Goal: Communication & Community: Participate in discussion

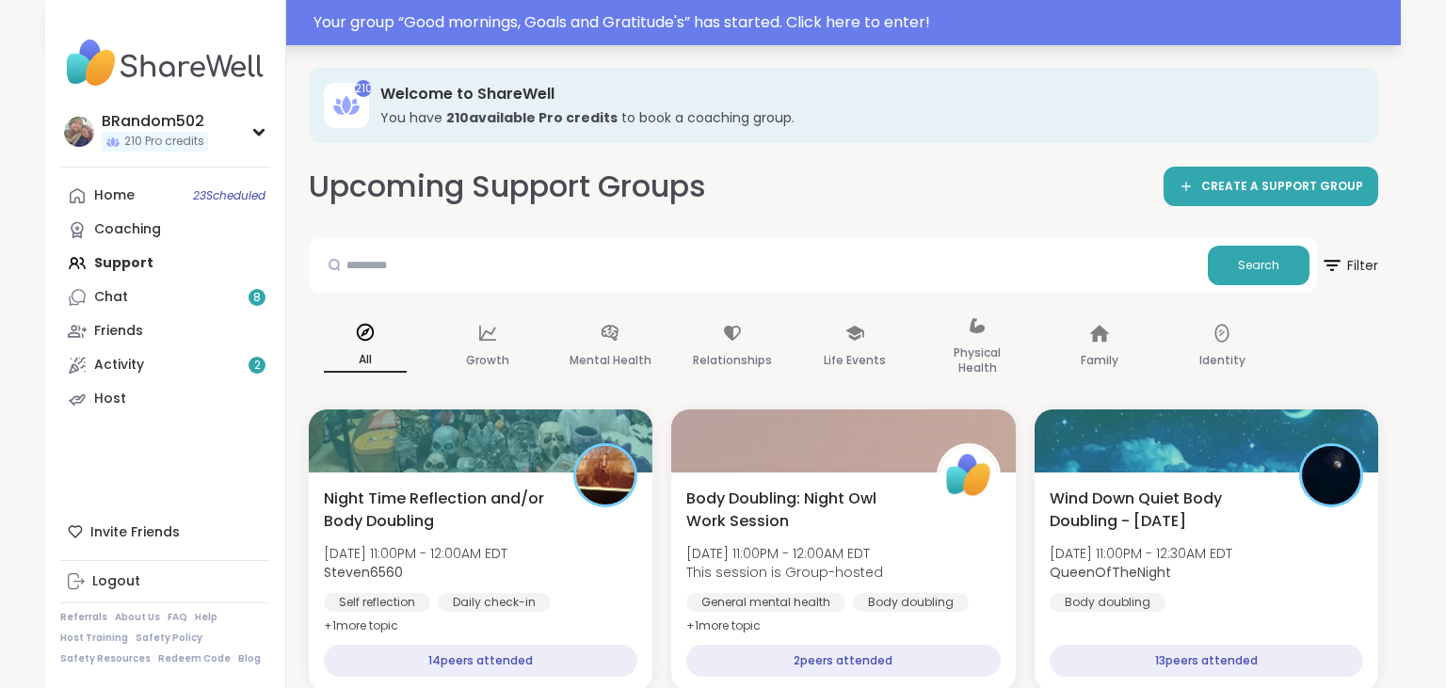
click at [921, 28] on div "Your group “ Good mornings, Goals and Gratitude's ” has started. Click here to …" at bounding box center [851, 22] width 1076 height 23
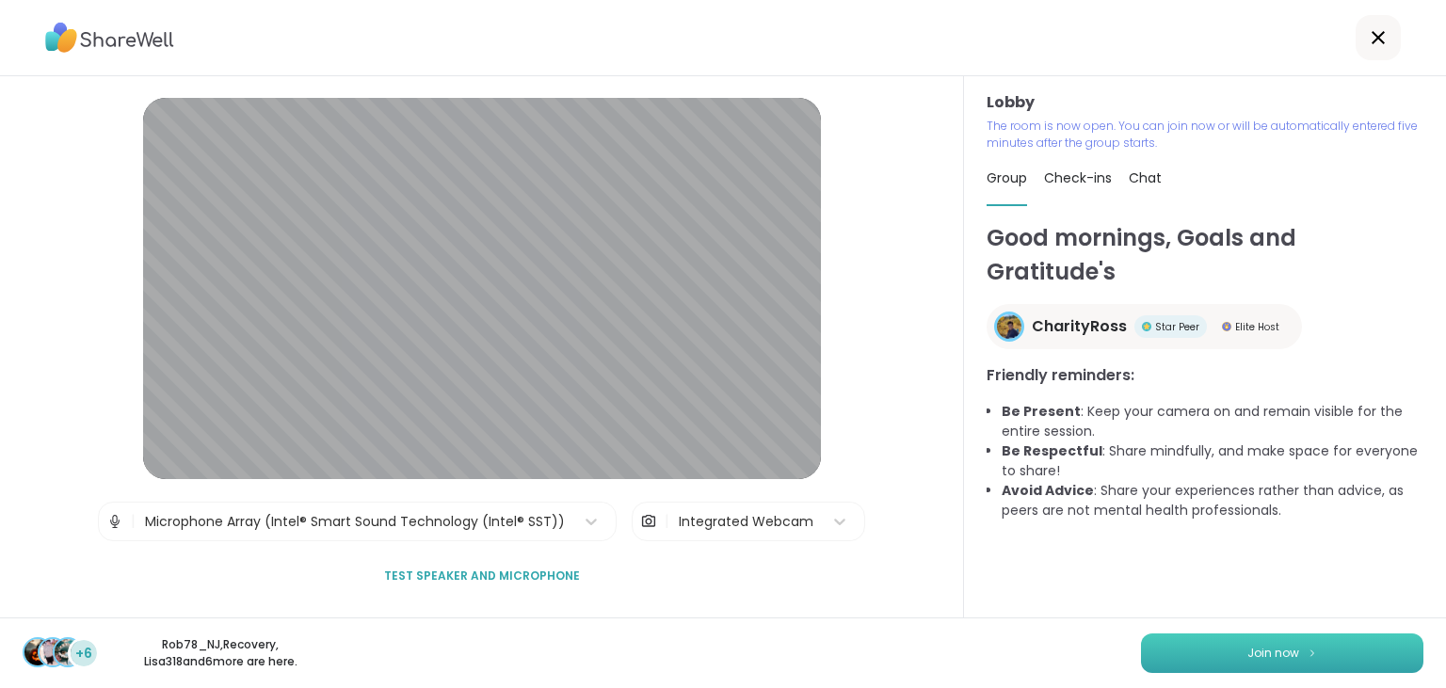
click at [1217, 659] on button "Join now" at bounding box center [1282, 654] width 282 height 40
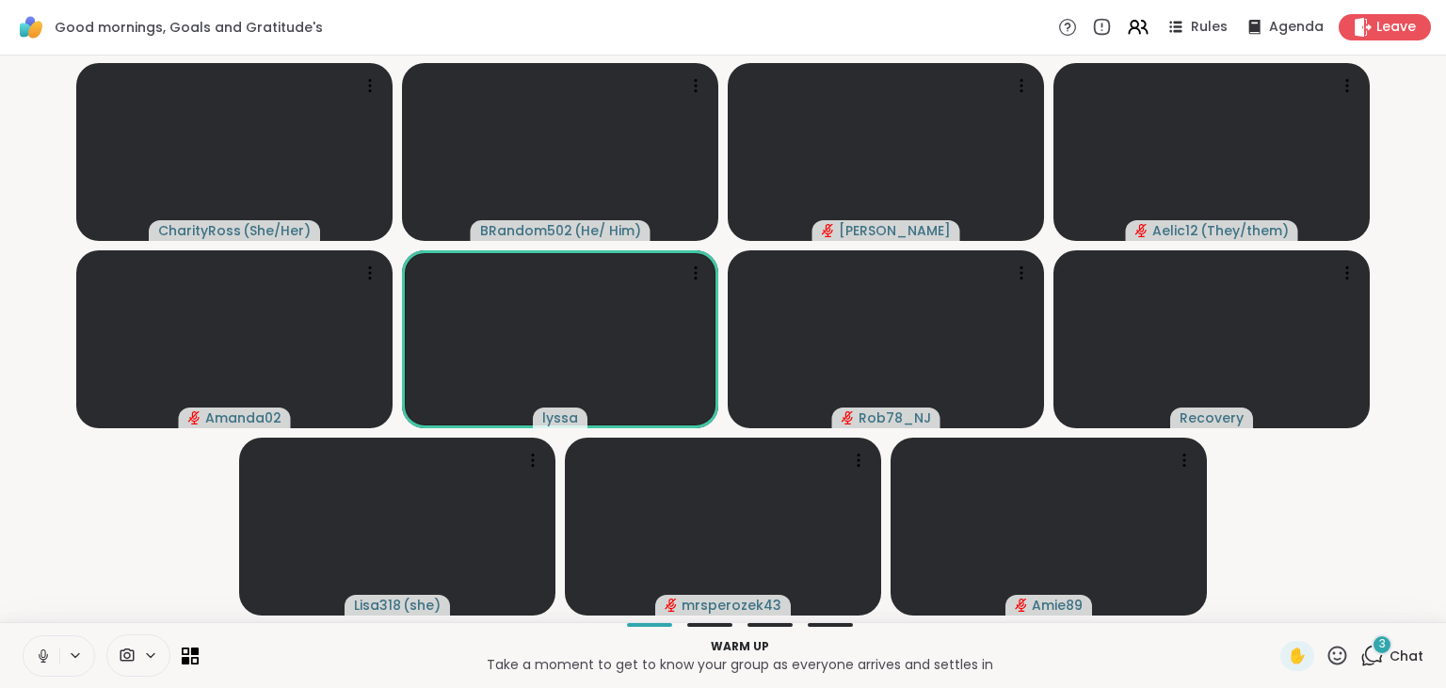
click at [1377, 652] on div "3" at bounding box center [1382, 645] width 21 height 21
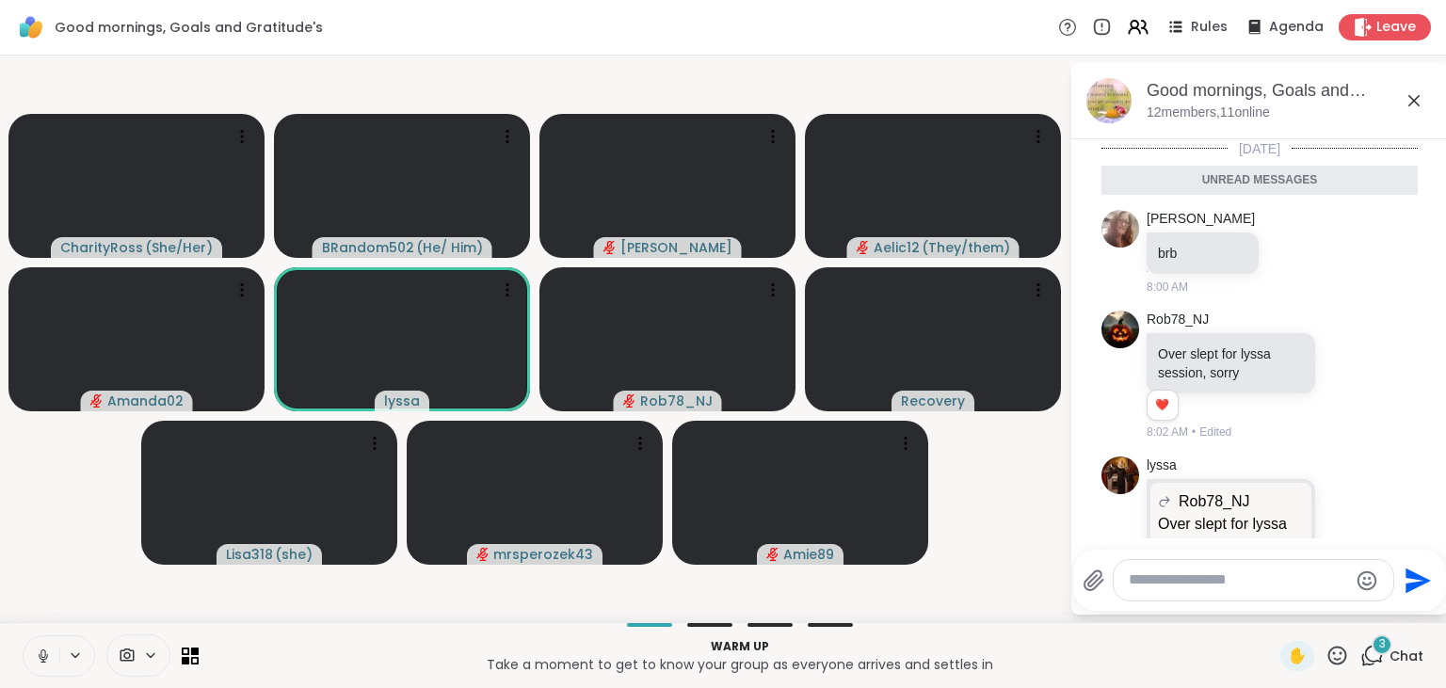
scroll to position [121, 0]
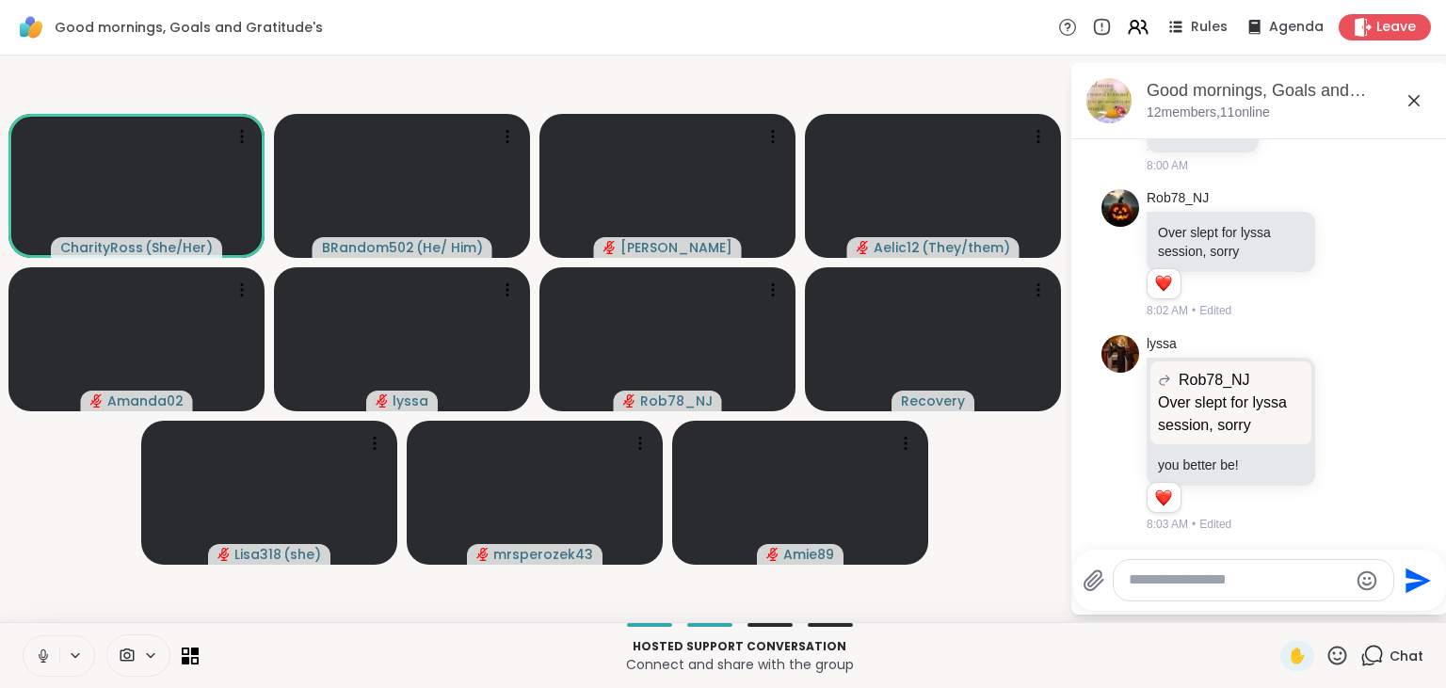
click at [33, 647] on button at bounding box center [42, 656] width 36 height 40
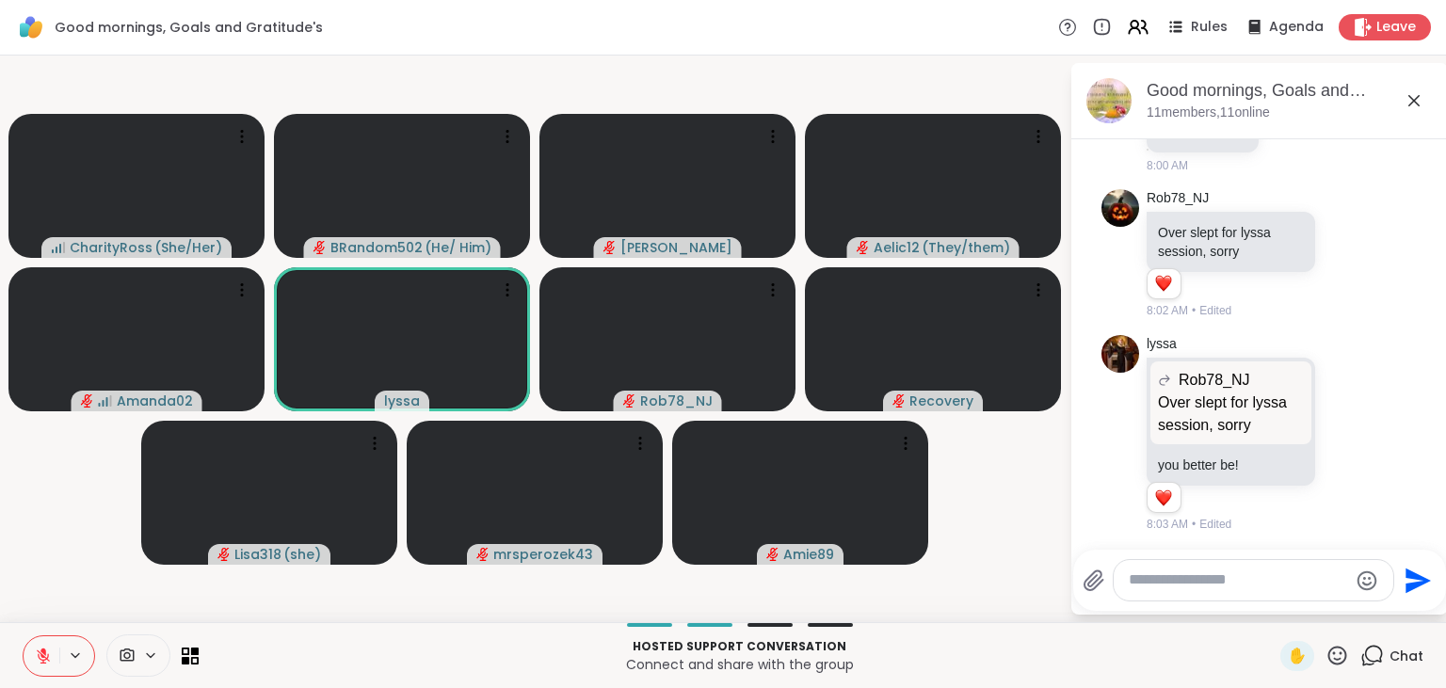
scroll to position [196, 0]
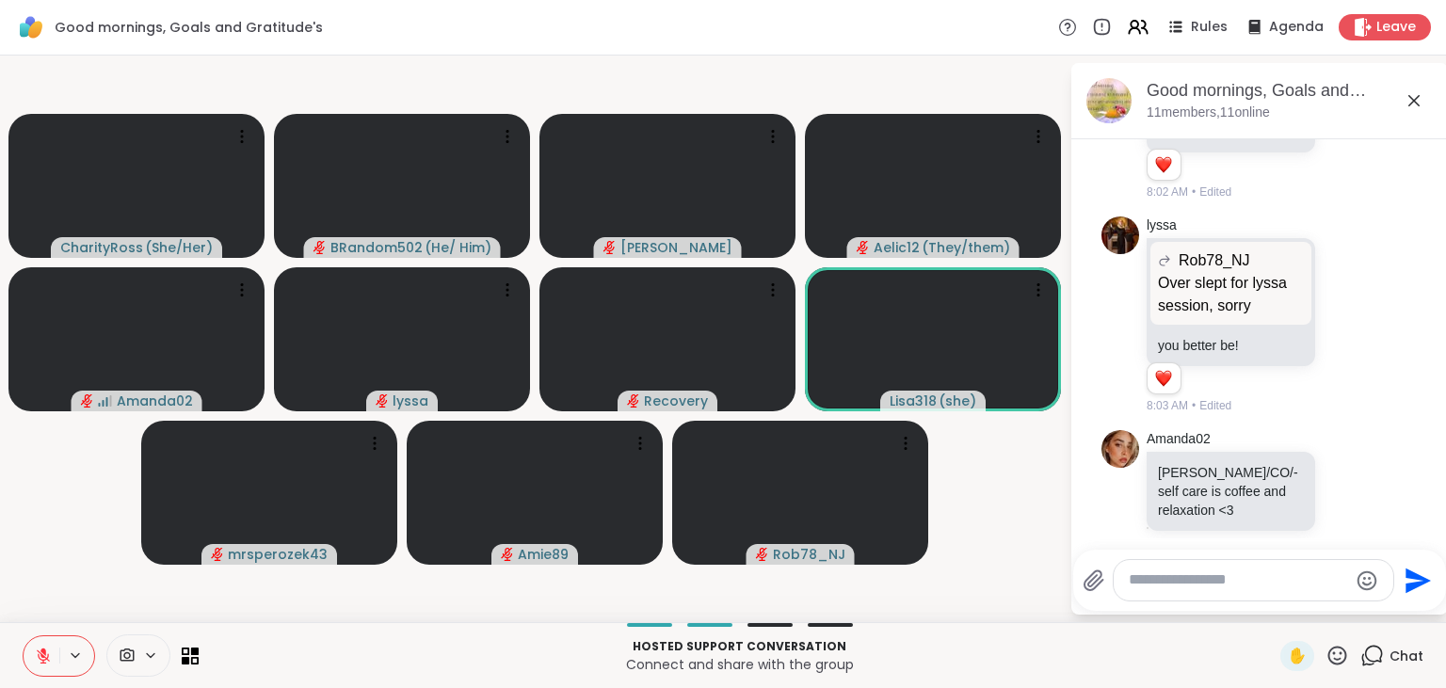
click at [1145, 589] on textarea "Type your message" at bounding box center [1238, 580] width 219 height 20
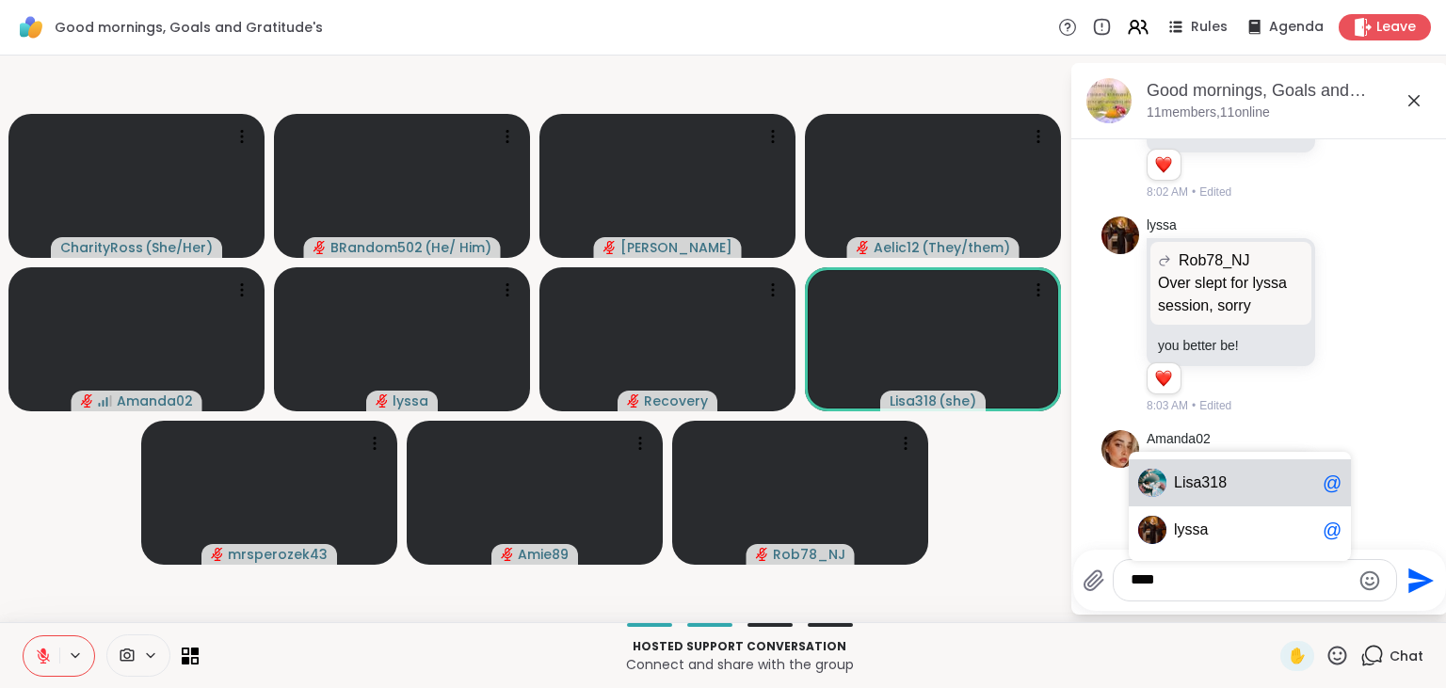
click at [1239, 488] on span "Lis a318" at bounding box center [1244, 483] width 141 height 19
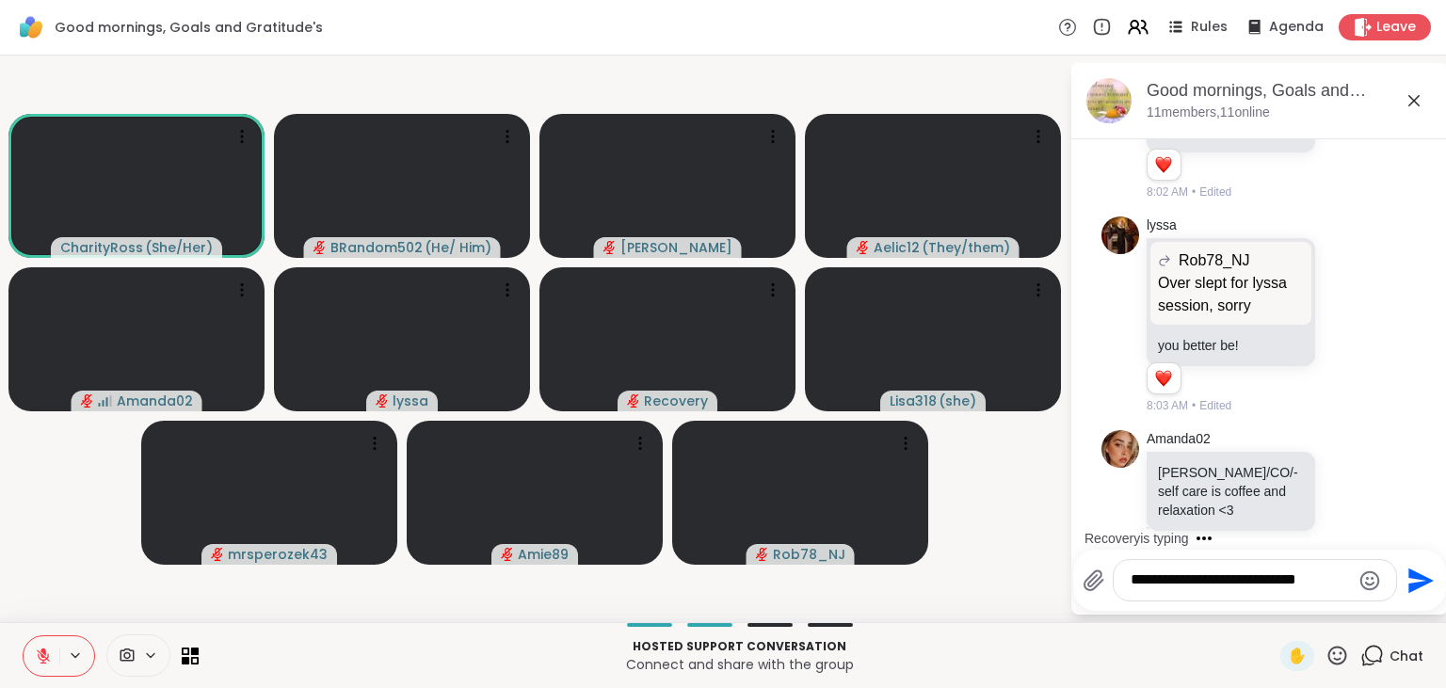
paste textarea "**********"
type textarea "**********"
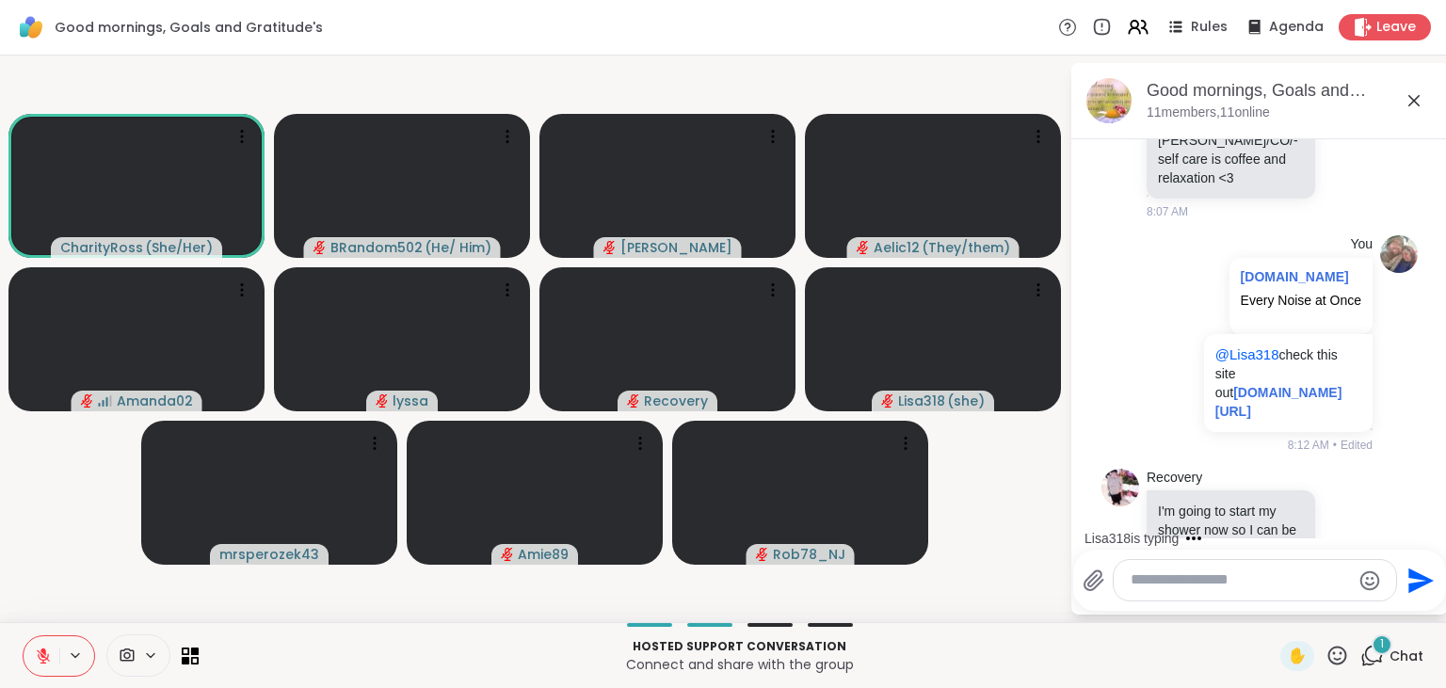
scroll to position [832, 0]
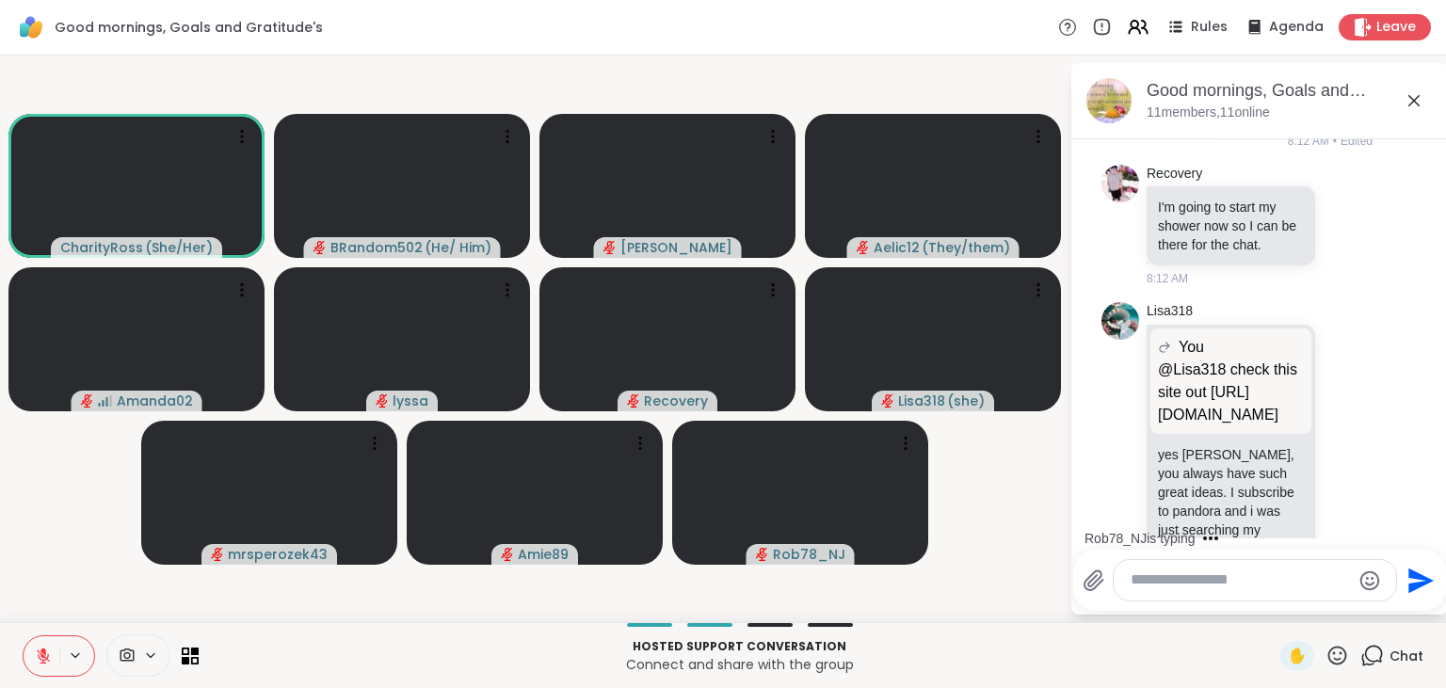
click at [47, 657] on icon at bounding box center [43, 656] width 13 height 13
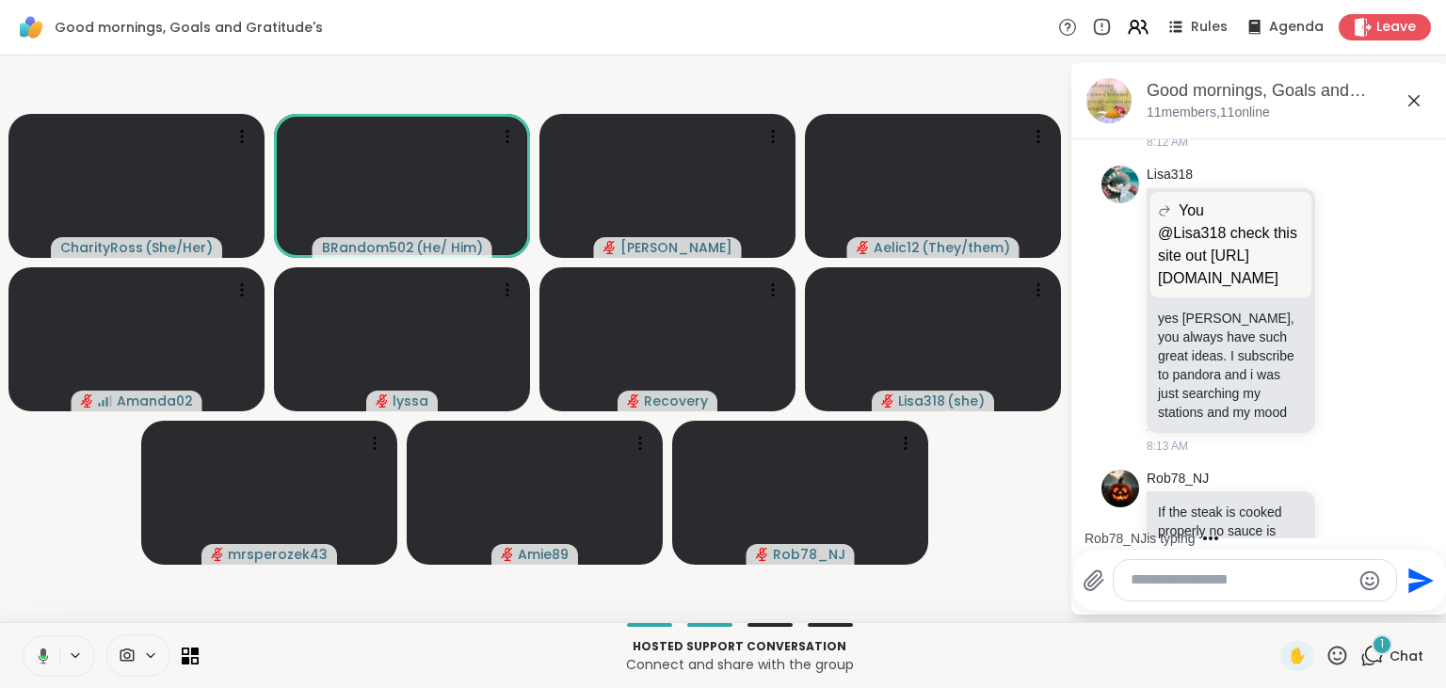
scroll to position [1088, 0]
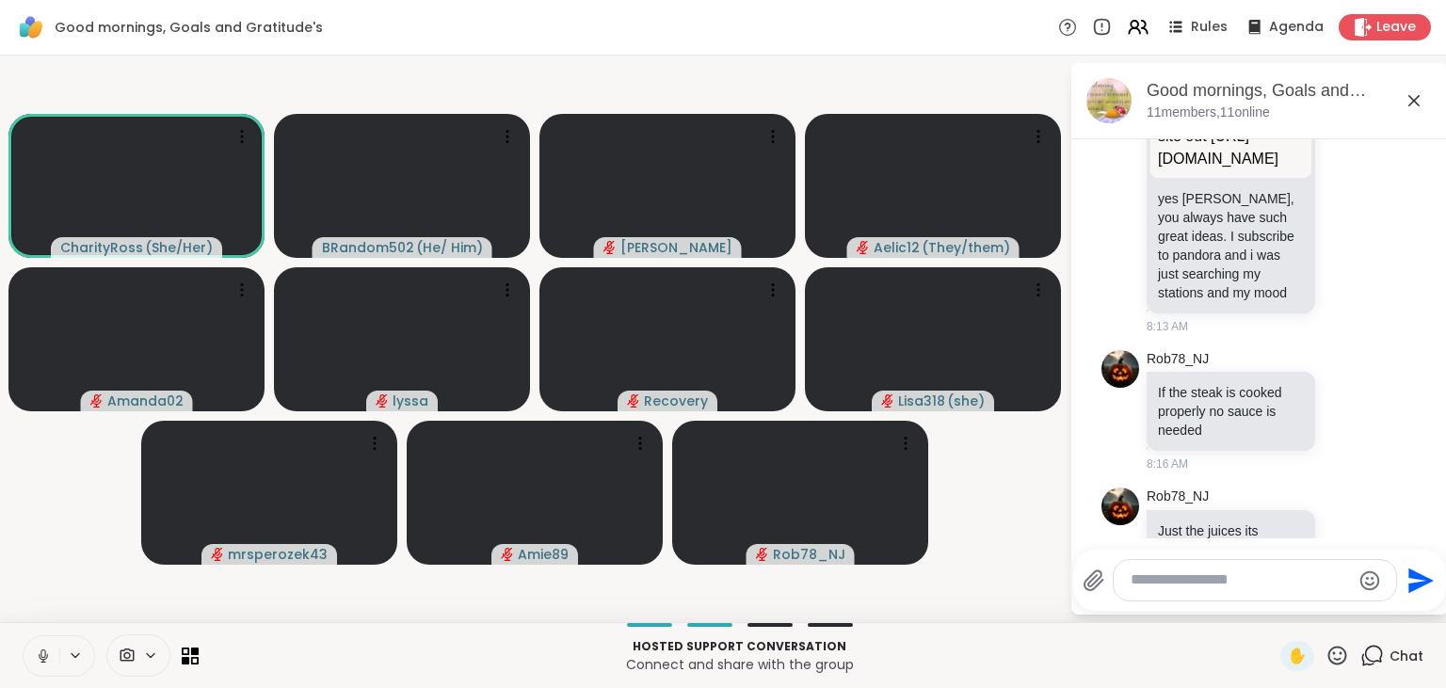
click at [39, 651] on icon at bounding box center [43, 656] width 17 height 17
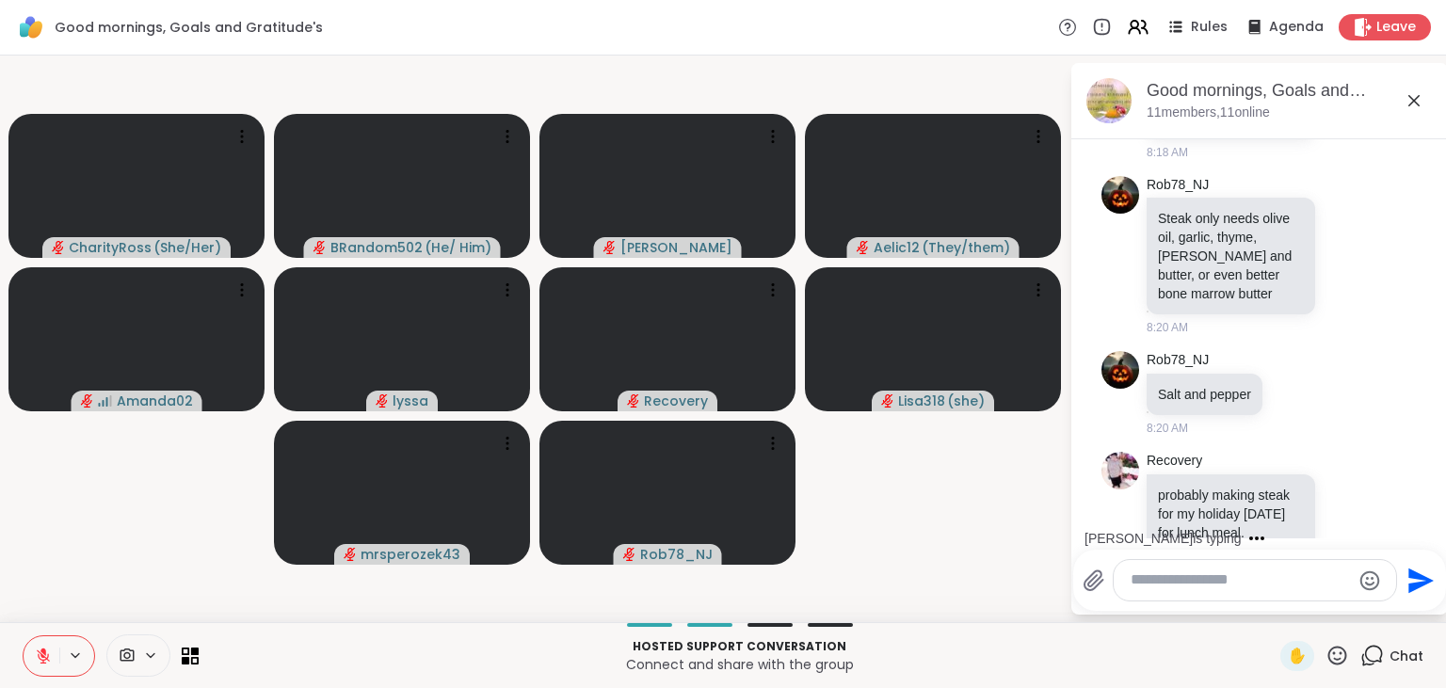
scroll to position [1954, 0]
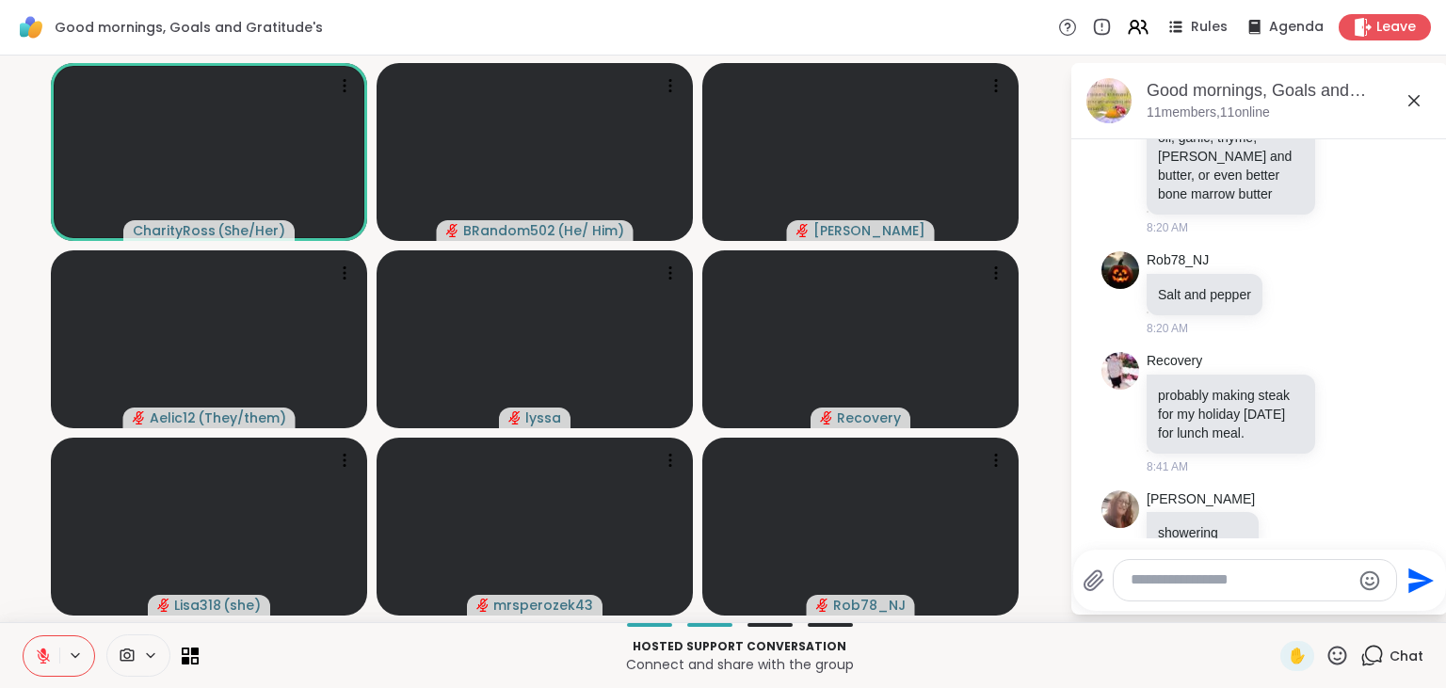
click at [39, 651] on icon at bounding box center [43, 656] width 13 height 13
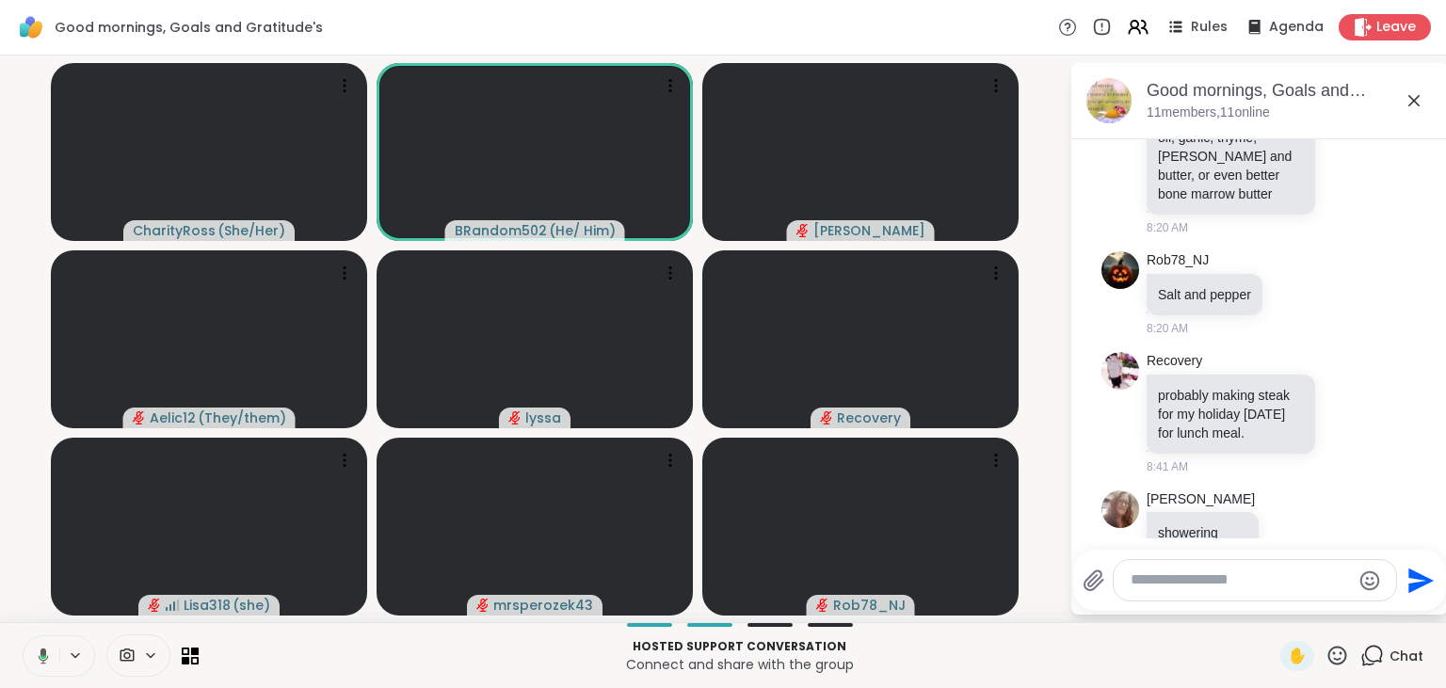
scroll to position [2092, 0]
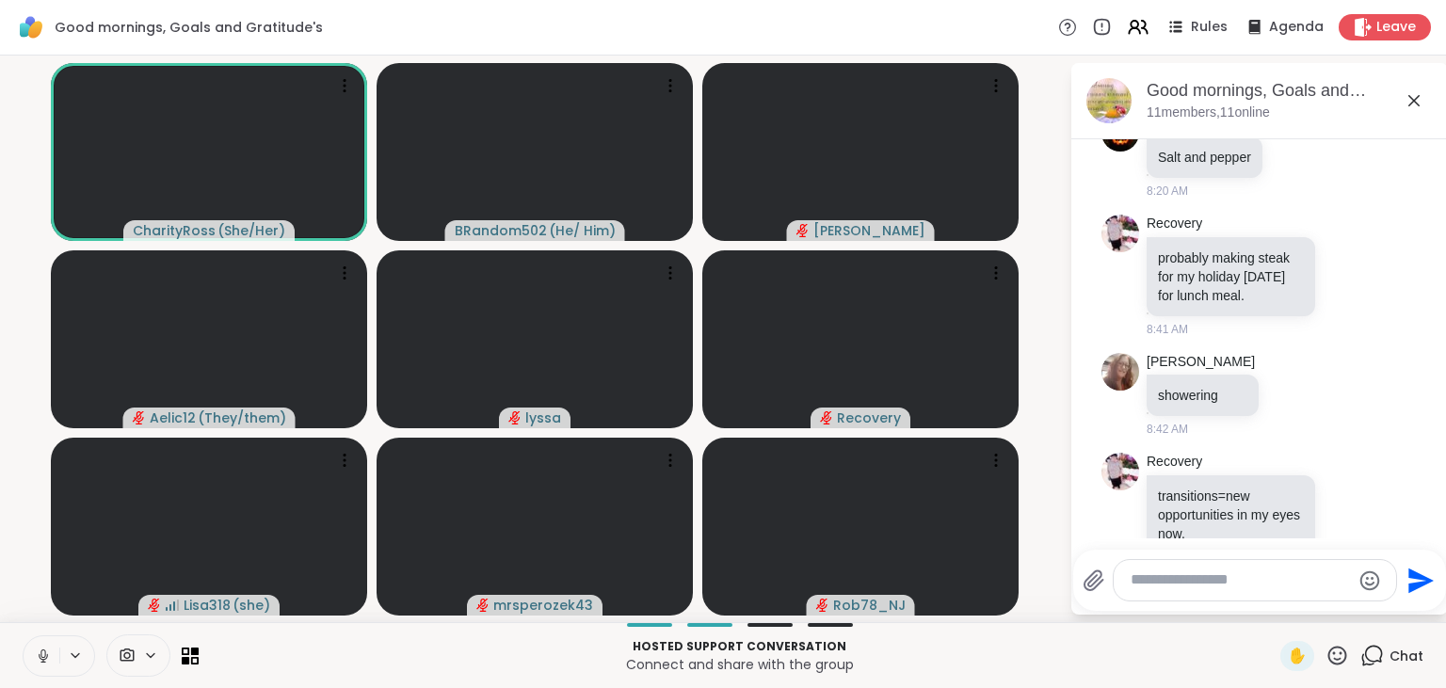
click at [47, 659] on icon at bounding box center [43, 656] width 17 height 17
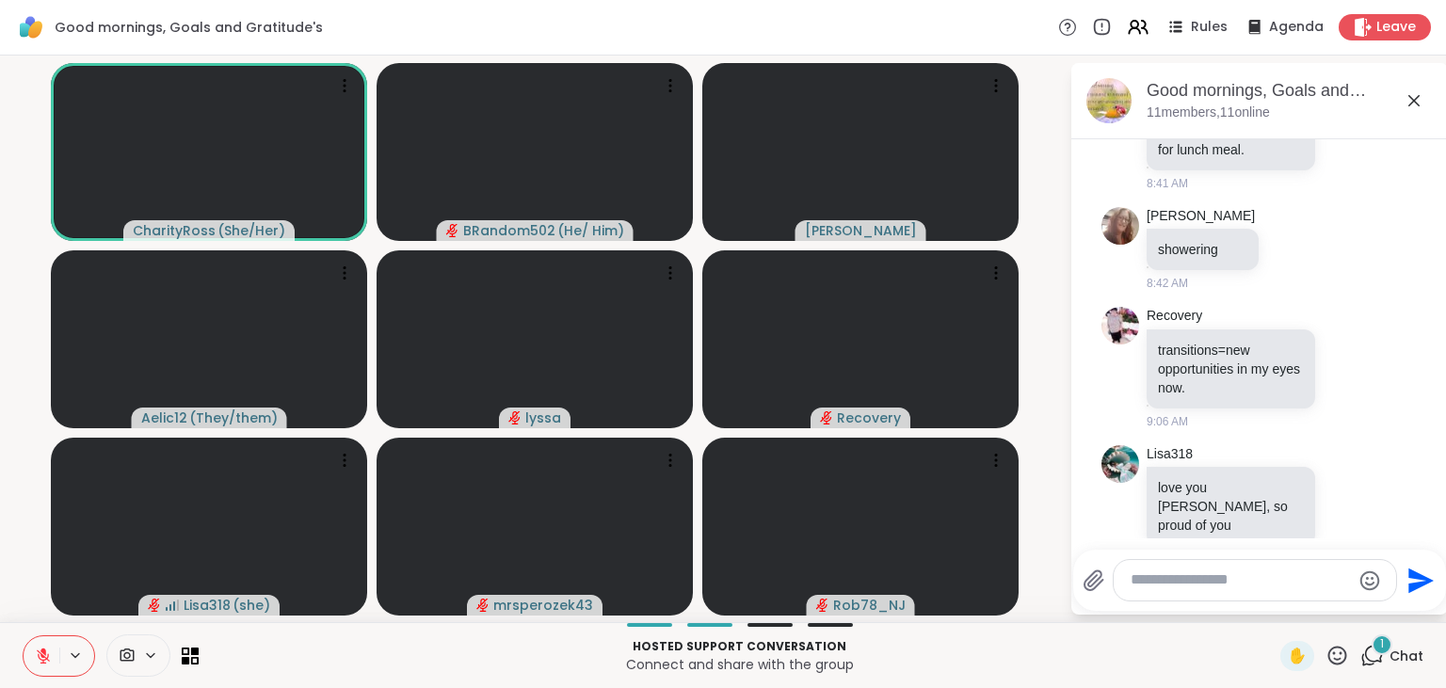
scroll to position [2356, 0]
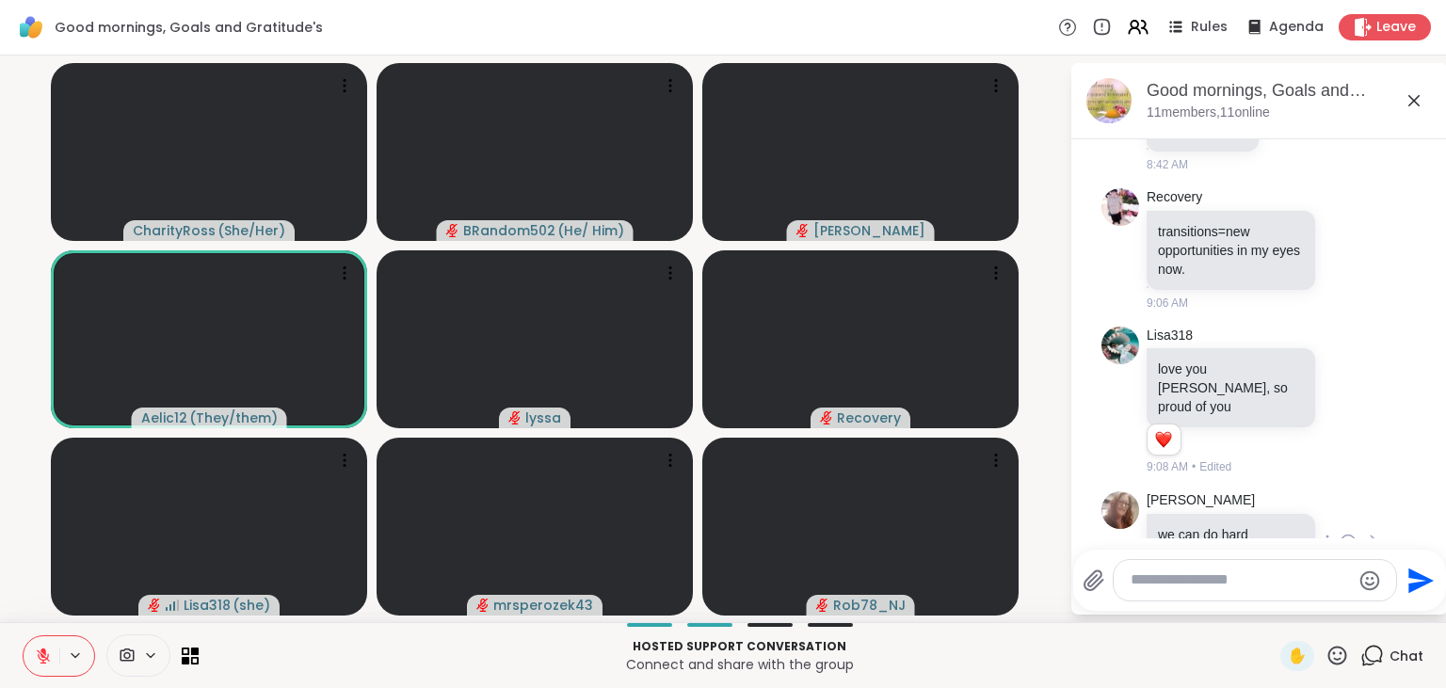
click at [1352, 533] on icon at bounding box center [1348, 542] width 17 height 19
click at [1199, 504] on div "Select Reaction: Heart" at bounding box center [1198, 512] width 17 height 17
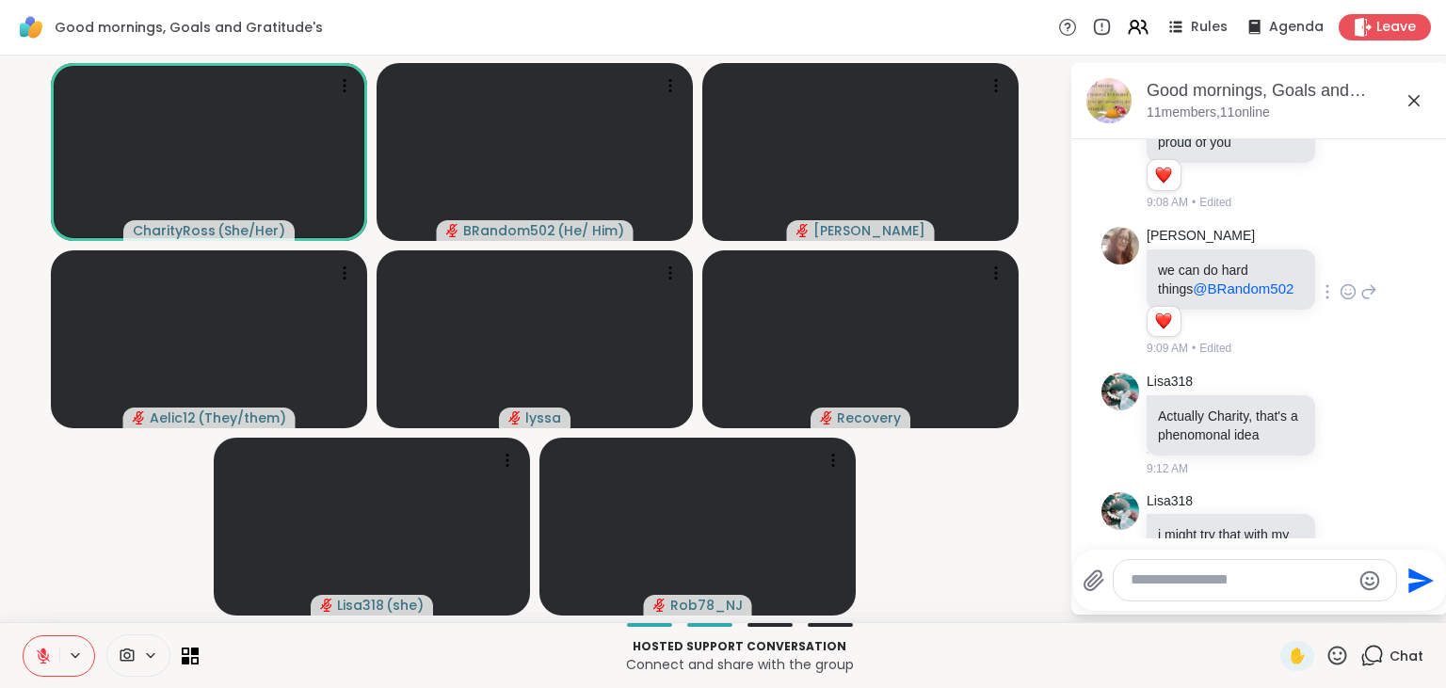
scroll to position [2647, 0]
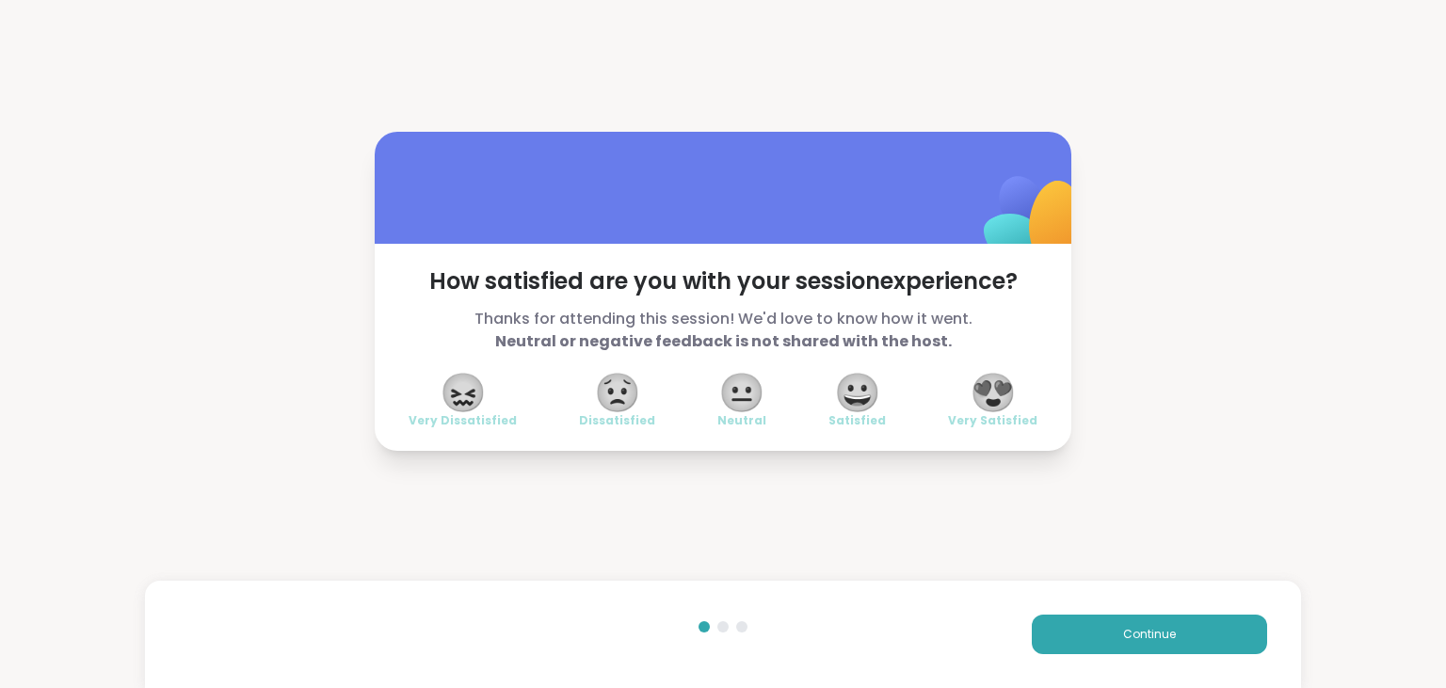
click at [987, 378] on span "😍" at bounding box center [993, 393] width 47 height 34
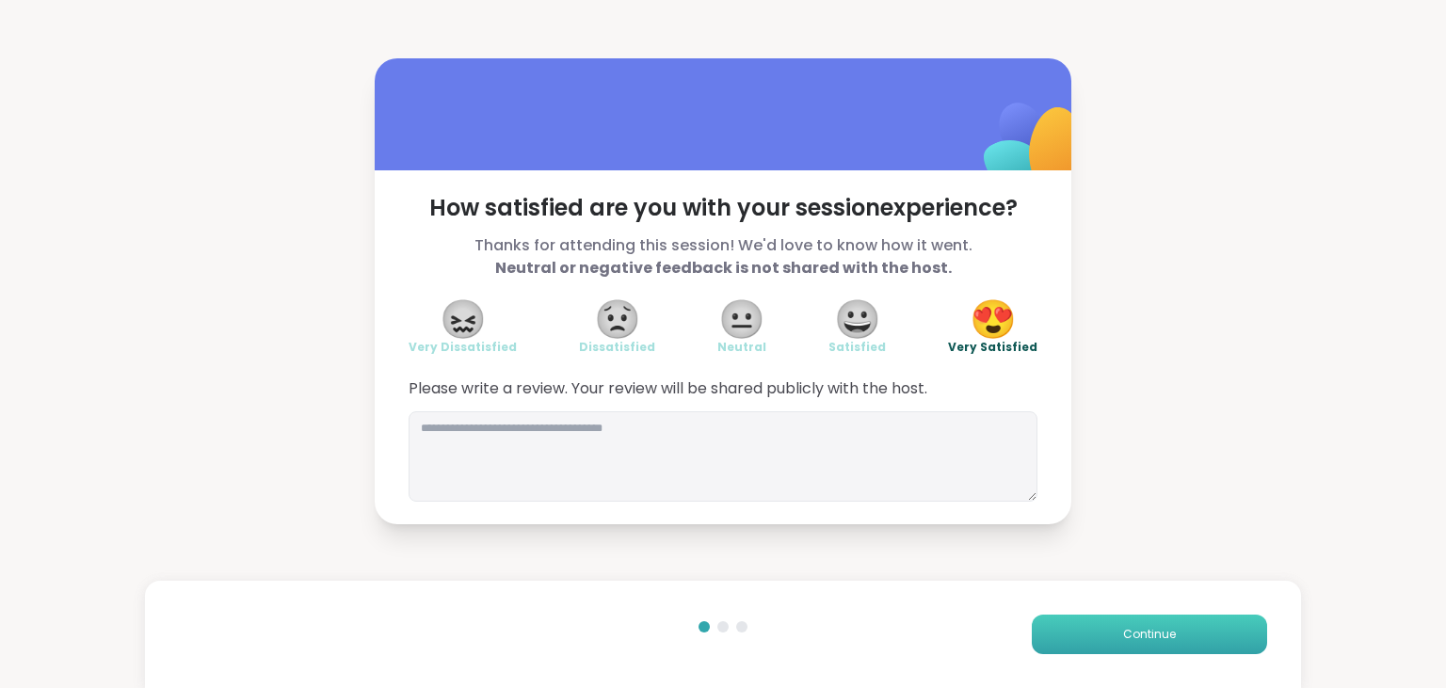
click at [1099, 621] on button "Continue" at bounding box center [1149, 635] width 235 height 40
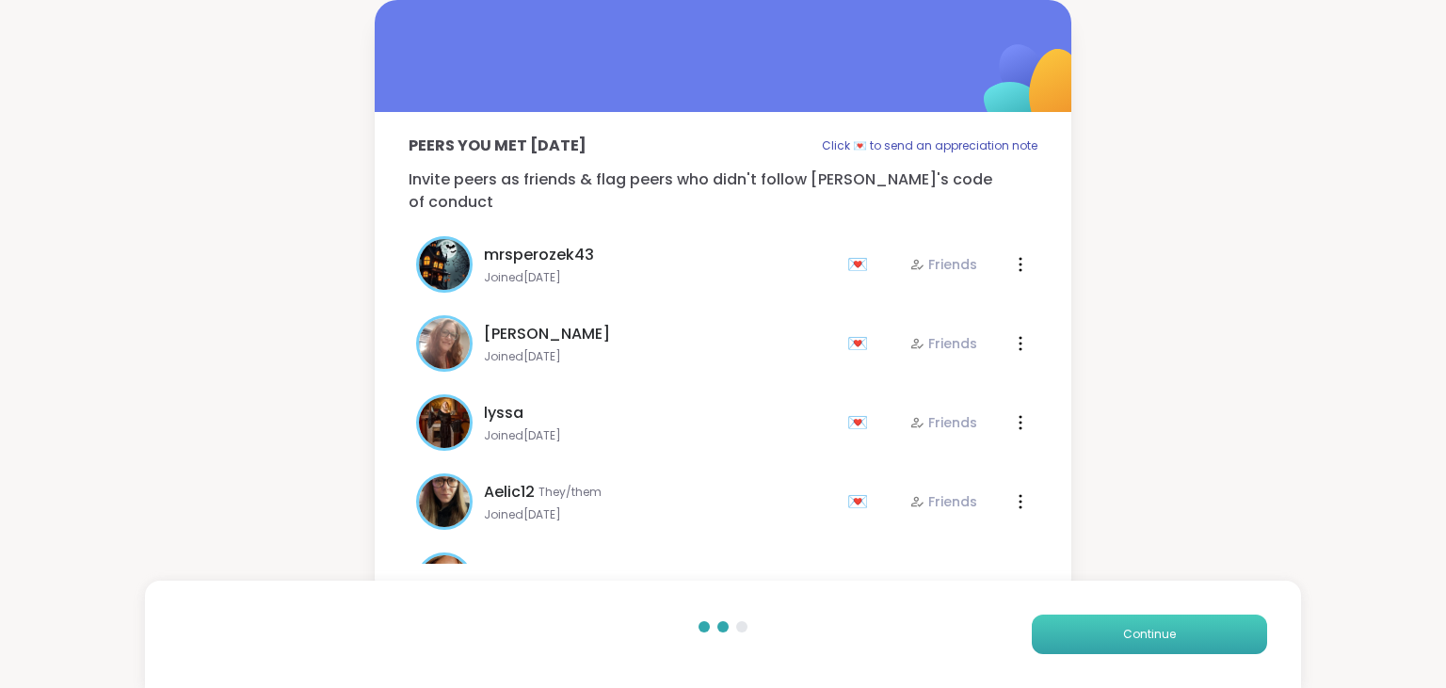
click at [1099, 621] on button "Continue" at bounding box center [1149, 635] width 235 height 40
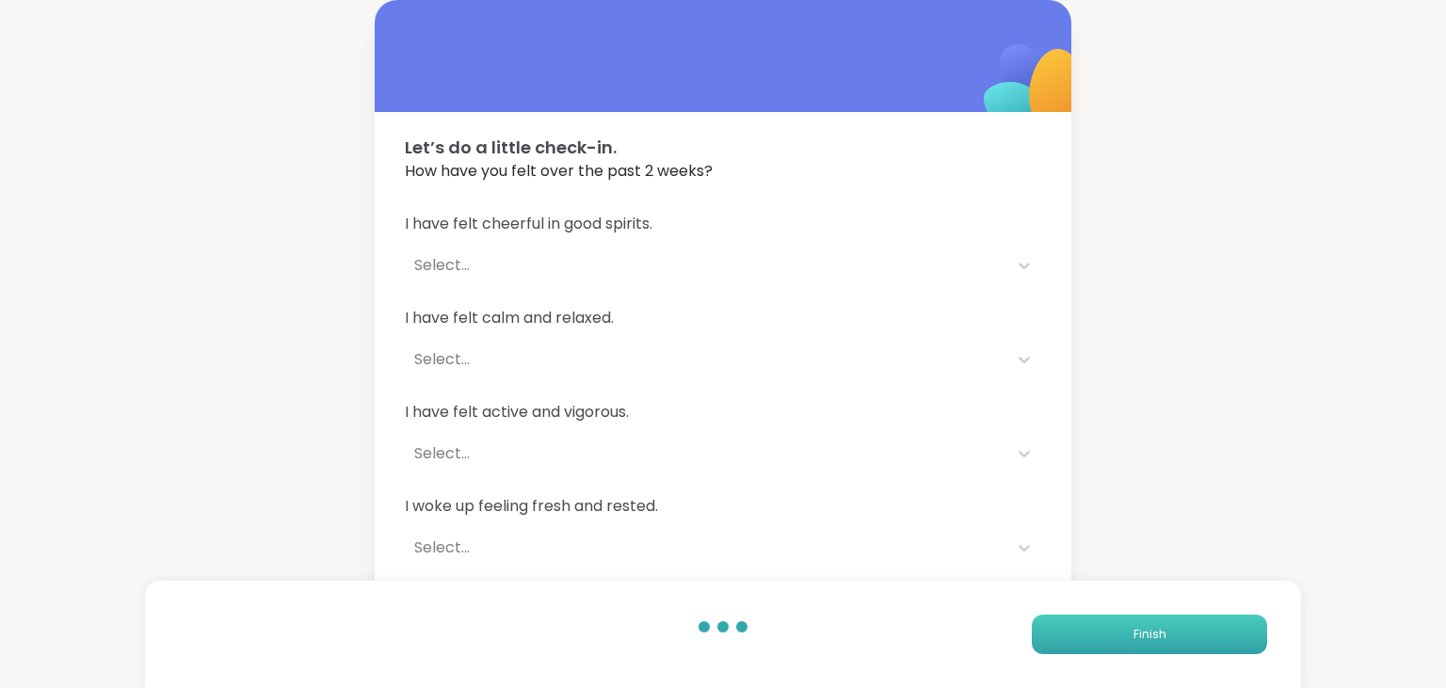
click at [1099, 621] on button "Finish" at bounding box center [1149, 635] width 235 height 40
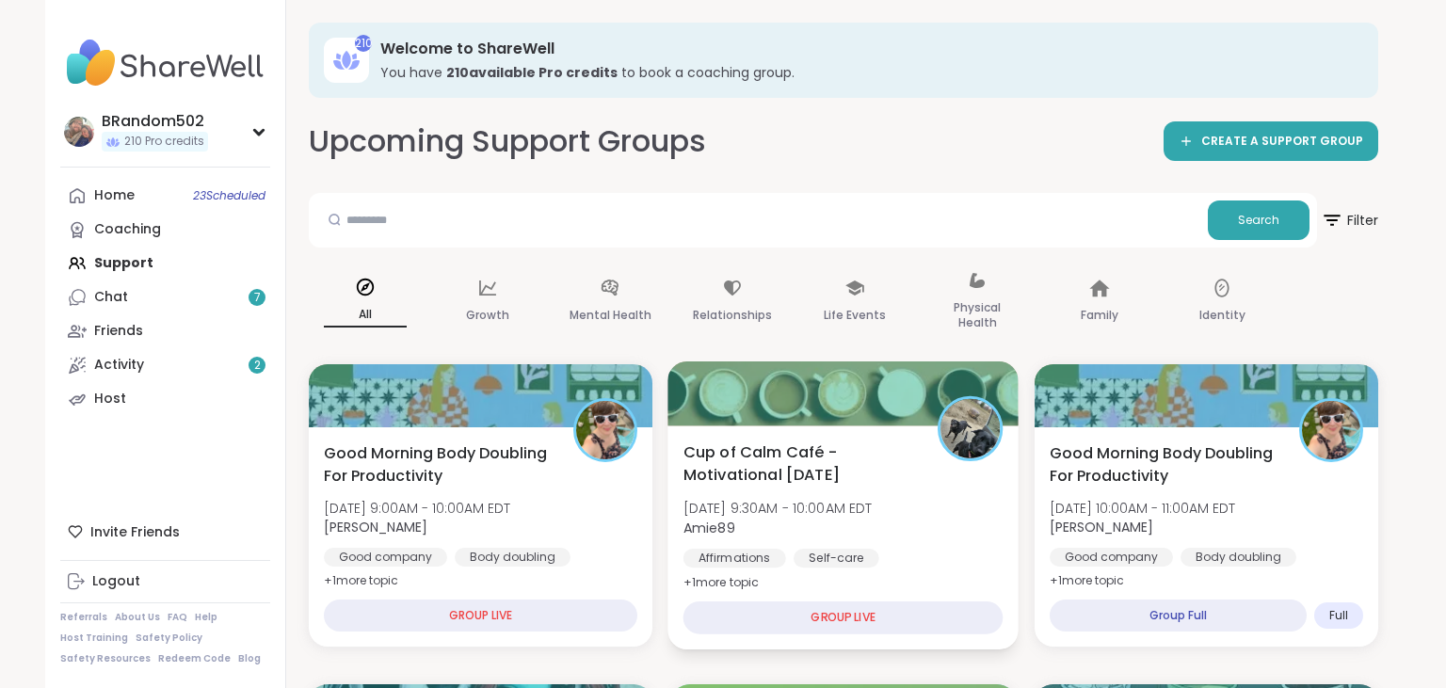
click at [769, 458] on span "Cup of Calm Café - Motivational Monday" at bounding box center [799, 464] width 233 height 46
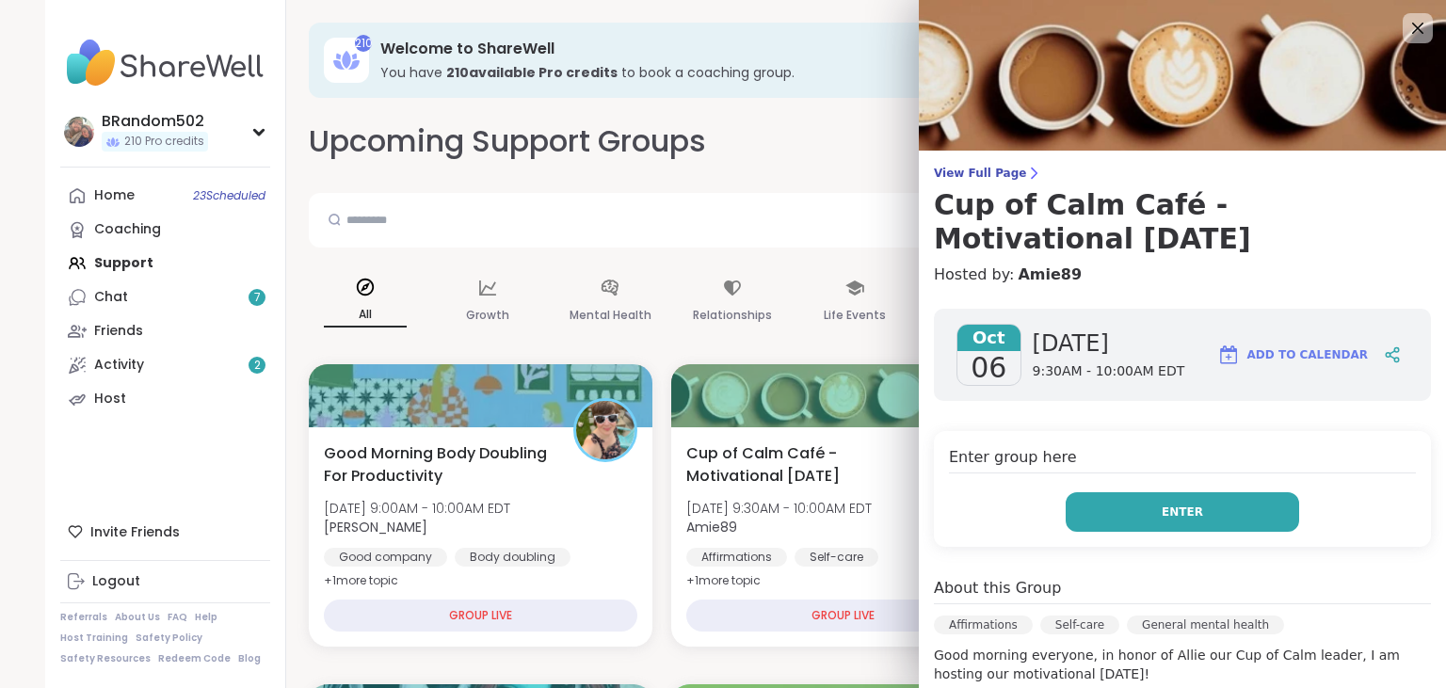
click at [1156, 492] on button "Enter" at bounding box center [1182, 512] width 233 height 40
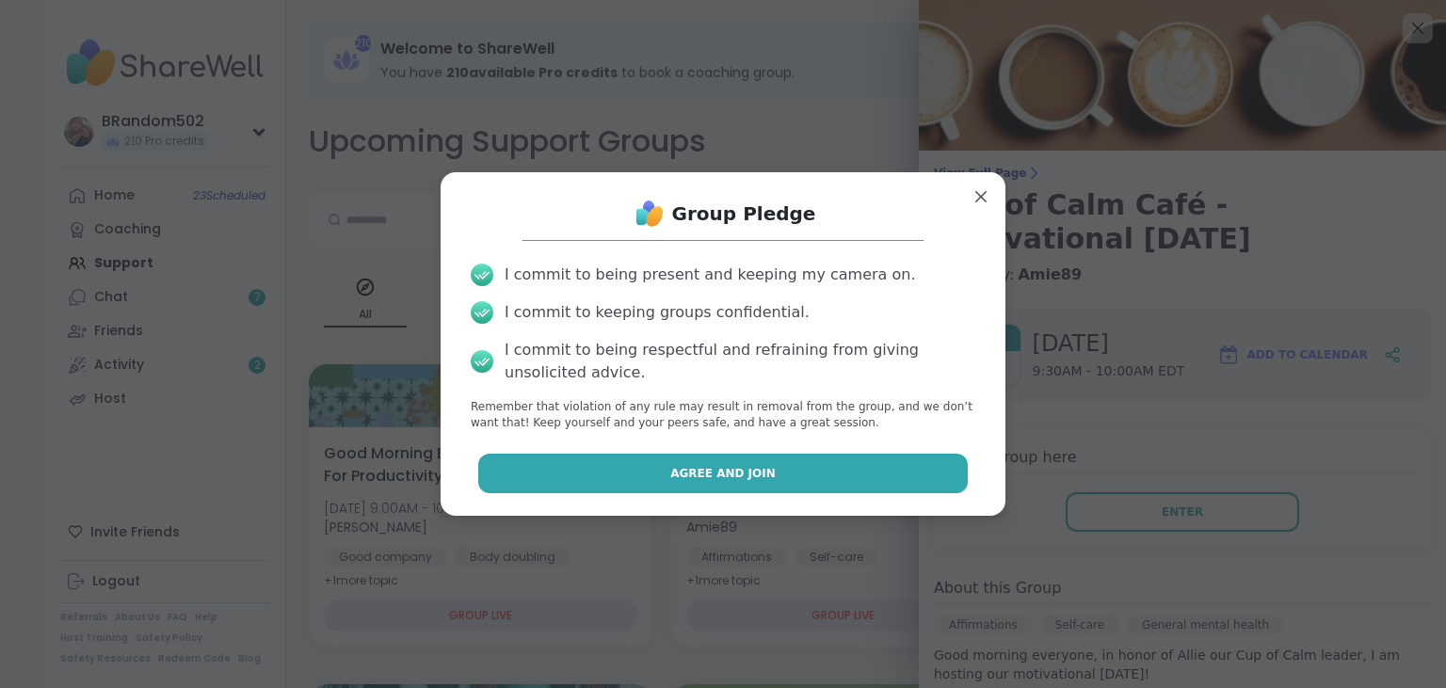
click at [800, 474] on button "Agree and Join" at bounding box center [723, 474] width 490 height 40
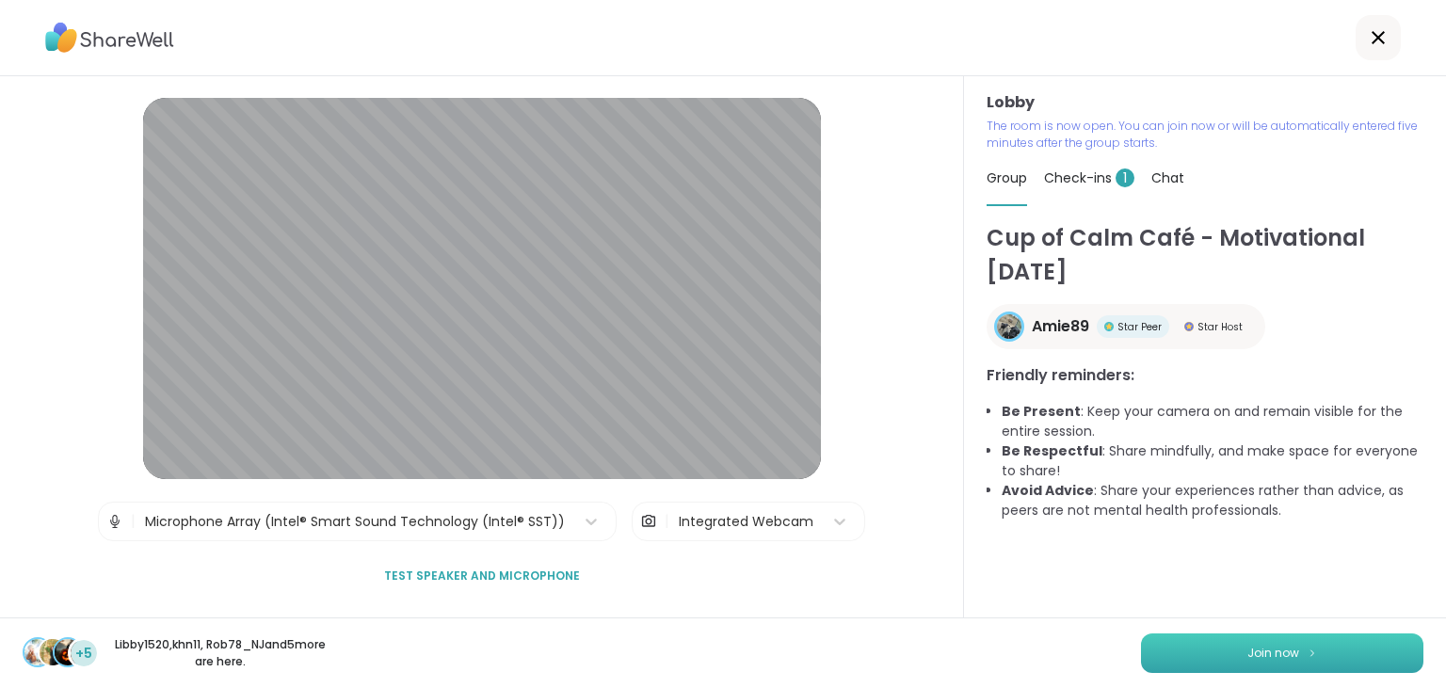
click at [1296, 652] on span "Join now" at bounding box center [1273, 653] width 52 height 17
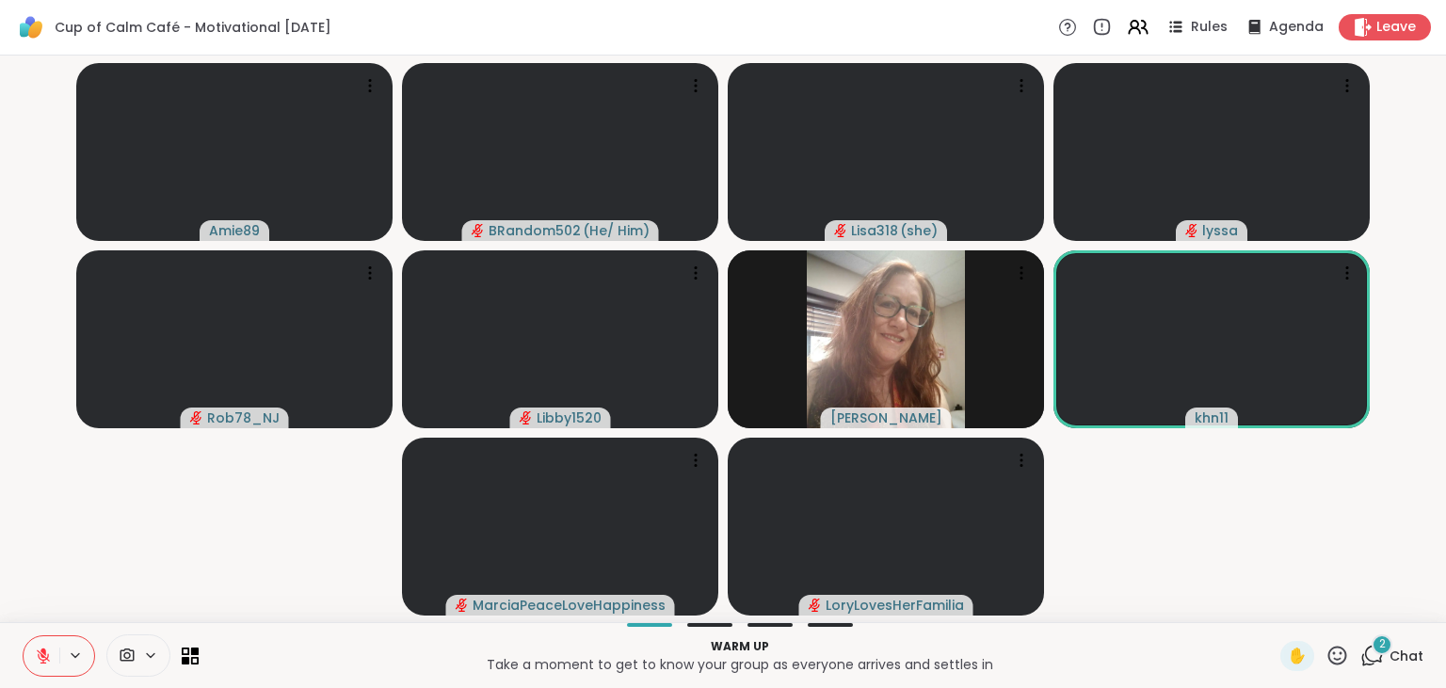
click at [1369, 650] on icon at bounding box center [1374, 654] width 18 height 17
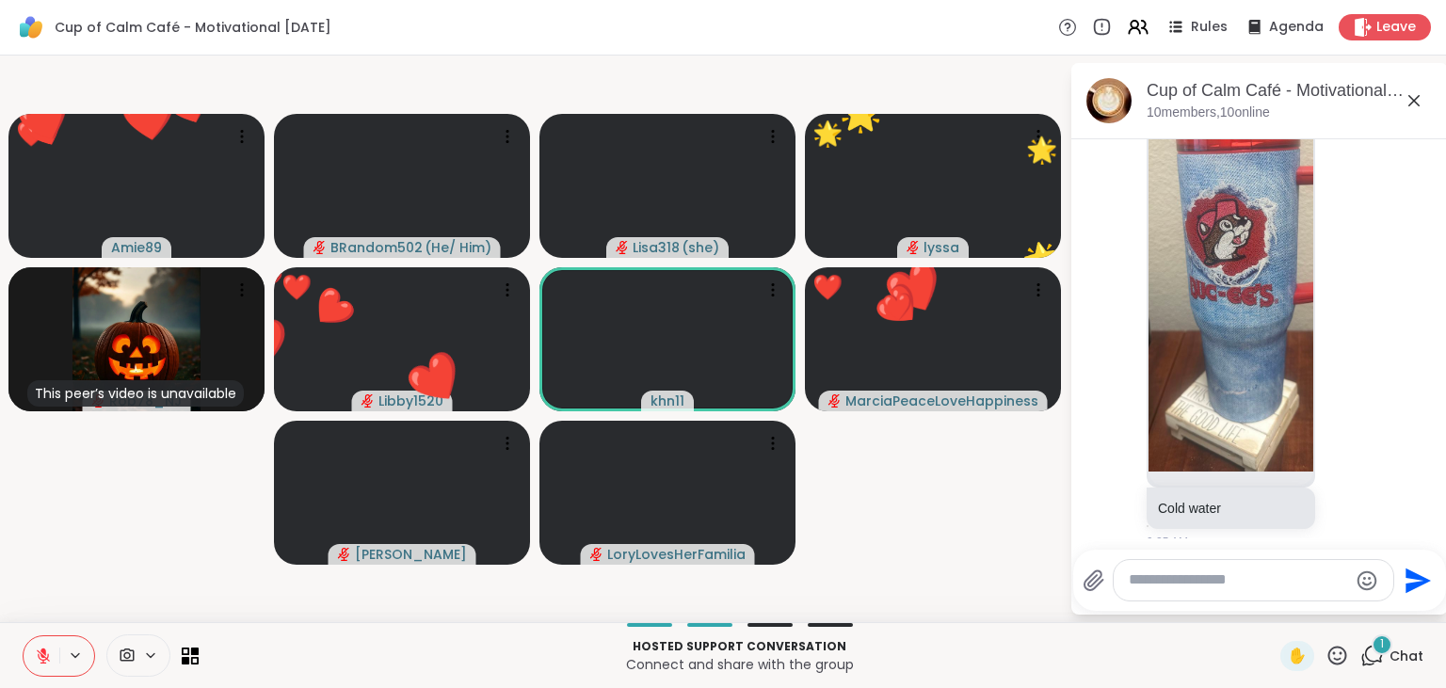
scroll to position [1866, 0]
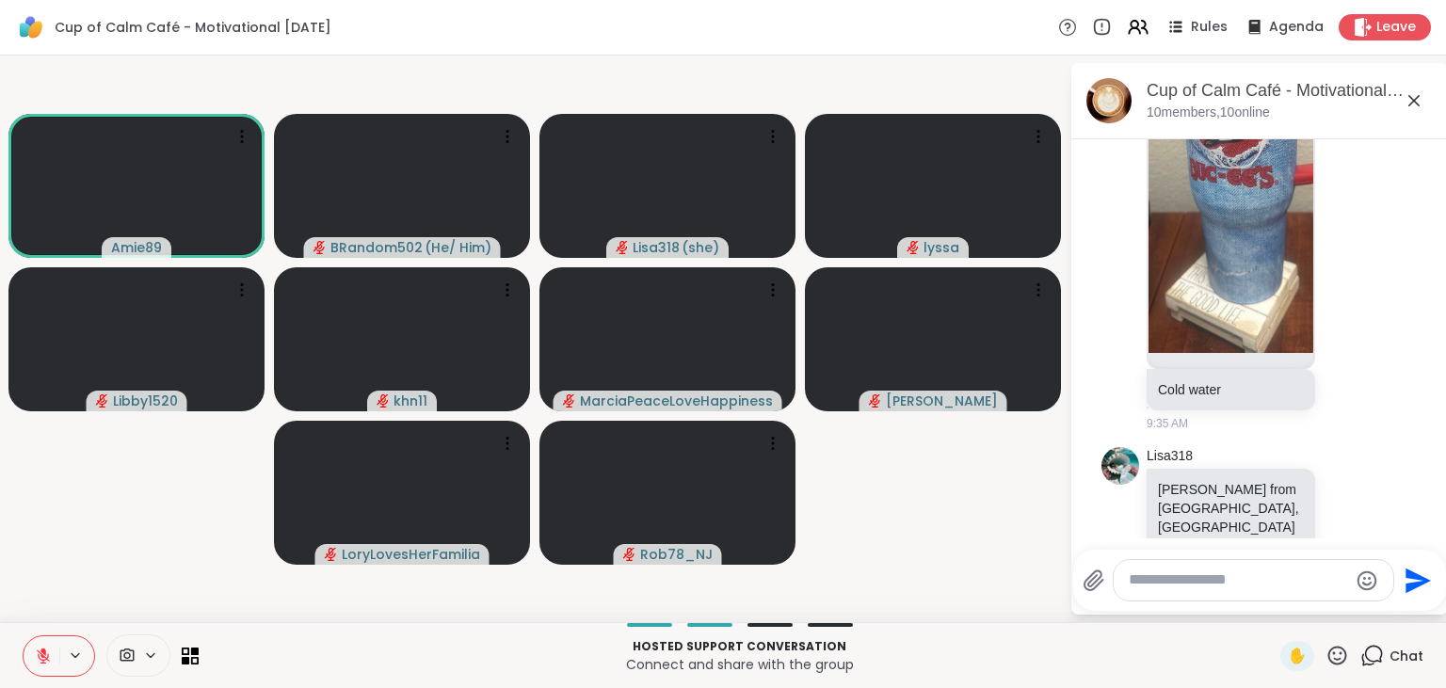
click at [39, 666] on button at bounding box center [42, 656] width 36 height 40
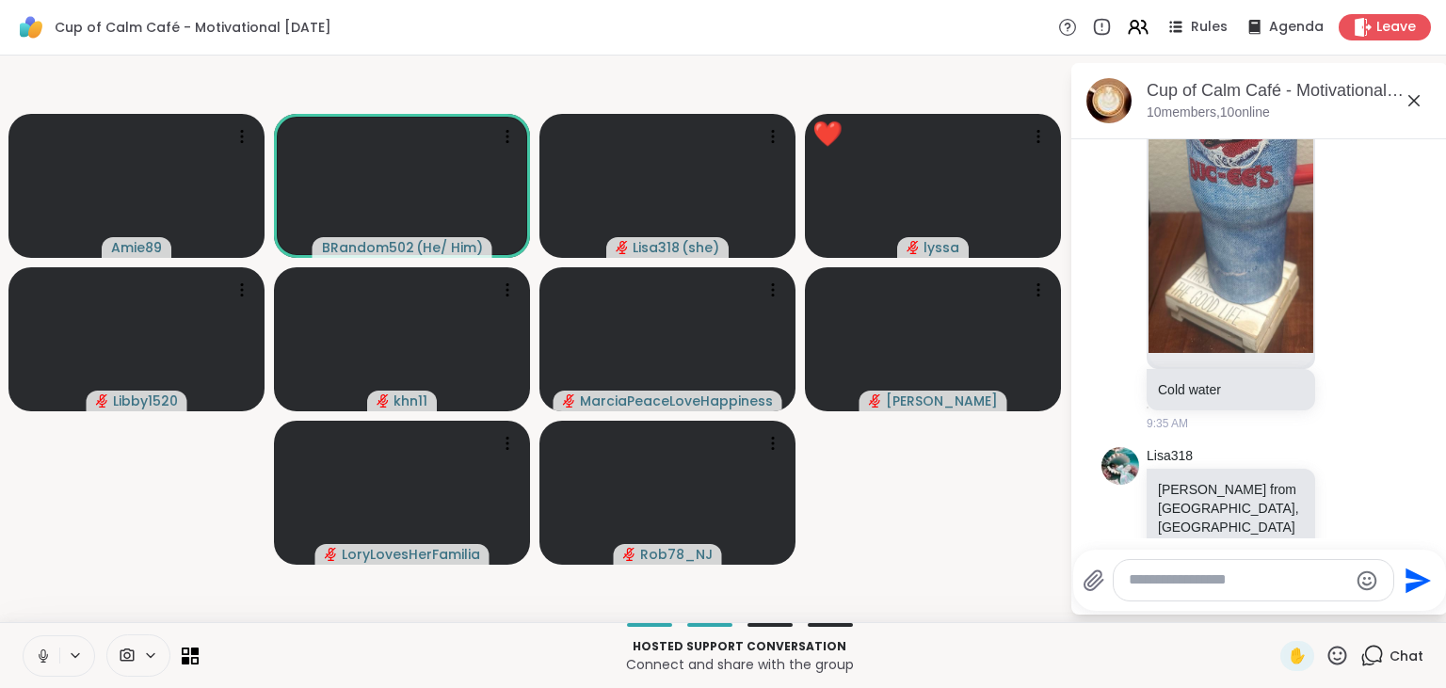
scroll to position [1893, 0]
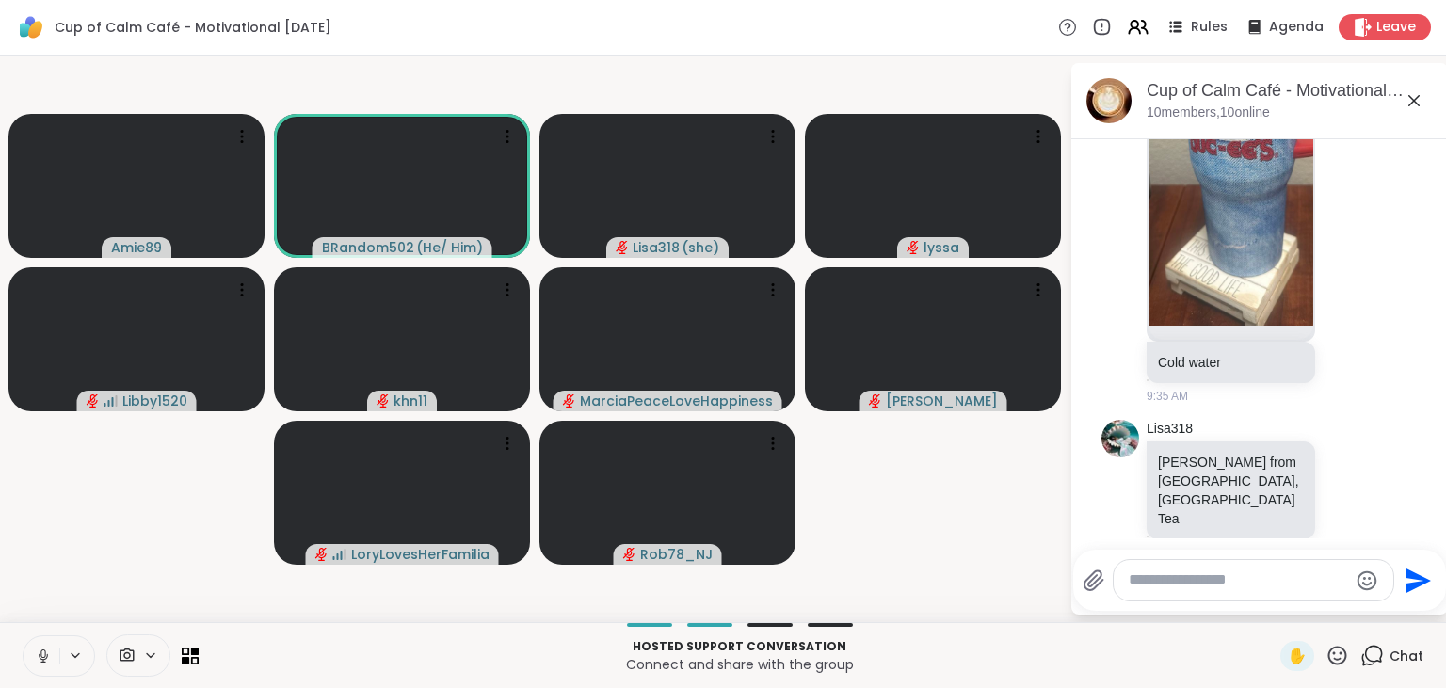
click at [39, 666] on button at bounding box center [42, 656] width 36 height 40
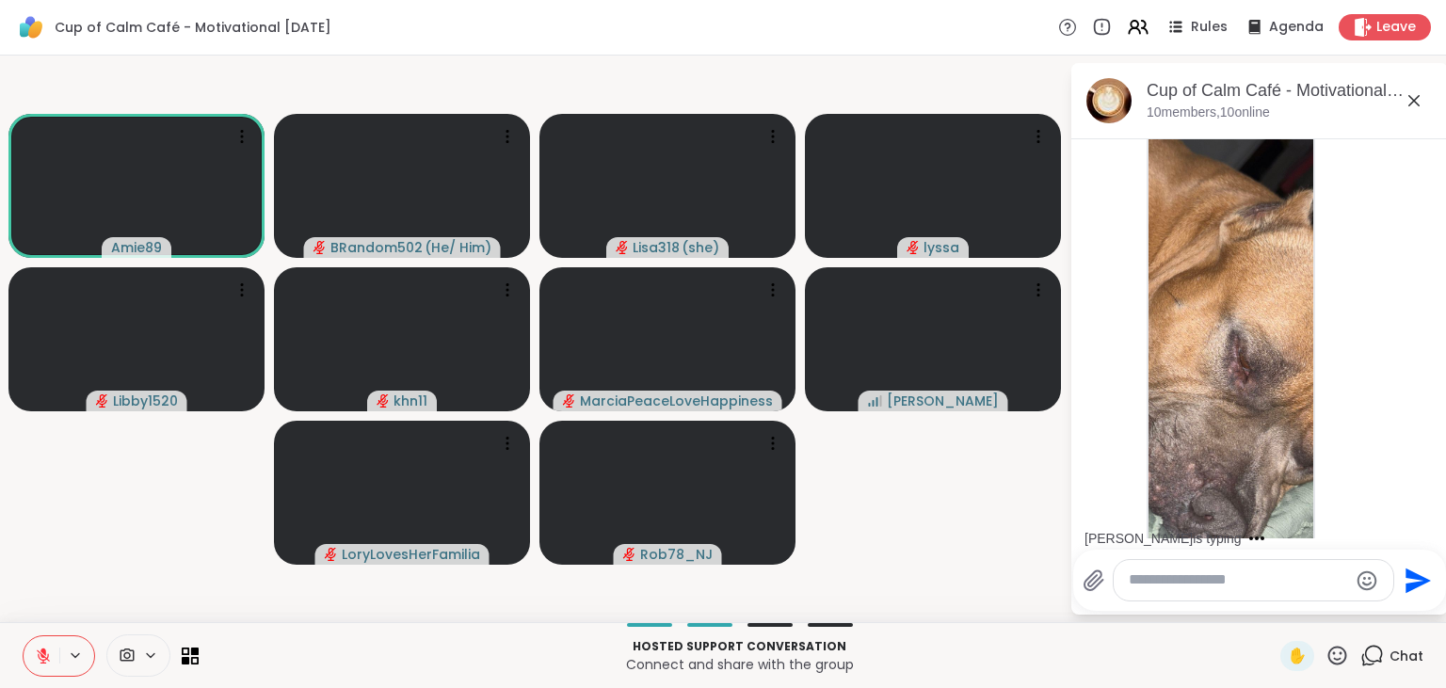
scroll to position [3210, 0]
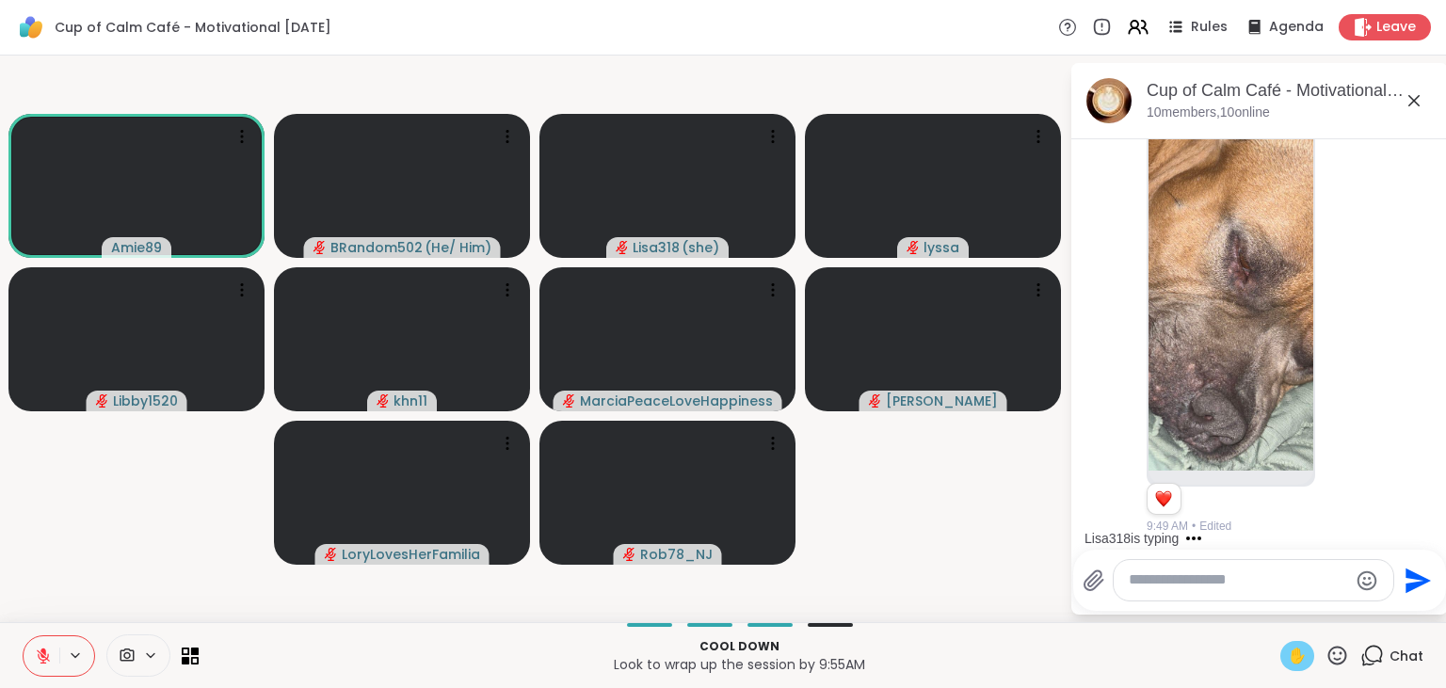
click at [1293, 660] on span "✋" at bounding box center [1297, 656] width 19 height 23
click at [43, 655] on icon at bounding box center [43, 656] width 13 height 13
click at [1292, 661] on span "✋" at bounding box center [1297, 656] width 19 height 23
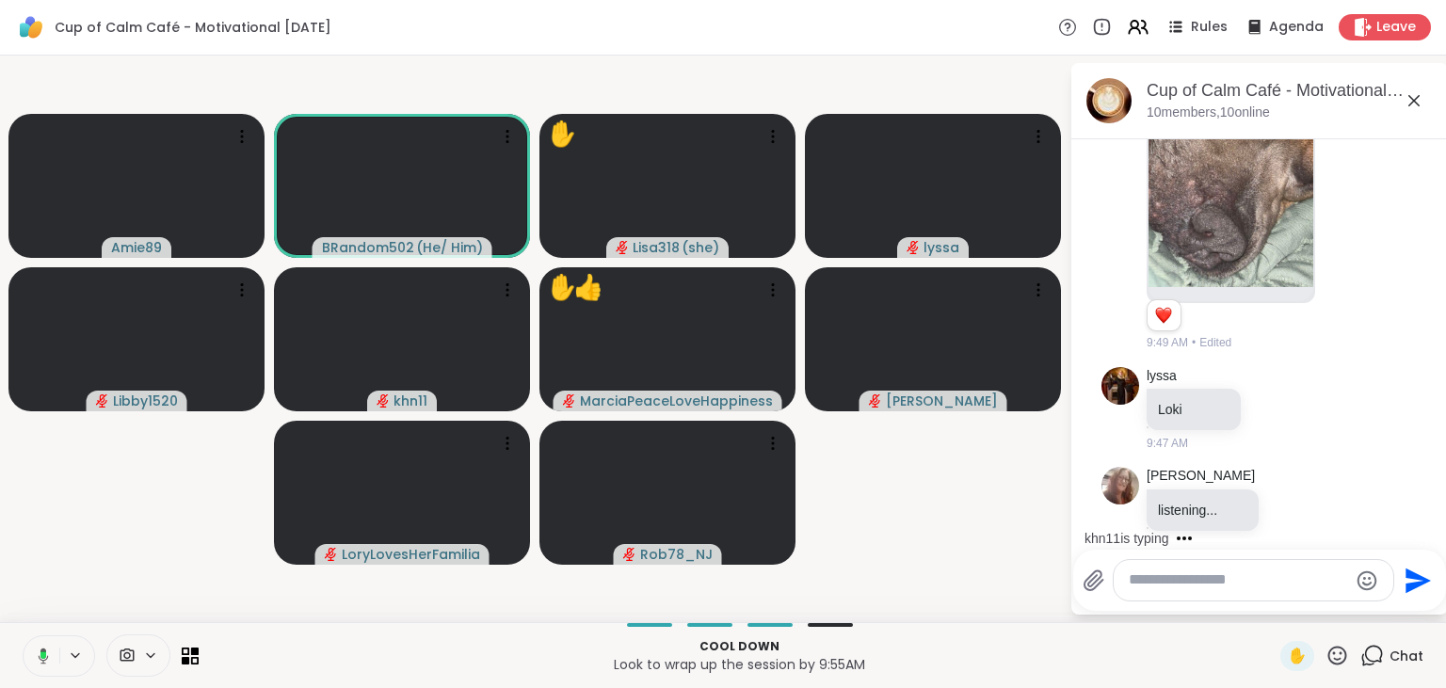
scroll to position [3420, 0]
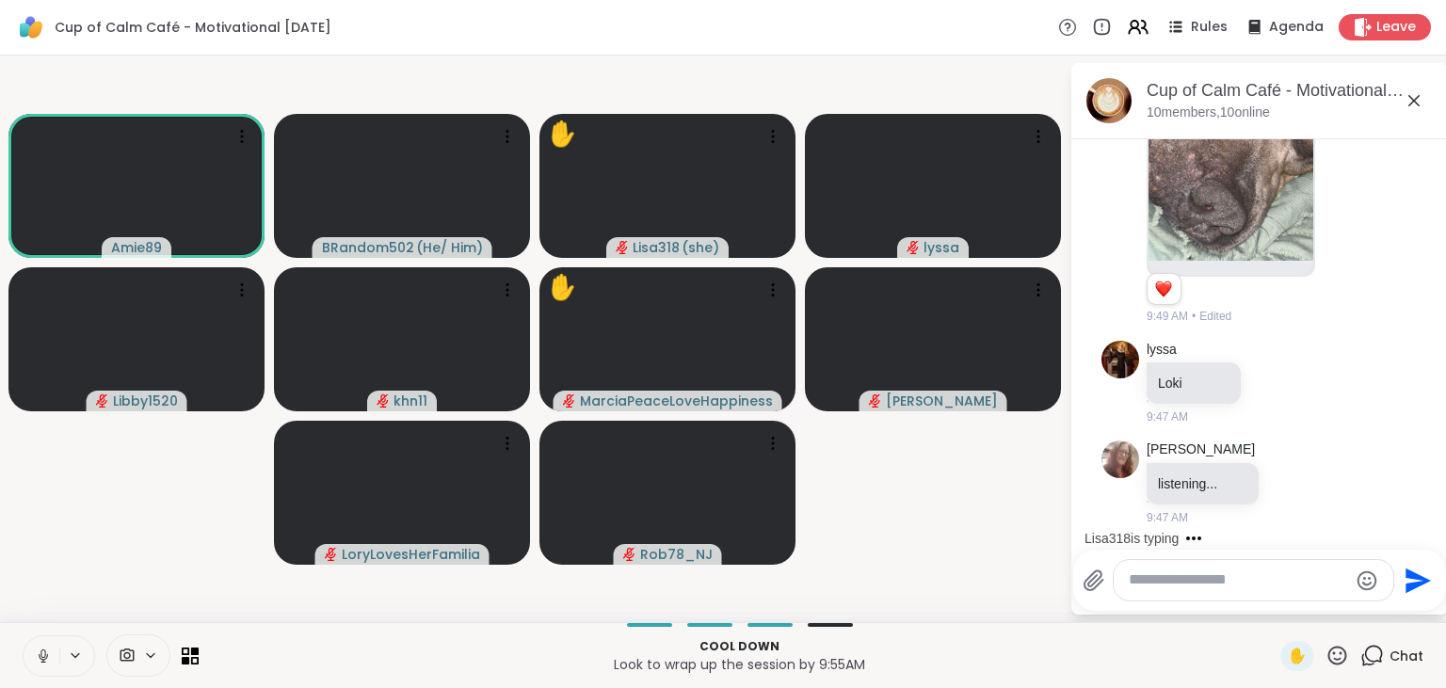
click at [45, 650] on icon at bounding box center [43, 656] width 17 height 17
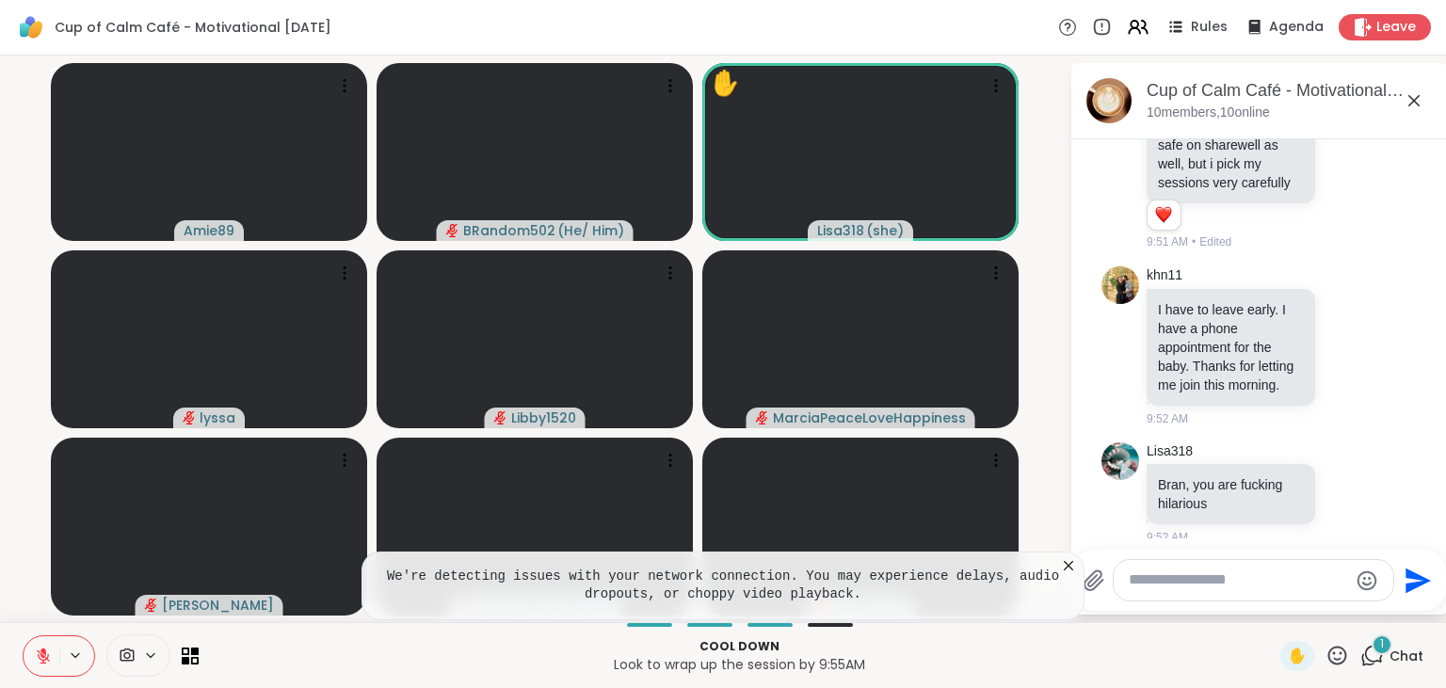
scroll to position [3833, 0]
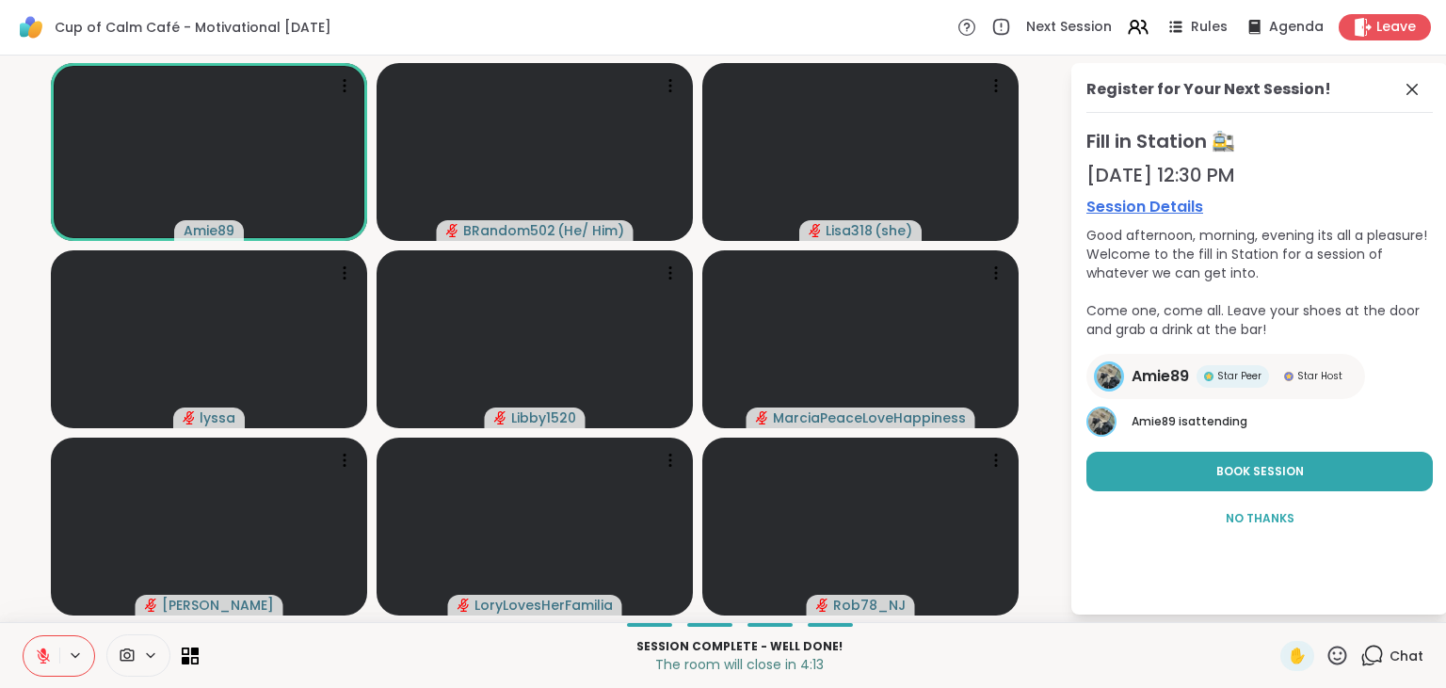
click at [1373, 648] on icon at bounding box center [1374, 654] width 18 height 17
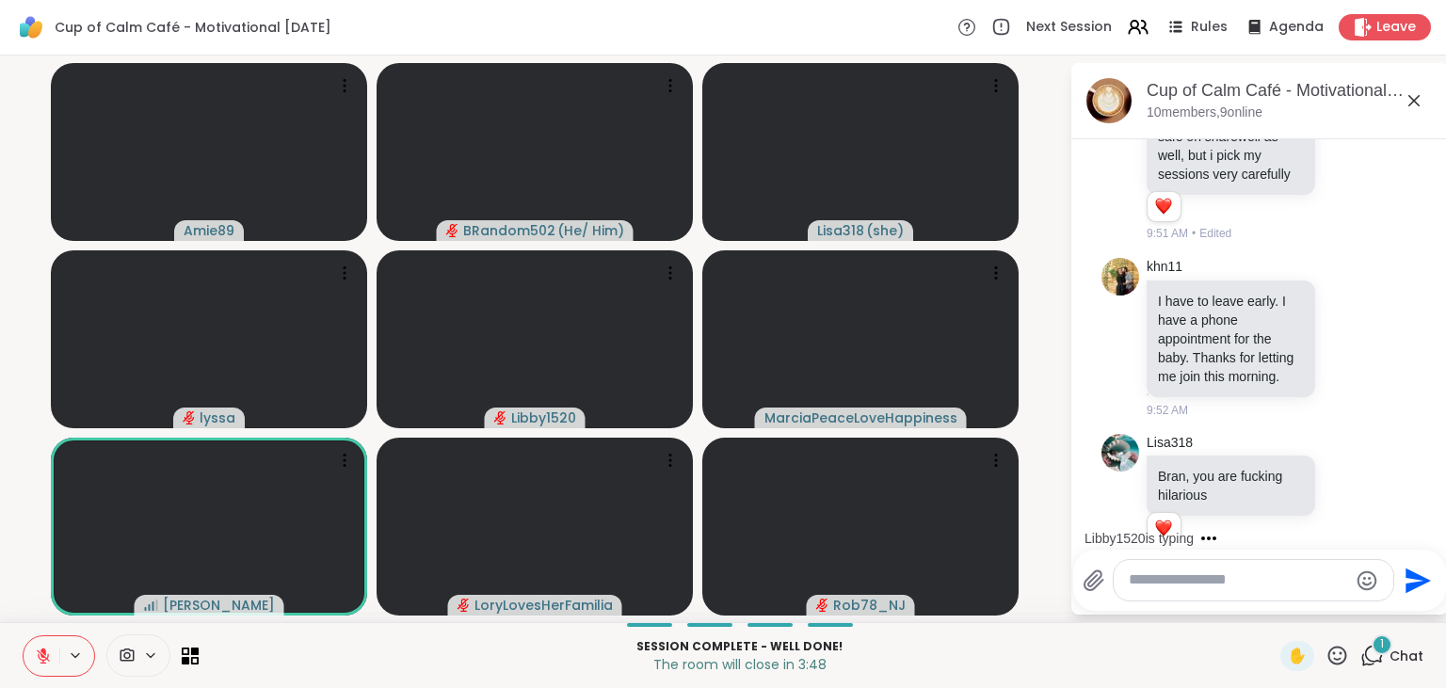
scroll to position [4044, 0]
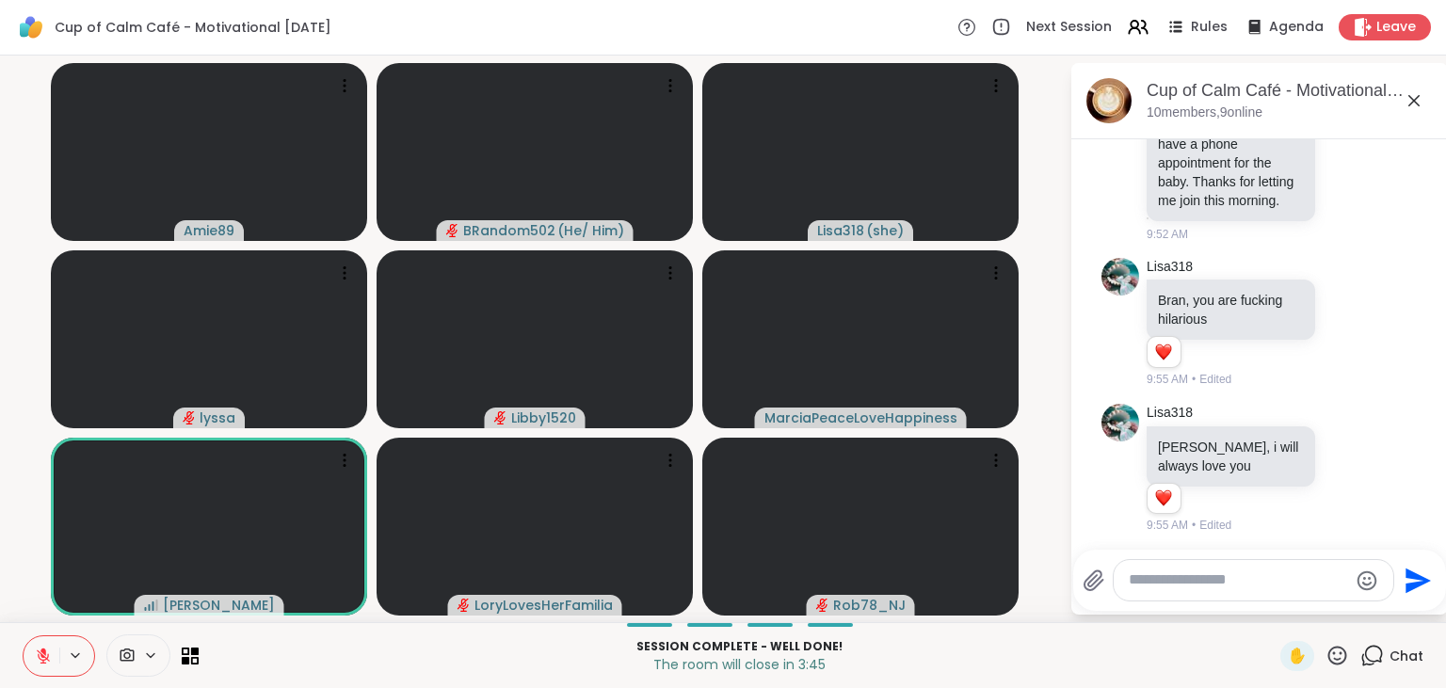
click at [39, 650] on icon at bounding box center [43, 656] width 17 height 17
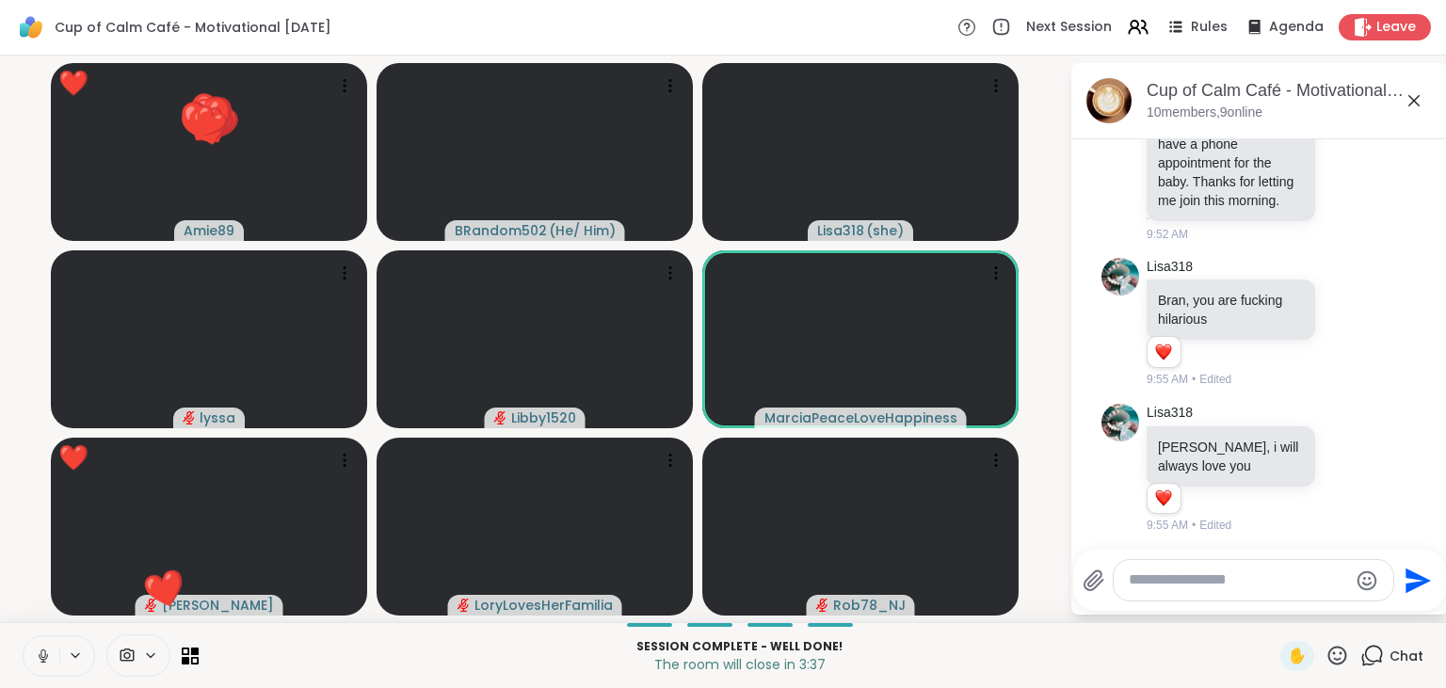
click at [39, 650] on icon at bounding box center [43, 656] width 17 height 17
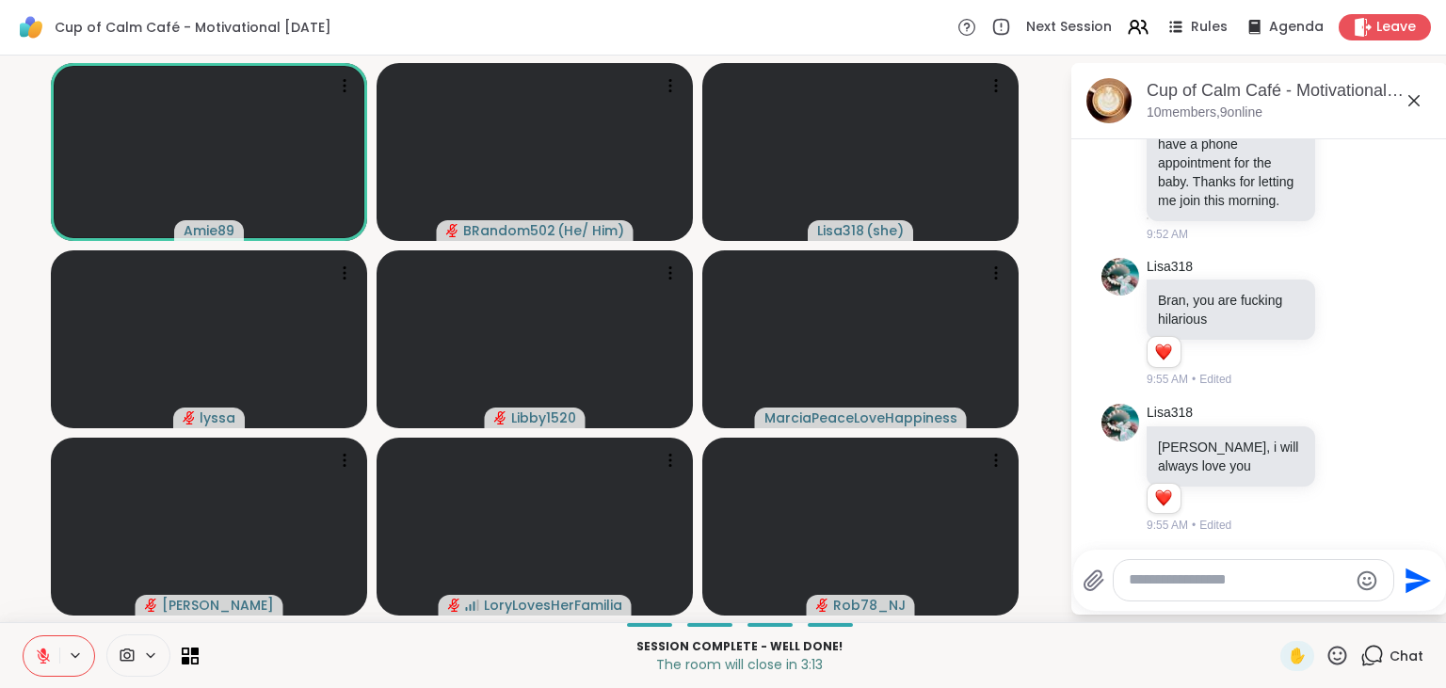
scroll to position [4163, 0]
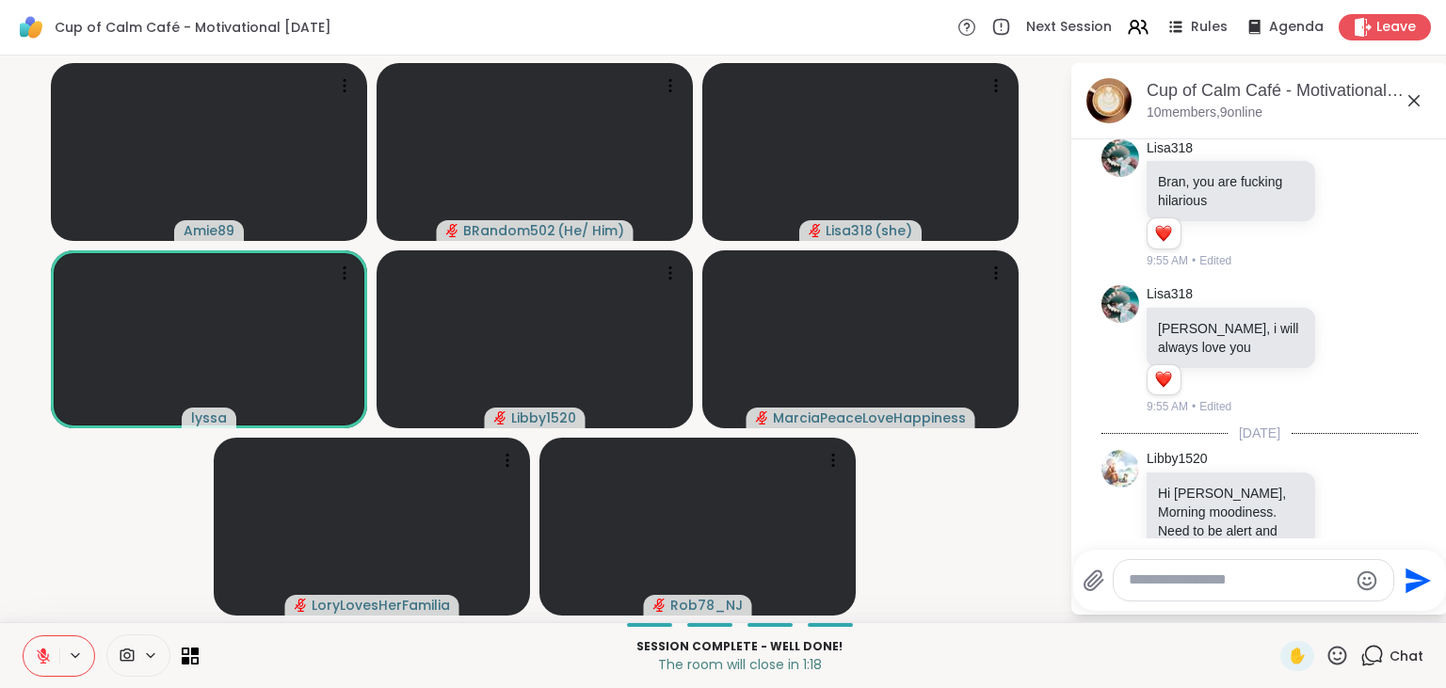
click at [45, 646] on button at bounding box center [42, 656] width 36 height 40
click at [1139, 584] on textarea "Type your message" at bounding box center [1238, 580] width 219 height 20
type textarea "**********"
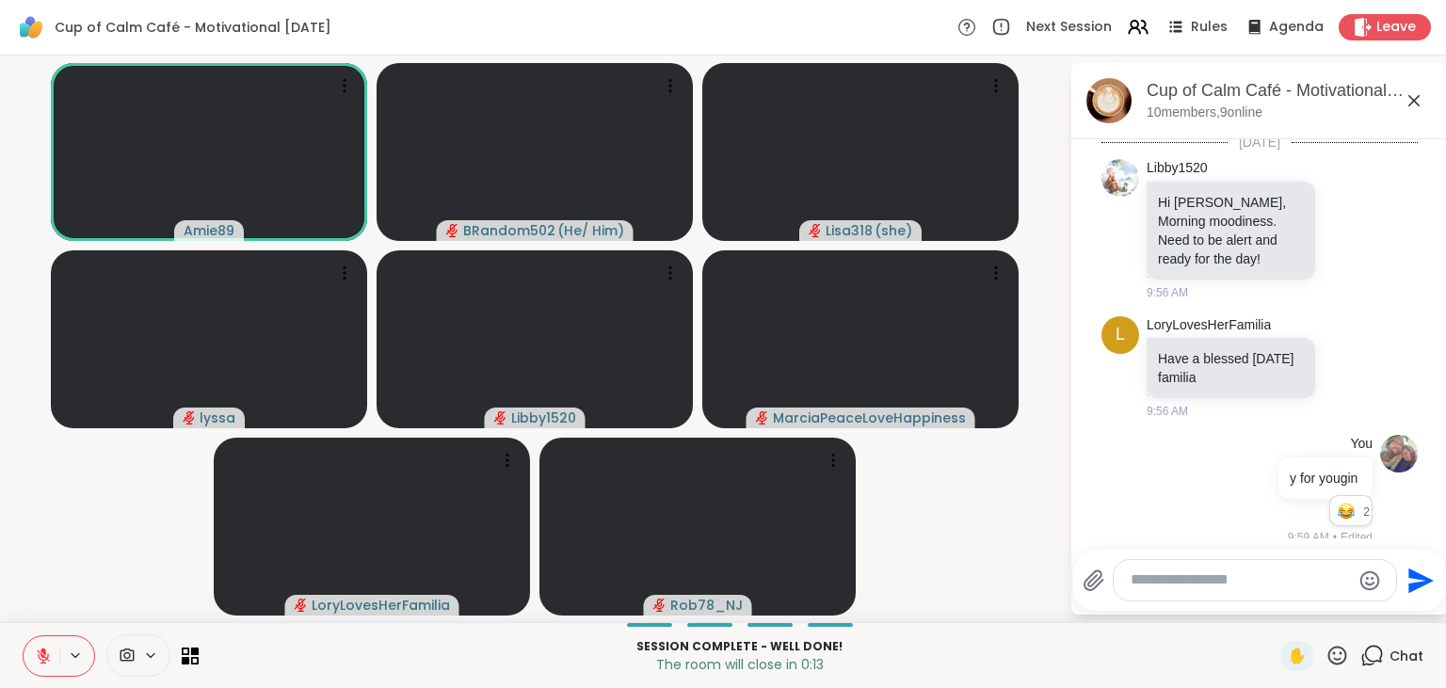
scroll to position [4481, 0]
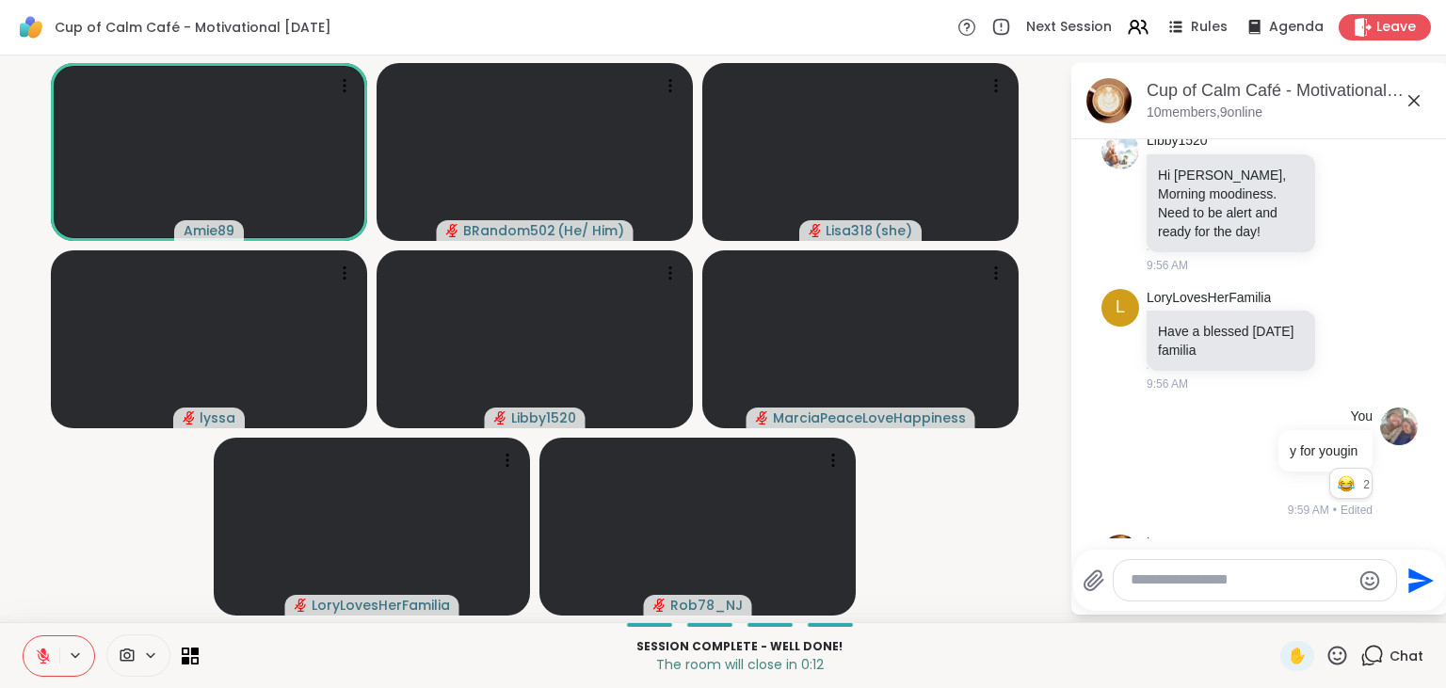
click at [1286, 624] on icon at bounding box center [1283, 625] width 6 height 2
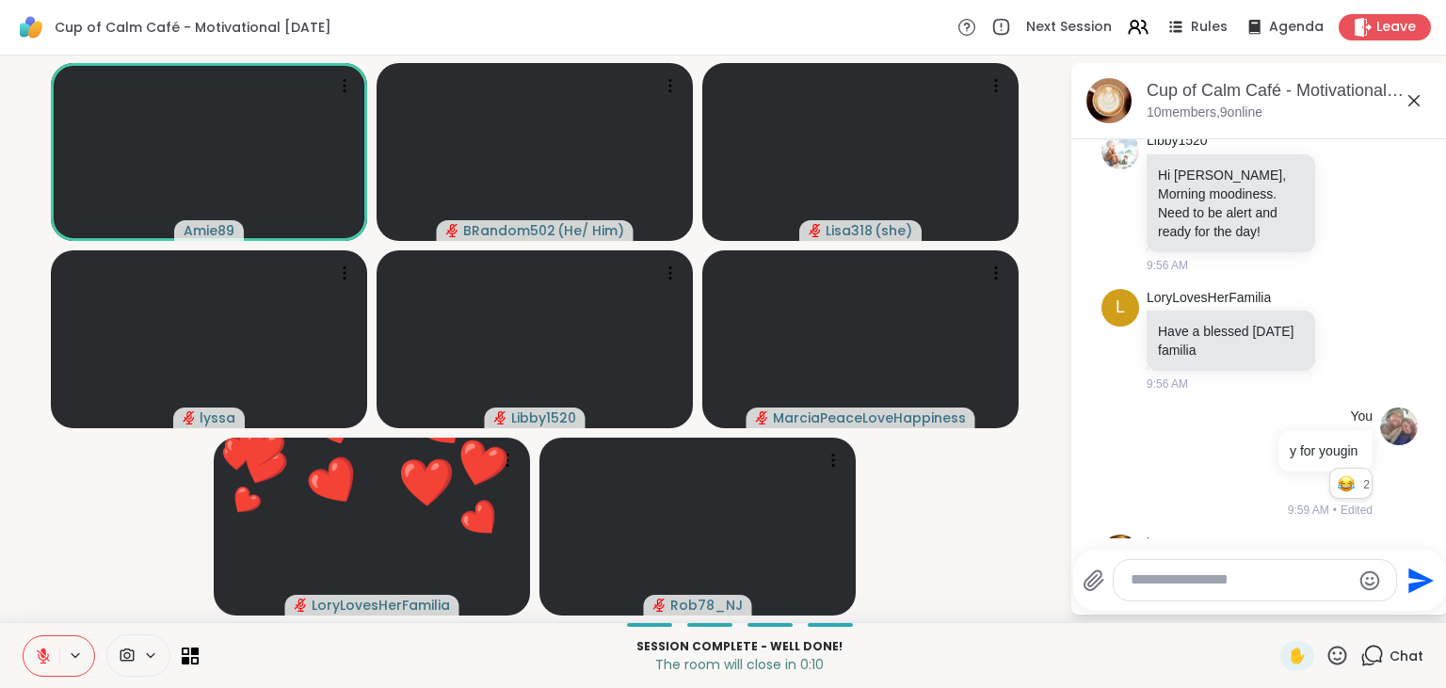
click at [1209, 584] on div "Select Reaction: Joy" at bounding box center [1200, 592] width 17 height 17
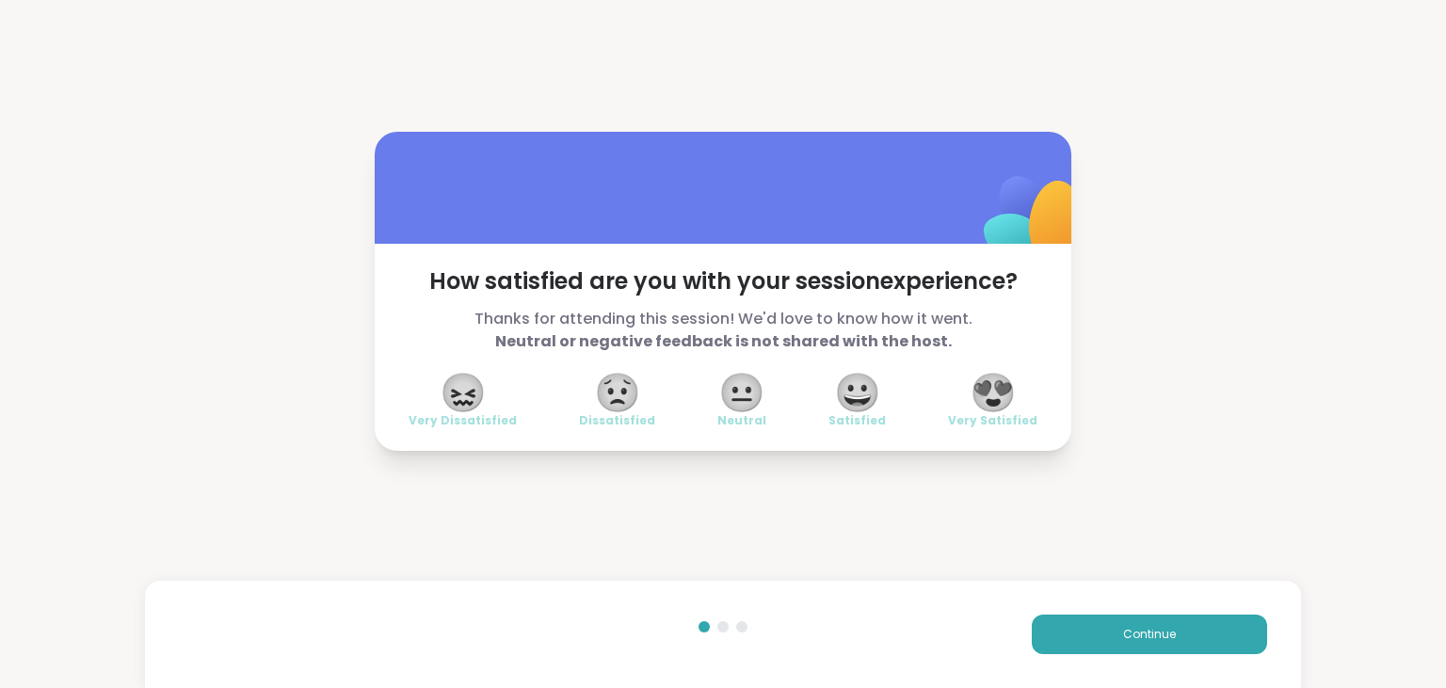
click at [1004, 394] on span "😍" at bounding box center [993, 393] width 47 height 34
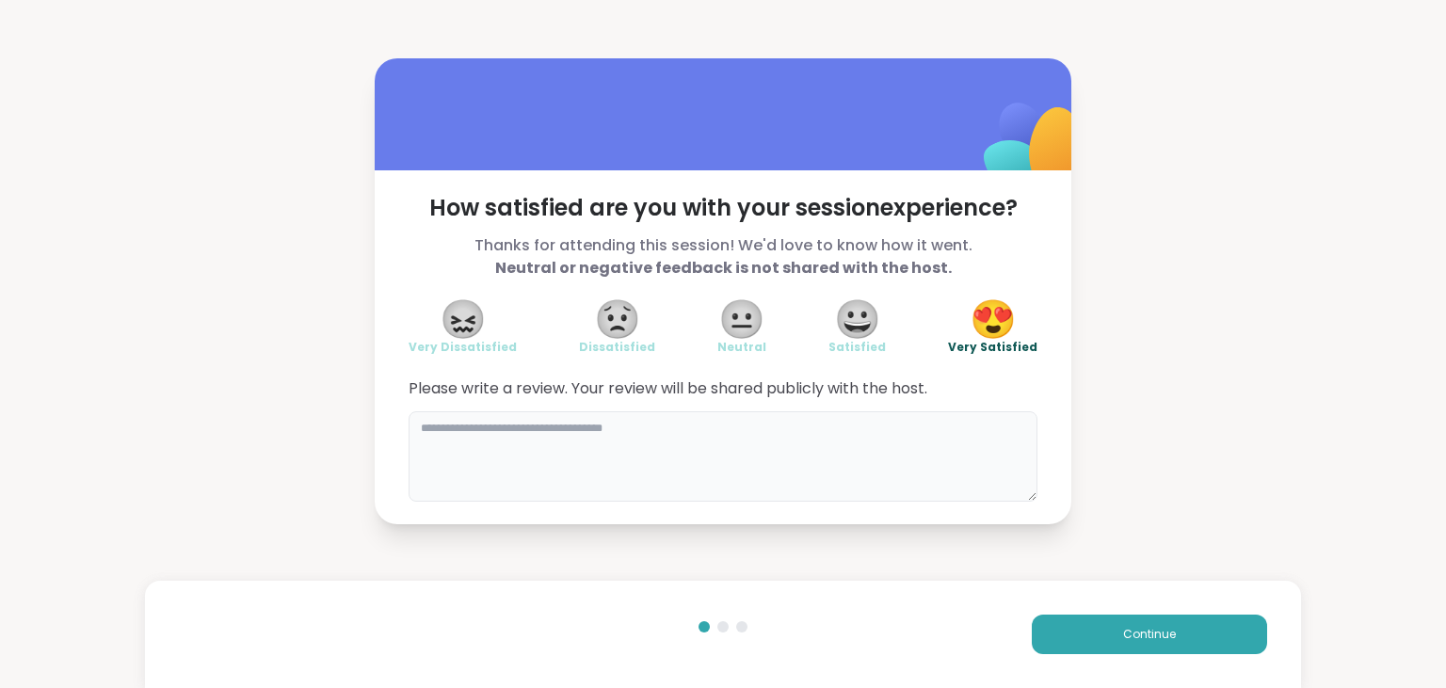
click at [977, 437] on textarea at bounding box center [723, 456] width 629 height 90
type textarea "**********"
click at [1165, 644] on button "Continue" at bounding box center [1149, 635] width 235 height 40
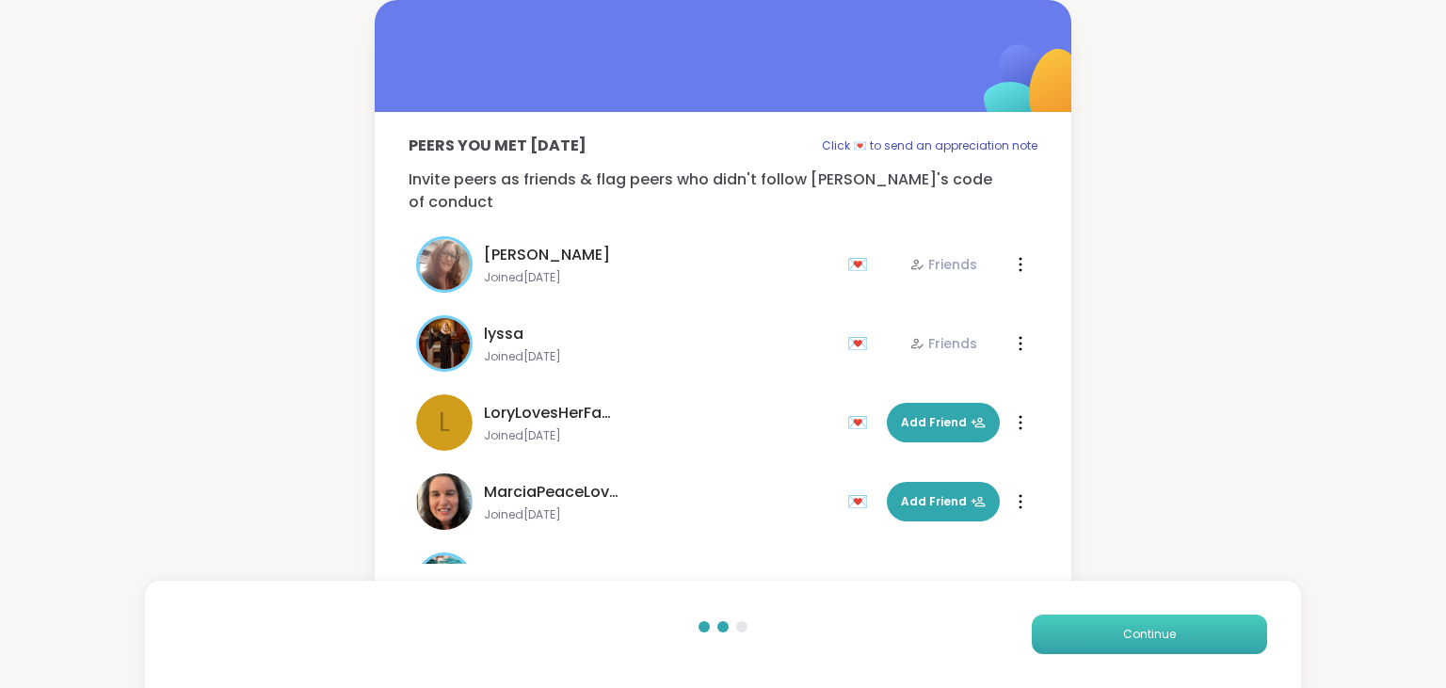
click at [1165, 644] on button "Continue" at bounding box center [1149, 635] width 235 height 40
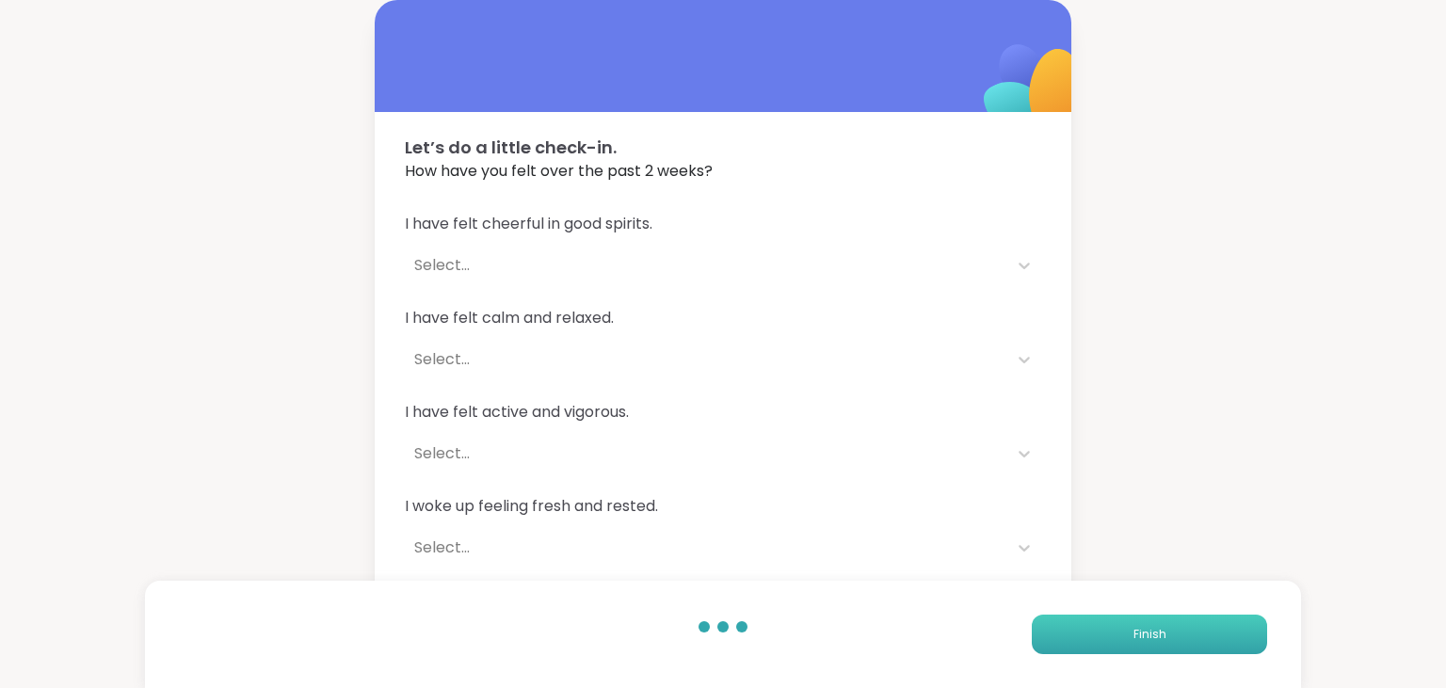
click at [1165, 644] on button "Finish" at bounding box center [1149, 635] width 235 height 40
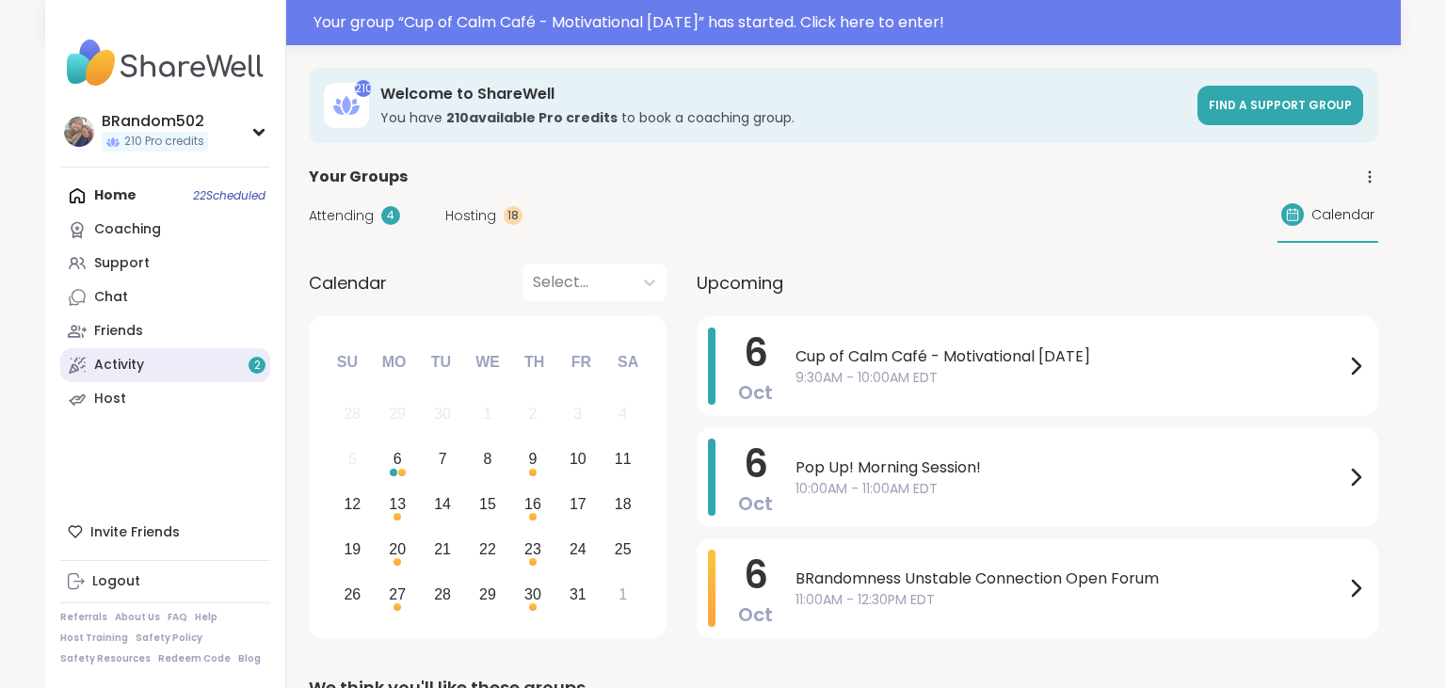
click at [171, 351] on link "Activity 2" at bounding box center [165, 365] width 210 height 34
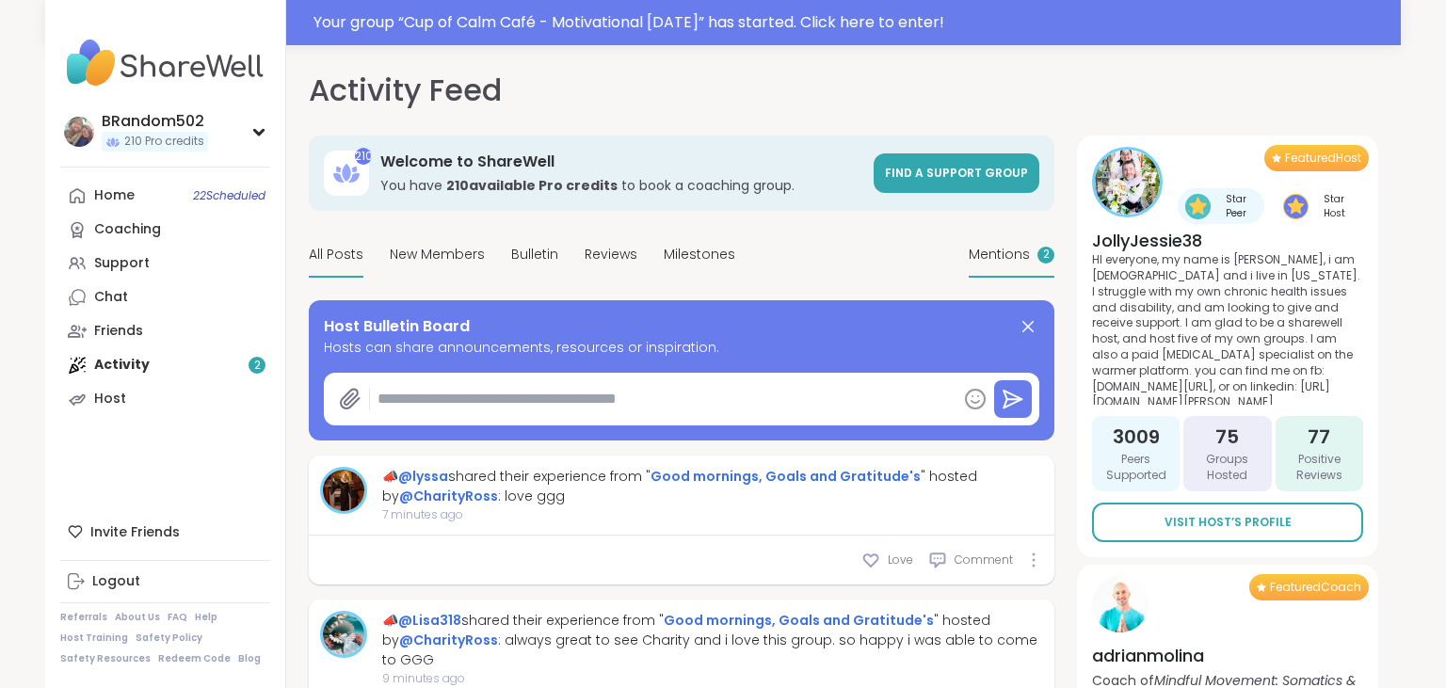
click at [1011, 250] on span "Mentions" at bounding box center [999, 255] width 61 height 20
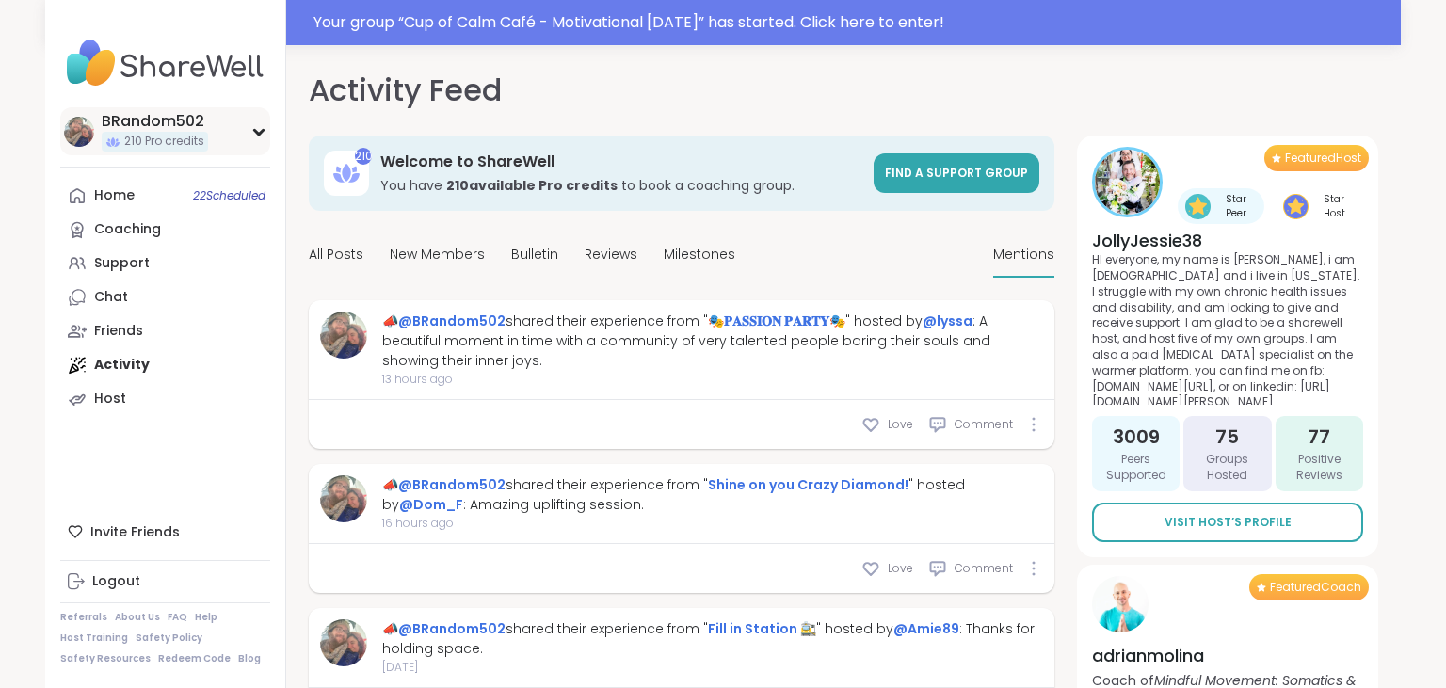
click at [262, 137] on div "BRandom502 210 Pro credits" at bounding box center [165, 131] width 210 height 48
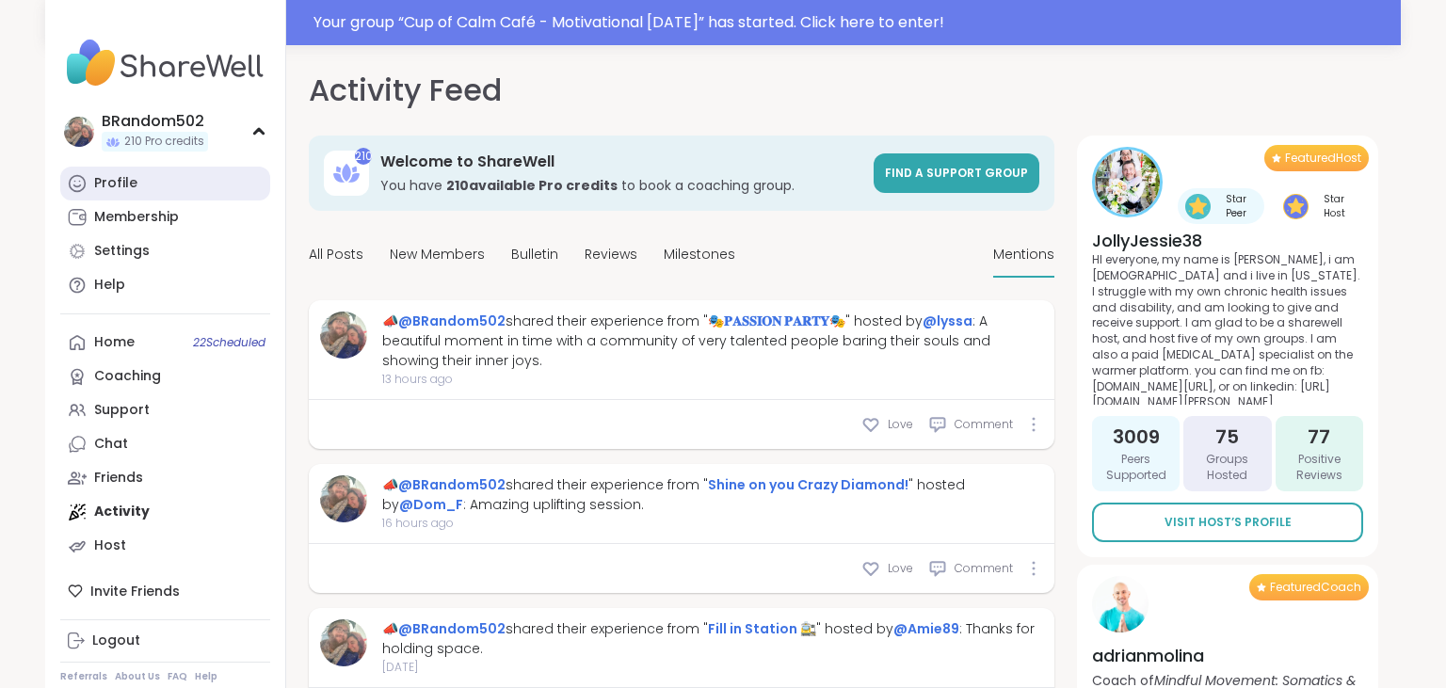
click at [172, 183] on link "Profile" at bounding box center [165, 184] width 210 height 34
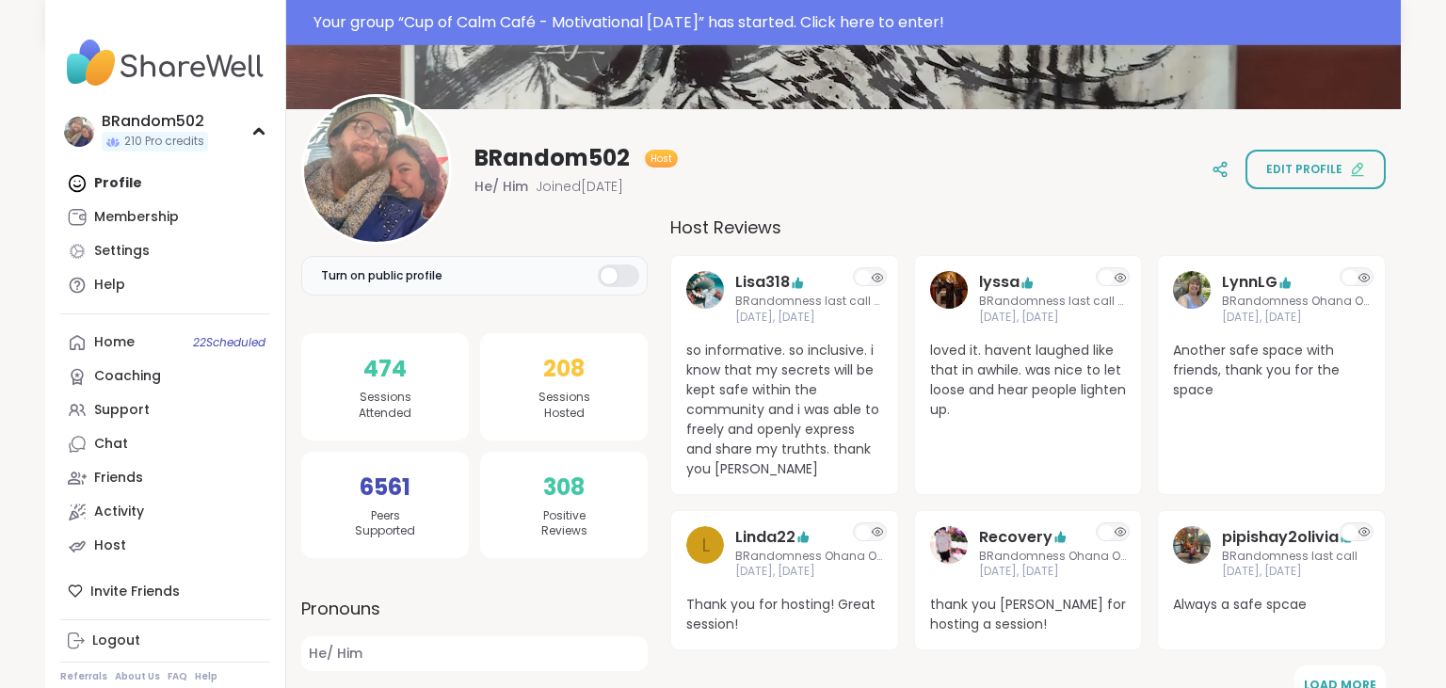
scroll to position [177, 0]
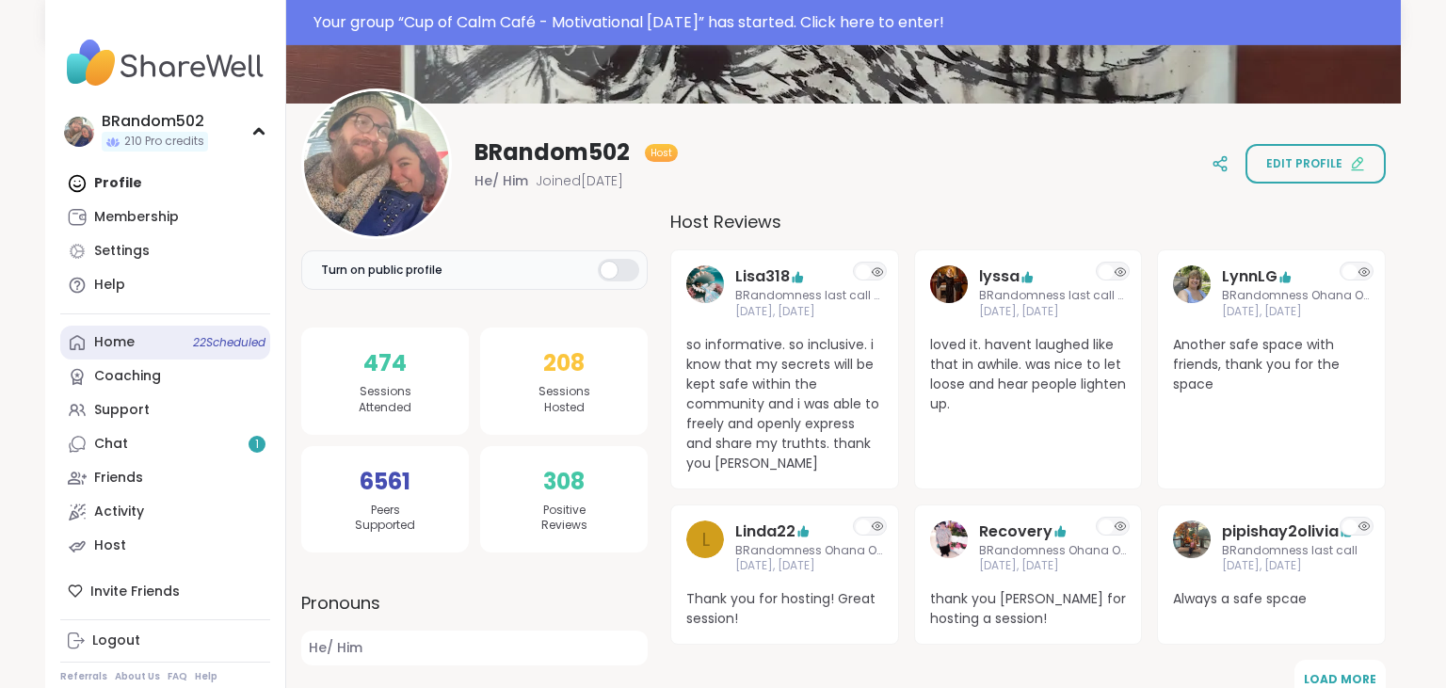
click at [149, 337] on link "Home 22 Scheduled" at bounding box center [165, 343] width 210 height 34
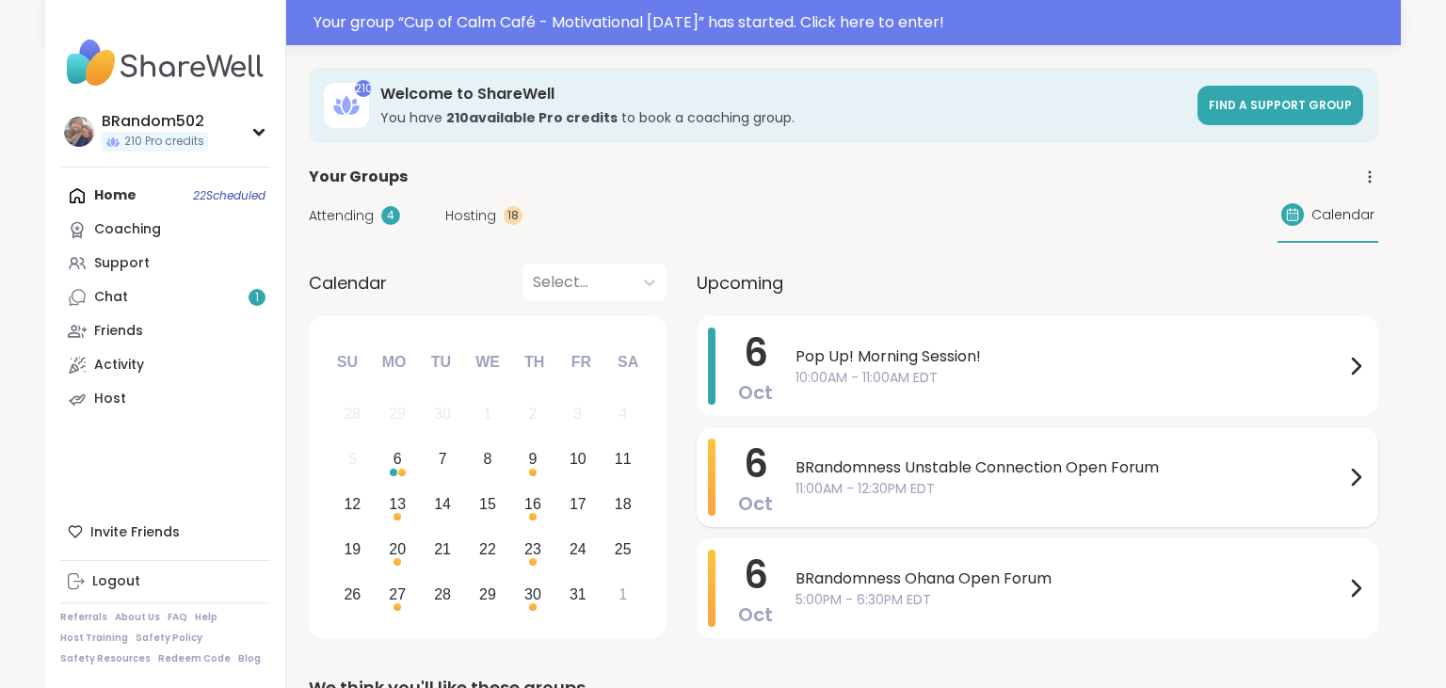
click at [904, 476] on span "BRandomness Unstable Connection Open Forum" at bounding box center [1069, 468] width 549 height 23
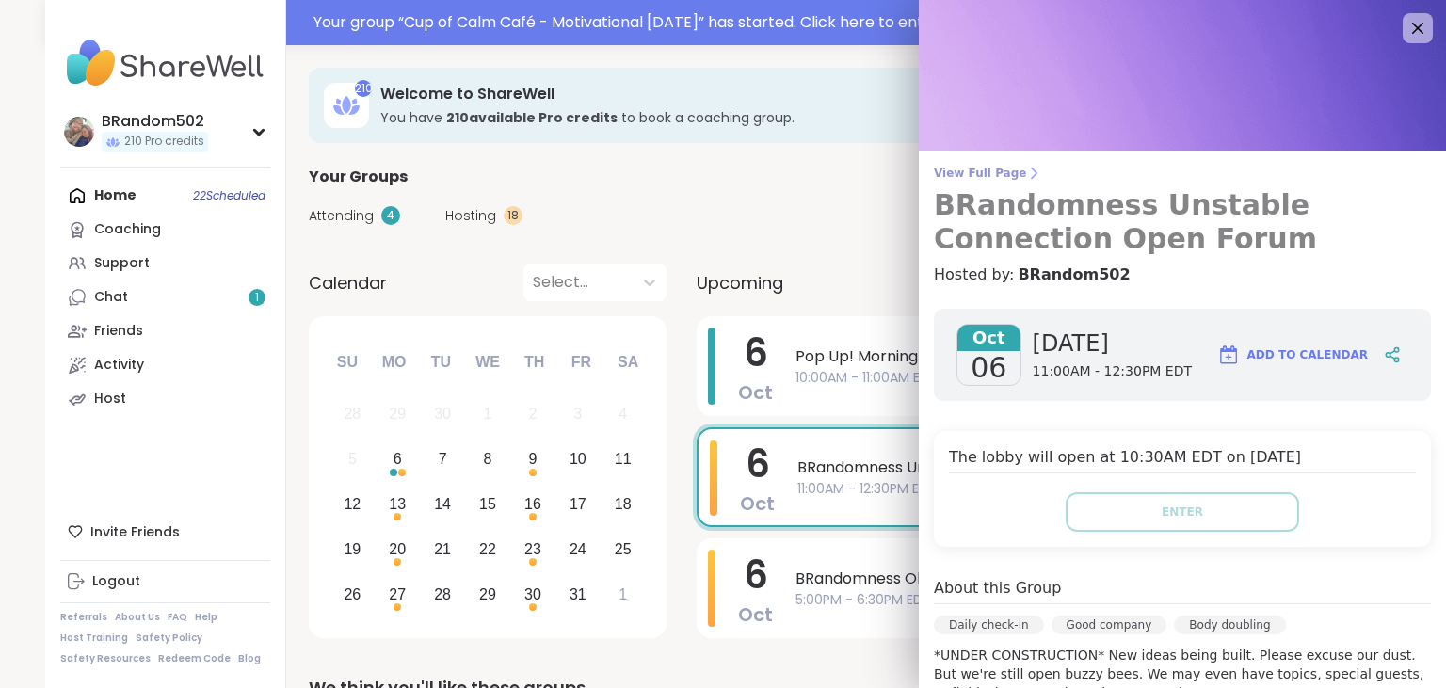
click at [988, 174] on span "View Full Page" at bounding box center [1182, 173] width 497 height 15
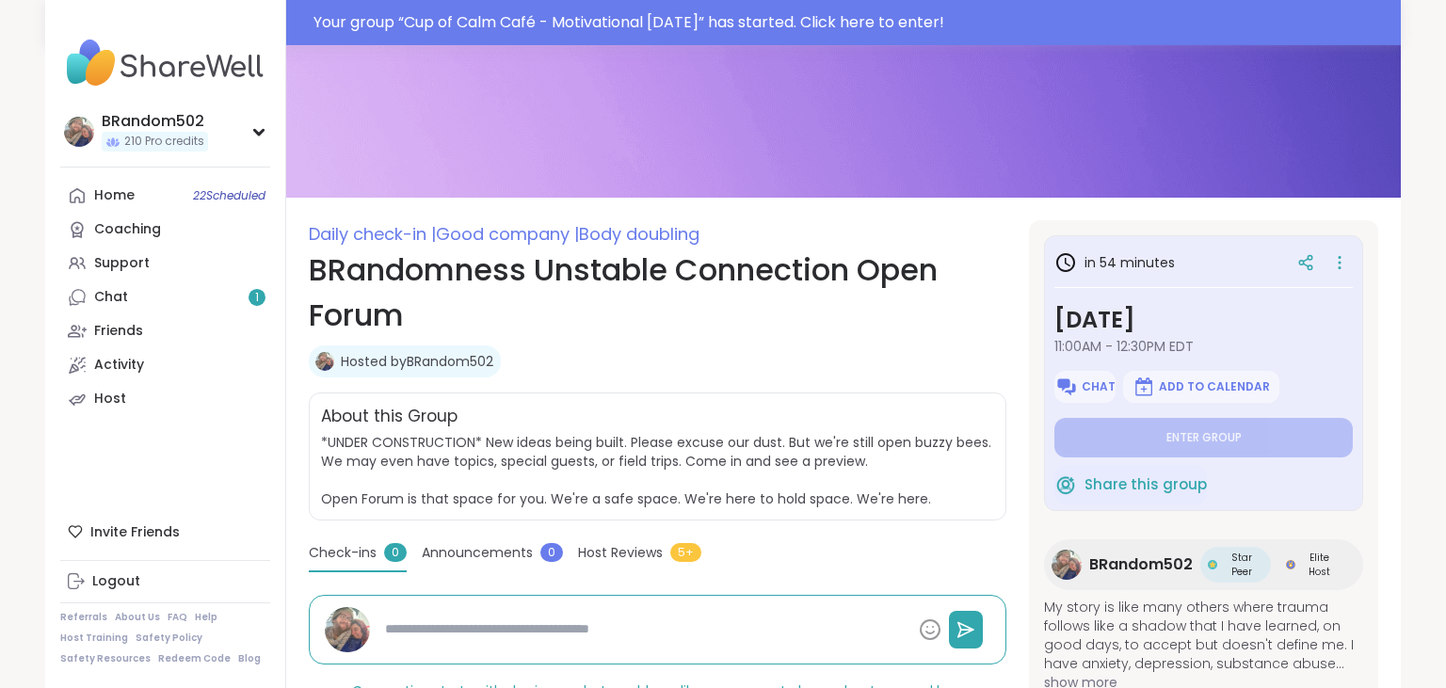
scroll to position [92, 0]
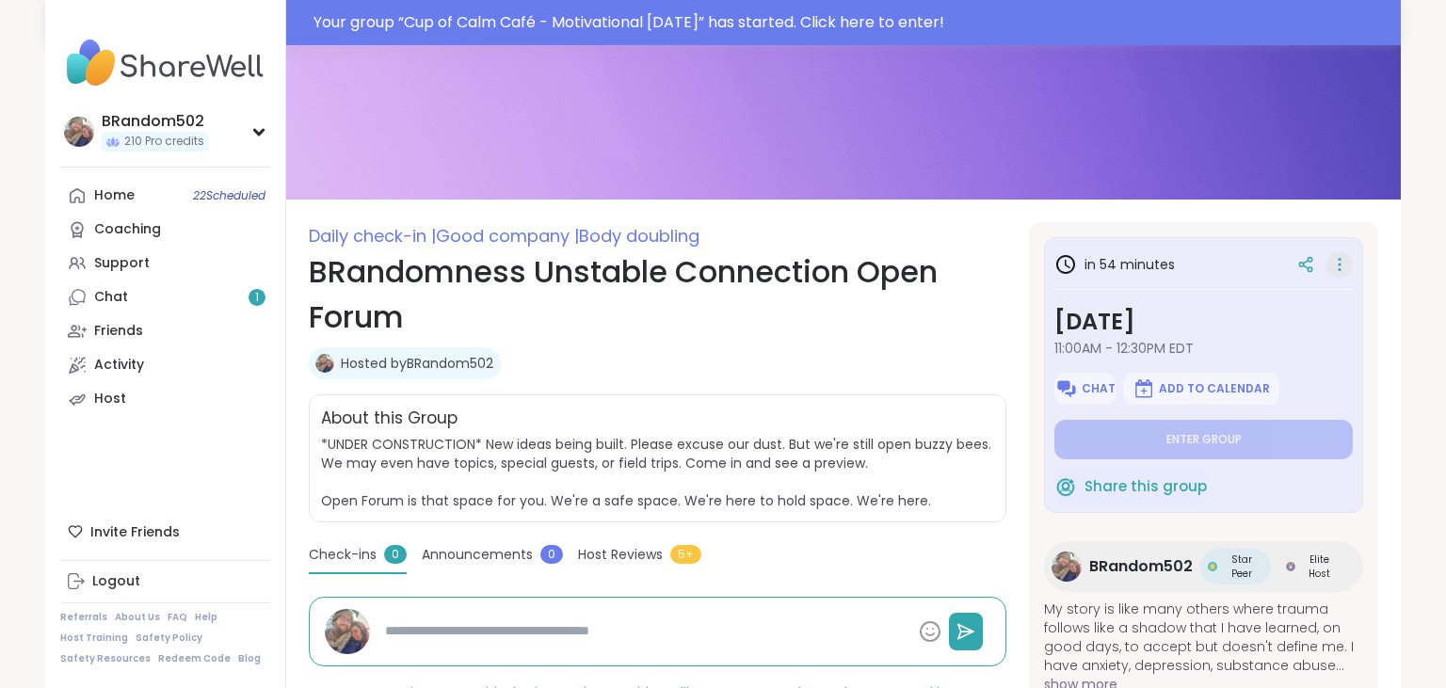
click at [1343, 259] on icon at bounding box center [1339, 264] width 19 height 26
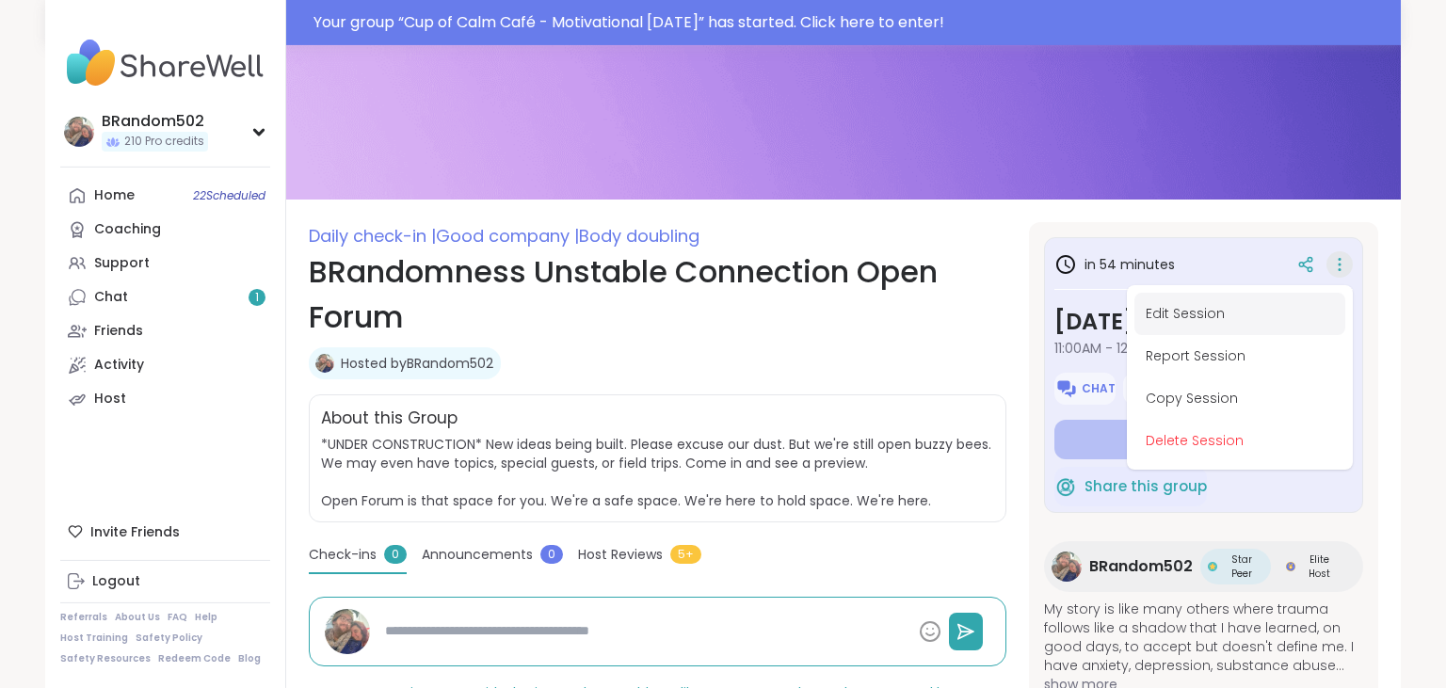
click at [1212, 317] on button "Edit Session" at bounding box center [1239, 314] width 211 height 42
type textarea "*"
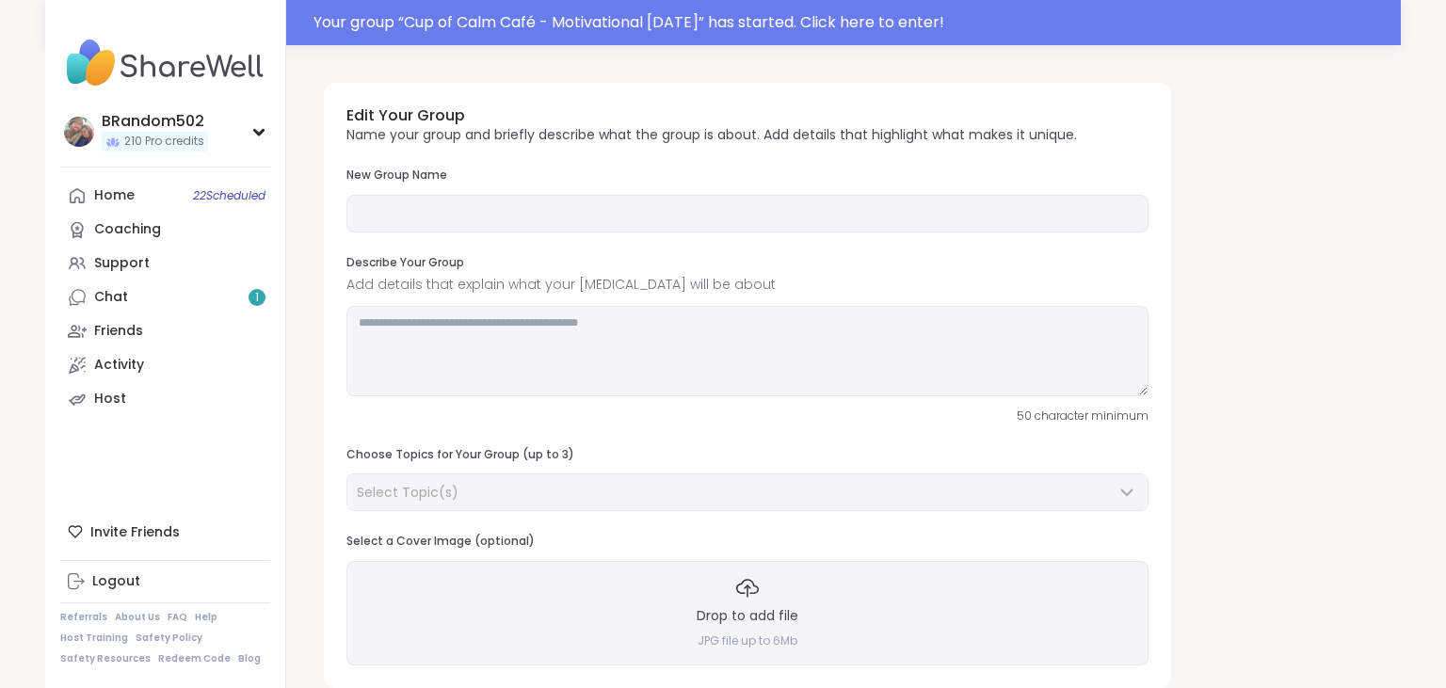
type input "**********"
type textarea "**********"
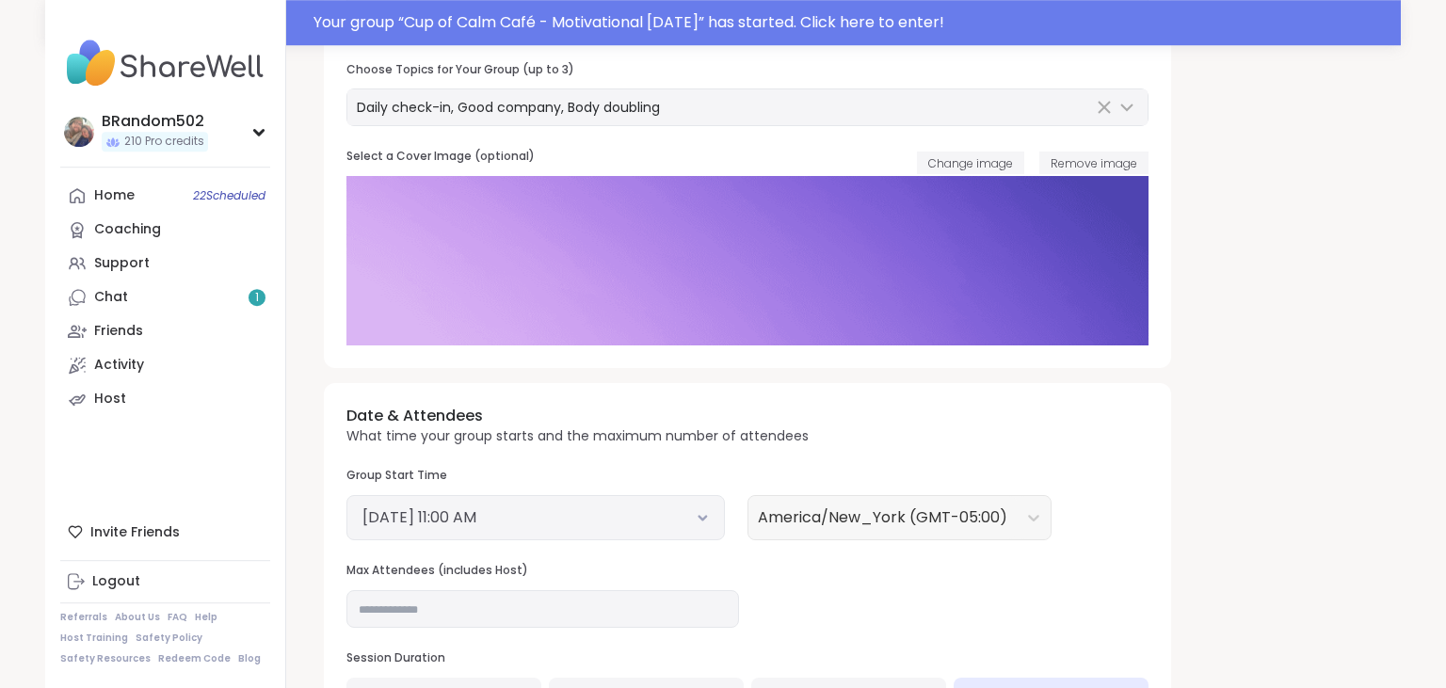
scroll to position [545, 0]
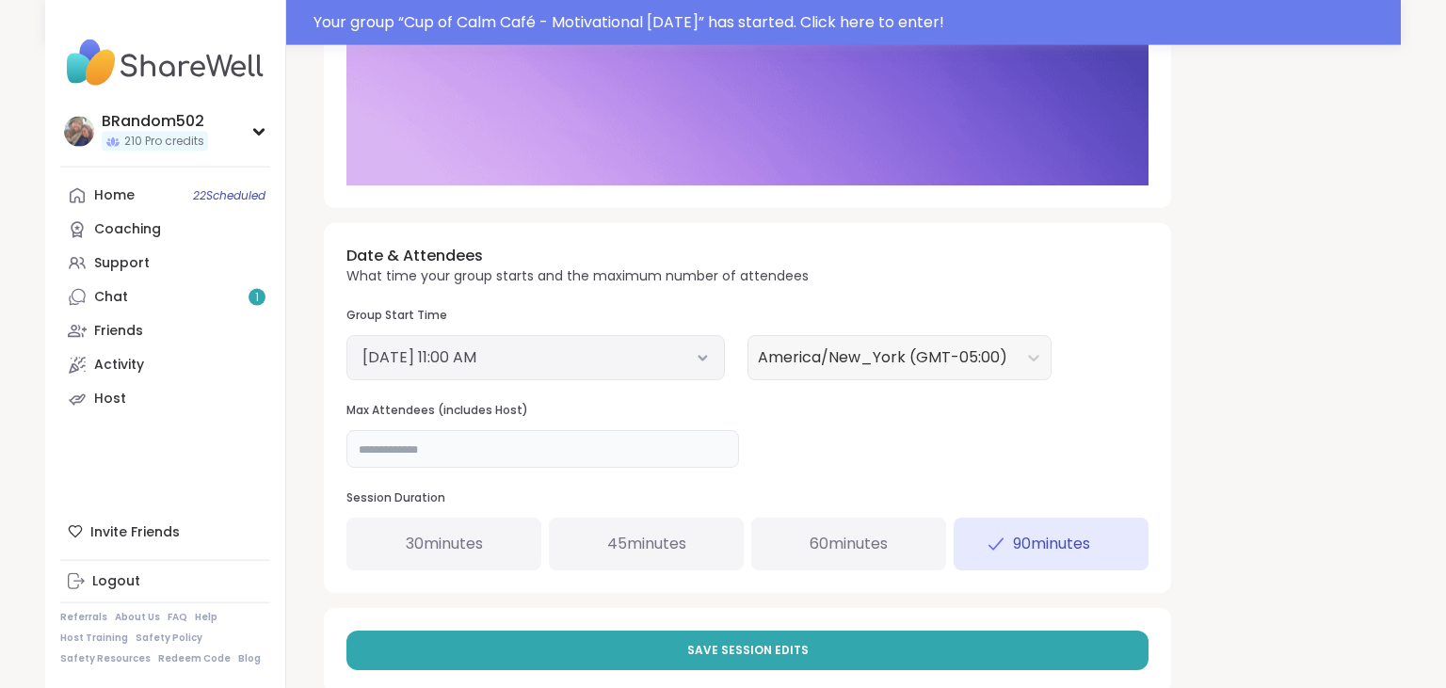
click at [474, 430] on input "**" at bounding box center [542, 449] width 393 height 38
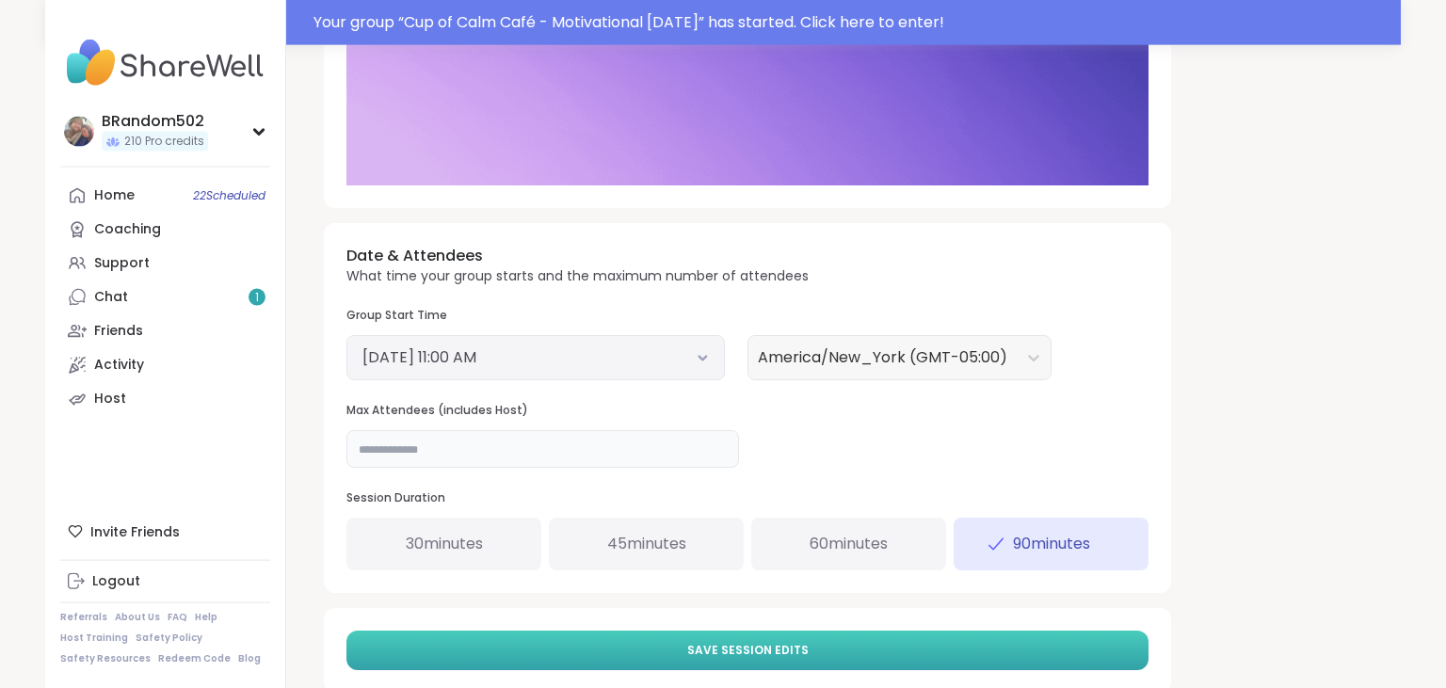
type input "**"
click at [570, 659] on button "Save Session Edits" at bounding box center [747, 651] width 802 height 40
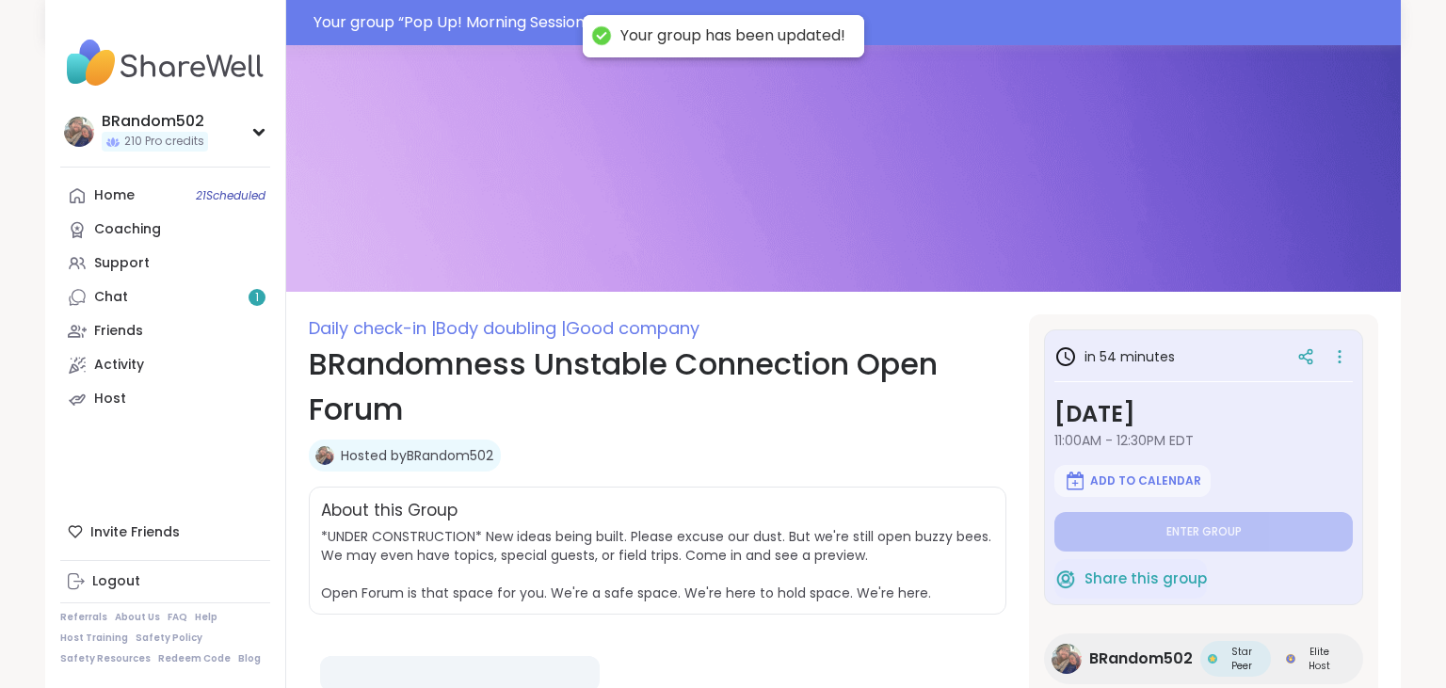
type textarea "*"
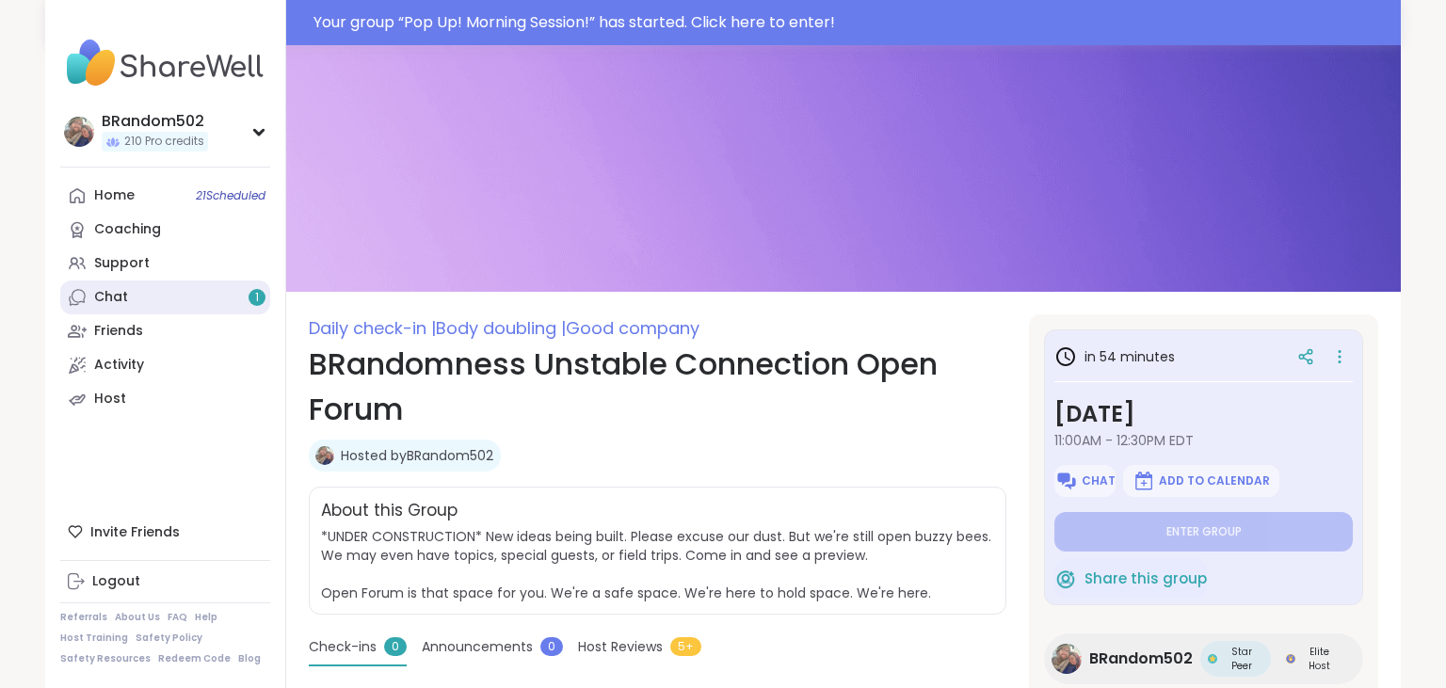
click at [163, 295] on link "Chat 1" at bounding box center [165, 298] width 210 height 34
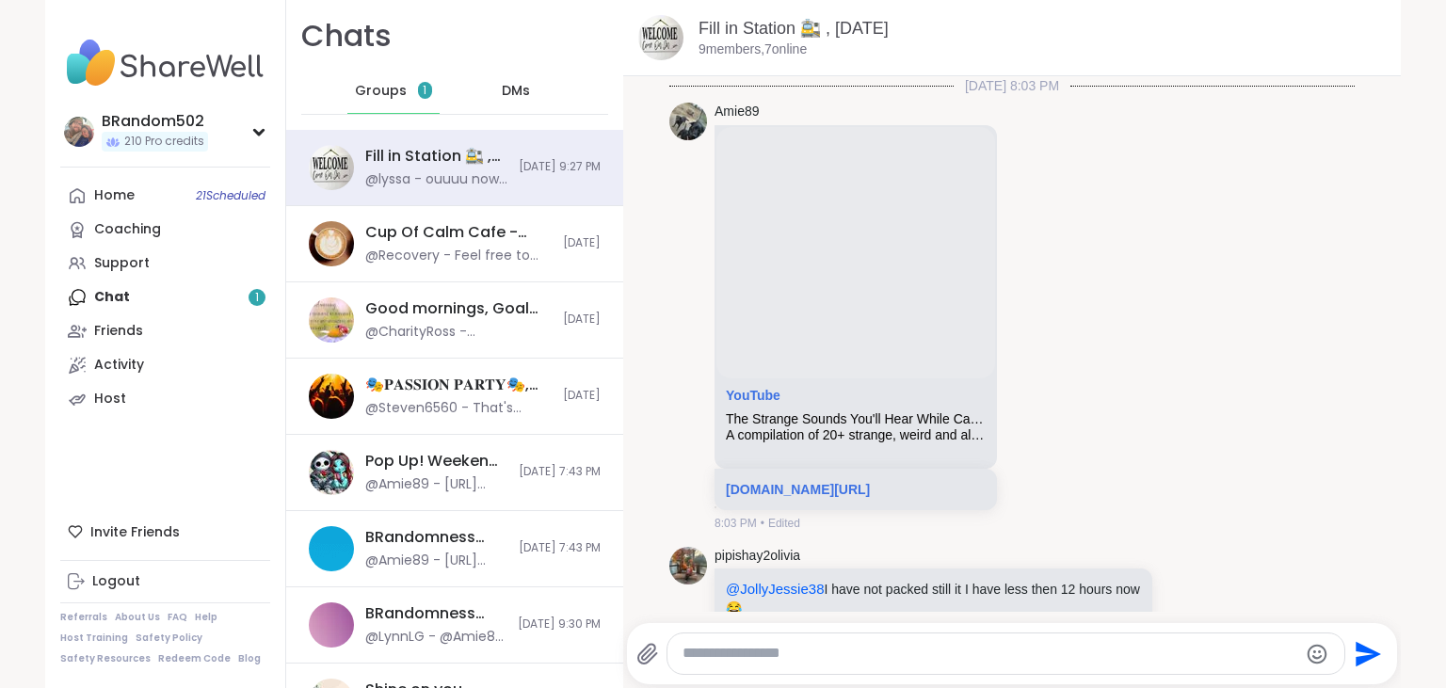
scroll to position [7443, 0]
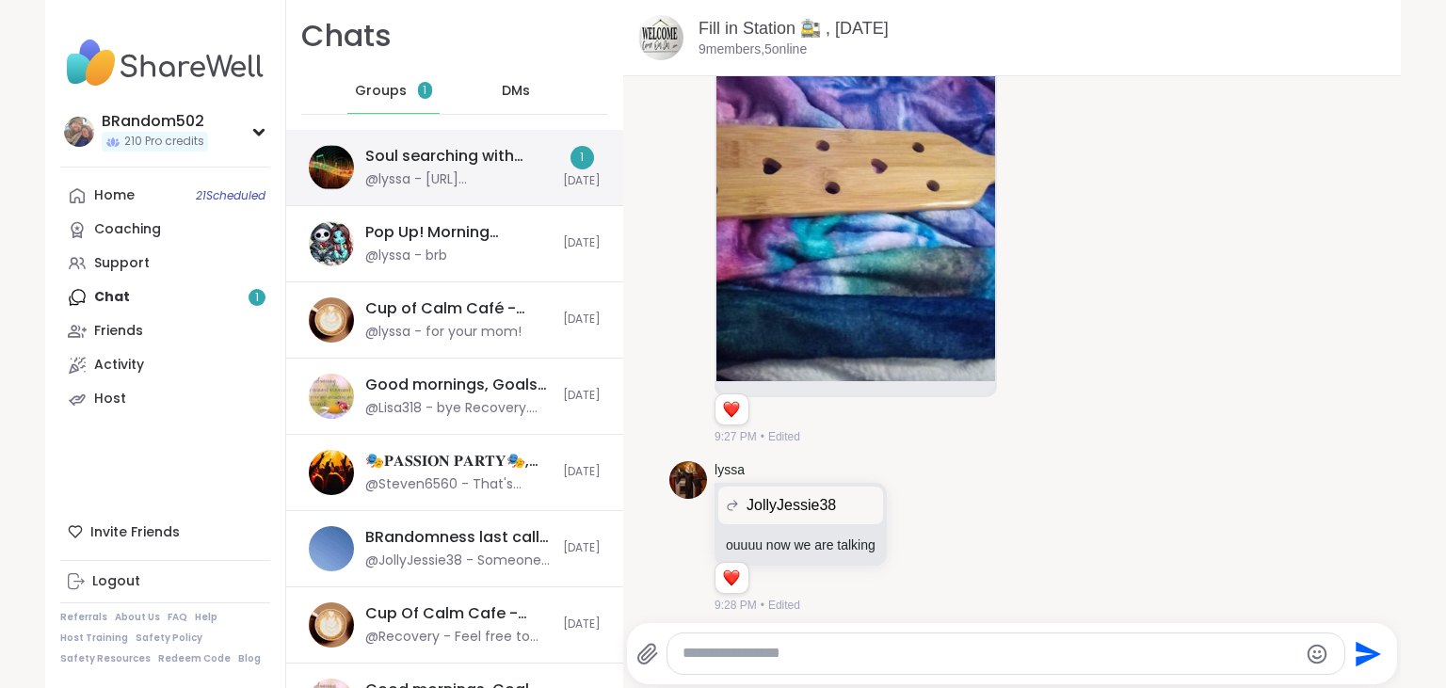
click at [398, 169] on div "Soul searching with music -Special topic edition! , Oct 06 @lyssa - https://m.y…" at bounding box center [458, 167] width 186 height 43
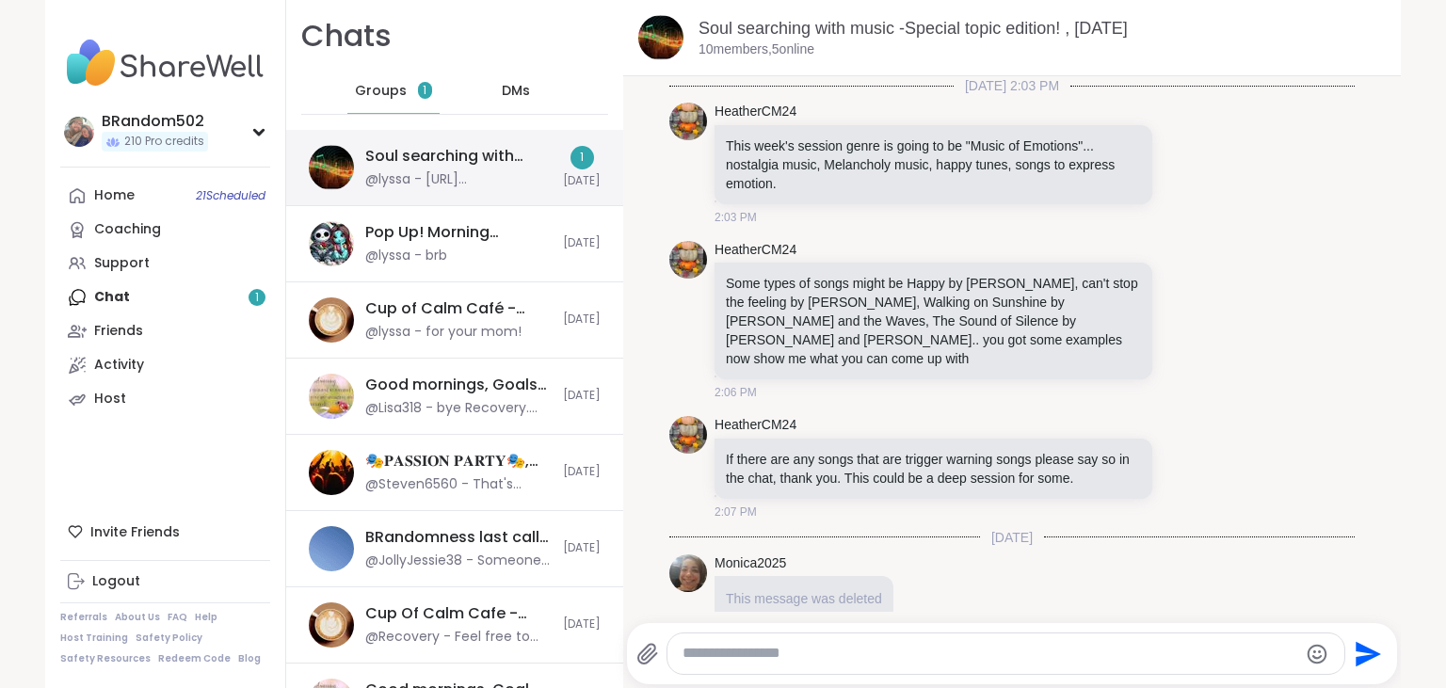
scroll to position [4101, 0]
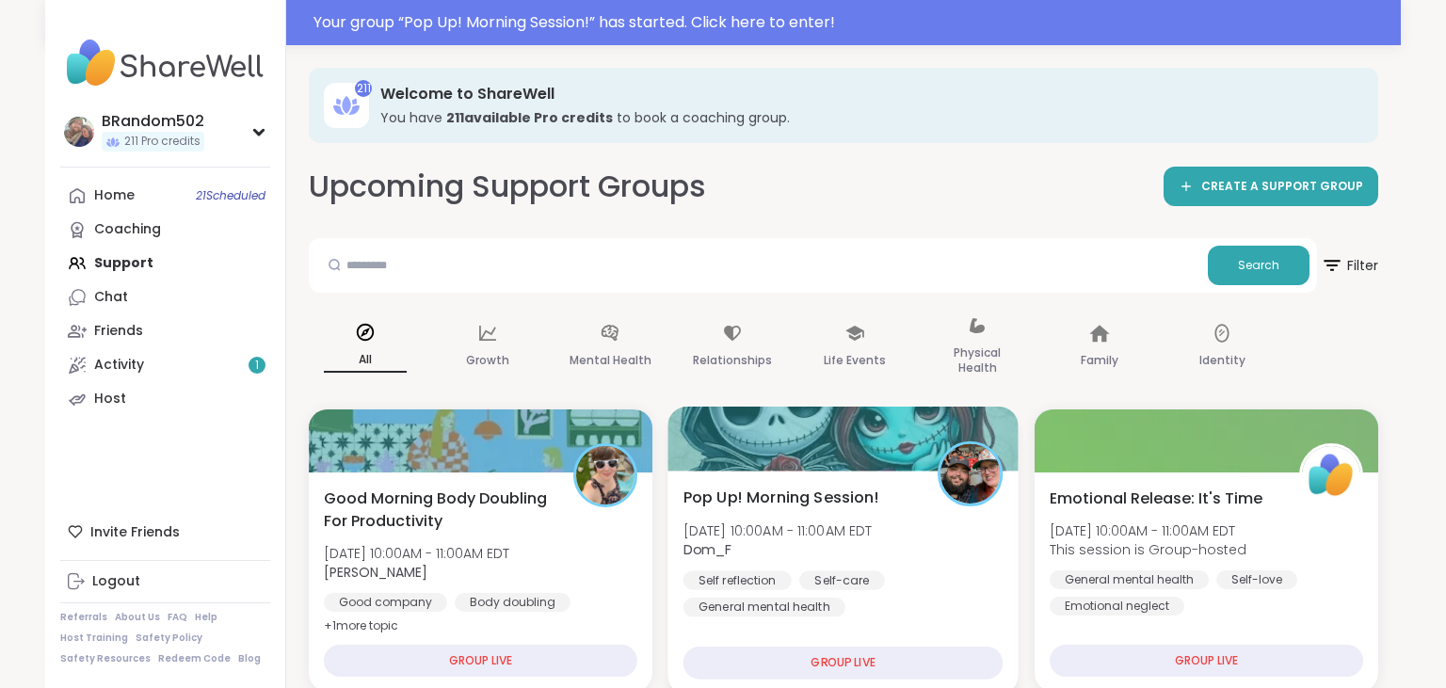
click at [773, 507] on span "Pop Up! Morning Session!" at bounding box center [781, 497] width 196 height 23
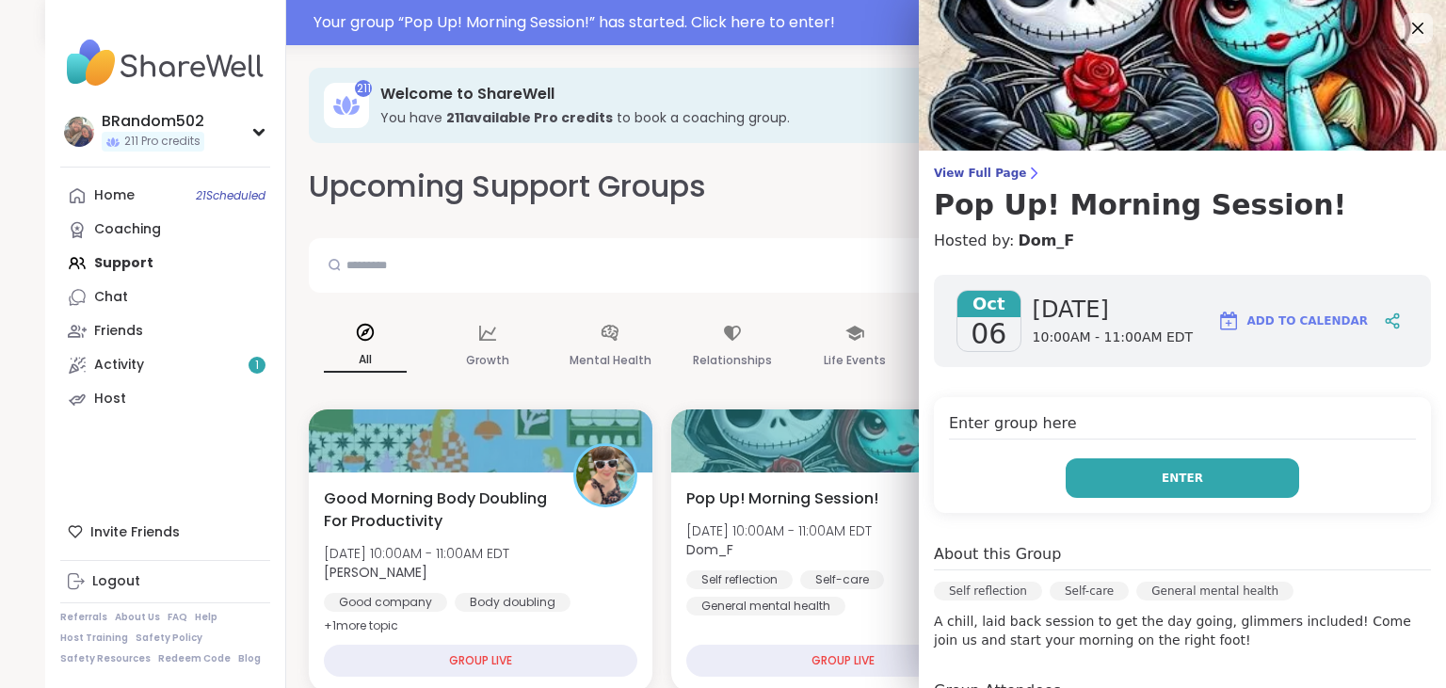
click at [1121, 472] on button "Enter" at bounding box center [1182, 478] width 233 height 40
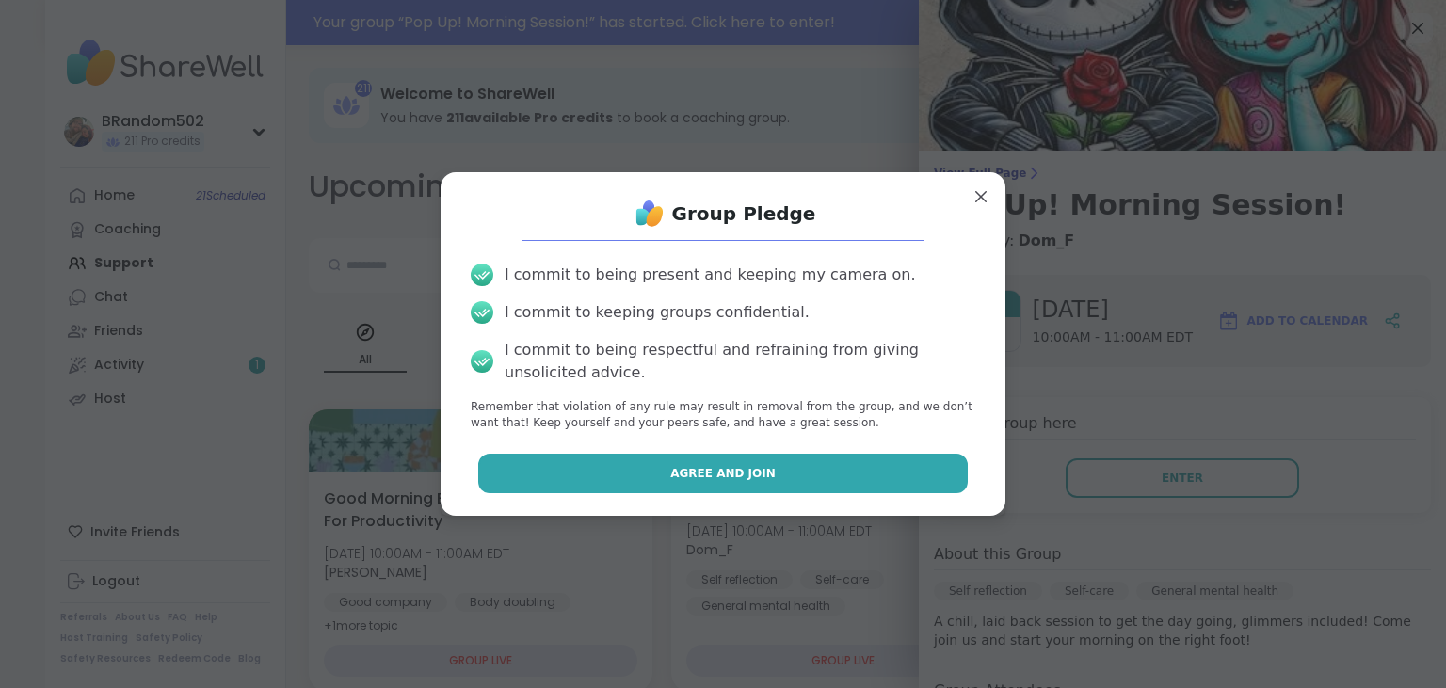
click at [837, 462] on button "Agree and Join" at bounding box center [723, 474] width 490 height 40
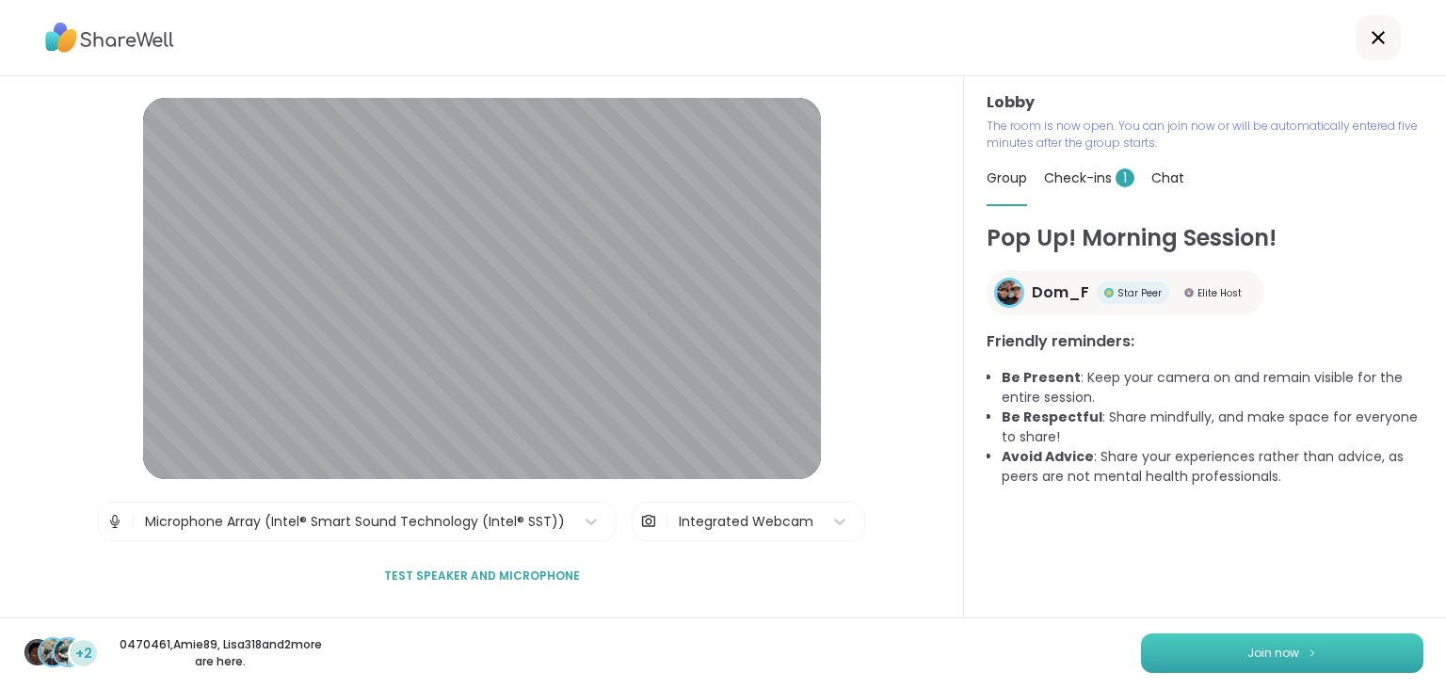
click at [1245, 638] on button "Join now" at bounding box center [1282, 654] width 282 height 40
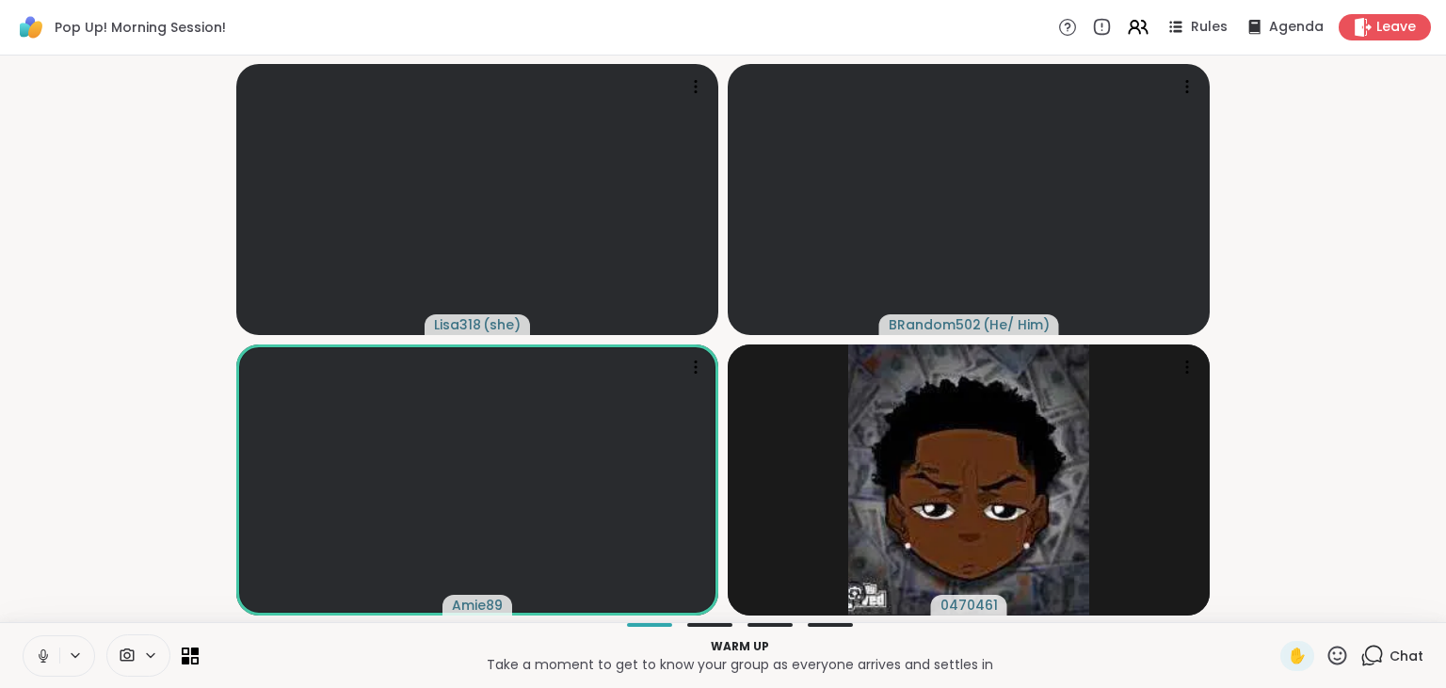
click at [45, 653] on icon at bounding box center [42, 654] width 5 height 8
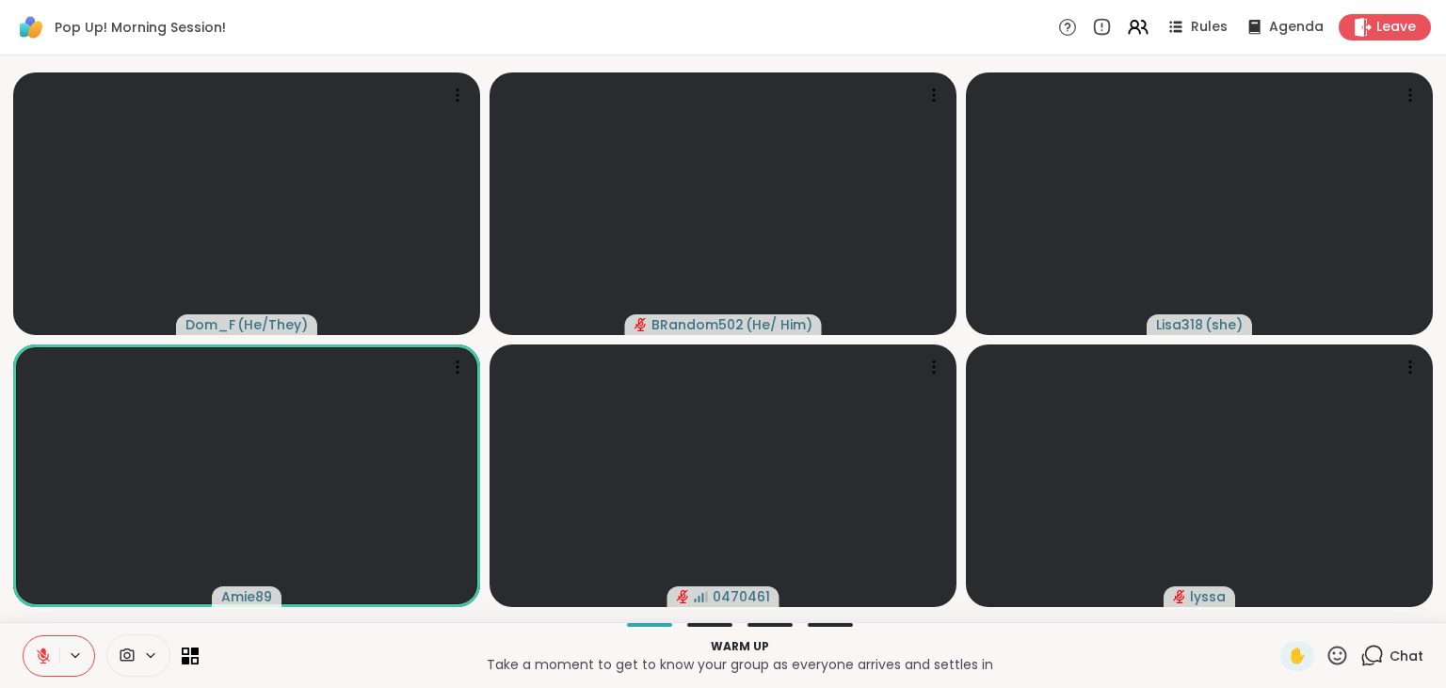
click at [1373, 654] on icon at bounding box center [1372, 656] width 24 height 24
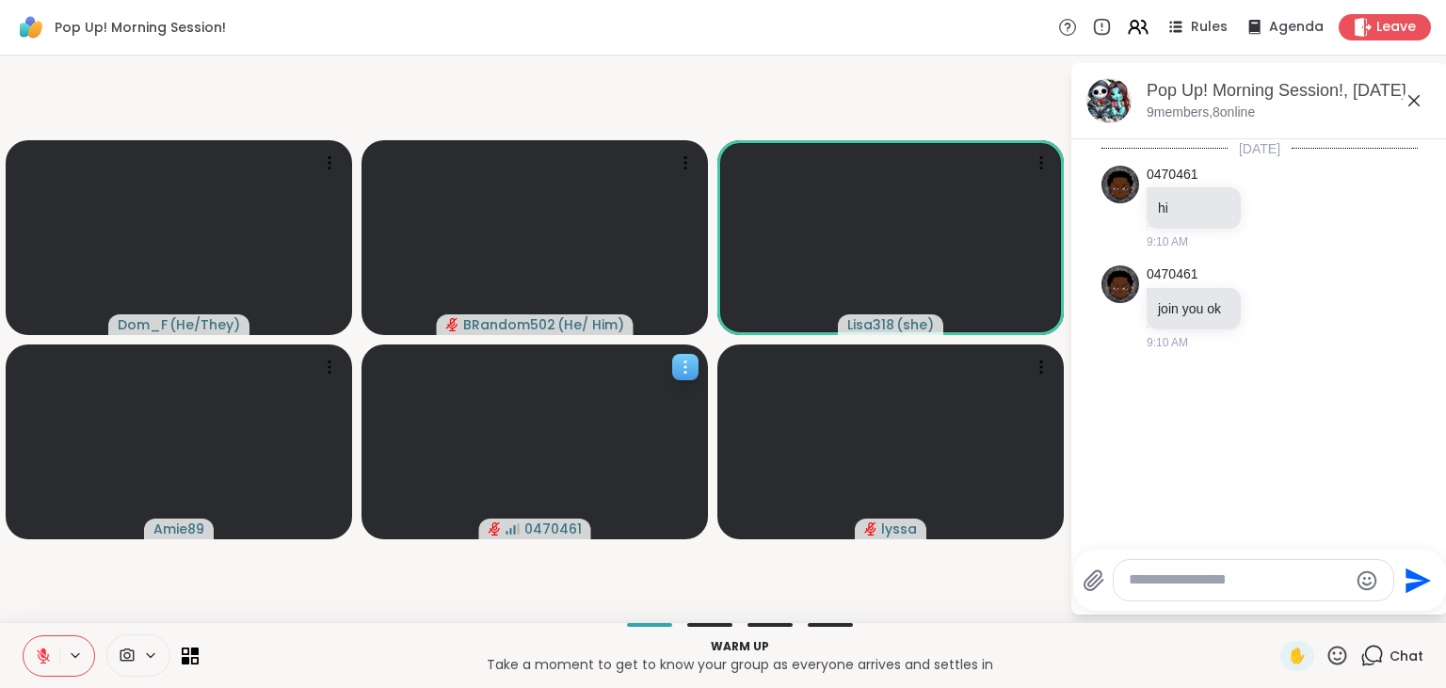
click at [688, 371] on icon at bounding box center [685, 367] width 19 height 19
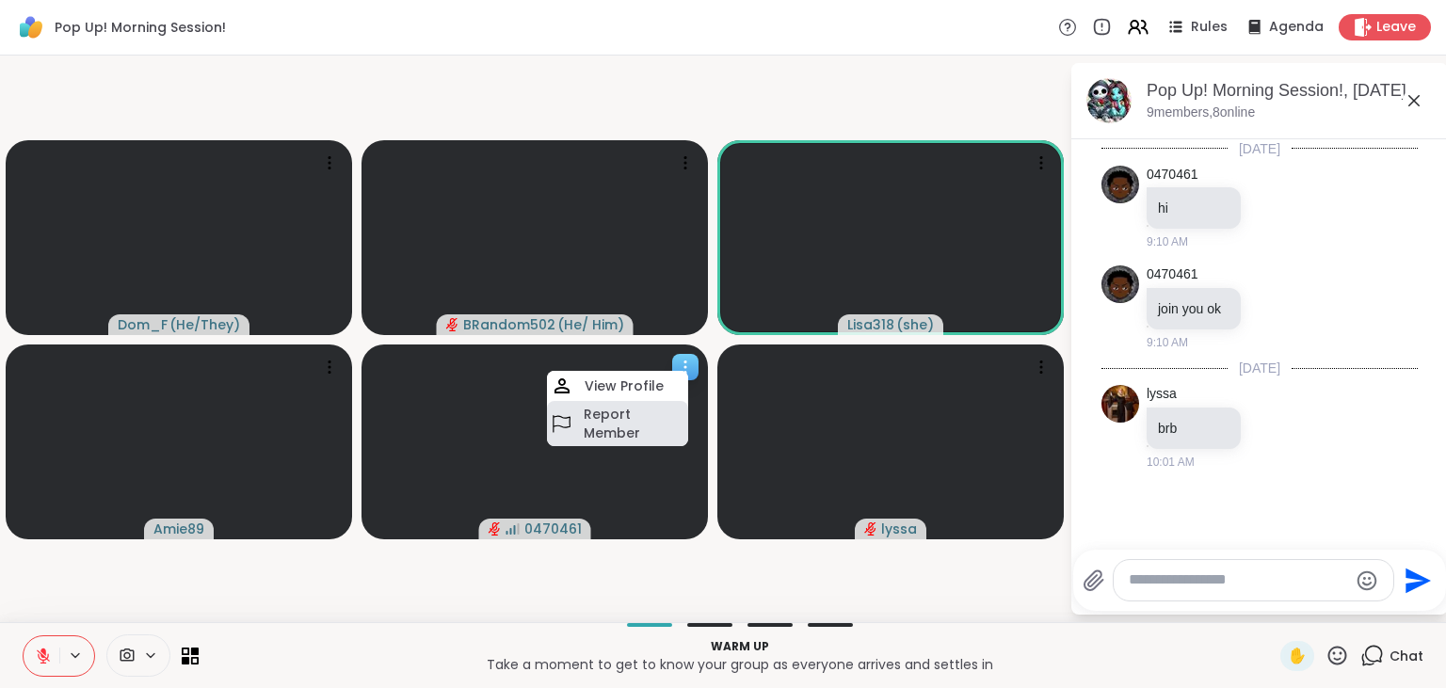
click at [623, 427] on h4 "Report Member" at bounding box center [634, 424] width 101 height 38
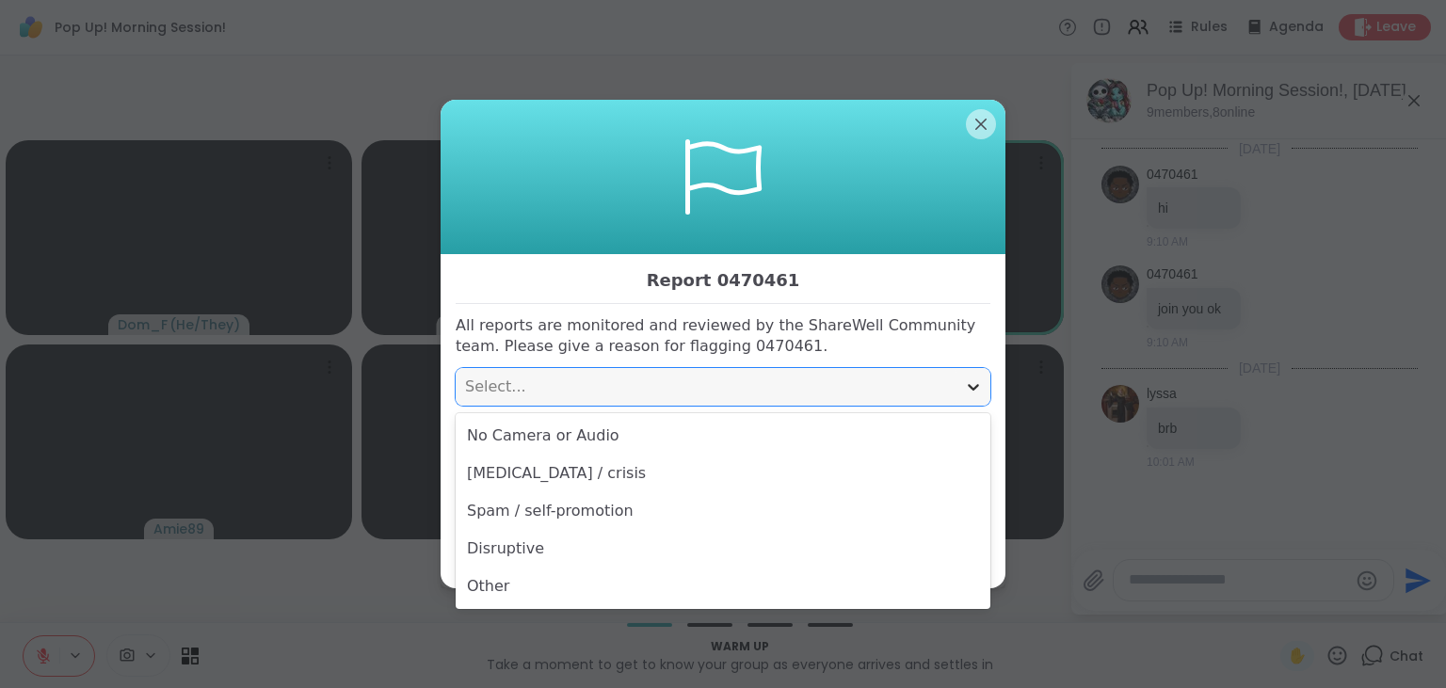
click at [973, 386] on icon at bounding box center [973, 387] width 19 height 19
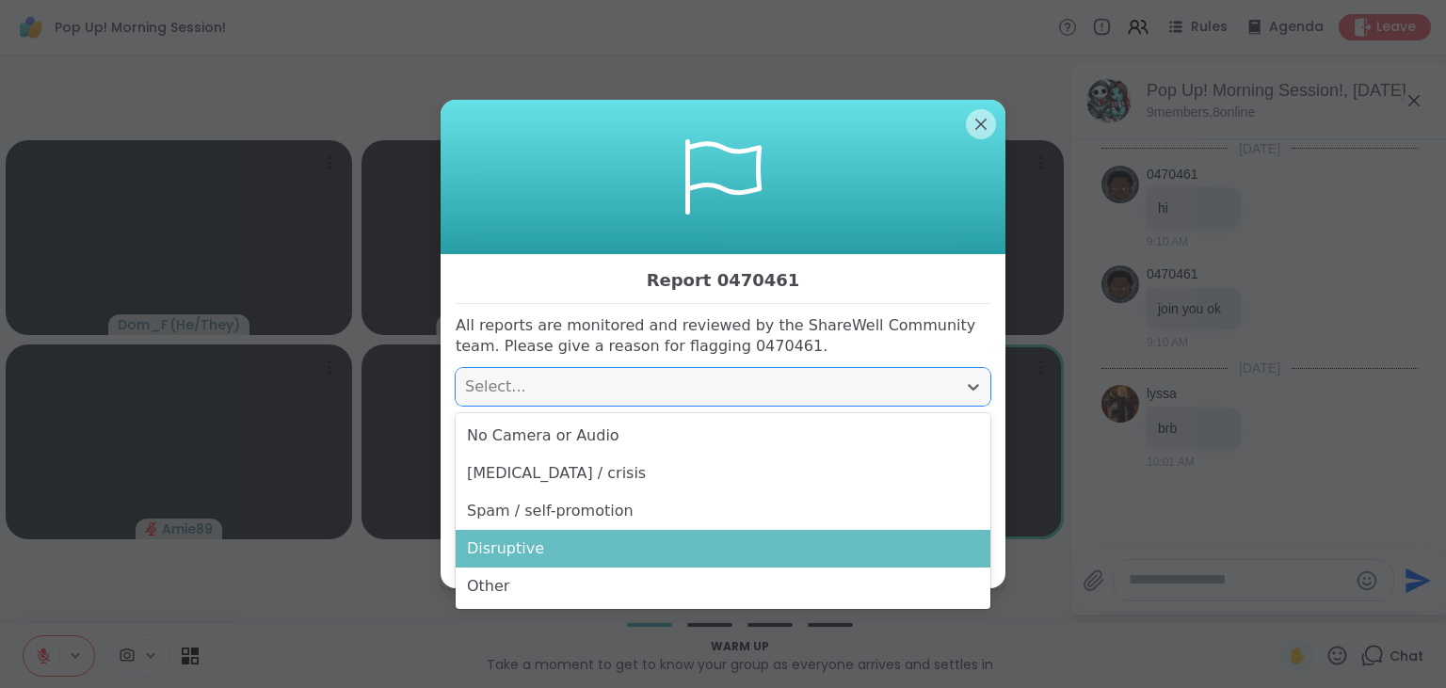
click at [624, 537] on div "Disruptive" at bounding box center [723, 549] width 535 height 38
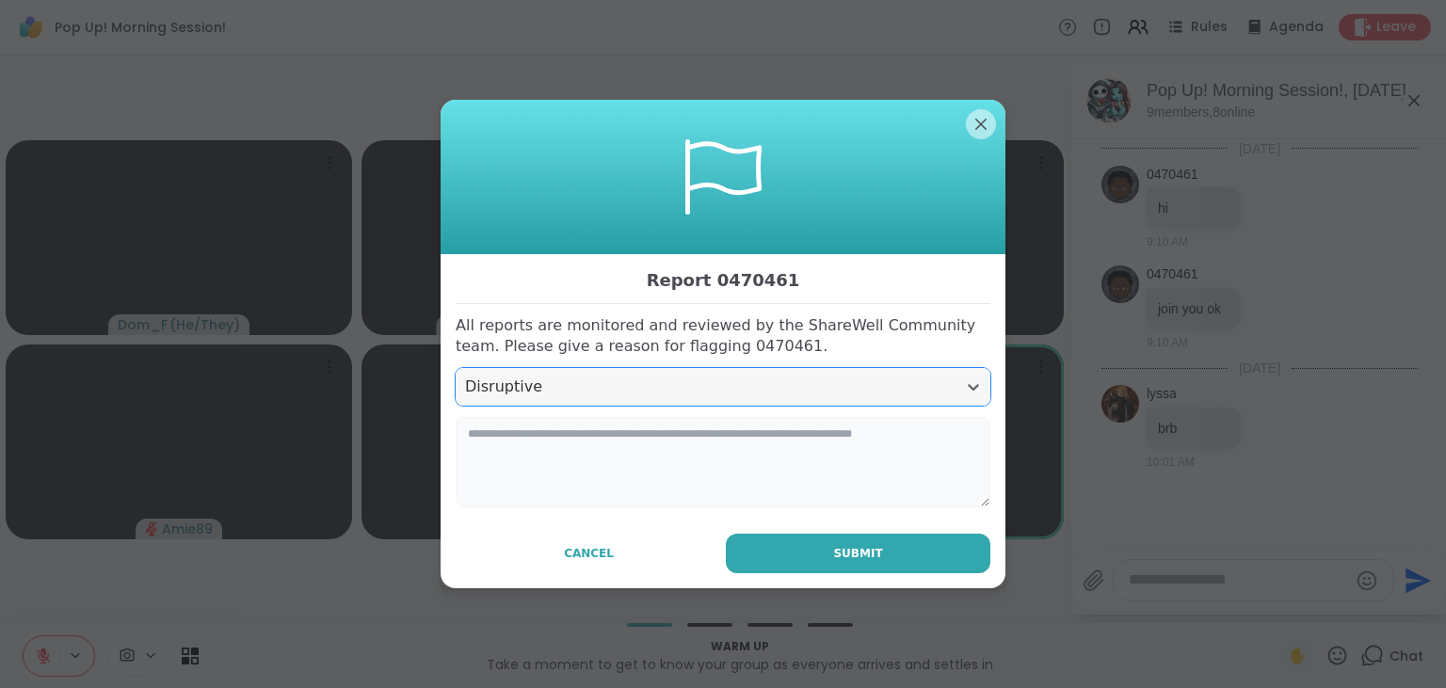
click at [616, 454] on textarea at bounding box center [723, 462] width 535 height 90
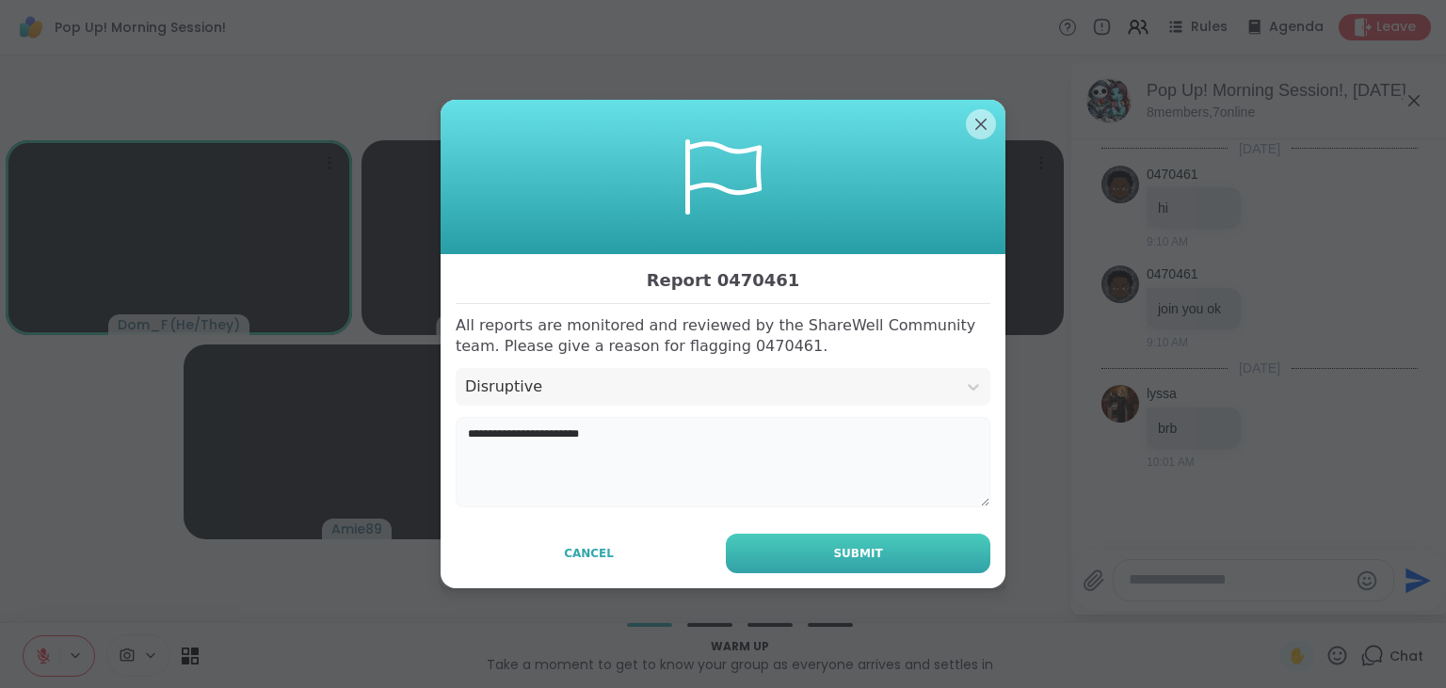
type textarea "**********"
click at [747, 545] on button "Submit" at bounding box center [858, 554] width 265 height 40
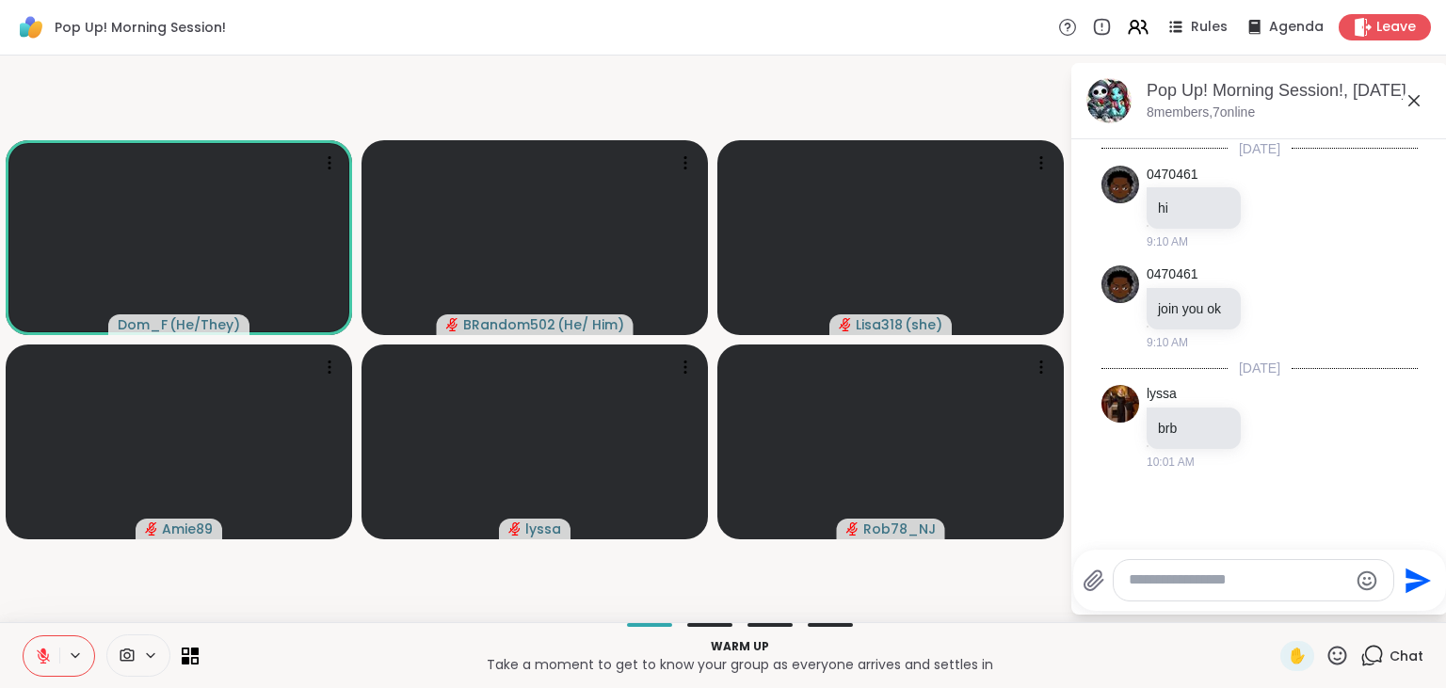
click at [40, 650] on icon at bounding box center [43, 656] width 17 height 17
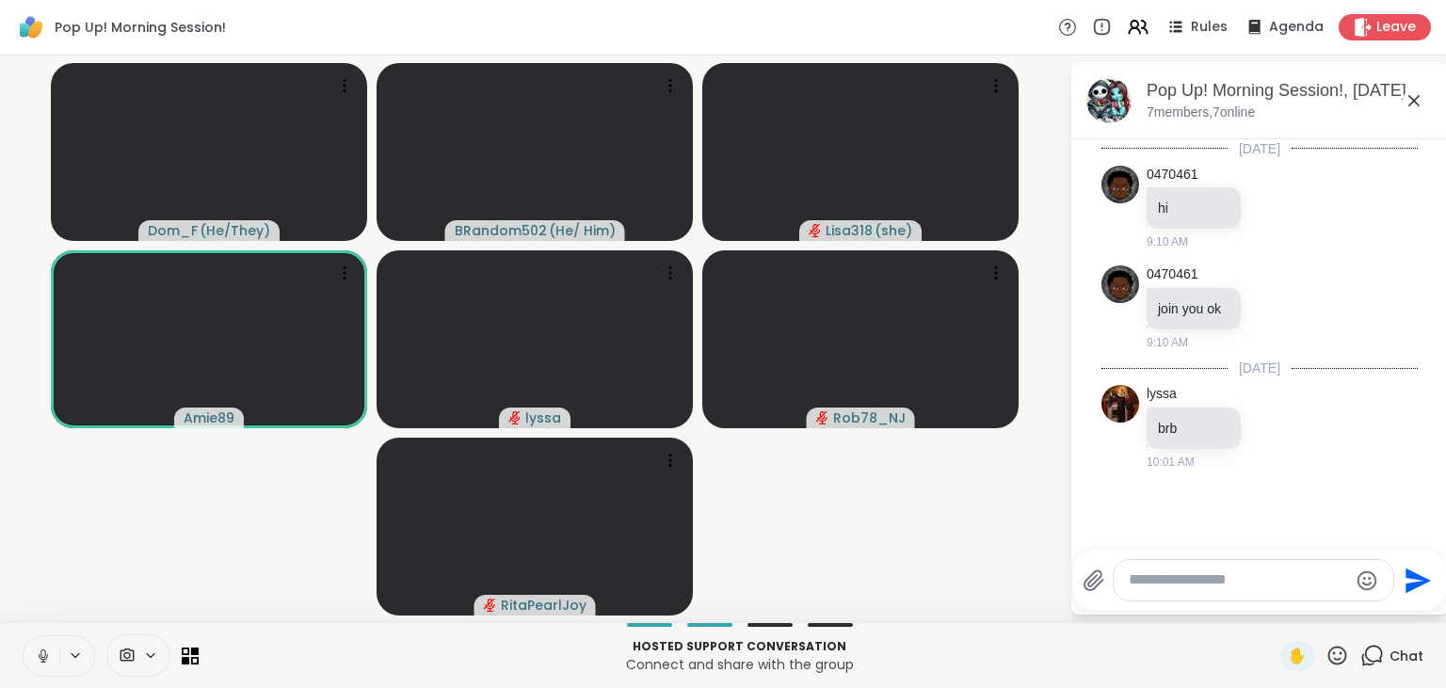
click at [40, 644] on button at bounding box center [42, 656] width 36 height 40
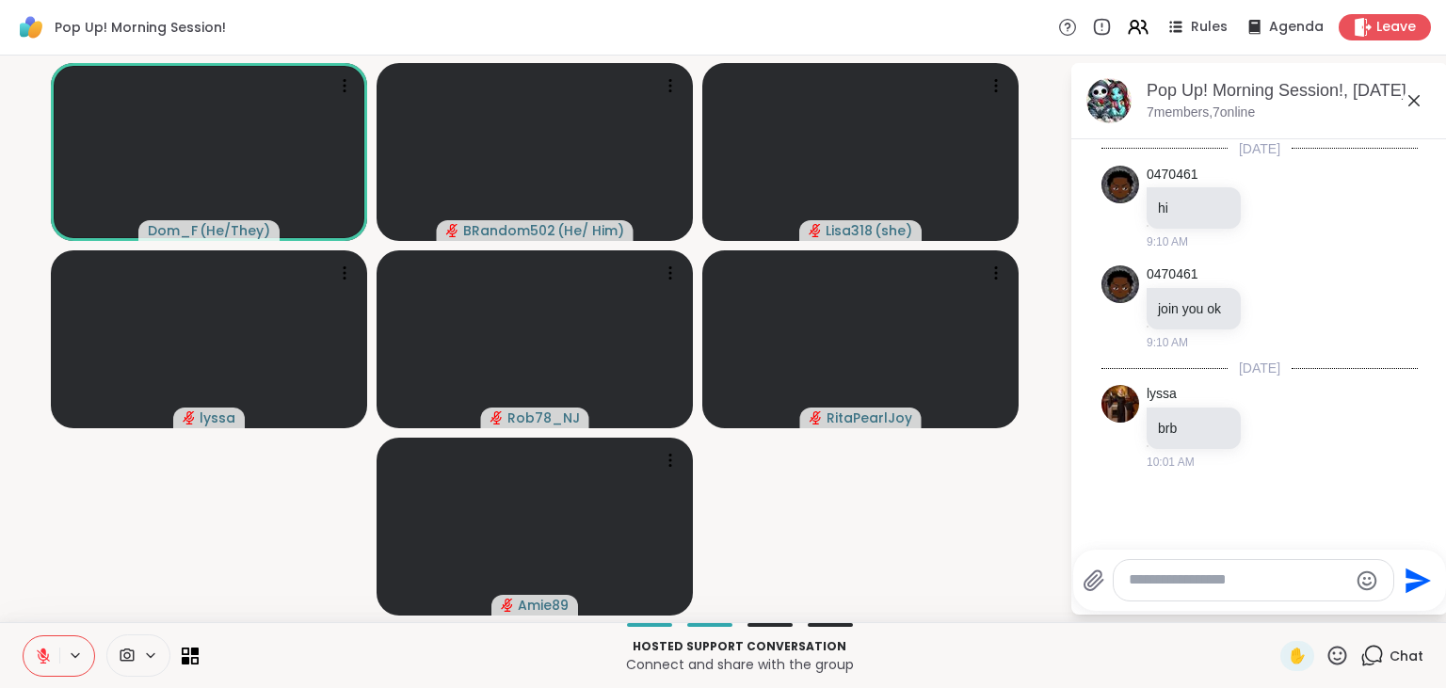
click at [40, 644] on button at bounding box center [42, 656] width 36 height 40
click at [40, 653] on icon at bounding box center [43, 656] width 17 height 17
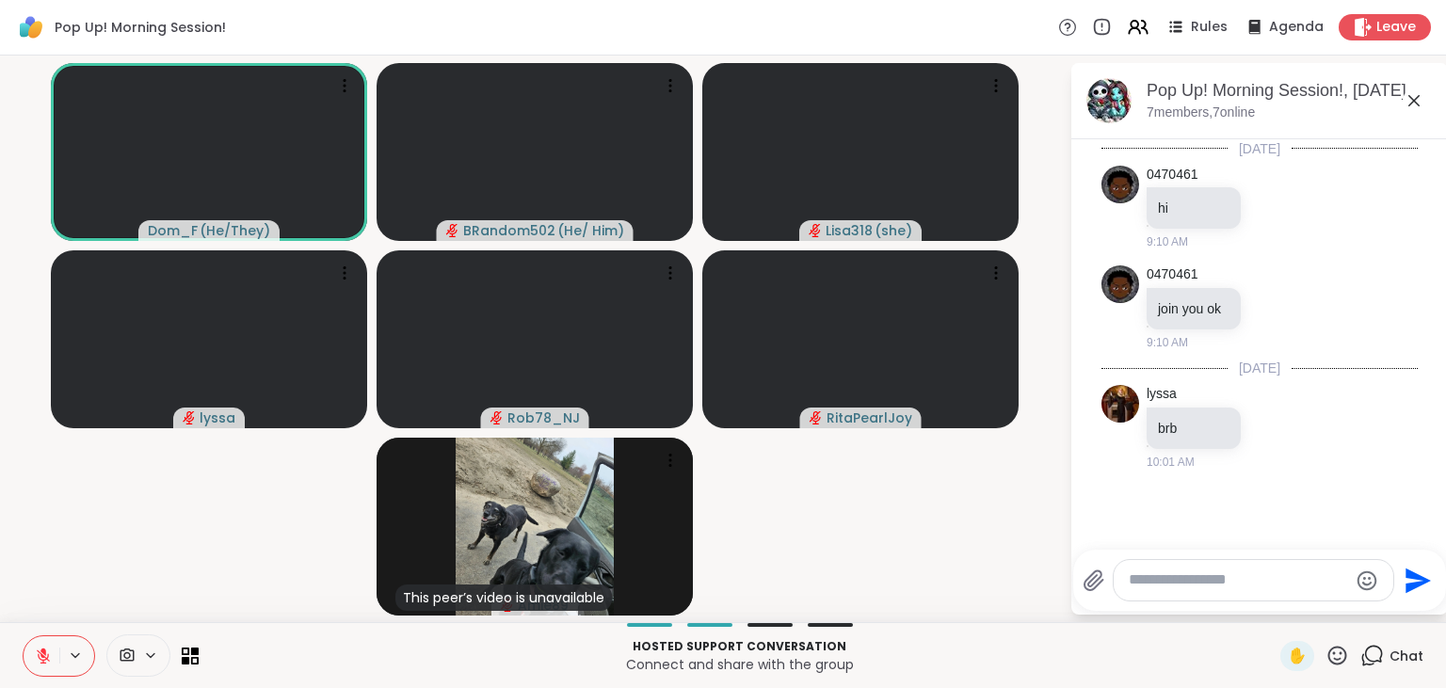
click at [32, 662] on button at bounding box center [42, 656] width 36 height 40
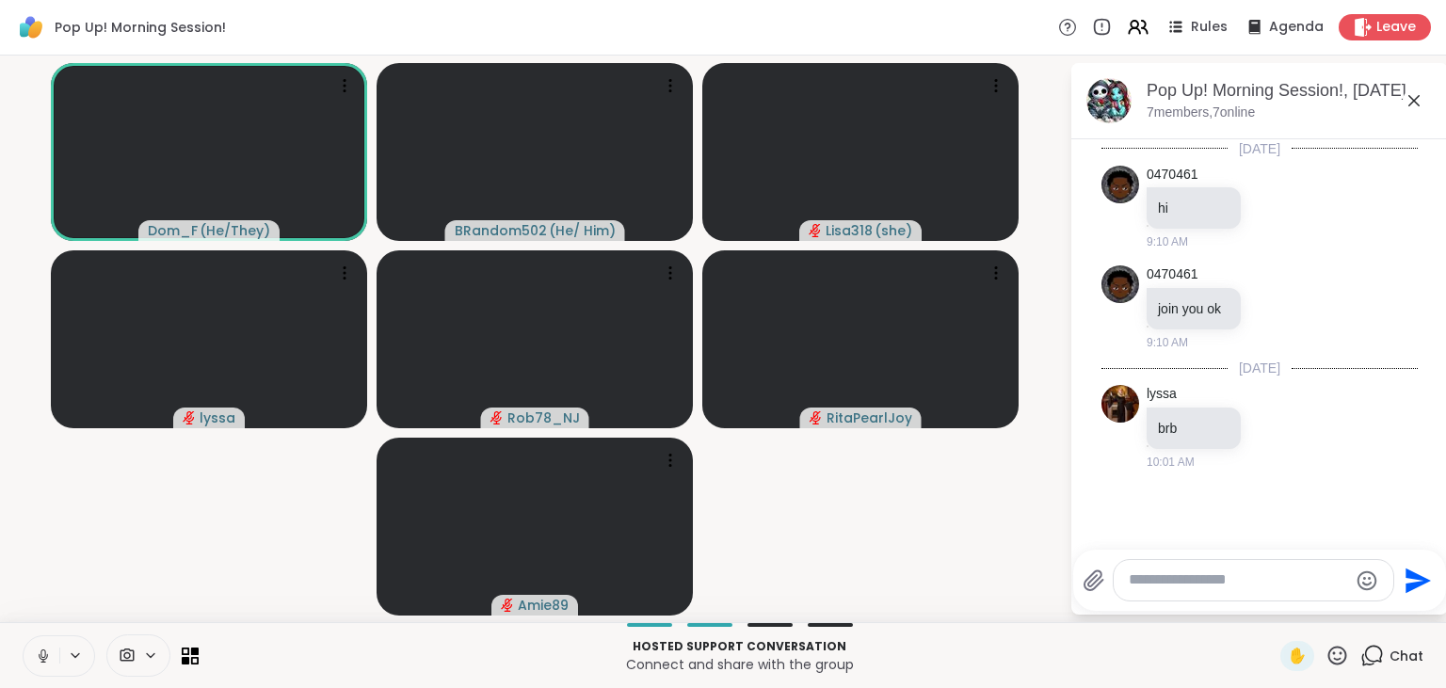
click at [47, 650] on icon at bounding box center [43, 656] width 17 height 17
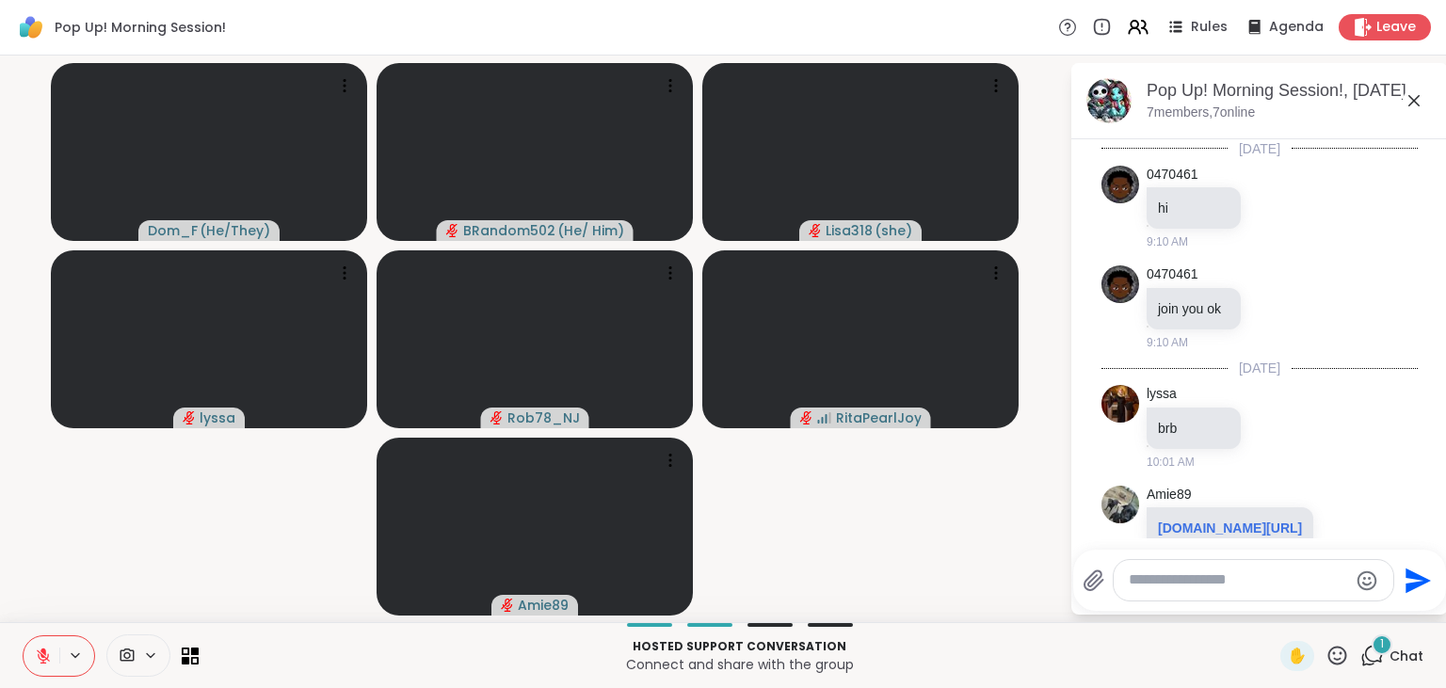
scroll to position [93, 0]
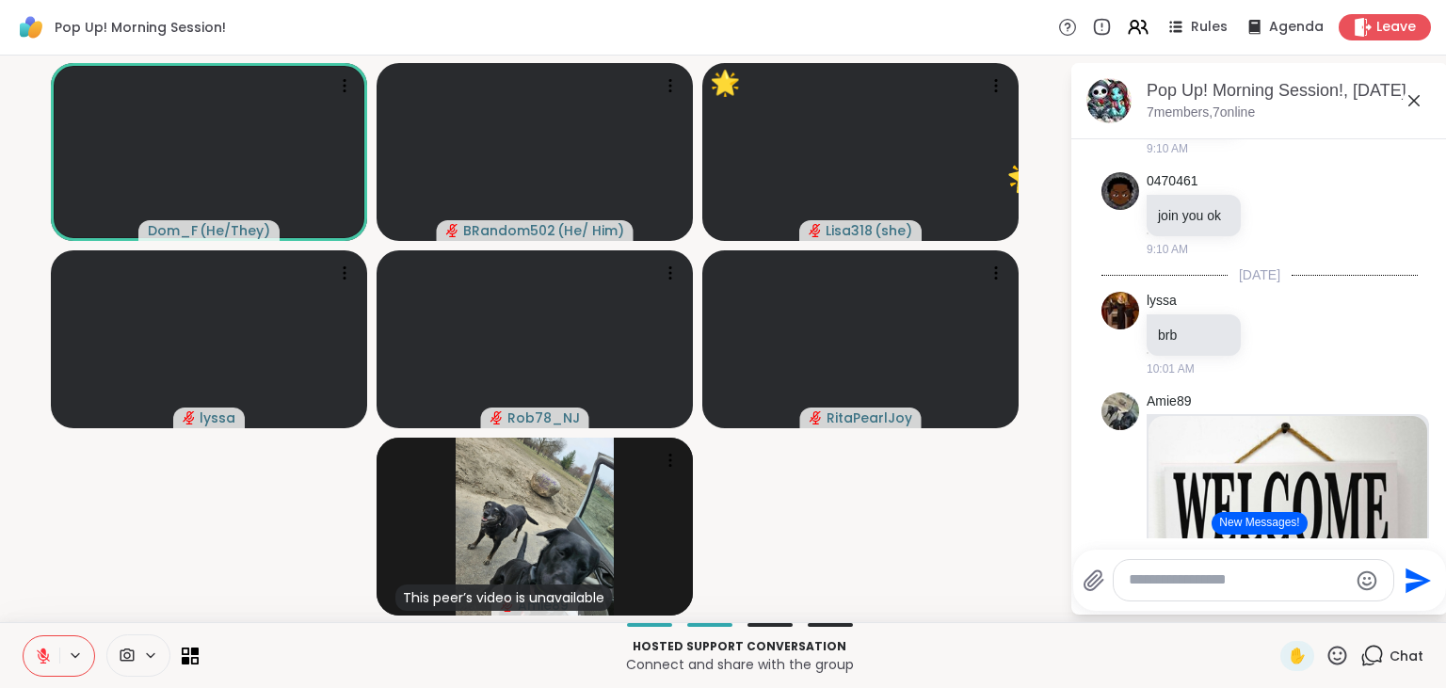
click at [1334, 661] on icon at bounding box center [1337, 656] width 24 height 24
click at [1275, 605] on span "❤️" at bounding box center [1282, 606] width 19 height 23
click at [1249, 529] on button "New Messages!" at bounding box center [1259, 523] width 95 height 23
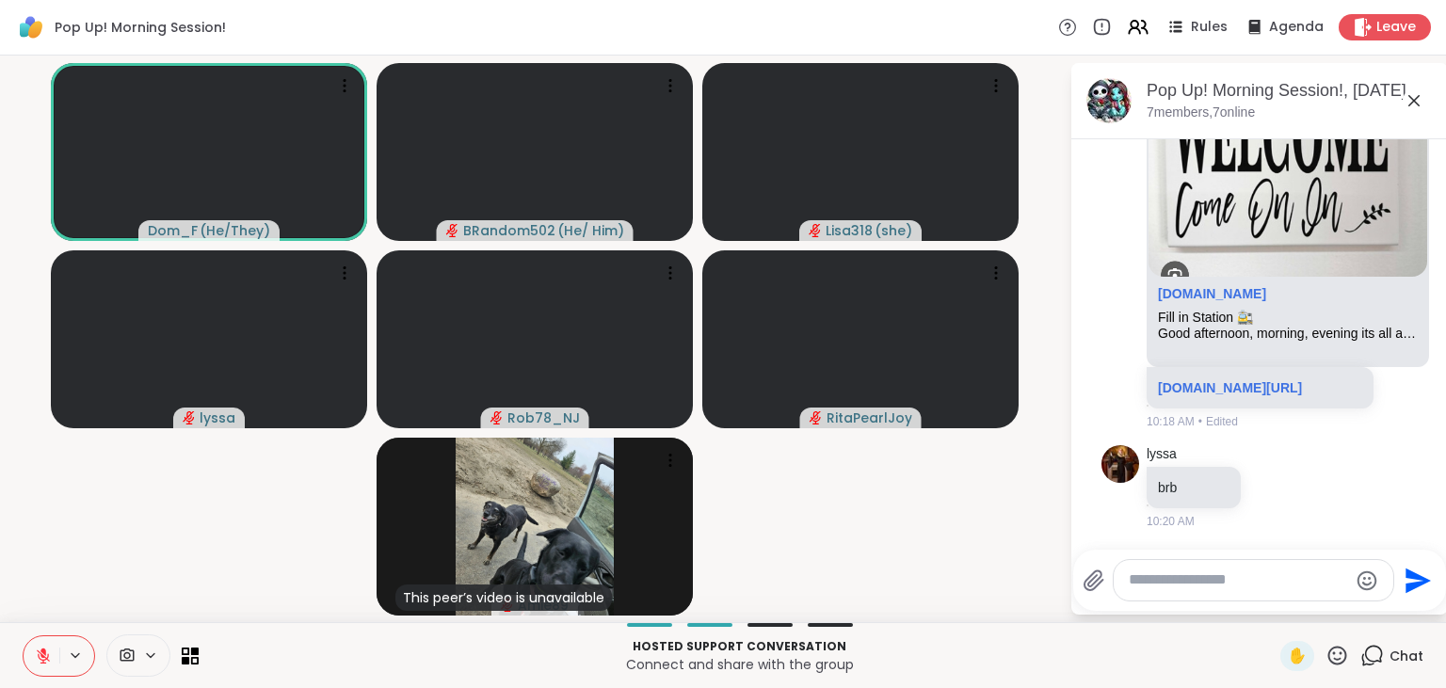
click at [1335, 657] on icon at bounding box center [1337, 656] width 24 height 24
click at [1273, 606] on span "❤️" at bounding box center [1282, 606] width 19 height 23
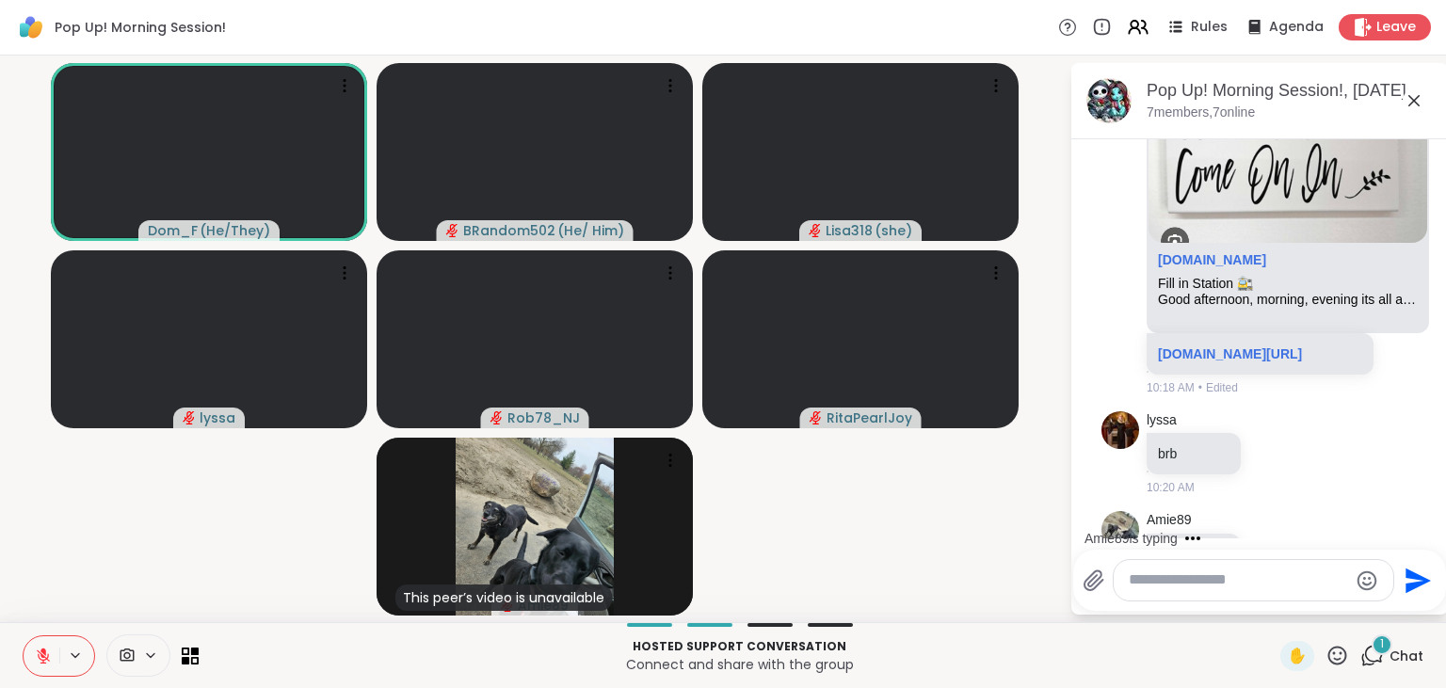
scroll to position [601, 0]
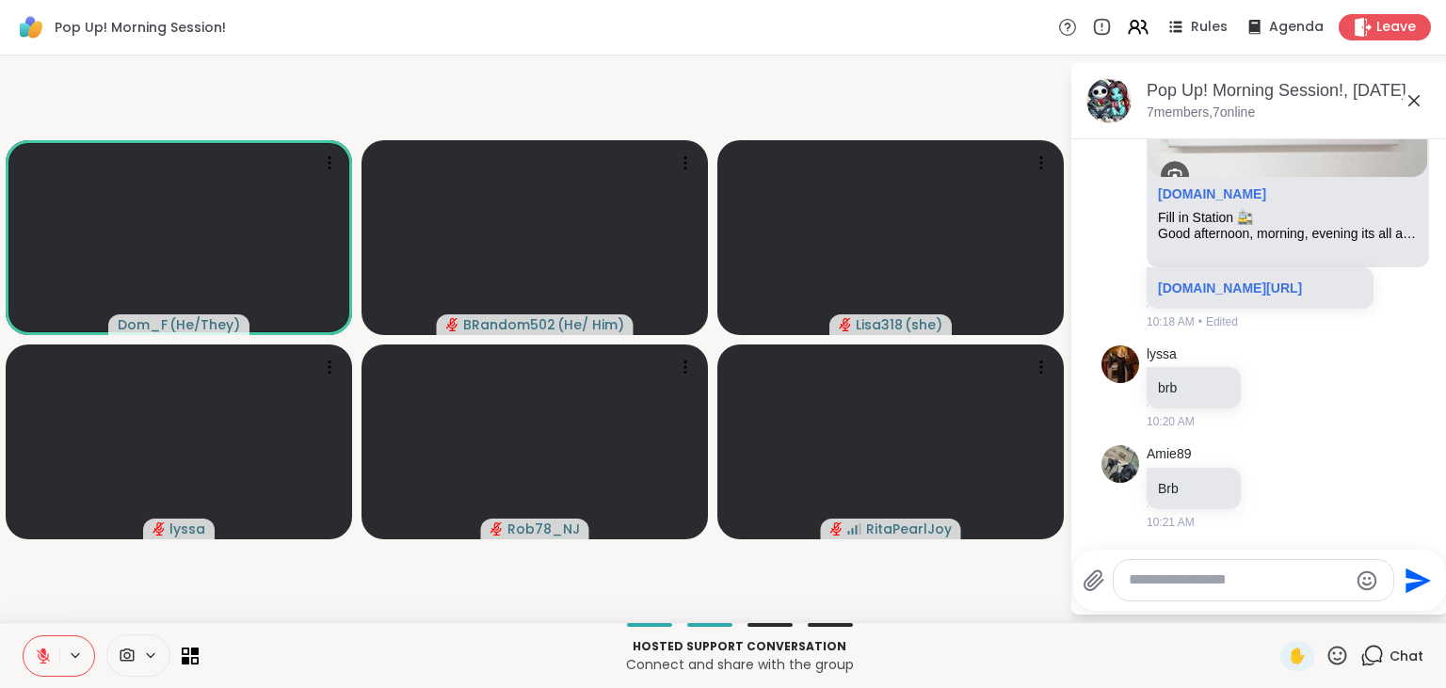
click at [32, 665] on button at bounding box center [42, 656] width 36 height 40
click at [43, 644] on button at bounding box center [42, 656] width 36 height 40
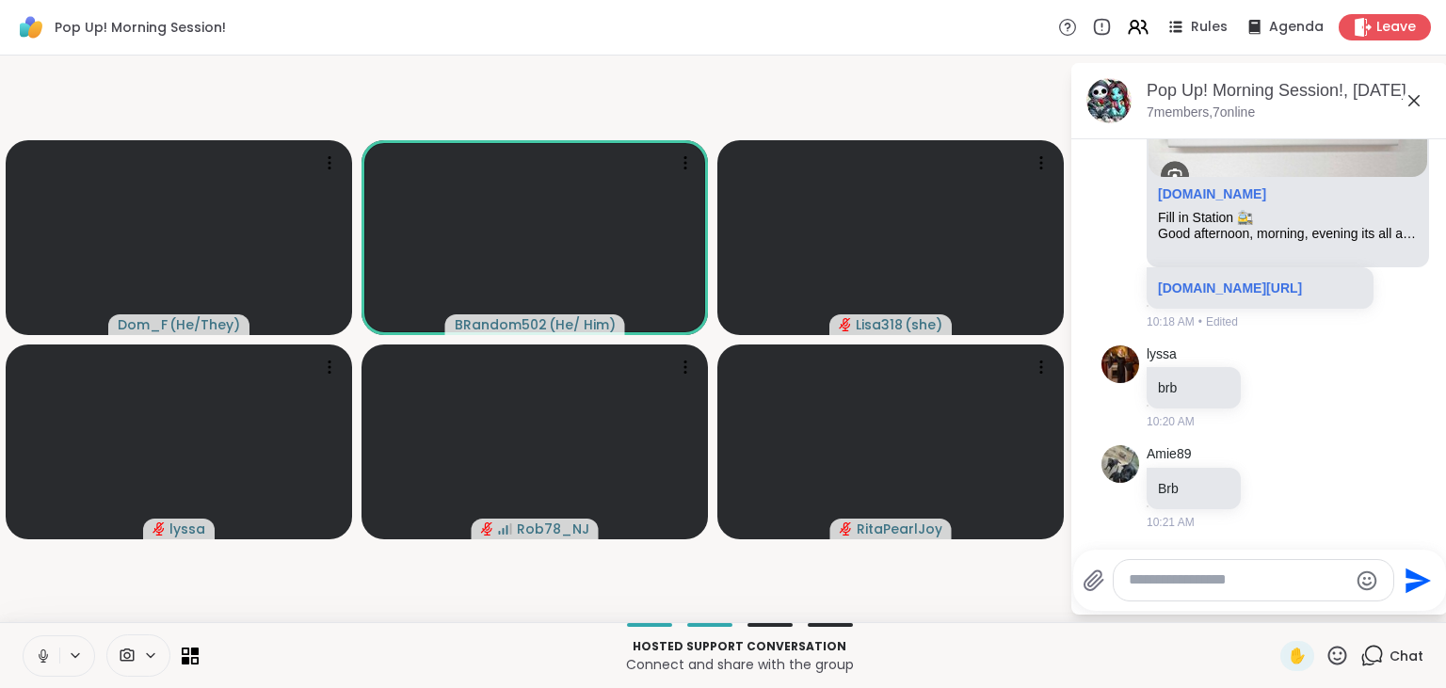
click at [43, 644] on button at bounding box center [42, 656] width 36 height 40
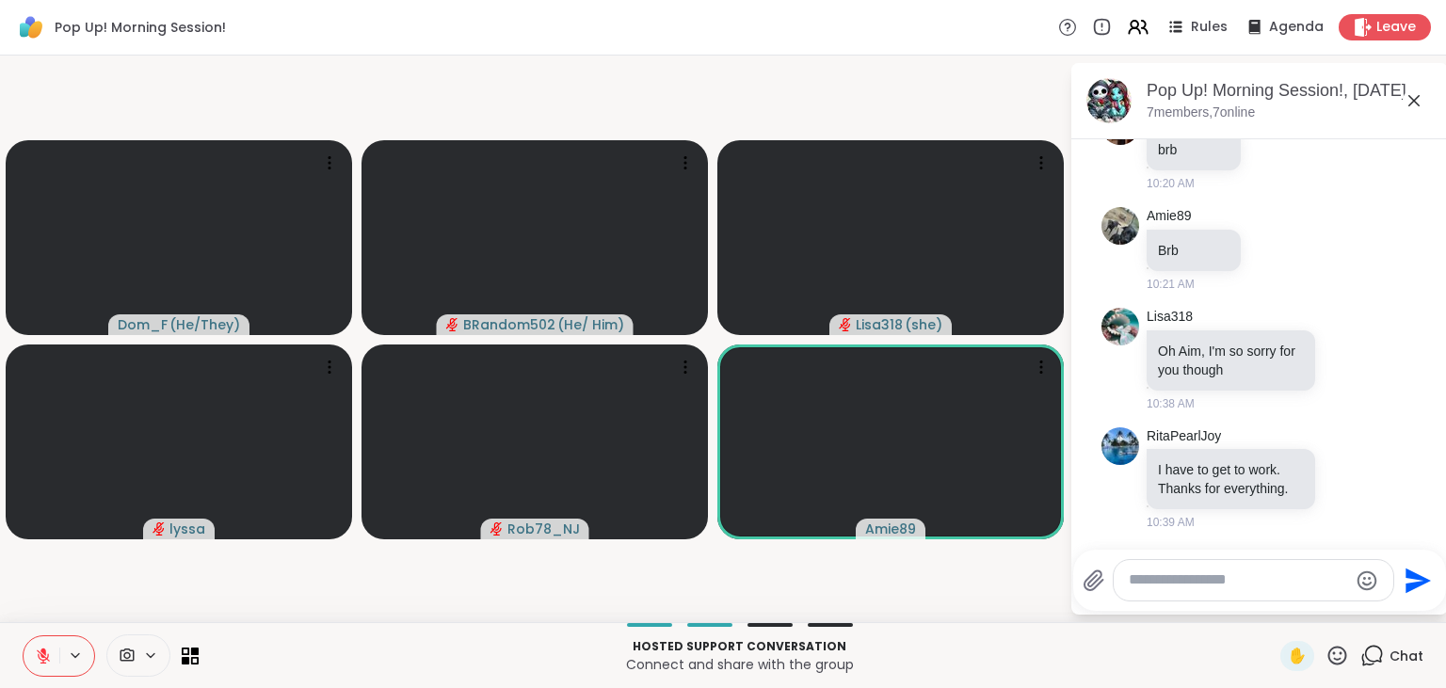
scroll to position [865, 0]
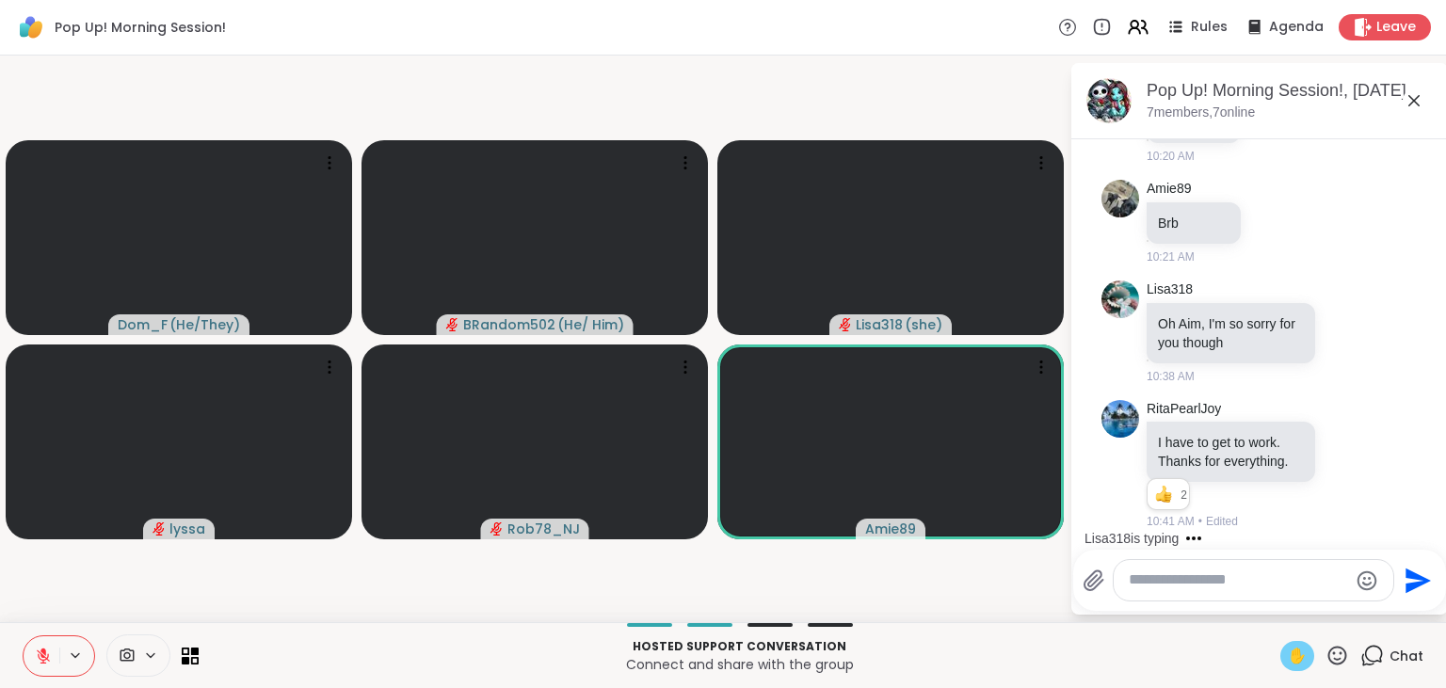
click at [1305, 650] on span "✋" at bounding box center [1297, 656] width 19 height 23
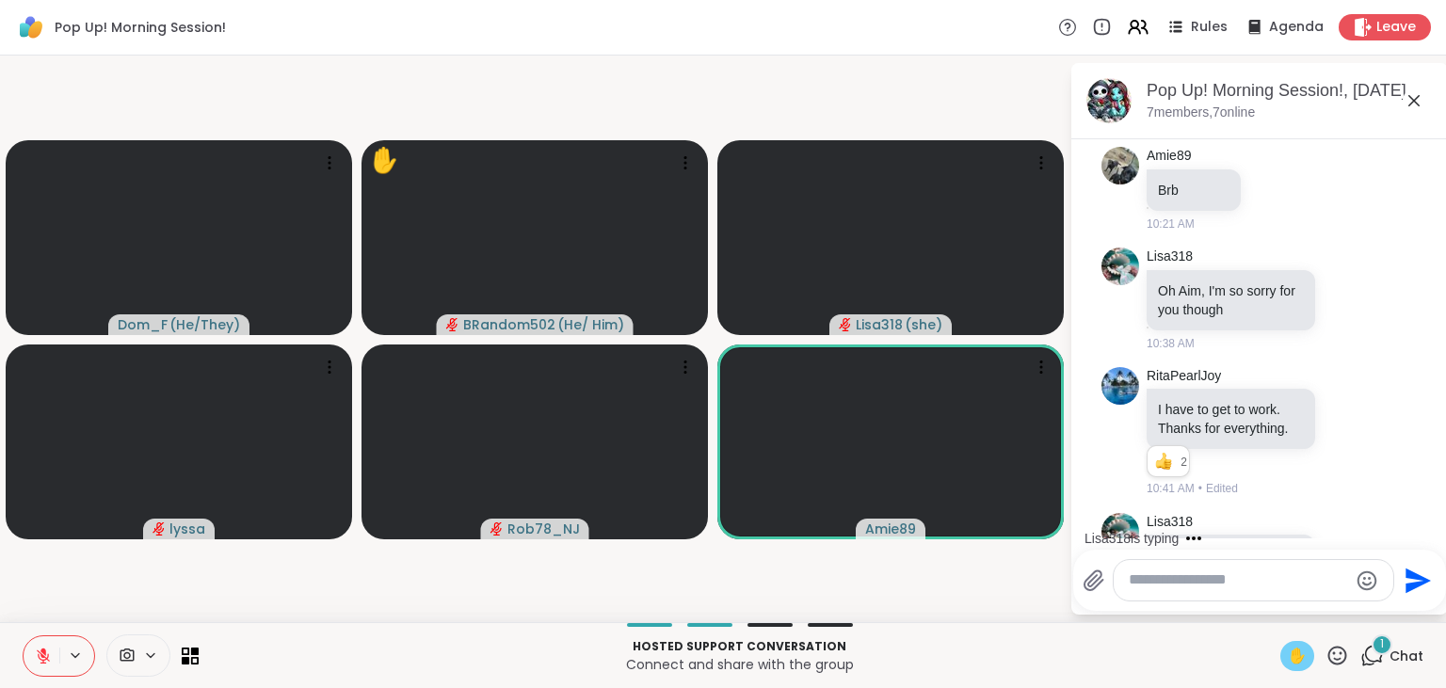
scroll to position [984, 0]
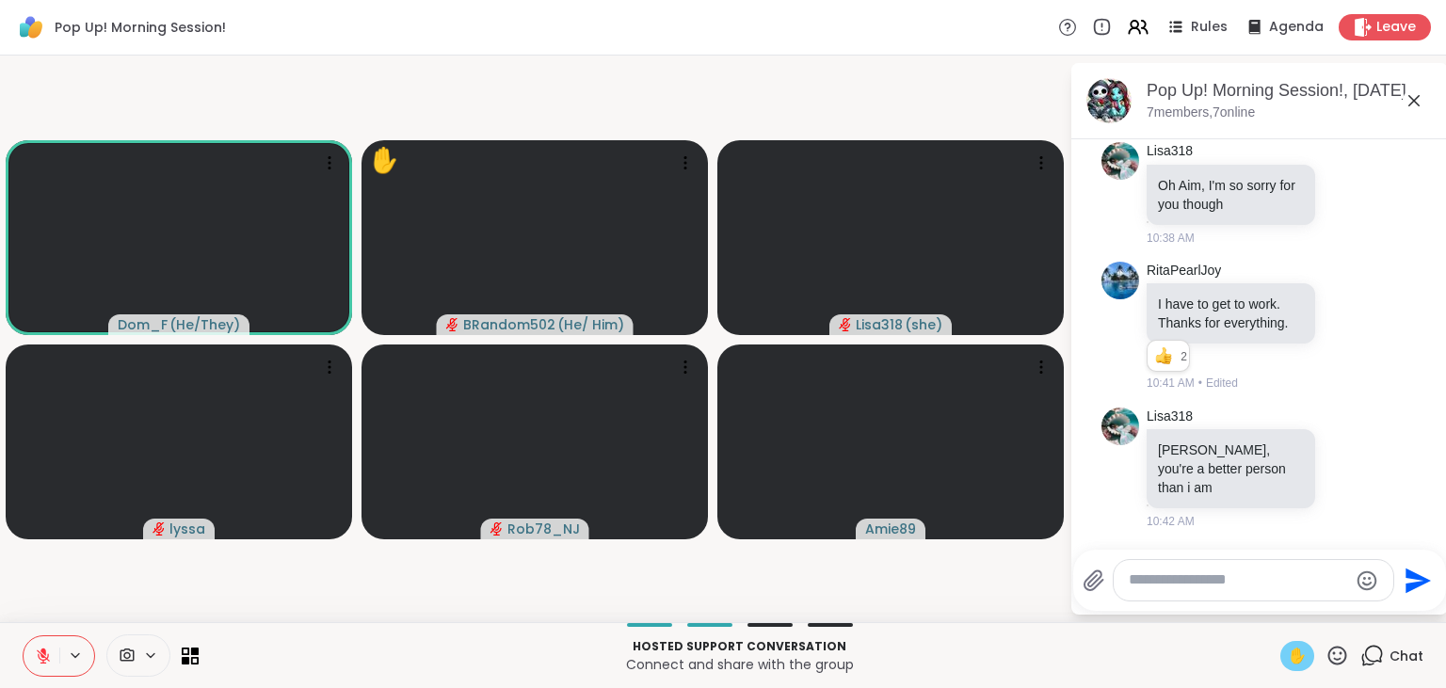
click at [42, 650] on icon at bounding box center [43, 652] width 6 height 8
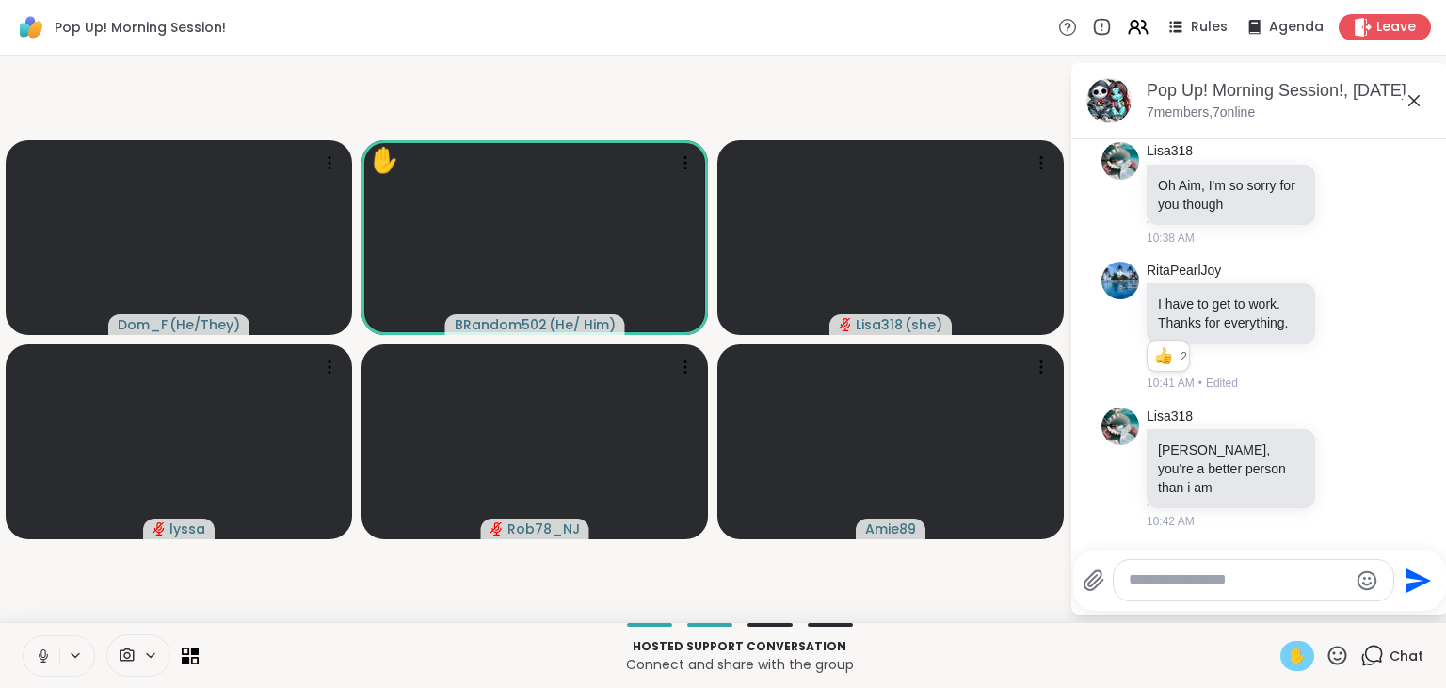
click at [1297, 650] on span "✋" at bounding box center [1297, 656] width 19 height 23
click at [40, 653] on icon at bounding box center [42, 654] width 5 height 8
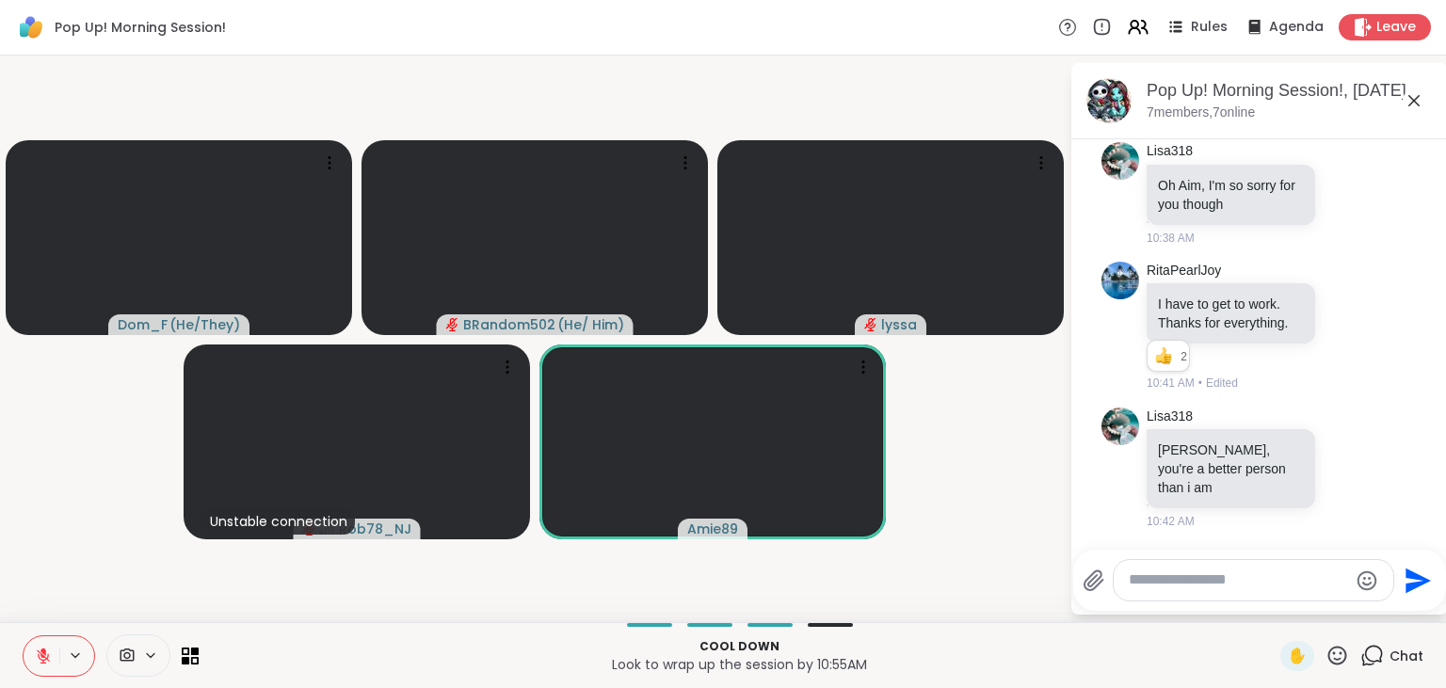
click at [39, 636] on button at bounding box center [42, 656] width 36 height 40
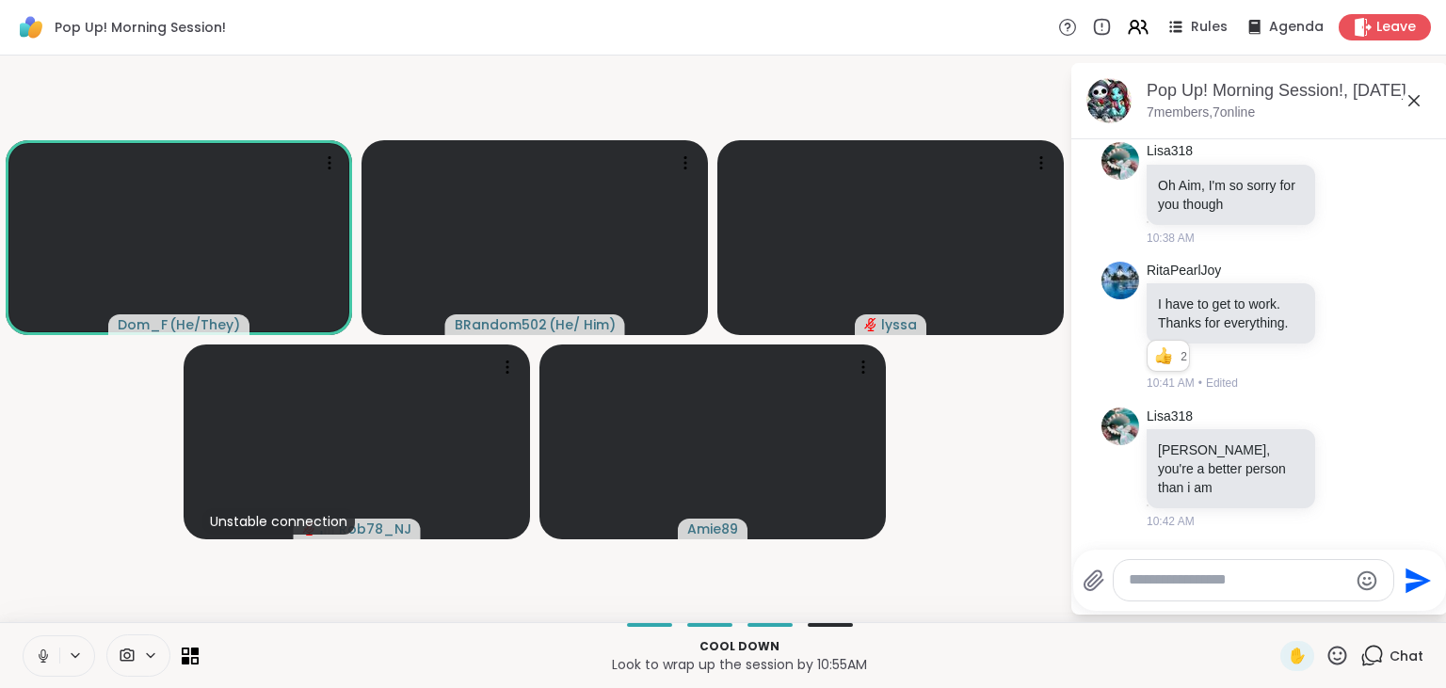
click at [39, 636] on button at bounding box center [42, 656] width 36 height 40
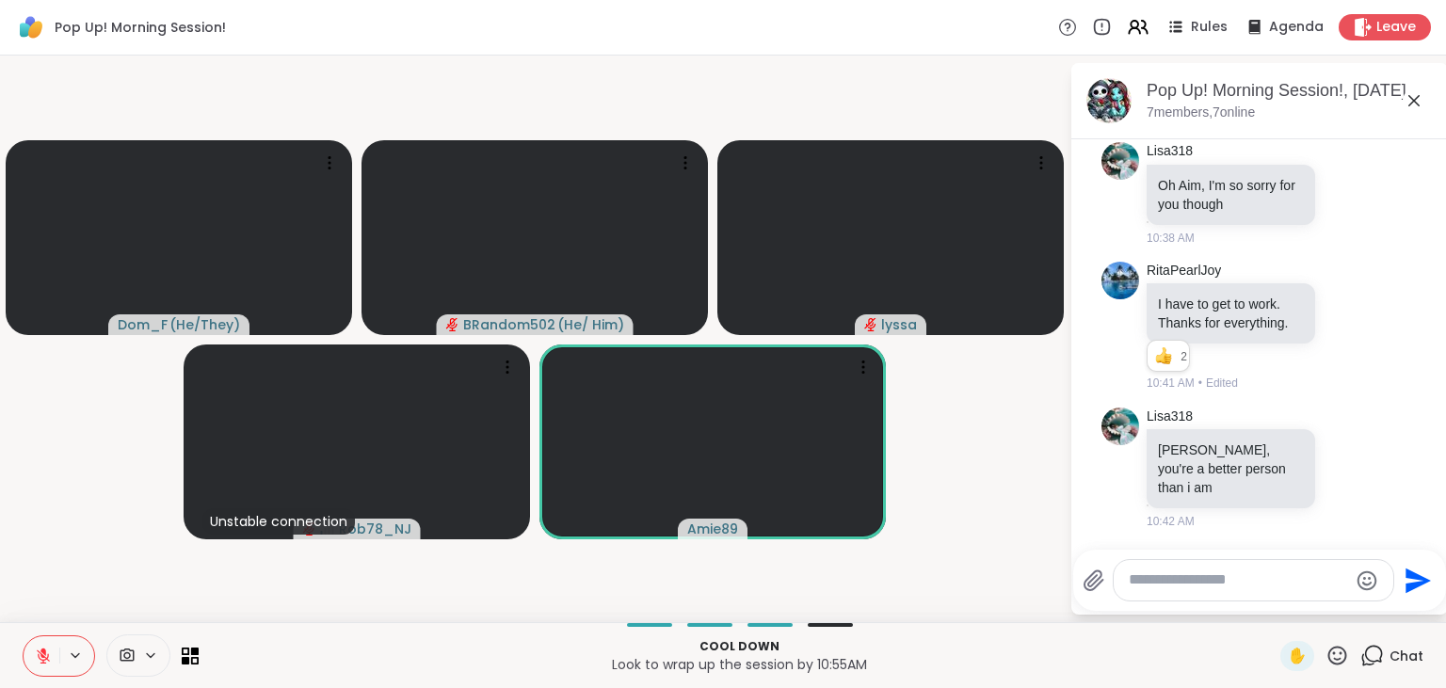
click at [40, 653] on icon at bounding box center [43, 656] width 13 height 13
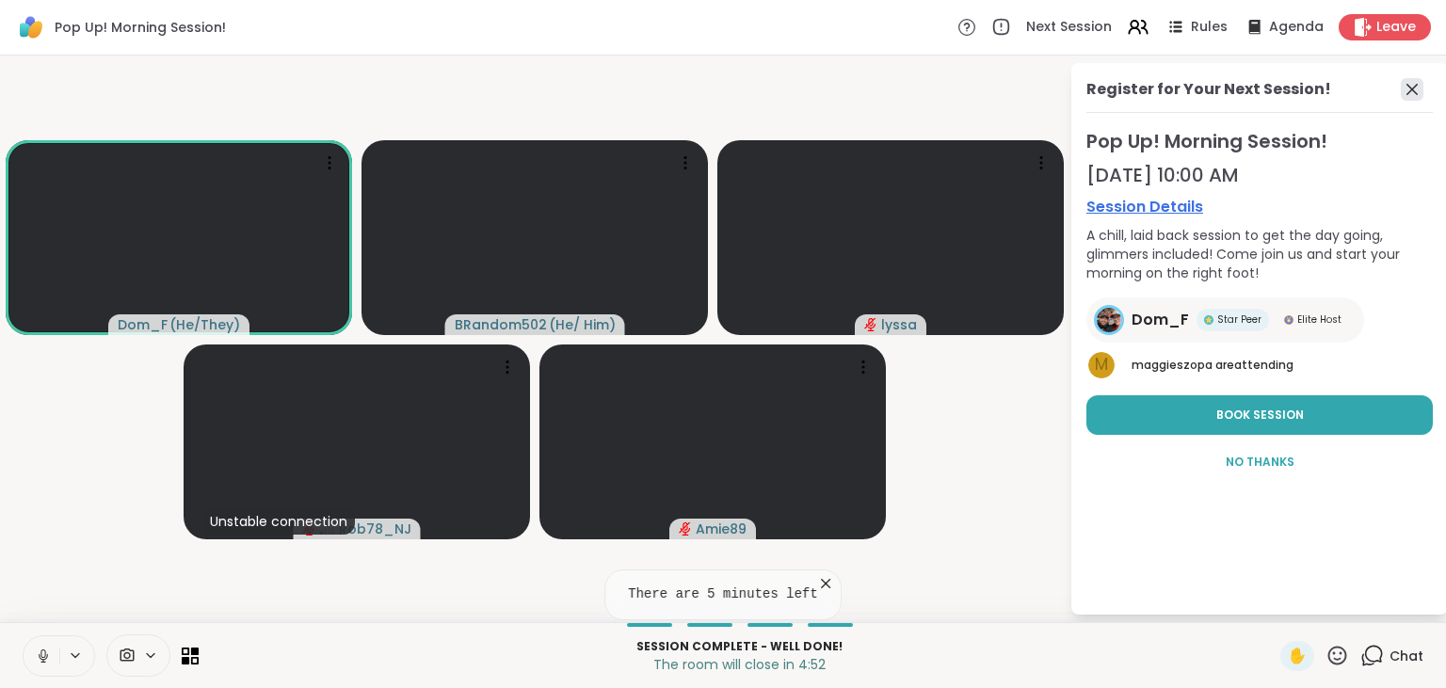
click at [1422, 88] on icon at bounding box center [1412, 89] width 23 height 23
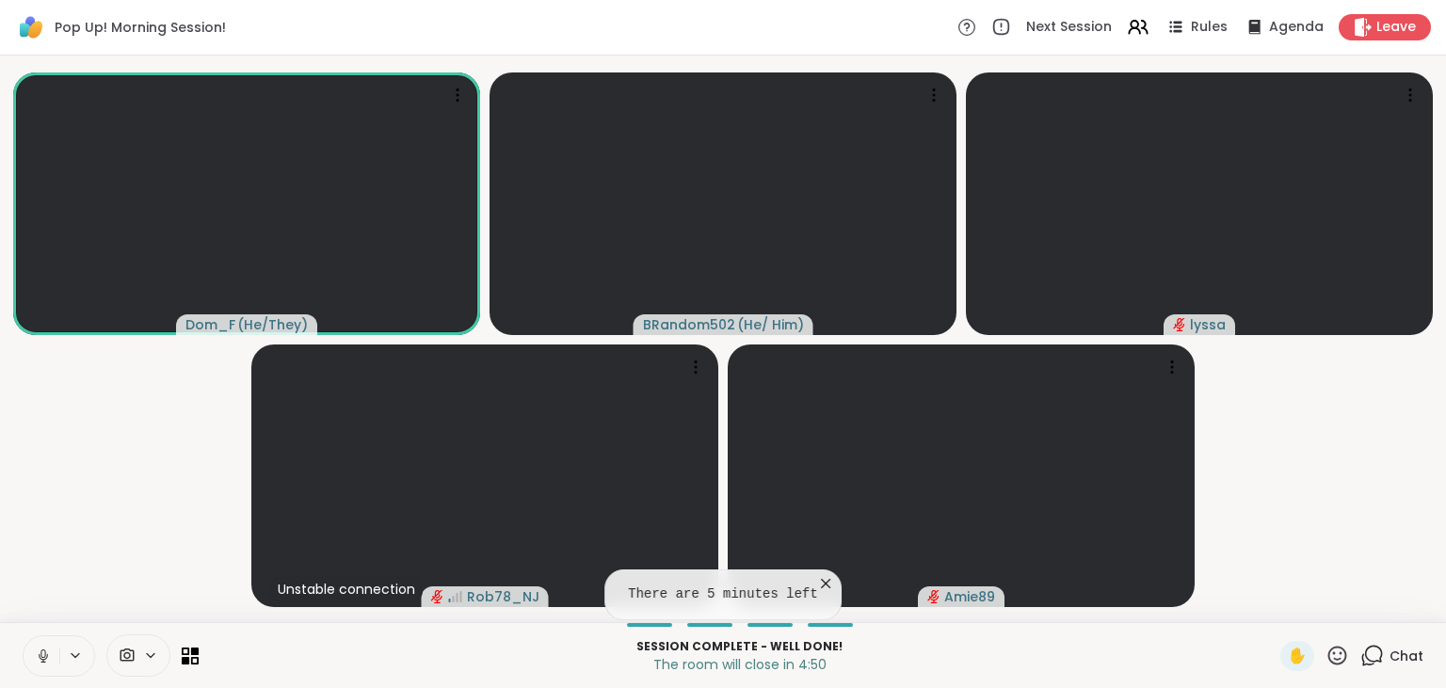
click at [1378, 653] on icon at bounding box center [1372, 656] width 24 height 24
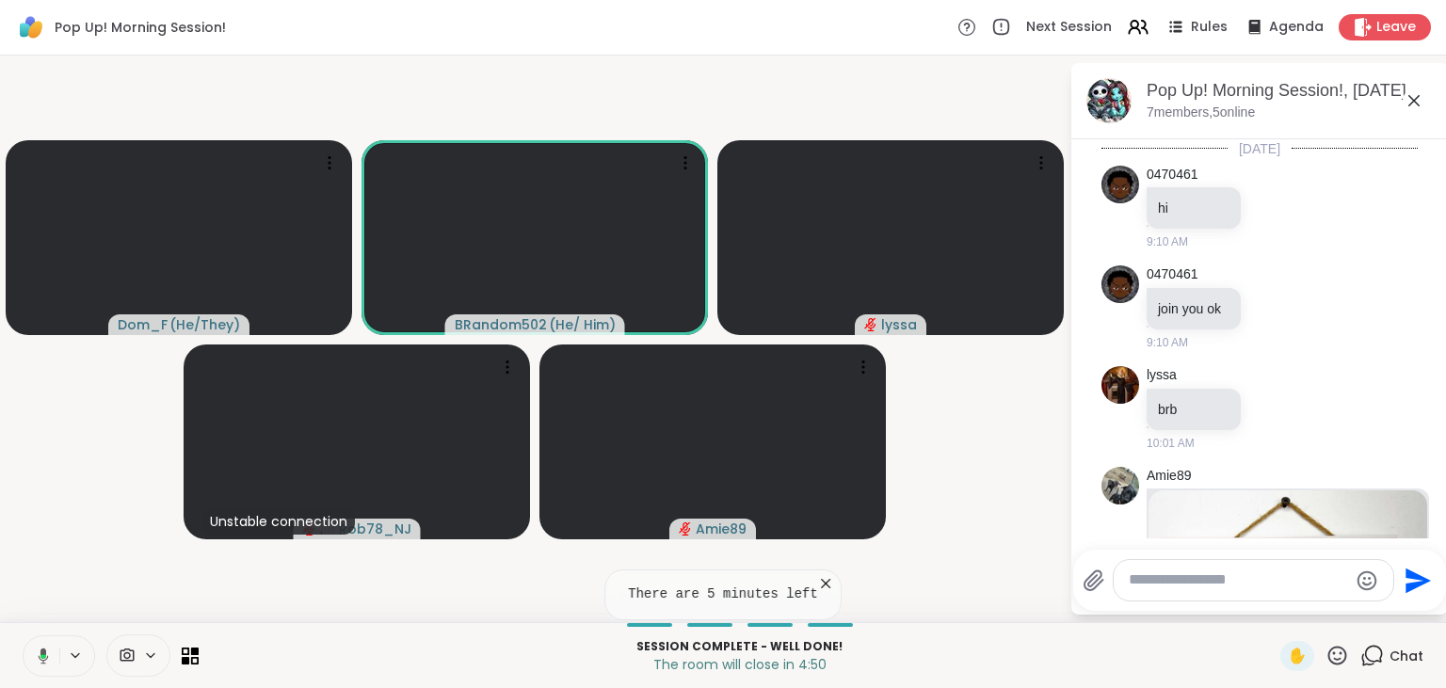
scroll to position [965, 0]
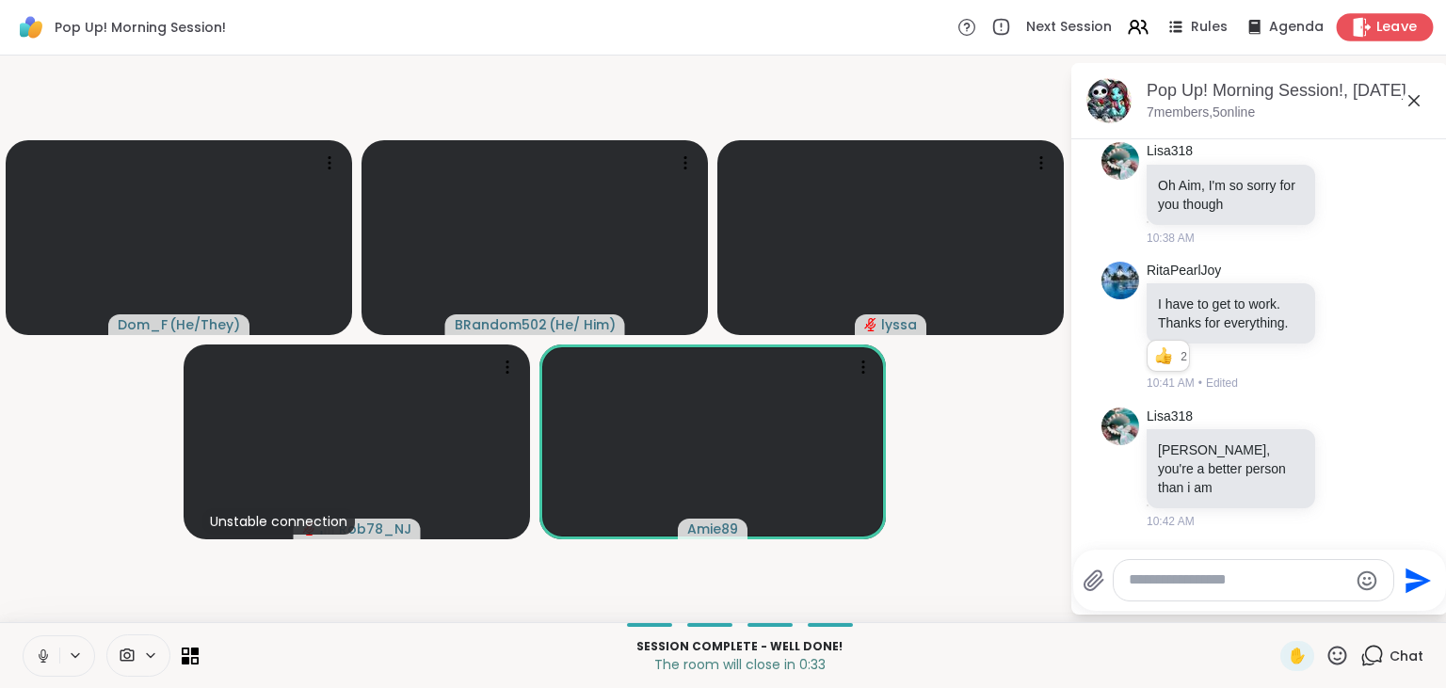
click at [1398, 34] on span "Leave" at bounding box center [1396, 28] width 41 height 20
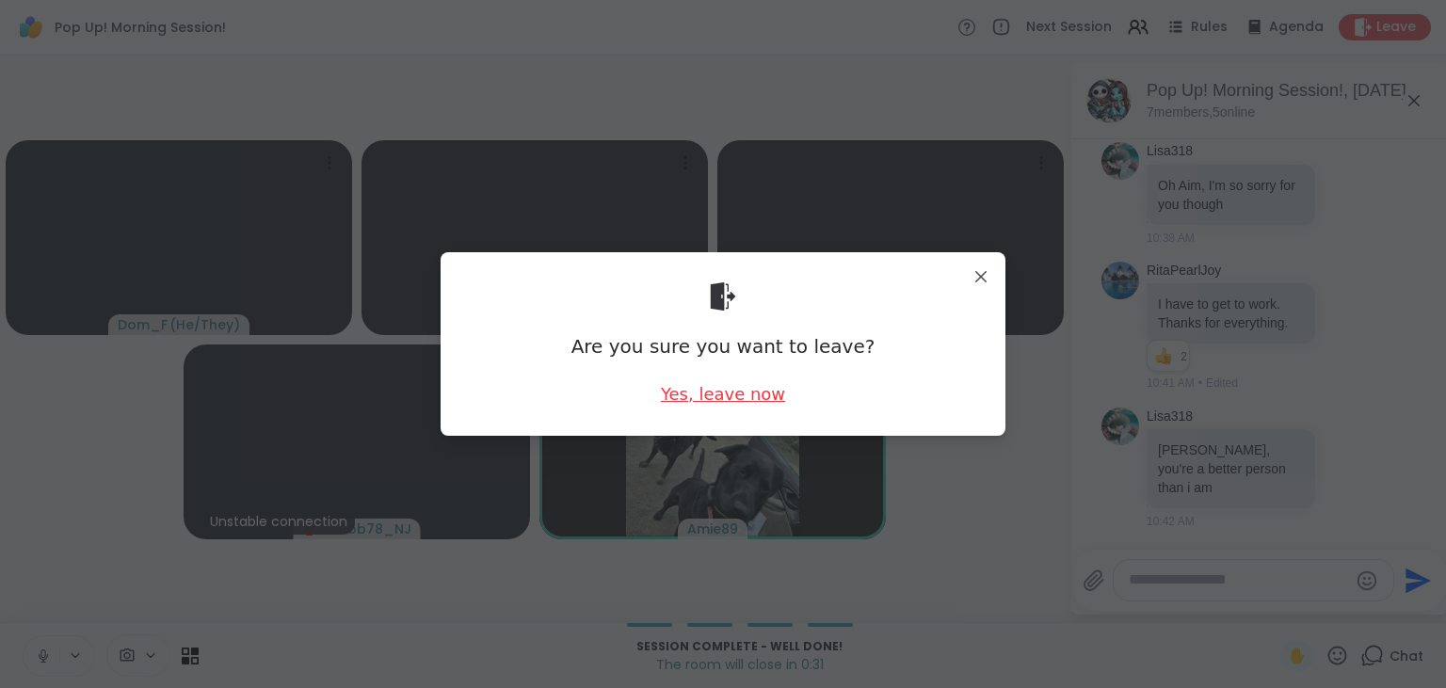
click at [747, 391] on div "Yes, leave now" at bounding box center [723, 394] width 124 height 24
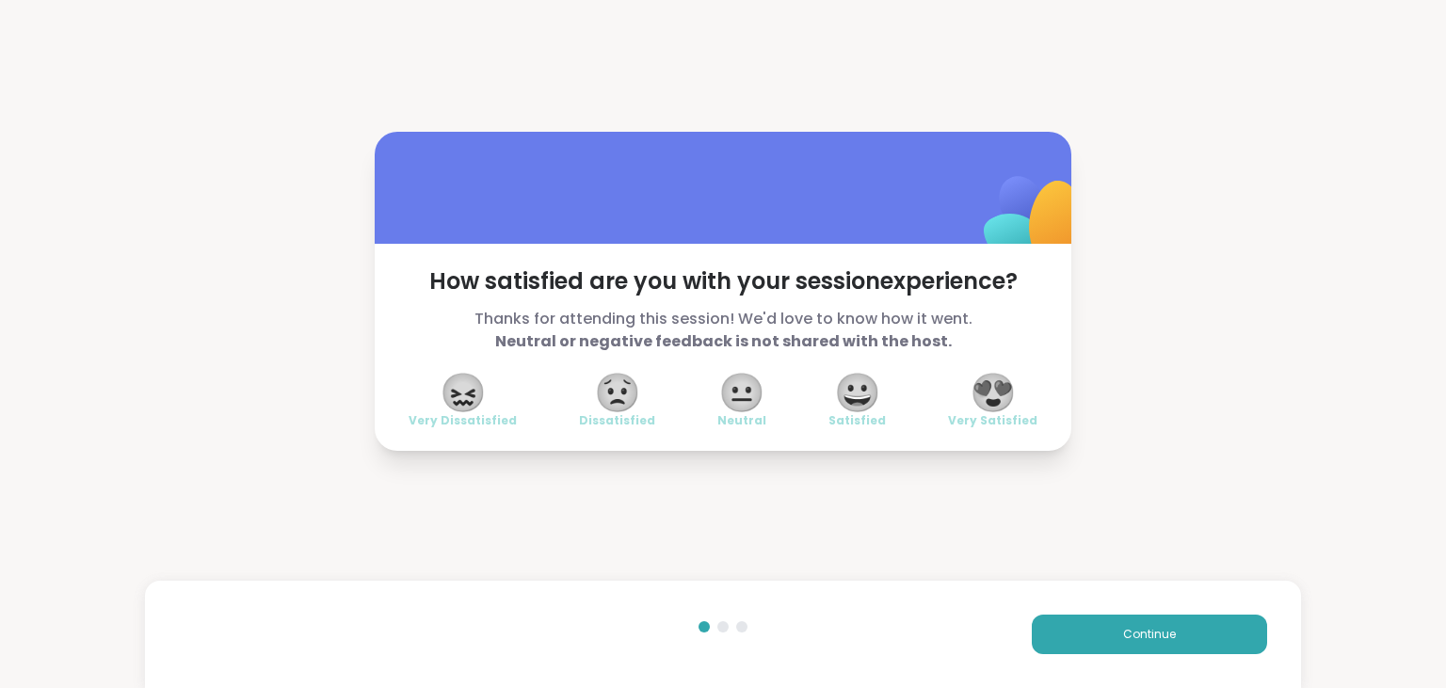
click at [998, 388] on span "😍" at bounding box center [993, 393] width 47 height 34
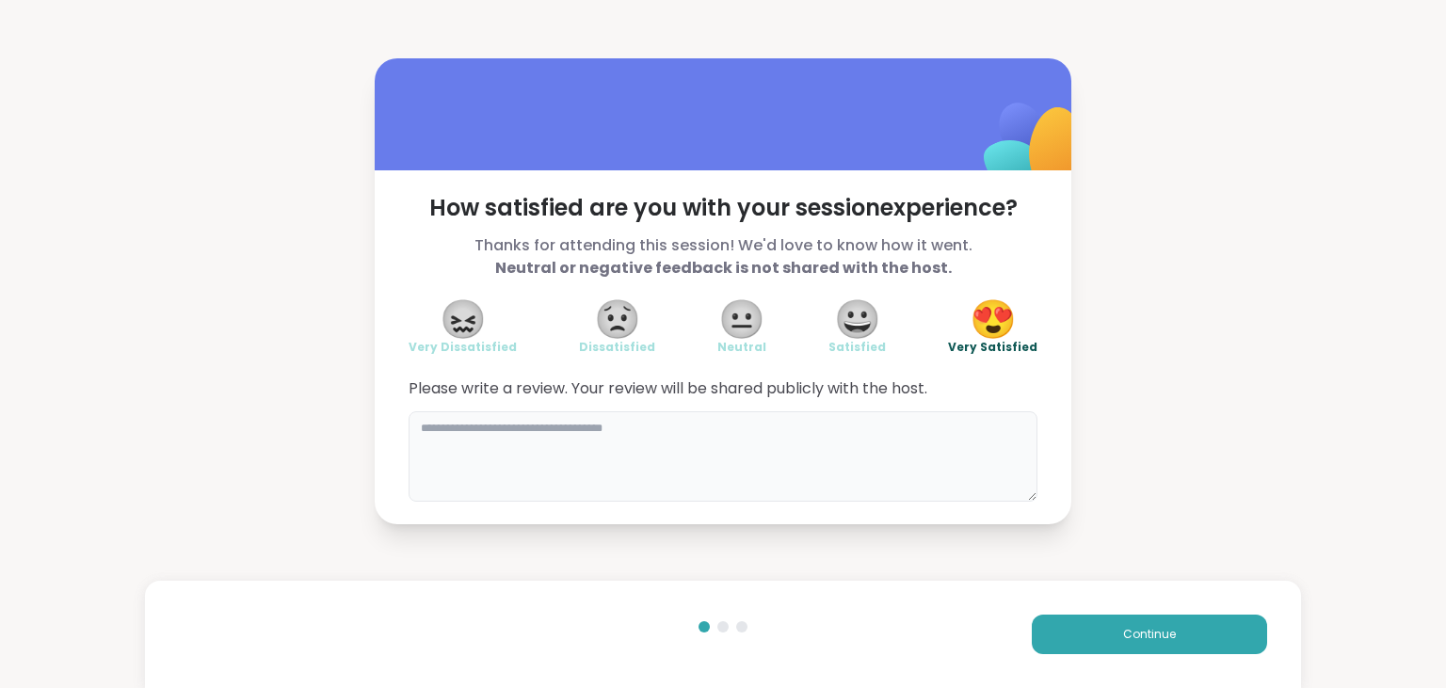
click at [830, 465] on textarea at bounding box center [723, 456] width 629 height 90
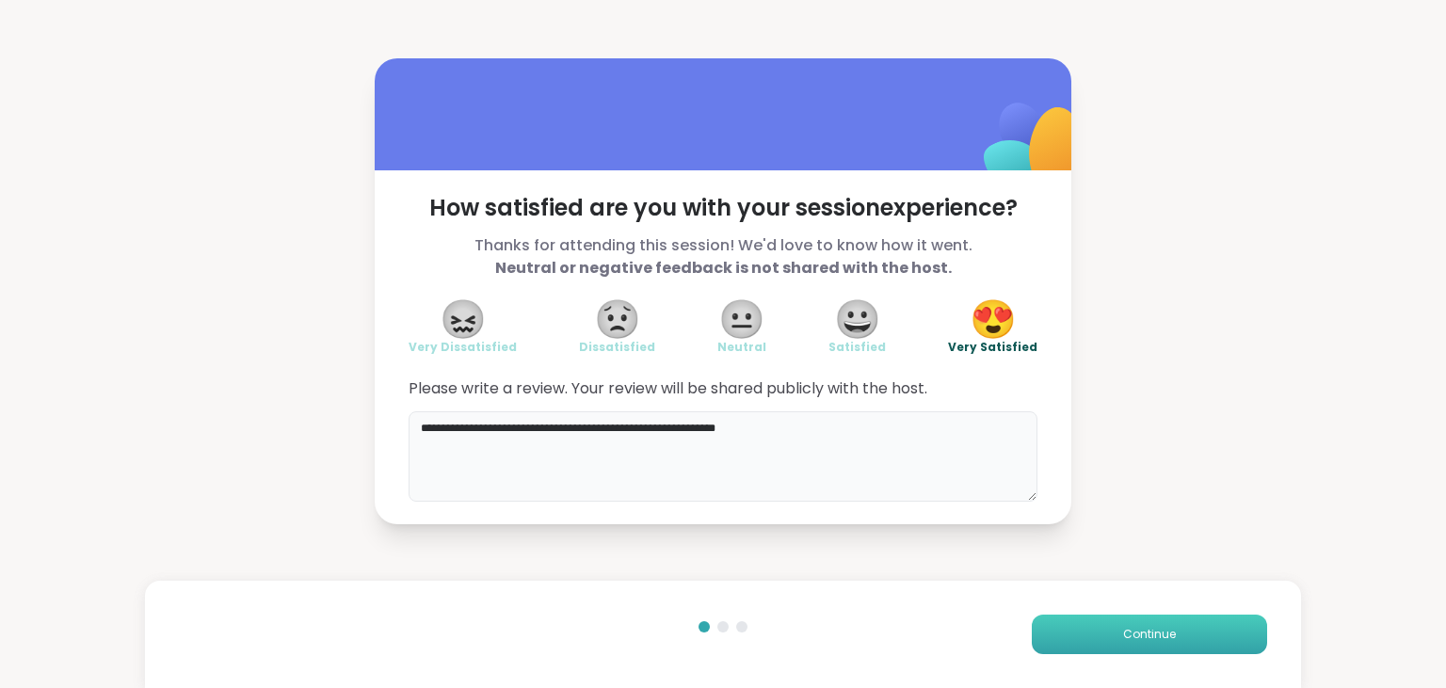
type textarea "**********"
click at [1133, 631] on span "Continue" at bounding box center [1149, 634] width 53 height 17
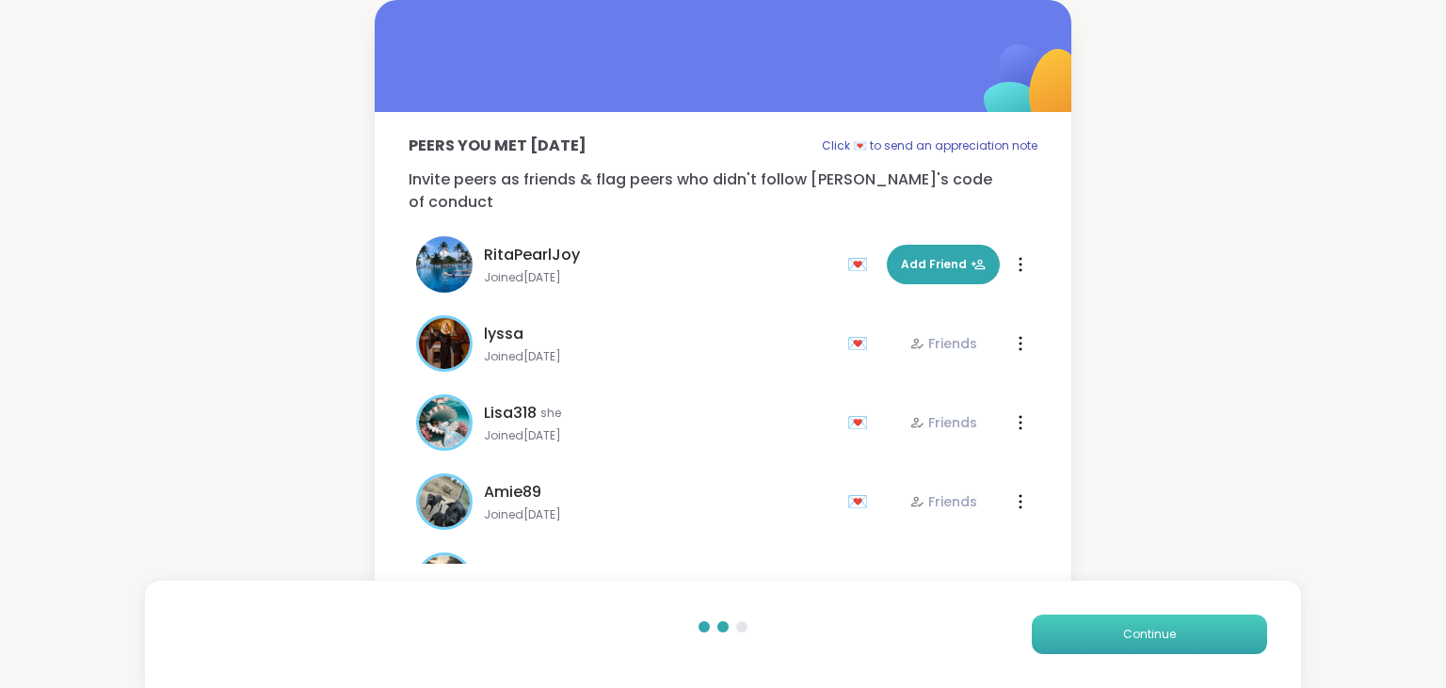
click at [1133, 631] on span "Continue" at bounding box center [1149, 634] width 53 height 17
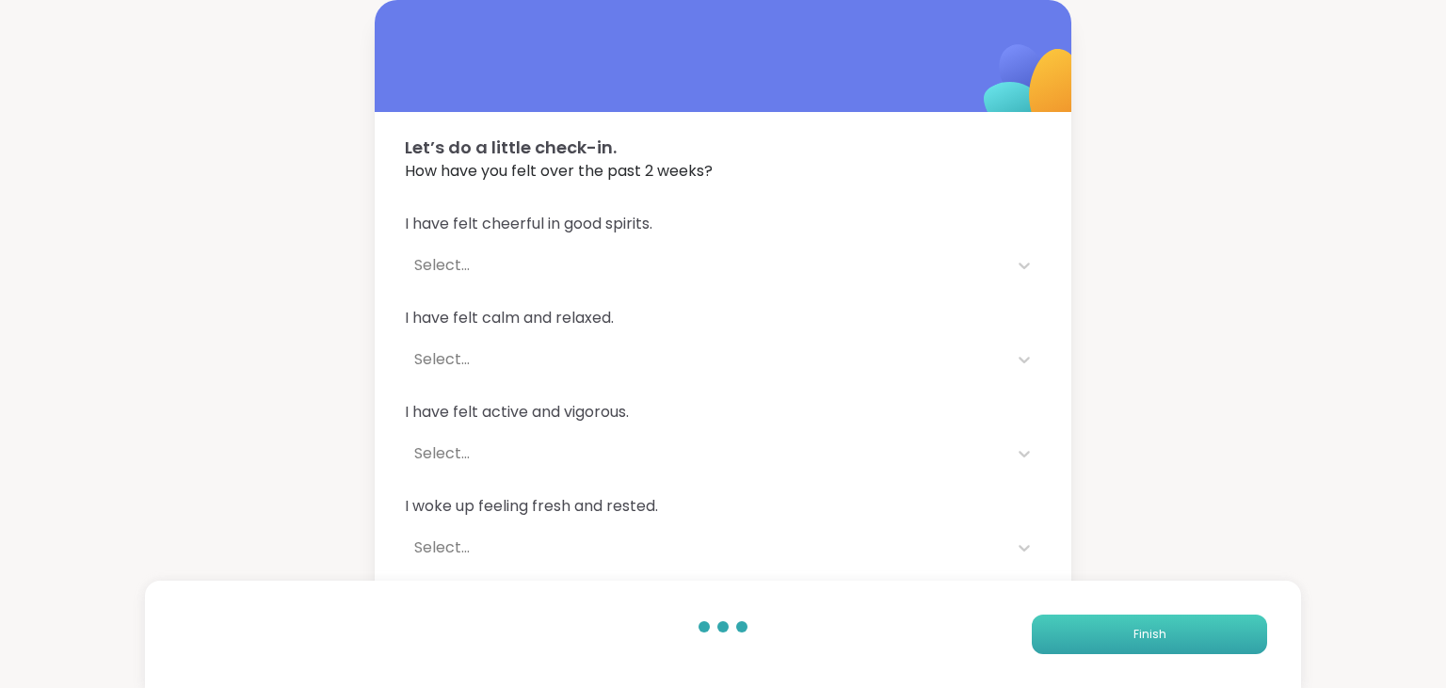
click at [1133, 631] on button "Finish" at bounding box center [1149, 635] width 235 height 40
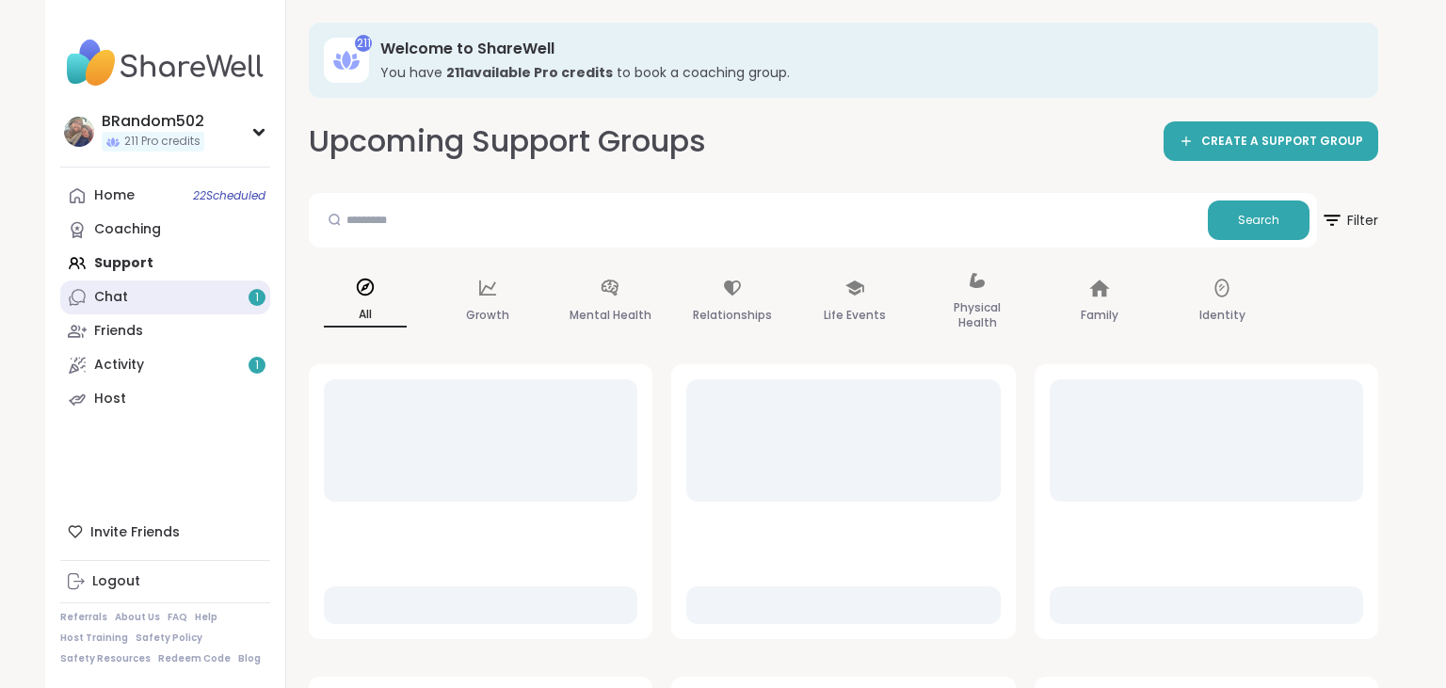
click at [150, 299] on link "Chat 1" at bounding box center [165, 298] width 210 height 34
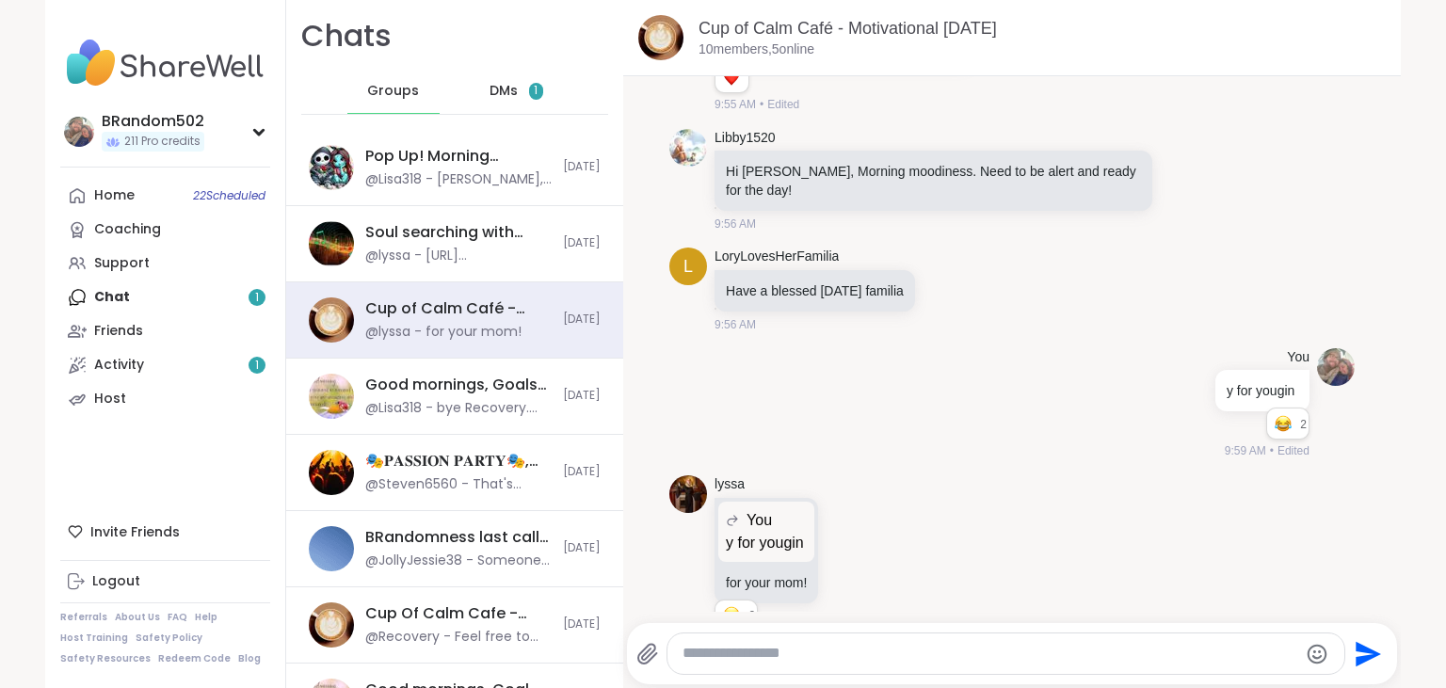
scroll to position [3920, 0]
click at [524, 86] on div "DMs 1" at bounding box center [517, 91] width 92 height 45
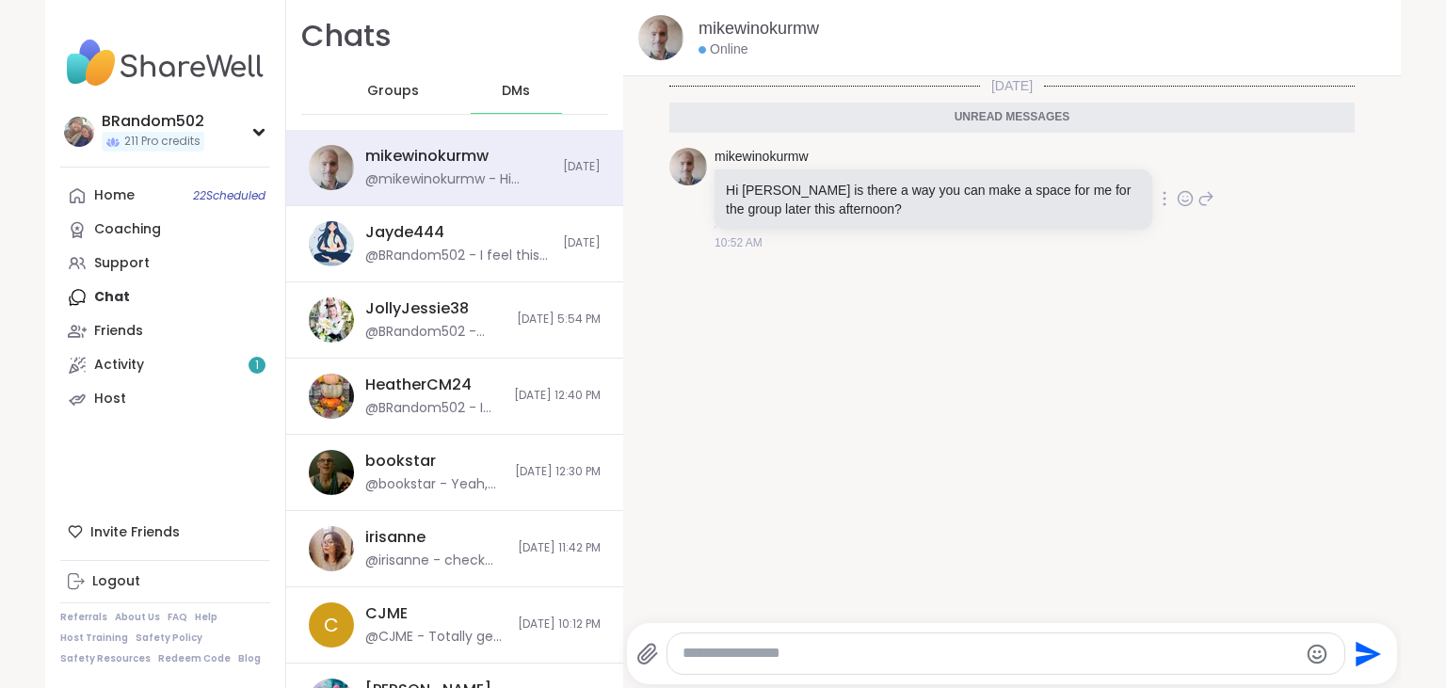
click at [1209, 195] on icon at bounding box center [1205, 198] width 17 height 23
click at [898, 647] on textarea "Type your message" at bounding box center [990, 654] width 615 height 20
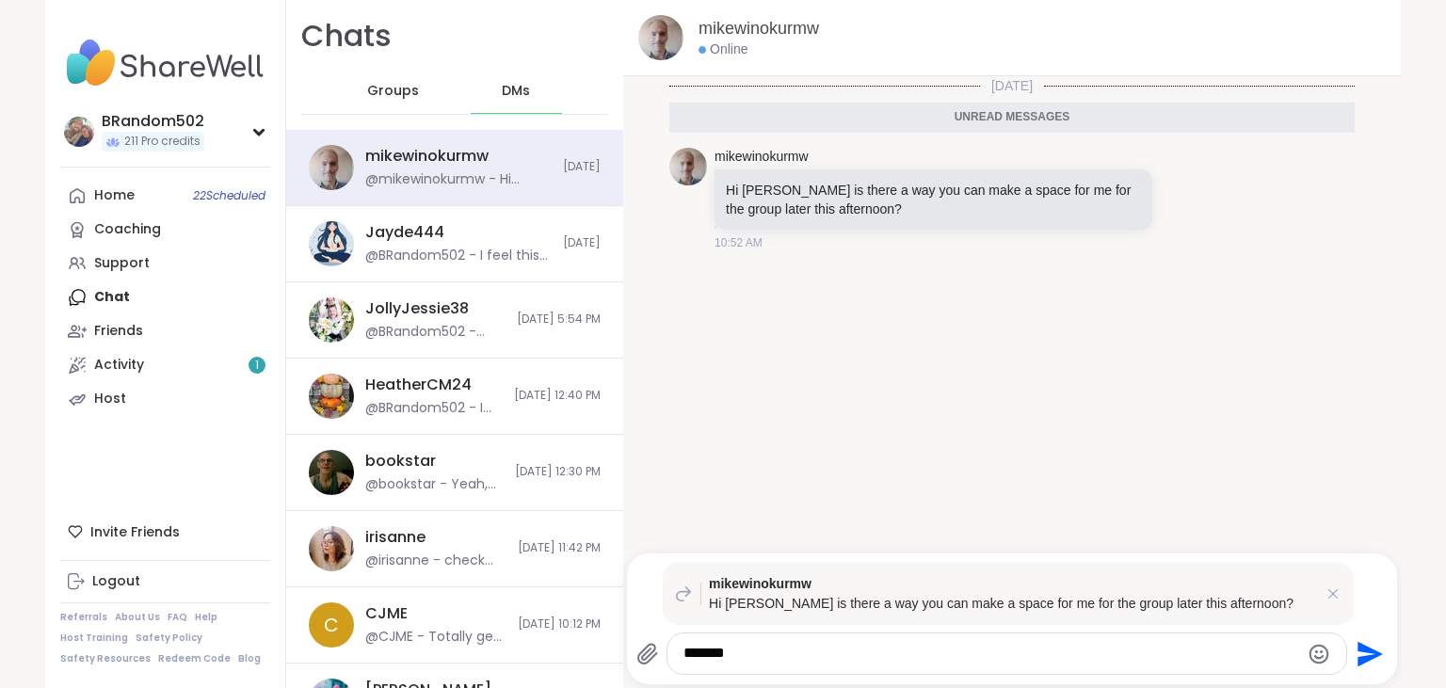
click at [898, 647] on textarea "******" at bounding box center [990, 654] width 615 height 20
type textarea "**********"
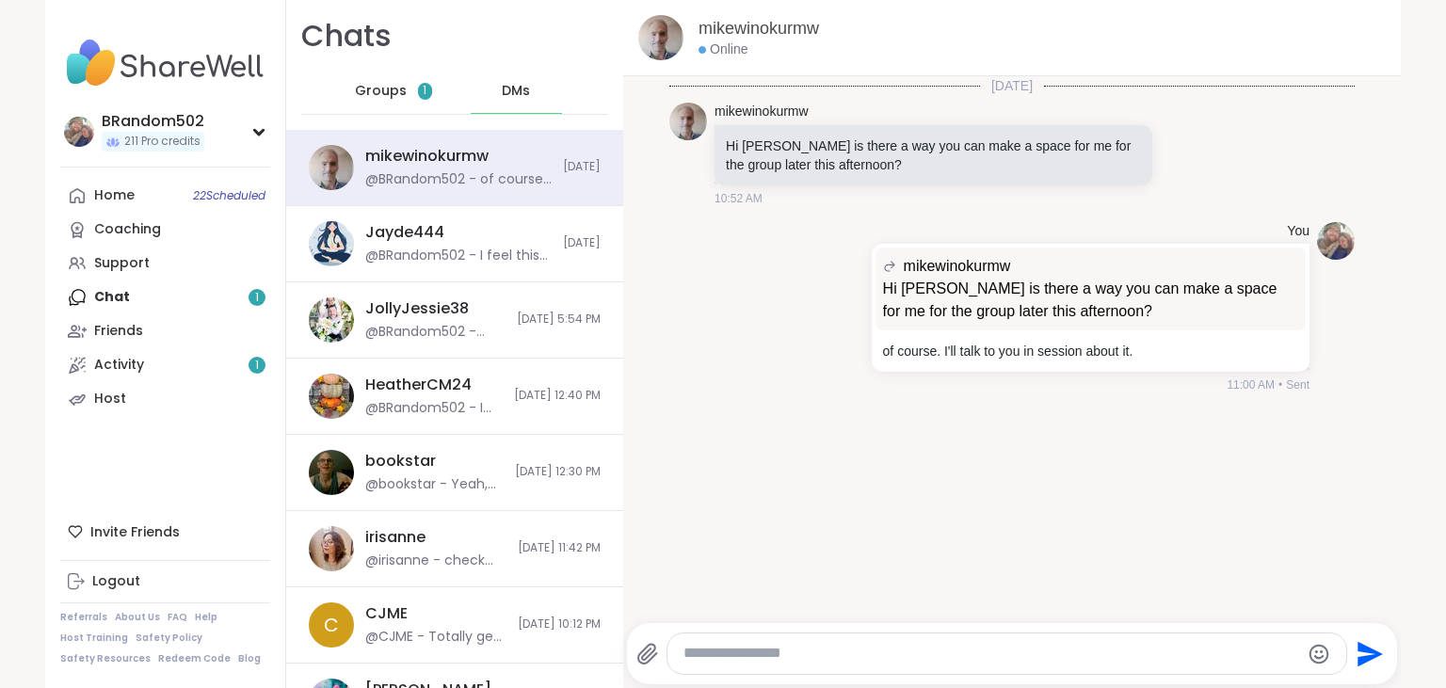
click at [409, 97] on div "Groups 1" at bounding box center [393, 91] width 92 height 45
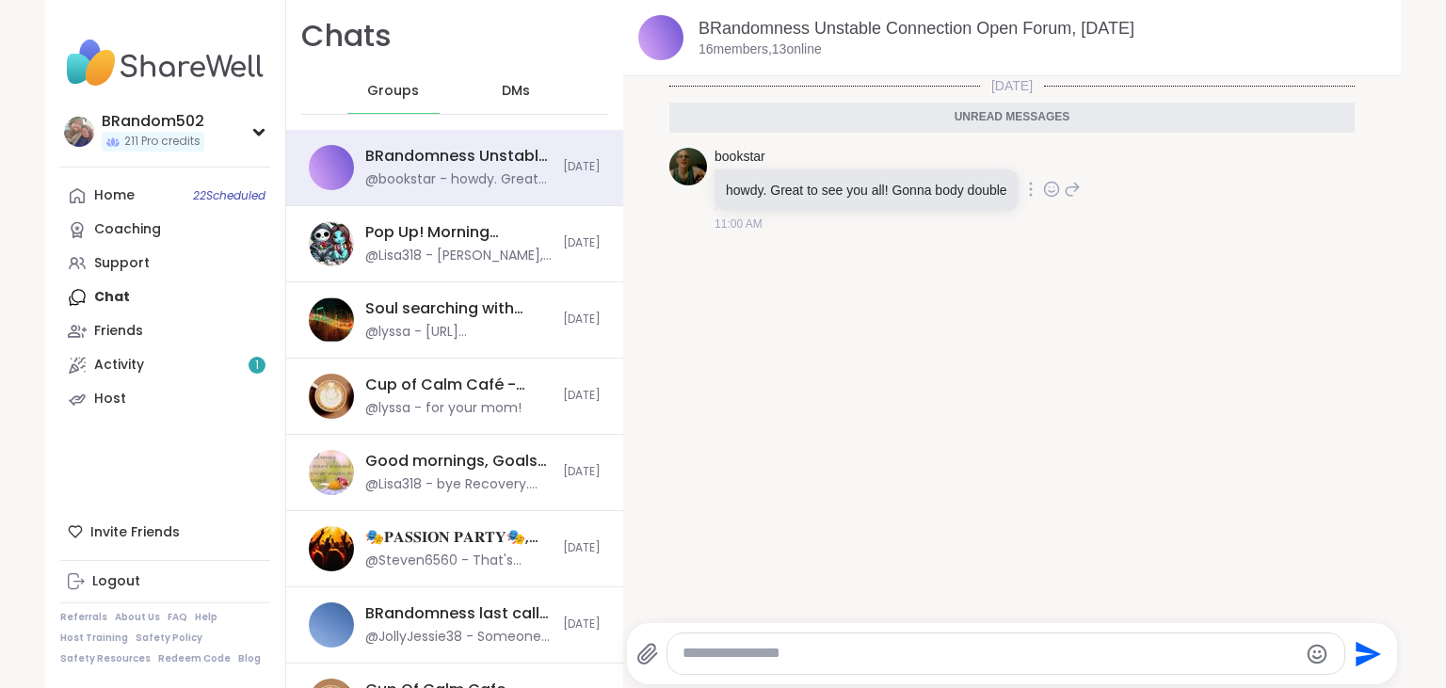
click at [1050, 187] on icon at bounding box center [1051, 189] width 17 height 19
click at [892, 158] on button "Select Reaction: Heart" at bounding box center [902, 159] width 38 height 38
click at [859, 21] on link "BRandomness Unstable Connection Open Forum, [DATE]" at bounding box center [917, 28] width 436 height 19
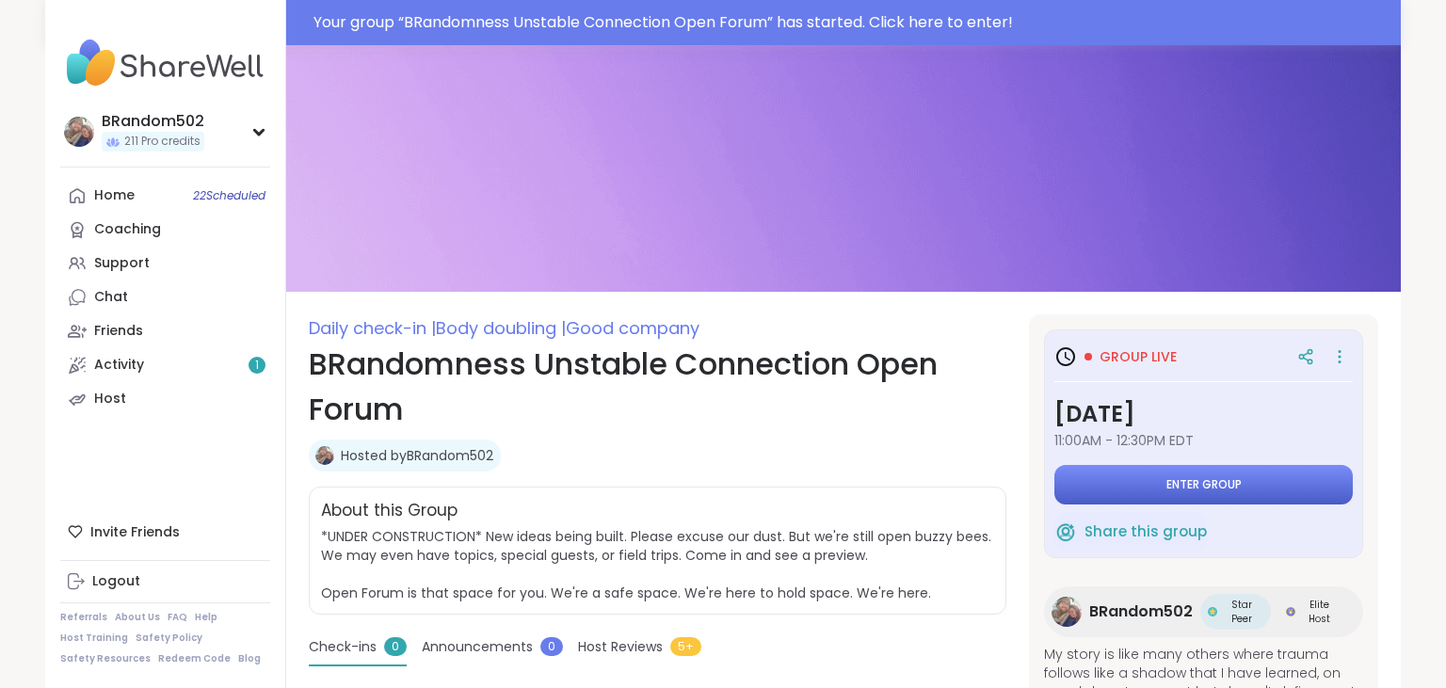
click at [1080, 486] on button "Enter group" at bounding box center [1203, 485] width 298 height 40
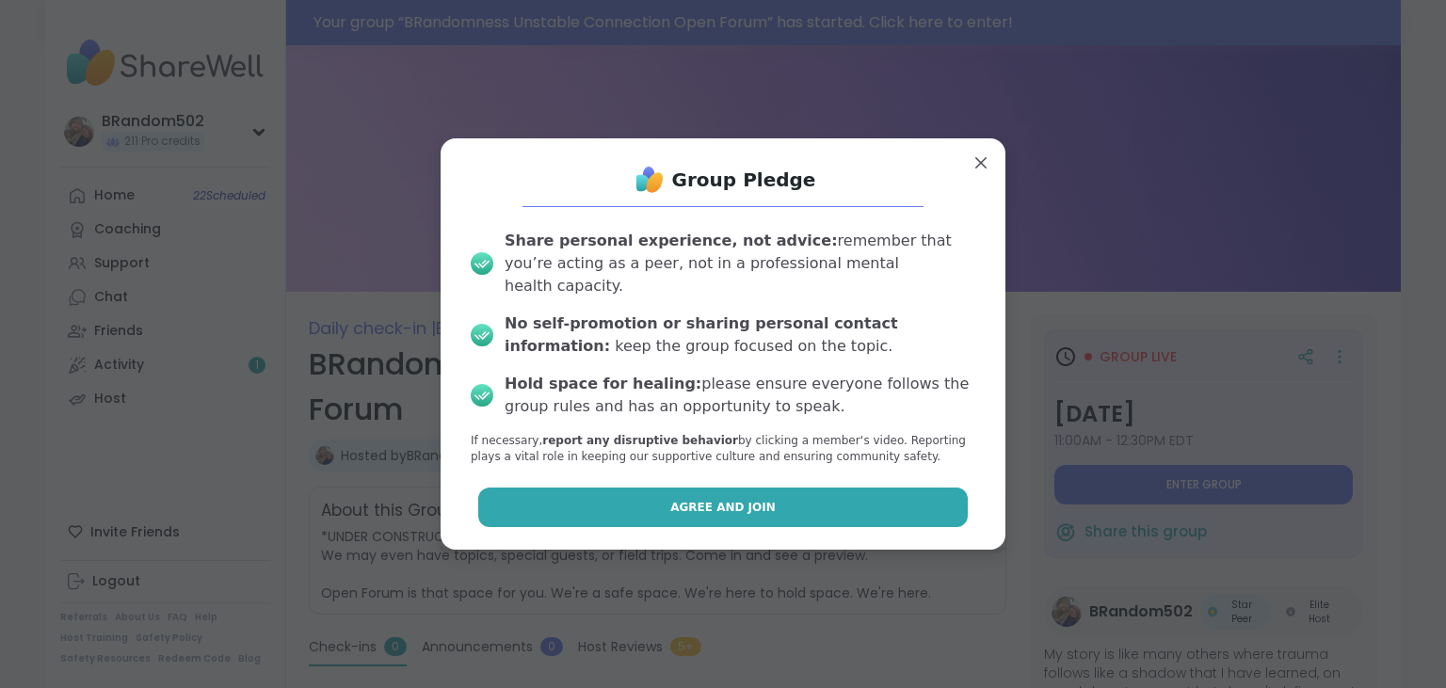
click at [668, 510] on button "Agree and Join" at bounding box center [723, 508] width 490 height 40
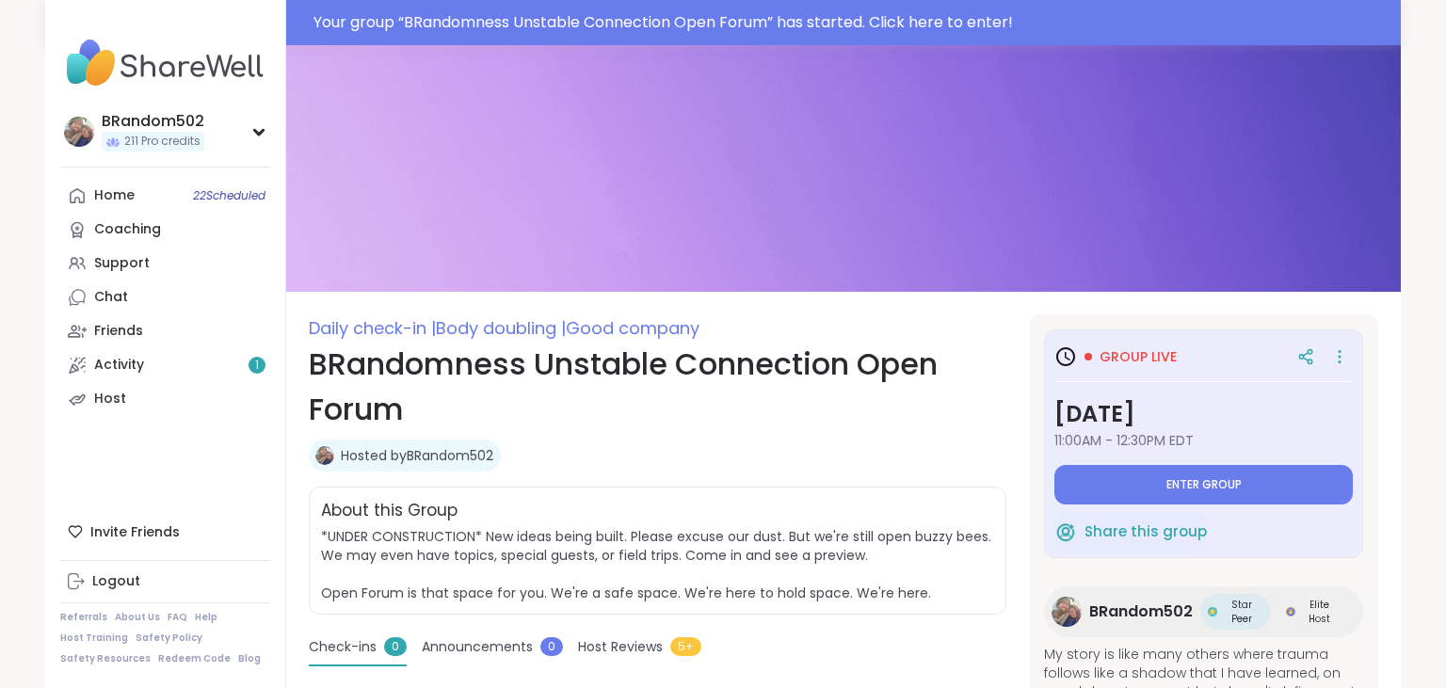
type textarea "*"
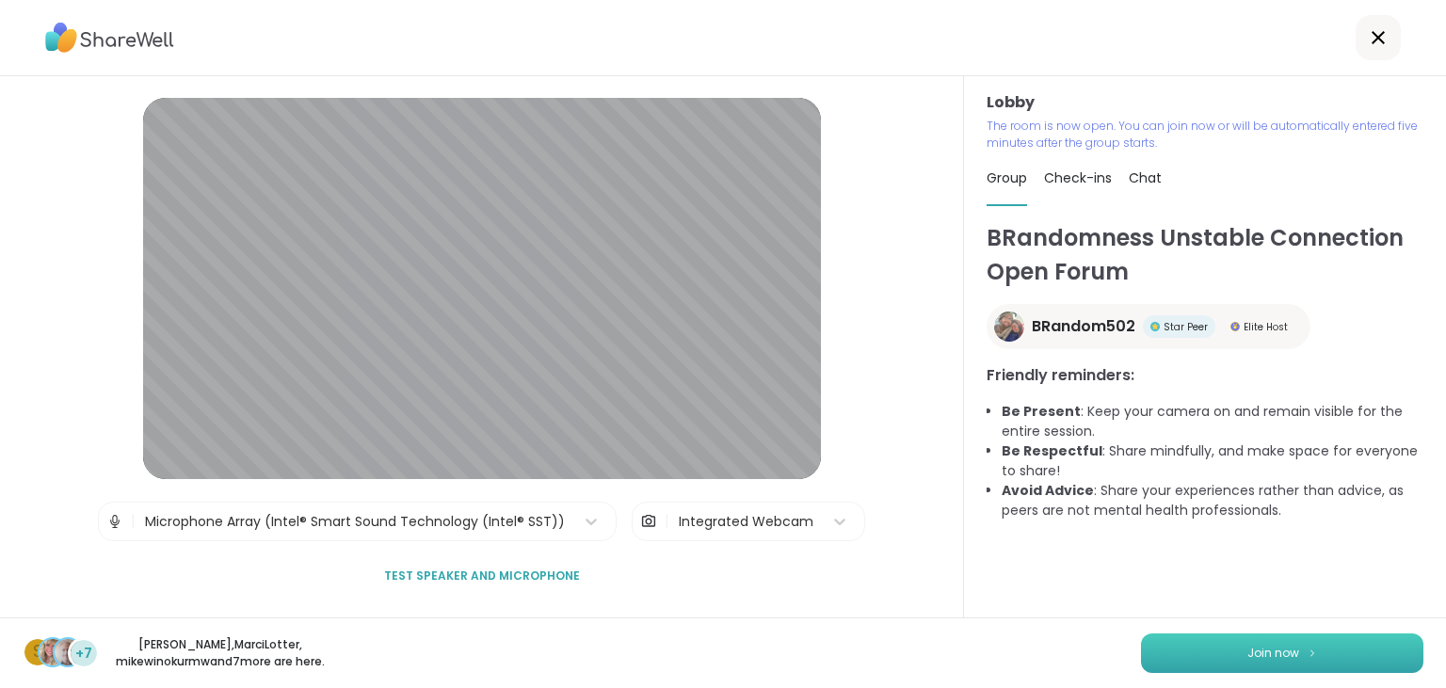
click at [1203, 640] on button "Join now" at bounding box center [1282, 654] width 282 height 40
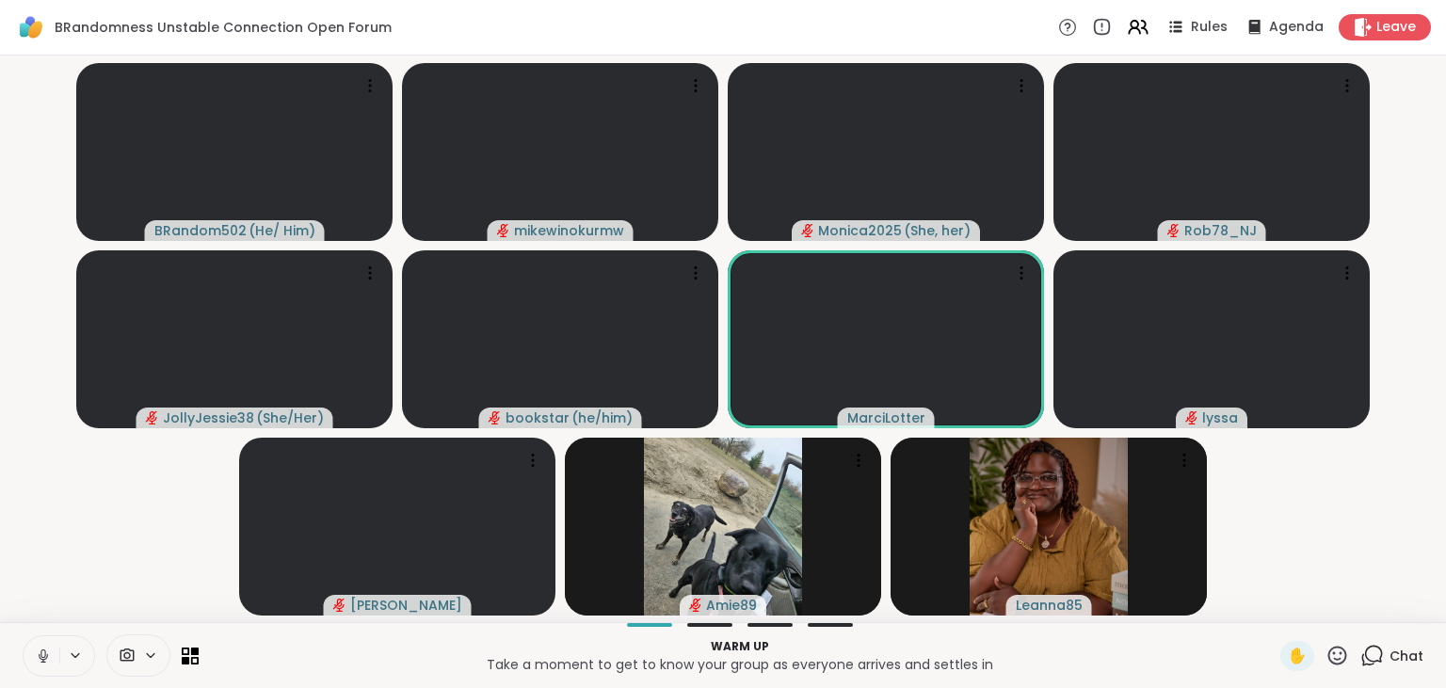
click at [1376, 659] on icon at bounding box center [1372, 656] width 24 height 24
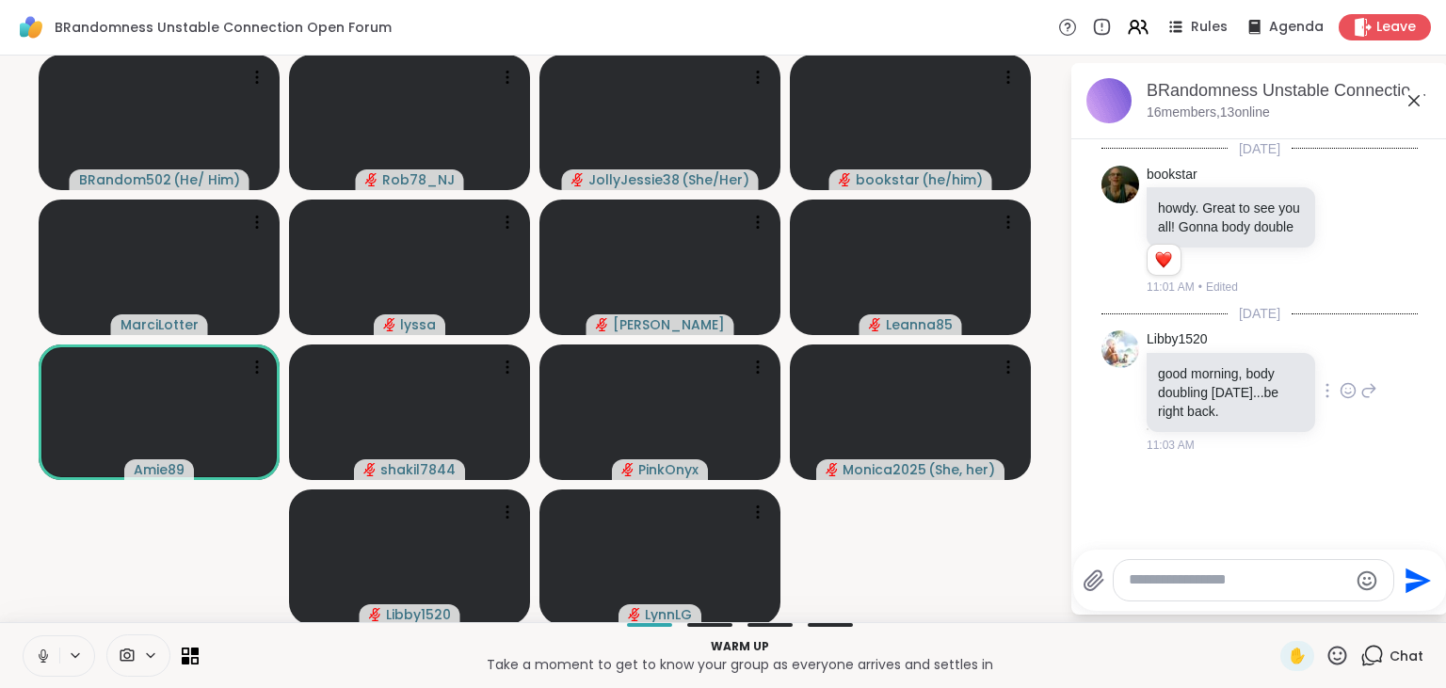
click at [1352, 393] on icon at bounding box center [1348, 390] width 17 height 19
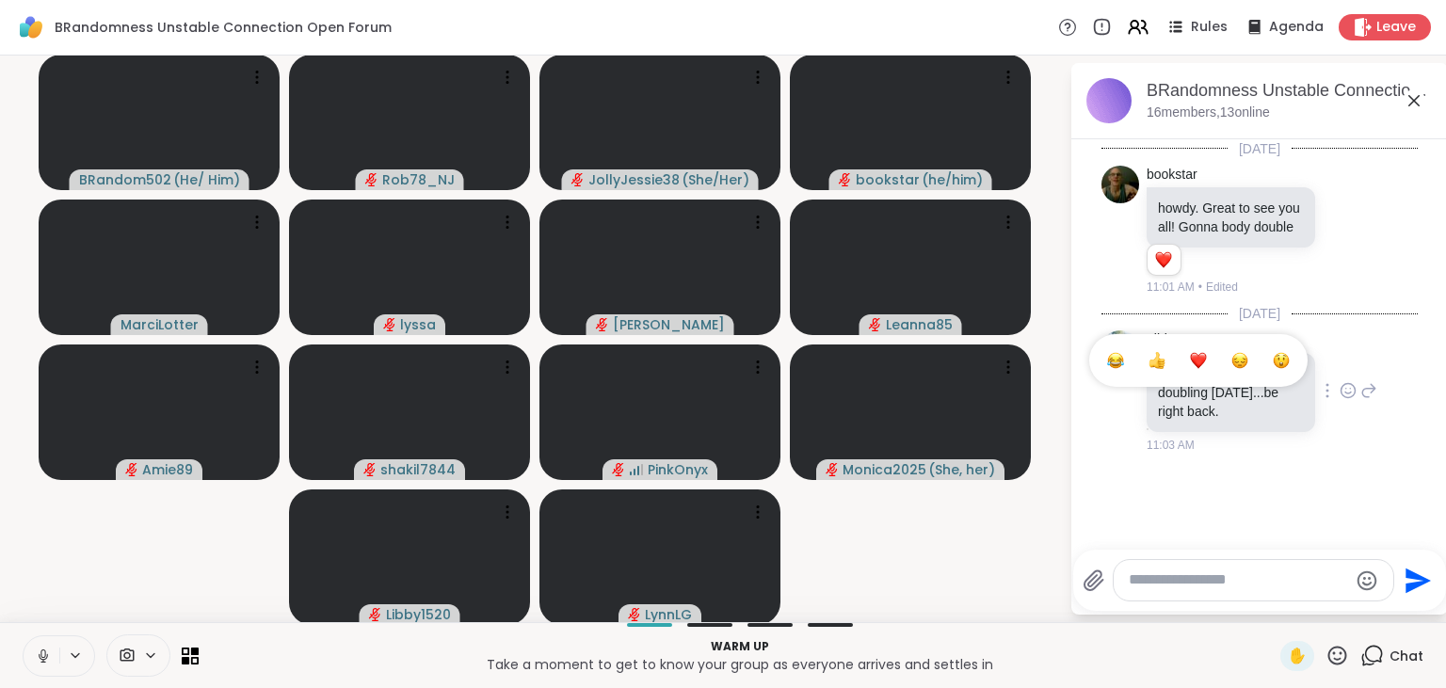
click at [1201, 361] on div "Select Reaction: Heart" at bounding box center [1198, 360] width 17 height 17
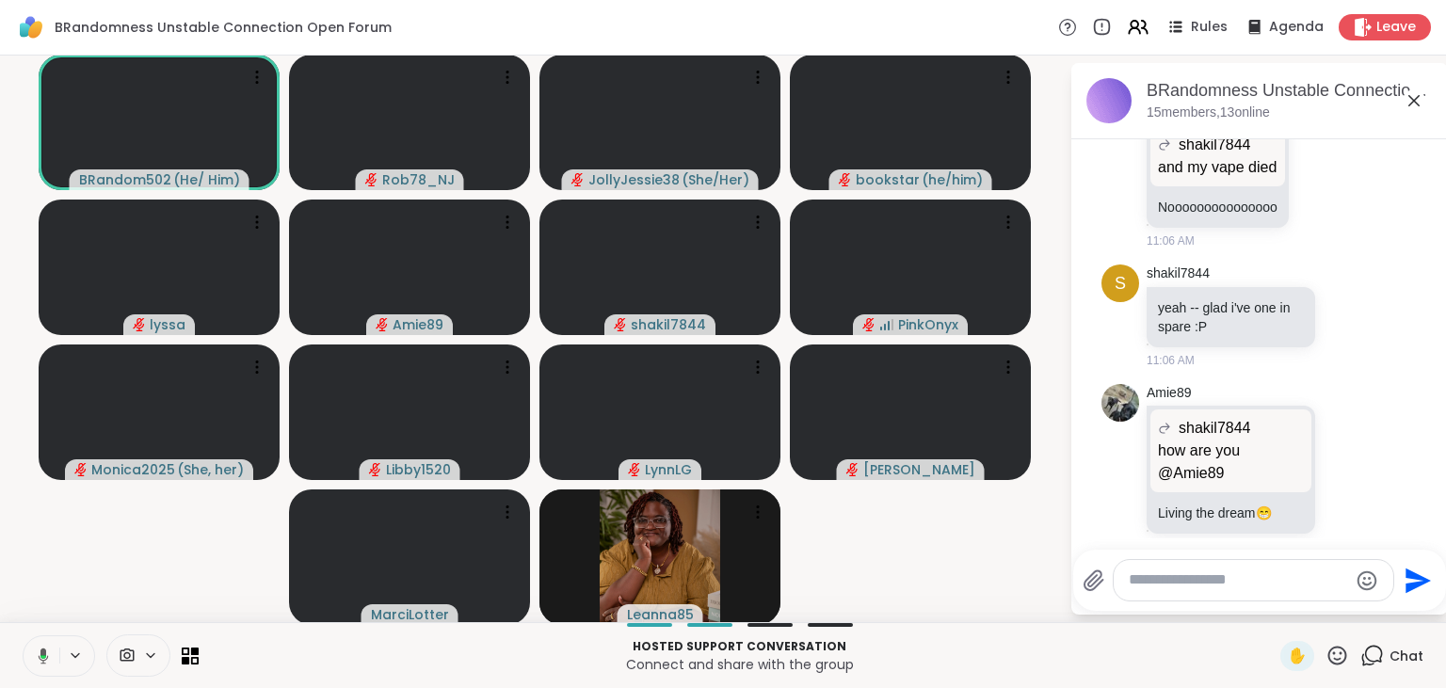
scroll to position [1199, 0]
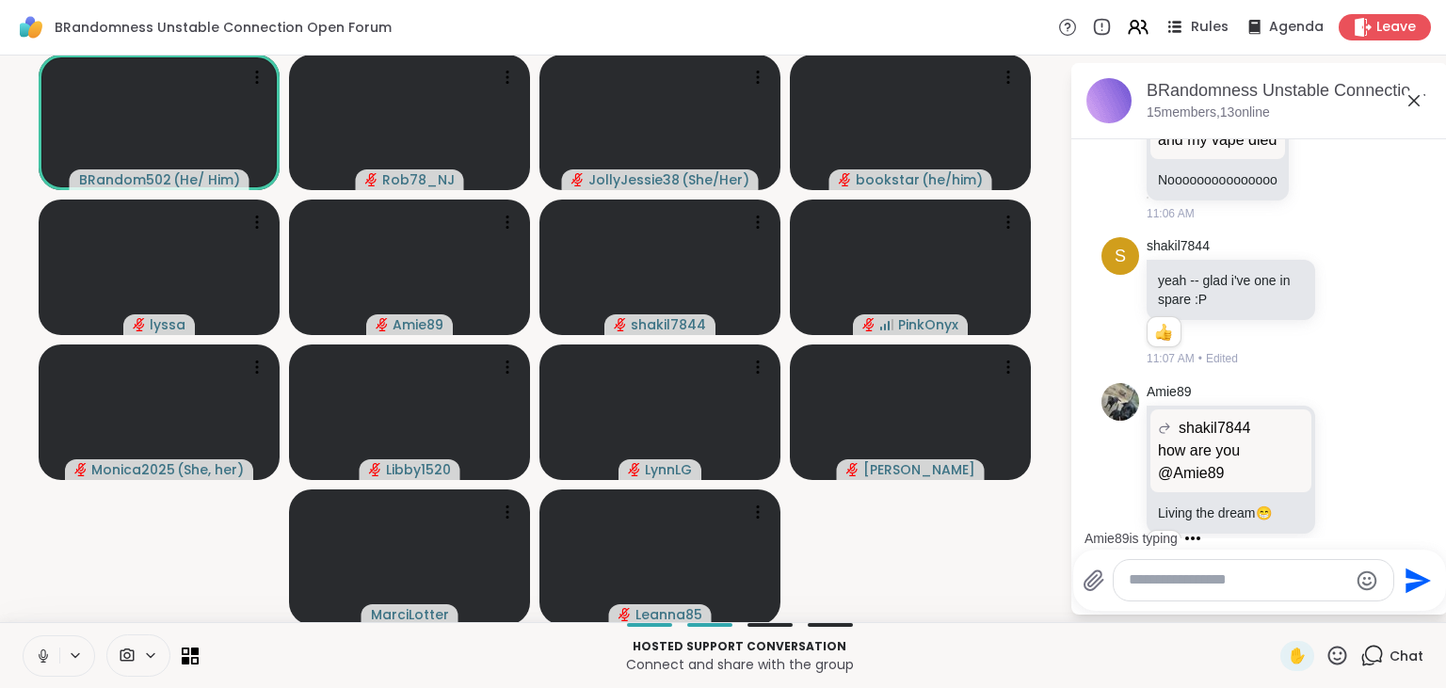
click at [1195, 26] on div "Rules" at bounding box center [1196, 27] width 66 height 24
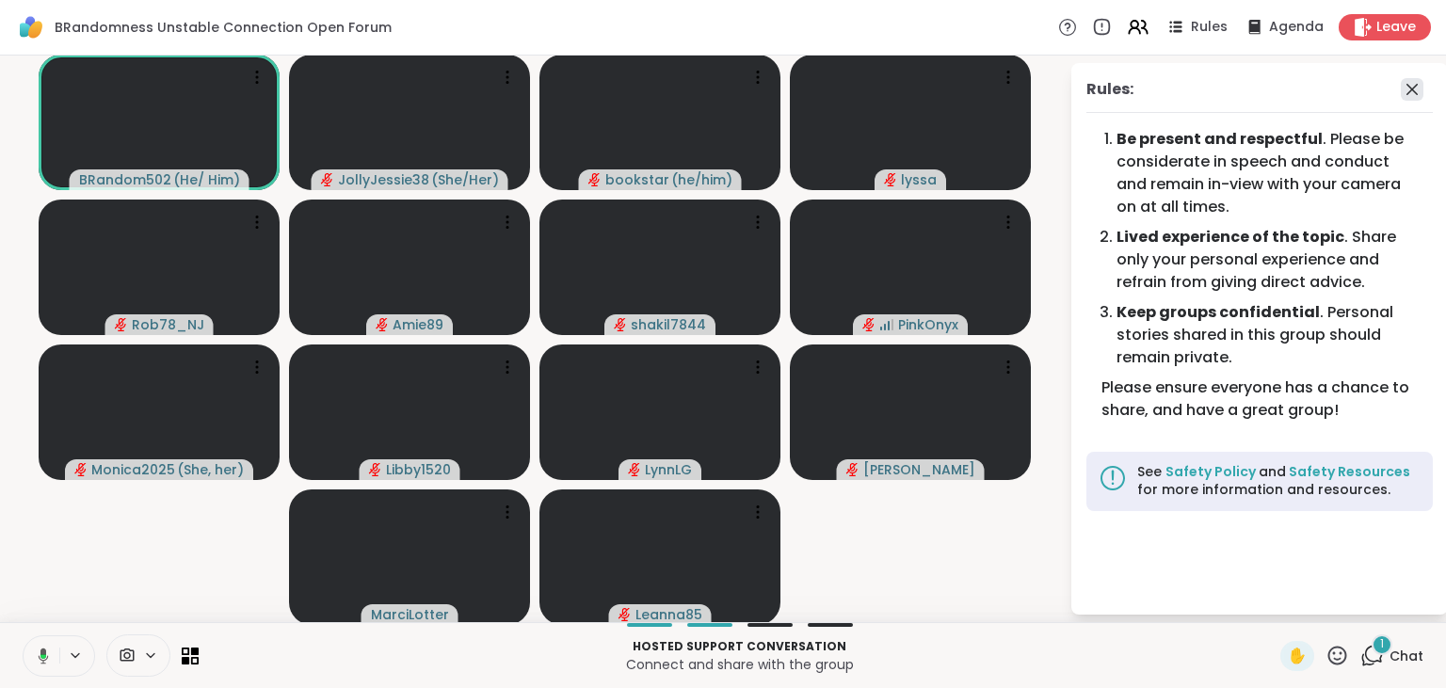
click at [1416, 80] on icon at bounding box center [1412, 89] width 23 height 23
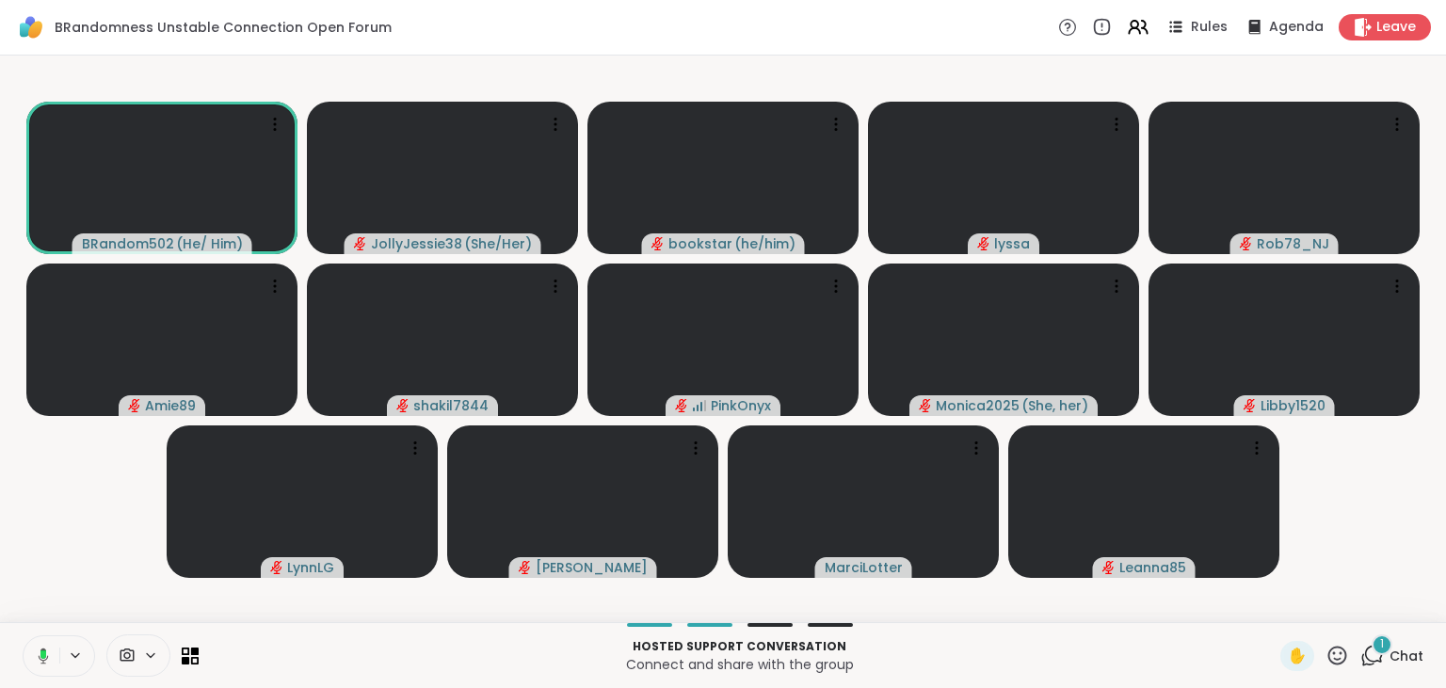
click at [1374, 646] on div "1" at bounding box center [1382, 645] width 21 height 21
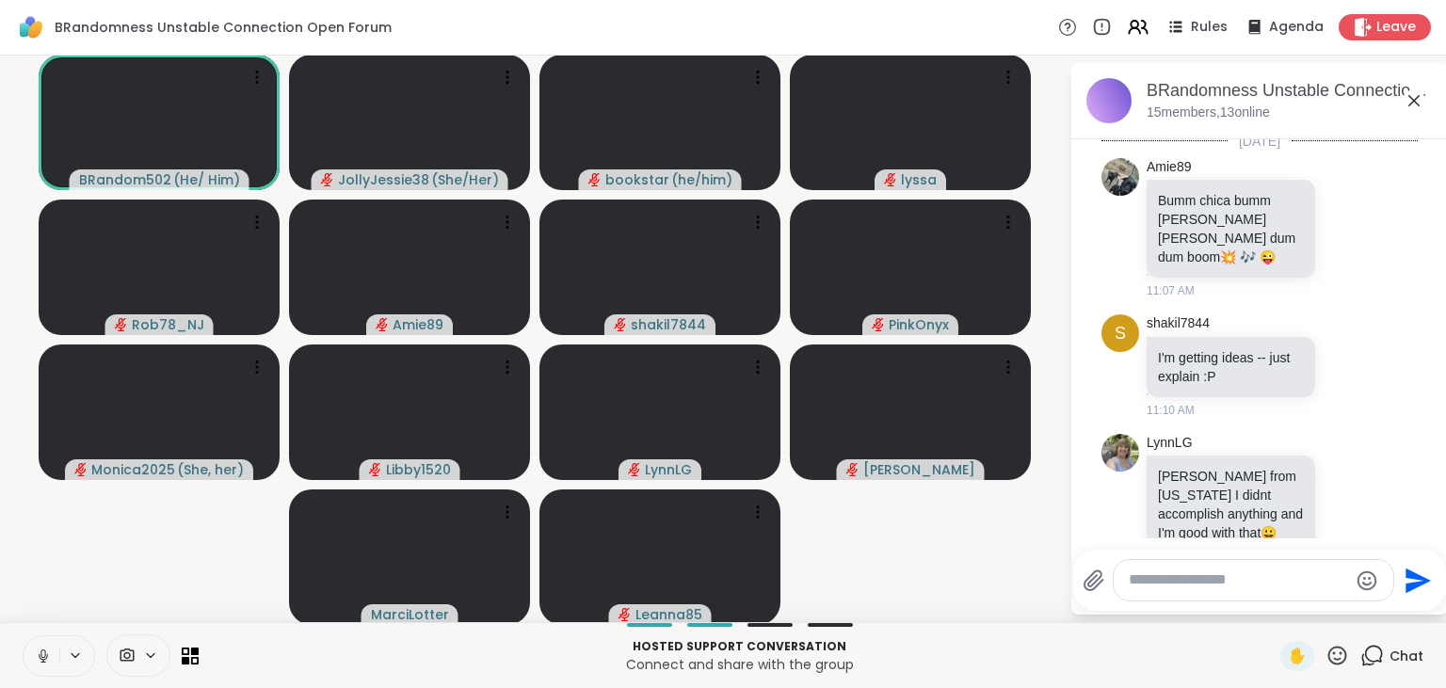
scroll to position [1740, 0]
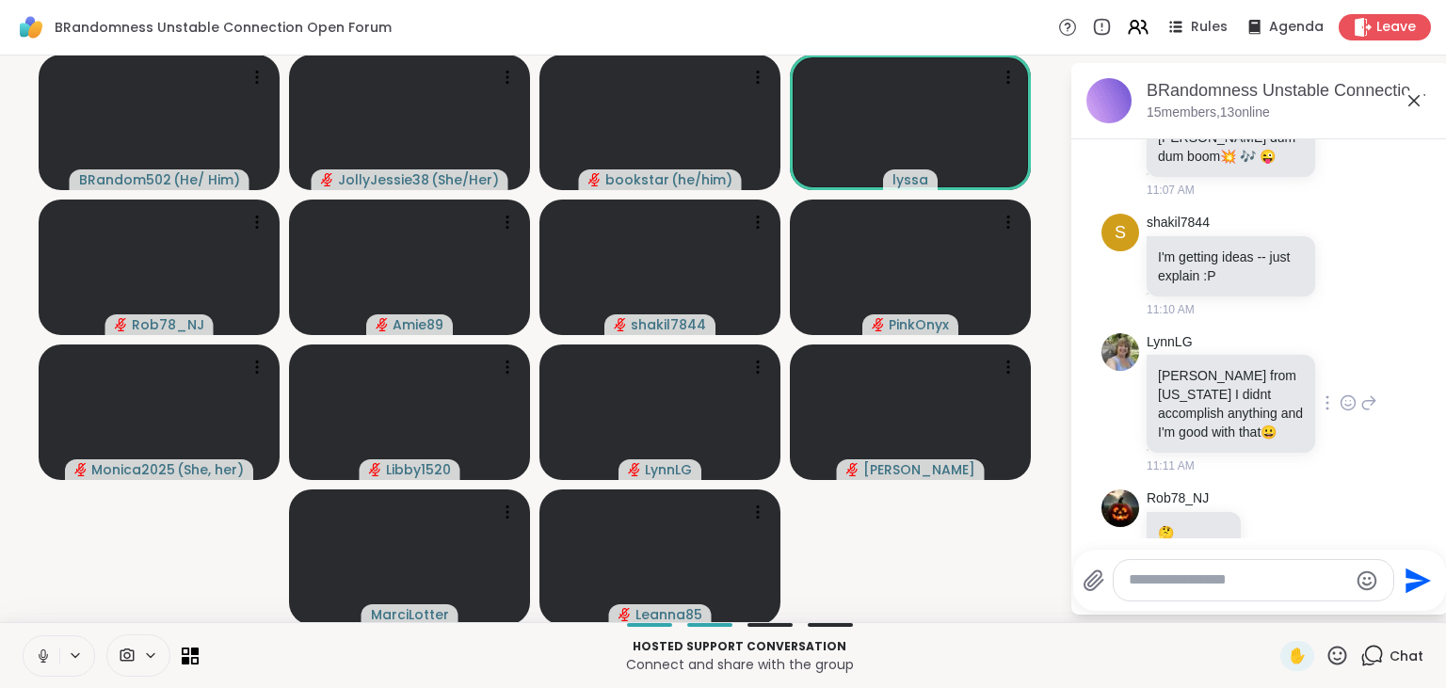
click at [1349, 394] on icon at bounding box center [1348, 403] width 17 height 19
click at [1204, 364] on div "Select Reaction: Heart" at bounding box center [1198, 372] width 17 height 17
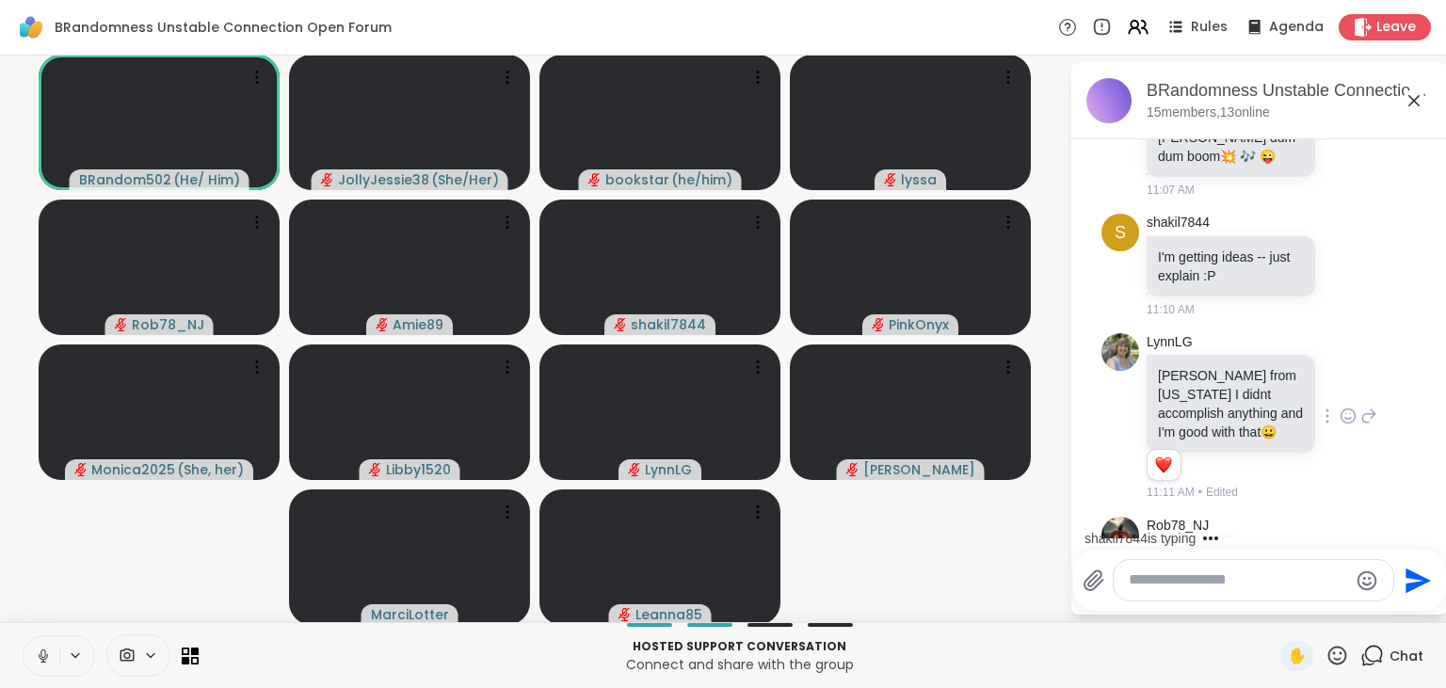
scroll to position [1960, 0]
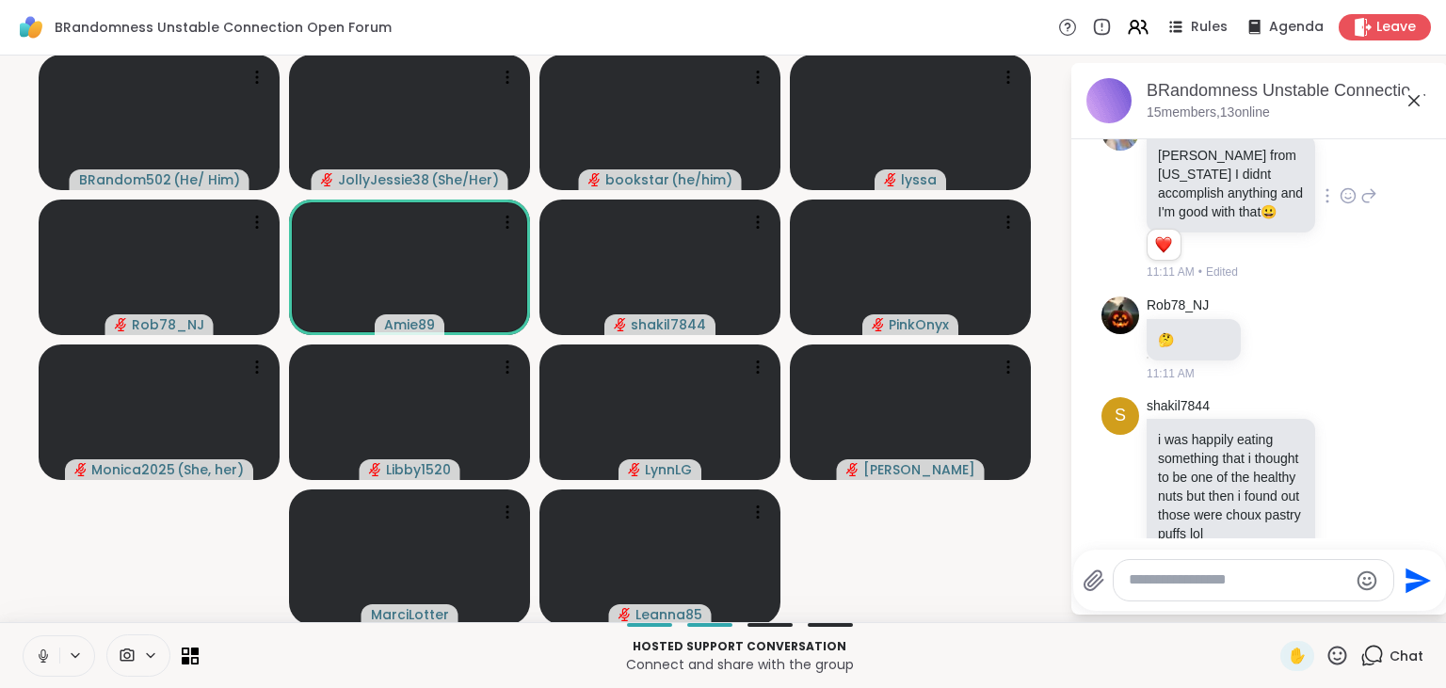
click at [1343, 661] on icon at bounding box center [1337, 656] width 24 height 24
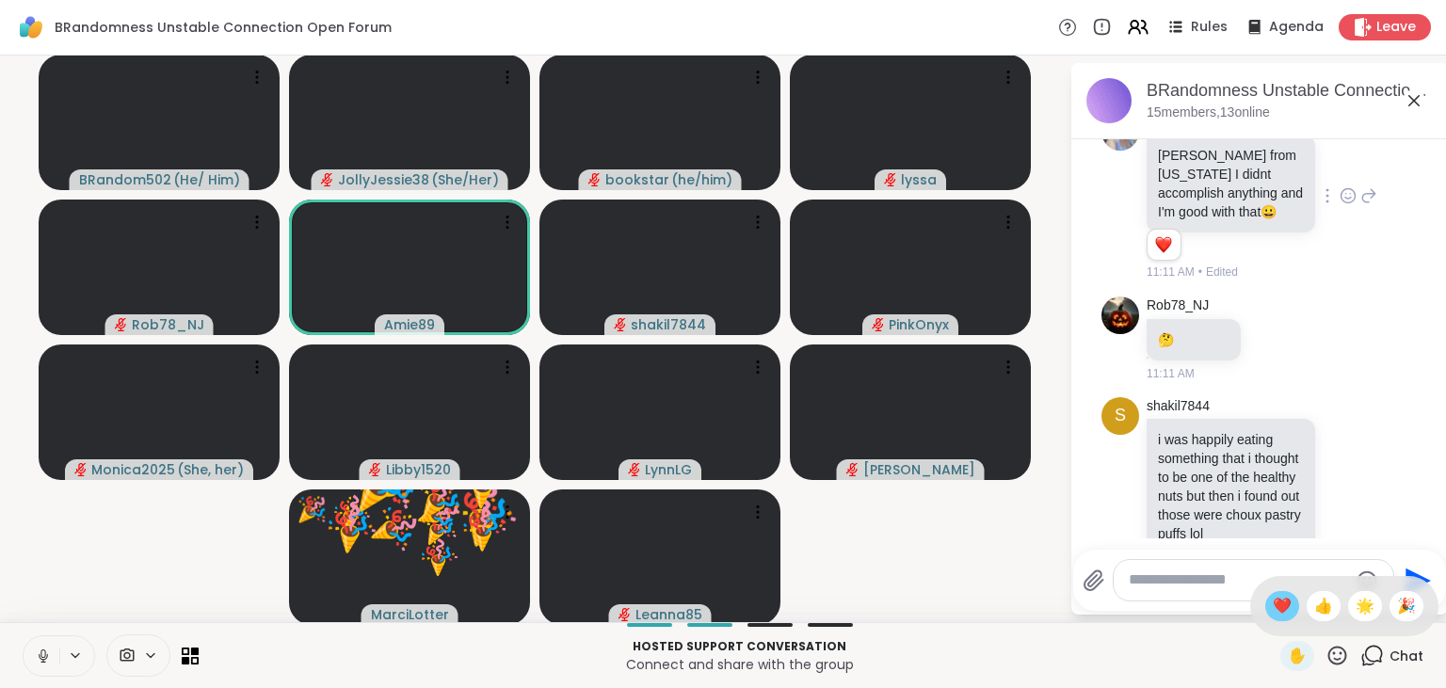
click at [1282, 608] on span "❤️" at bounding box center [1282, 606] width 19 height 23
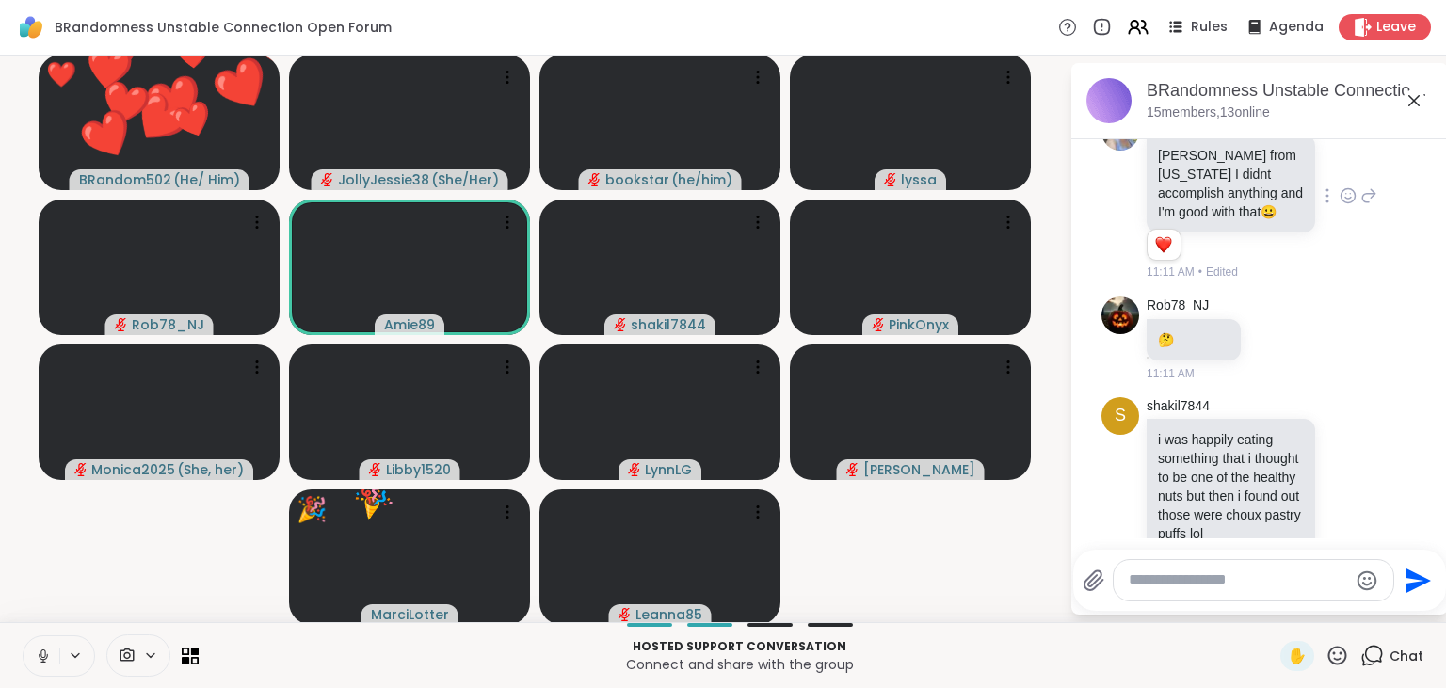
click at [1342, 651] on icon at bounding box center [1337, 656] width 24 height 24
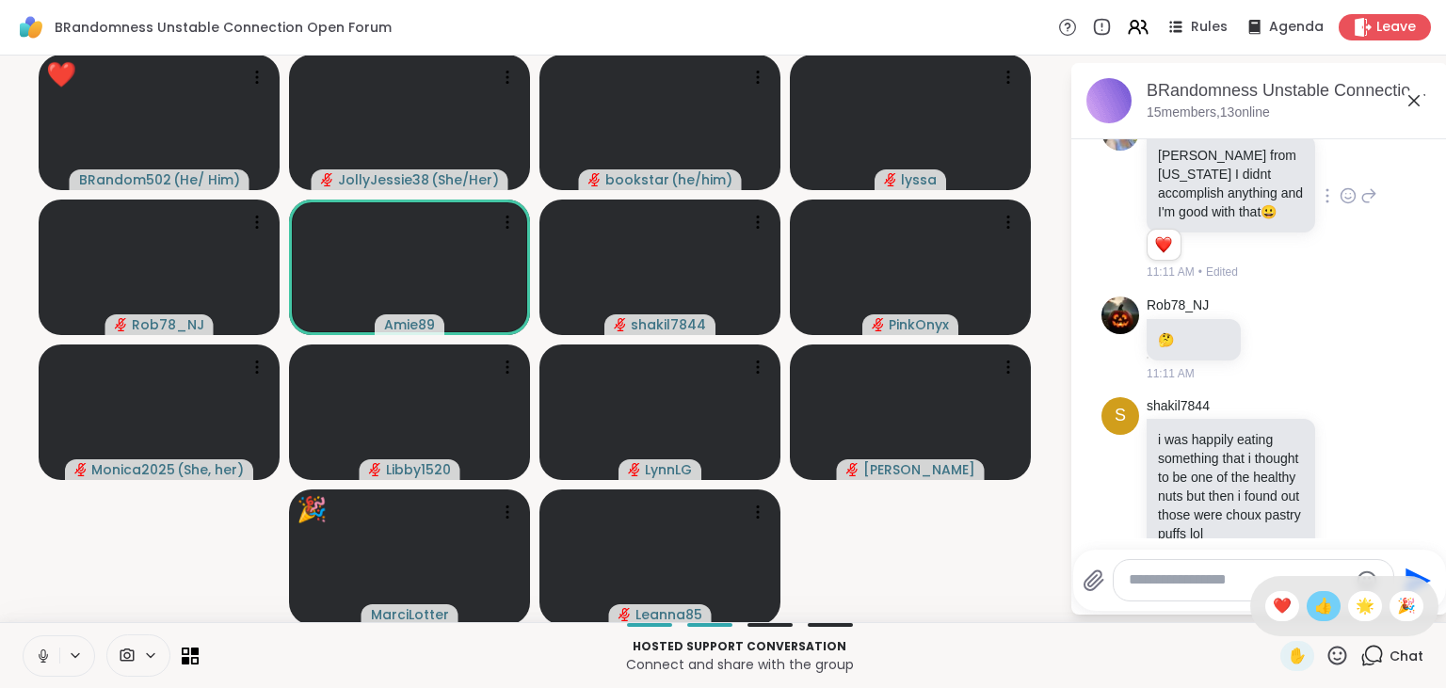
click at [1321, 613] on span "👍" at bounding box center [1323, 606] width 19 height 23
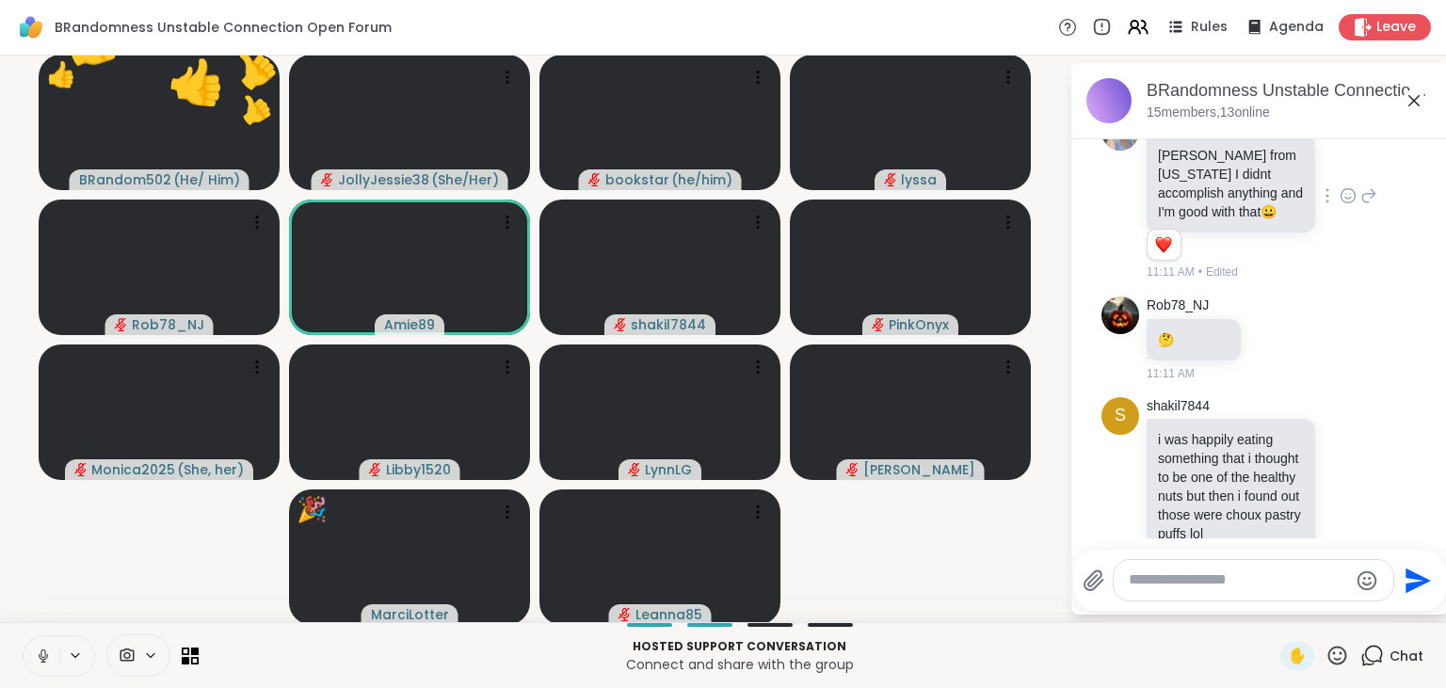
click at [1340, 646] on icon at bounding box center [1337, 656] width 24 height 24
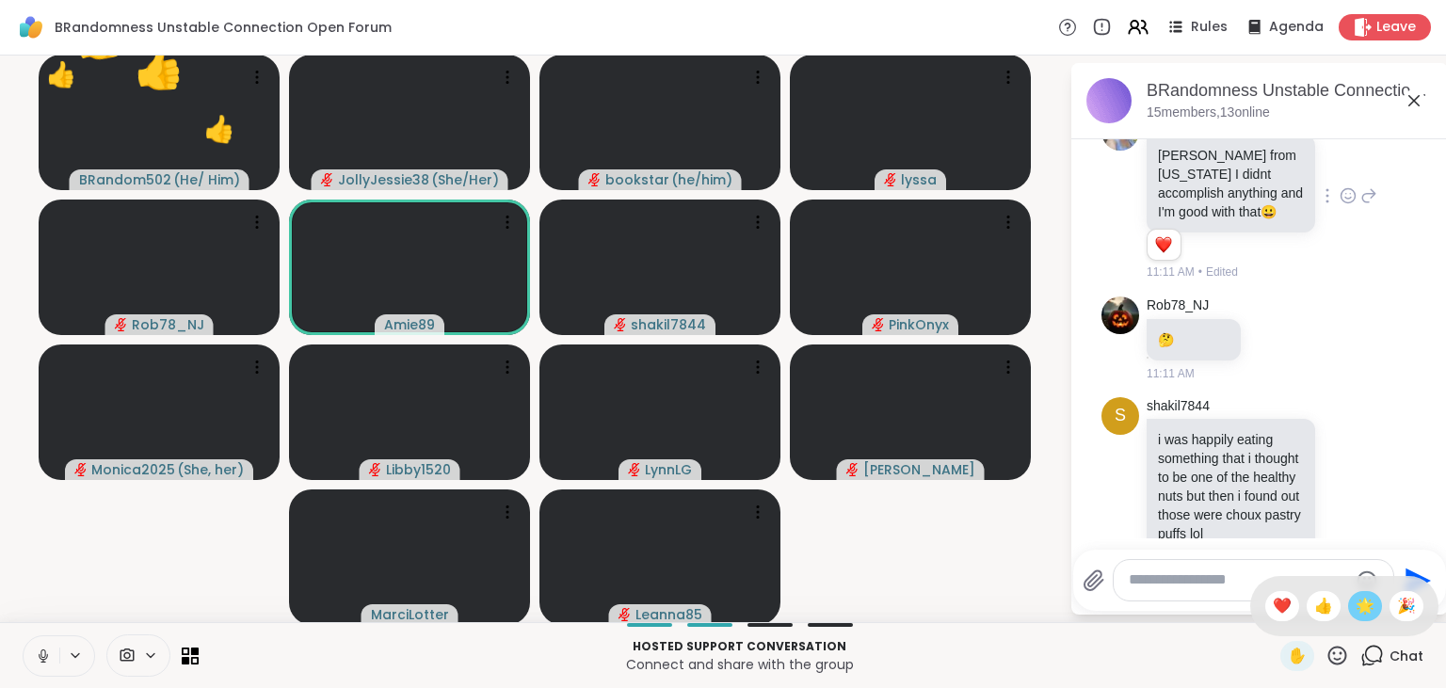
click at [1371, 593] on div "🌟" at bounding box center [1365, 606] width 34 height 30
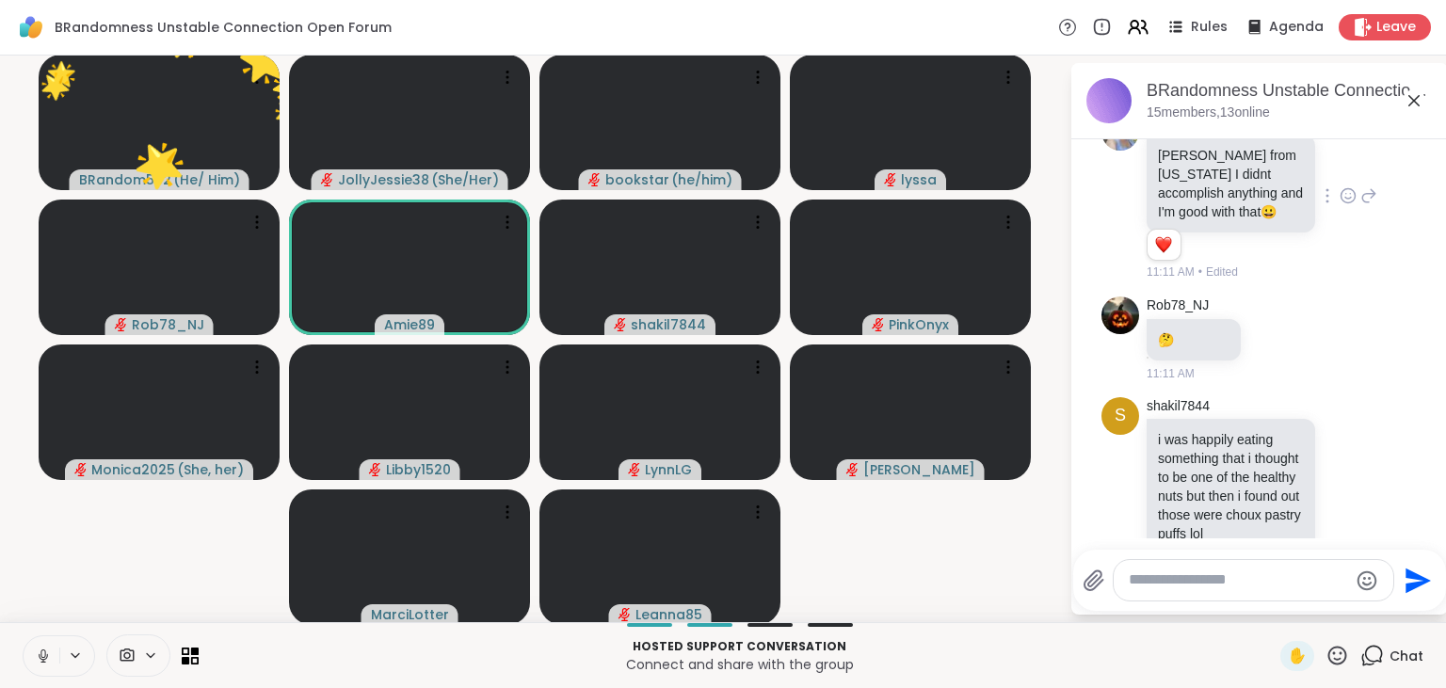
click at [1342, 657] on icon at bounding box center [1337, 656] width 24 height 24
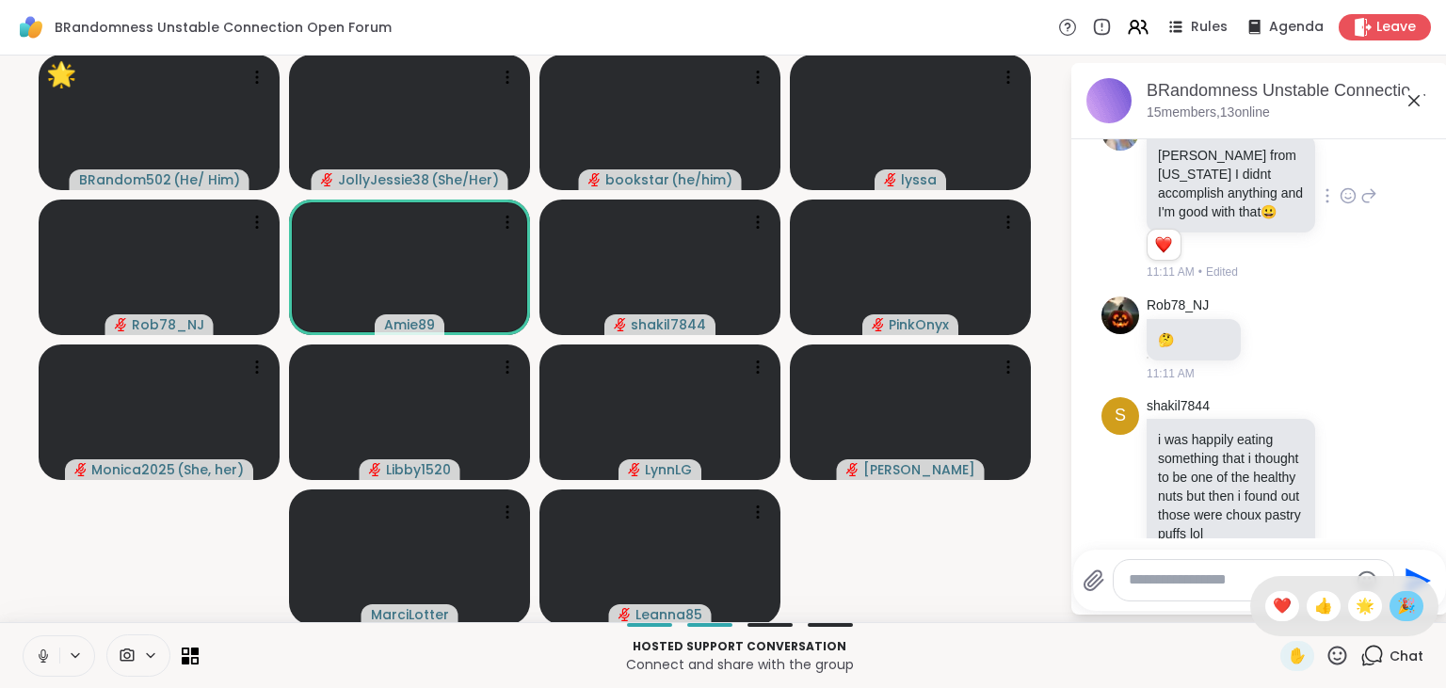
click at [1400, 608] on span "🎉" at bounding box center [1406, 606] width 19 height 23
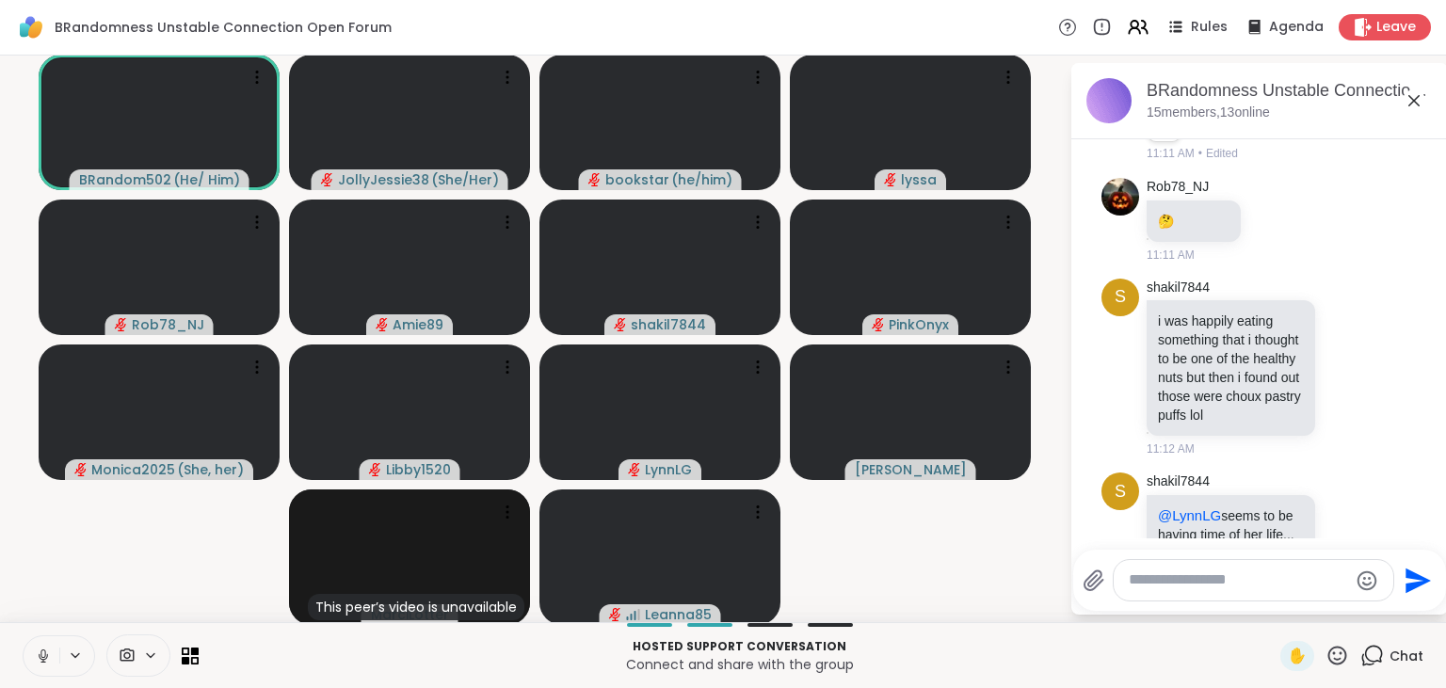
scroll to position [2179, 0]
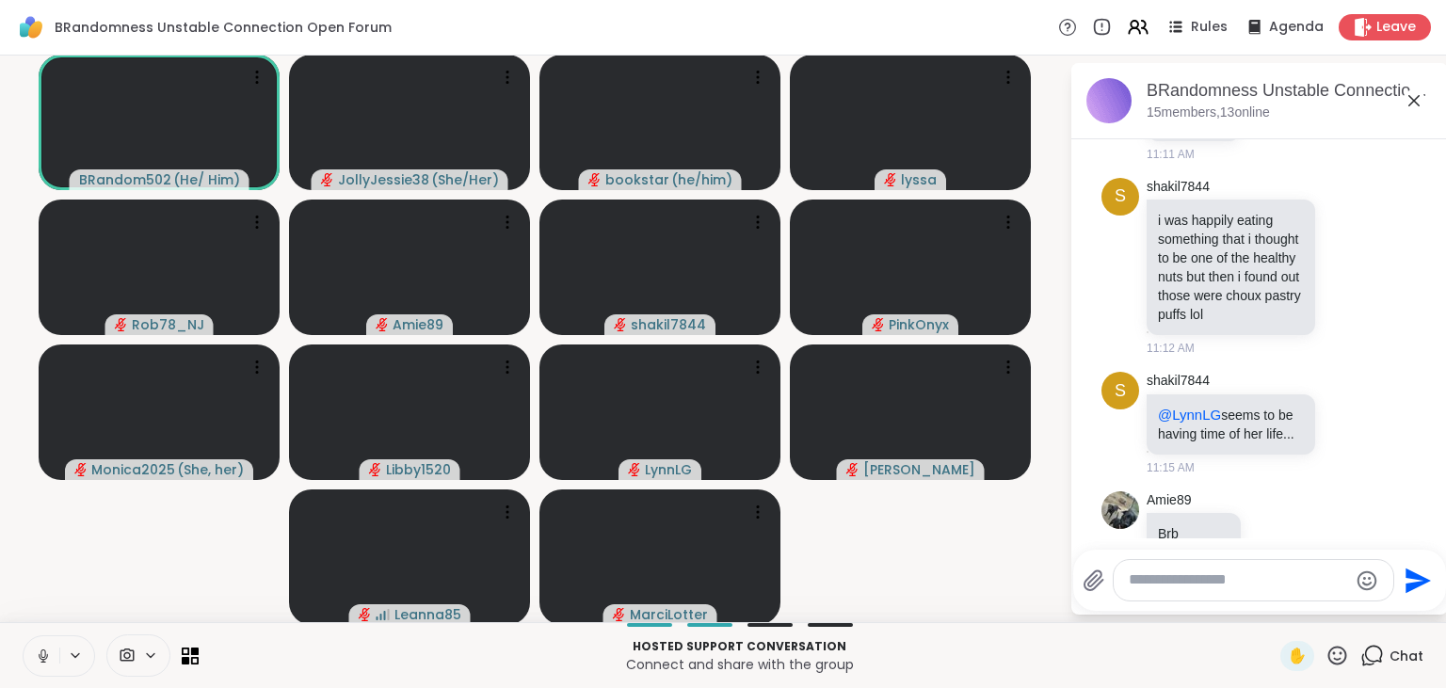
click at [48, 646] on button at bounding box center [42, 656] width 36 height 40
click at [39, 650] on icon at bounding box center [43, 656] width 17 height 17
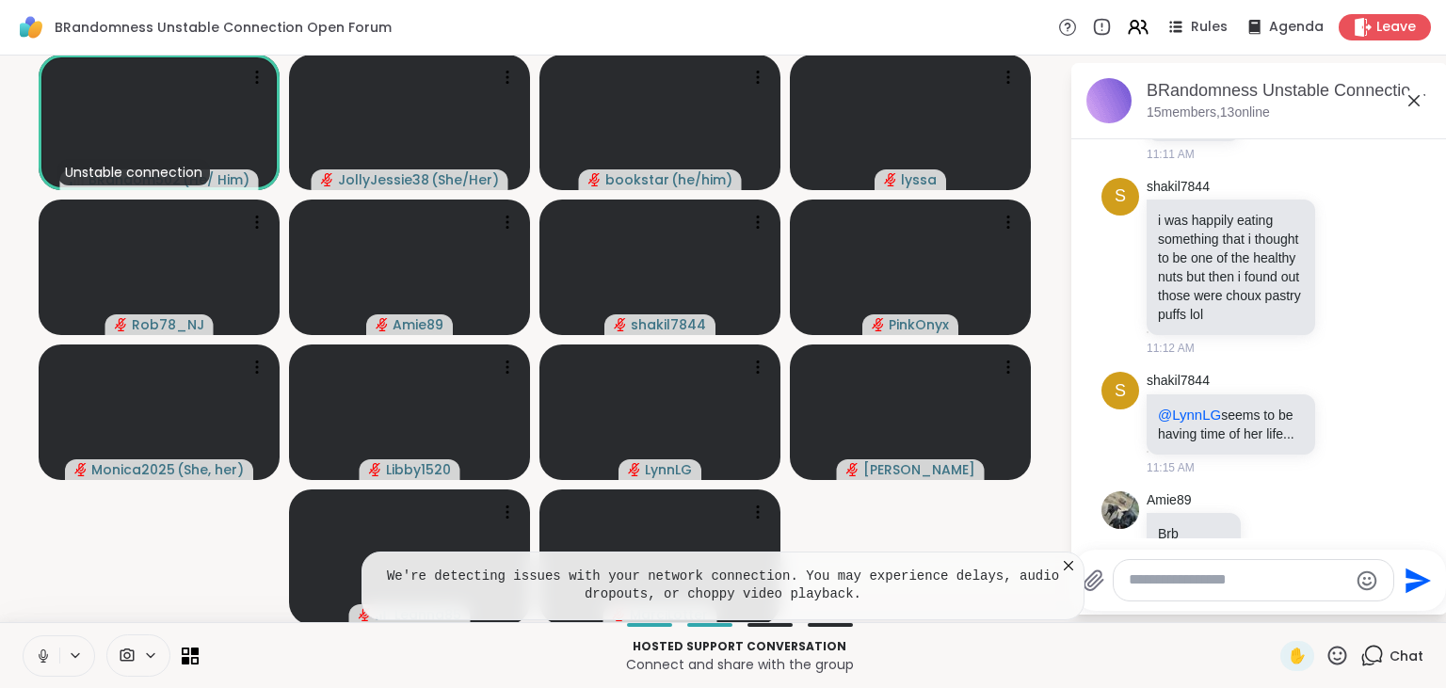
click at [47, 643] on button at bounding box center [42, 656] width 36 height 40
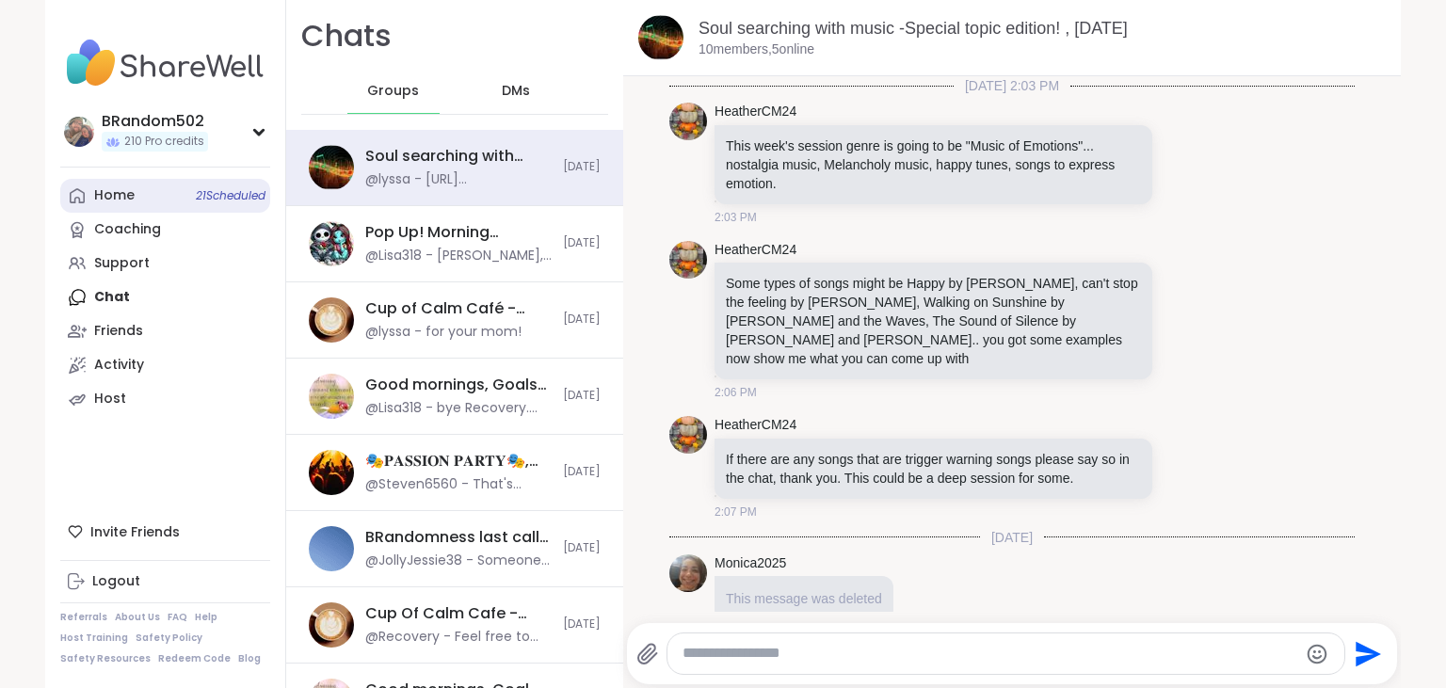
scroll to position [4101, 0]
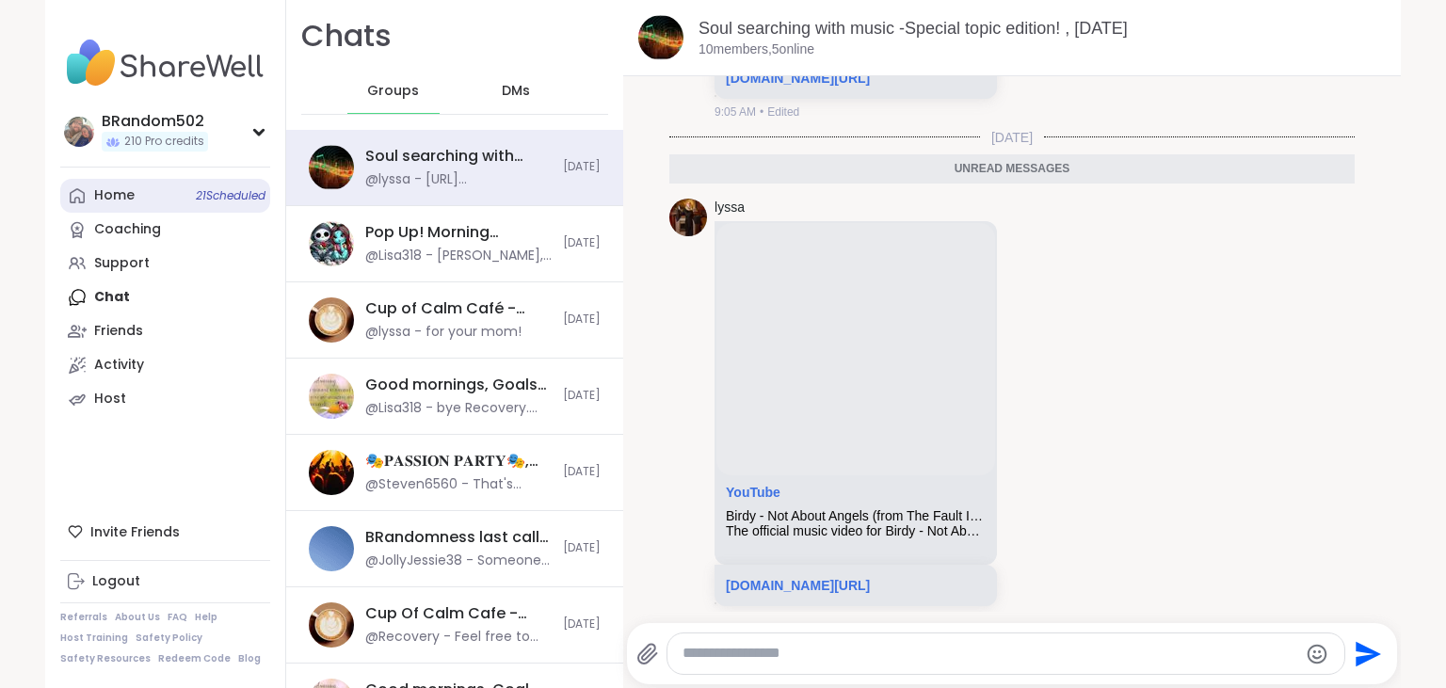
click at [127, 201] on div "Home 21 Scheduled" at bounding box center [114, 195] width 40 height 19
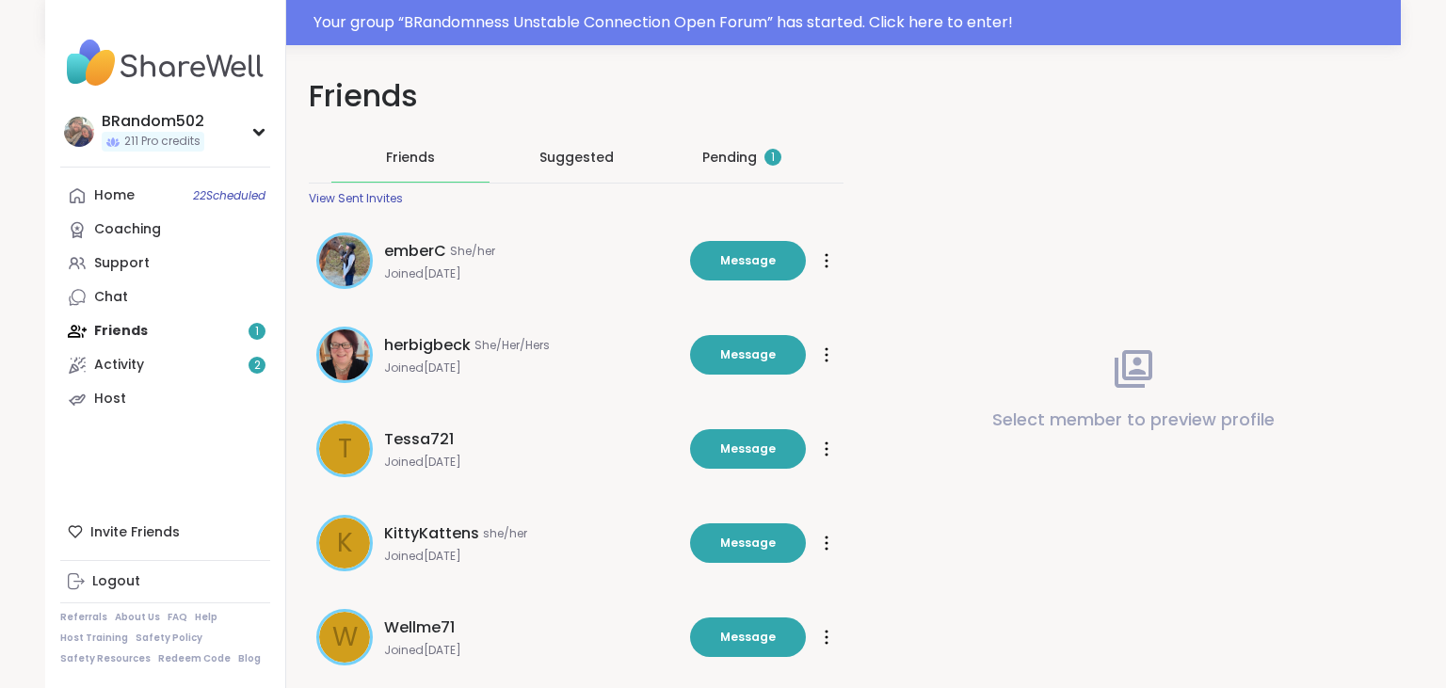
click at [725, 163] on div "Pending 1" at bounding box center [741, 157] width 79 height 19
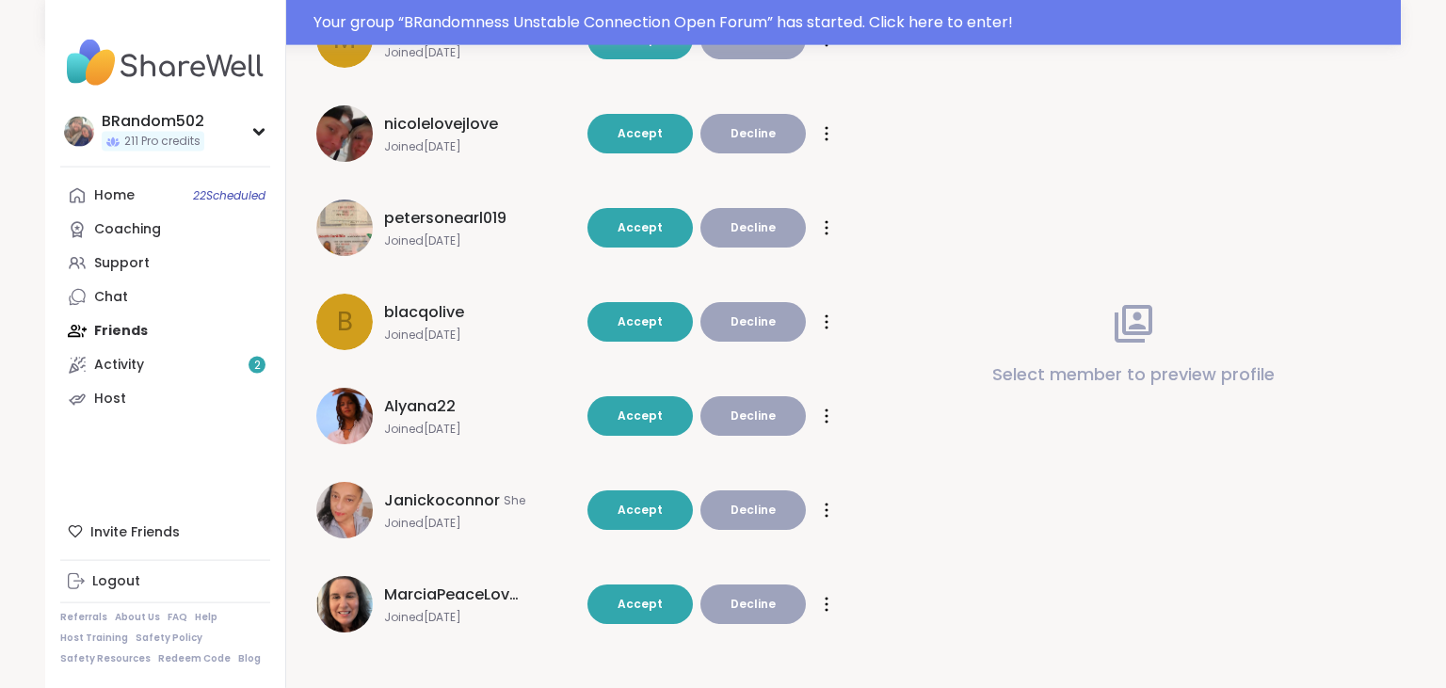
scroll to position [417, 0]
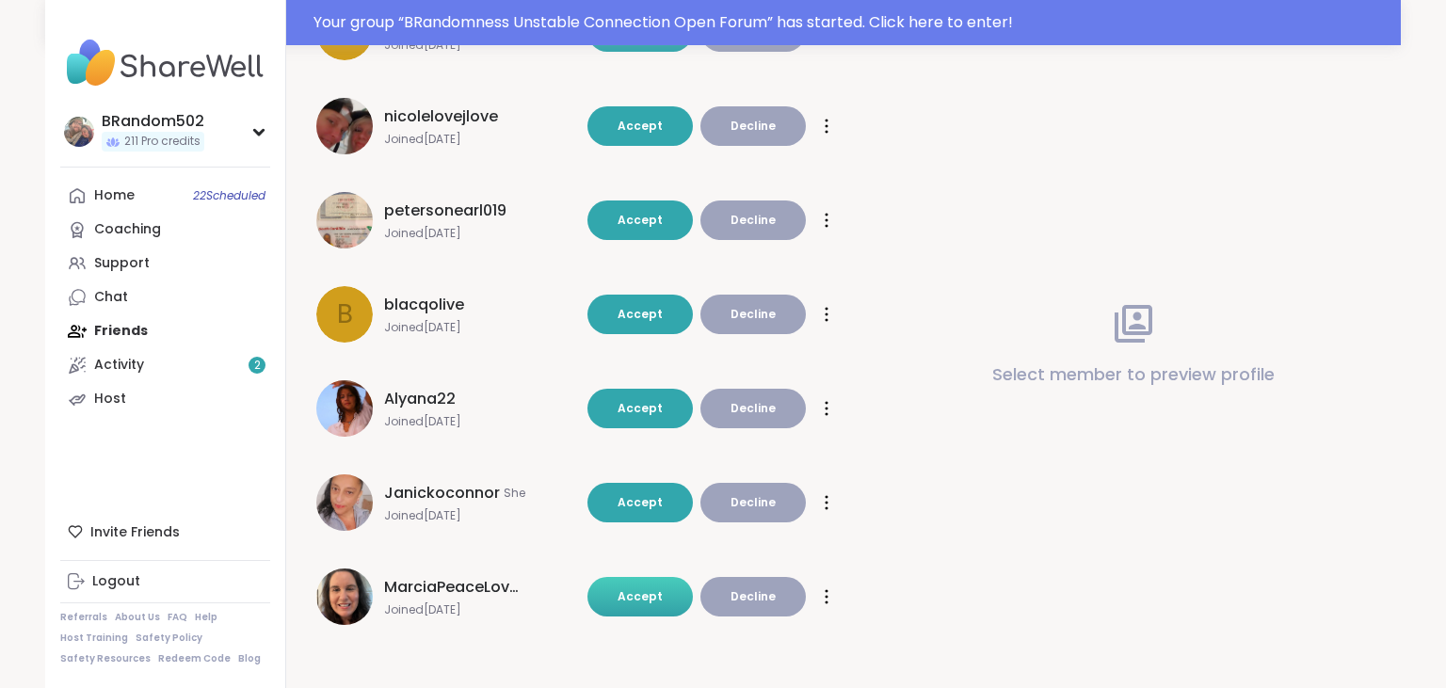
click at [623, 599] on button "Accept" at bounding box center [639, 597] width 105 height 40
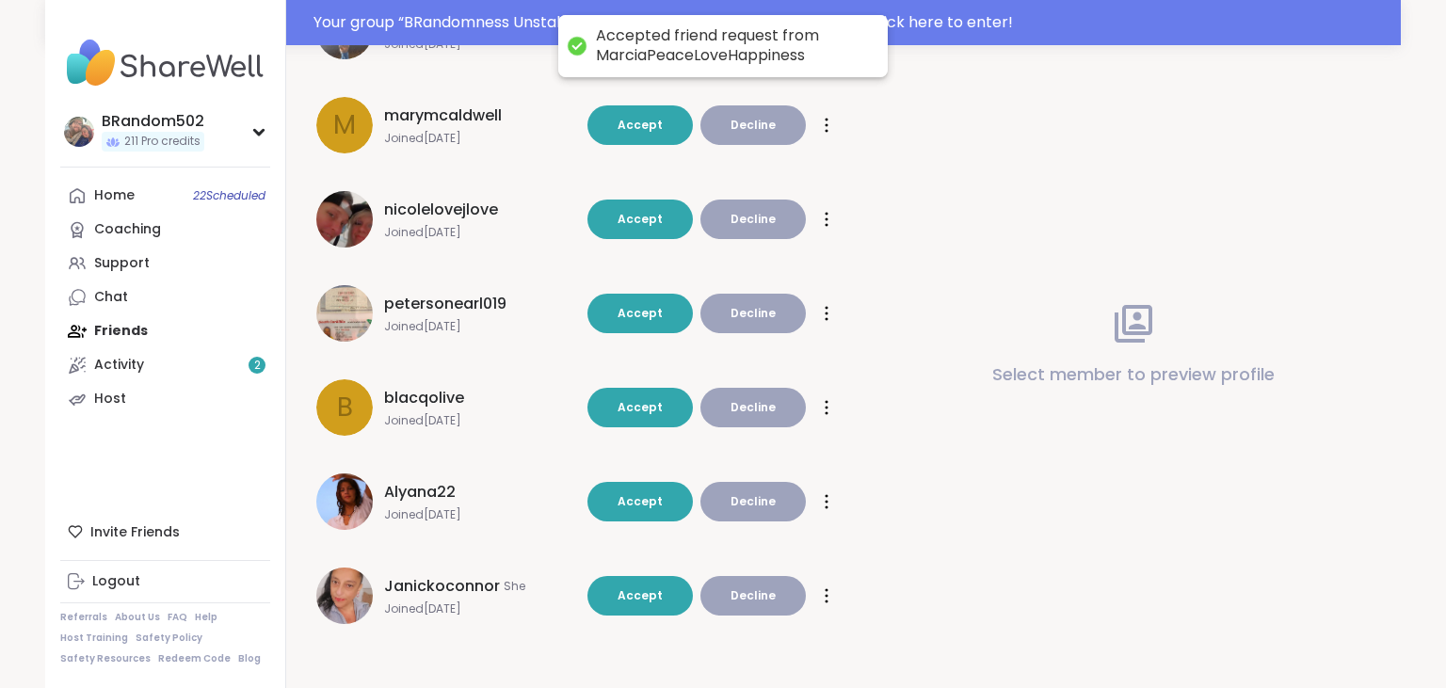
scroll to position [323, 0]
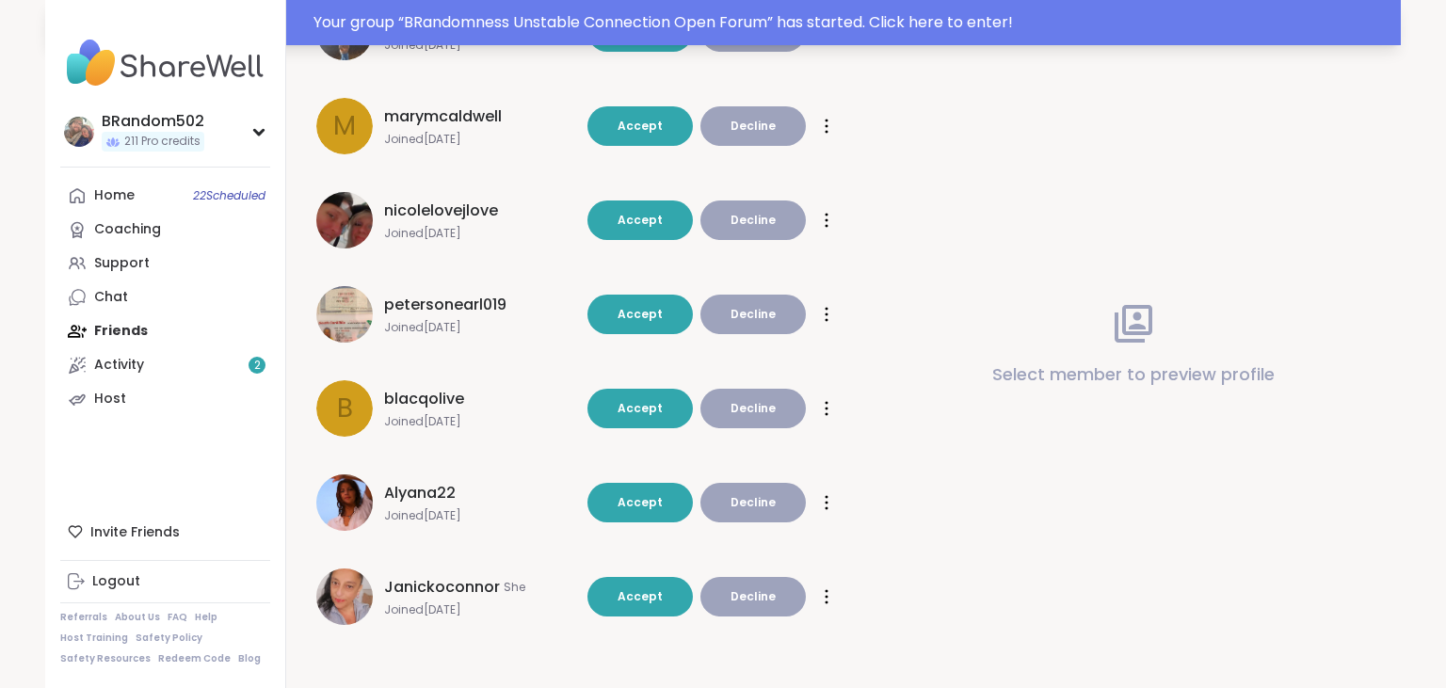
click at [998, 26] on div "Your group “ BRandomness Unstable Connection Open Forum ” has started. Click he…" at bounding box center [851, 22] width 1076 height 23
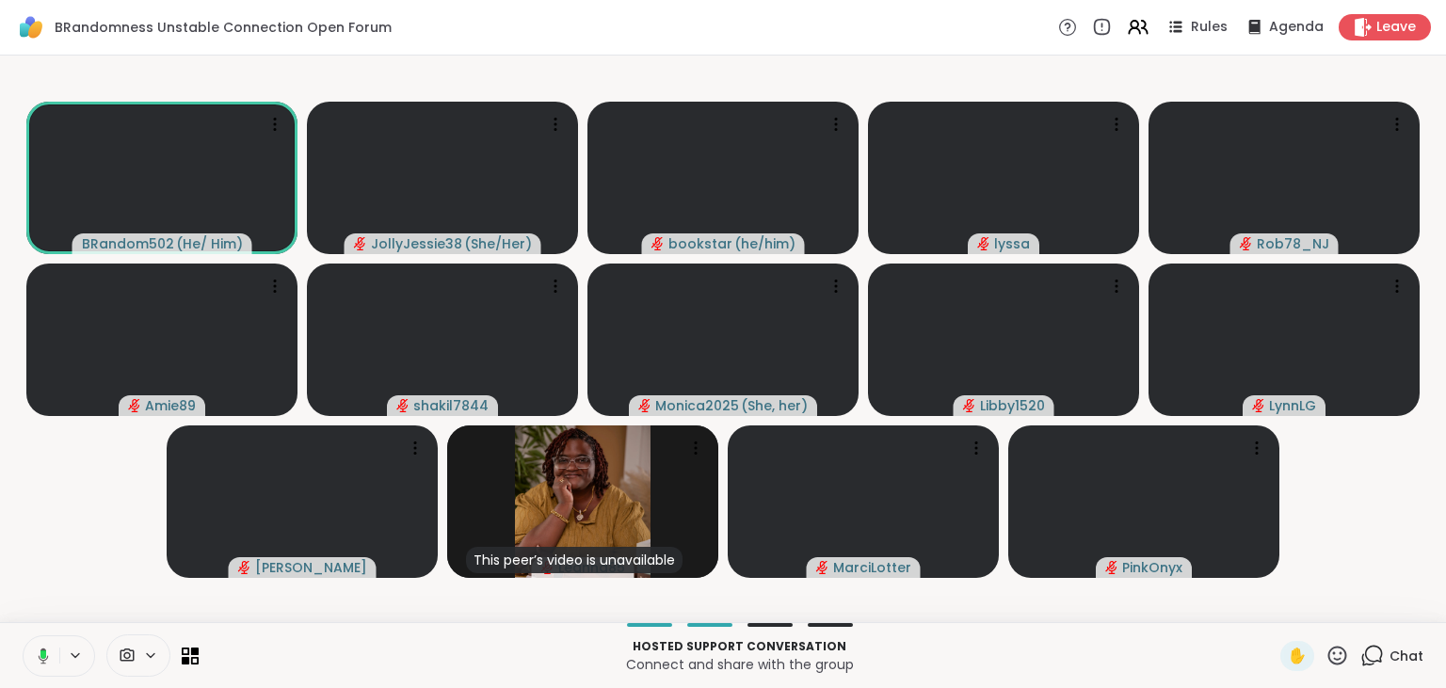
click at [32, 661] on icon at bounding box center [40, 656] width 17 height 17
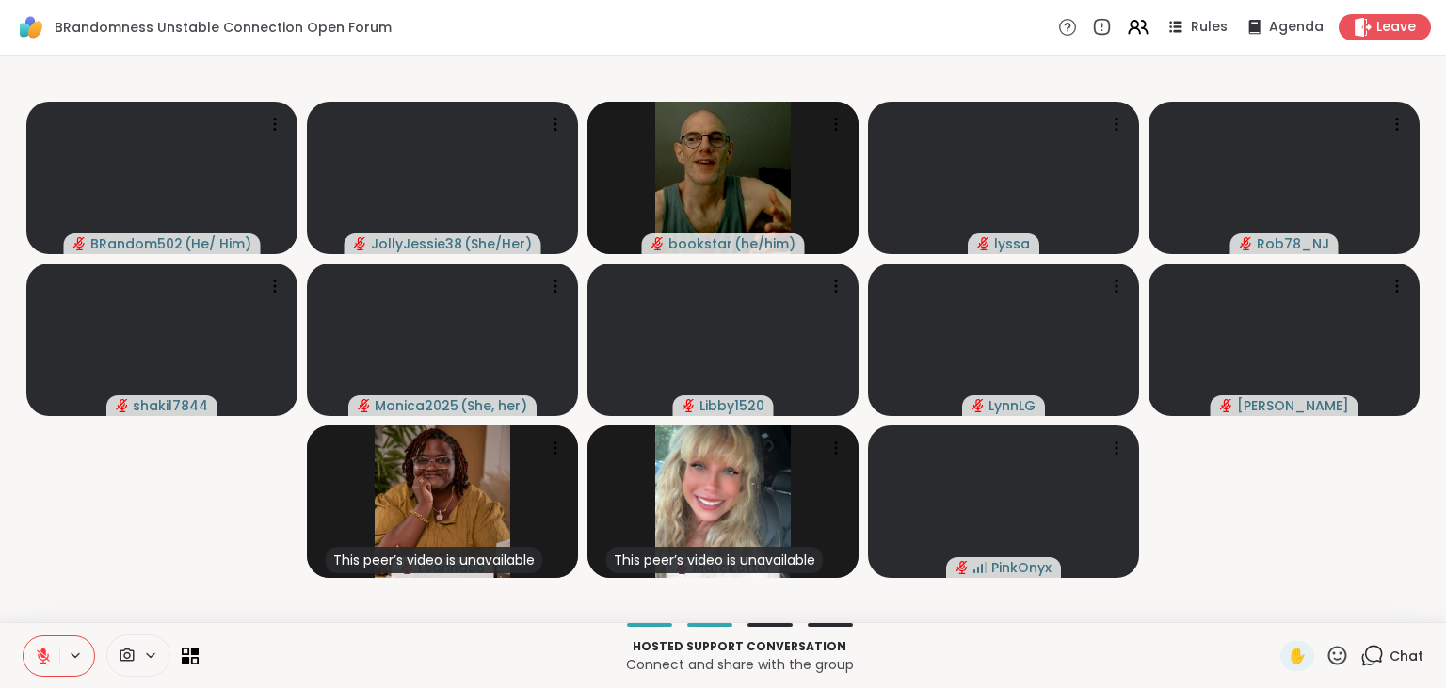
click at [1373, 662] on icon at bounding box center [1374, 654] width 18 height 17
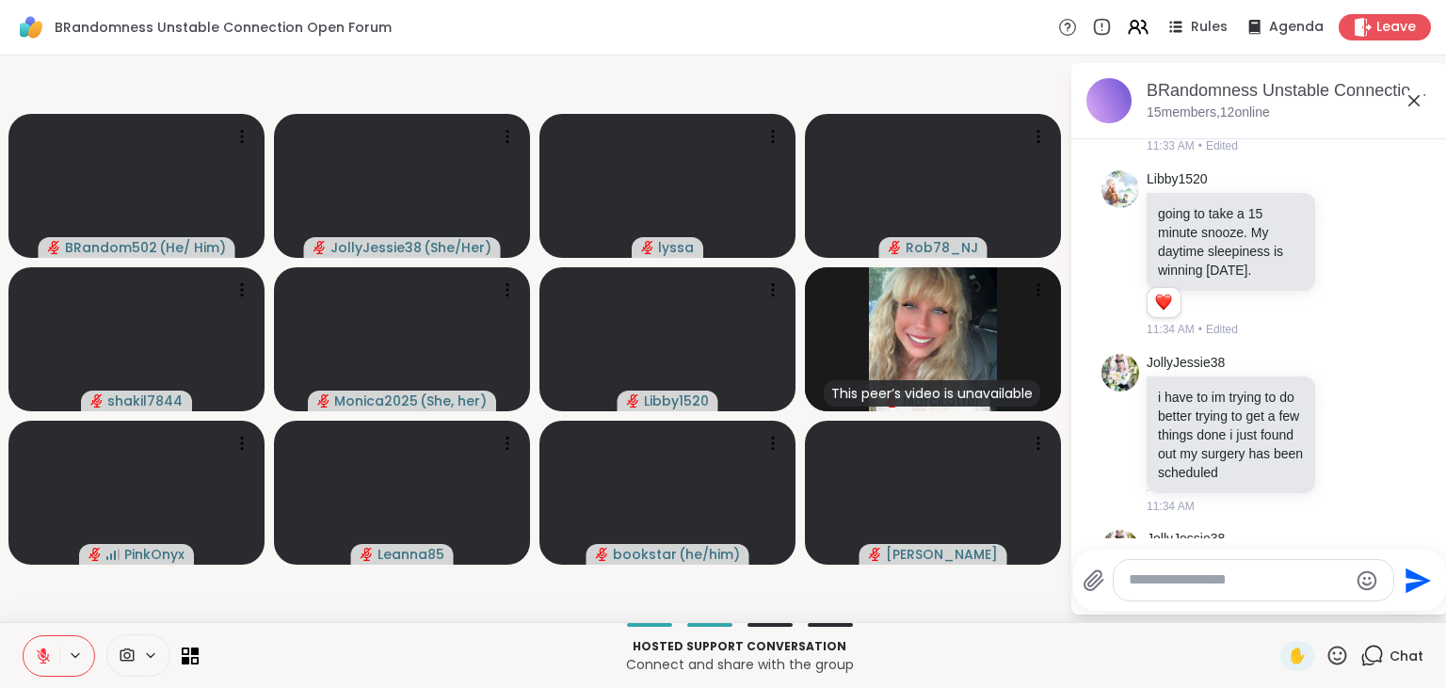
scroll to position [2821, 0]
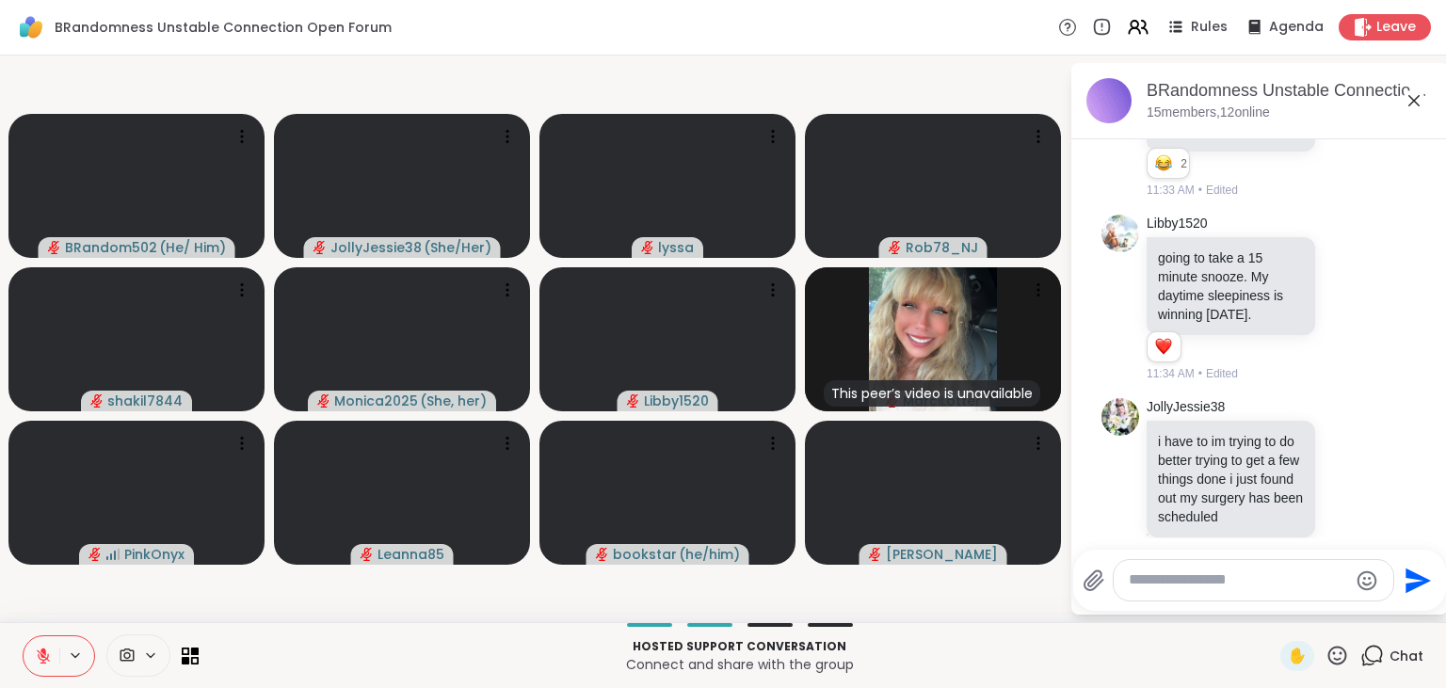
click at [51, 650] on icon at bounding box center [43, 656] width 17 height 17
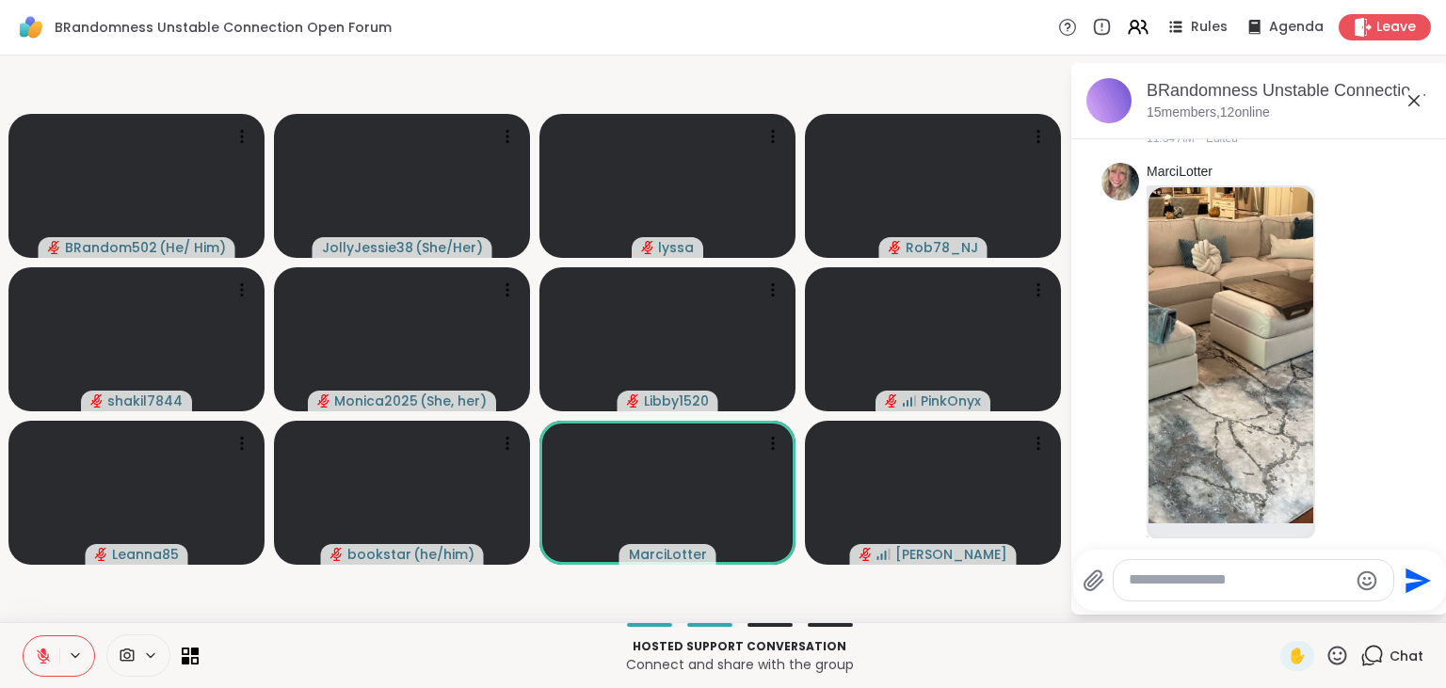
scroll to position [3555, 0]
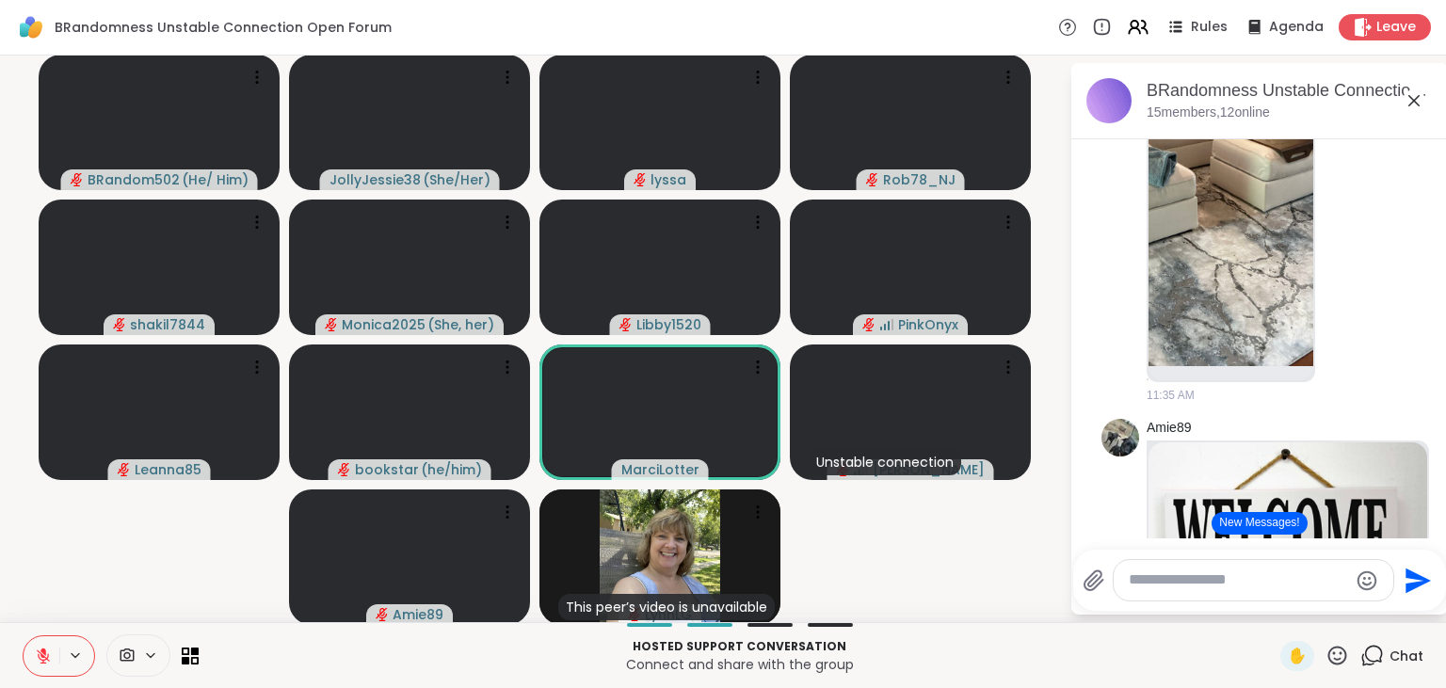
click at [1281, 531] on button "New Messages!" at bounding box center [1259, 523] width 95 height 23
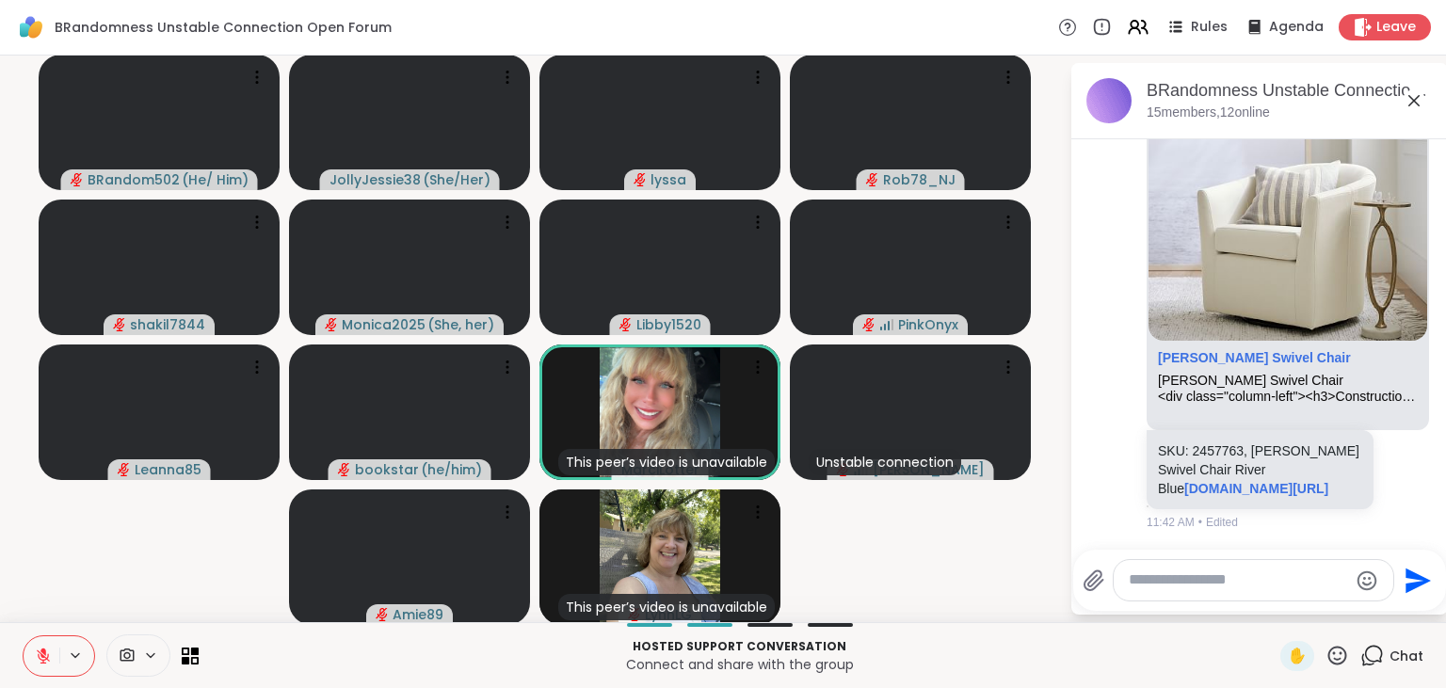
click at [43, 651] on icon at bounding box center [43, 652] width 6 height 8
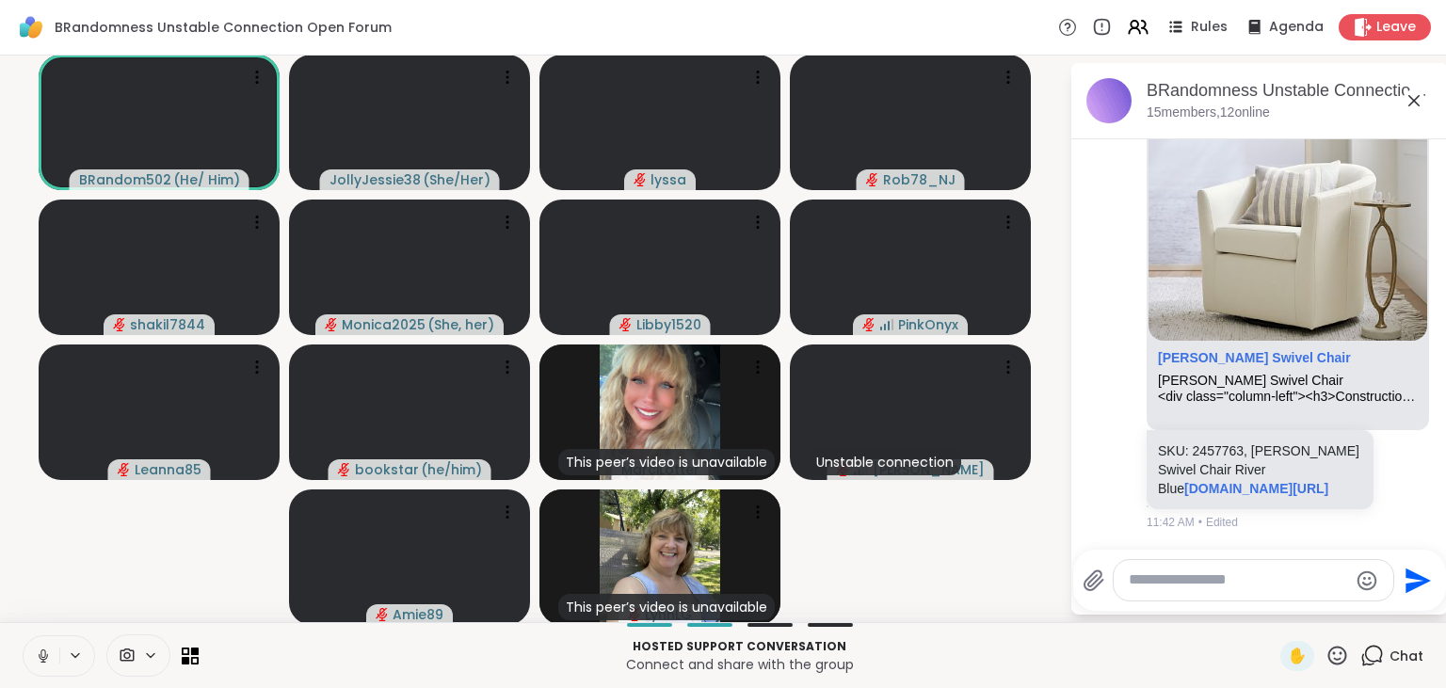
click at [43, 651] on icon at bounding box center [43, 656] width 17 height 17
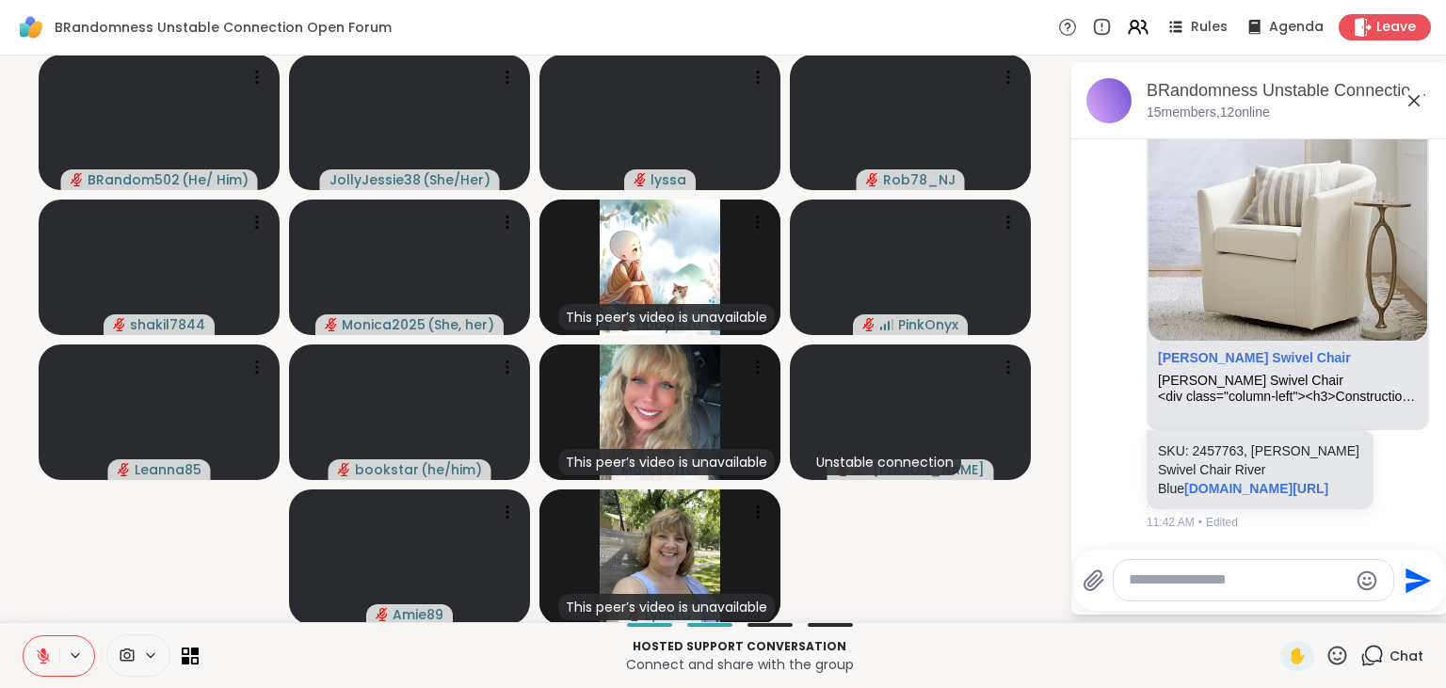
click at [43, 651] on icon at bounding box center [43, 652] width 6 height 8
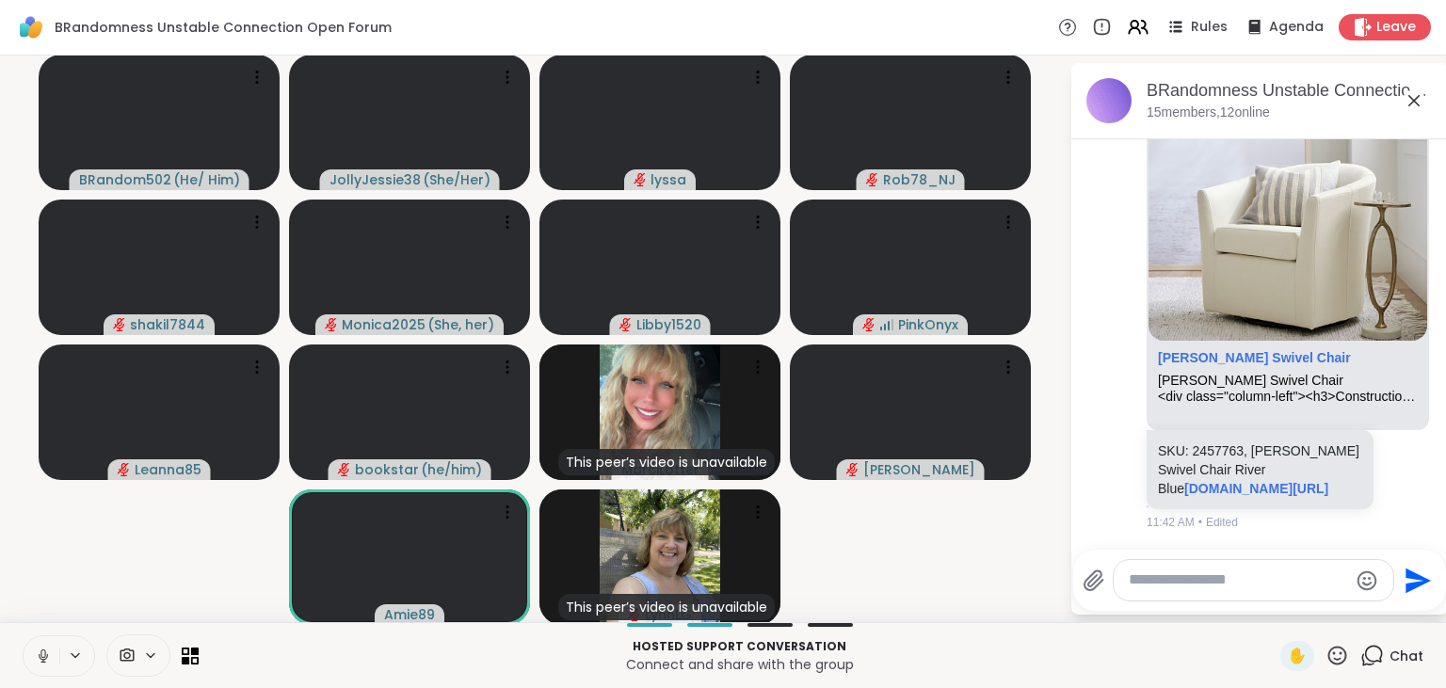
scroll to position [4539, 0]
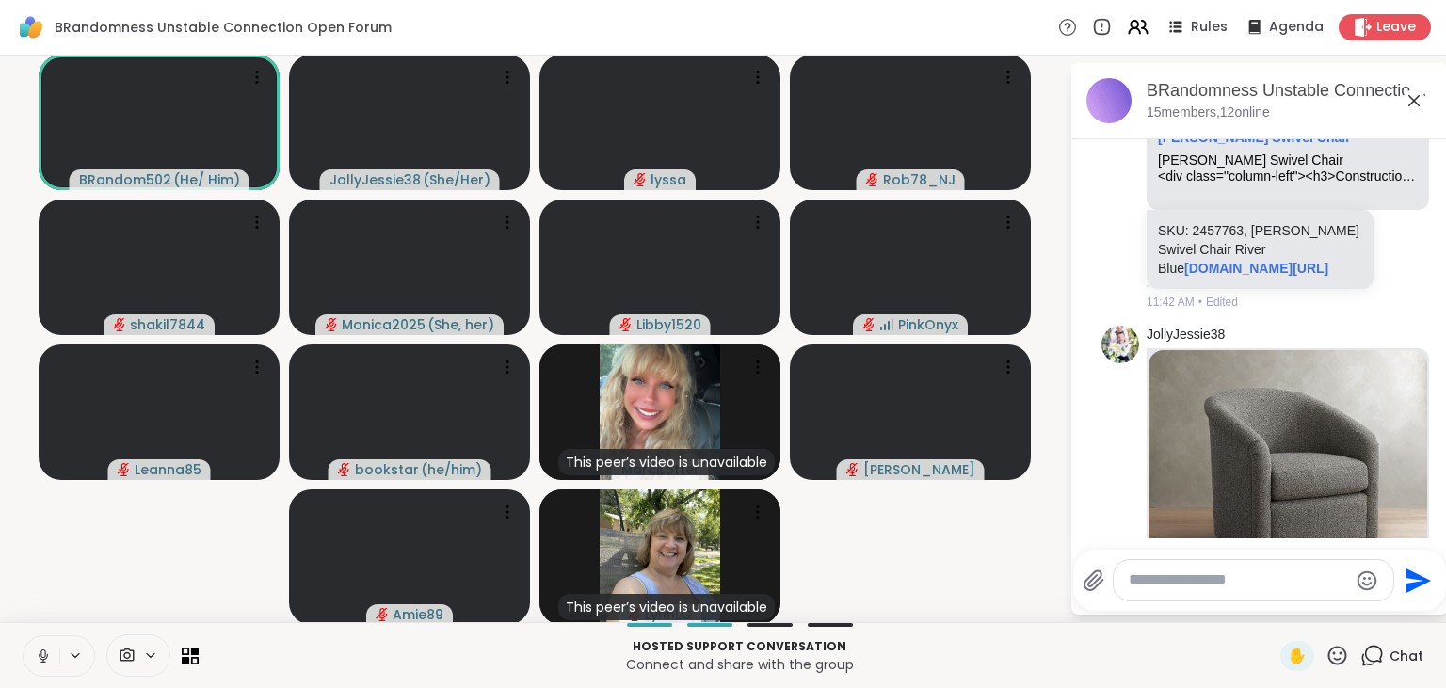
click at [44, 650] on icon at bounding box center [43, 656] width 17 height 17
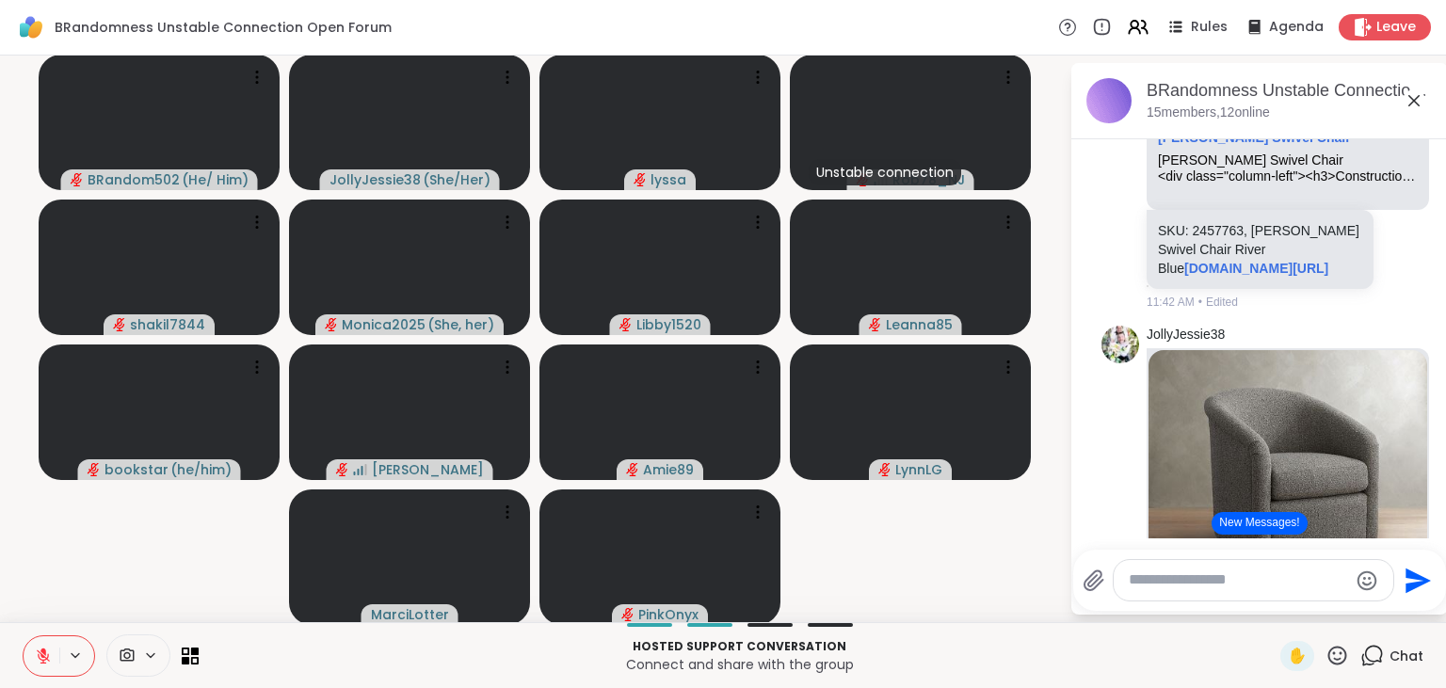
click at [41, 654] on icon at bounding box center [43, 656] width 13 height 13
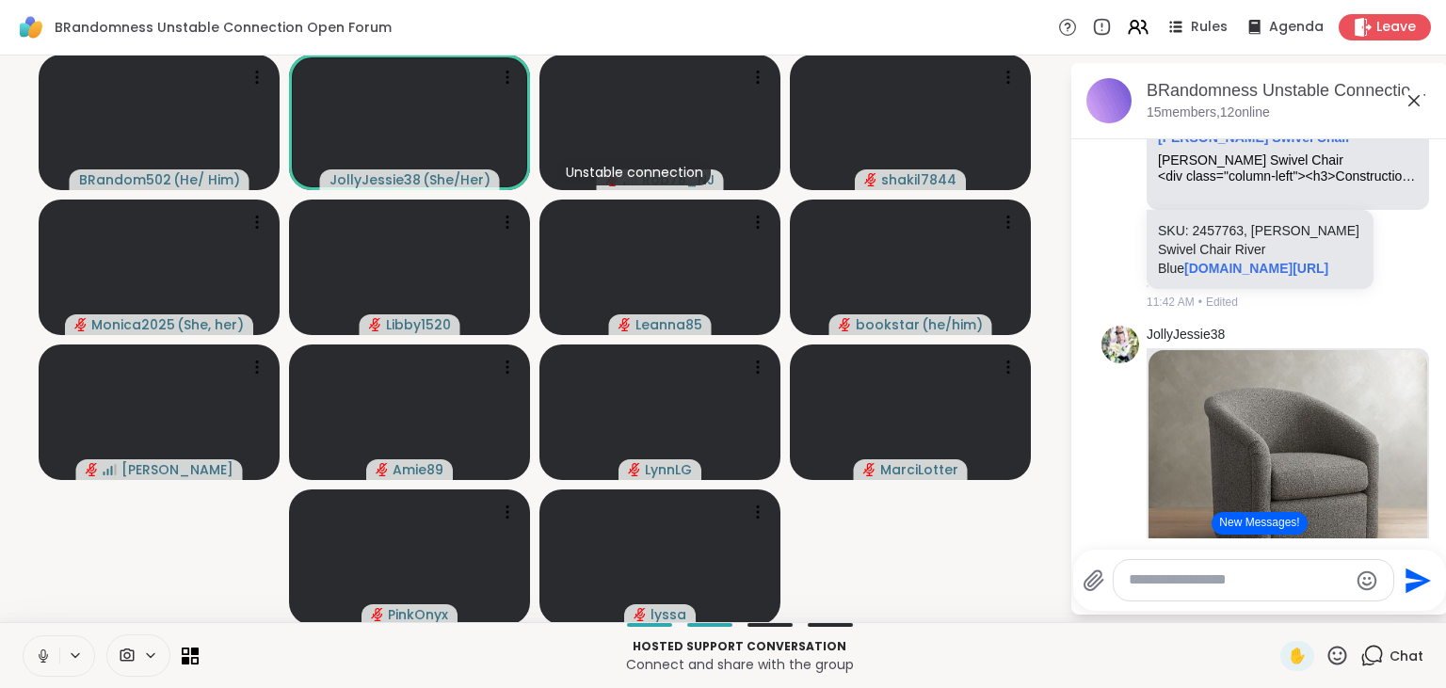
click at [41, 654] on icon at bounding box center [42, 654] width 5 height 8
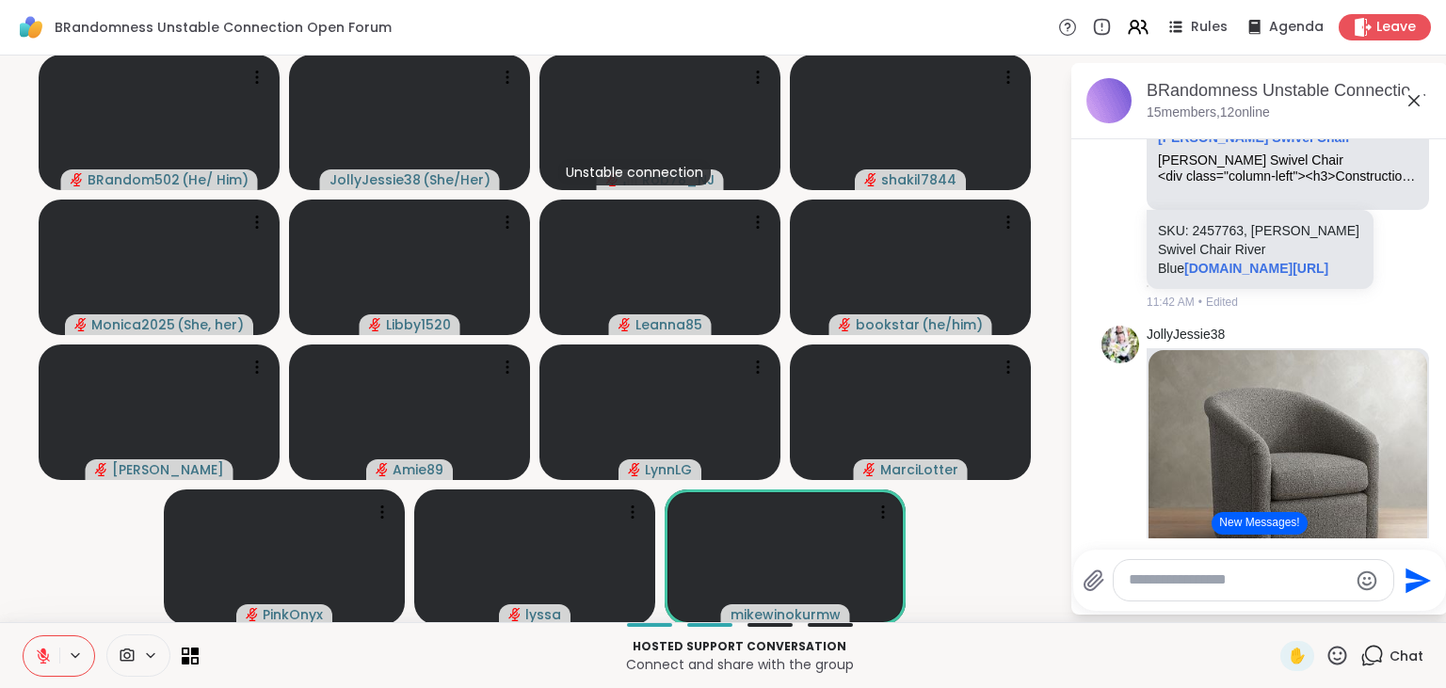
click at [43, 658] on icon at bounding box center [43, 656] width 17 height 17
click at [631, 514] on icon at bounding box center [632, 512] width 19 height 19
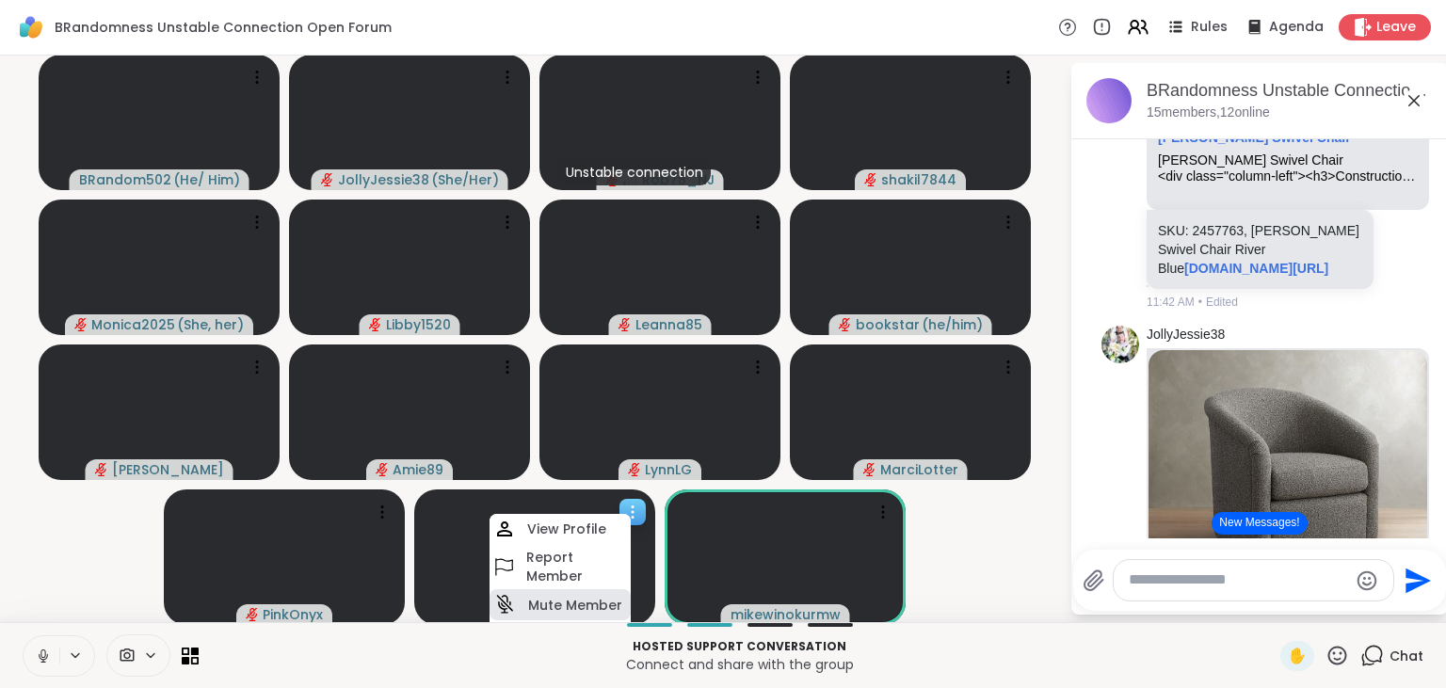
click at [570, 600] on h4 "Mute Member" at bounding box center [575, 605] width 94 height 19
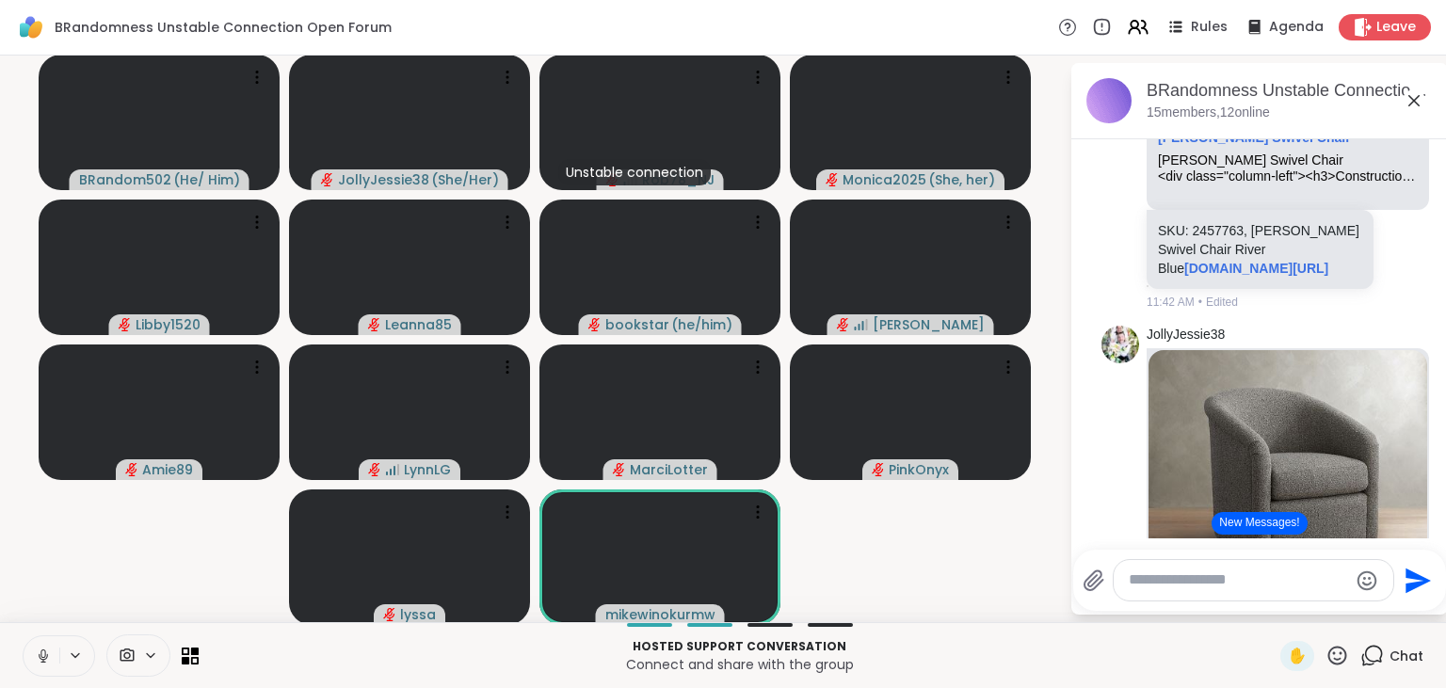
click at [1240, 526] on button "New Messages!" at bounding box center [1259, 523] width 95 height 23
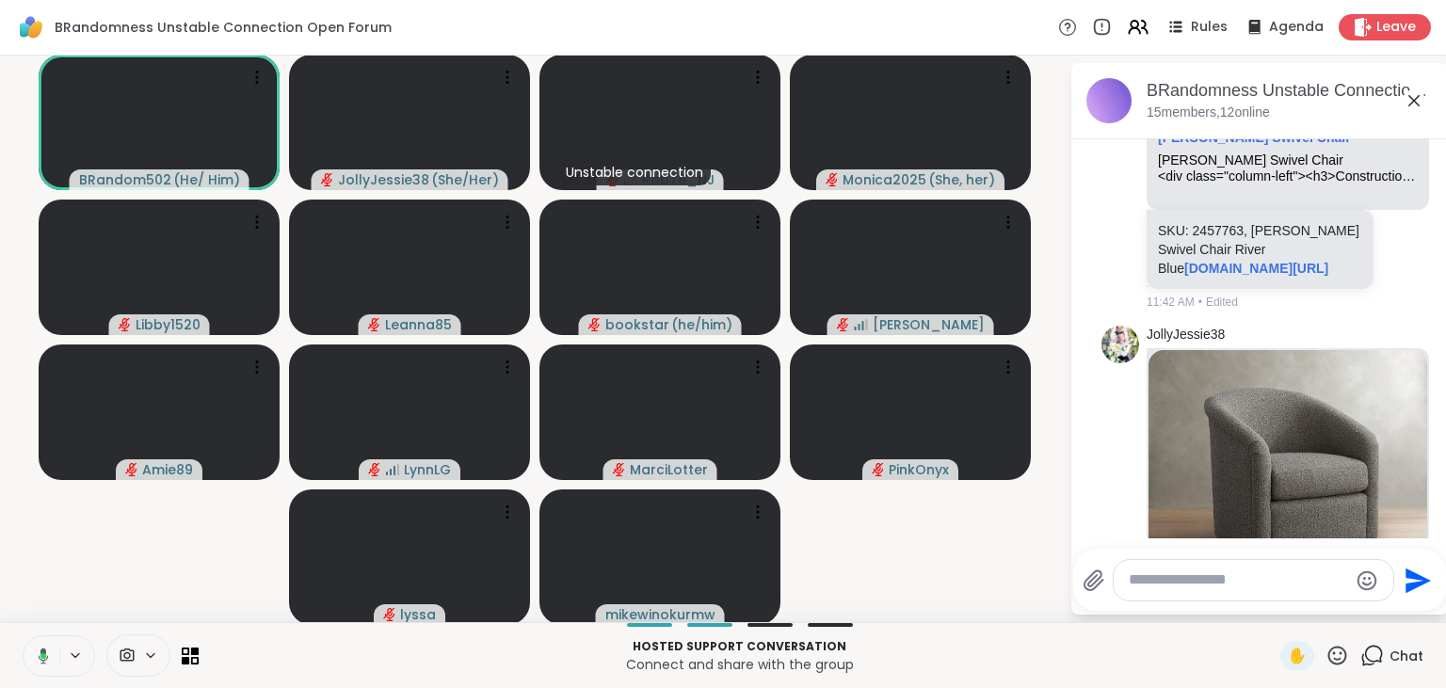
scroll to position [8602, 0]
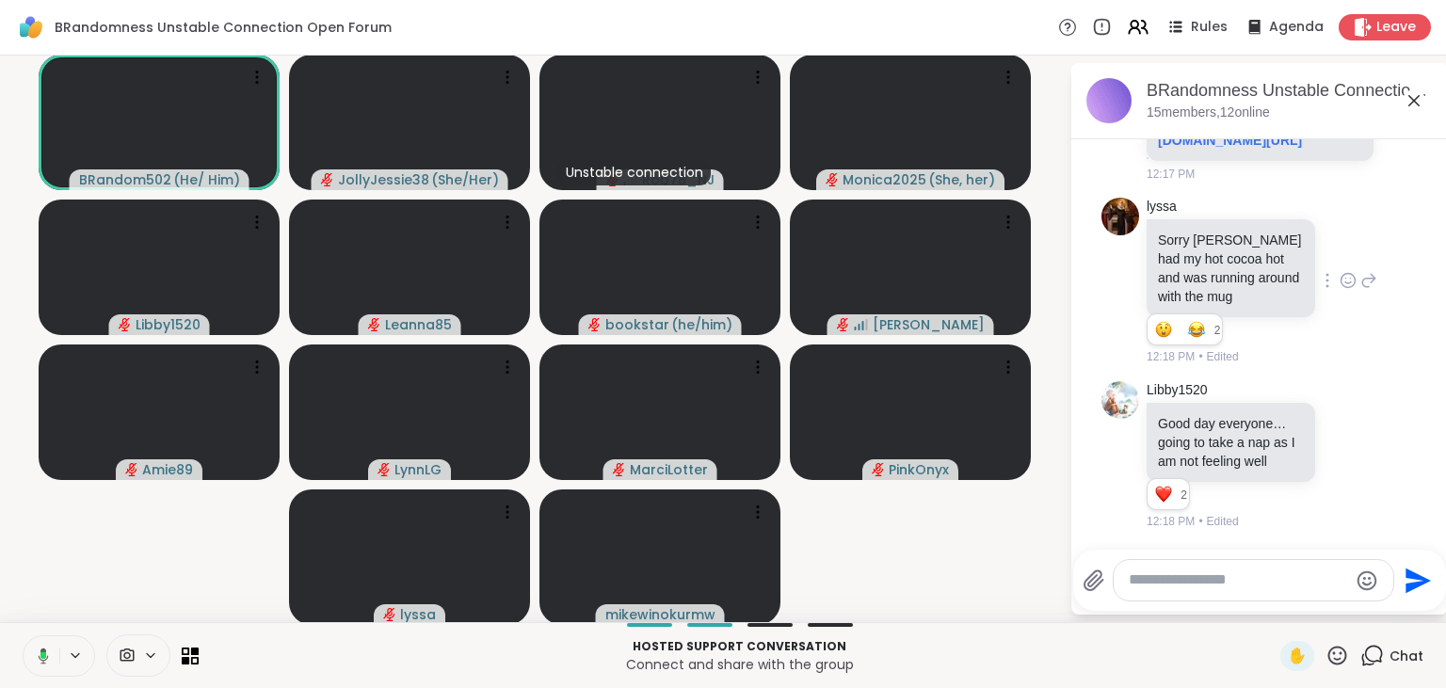
click at [1346, 284] on icon at bounding box center [1348, 280] width 17 height 19
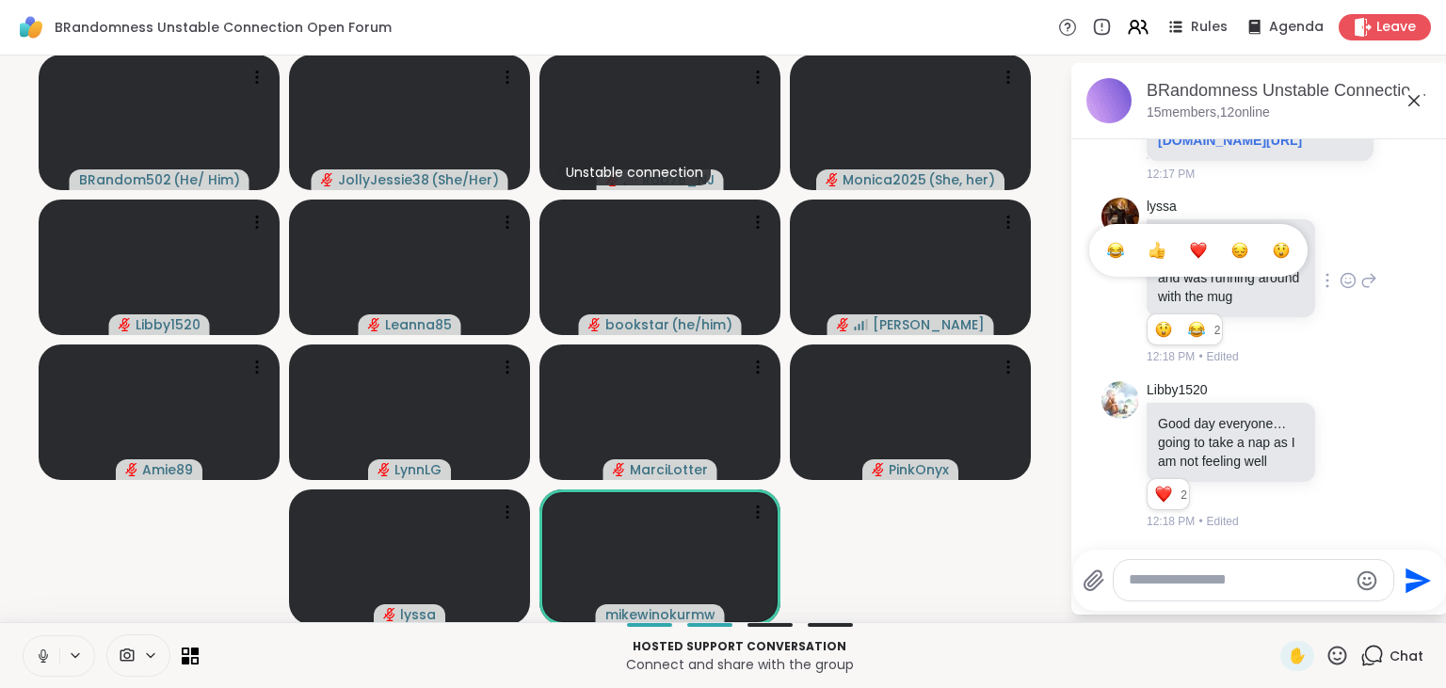
click at [1203, 250] on div "Select Reaction: Heart" at bounding box center [1198, 250] width 17 height 17
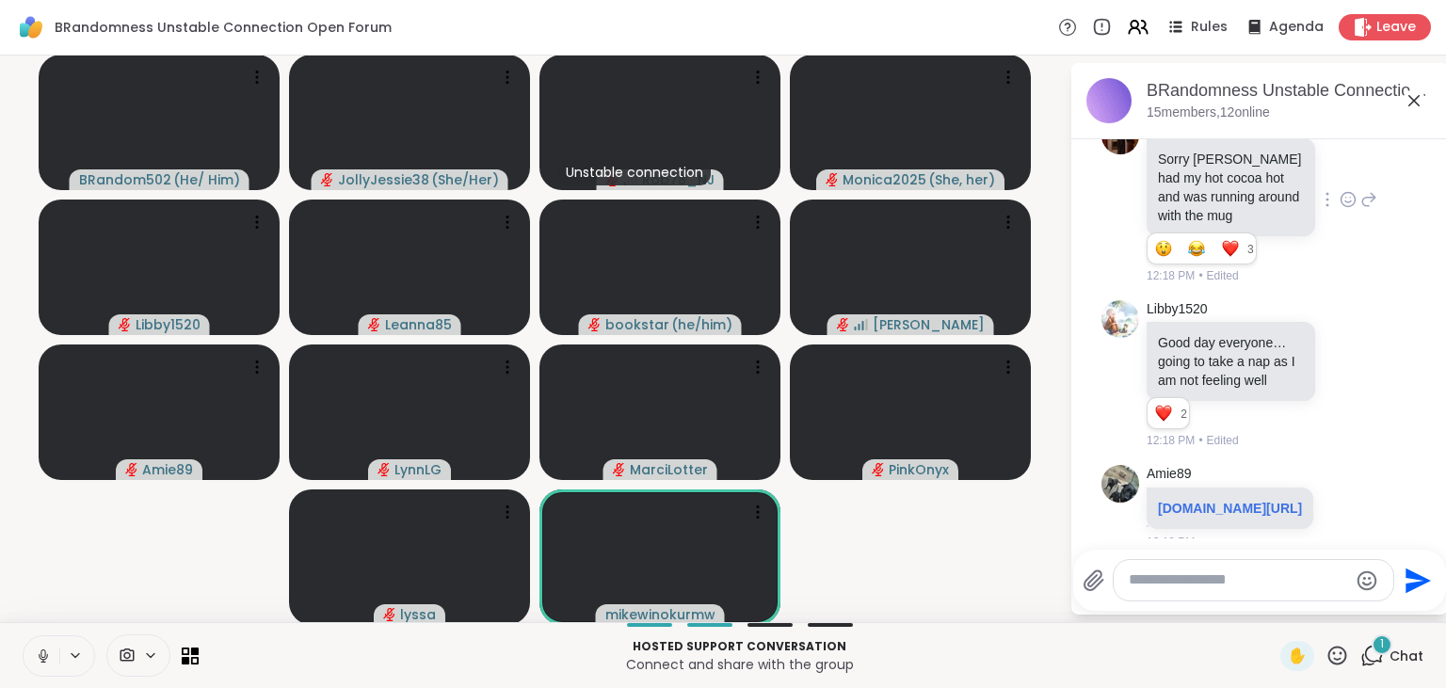
scroll to position [8759, 0]
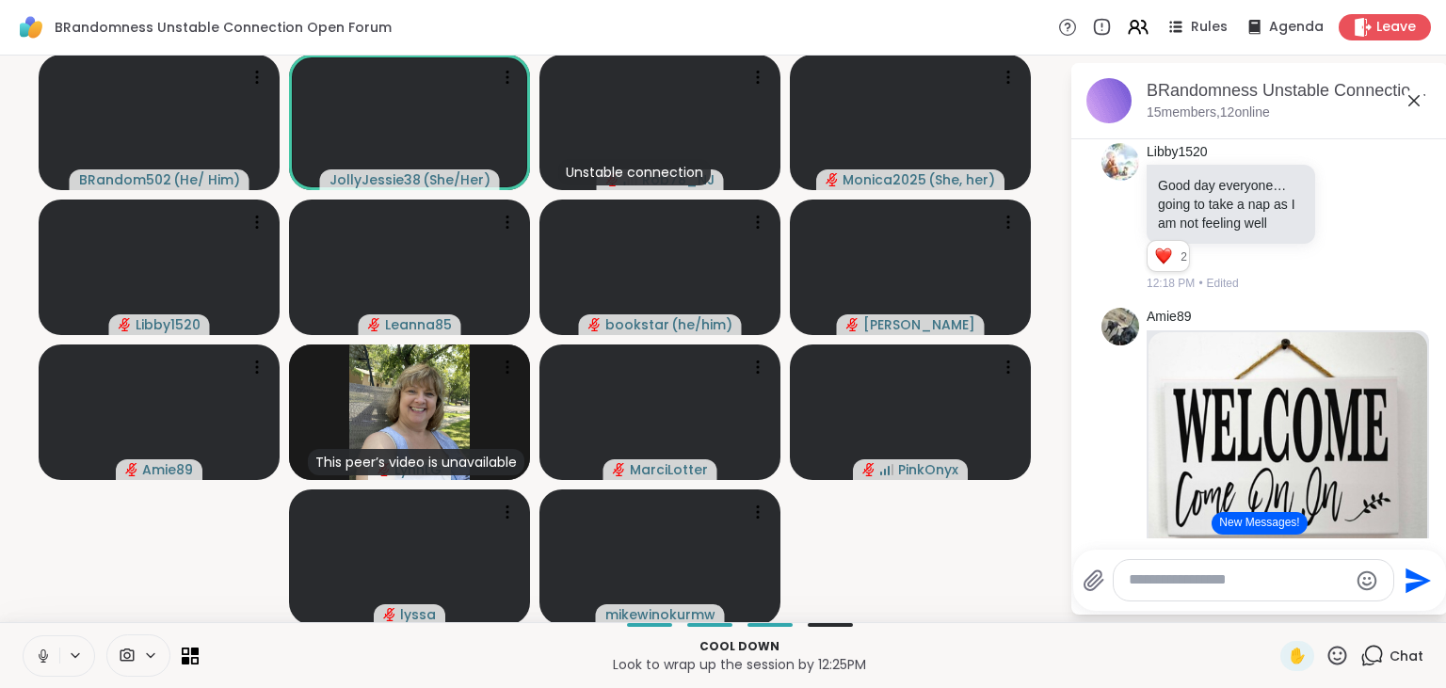
click at [1254, 525] on button "New Messages!" at bounding box center [1259, 523] width 95 height 23
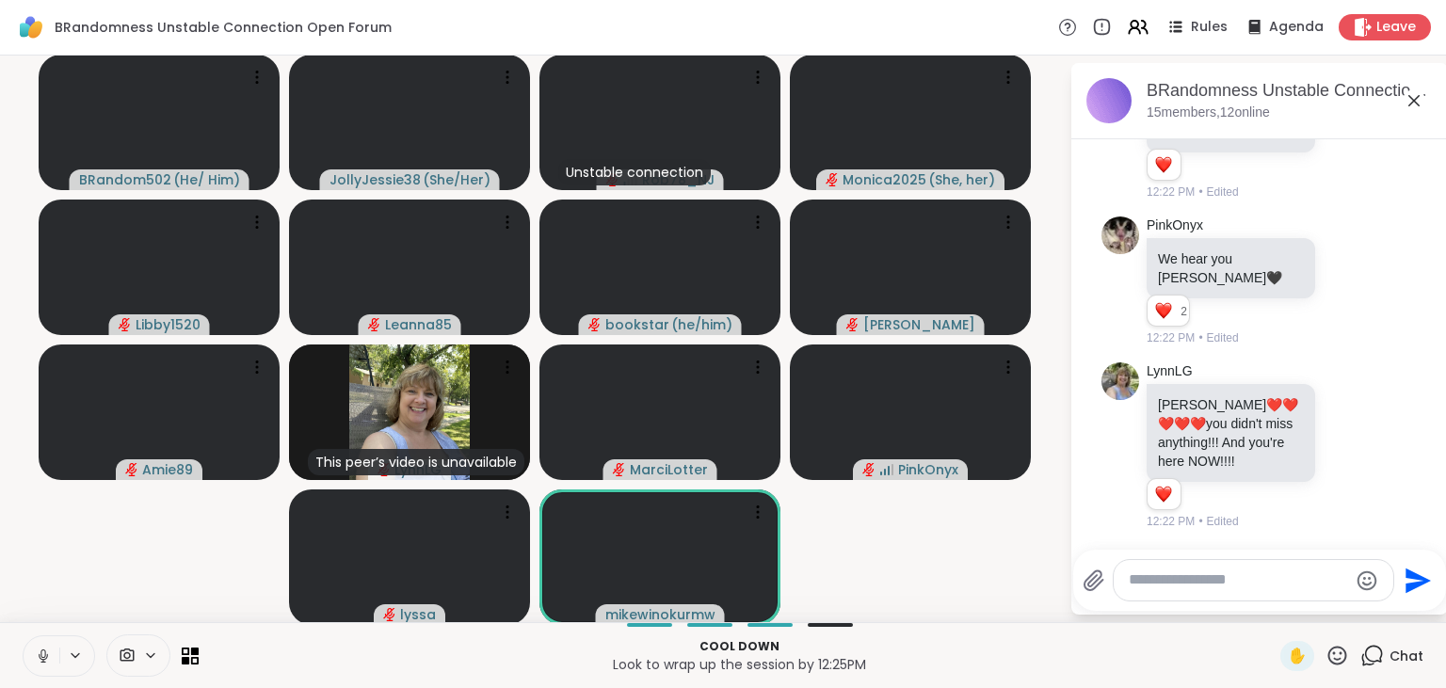
scroll to position [10024, 0]
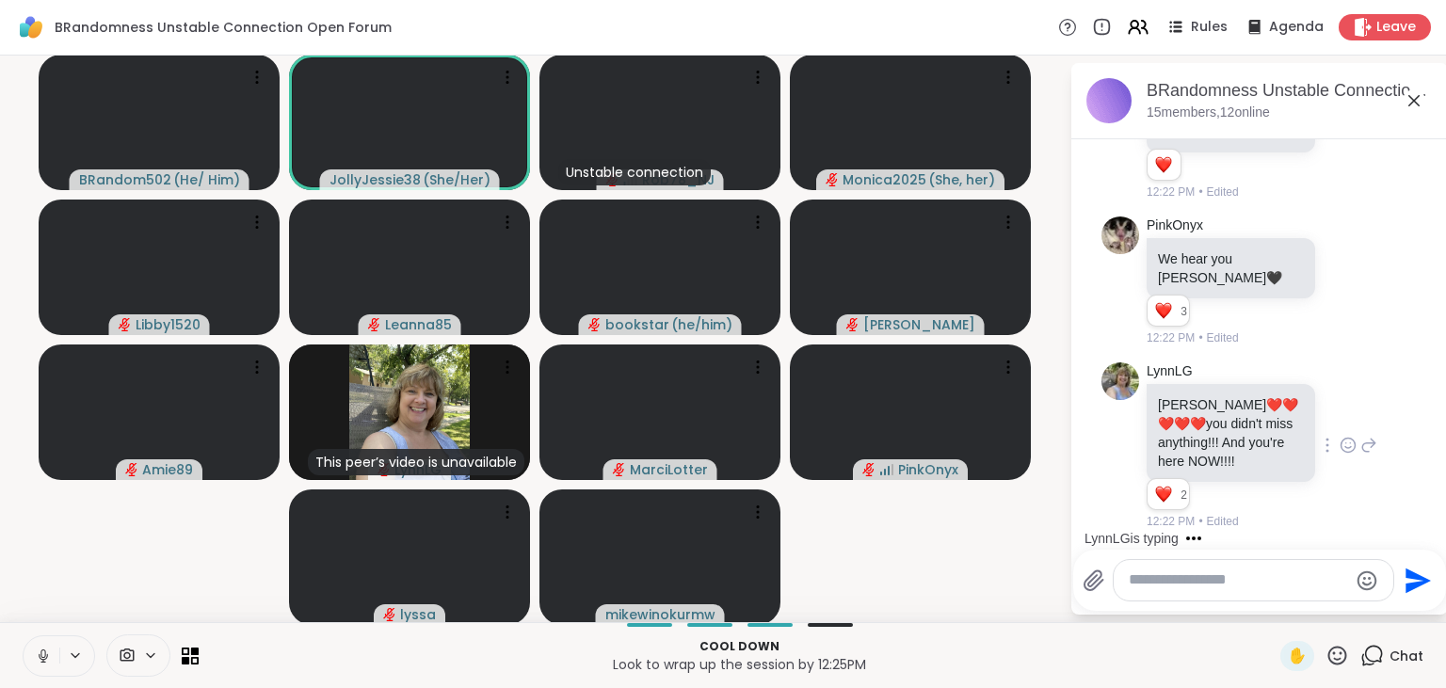
click at [1348, 446] on icon at bounding box center [1348, 445] width 17 height 19
click at [1202, 416] on div "Select Reaction: Heart" at bounding box center [1198, 415] width 17 height 17
click at [1345, 284] on icon at bounding box center [1348, 283] width 6 height 2
click at [1340, 259] on div "Select Reaction: Heart" at bounding box center [1348, 250] width 17 height 17
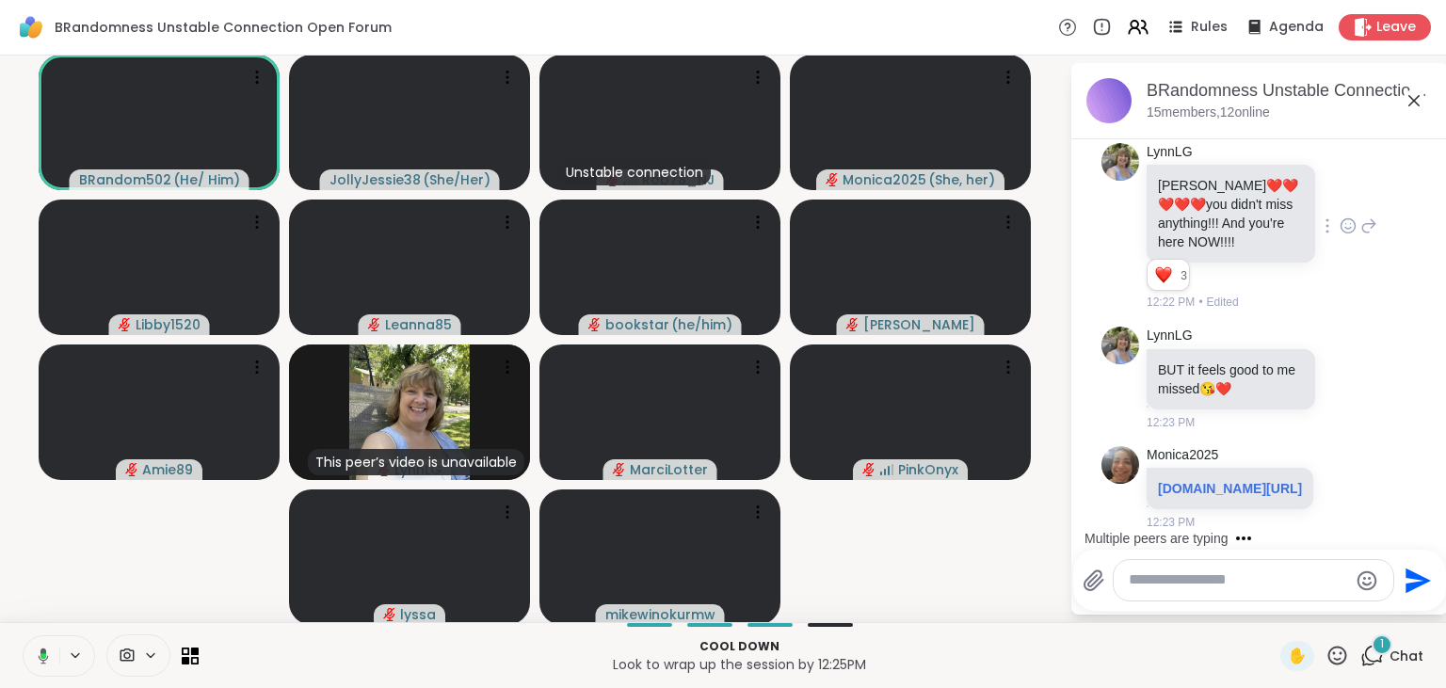
scroll to position [10299, 0]
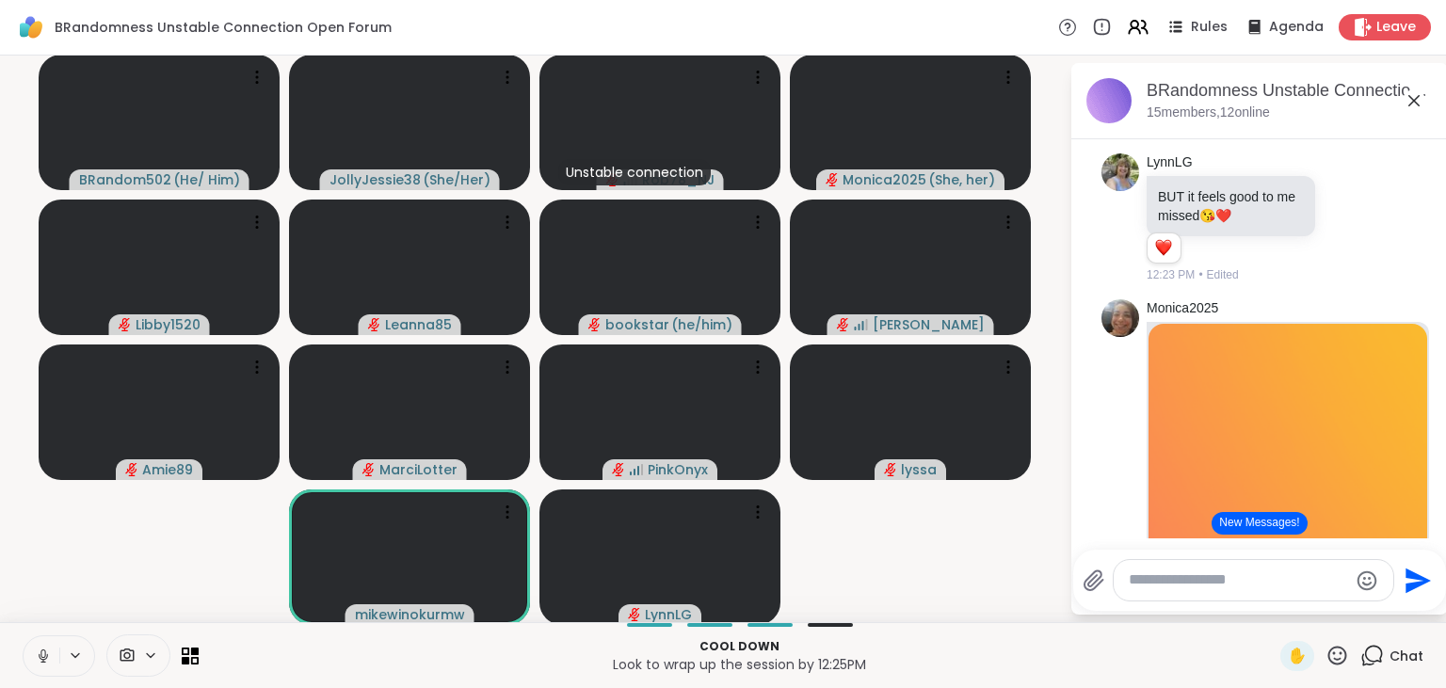
click at [1281, 522] on button "New Messages!" at bounding box center [1259, 523] width 95 height 23
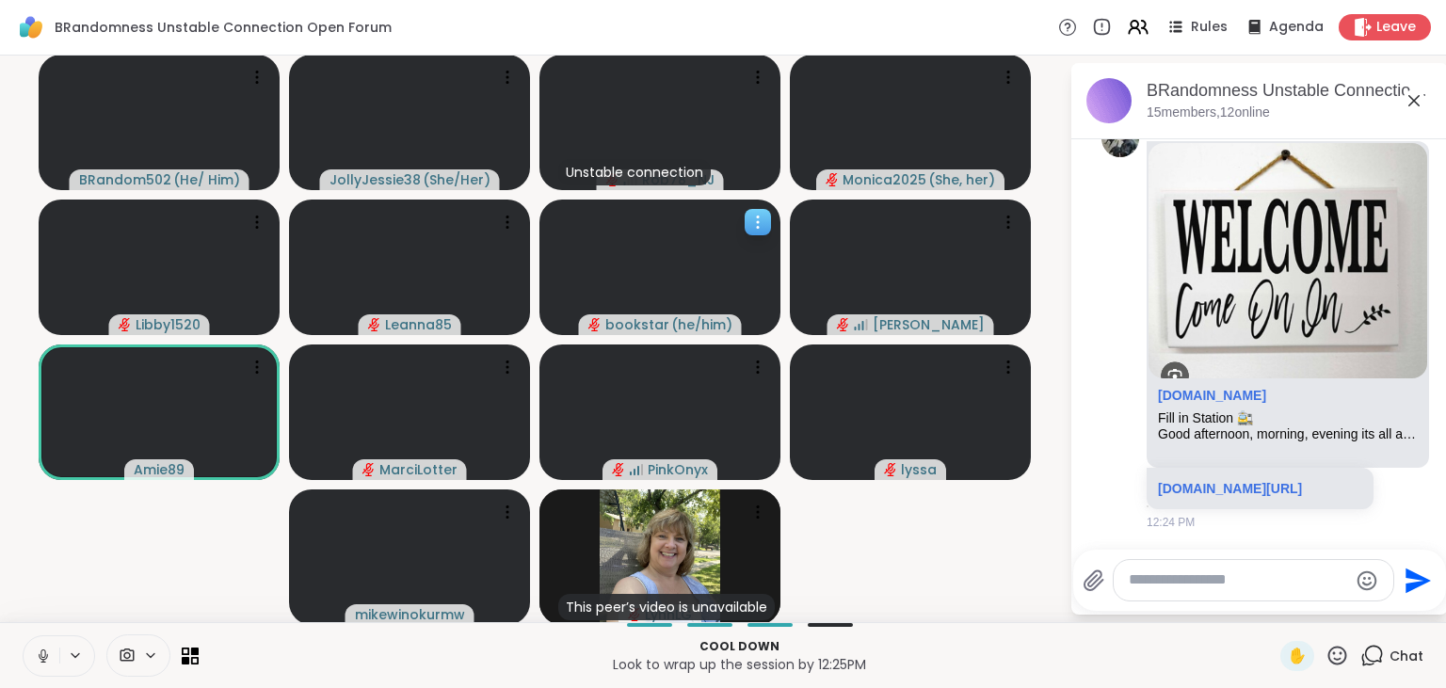
scroll to position [11880, 0]
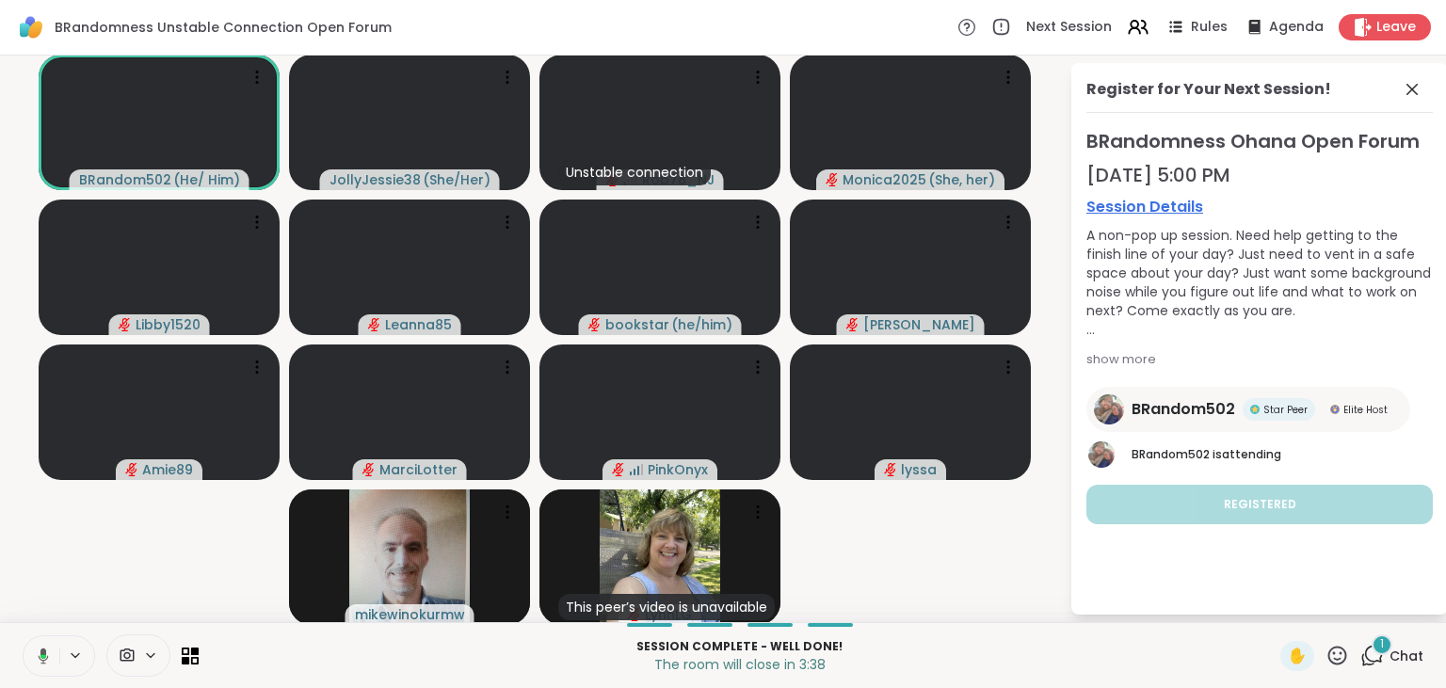
click at [1376, 650] on div "1" at bounding box center [1382, 645] width 21 height 21
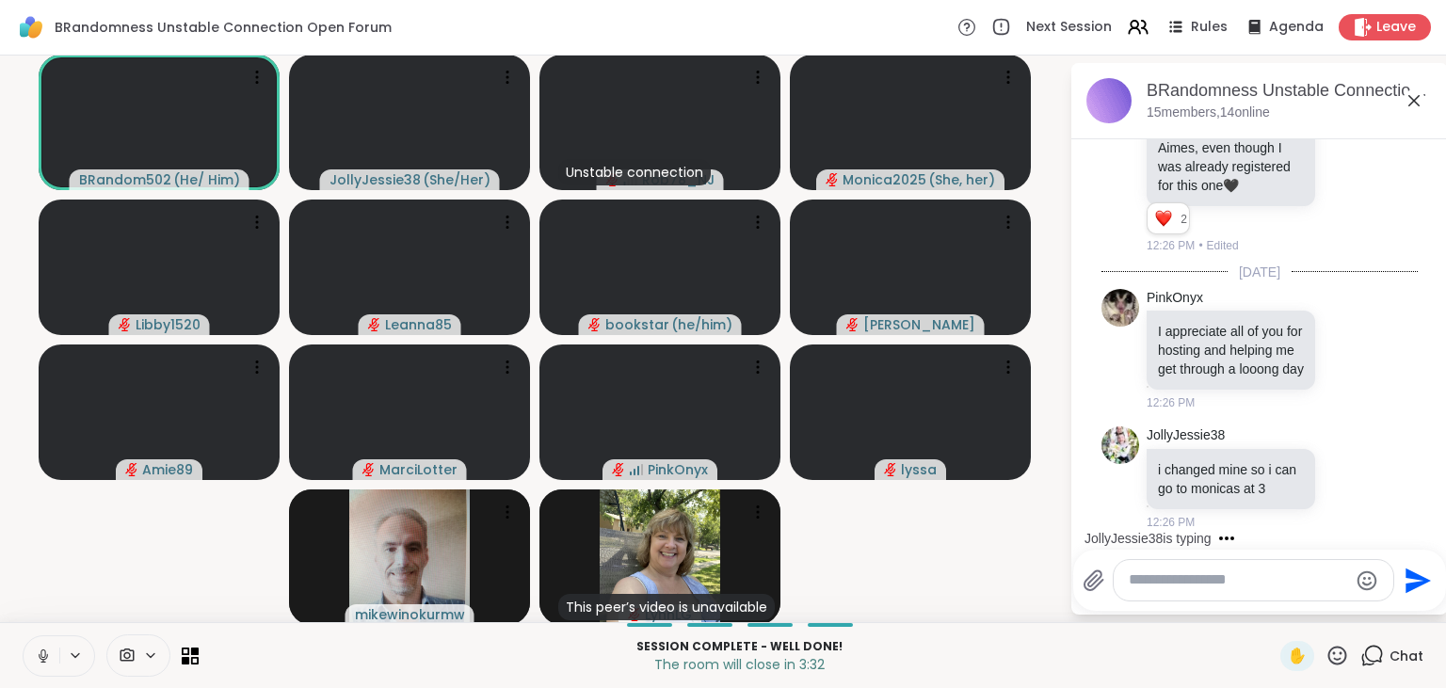
scroll to position [12338, 0]
click at [1347, 341] on div "PinkOnyx I appreciate all of you for hosting and helping me get through a looon…" at bounding box center [1262, 350] width 231 height 123
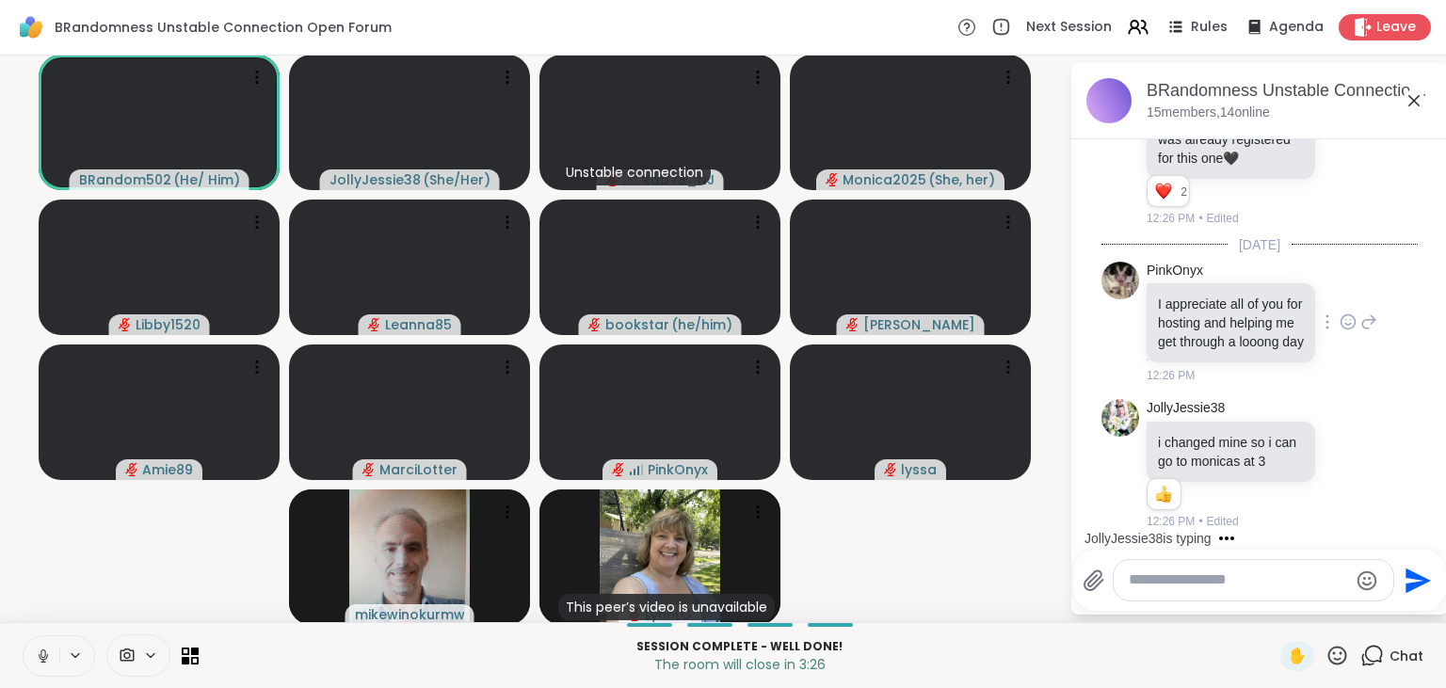
click at [1346, 313] on icon at bounding box center [1348, 322] width 17 height 19
click at [1200, 283] on div "Select Reaction: Heart" at bounding box center [1198, 291] width 17 height 17
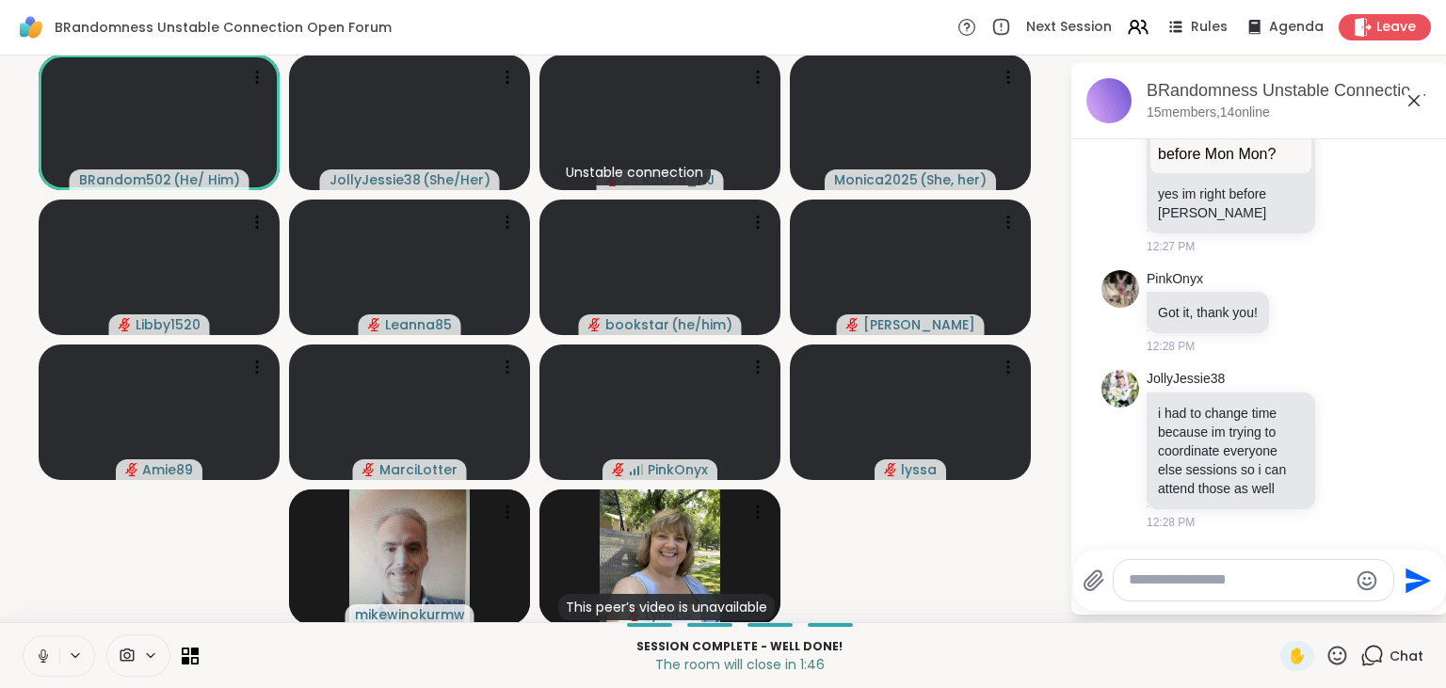
scroll to position [13664, 0]
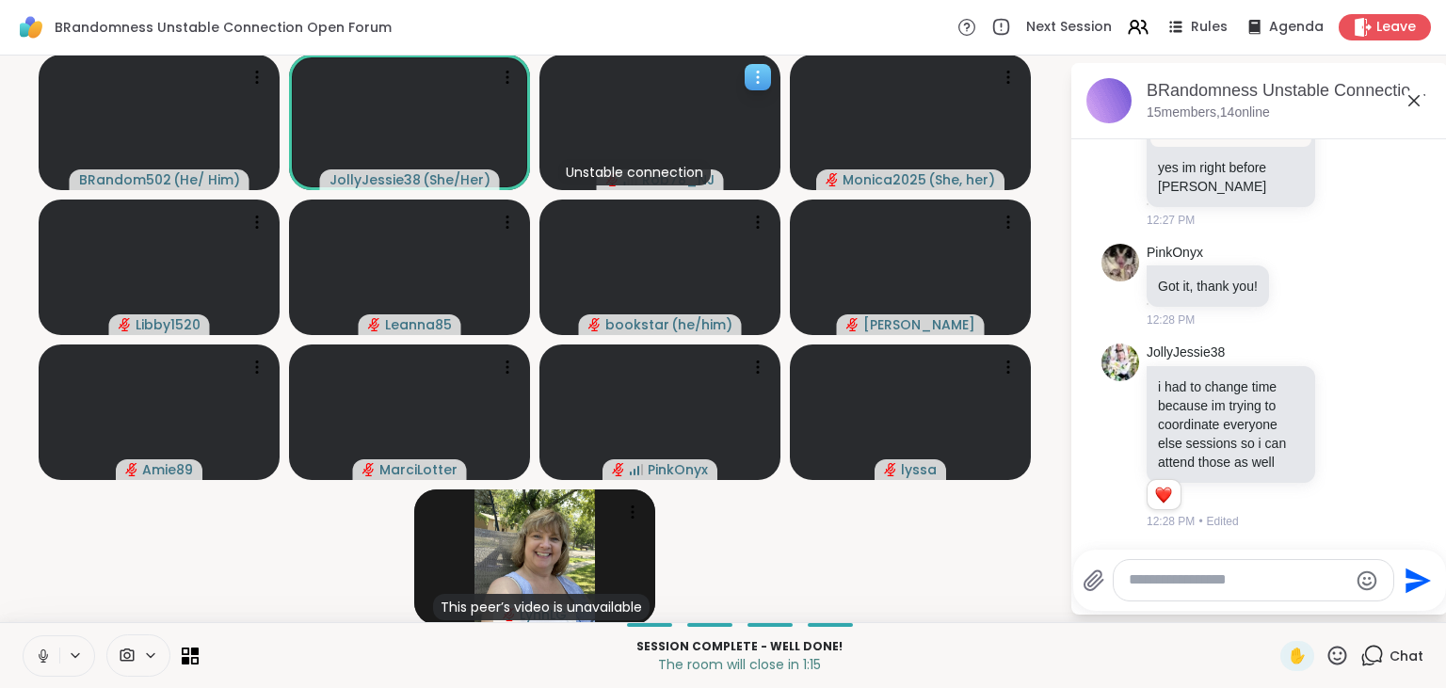
click at [757, 79] on icon at bounding box center [757, 77] width 19 height 19
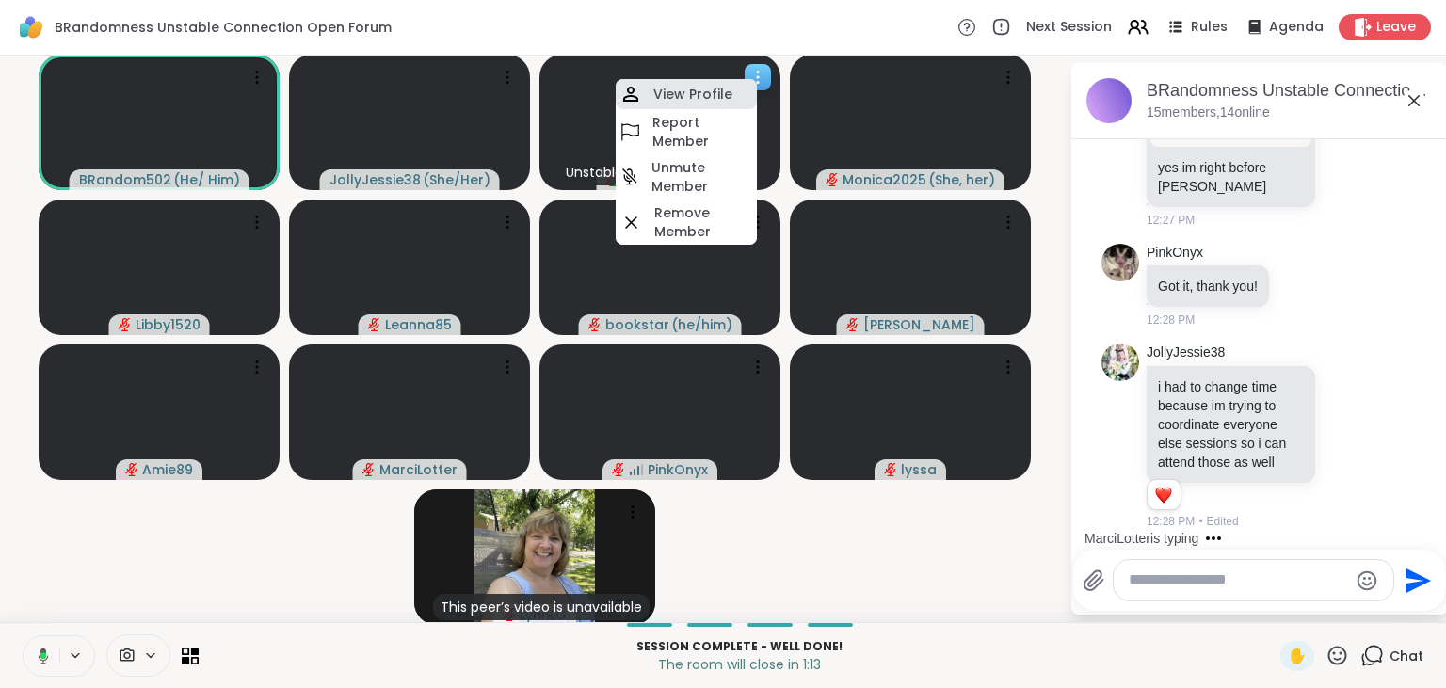
click at [725, 88] on h4 "View Profile" at bounding box center [692, 94] width 79 height 19
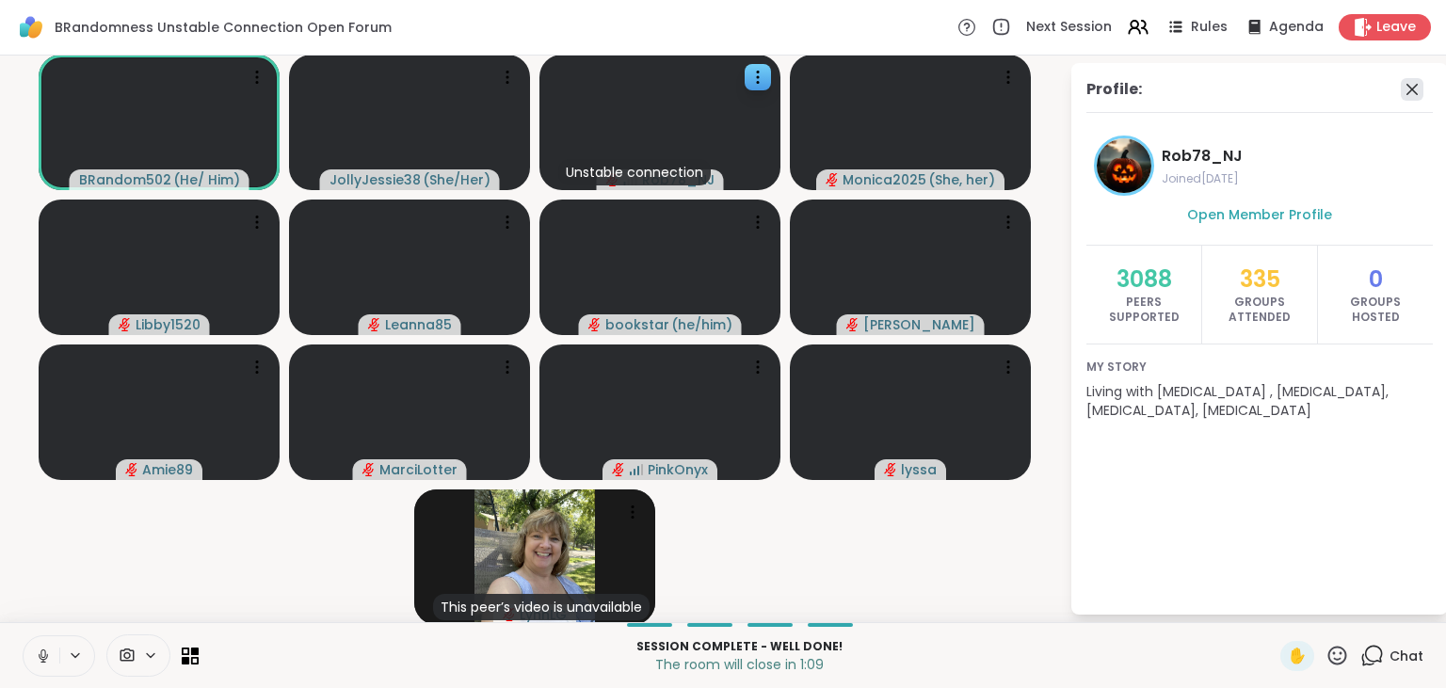
click at [1411, 88] on icon at bounding box center [1411, 89] width 11 height 11
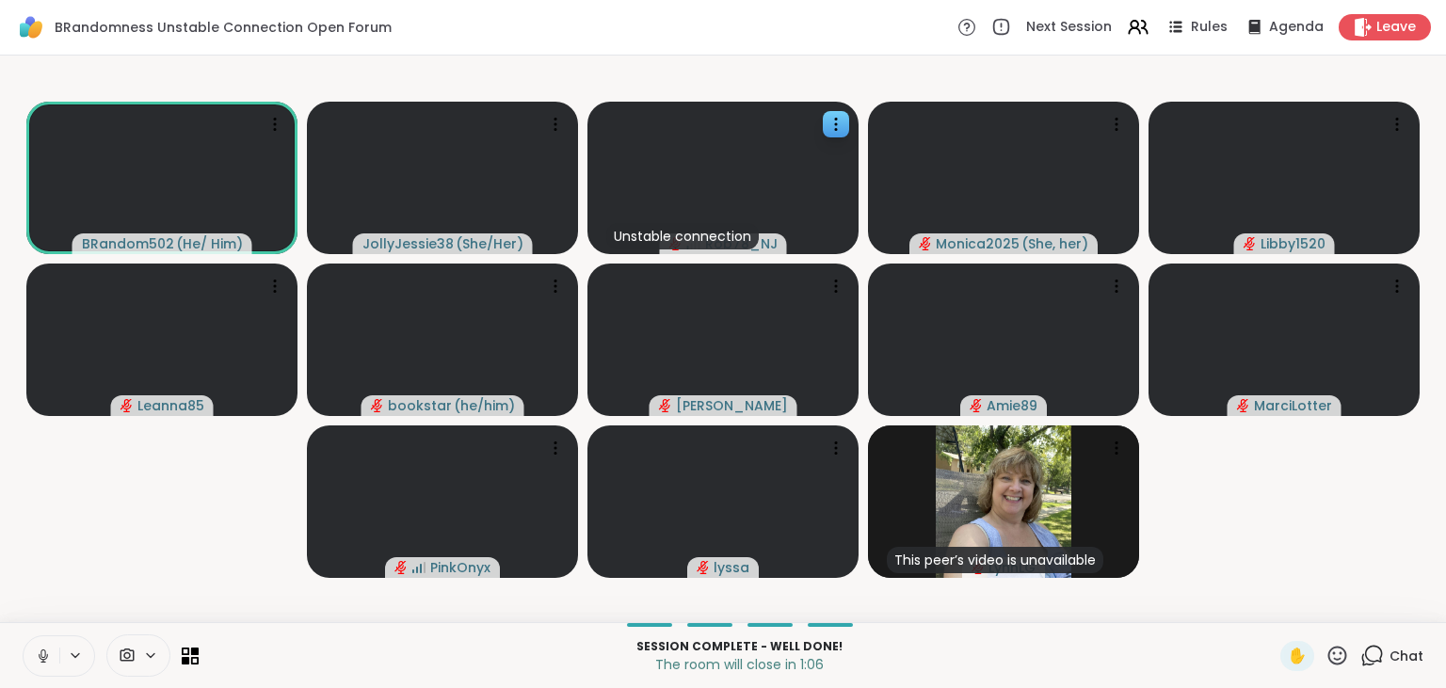
click at [1373, 651] on icon at bounding box center [1372, 656] width 24 height 24
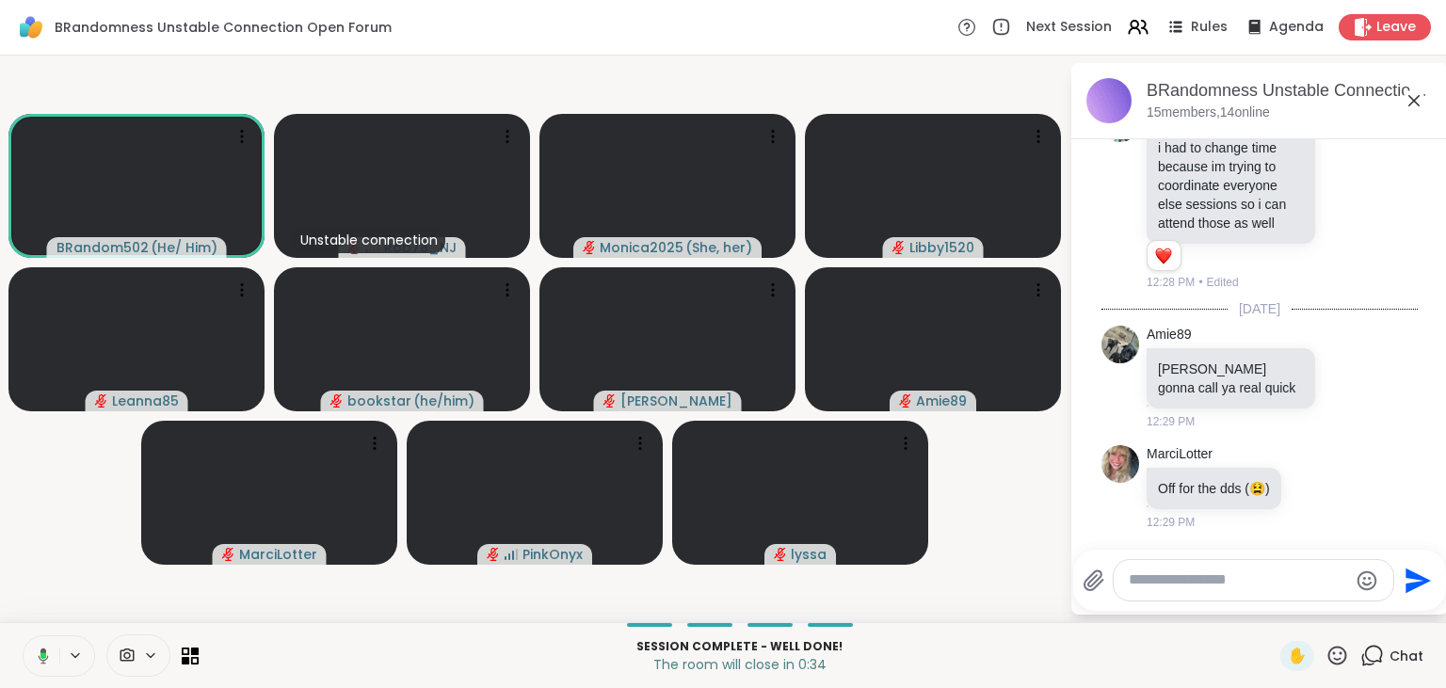
scroll to position [13983, 0]
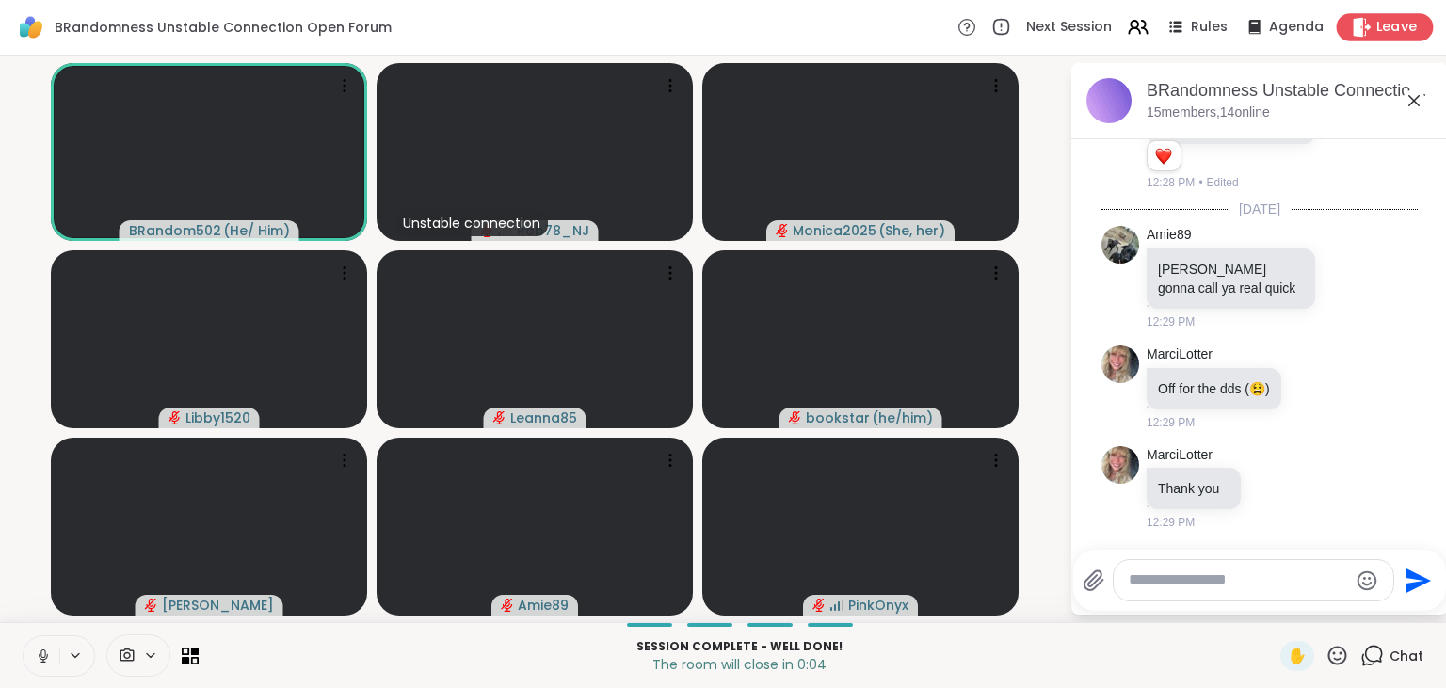
click at [1384, 28] on span "Leave" at bounding box center [1396, 28] width 41 height 20
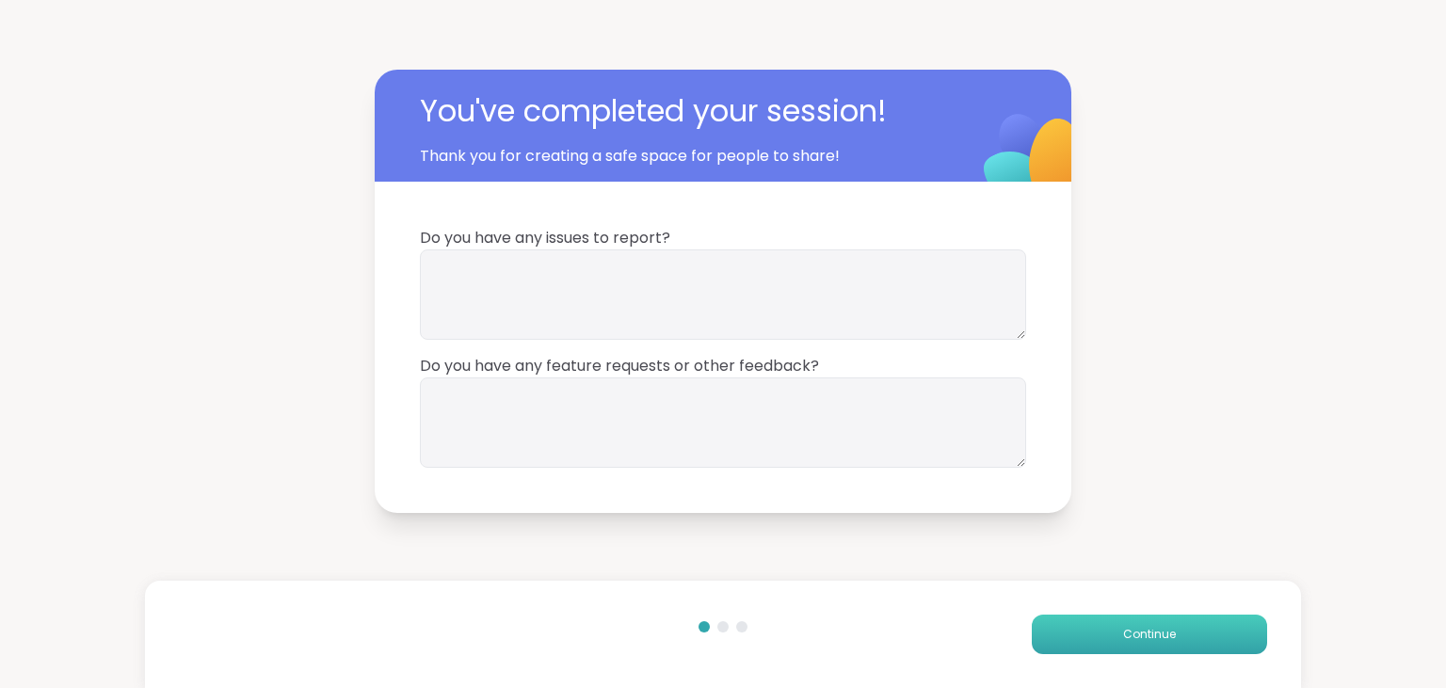
click at [1165, 647] on button "Continue" at bounding box center [1149, 635] width 235 height 40
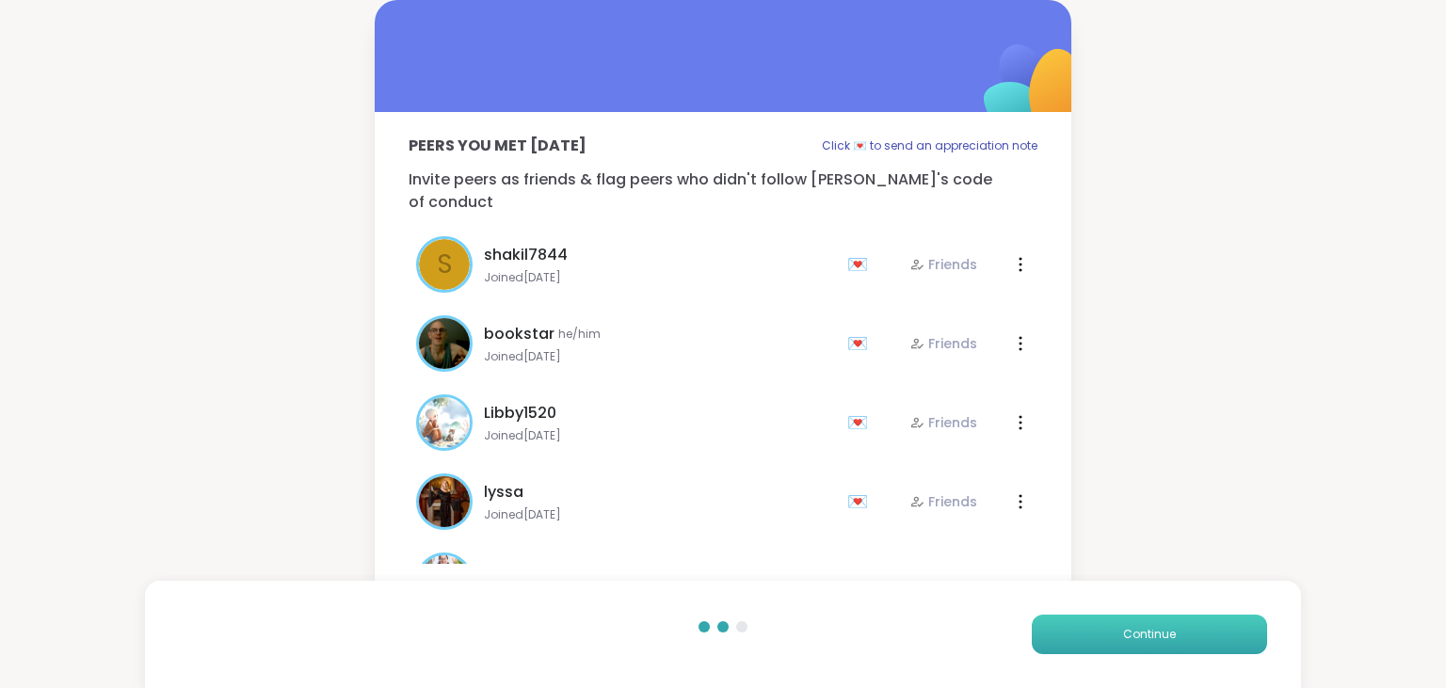
click at [1165, 647] on button "Continue" at bounding box center [1149, 635] width 235 height 40
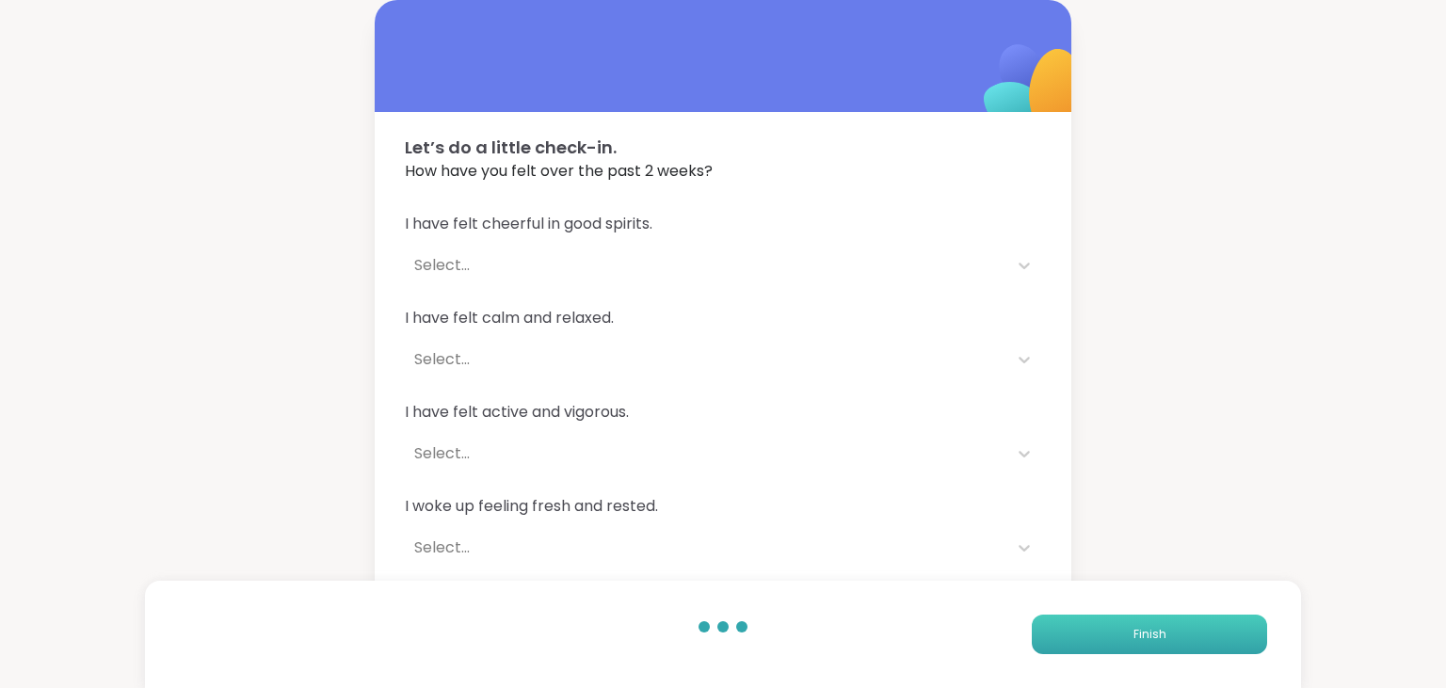
click at [1165, 647] on button "Finish" at bounding box center [1149, 635] width 235 height 40
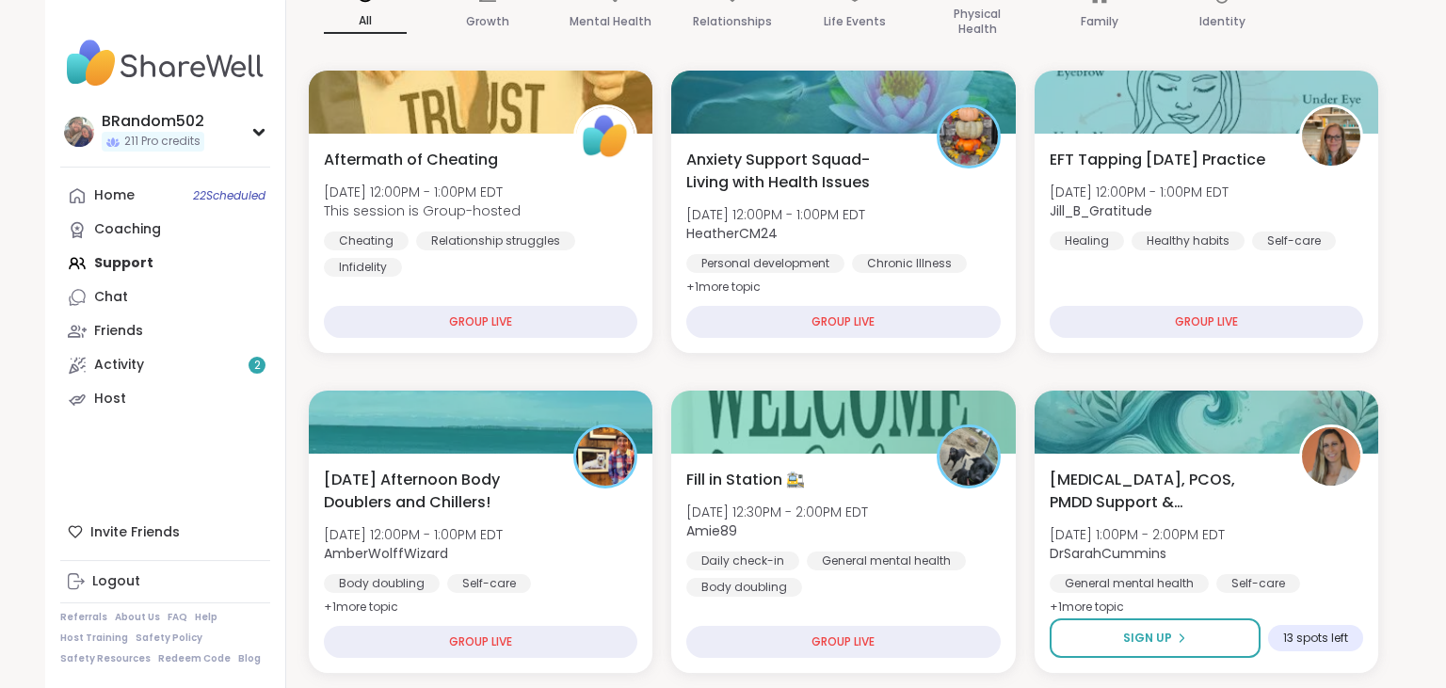
scroll to position [356, 0]
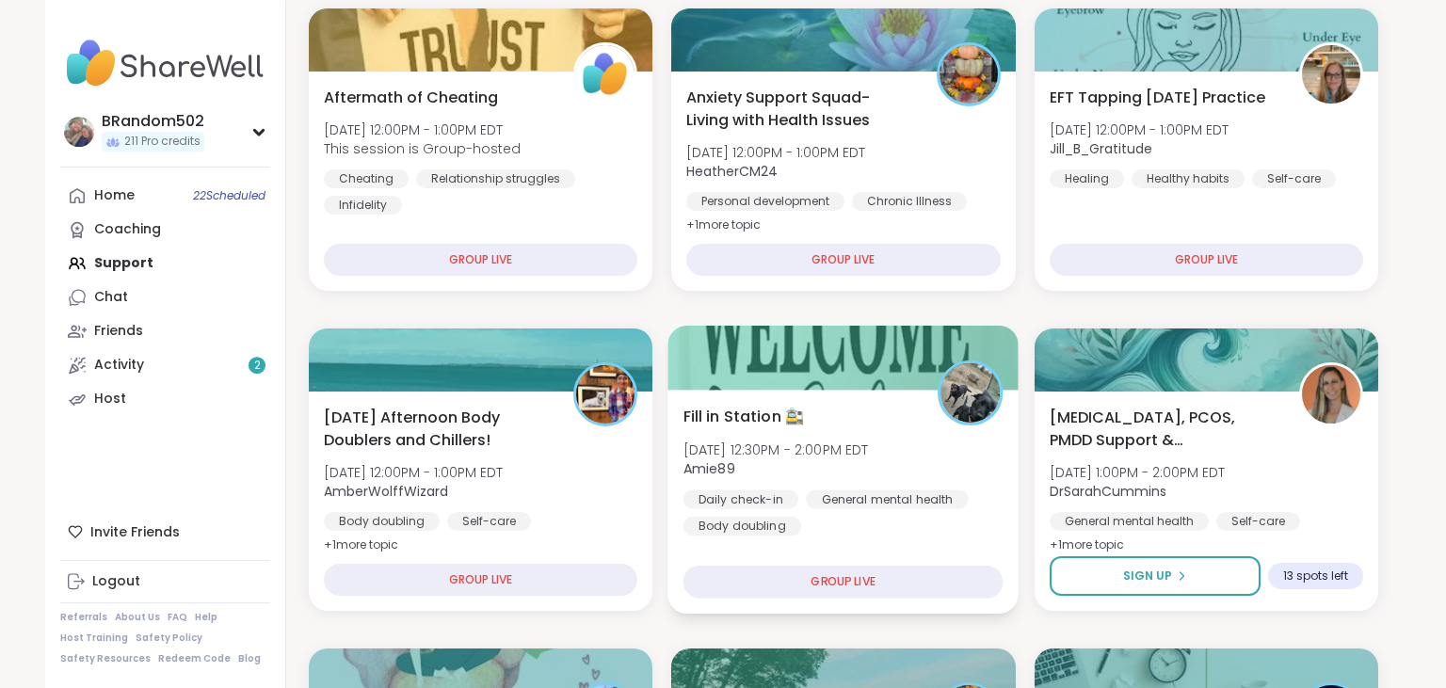
click at [865, 399] on div "Fill in Station 🚉 Mon, Oct 06 | 12:30PM - 2:00PM EDT Amie89 Daily check-in Gene…" at bounding box center [843, 502] width 351 height 224
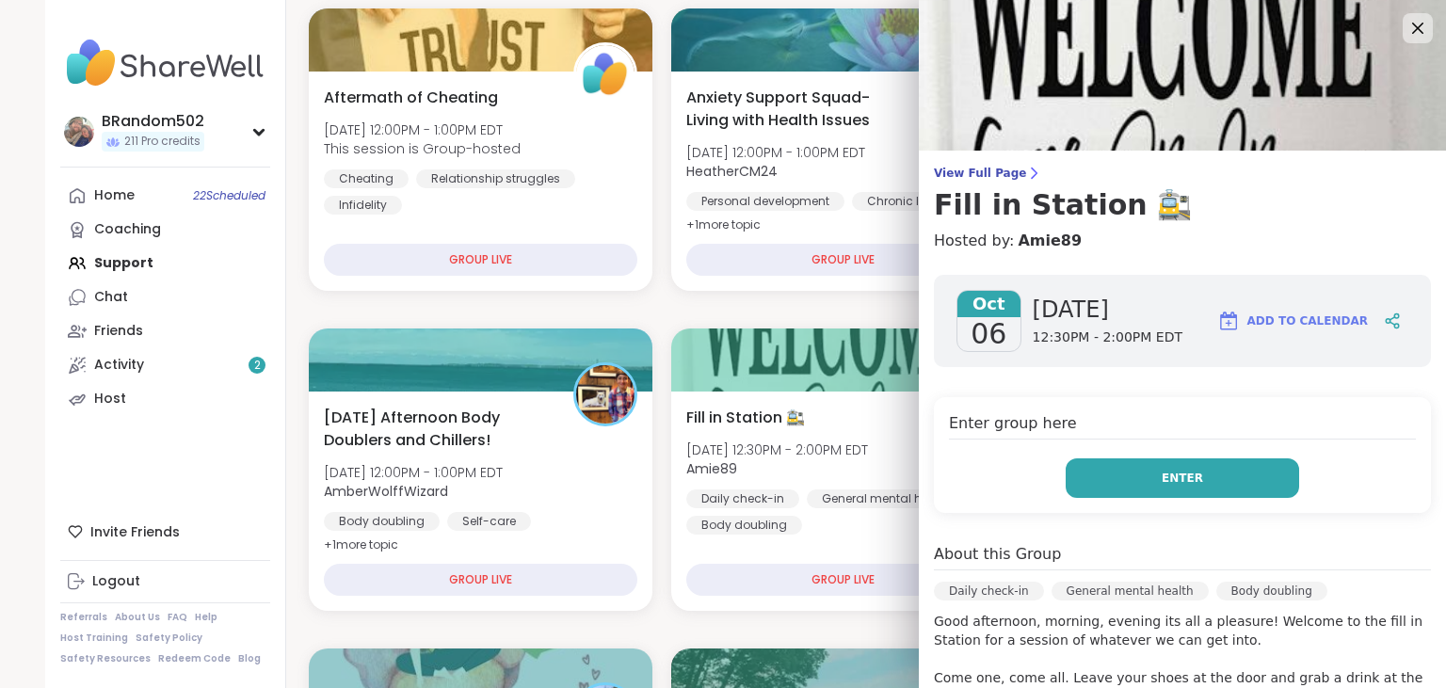
click at [1128, 484] on button "Enter" at bounding box center [1182, 478] width 233 height 40
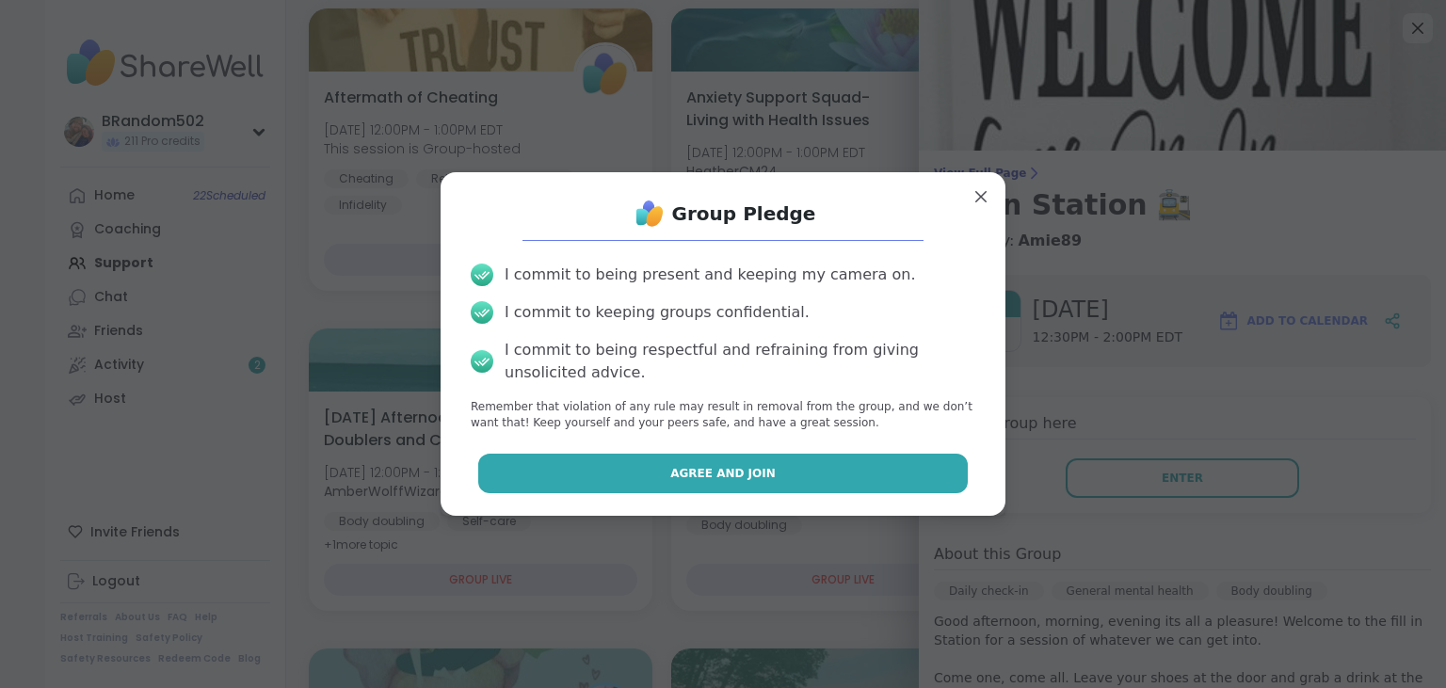
click at [863, 484] on button "Agree and Join" at bounding box center [723, 474] width 490 height 40
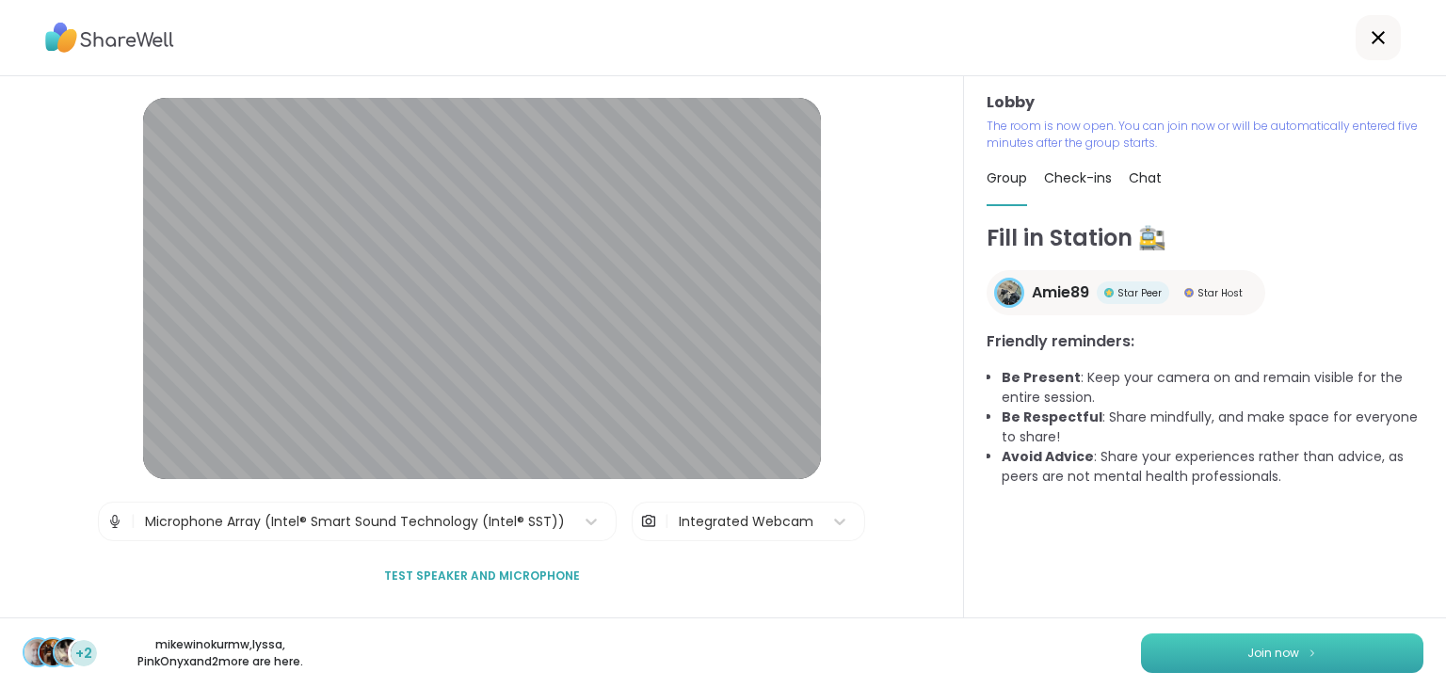
click at [1269, 650] on span "Join now" at bounding box center [1273, 653] width 52 height 17
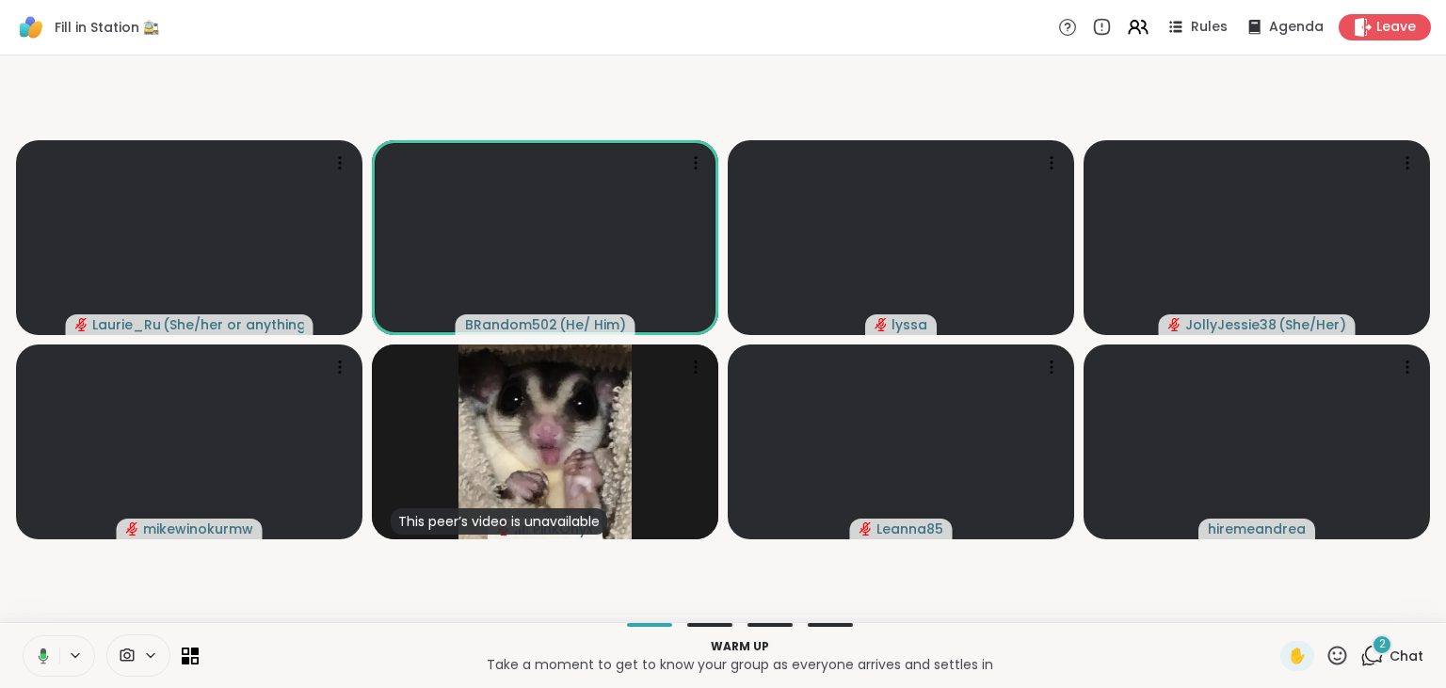
click at [1373, 653] on icon at bounding box center [1372, 656] width 24 height 24
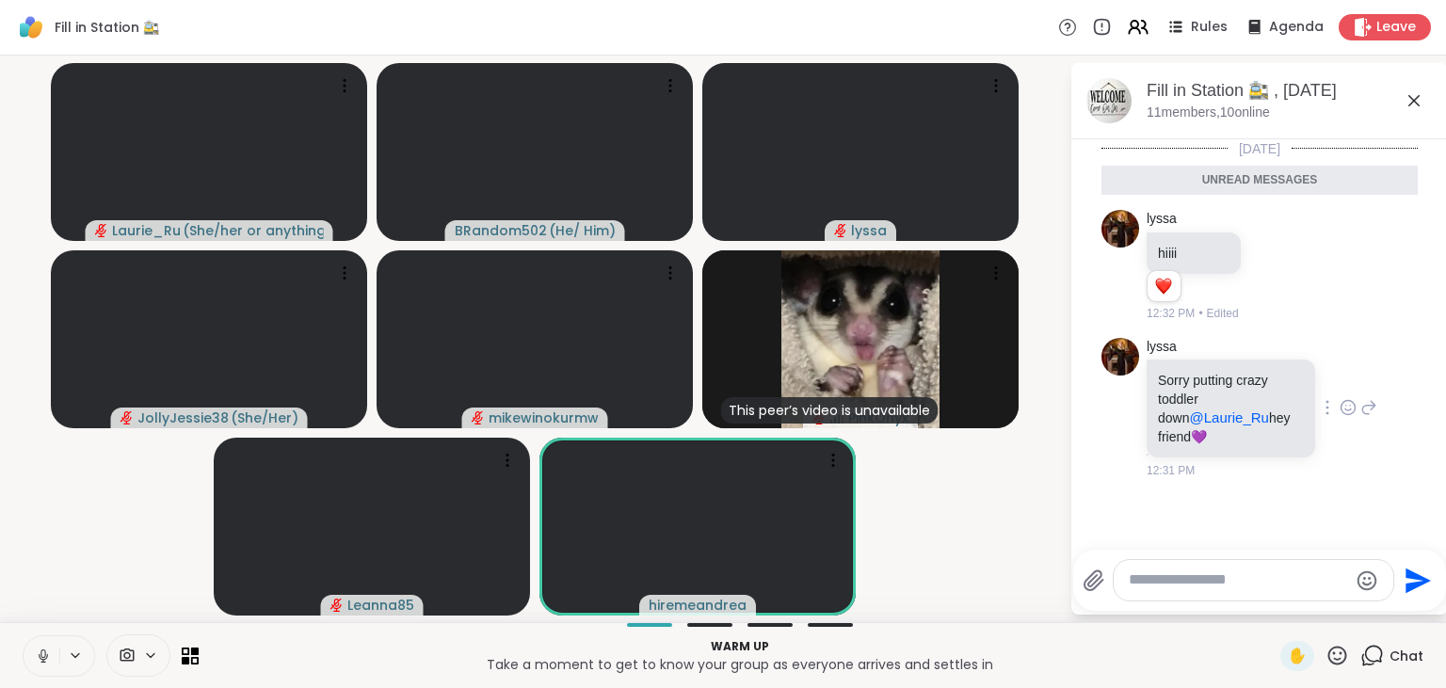
click at [1350, 412] on icon at bounding box center [1349, 407] width 14 height 14
click at [1204, 378] on div "Select Reaction: Heart" at bounding box center [1198, 377] width 17 height 17
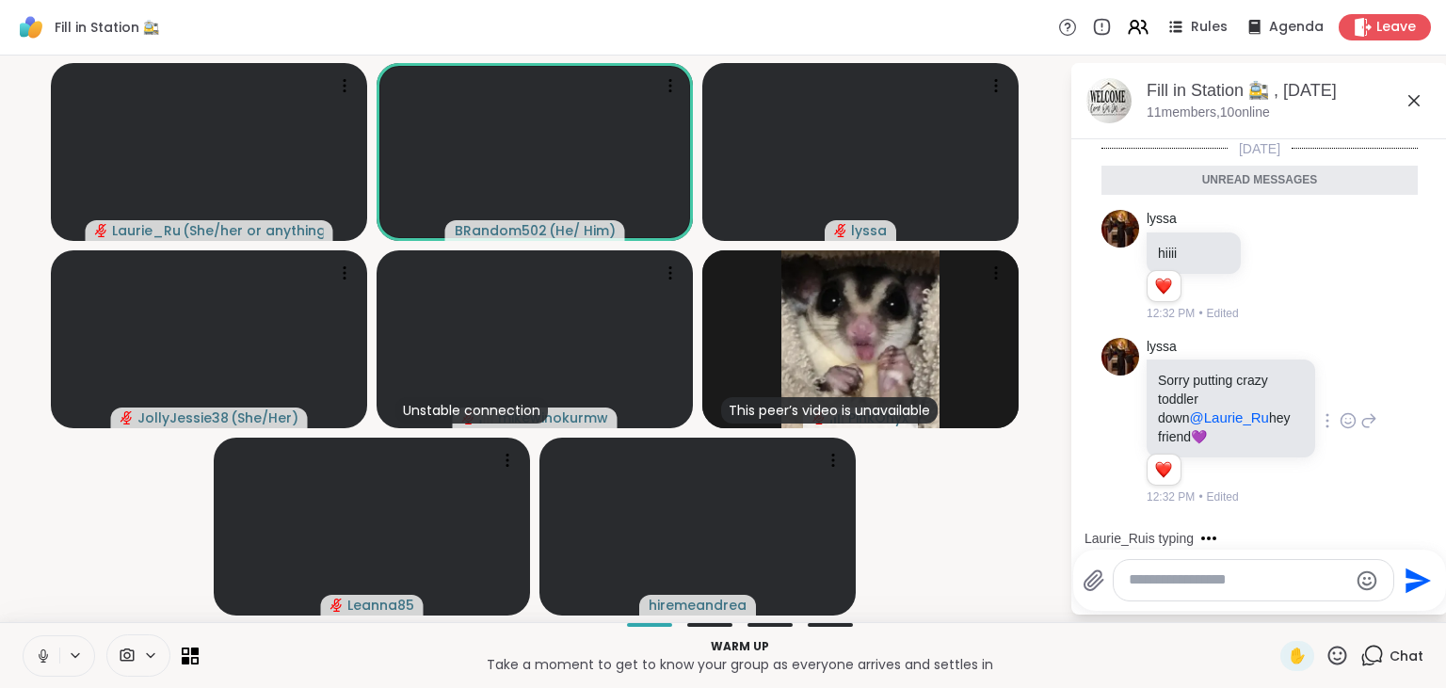
click at [33, 651] on button at bounding box center [42, 656] width 36 height 40
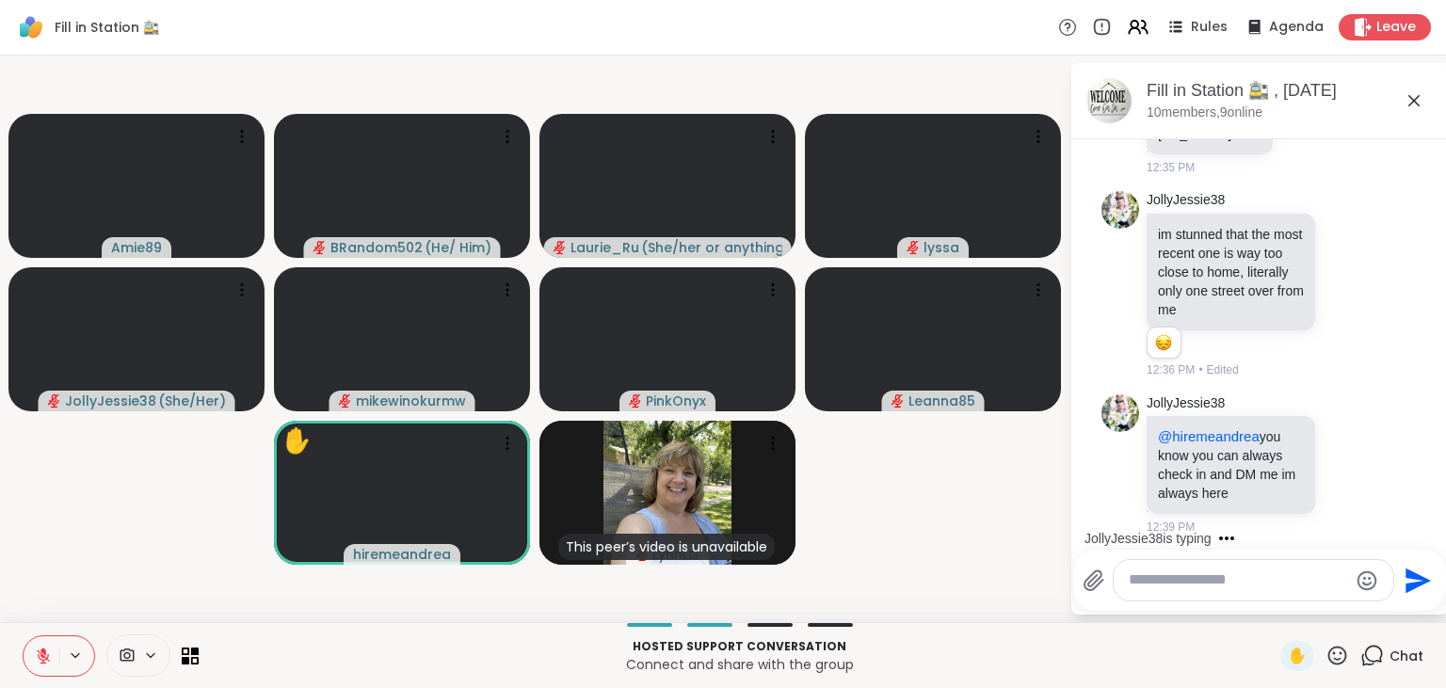
scroll to position [1494, 0]
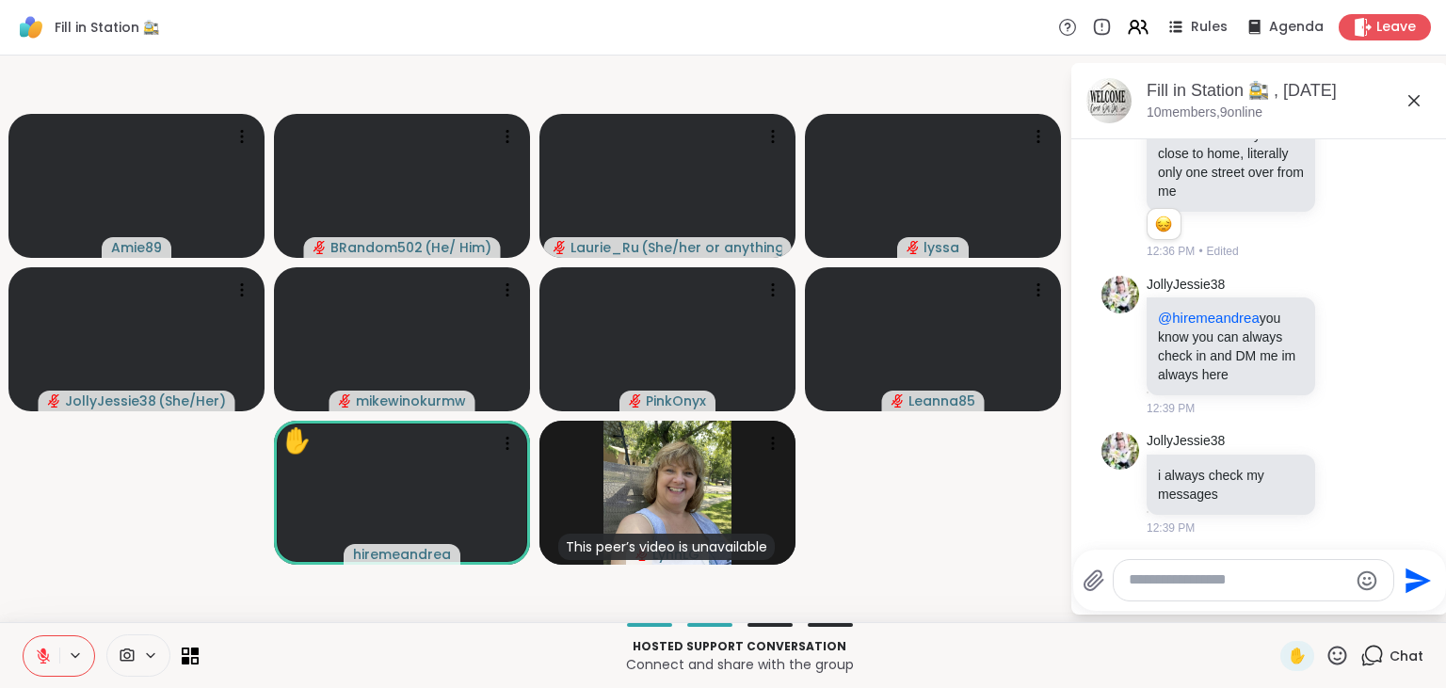
click at [1335, 653] on icon at bounding box center [1337, 655] width 19 height 19
click at [1273, 613] on span "❤️" at bounding box center [1282, 606] width 19 height 23
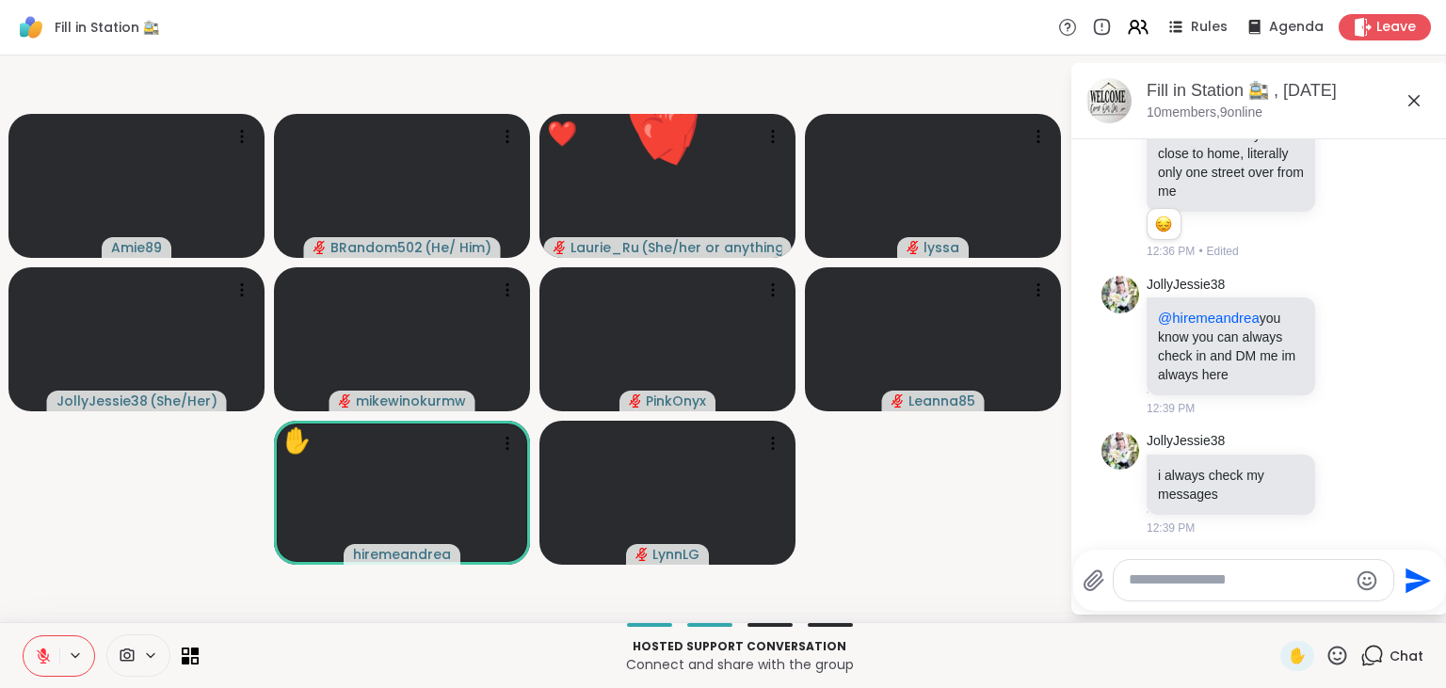
click at [1333, 654] on icon at bounding box center [1337, 656] width 24 height 24
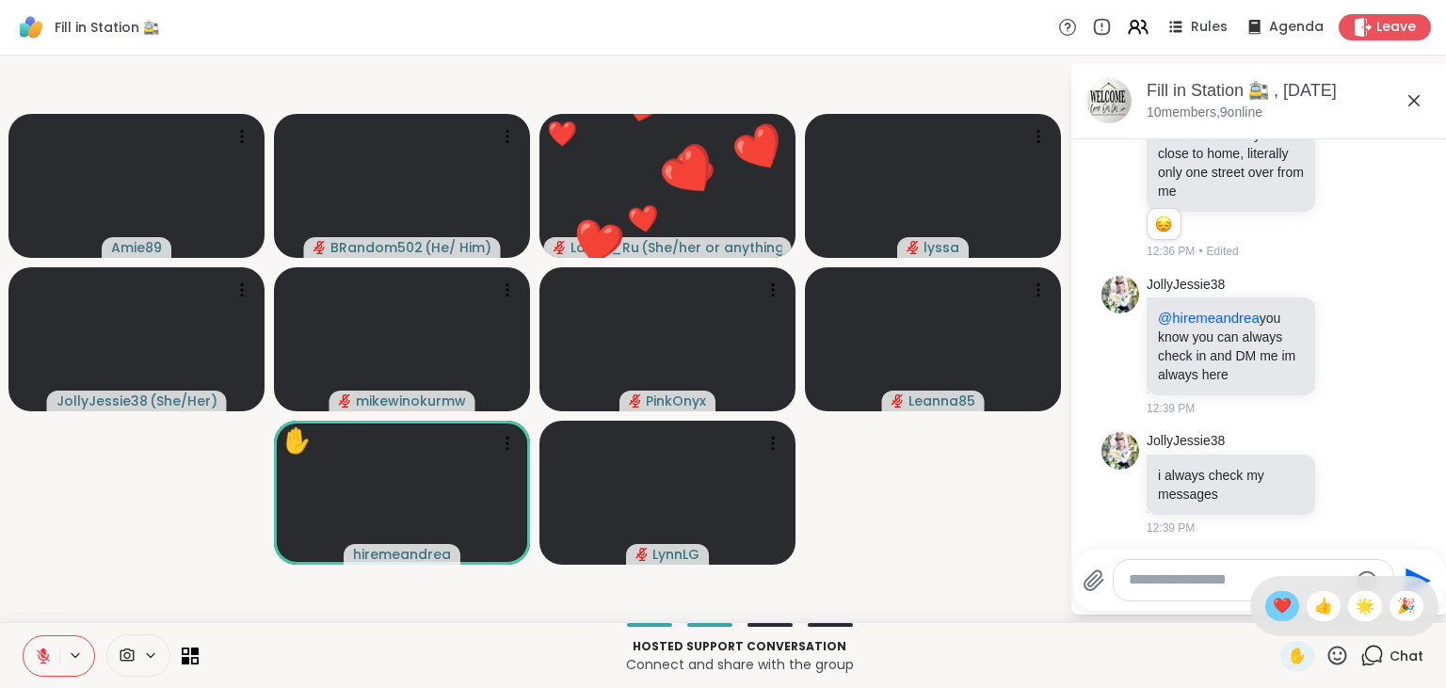
click at [1273, 608] on span "❤️" at bounding box center [1282, 606] width 19 height 23
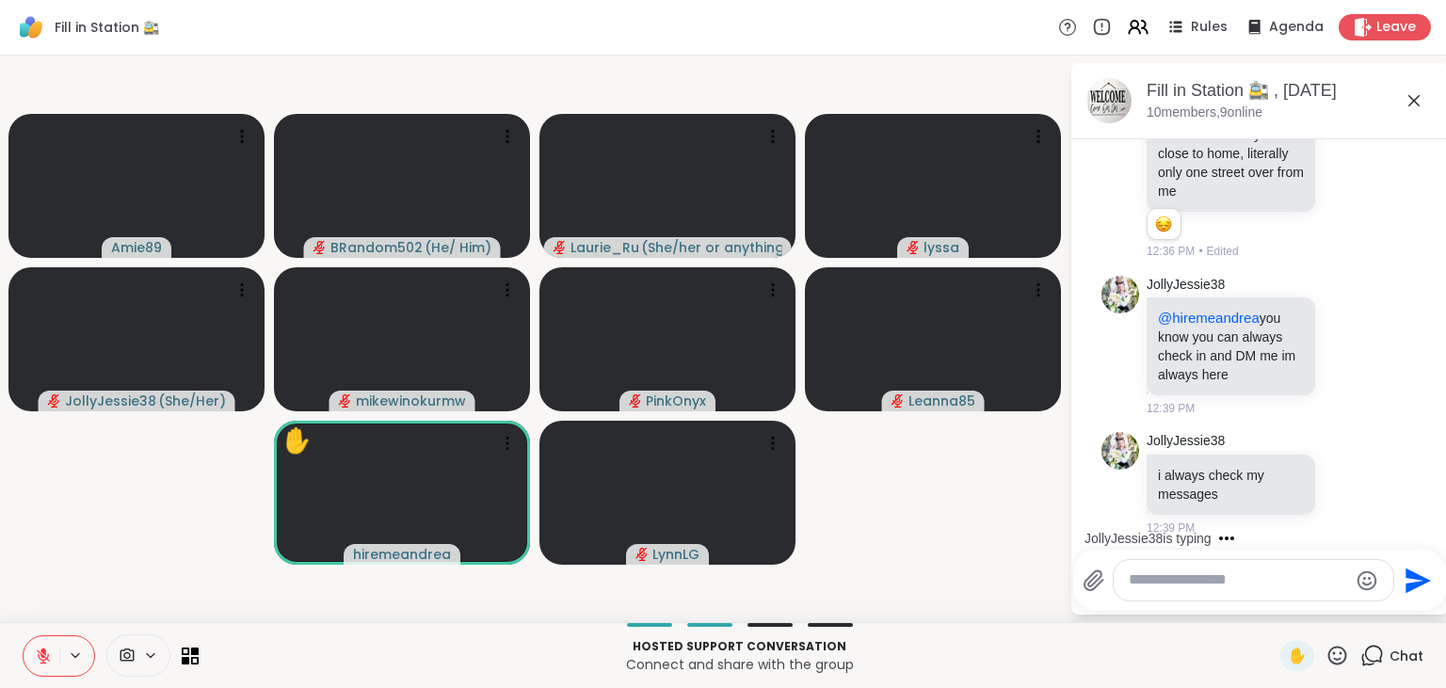
scroll to position [1594, 0]
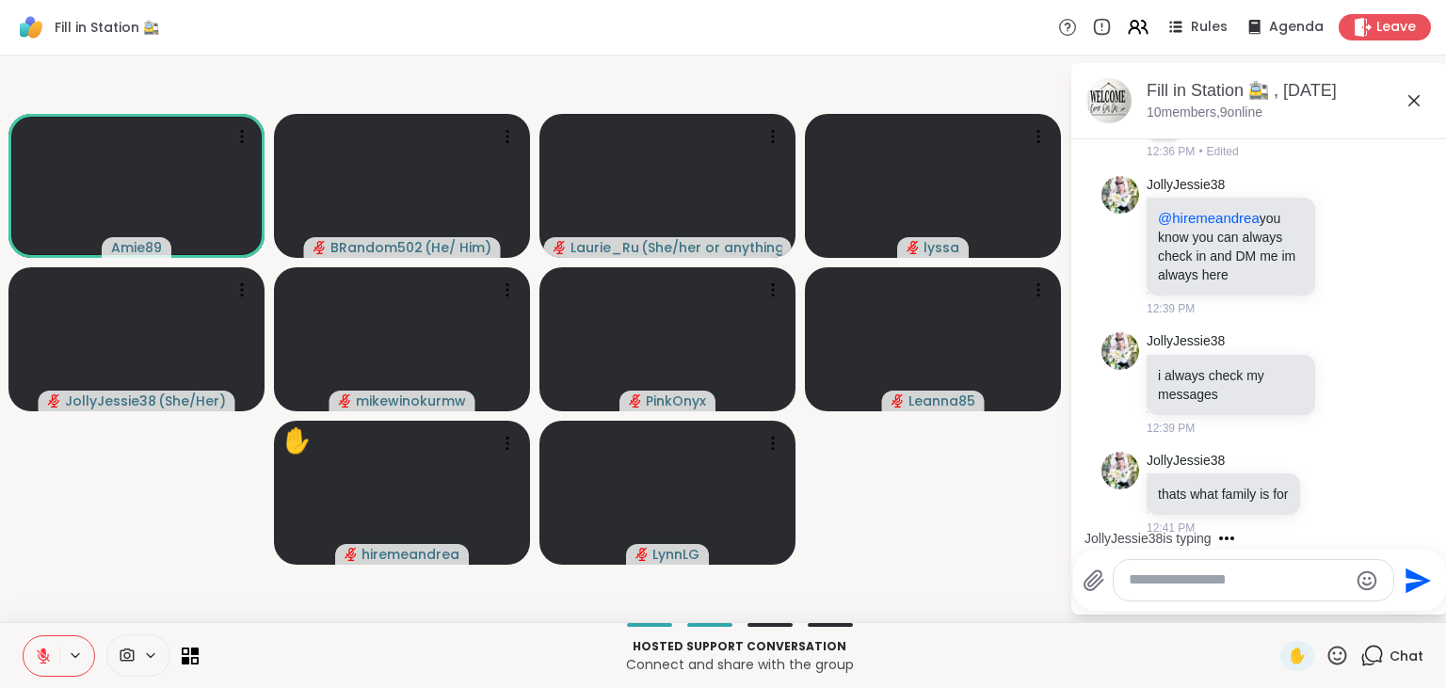
click at [40, 656] on icon at bounding box center [43, 656] width 17 height 17
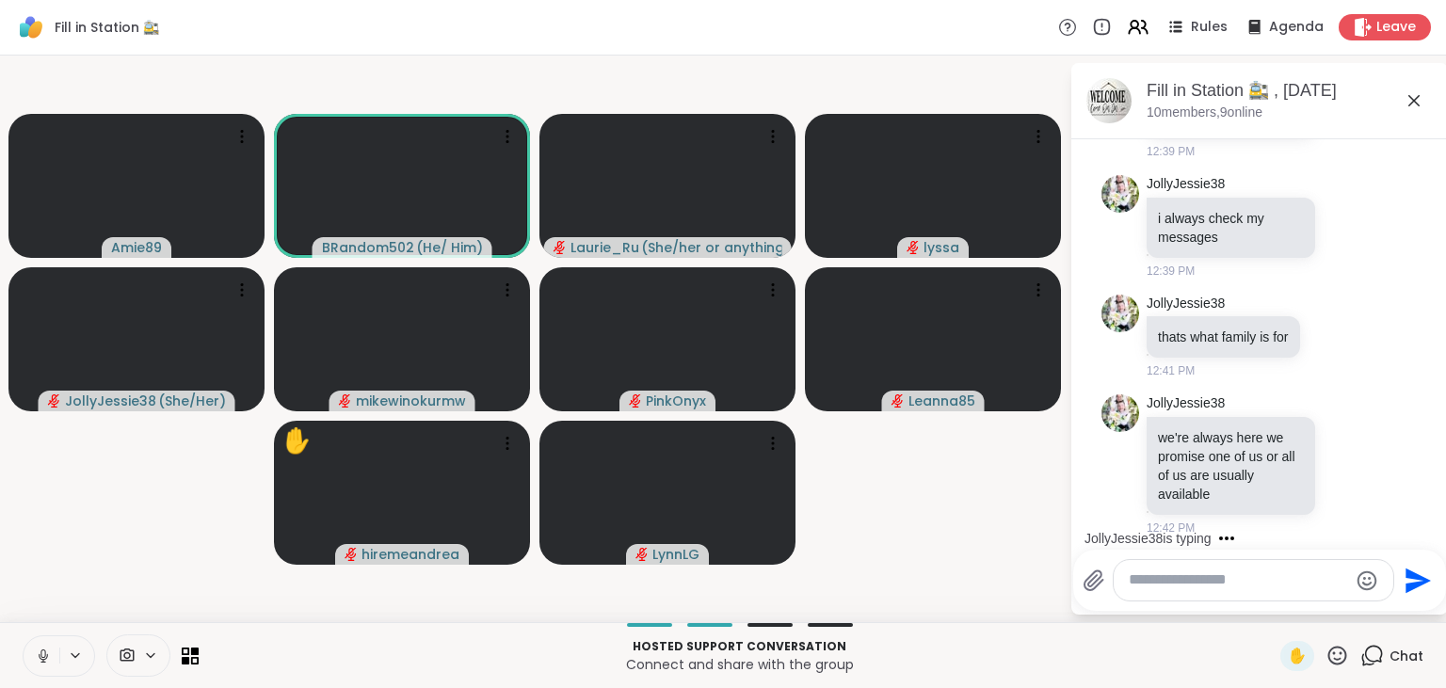
scroll to position [1888, 0]
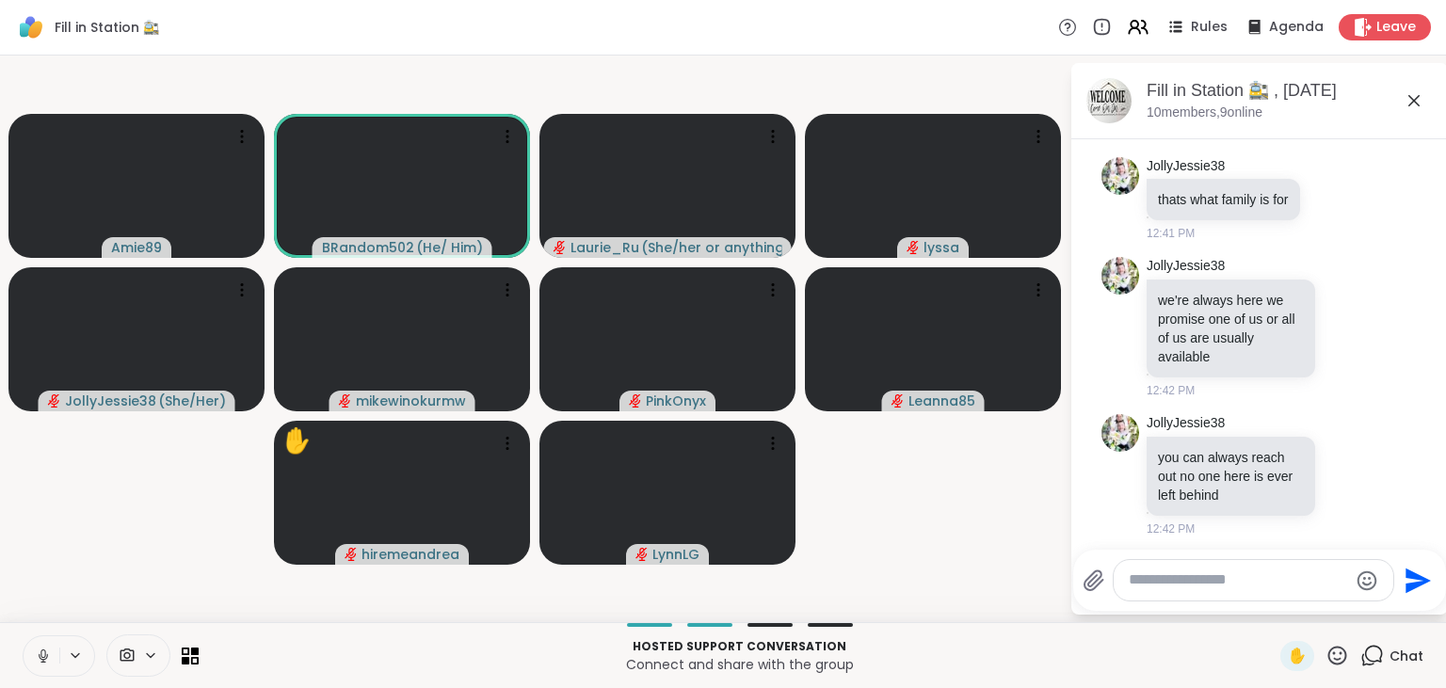
click at [40, 656] on icon at bounding box center [43, 656] width 9 height 6
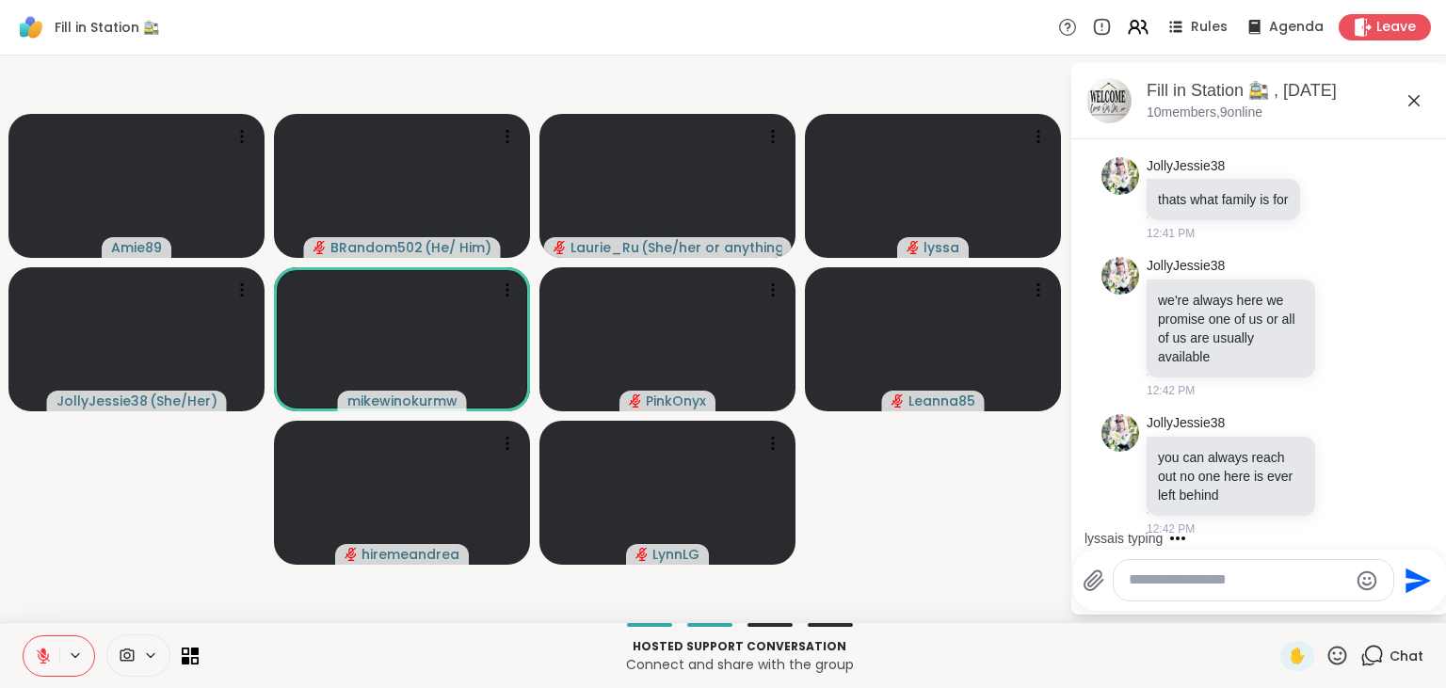
click at [1337, 647] on icon at bounding box center [1337, 656] width 24 height 24
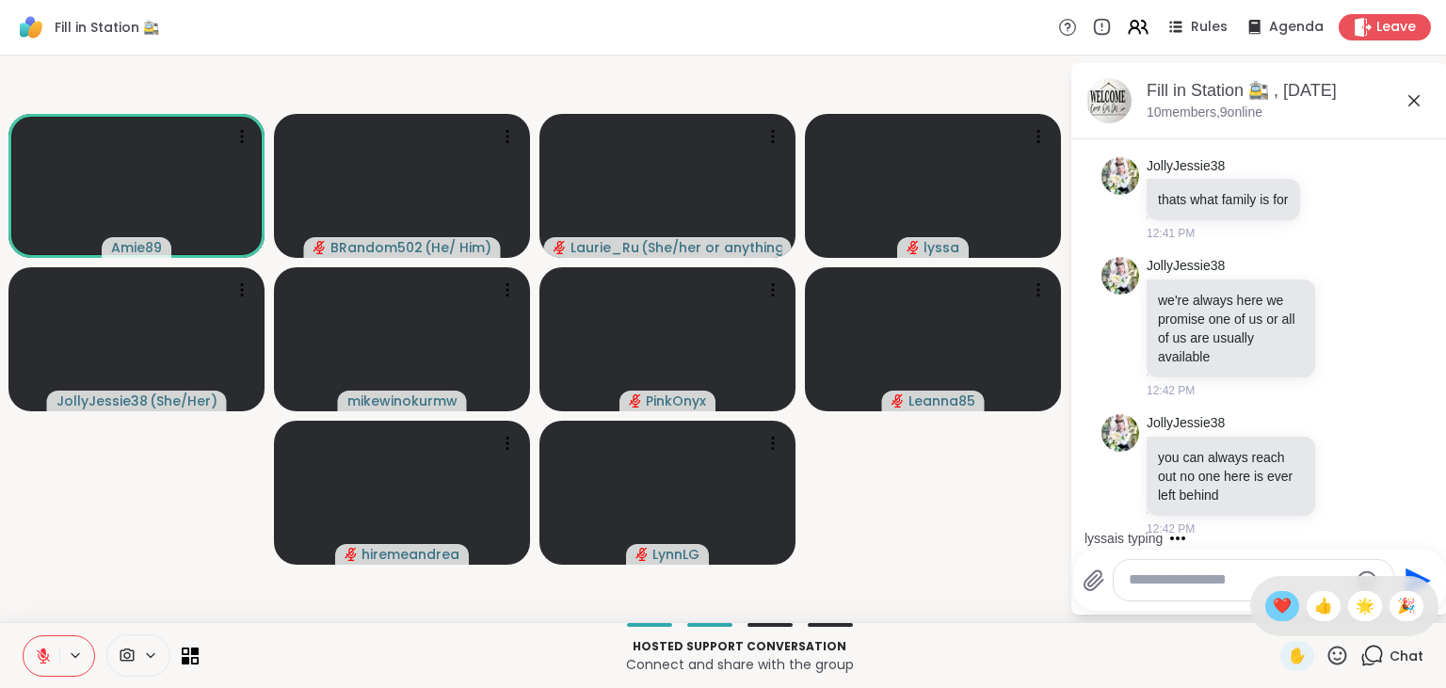
click at [1275, 608] on span "❤️" at bounding box center [1282, 606] width 19 height 23
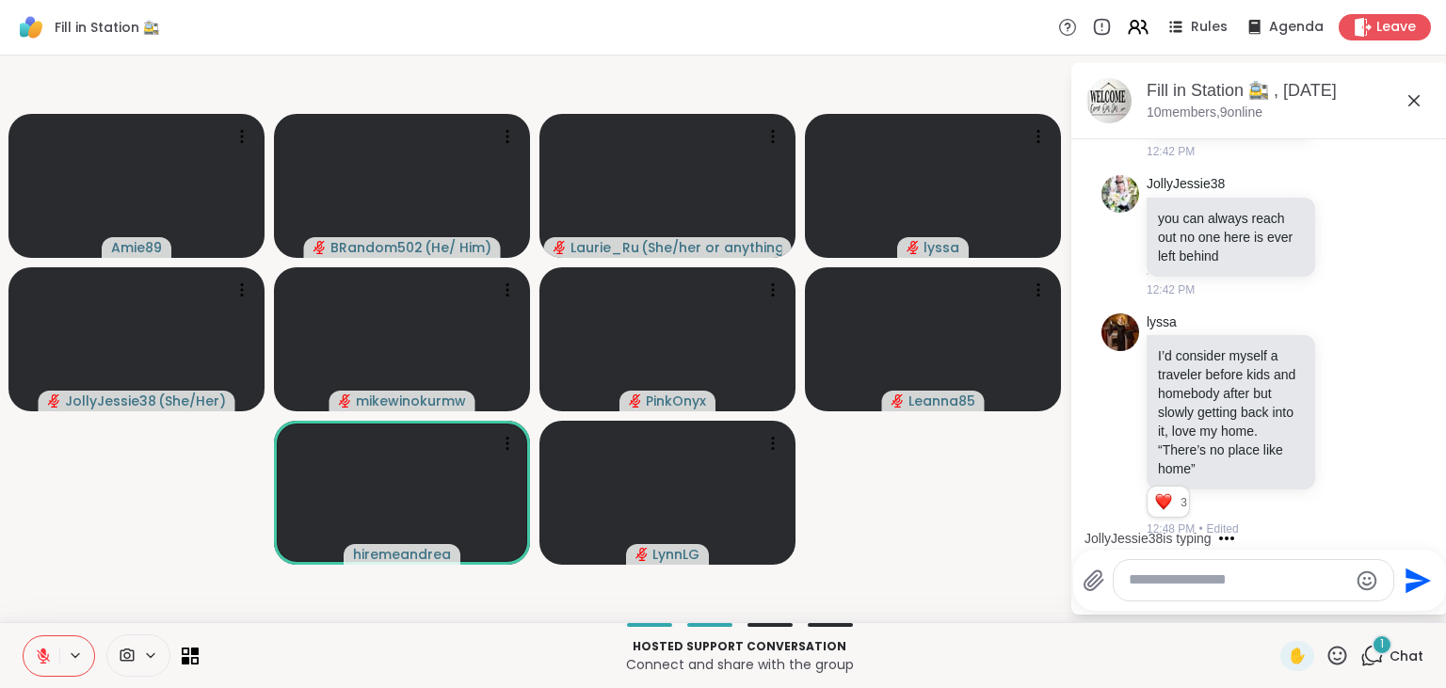
scroll to position [2322, 0]
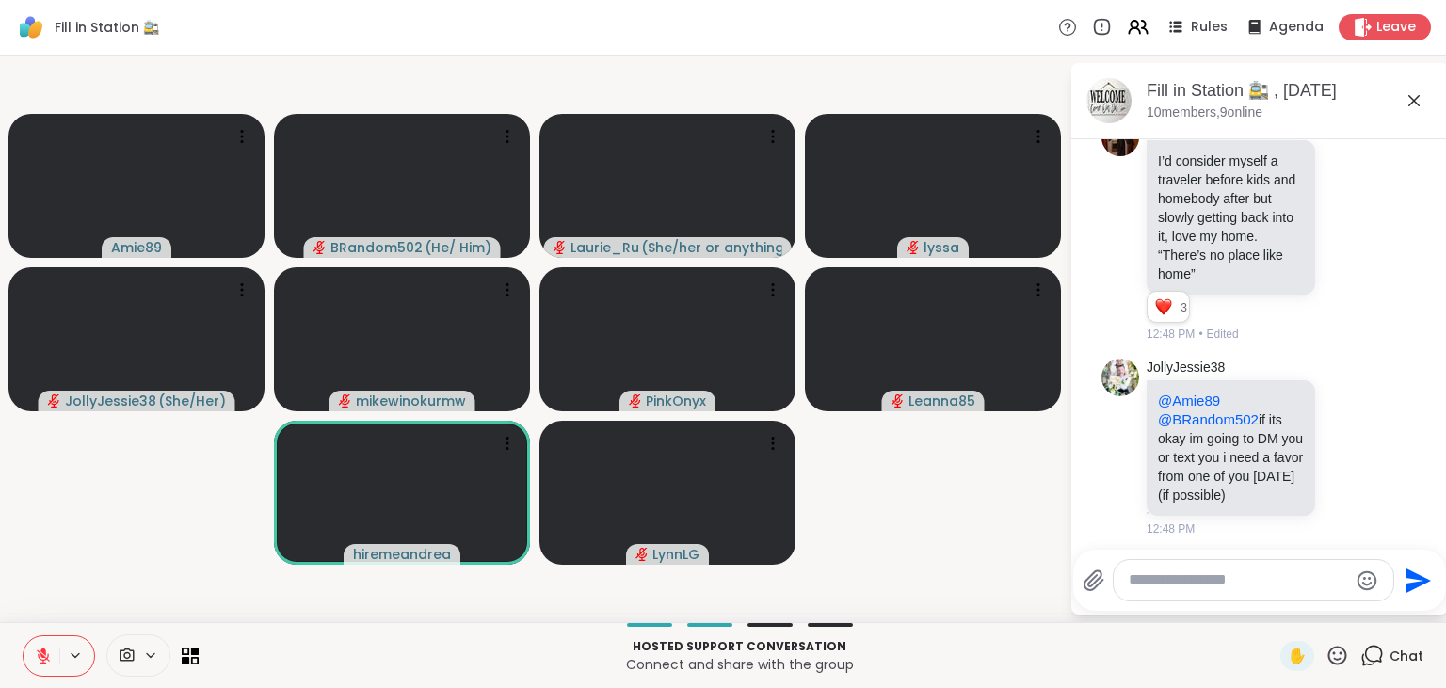
click at [45, 654] on icon at bounding box center [43, 652] width 6 height 8
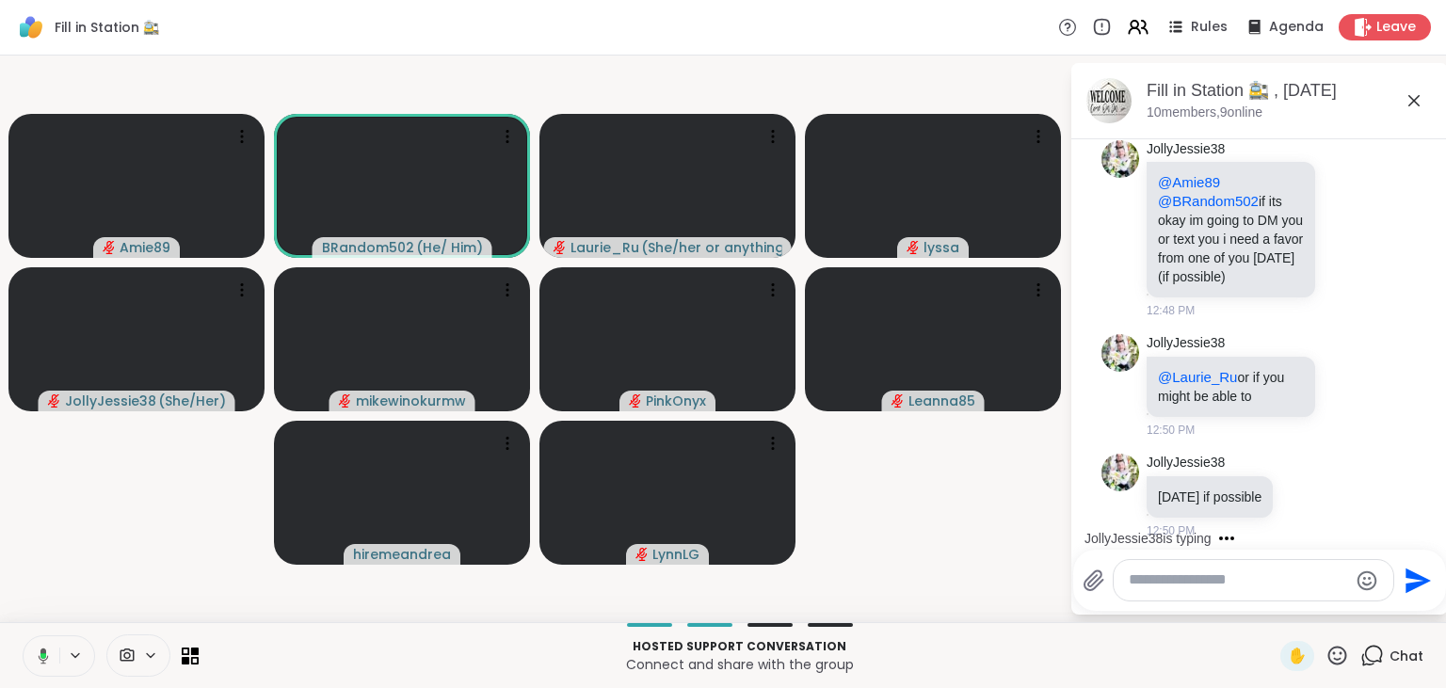
scroll to position [2678, 0]
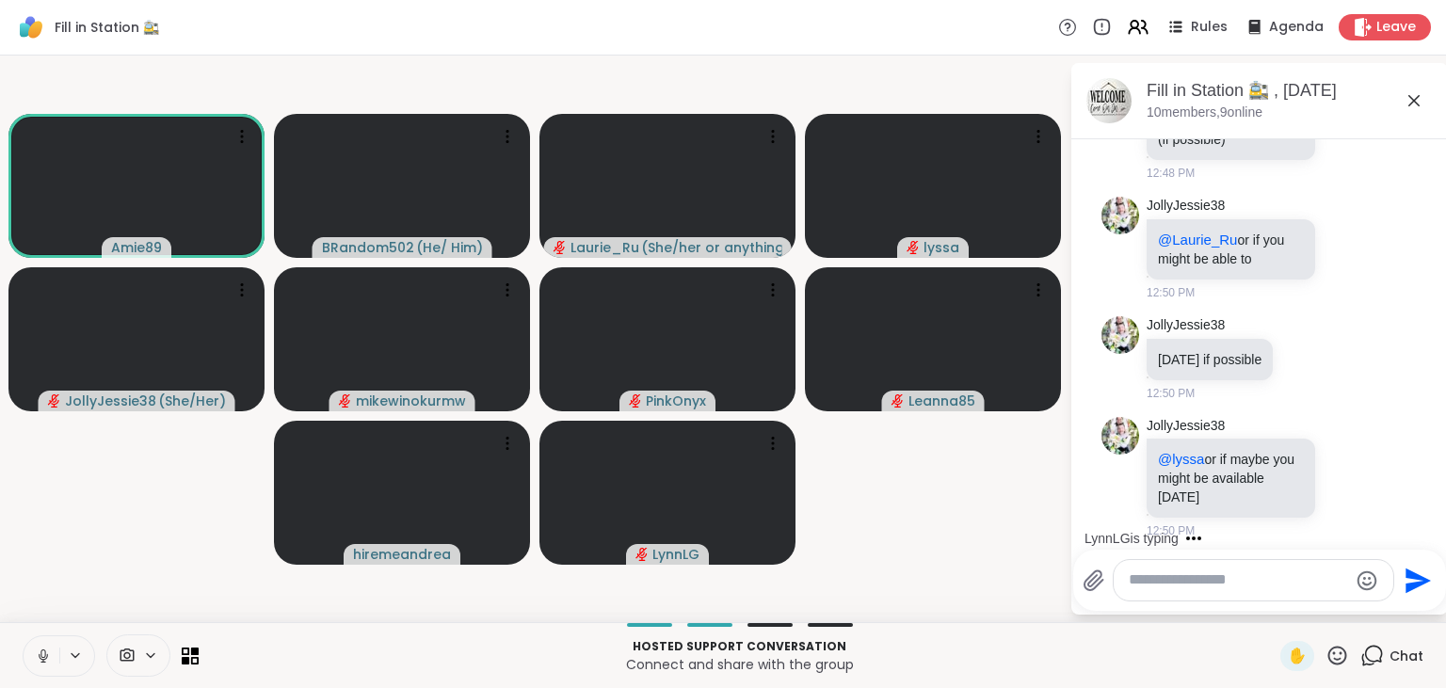
click at [45, 654] on icon at bounding box center [42, 654] width 5 height 8
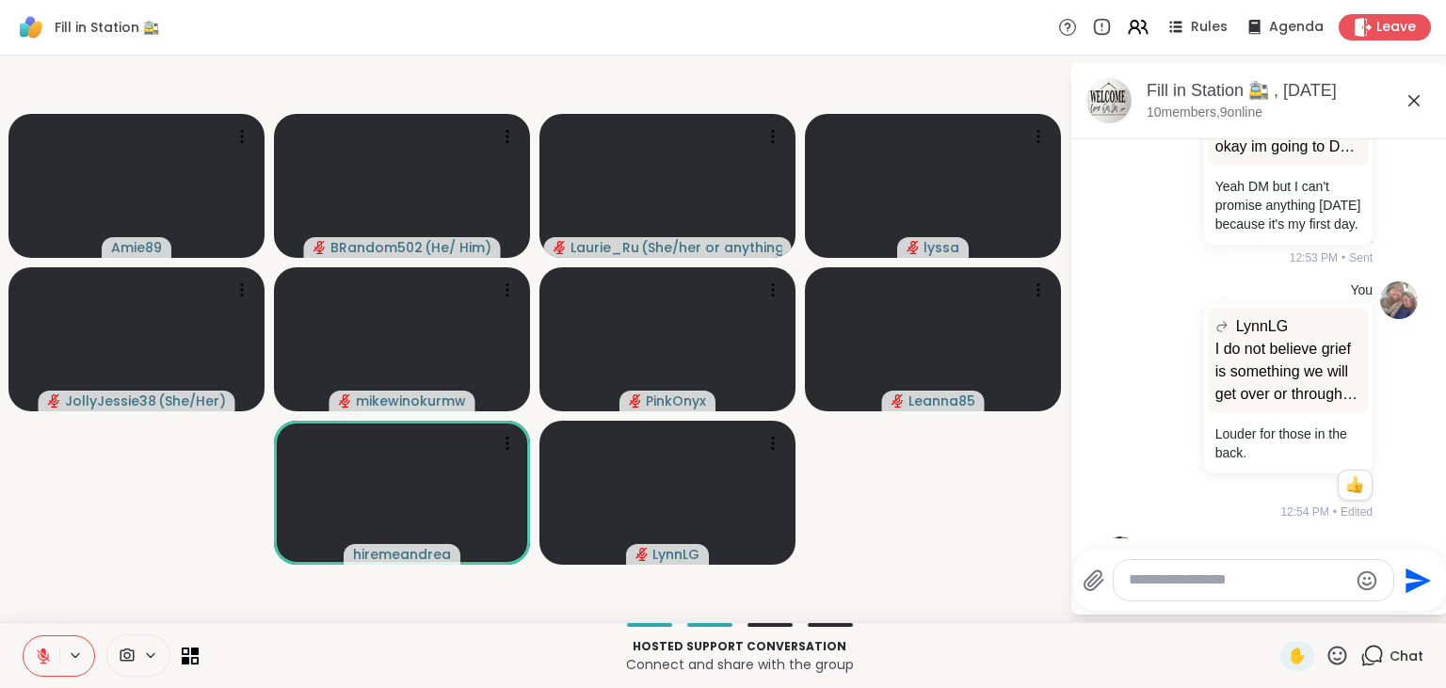
scroll to position [3577, 0]
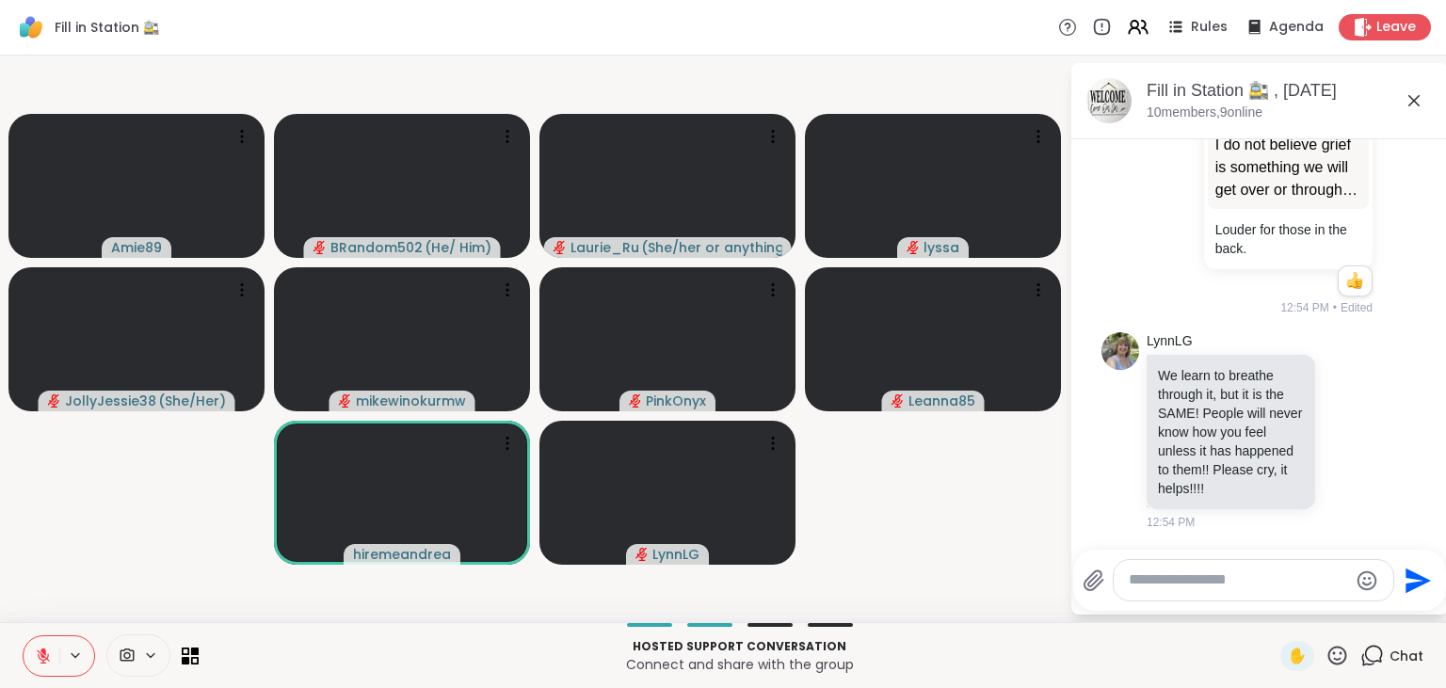
click at [45, 654] on icon at bounding box center [43, 652] width 6 height 8
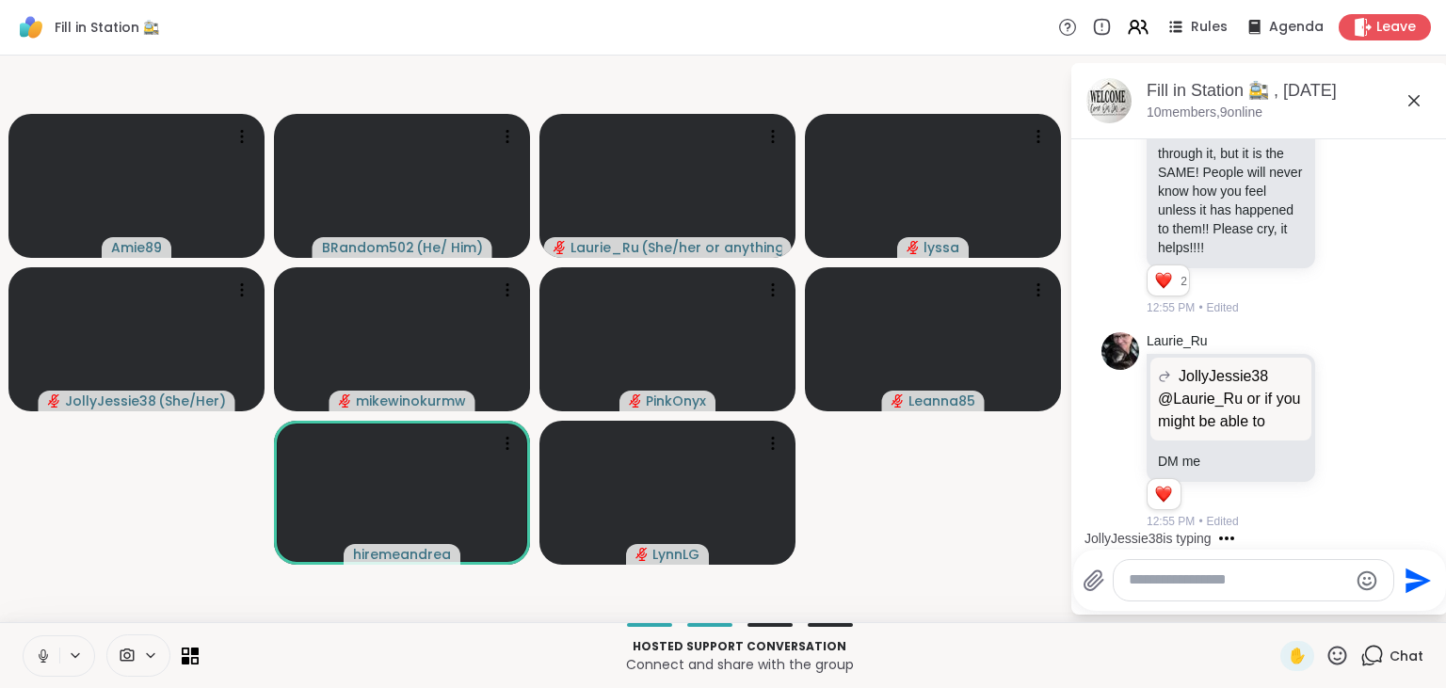
scroll to position [4008, 0]
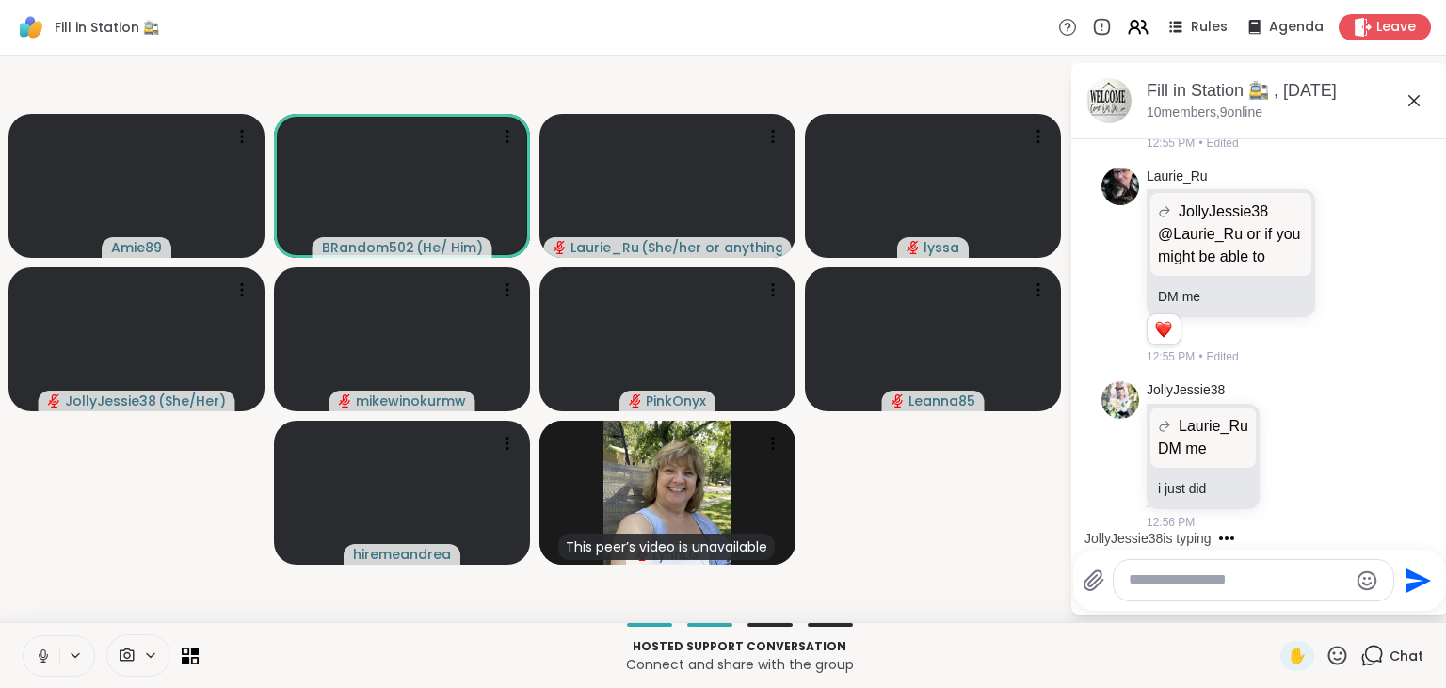
click at [1192, 577] on textarea "Type your message" at bounding box center [1238, 580] width 219 height 20
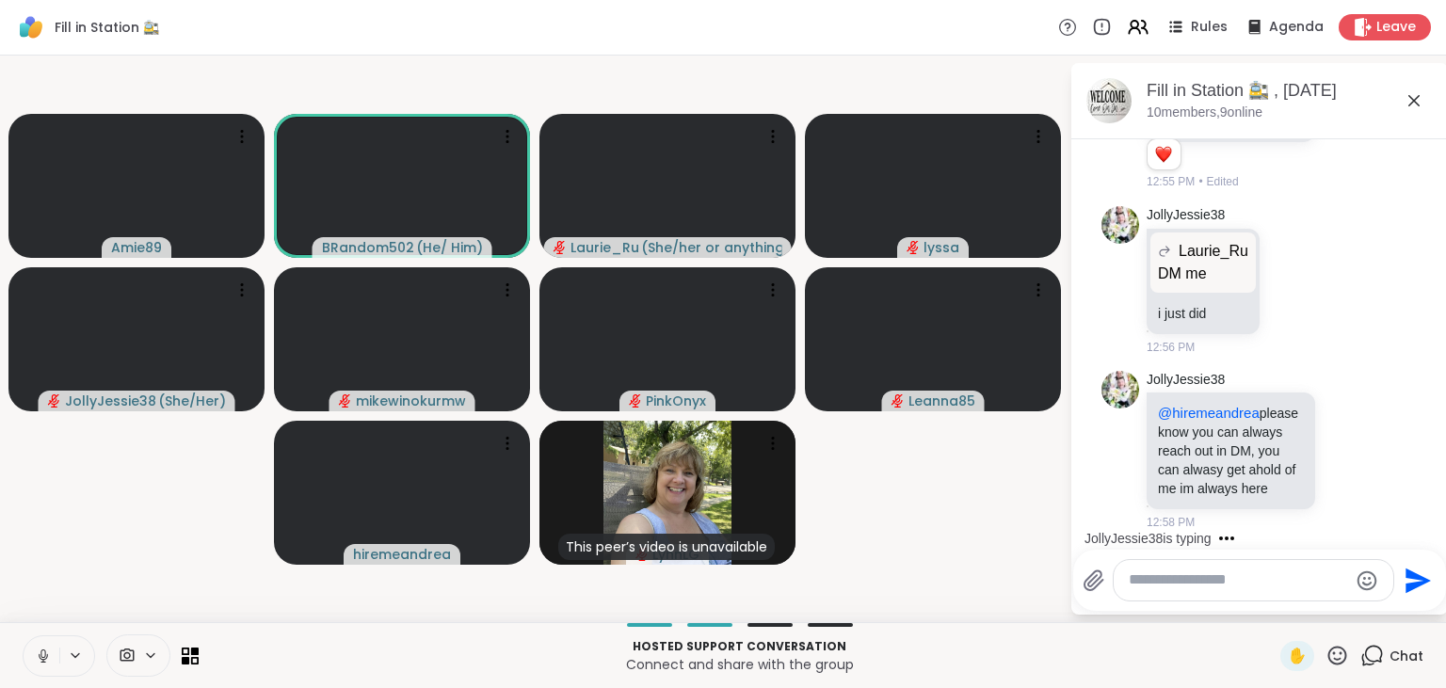
paste textarea "**********"
type textarea "**********"
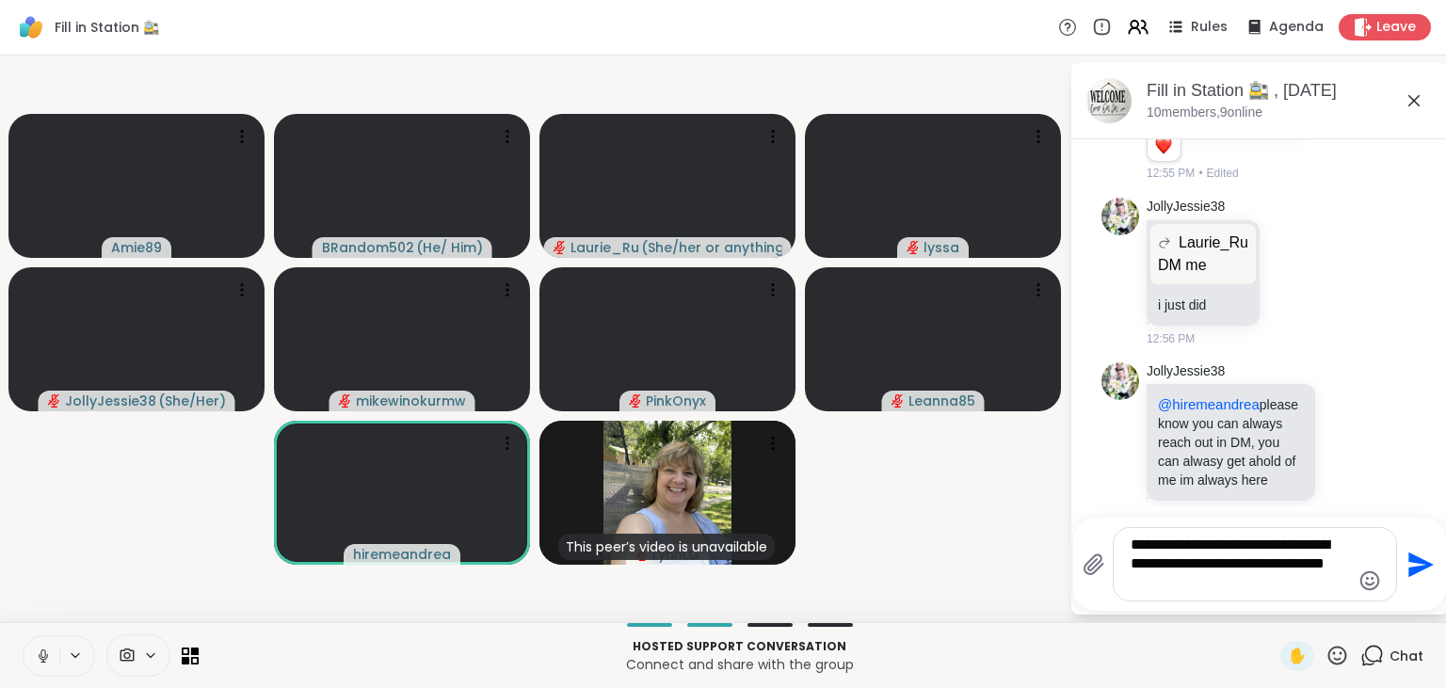
click at [1410, 554] on icon "Send" at bounding box center [1419, 565] width 30 height 30
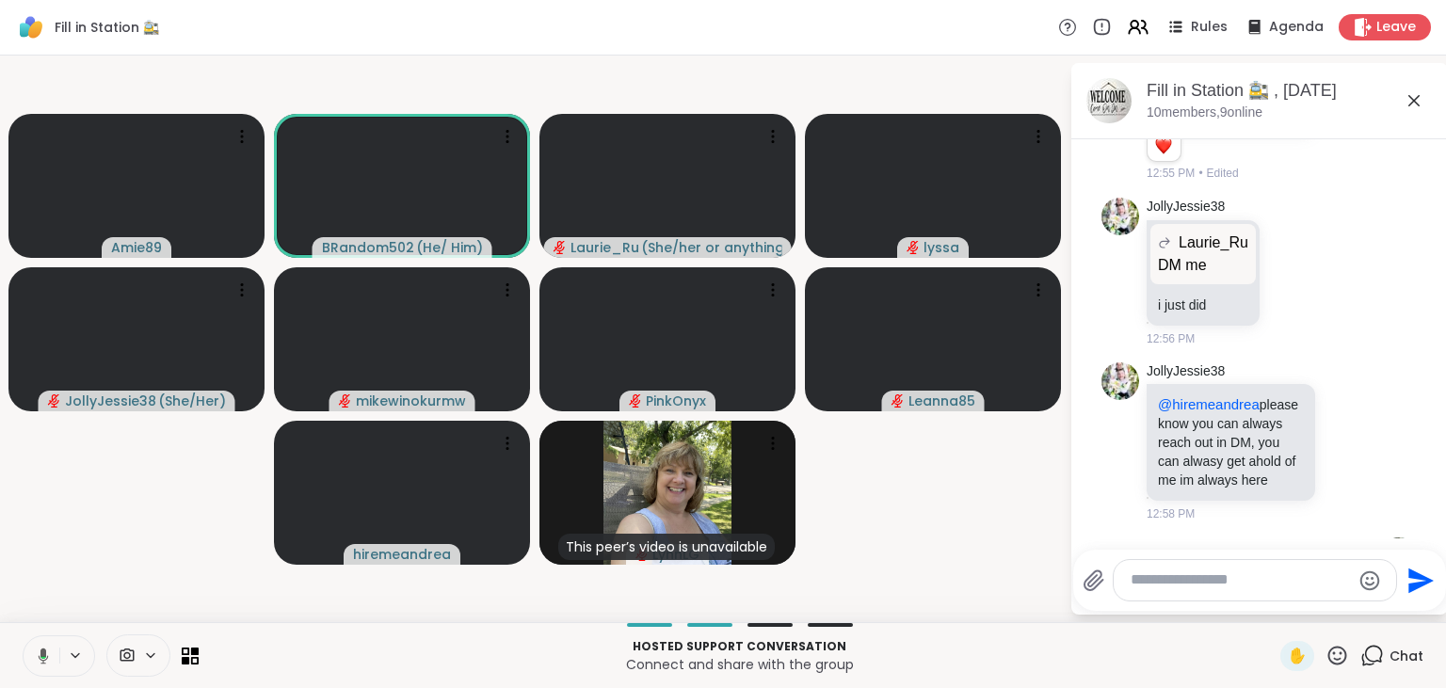
scroll to position [4340, 0]
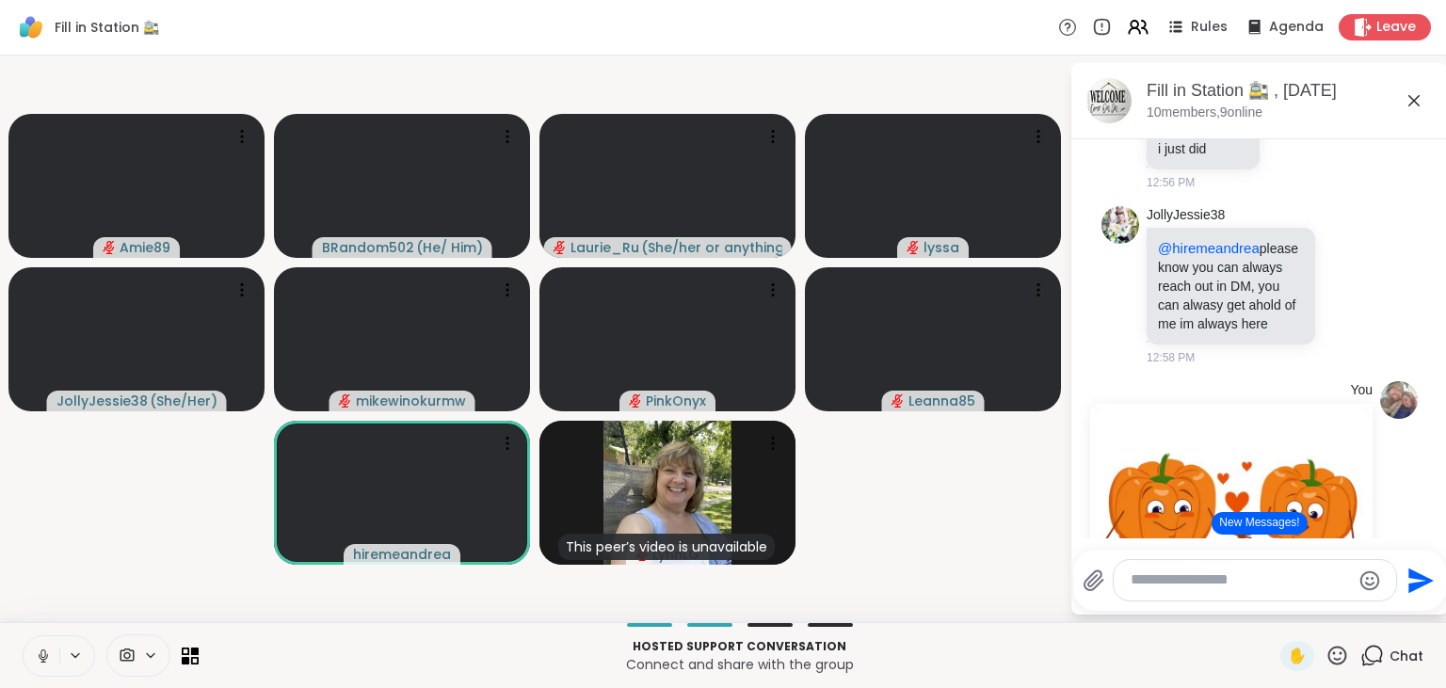
click at [1250, 522] on button "New Messages!" at bounding box center [1259, 523] width 95 height 23
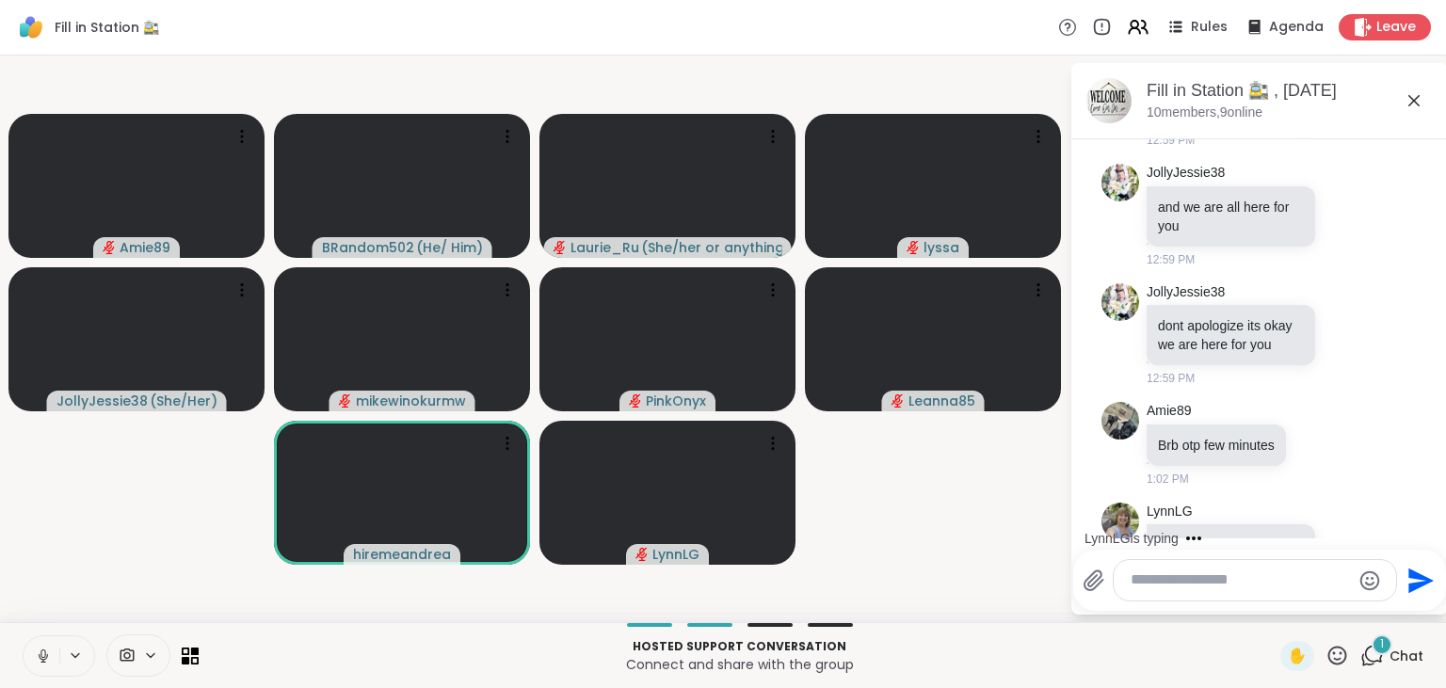
scroll to position [5223, 0]
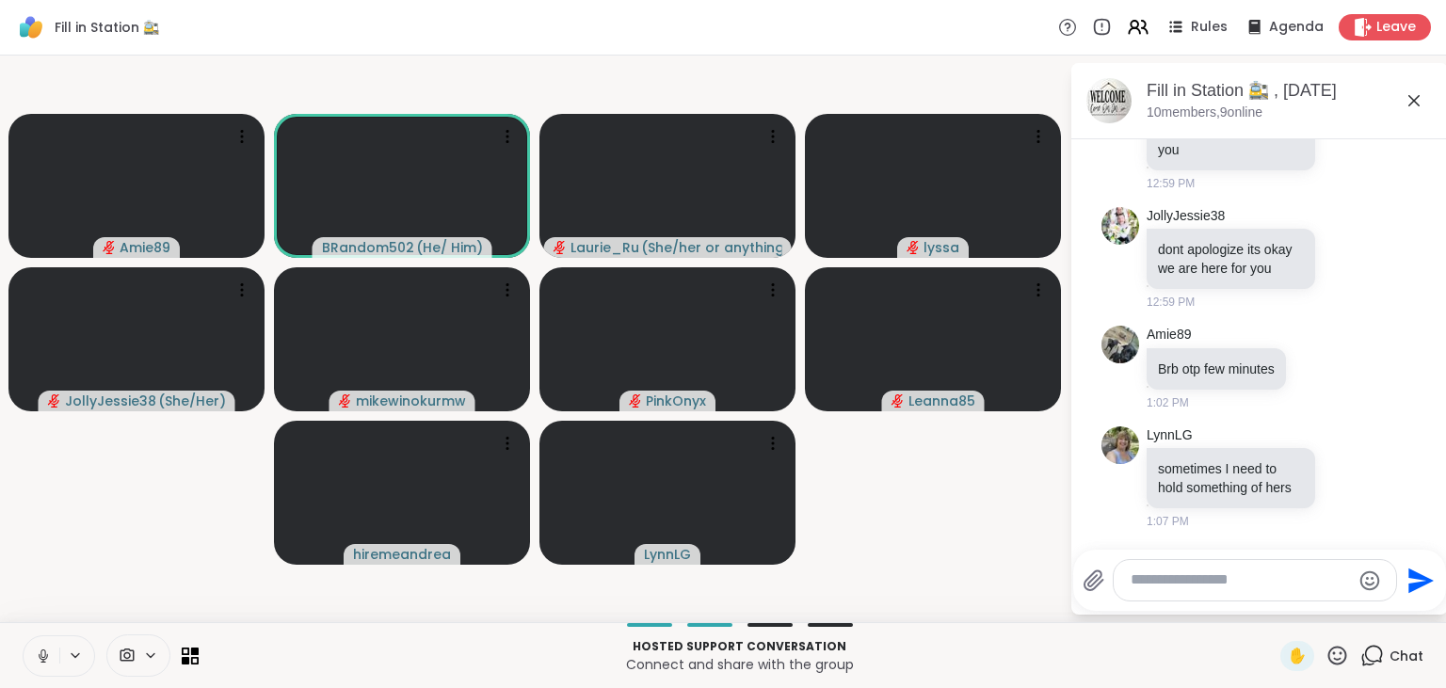
click at [40, 655] on icon at bounding box center [43, 656] width 17 height 17
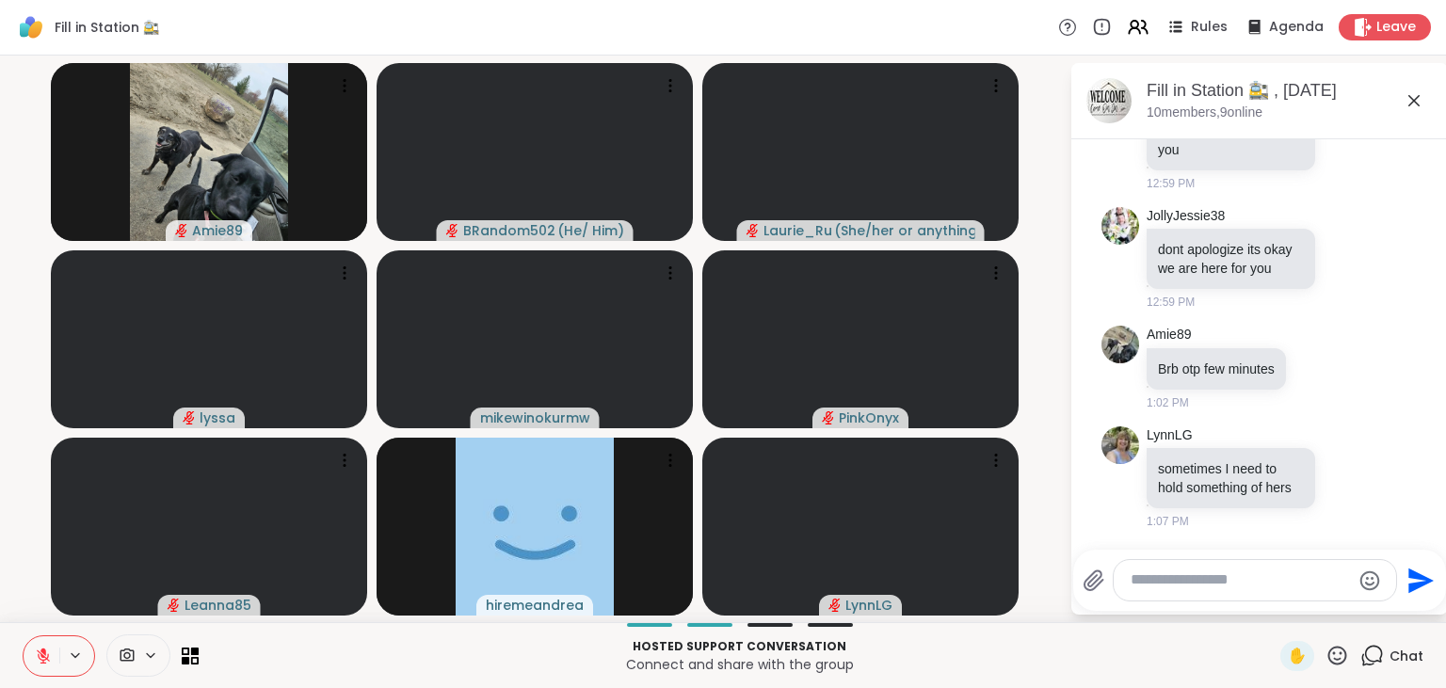
click at [45, 644] on button at bounding box center [42, 656] width 36 height 40
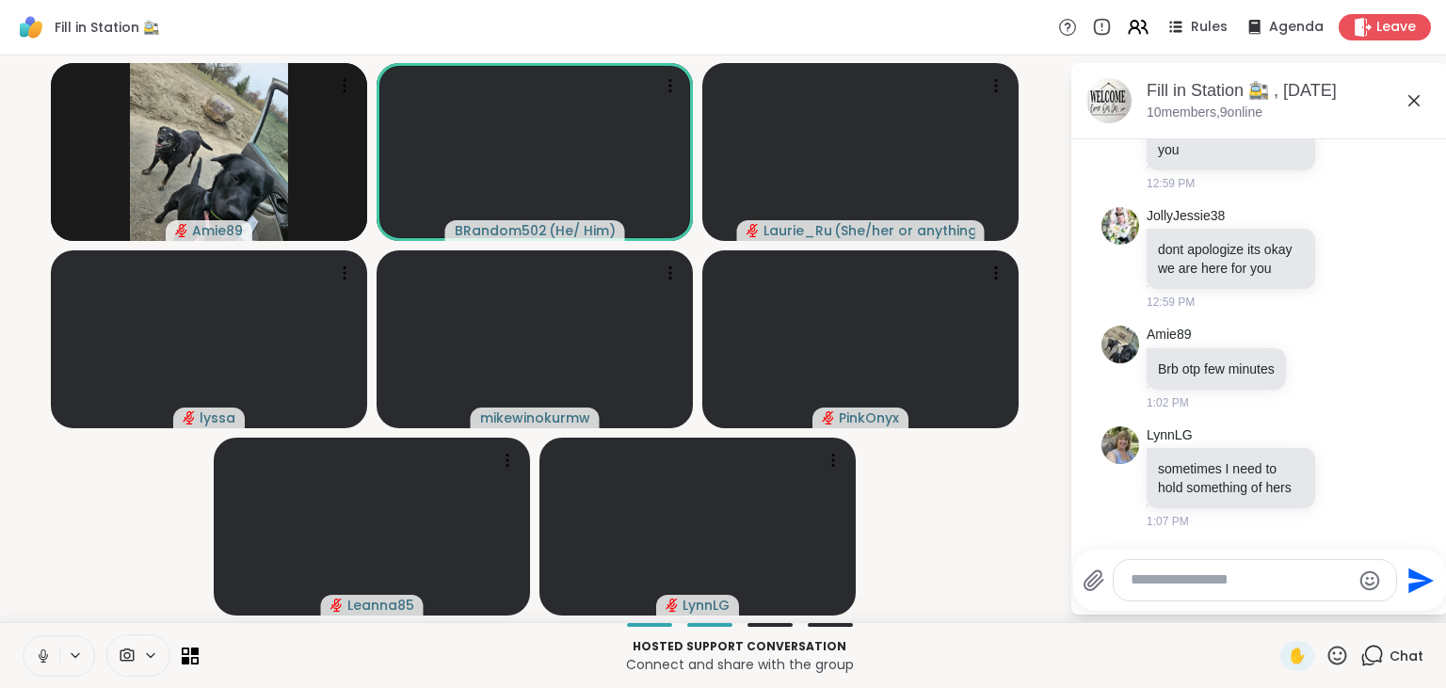
click at [1222, 584] on textarea "Type your message" at bounding box center [1240, 580] width 219 height 20
paste textarea "**********"
type textarea "**********"
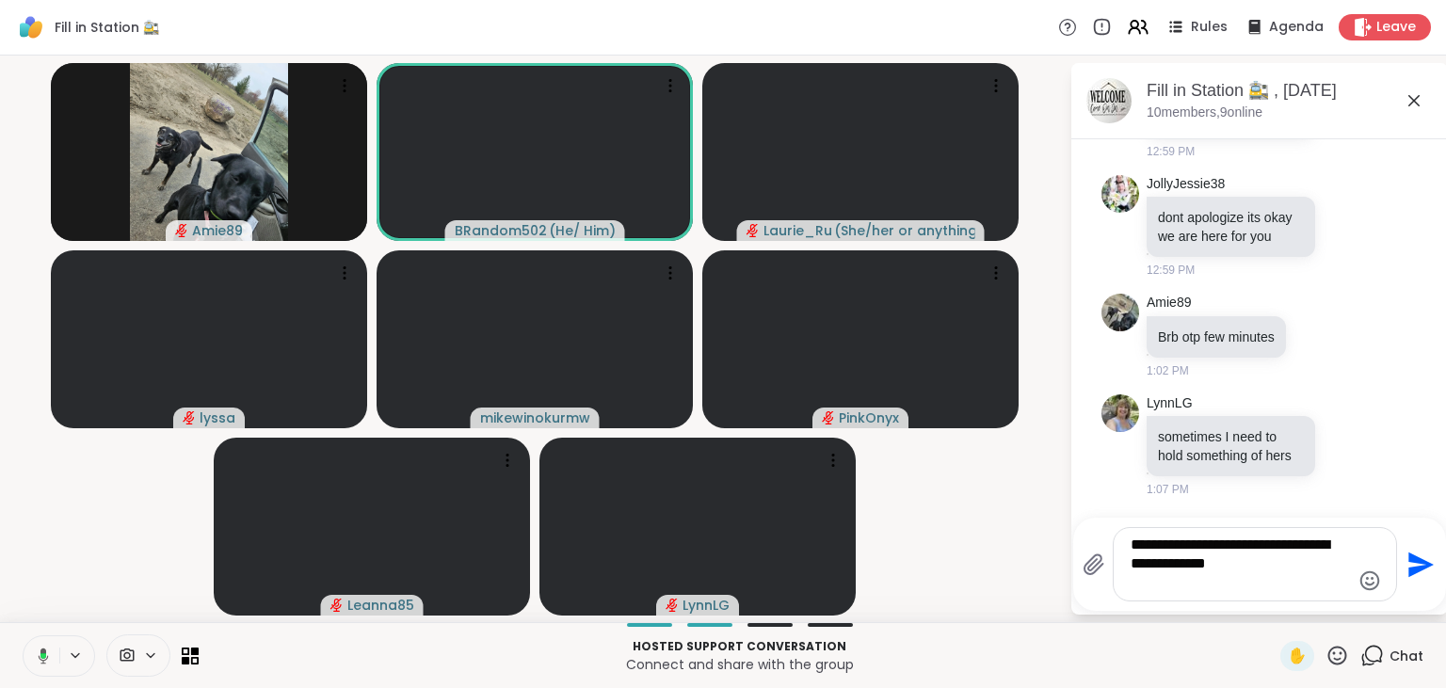
click at [1420, 561] on icon "Send" at bounding box center [1420, 564] width 25 height 25
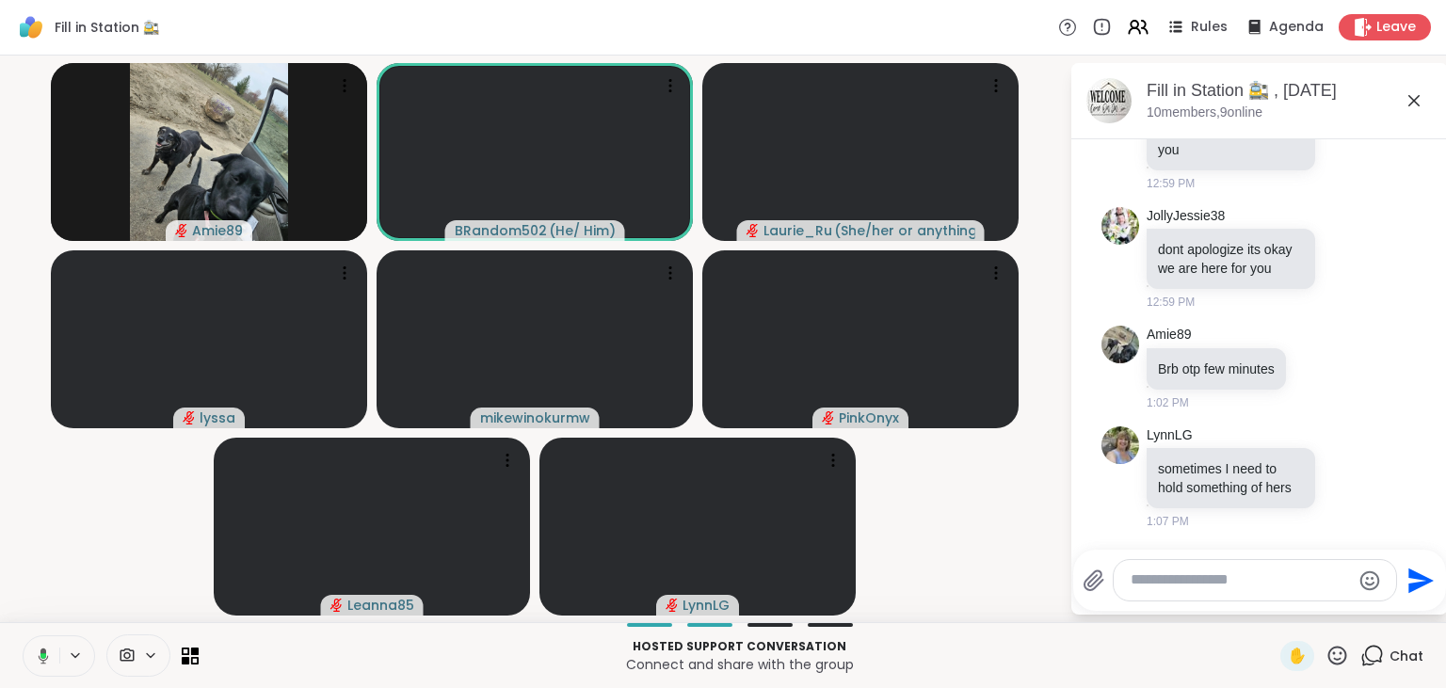
scroll to position [5360, 0]
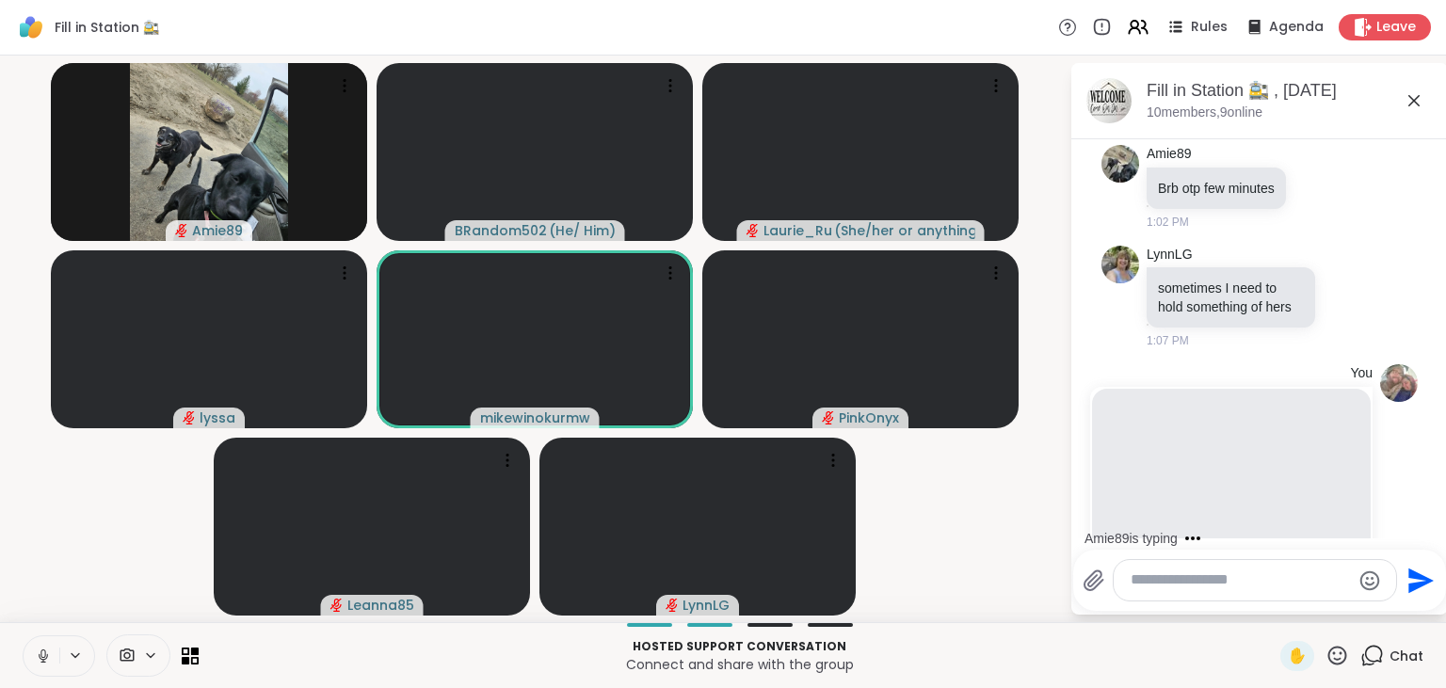
click at [34, 655] on button at bounding box center [42, 656] width 36 height 40
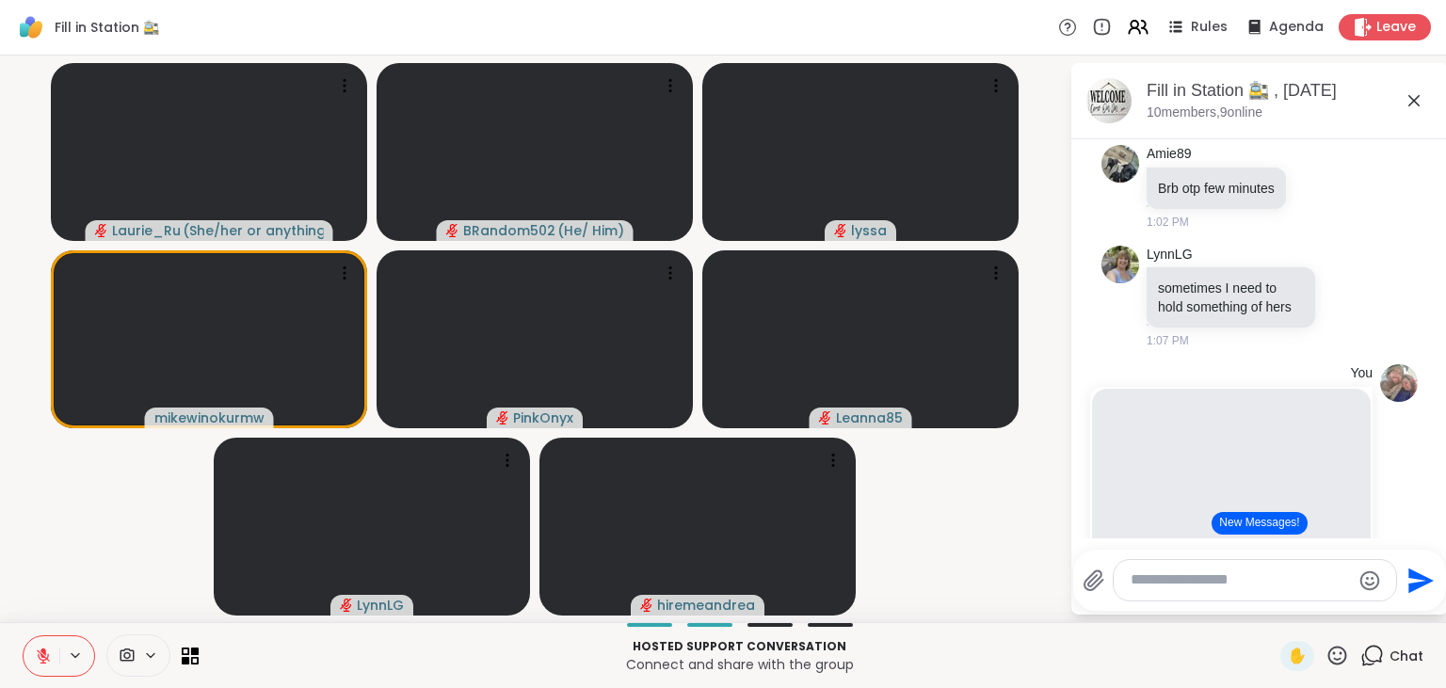
click at [1272, 525] on button "New Messages!" at bounding box center [1259, 523] width 95 height 23
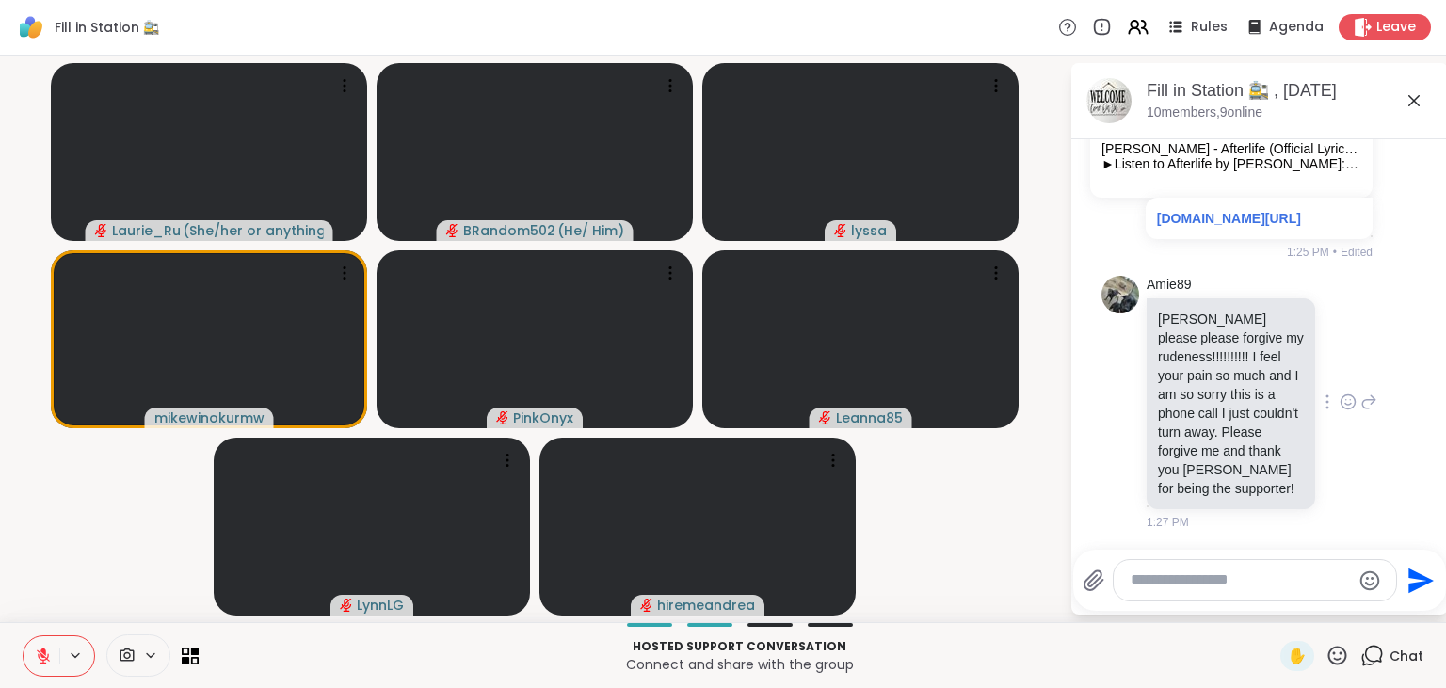
click at [1347, 401] on icon at bounding box center [1348, 402] width 17 height 19
click at [1198, 375] on div "Select Reaction: Heart" at bounding box center [1198, 371] width 17 height 17
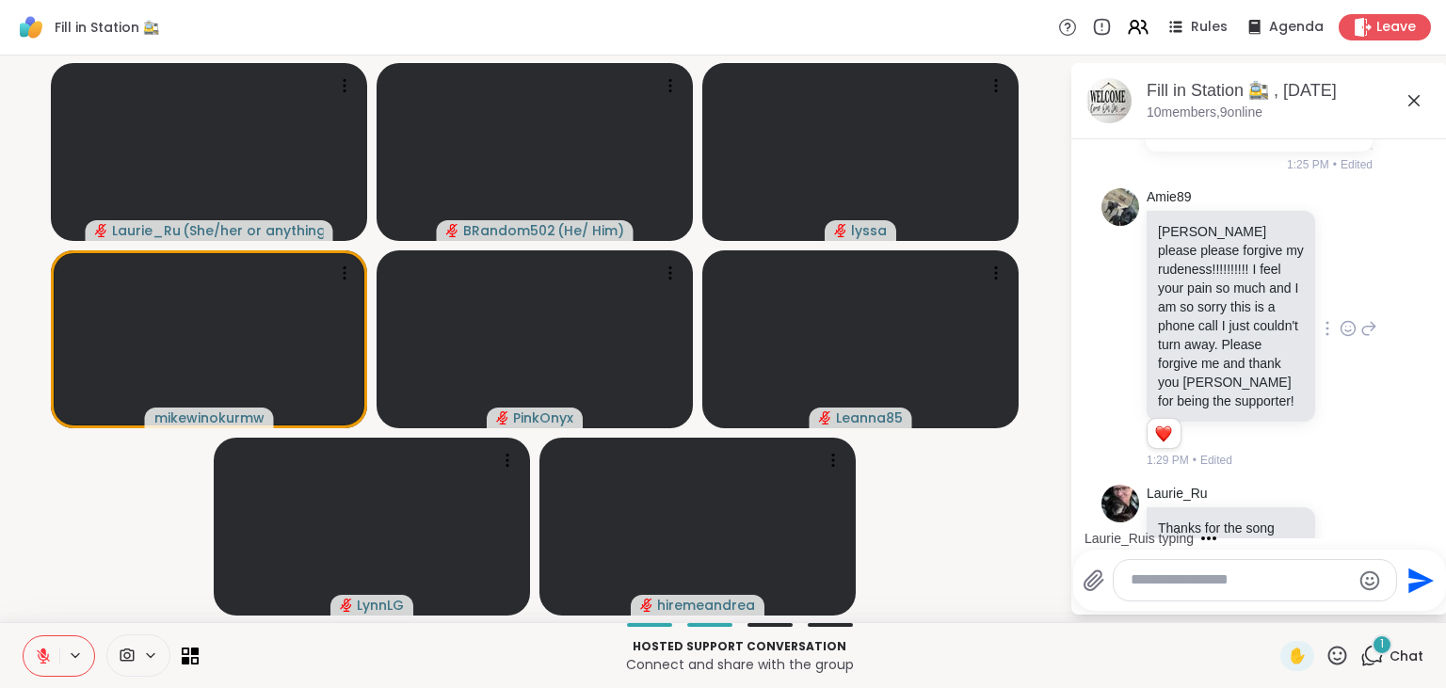
scroll to position [6100, 0]
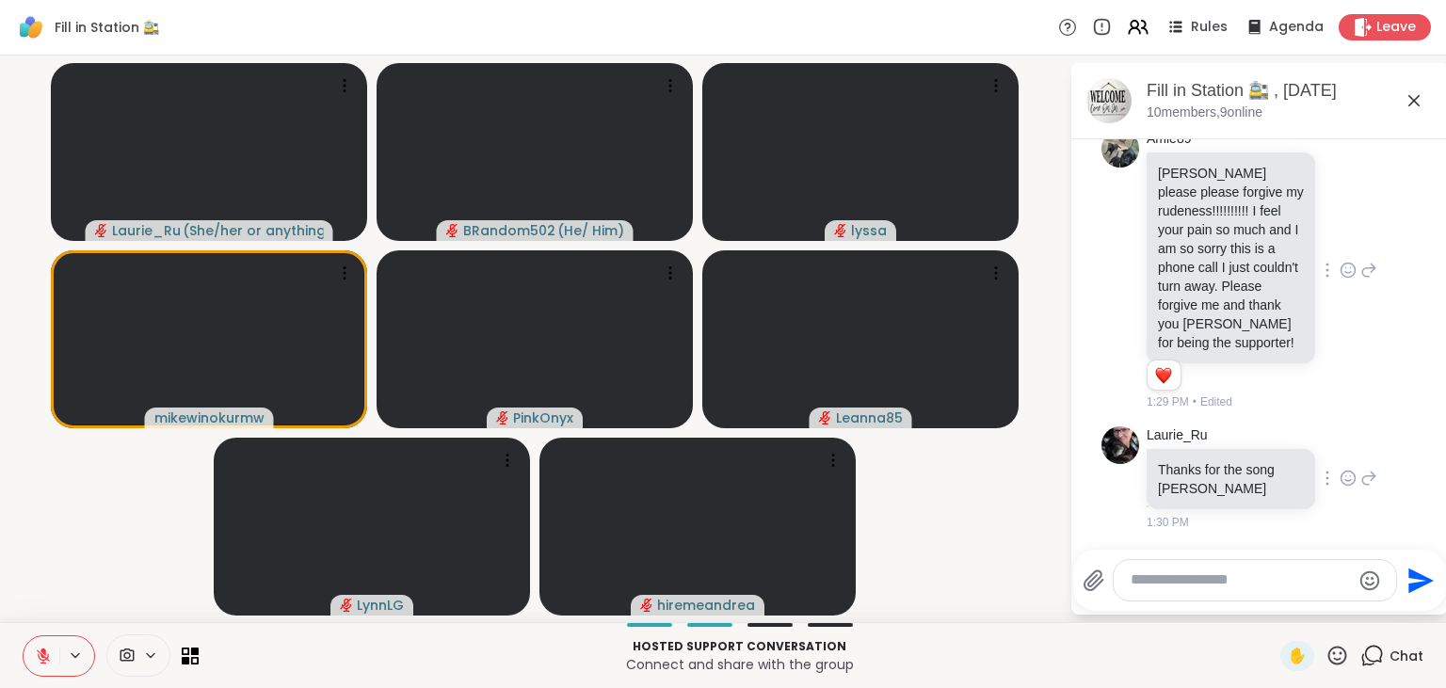
click at [1349, 481] on icon at bounding box center [1348, 480] width 6 height 2
click at [1206, 446] on div "Select Reaction: Heart" at bounding box center [1198, 448] width 17 height 17
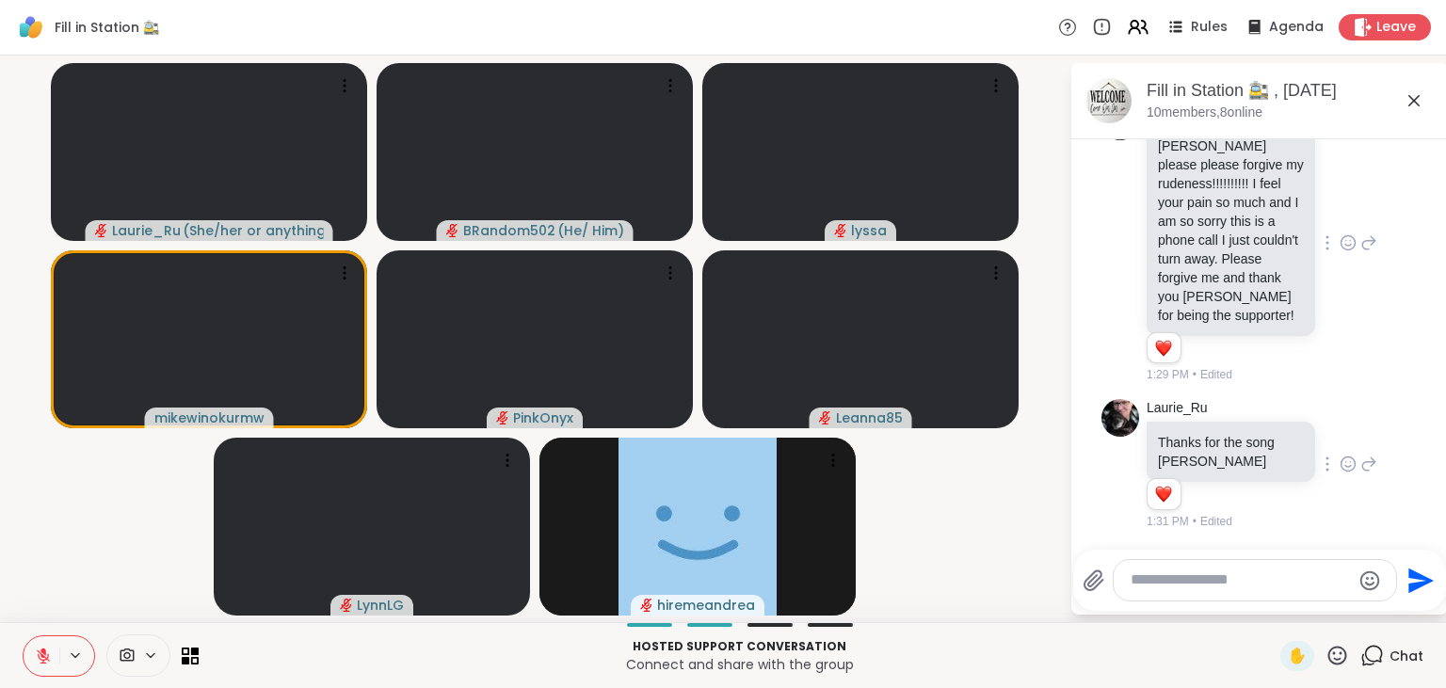
click at [44, 647] on button at bounding box center [42, 656] width 36 height 40
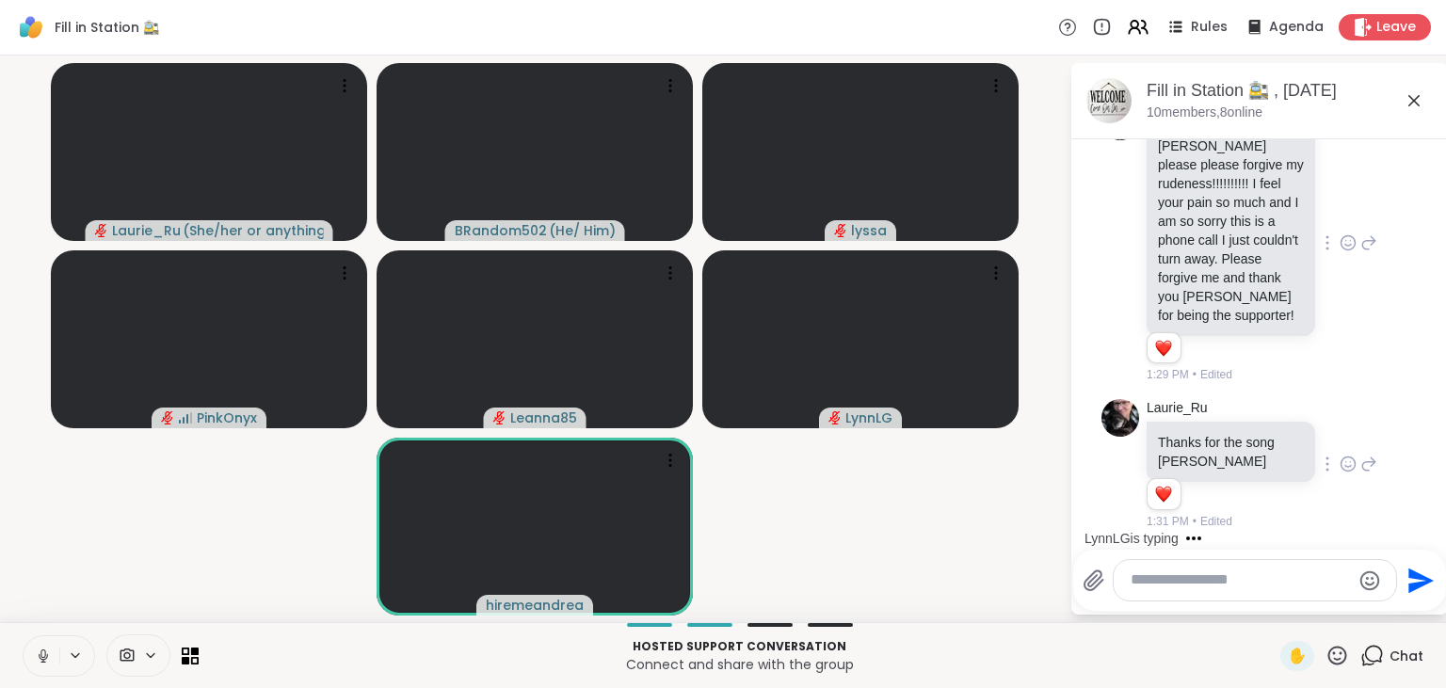
scroll to position [6265, 0]
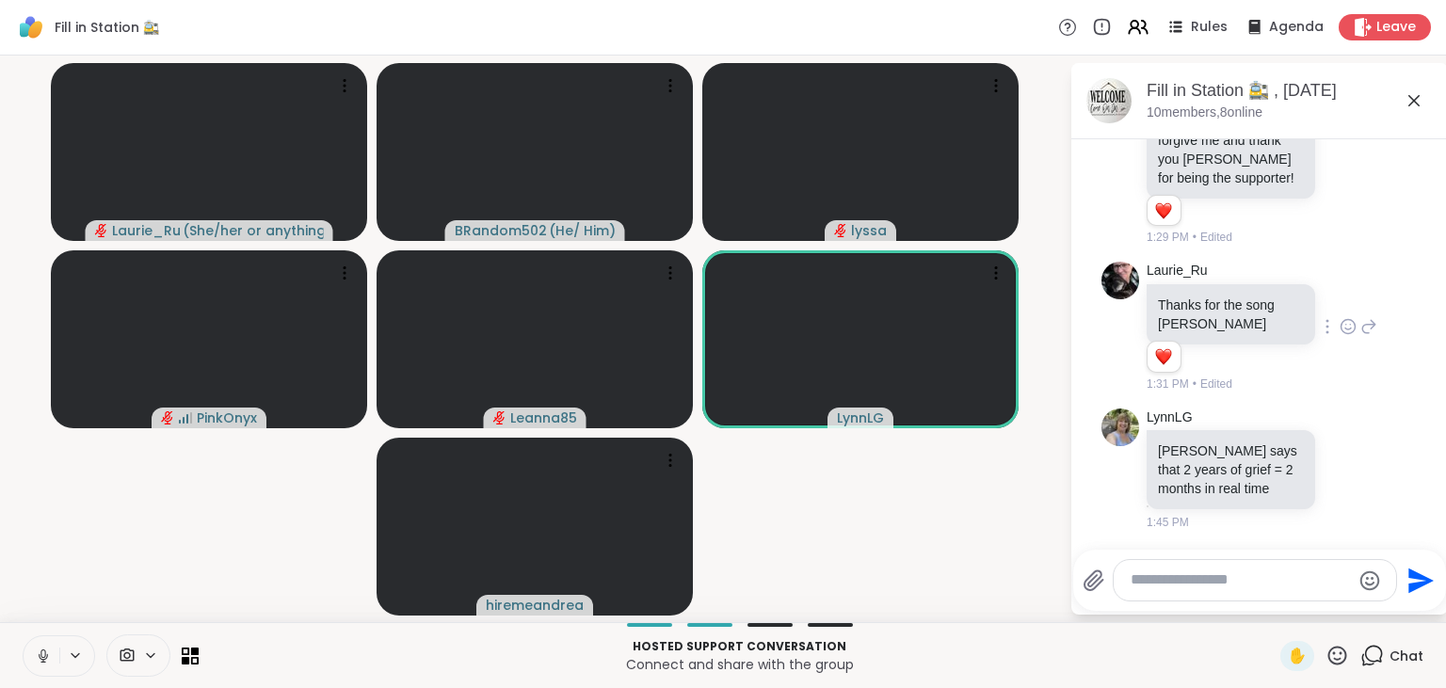
click at [44, 647] on button at bounding box center [42, 656] width 36 height 40
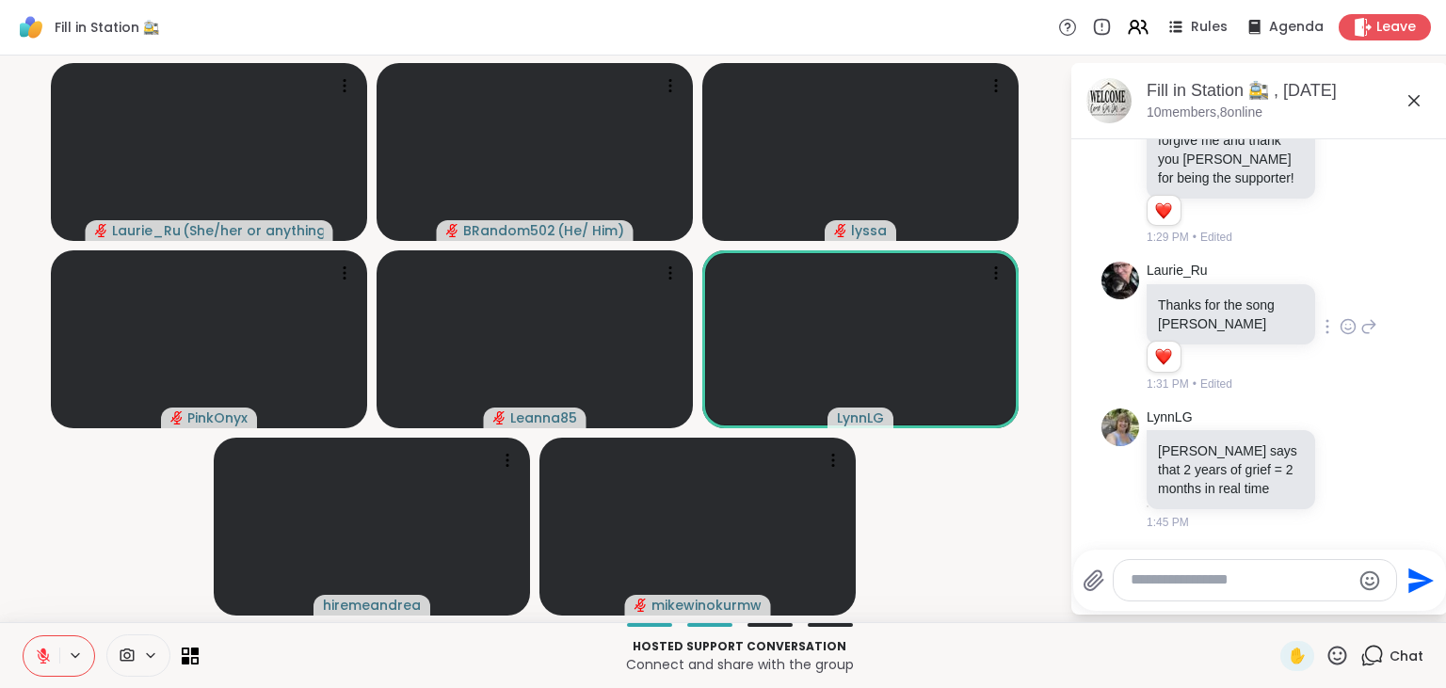
click at [50, 653] on icon at bounding box center [43, 656] width 17 height 17
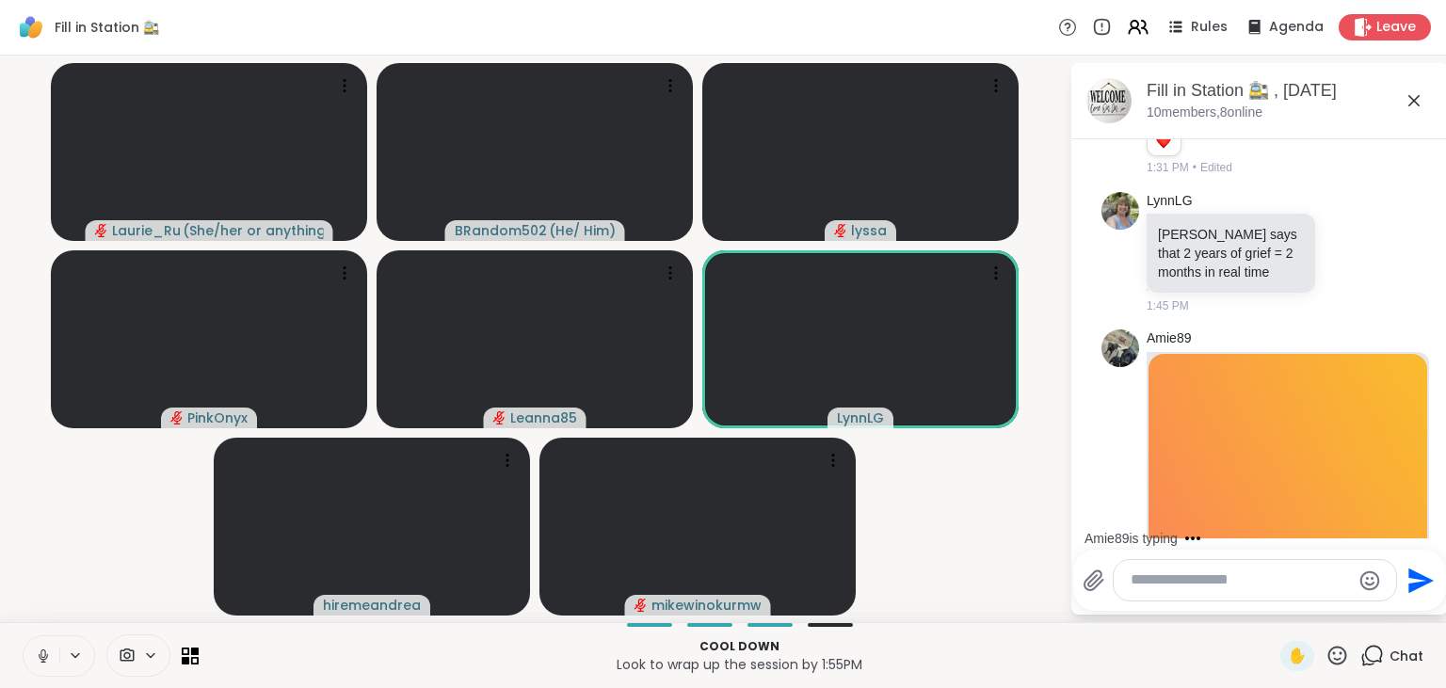
click at [1376, 653] on icon at bounding box center [1372, 656] width 24 height 24
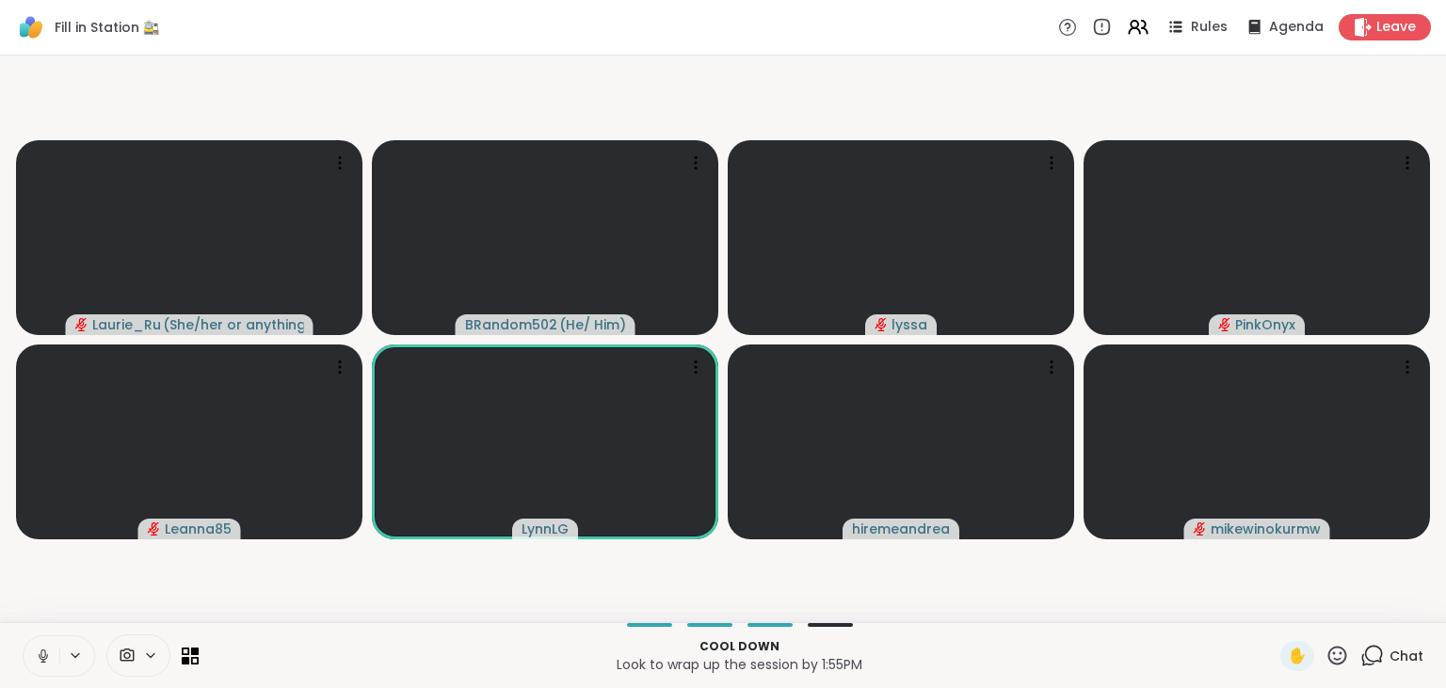
click at [1376, 653] on icon at bounding box center [1372, 656] width 24 height 24
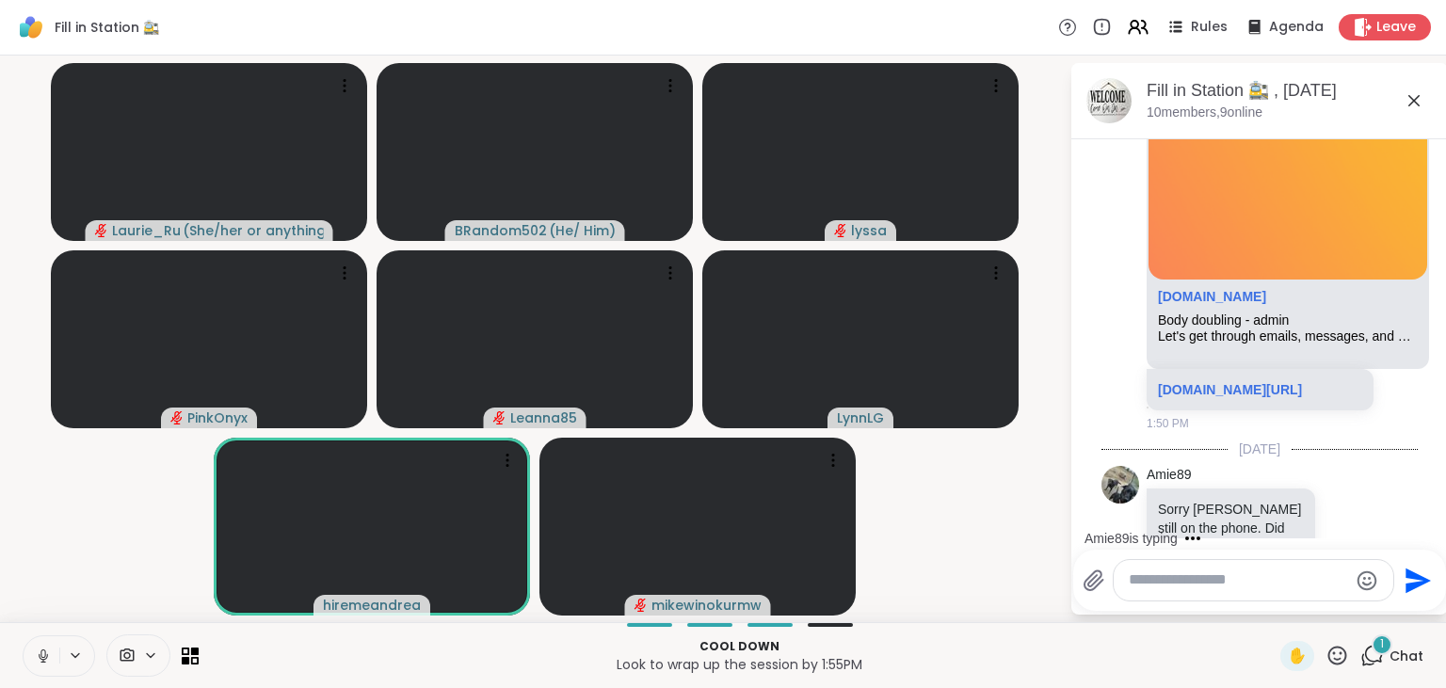
scroll to position [6884, 0]
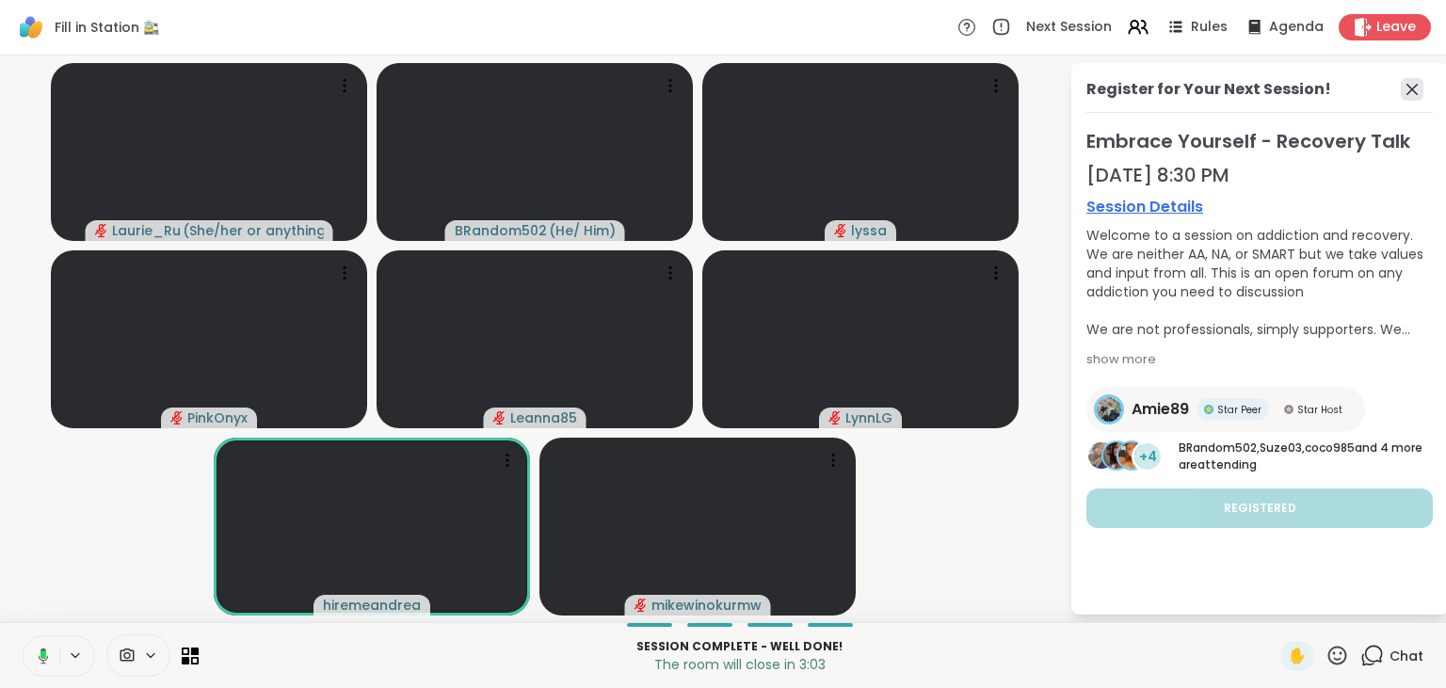
click at [1413, 91] on icon at bounding box center [1412, 89] width 23 height 23
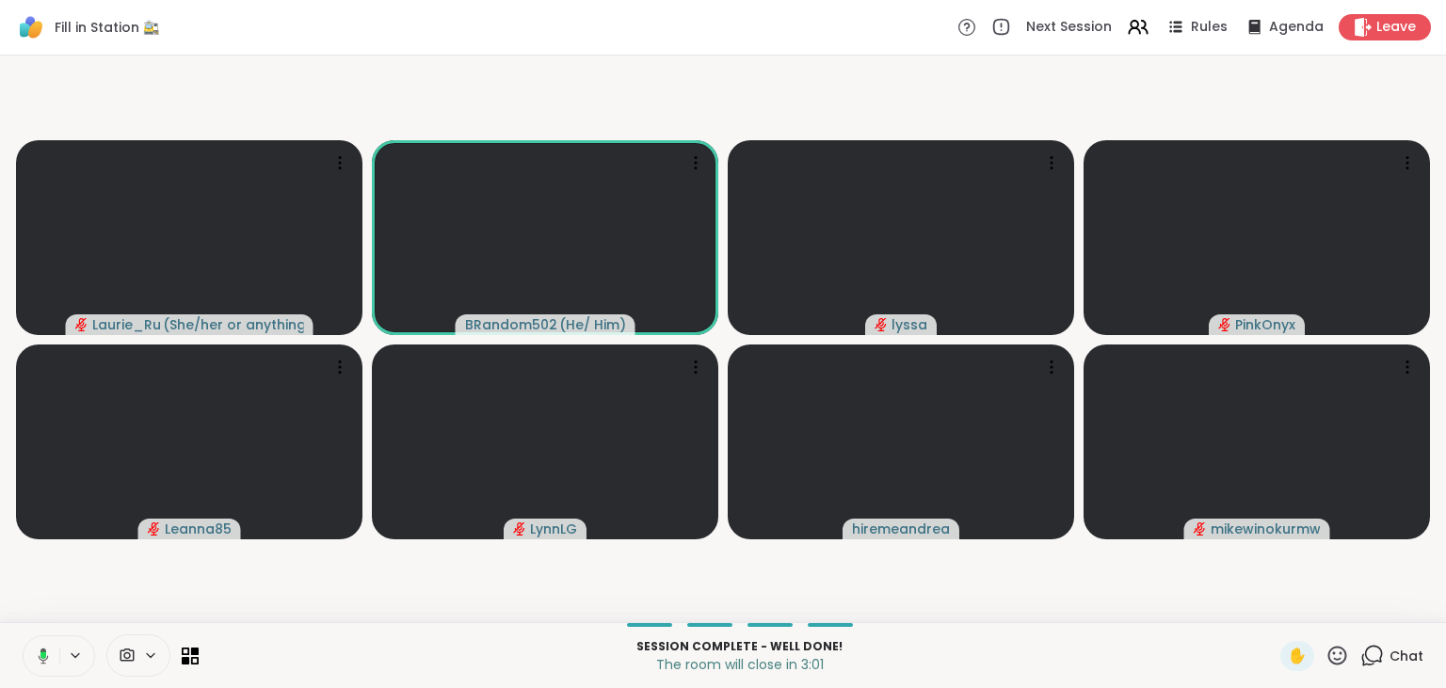
click at [1177, 592] on video-player-container "Laurie_Ru ( She/her or anything else ) BRandom502 ( He/ Him ) lyssa PinkOnyx Le…" at bounding box center [722, 339] width 1423 height 552
click at [1371, 648] on icon at bounding box center [1374, 654] width 18 height 17
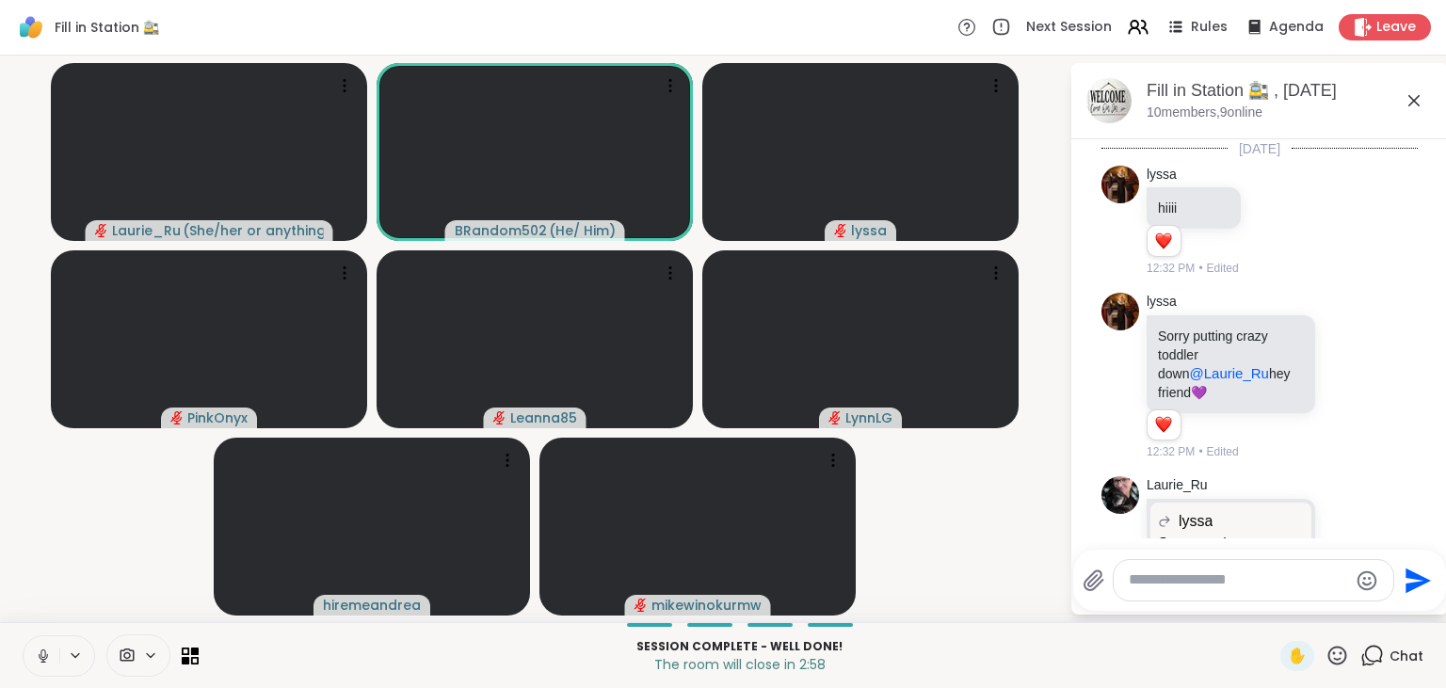
scroll to position [6866, 0]
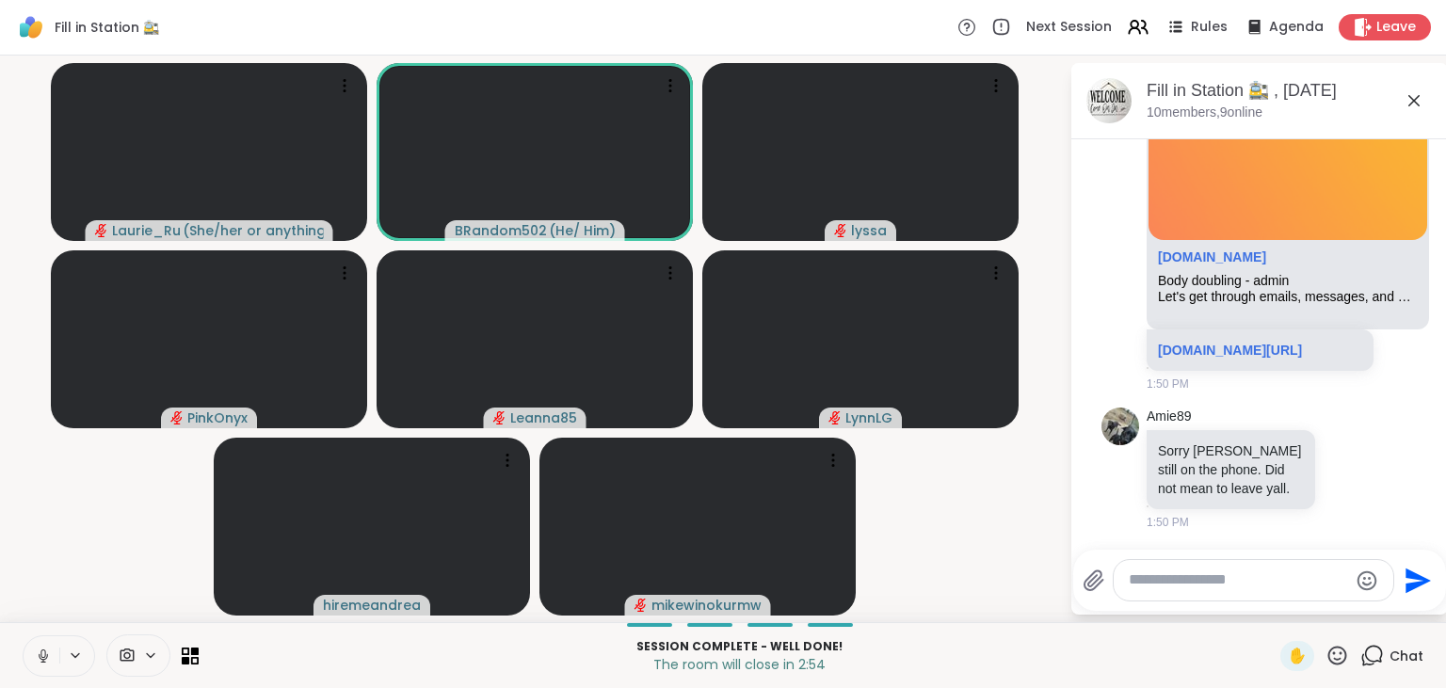
click at [1001, 563] on video-player-container "Laurie_Ru ( She/her or anything else ) BRandom502 ( He/ Him ) lyssa PinkOnyx Le…" at bounding box center [534, 339] width 1047 height 552
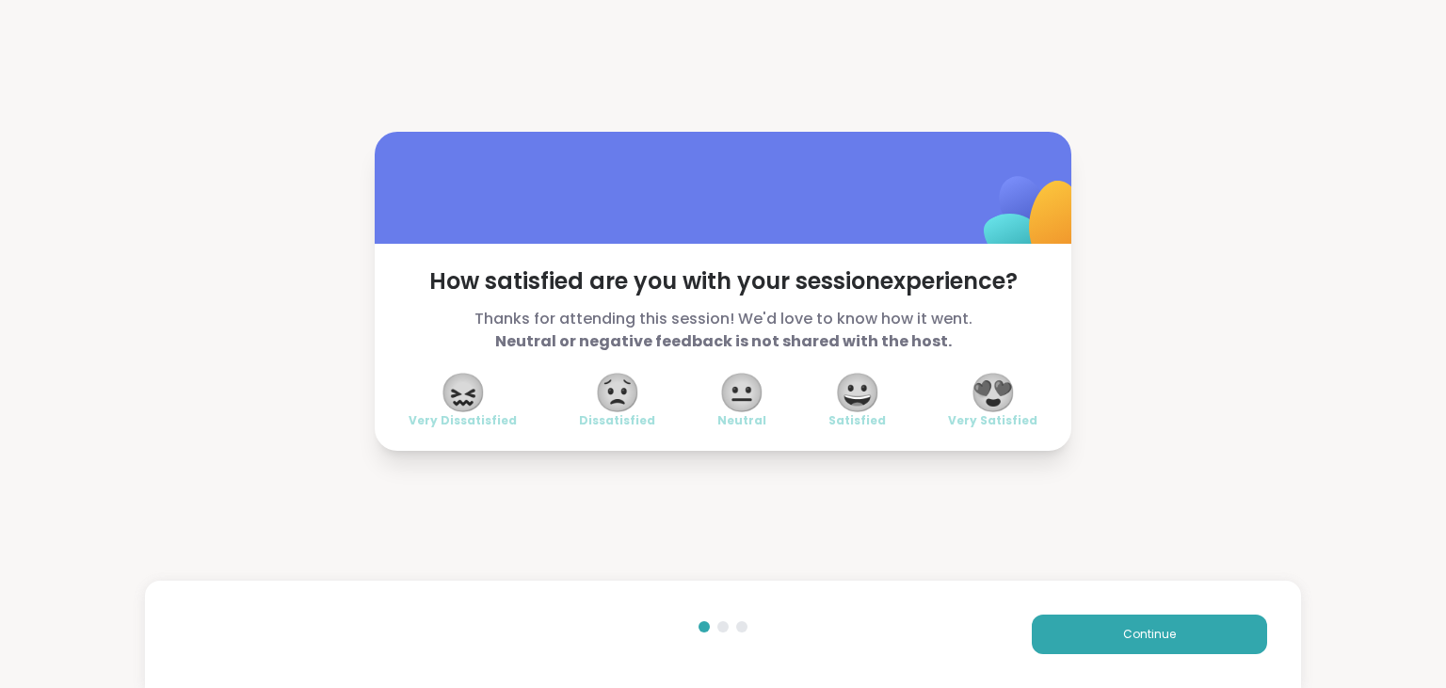
click at [1000, 389] on span "😍" at bounding box center [993, 393] width 47 height 34
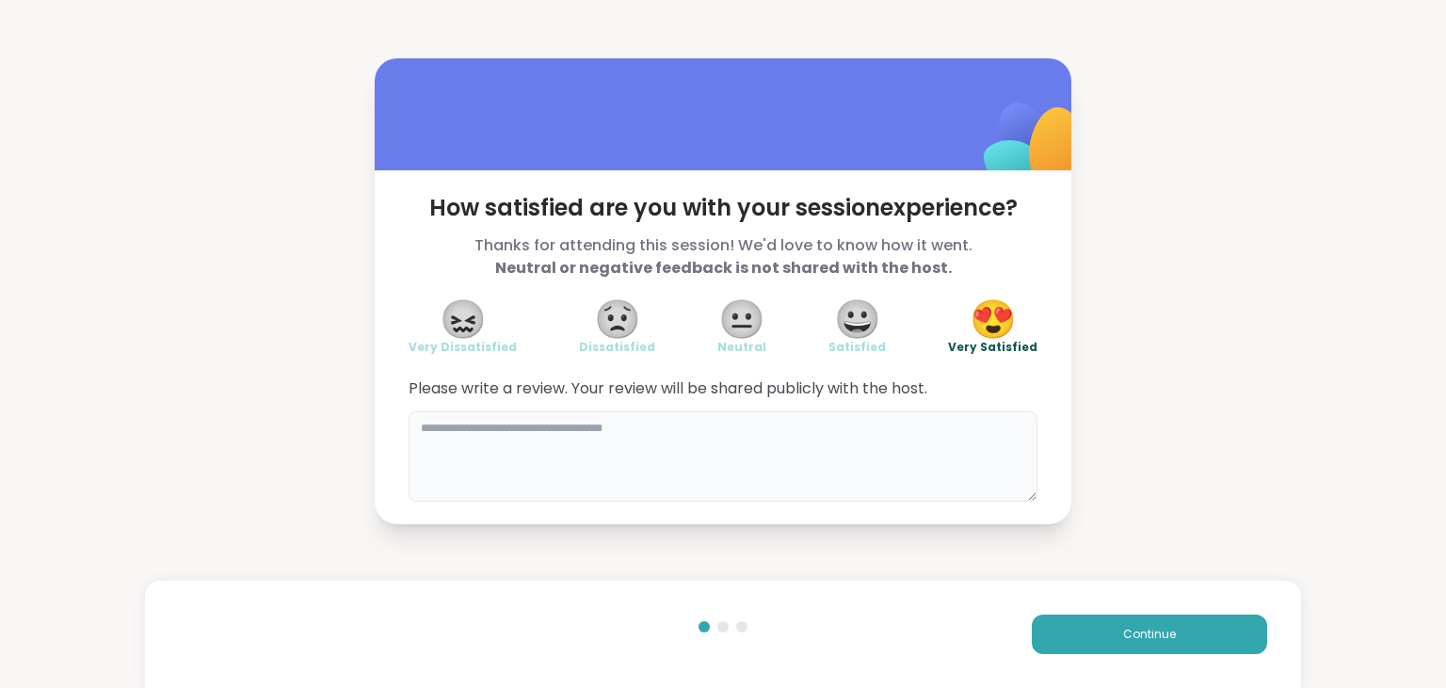
click at [822, 445] on textarea at bounding box center [723, 456] width 629 height 90
type textarea "**********"
click at [1125, 631] on span "Continue" at bounding box center [1149, 634] width 53 height 17
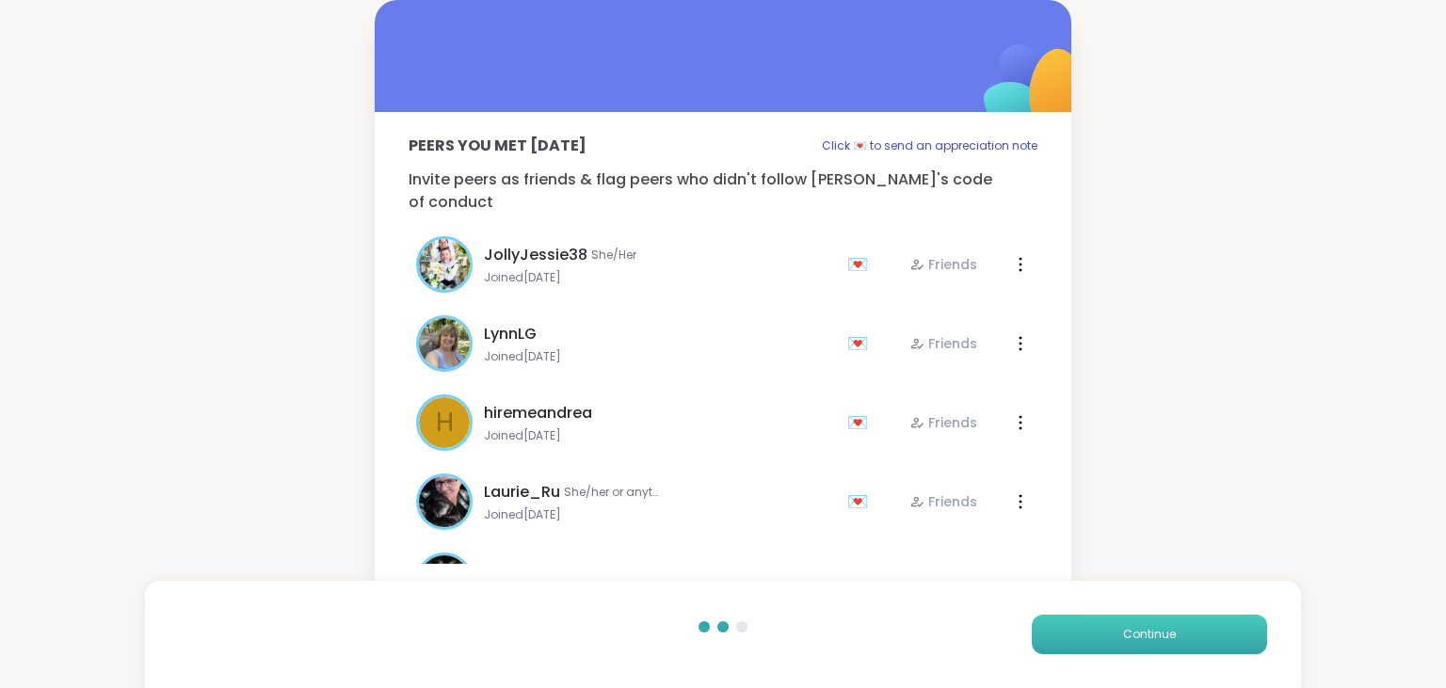
click at [1125, 631] on span "Continue" at bounding box center [1149, 634] width 53 height 17
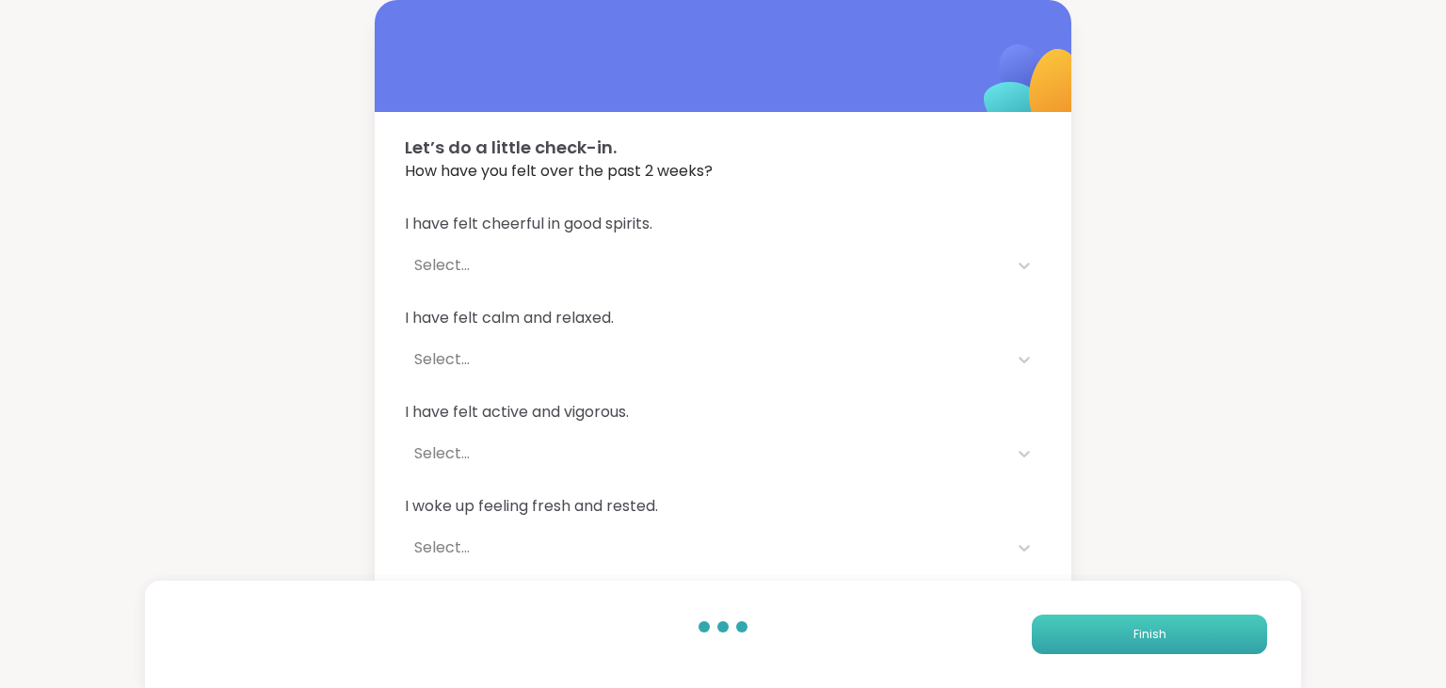
click at [1125, 631] on button "Finish" at bounding box center [1149, 635] width 235 height 40
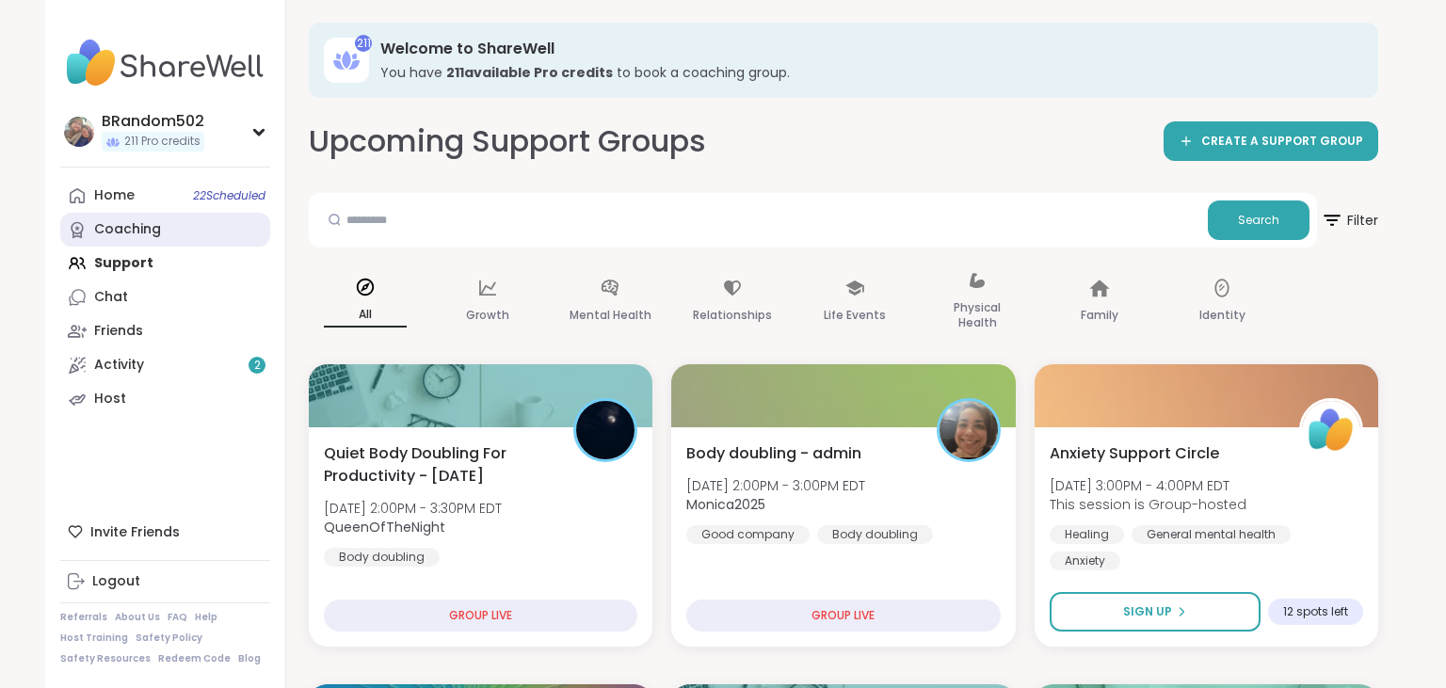
click at [169, 224] on link "Coaching" at bounding box center [165, 230] width 210 height 34
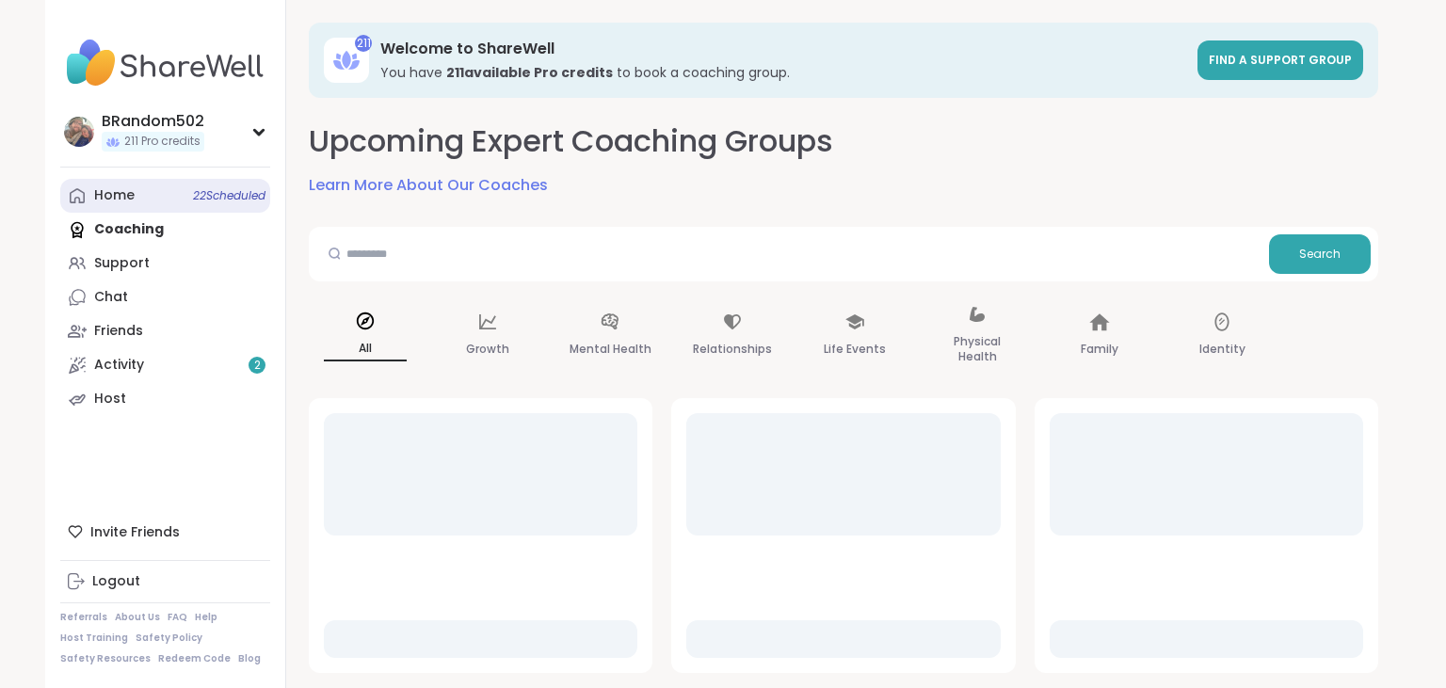
click at [141, 192] on link "Home 22 Scheduled" at bounding box center [165, 196] width 210 height 34
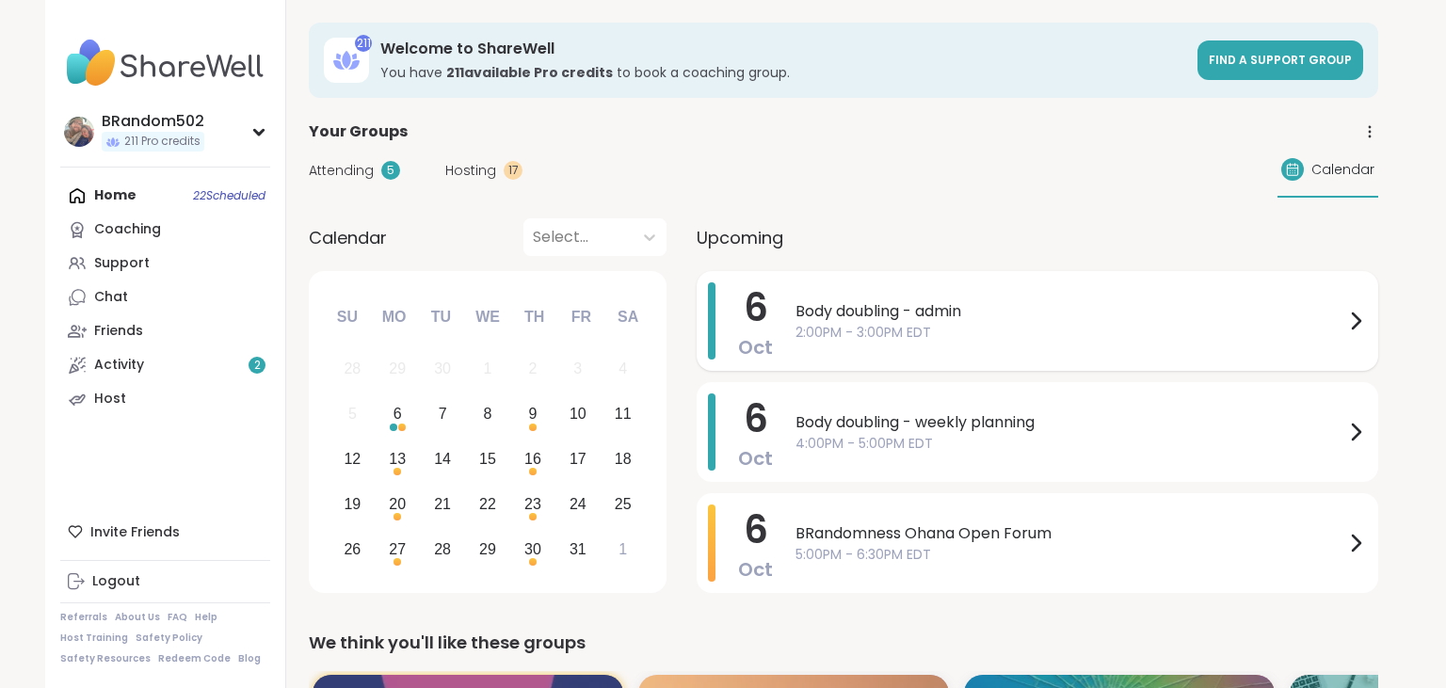
click at [897, 333] on span "2:00PM - 3:00PM EDT" at bounding box center [1069, 333] width 549 height 20
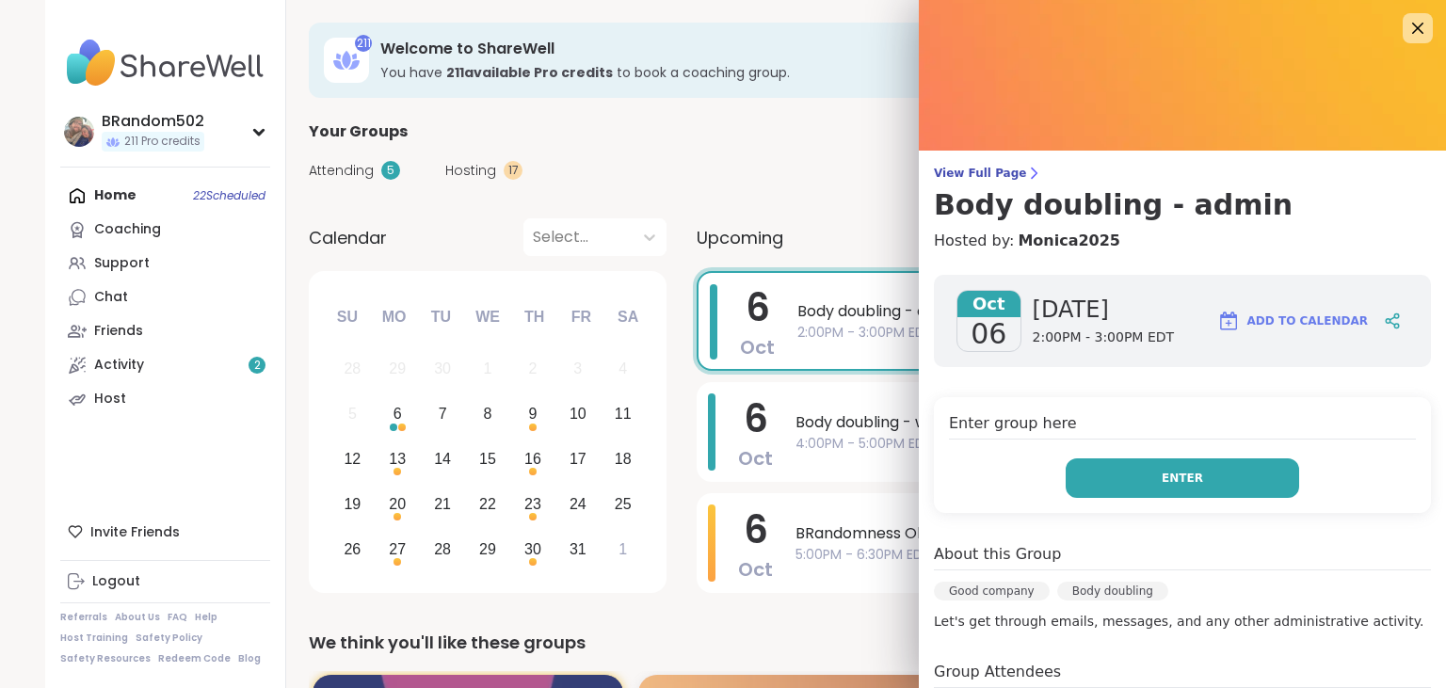
click at [1143, 474] on button "Enter" at bounding box center [1182, 478] width 233 height 40
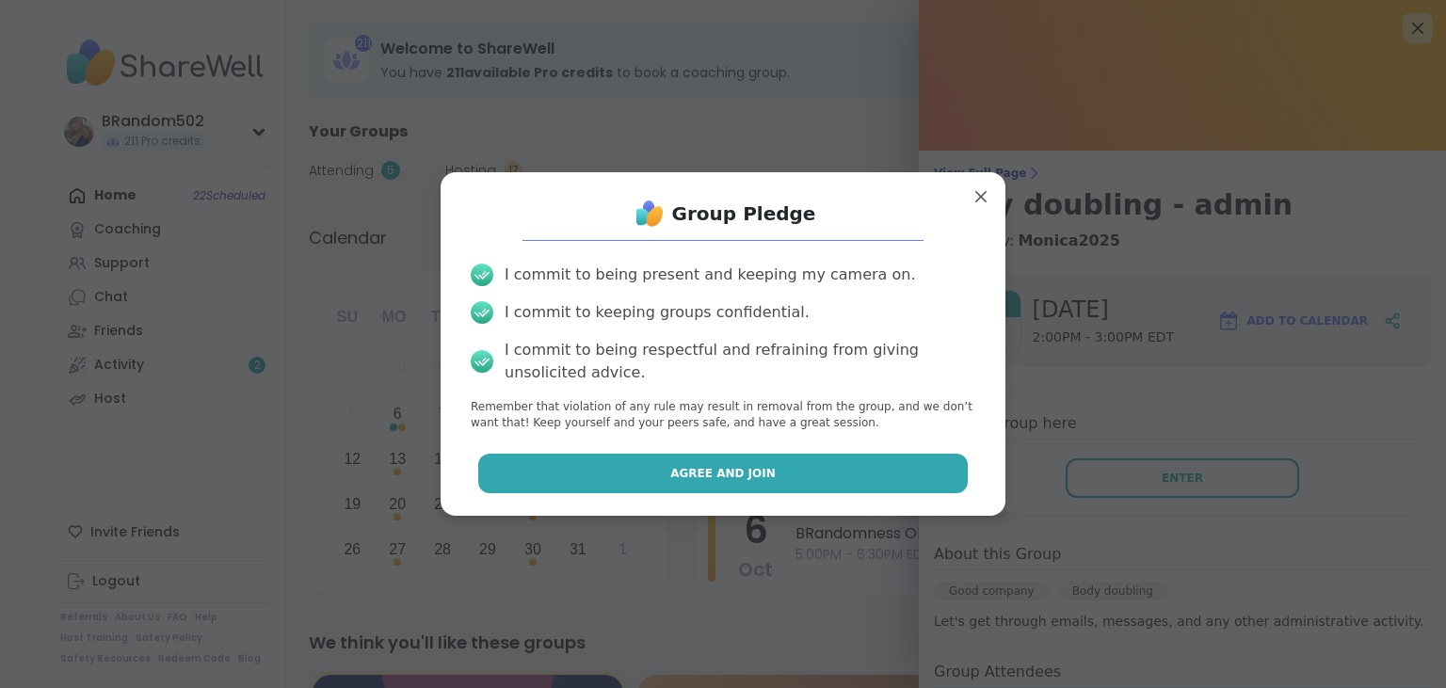
click at [933, 458] on button "Agree and Join" at bounding box center [723, 474] width 490 height 40
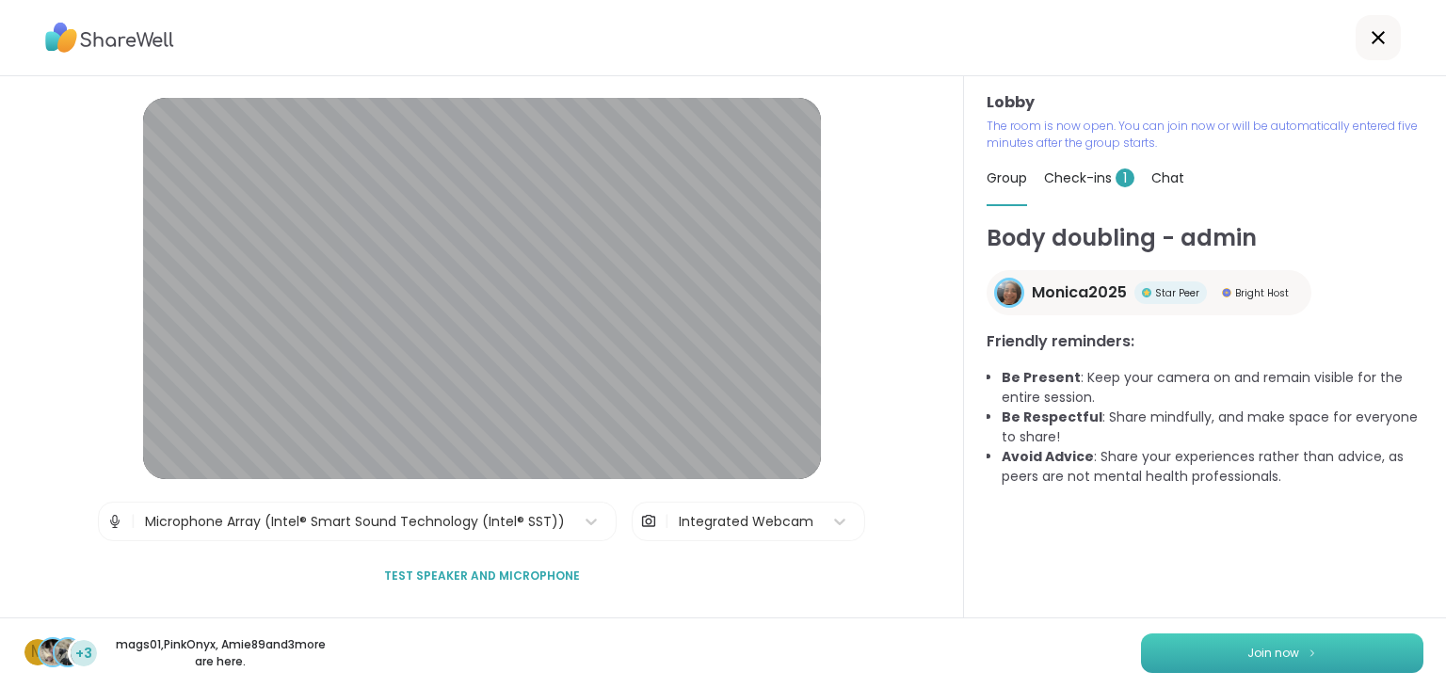
click at [1226, 648] on button "Join now" at bounding box center [1282, 654] width 282 height 40
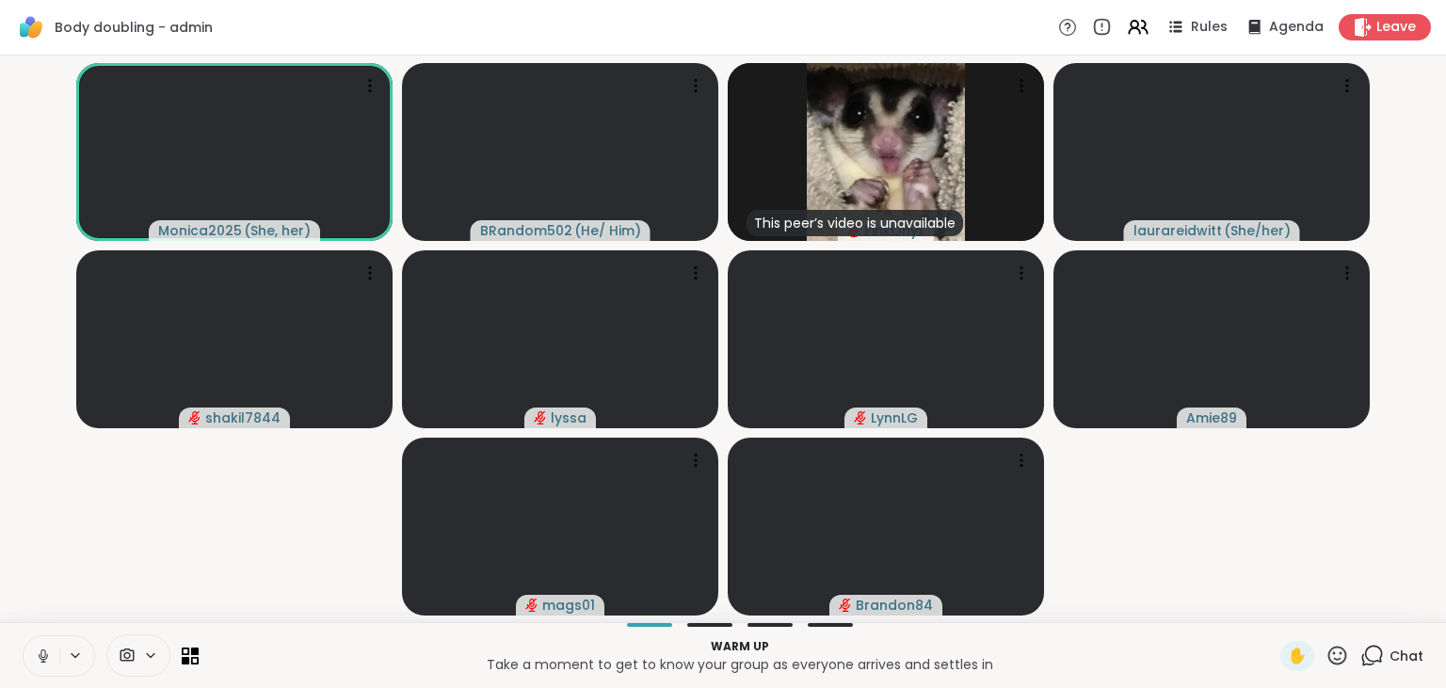
click at [1370, 657] on icon at bounding box center [1372, 656] width 24 height 24
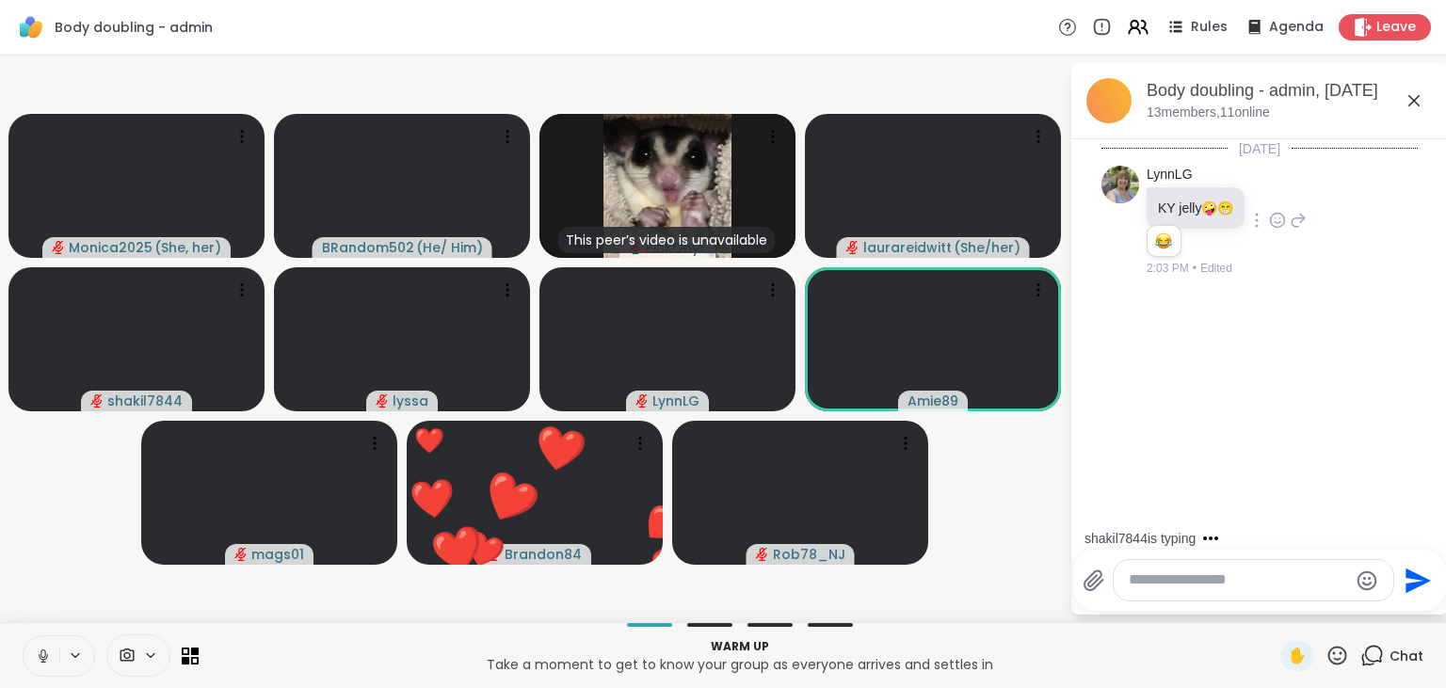
click at [1285, 218] on icon at bounding box center [1277, 220] width 17 height 19
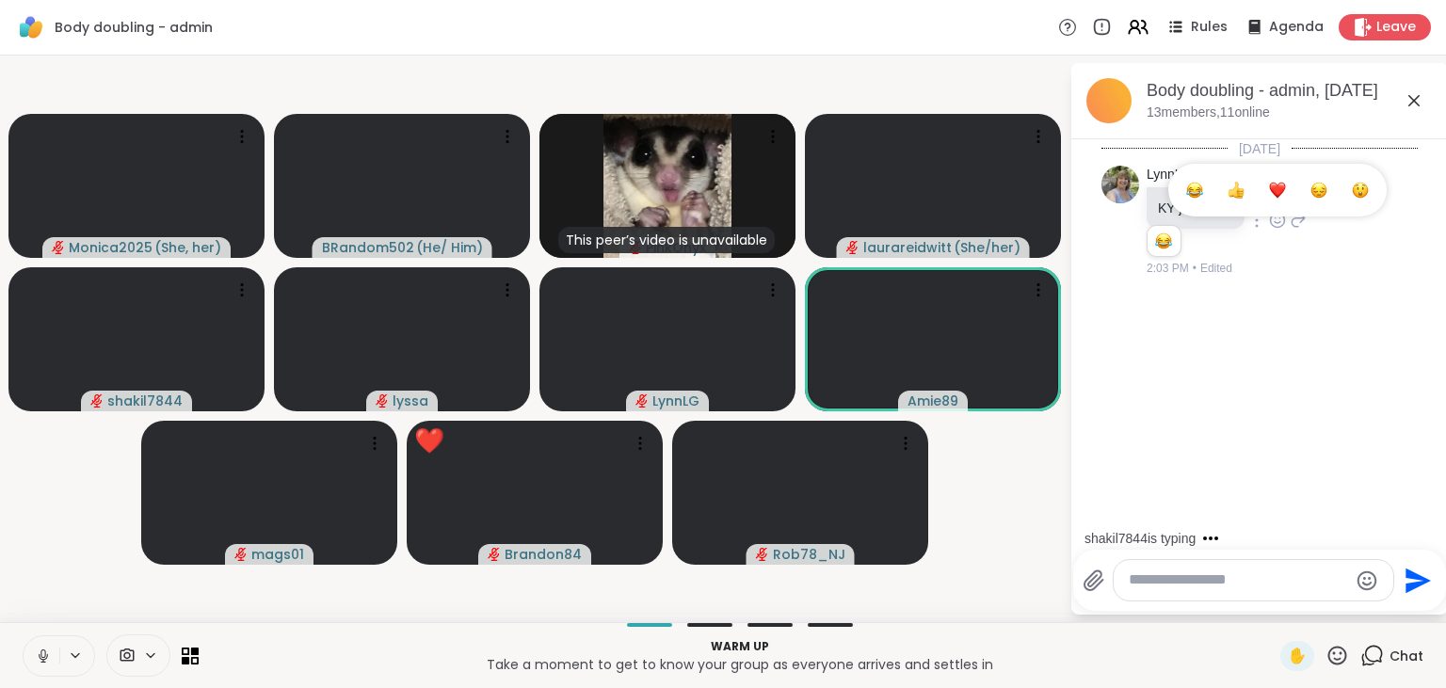
click at [1196, 190] on div "Select Reaction: Joy" at bounding box center [1194, 190] width 17 height 17
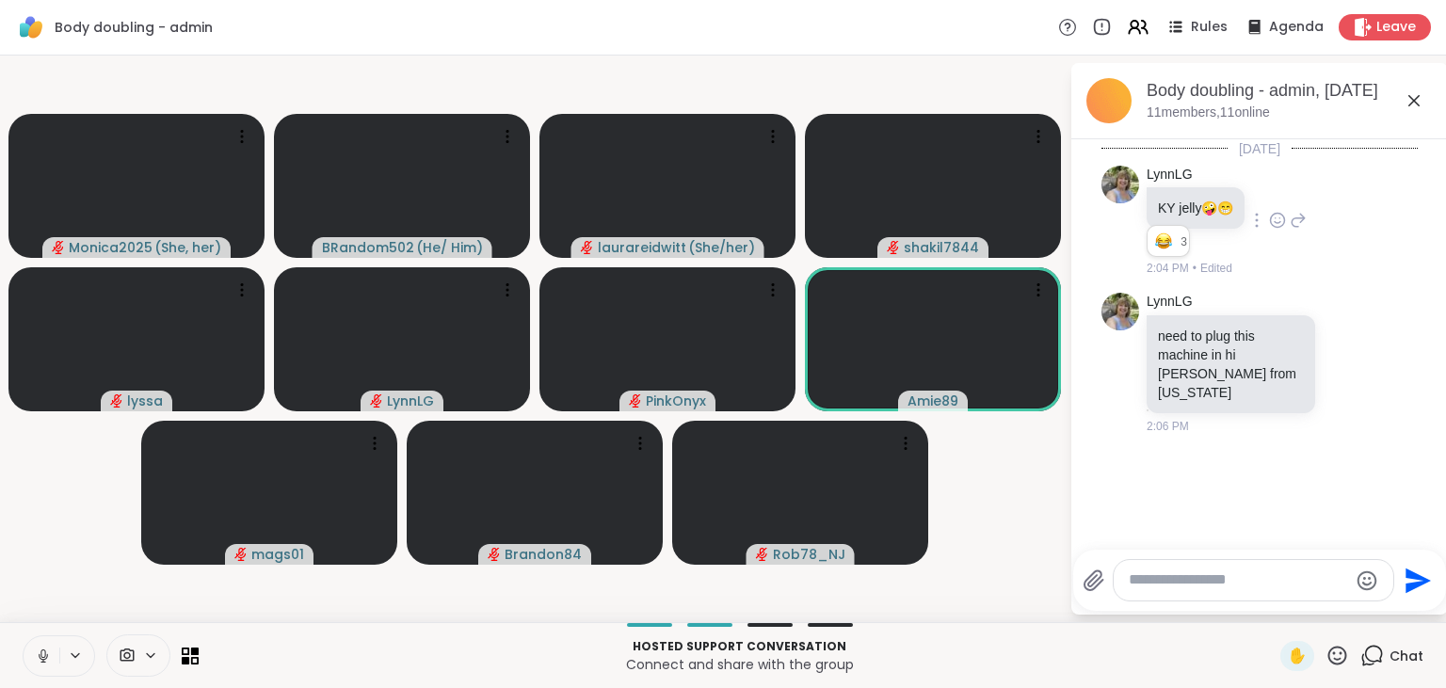
click at [45, 651] on icon at bounding box center [42, 654] width 5 height 8
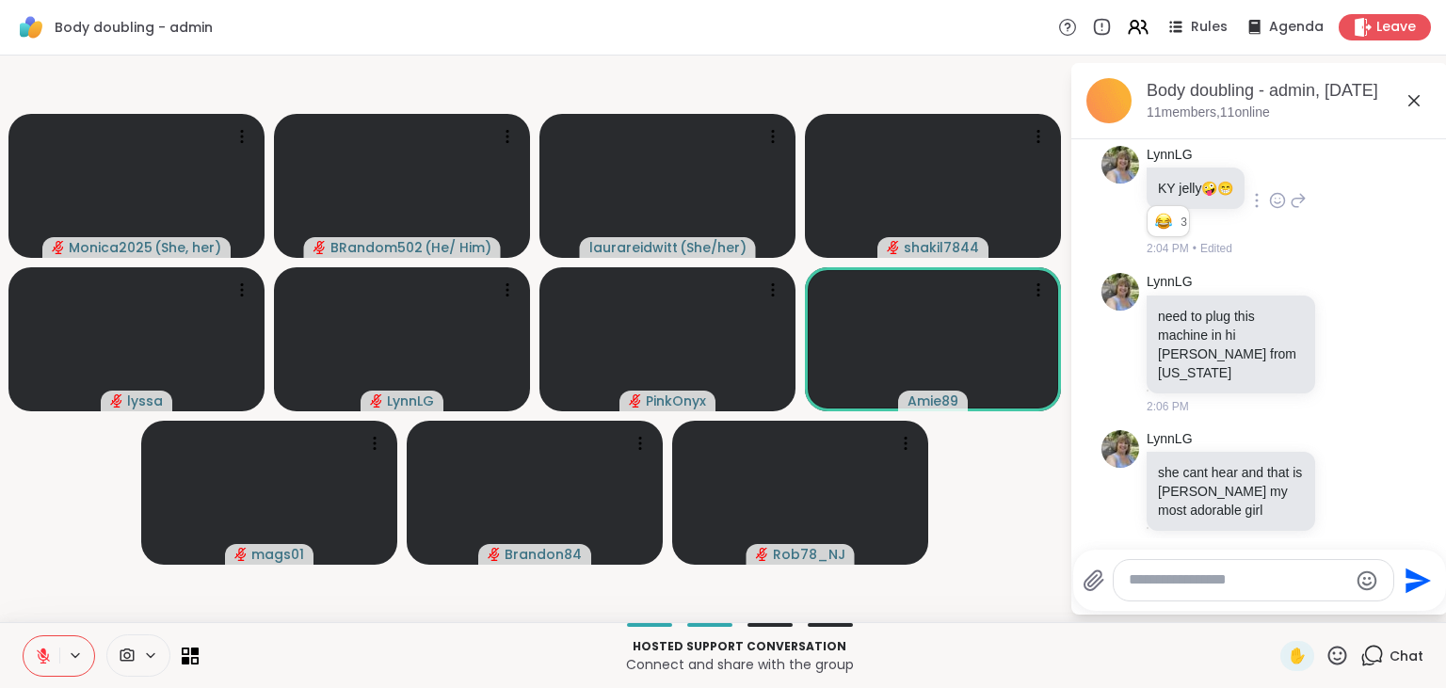
scroll to position [47, 0]
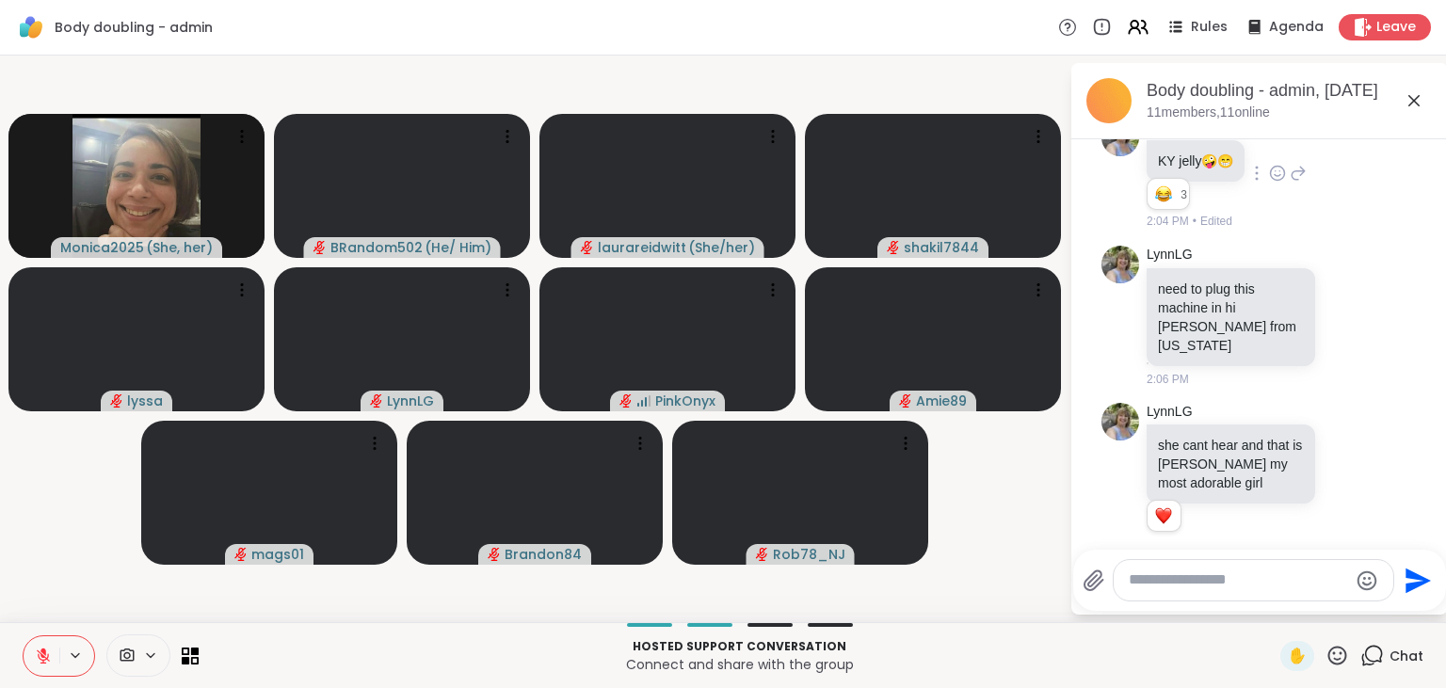
click at [44, 650] on icon at bounding box center [43, 652] width 6 height 8
click at [44, 650] on icon at bounding box center [43, 656] width 17 height 17
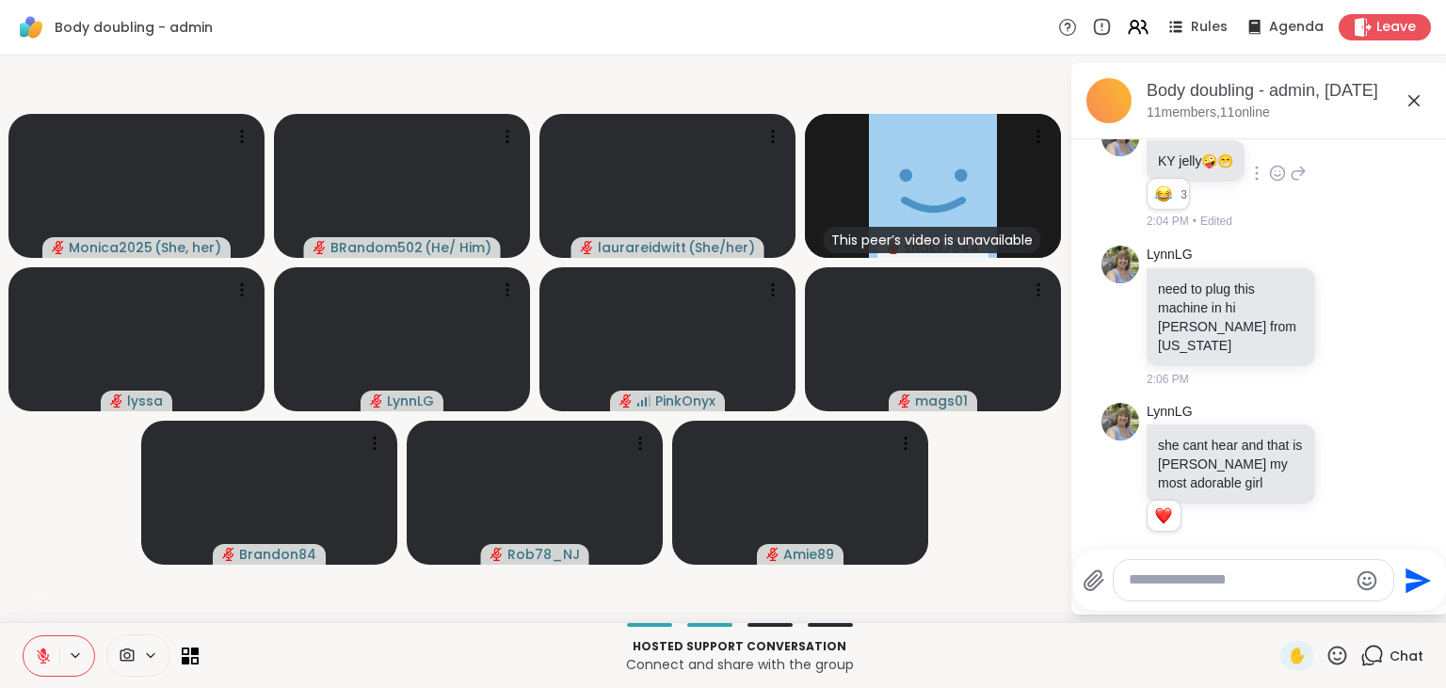
click at [44, 650] on icon at bounding box center [43, 652] width 6 height 8
click at [44, 650] on icon at bounding box center [43, 656] width 17 height 17
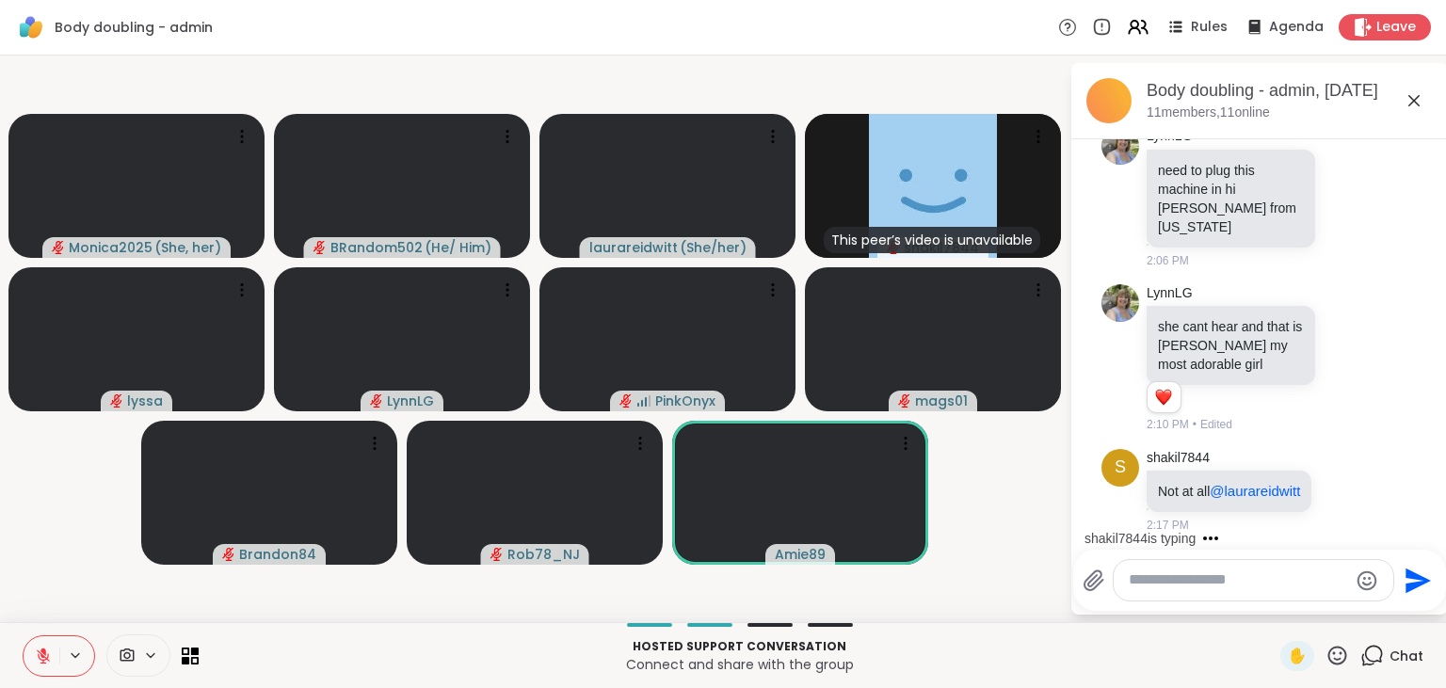
scroll to position [265, 0]
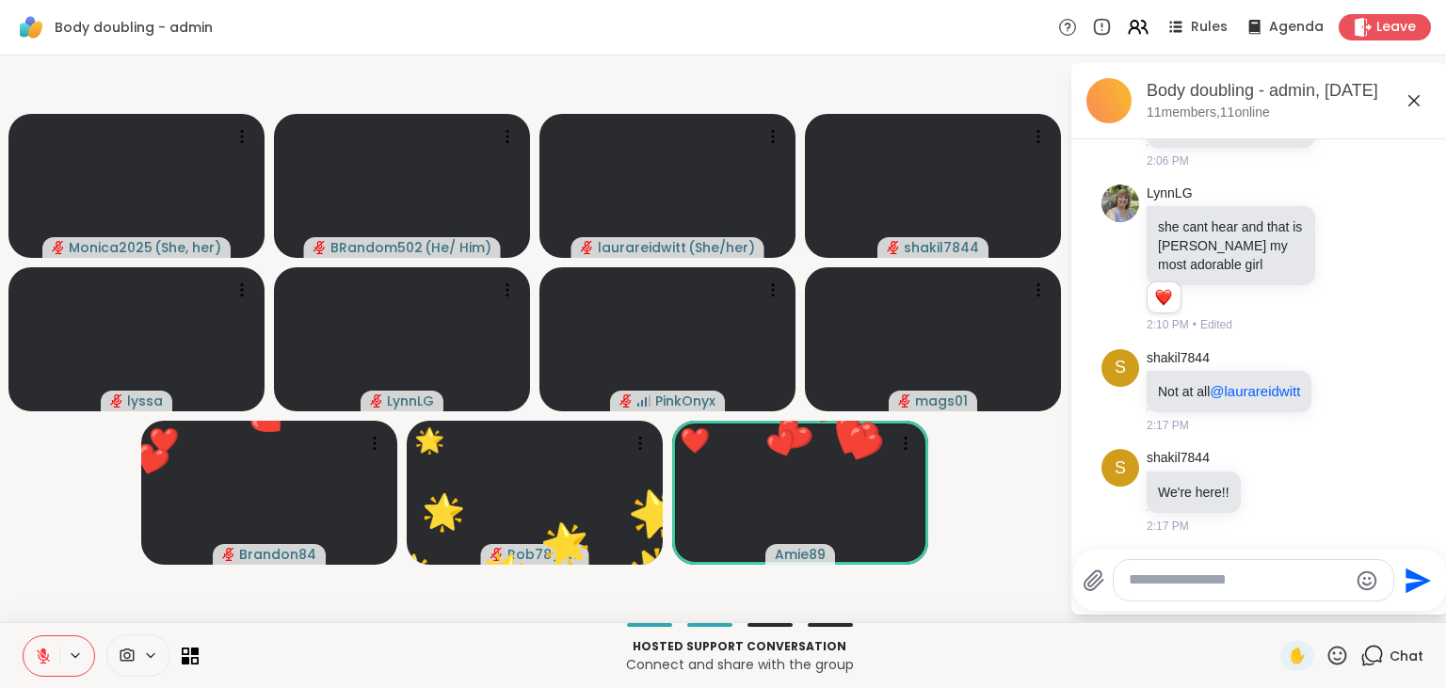
click at [1335, 657] on icon at bounding box center [1337, 656] width 24 height 24
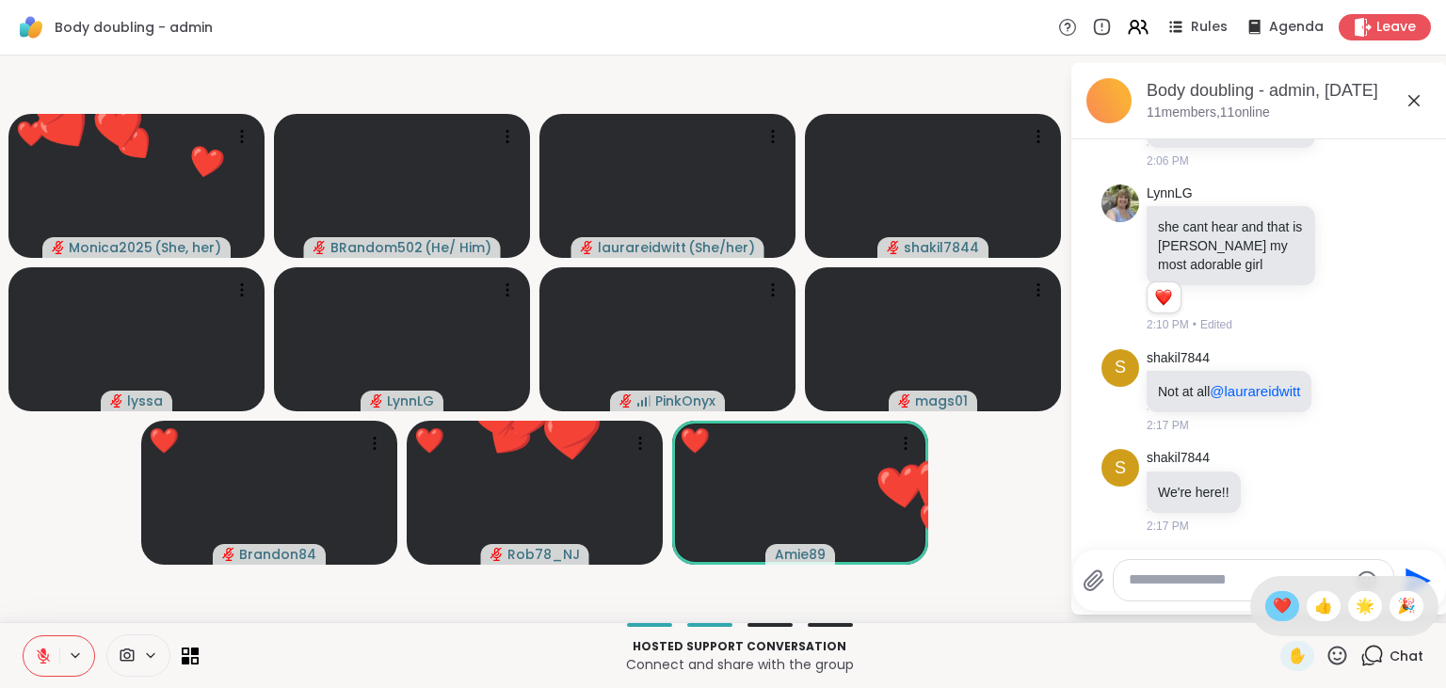
click at [1273, 605] on span "❤️" at bounding box center [1282, 606] width 19 height 23
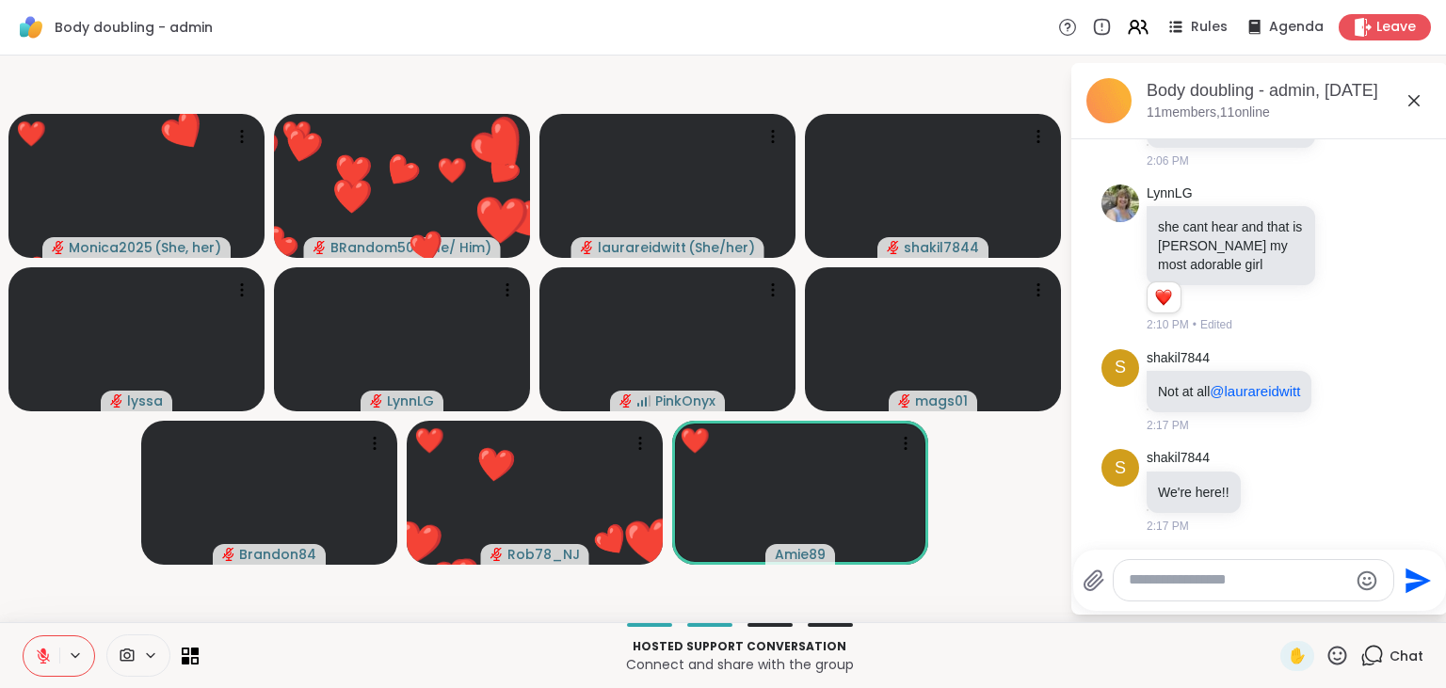
click at [1332, 654] on icon at bounding box center [1337, 656] width 24 height 24
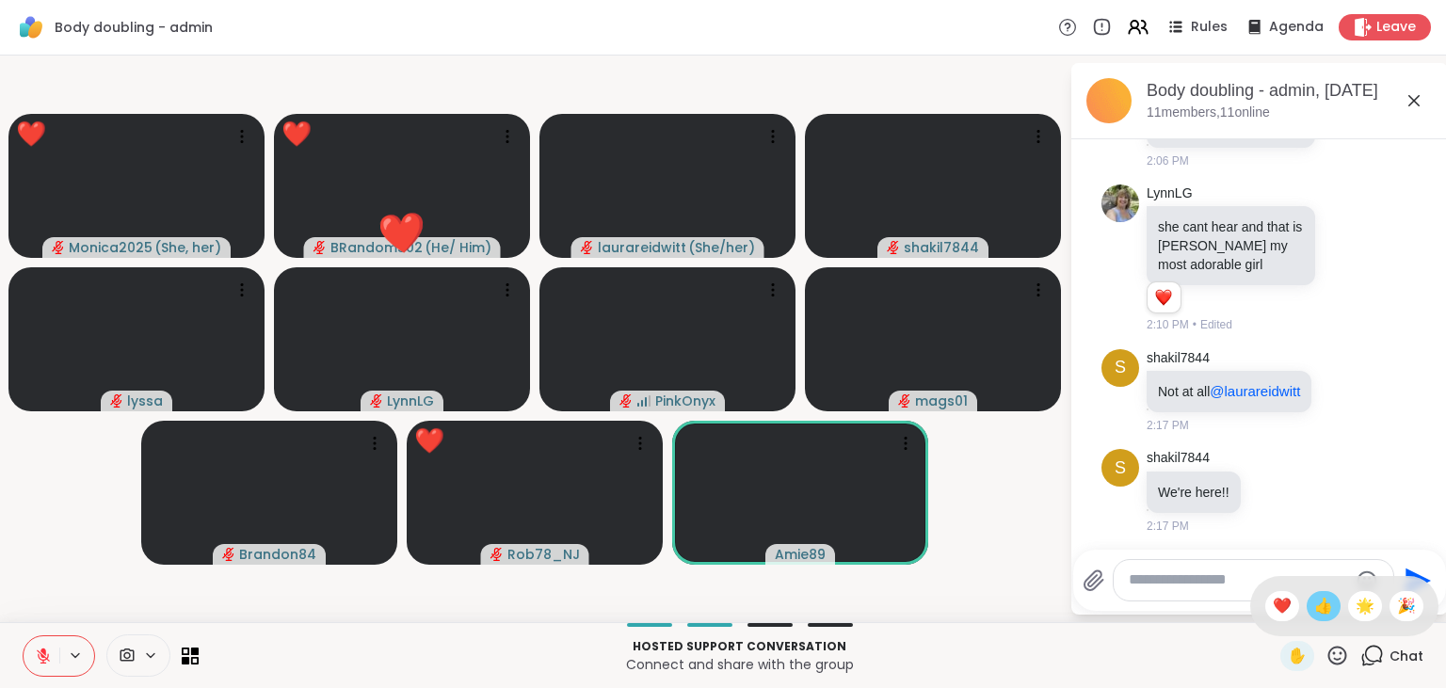
click at [1325, 597] on span "👍" at bounding box center [1323, 606] width 19 height 23
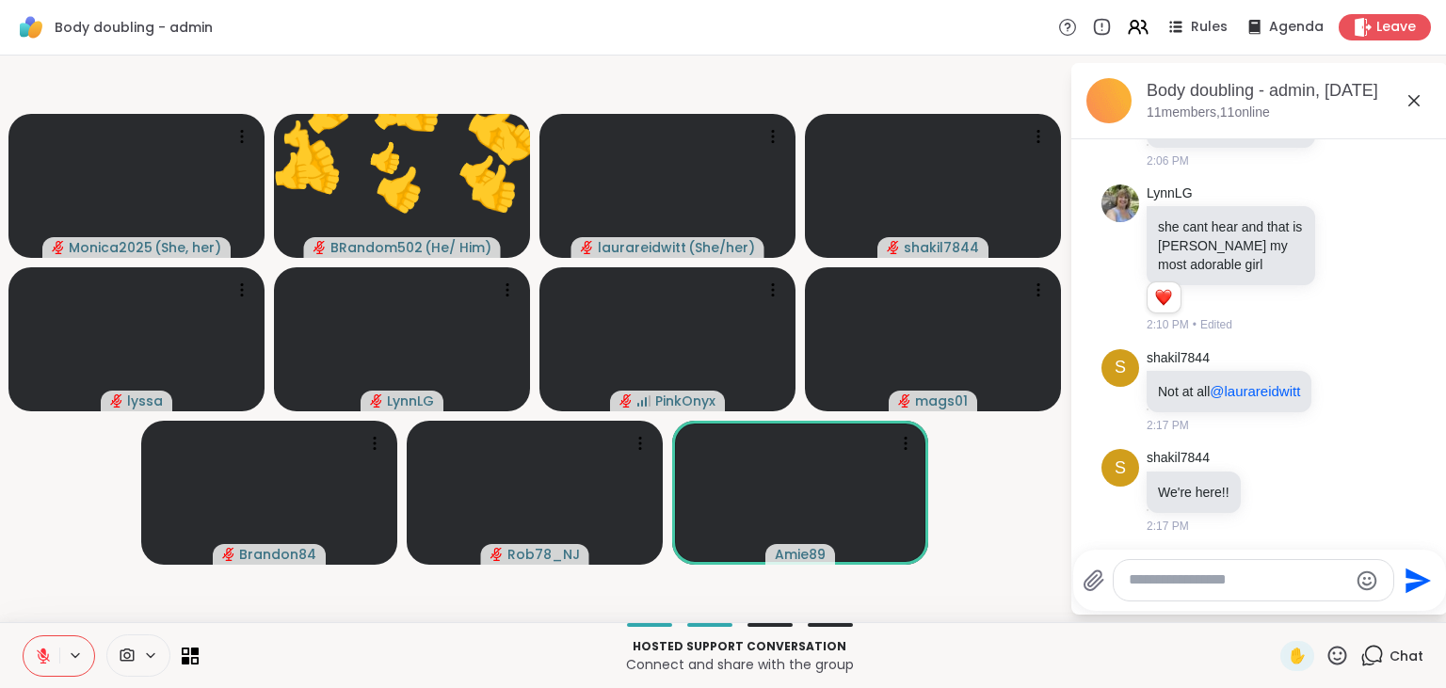
click at [1335, 653] on icon at bounding box center [1337, 655] width 19 height 19
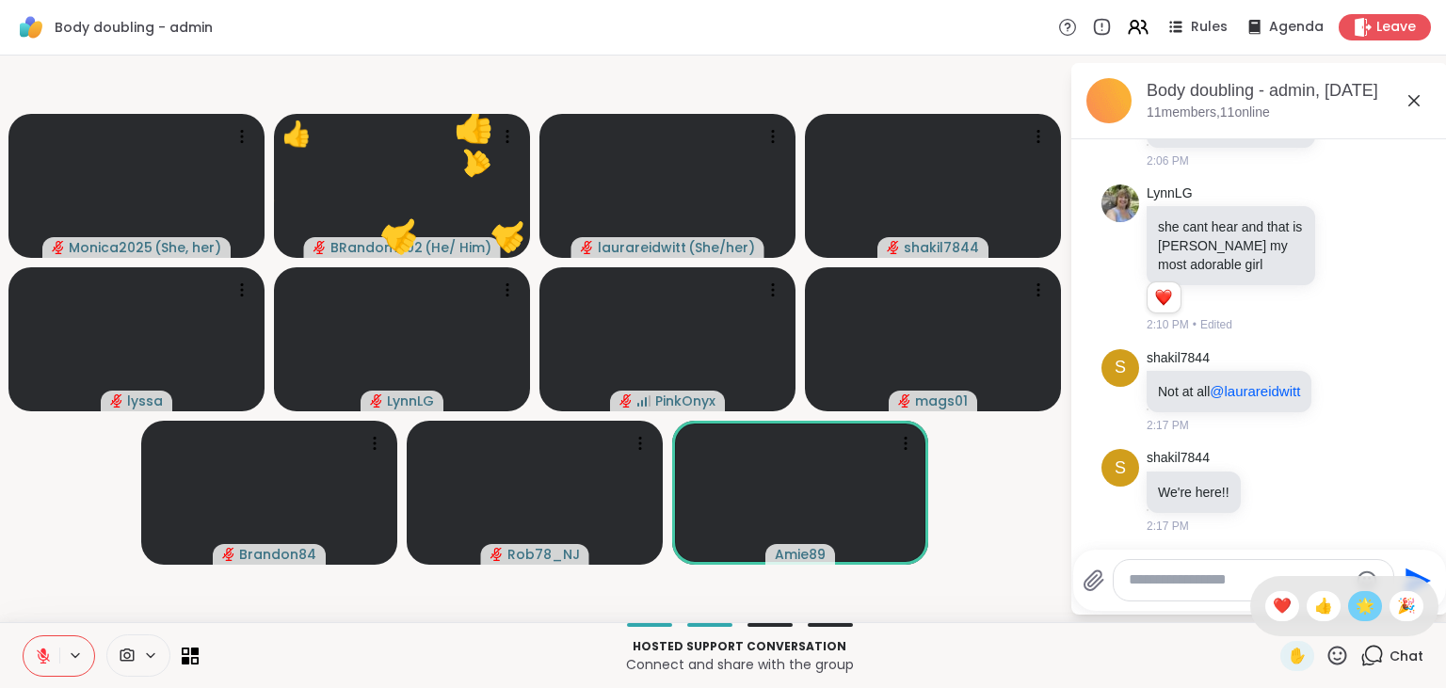
click at [1362, 597] on span "🌟" at bounding box center [1365, 606] width 19 height 23
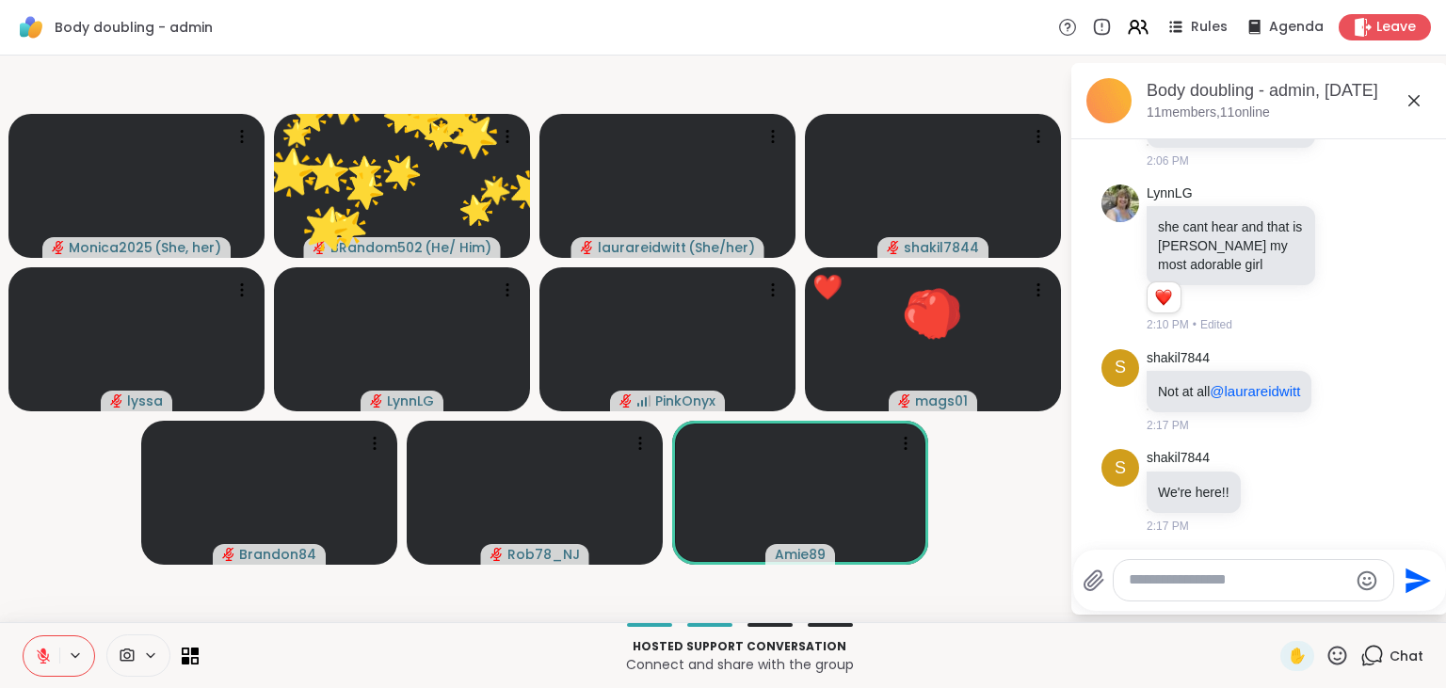
click at [1335, 650] on icon at bounding box center [1337, 656] width 24 height 24
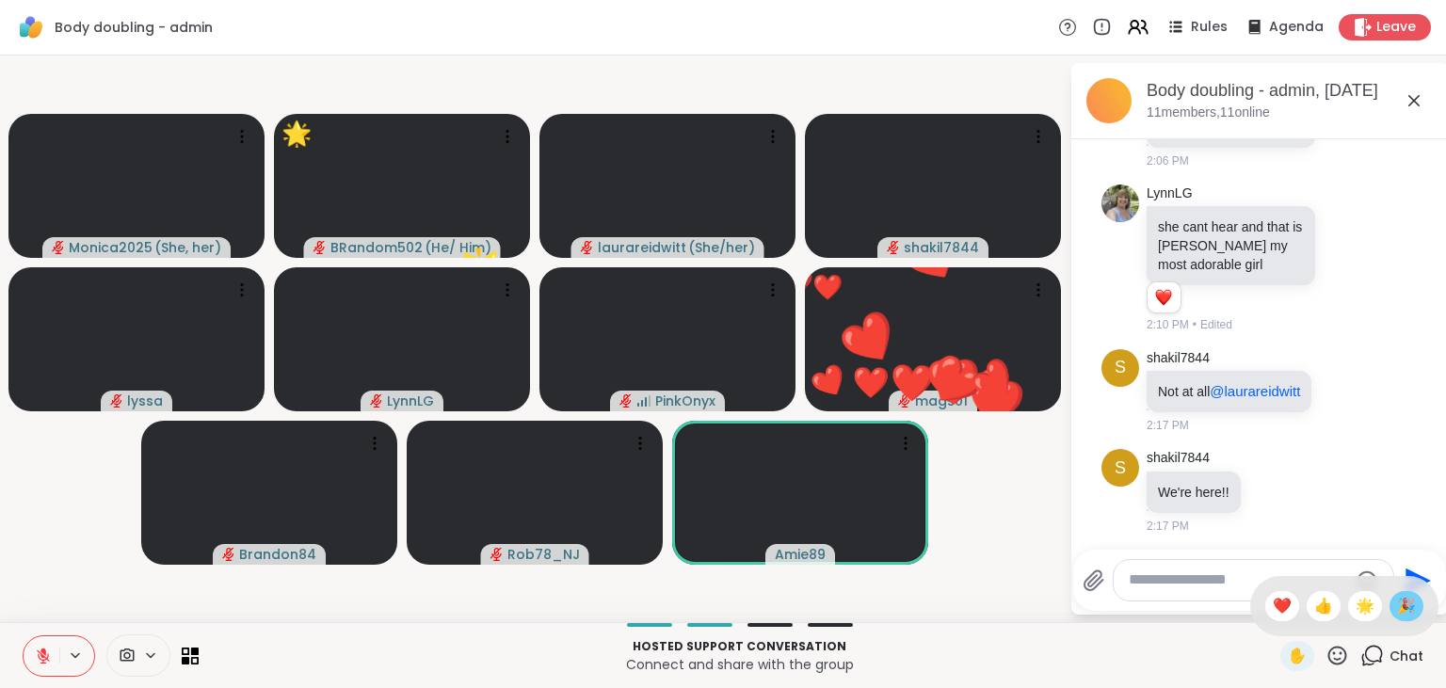
click at [1408, 601] on span "🎉" at bounding box center [1406, 606] width 19 height 23
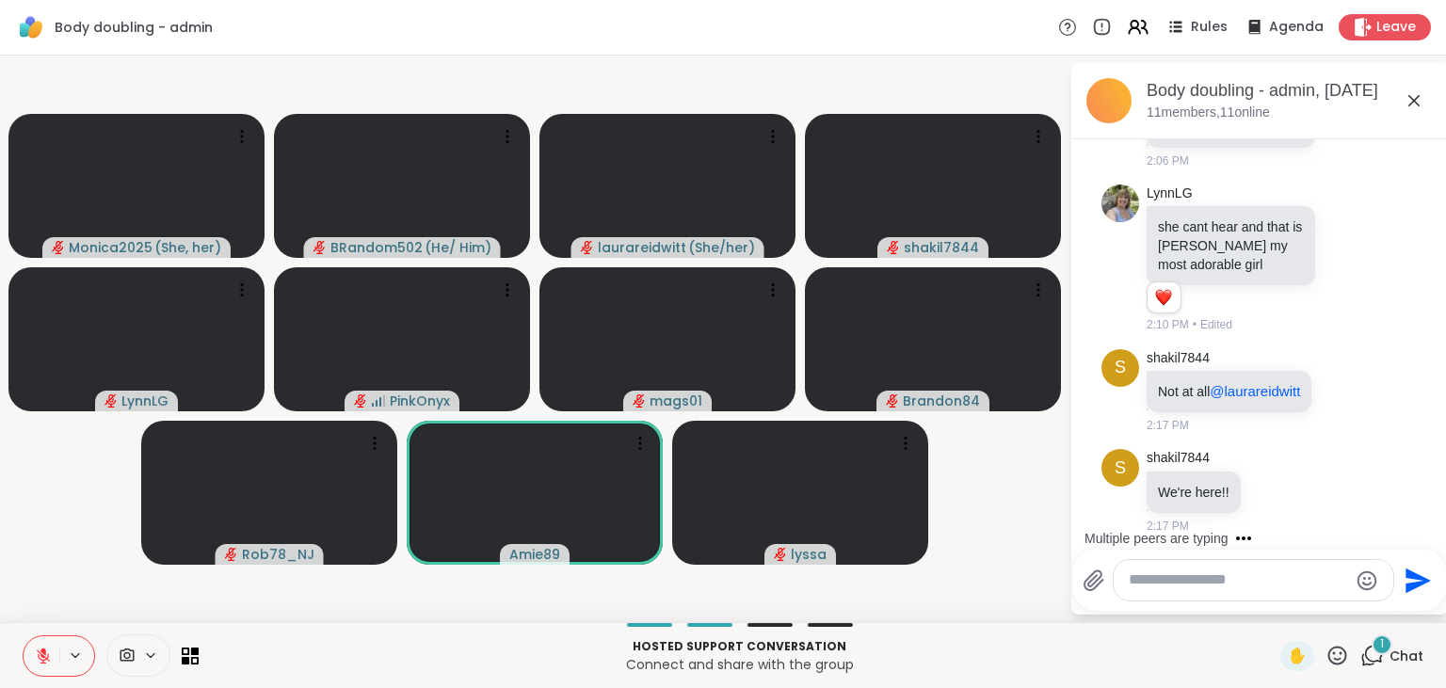
scroll to position [384, 0]
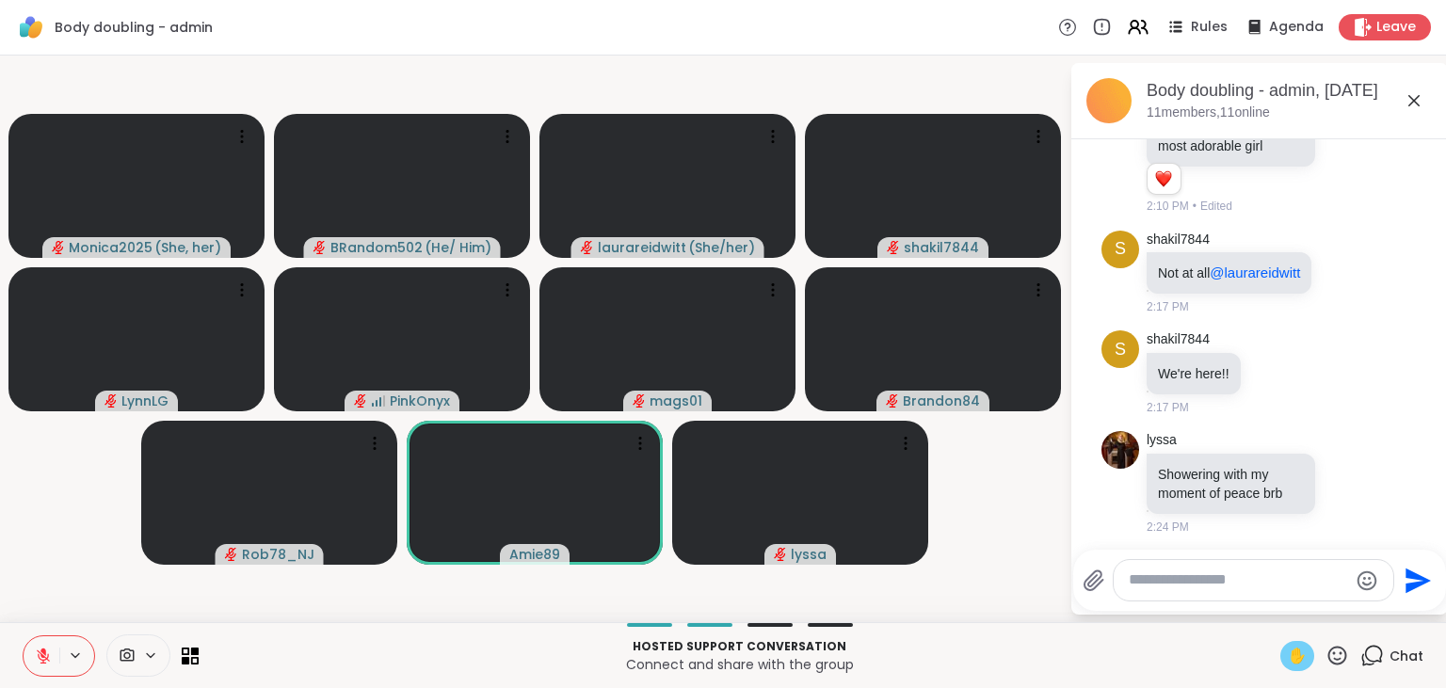
click at [1296, 653] on span "✋" at bounding box center [1297, 656] width 19 height 23
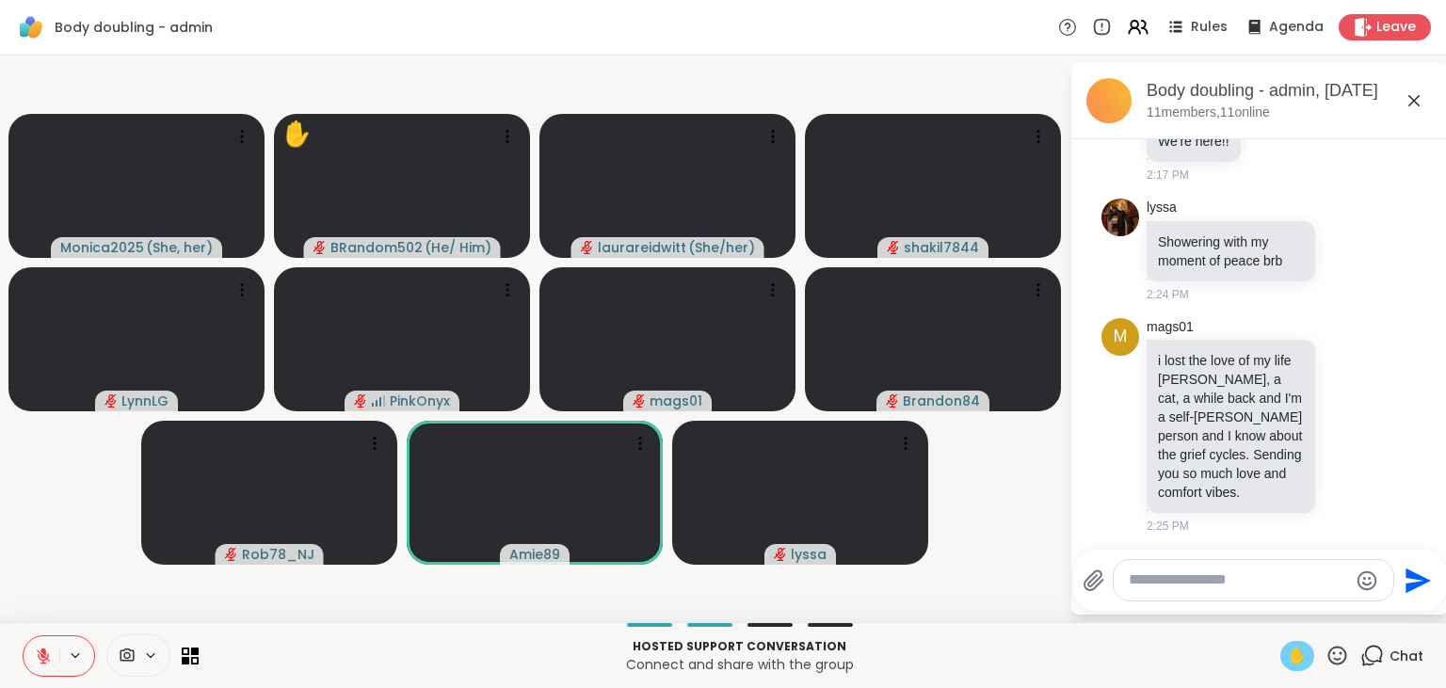
click at [51, 653] on icon at bounding box center [43, 656] width 17 height 17
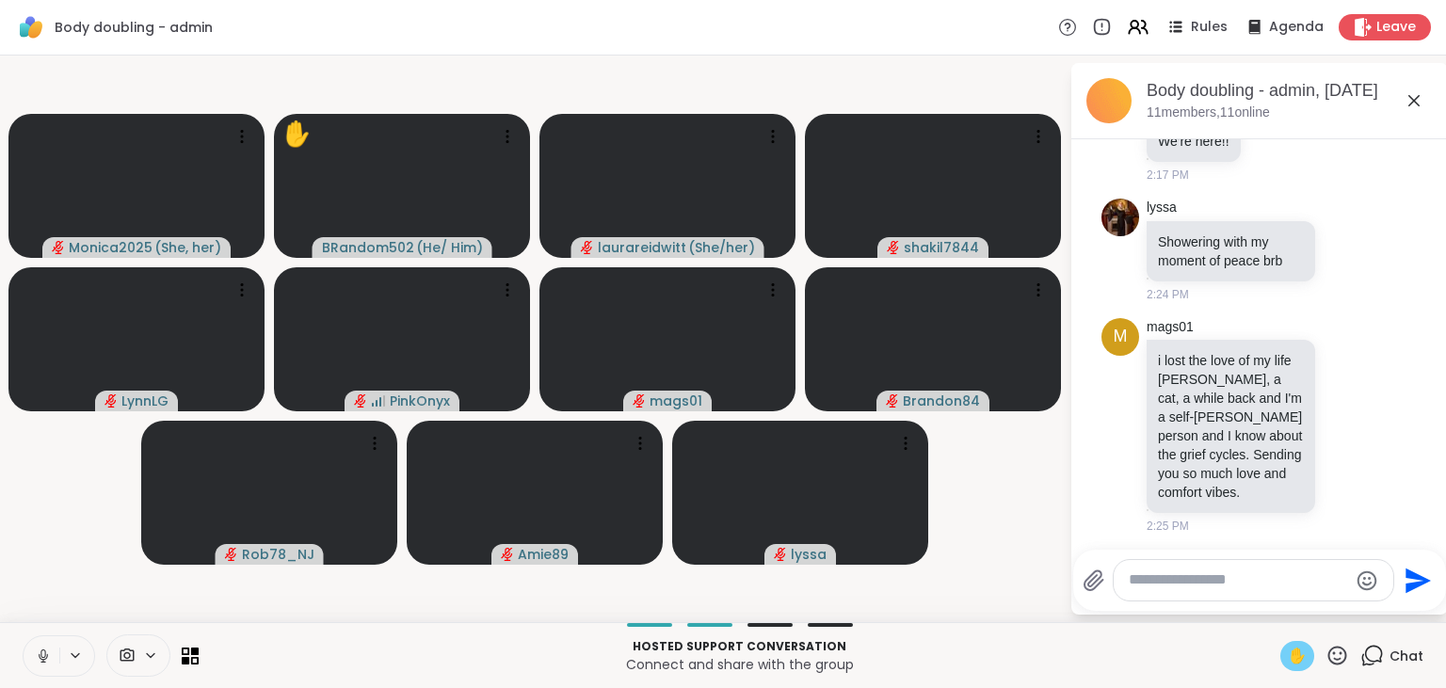
click at [44, 650] on icon at bounding box center [43, 656] width 17 height 17
click at [1292, 654] on span "✋" at bounding box center [1297, 656] width 19 height 23
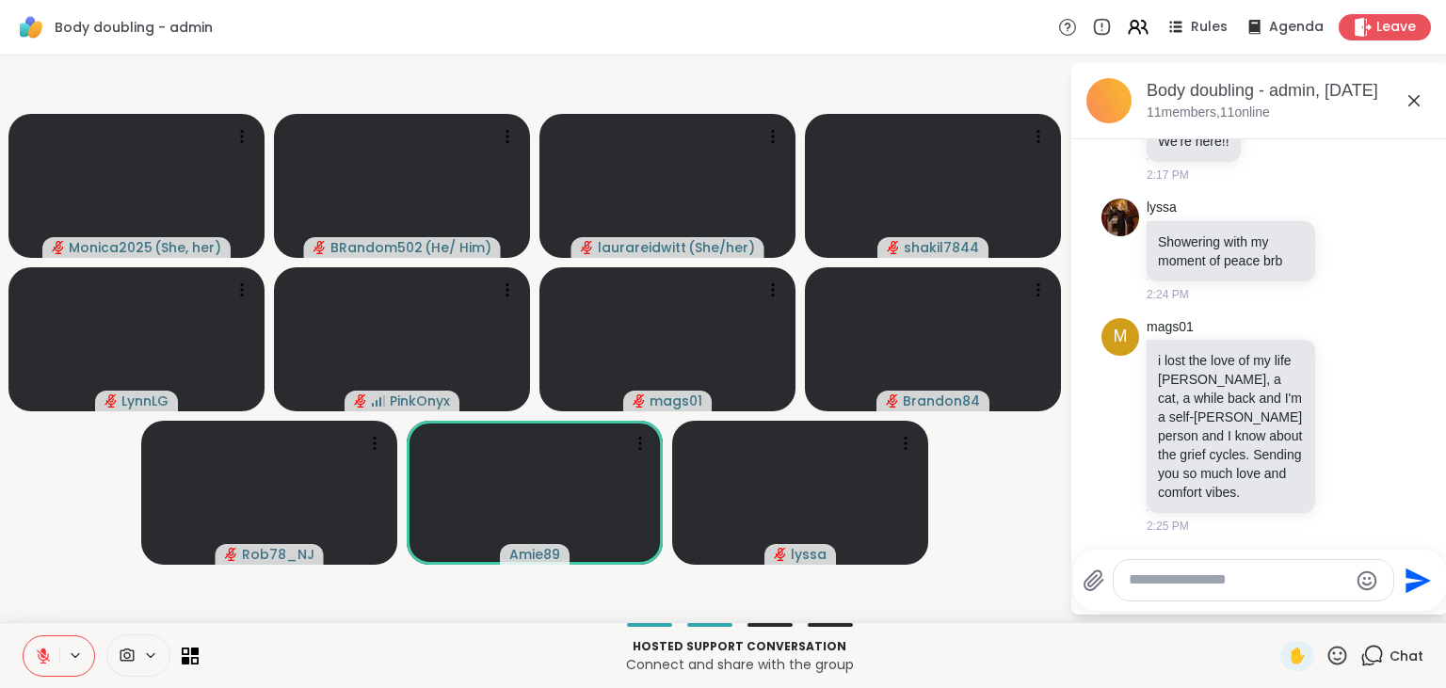
click at [49, 650] on icon at bounding box center [43, 656] width 17 height 17
click at [1345, 426] on icon at bounding box center [1348, 425] width 17 height 19
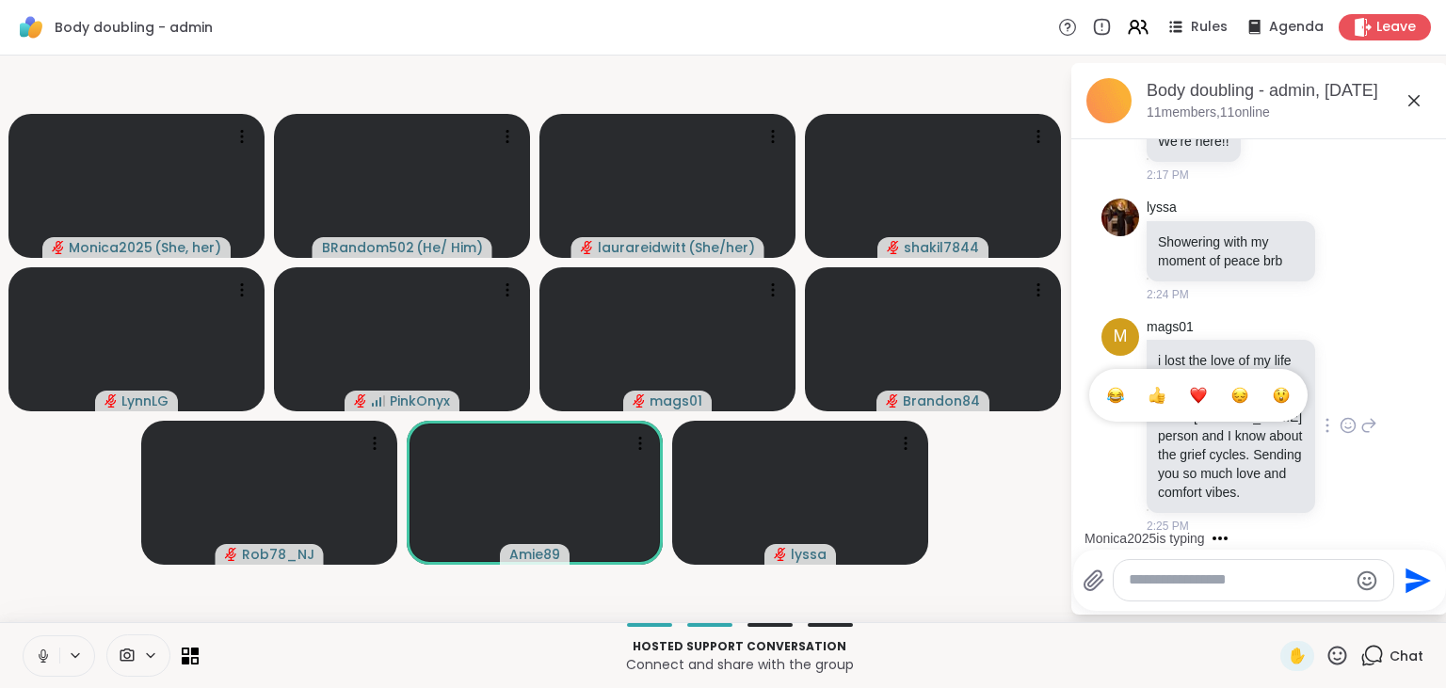
click at [1202, 394] on div "Select Reaction: Heart" at bounding box center [1198, 395] width 17 height 17
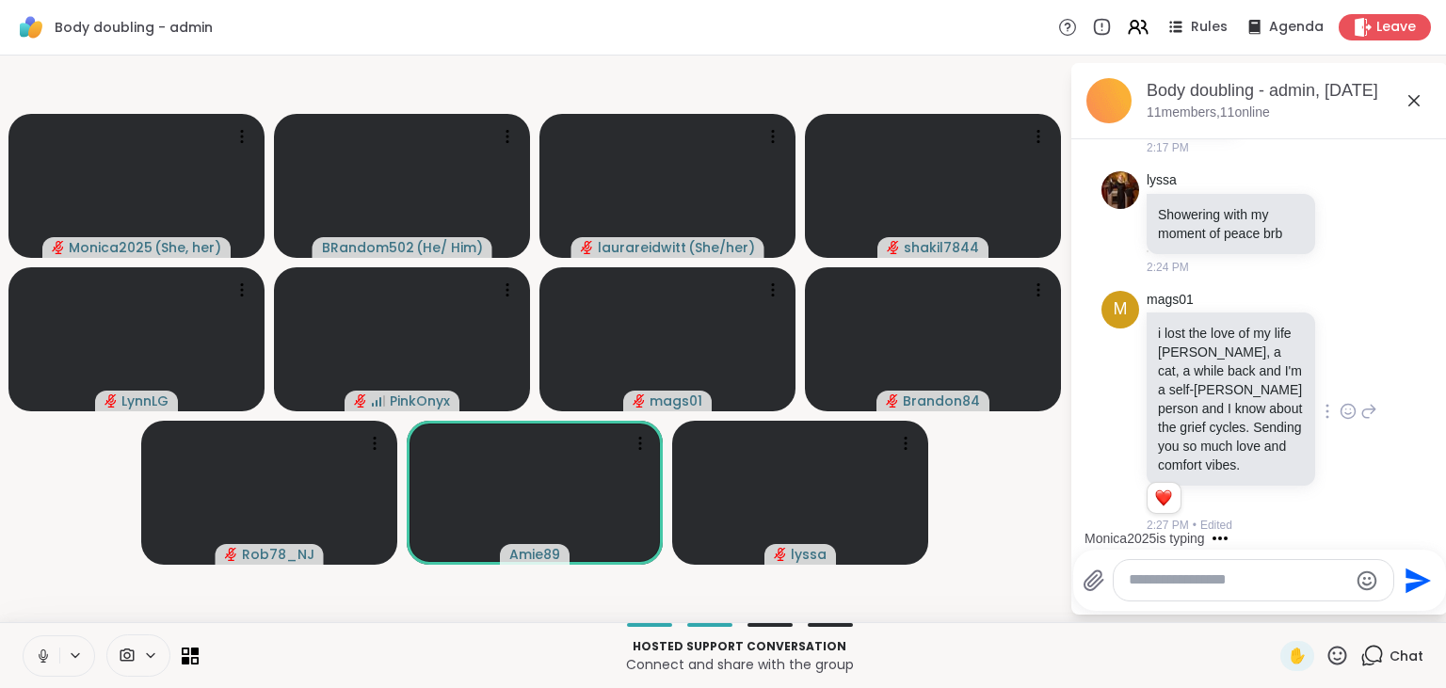
scroll to position [762, 0]
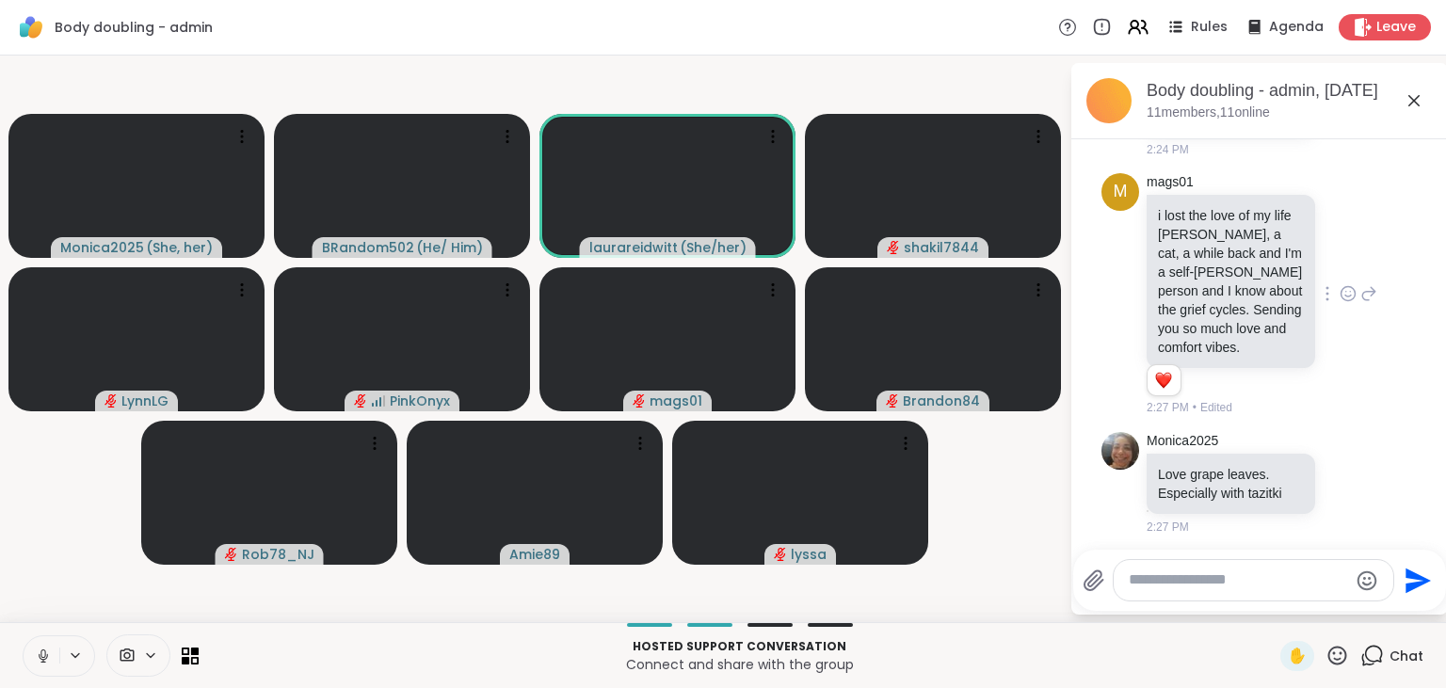
click at [40, 653] on icon at bounding box center [43, 656] width 17 height 17
click at [40, 653] on icon at bounding box center [43, 656] width 13 height 13
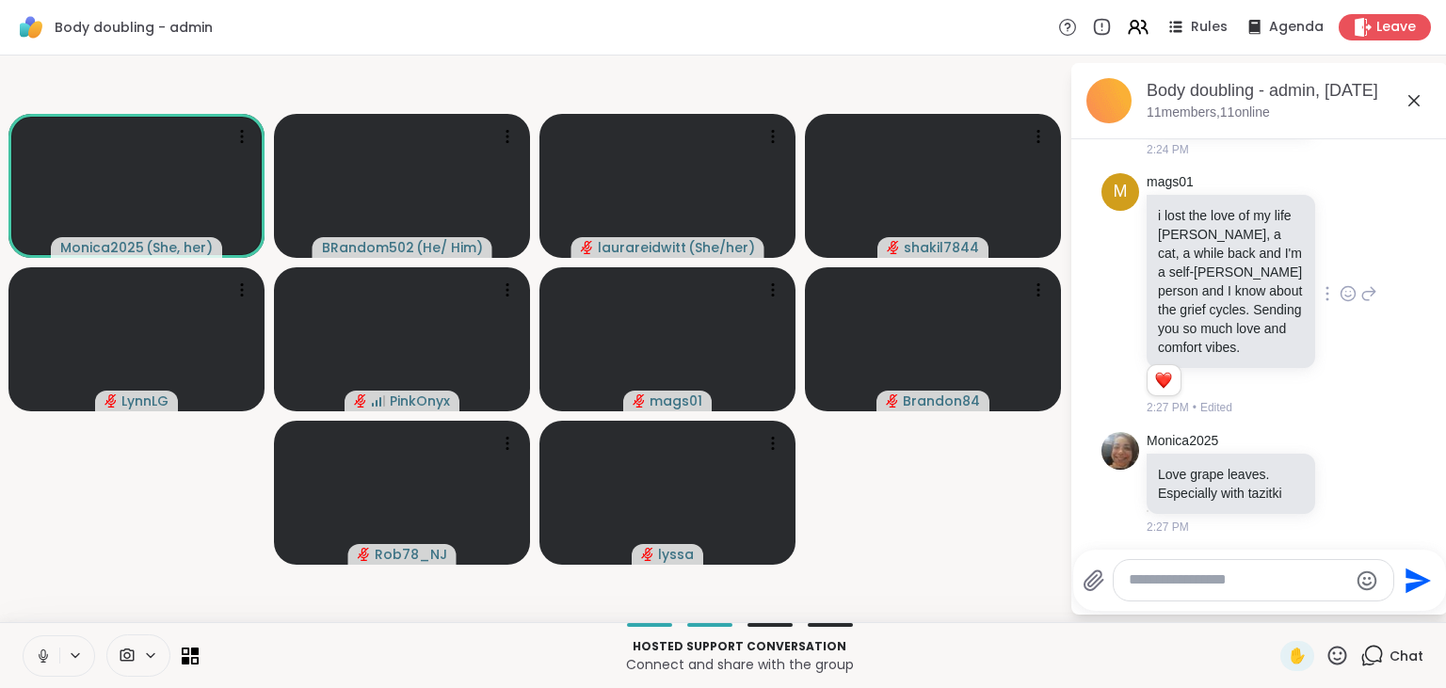
click at [40, 651] on icon at bounding box center [43, 656] width 17 height 17
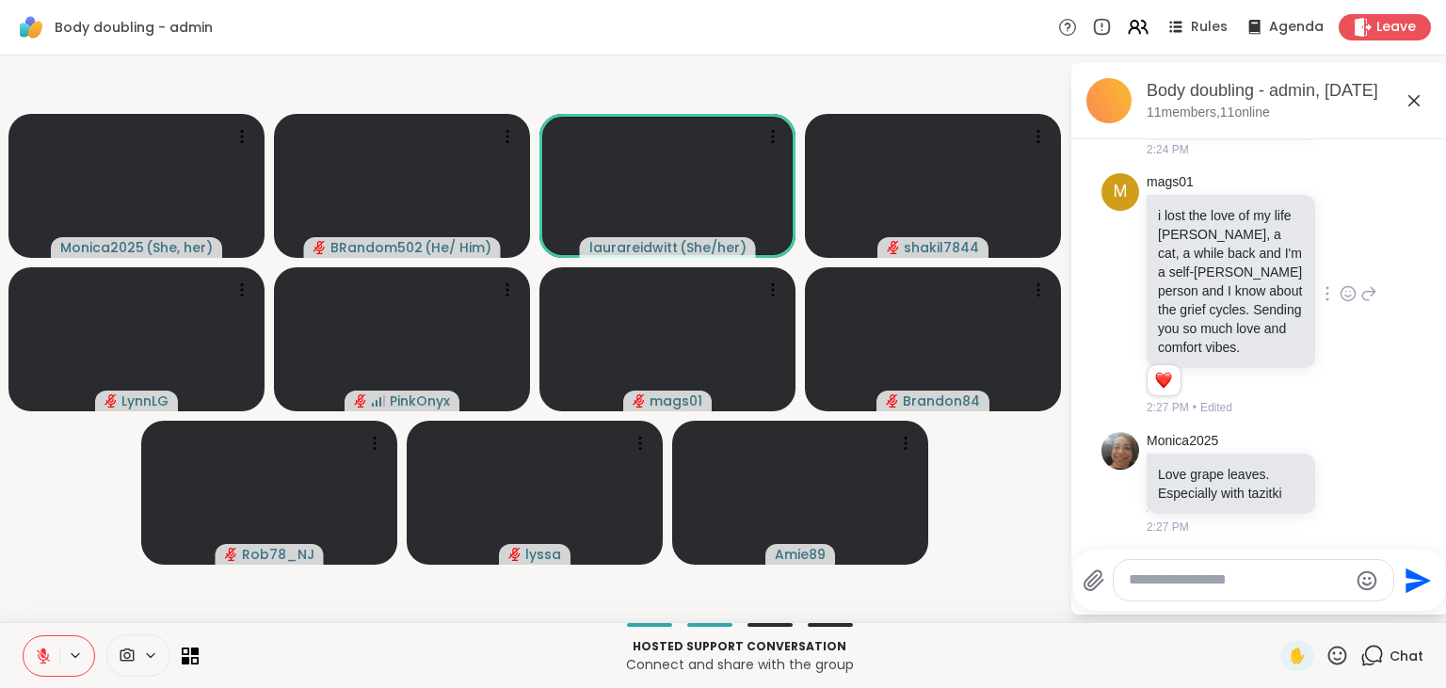
click at [40, 651] on icon at bounding box center [43, 652] width 6 height 8
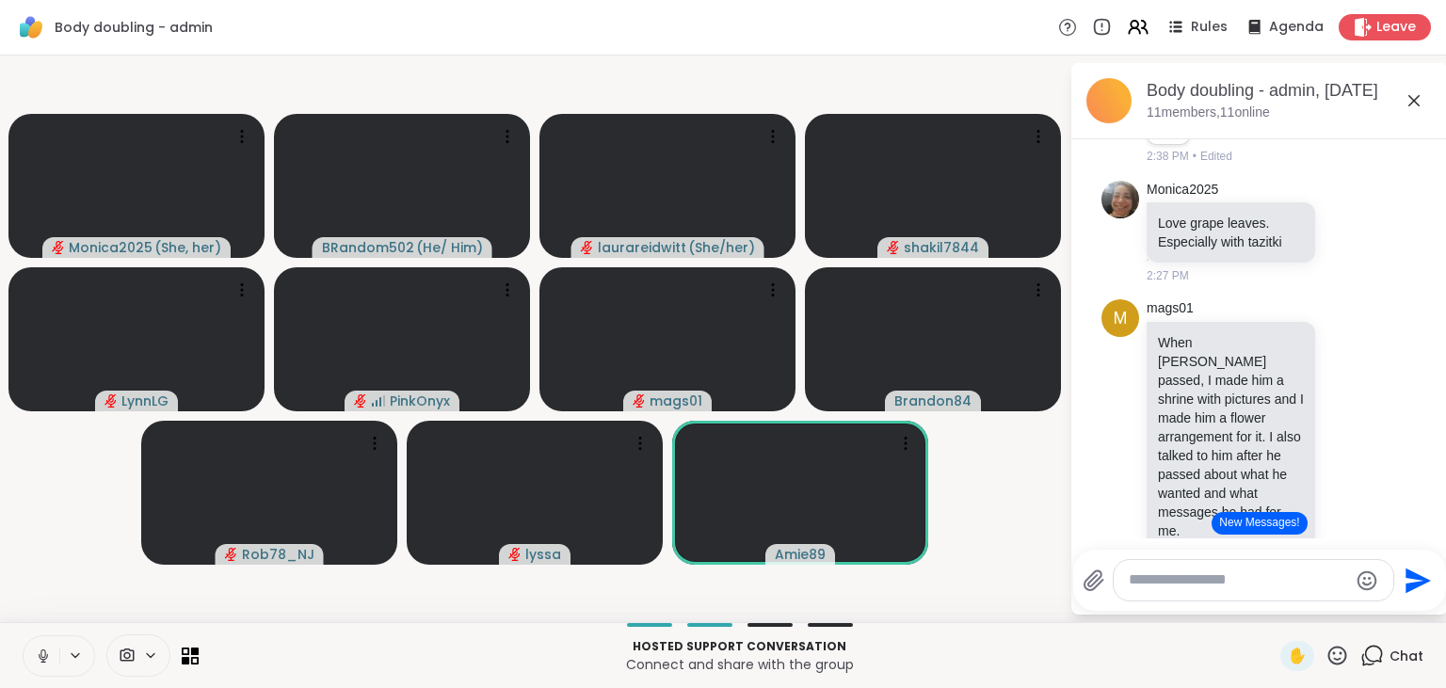
scroll to position [1195, 0]
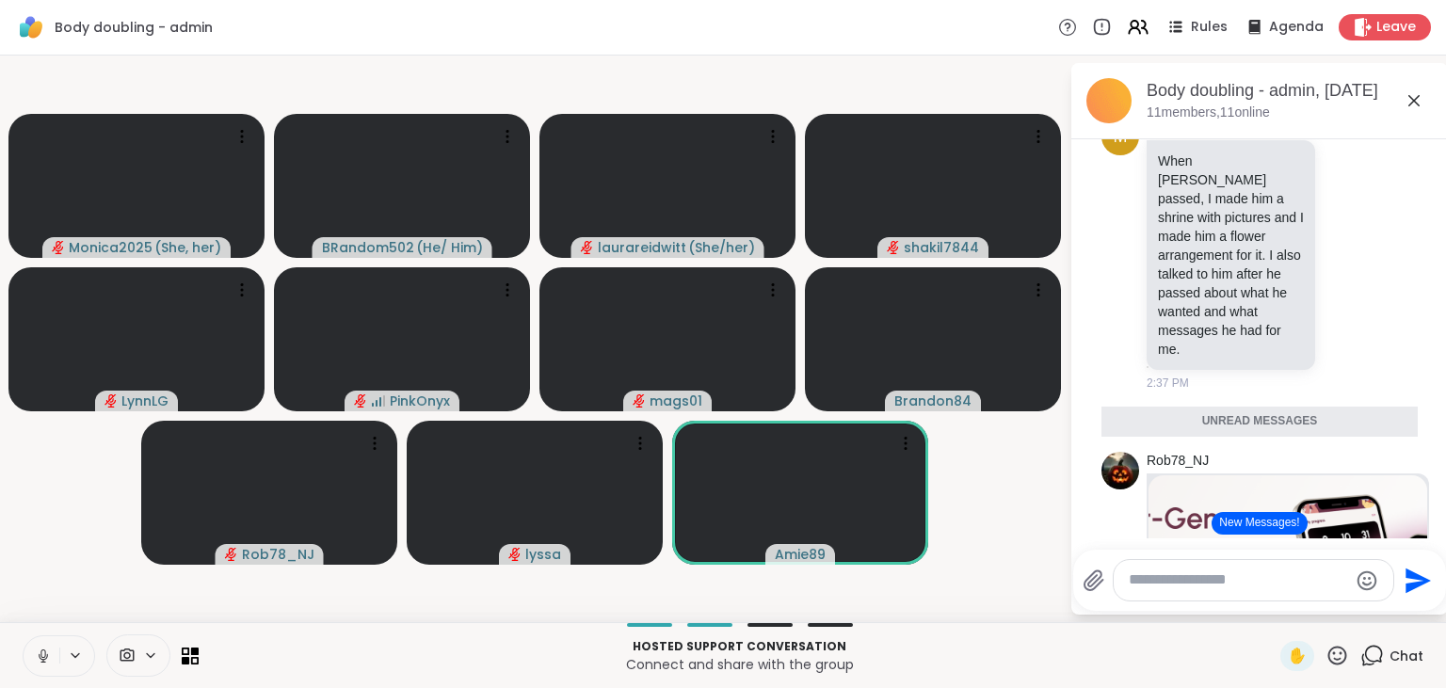
click at [1248, 517] on button "New Messages!" at bounding box center [1259, 523] width 95 height 23
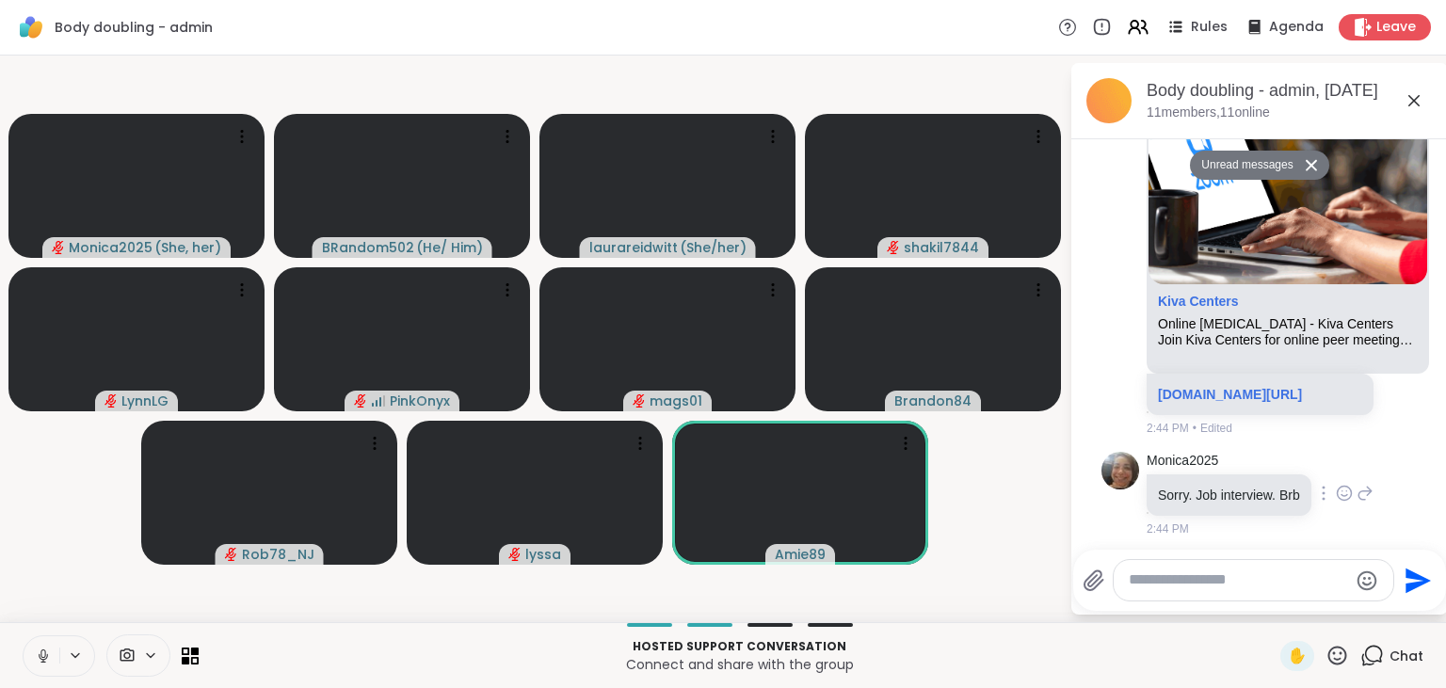
click at [1336, 488] on icon at bounding box center [1344, 493] width 17 height 19
click at [1338, 465] on div "Select Reaction: Heart" at bounding box center [1344, 463] width 17 height 17
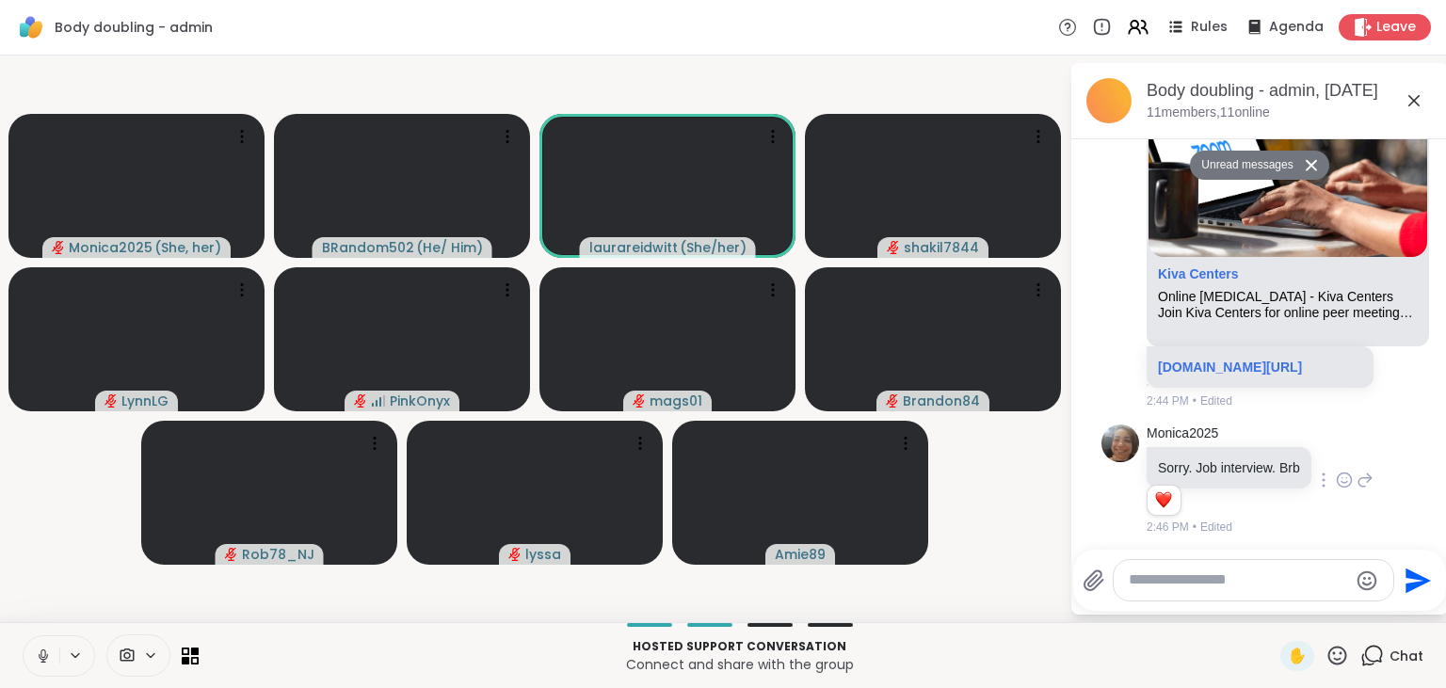
click at [1361, 476] on icon at bounding box center [1365, 480] width 17 height 23
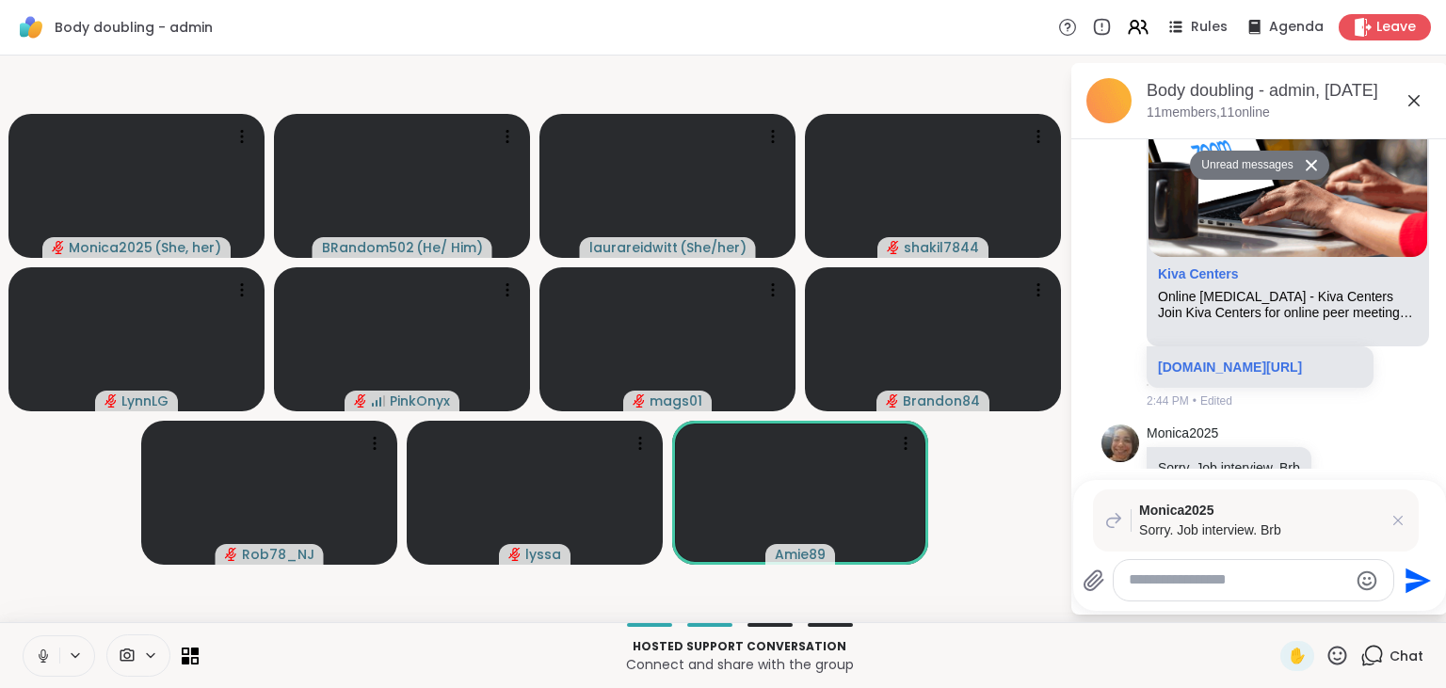
click at [1180, 572] on textarea "Type your message" at bounding box center [1238, 580] width 219 height 20
type textarea "*********"
click at [1417, 574] on icon "Send" at bounding box center [1420, 580] width 25 height 25
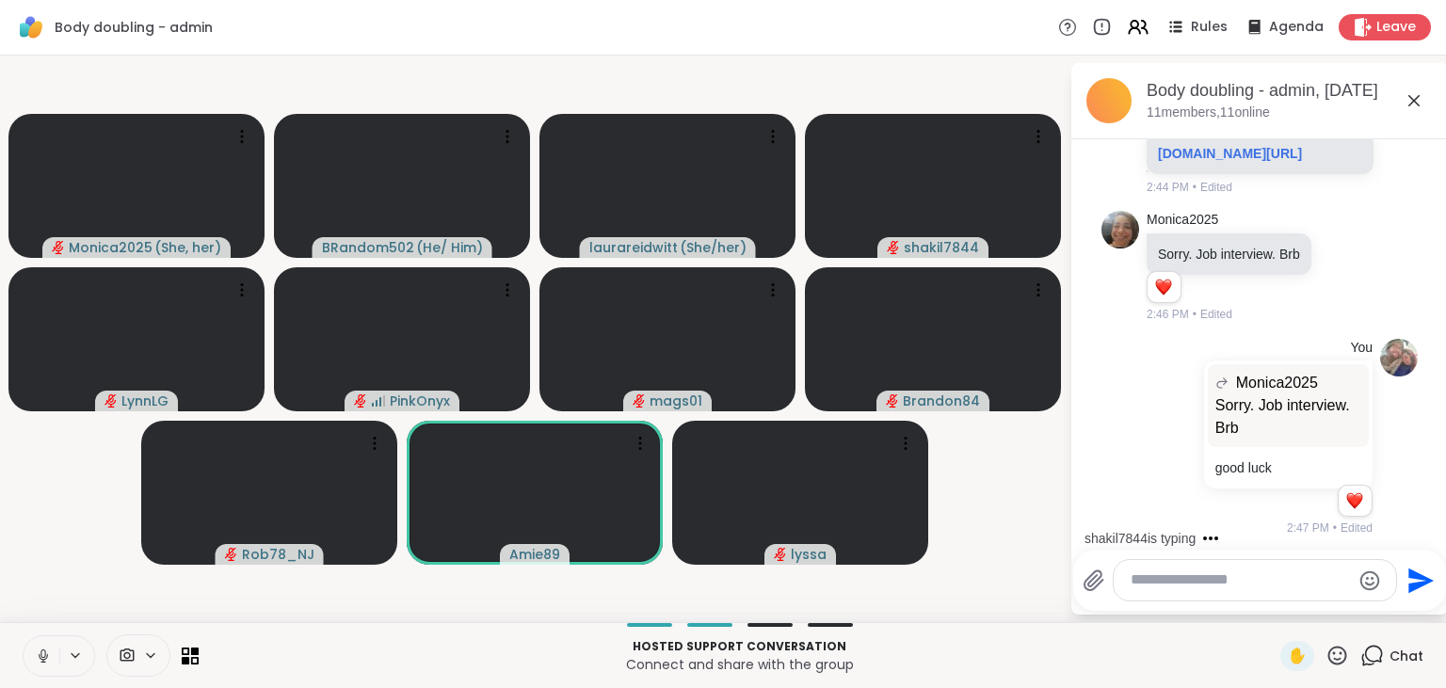
scroll to position [2362, 0]
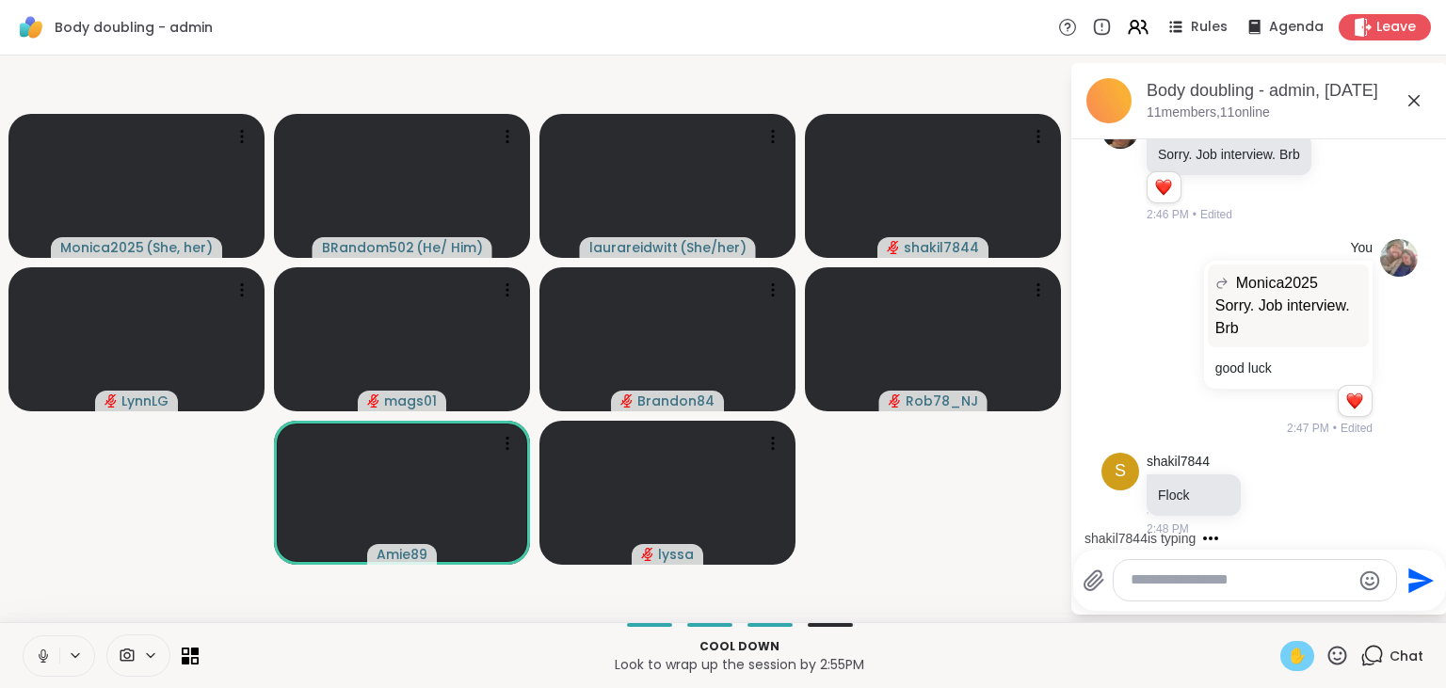
click at [1300, 650] on span "✋" at bounding box center [1297, 656] width 19 height 23
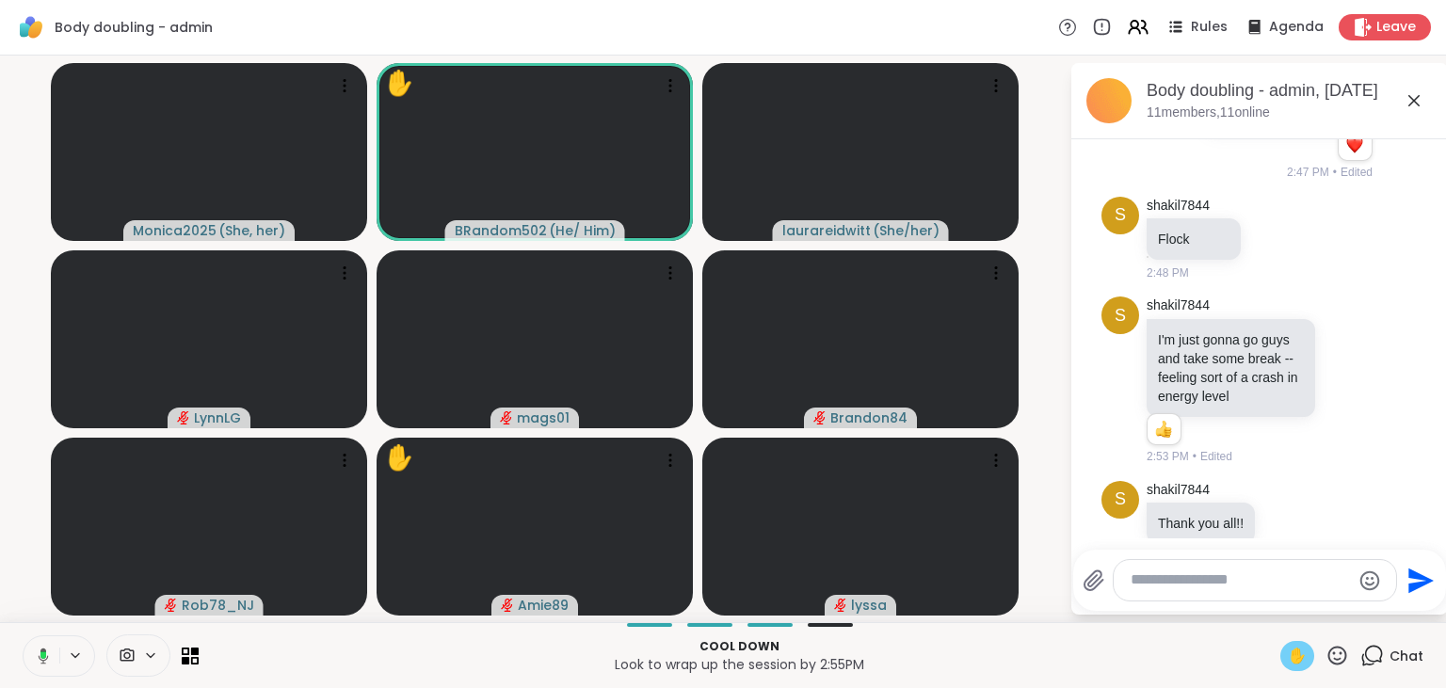
scroll to position [2673, 0]
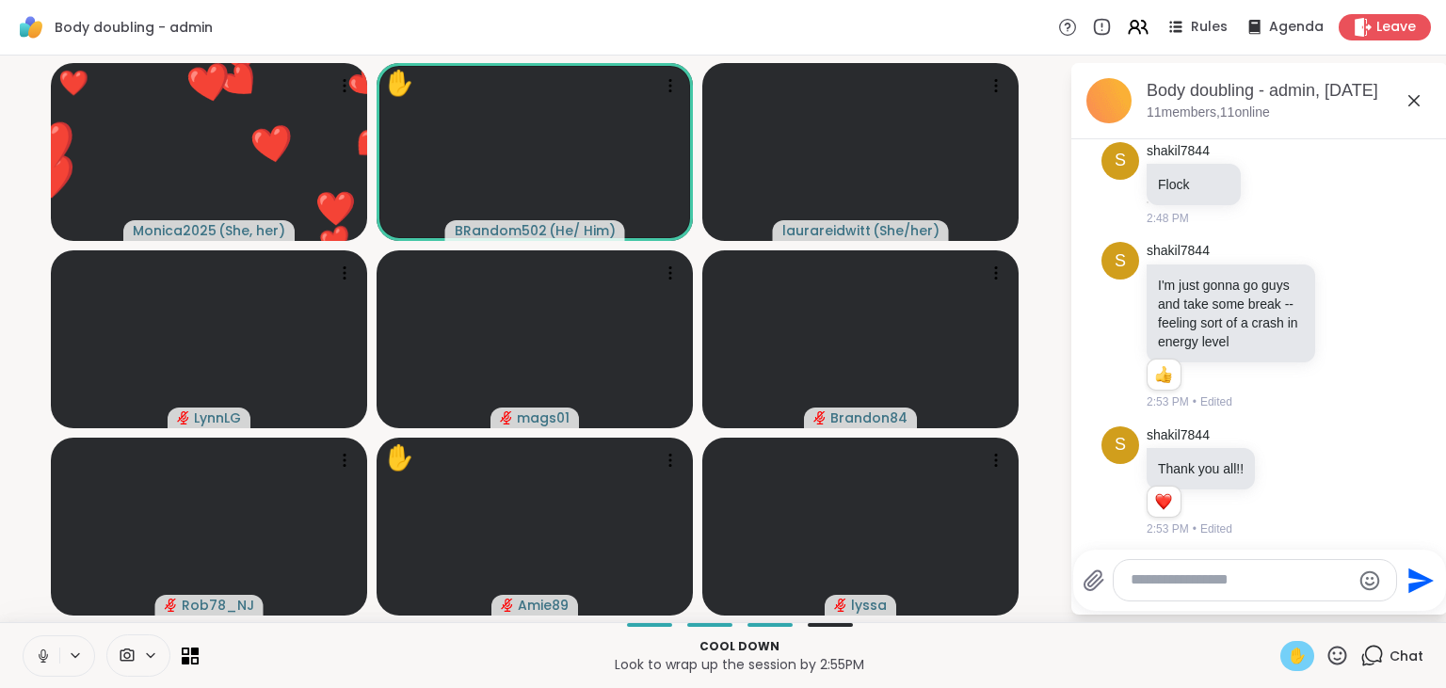
click at [40, 646] on button at bounding box center [42, 656] width 36 height 40
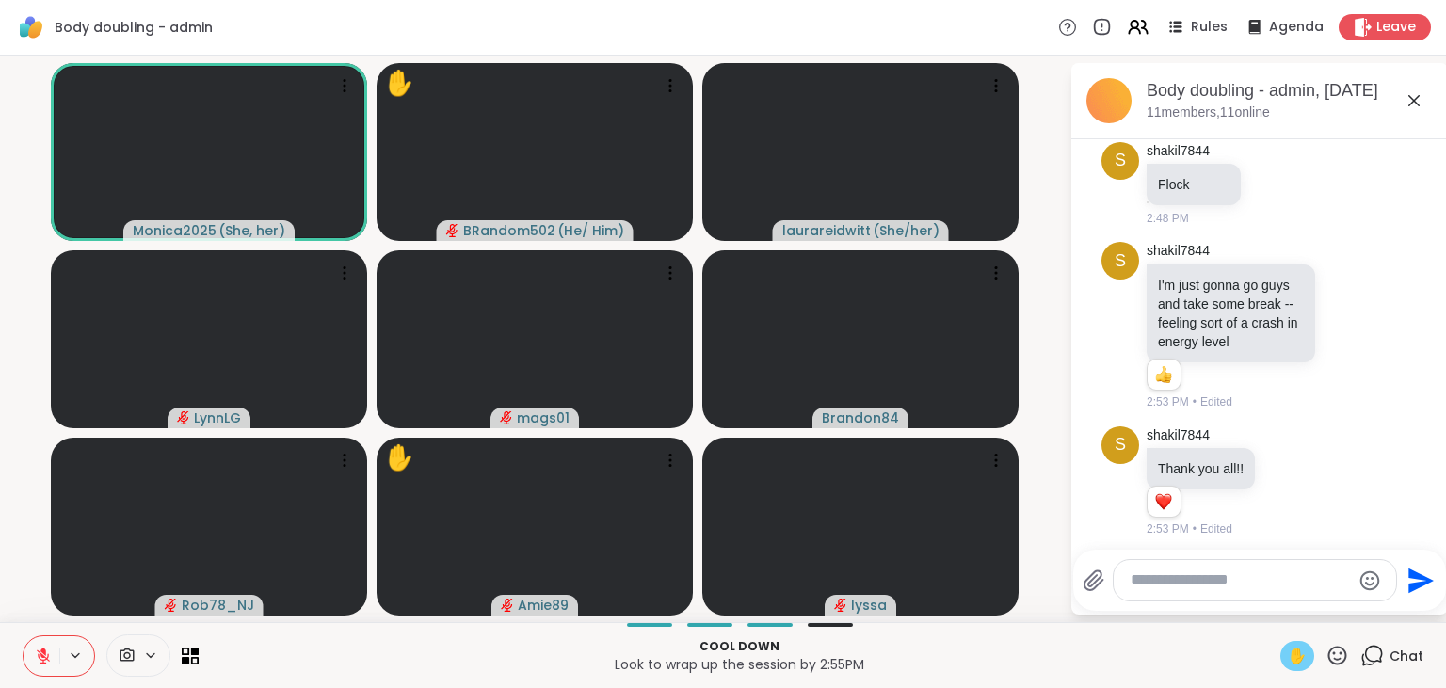
click at [1293, 650] on span "✋" at bounding box center [1297, 656] width 19 height 23
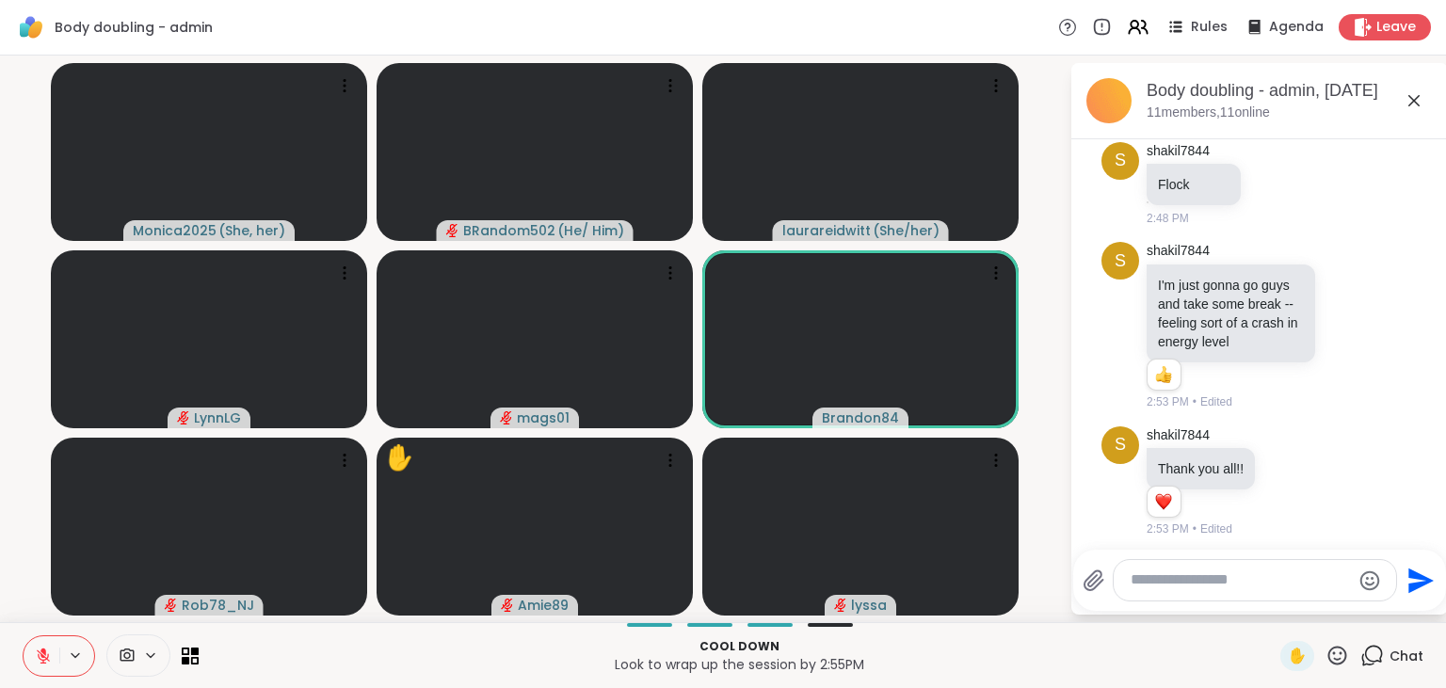
click at [51, 655] on icon at bounding box center [43, 656] width 17 height 17
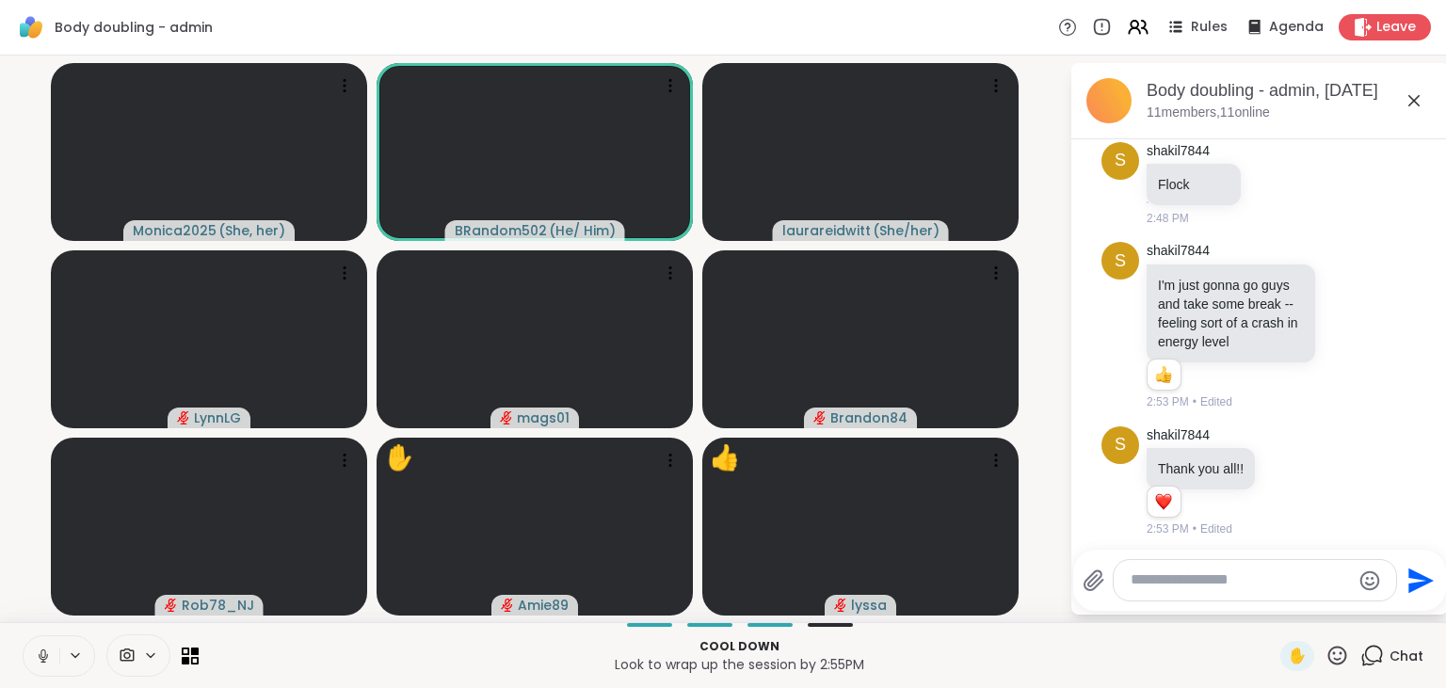
click at [51, 655] on icon at bounding box center [43, 656] width 17 height 17
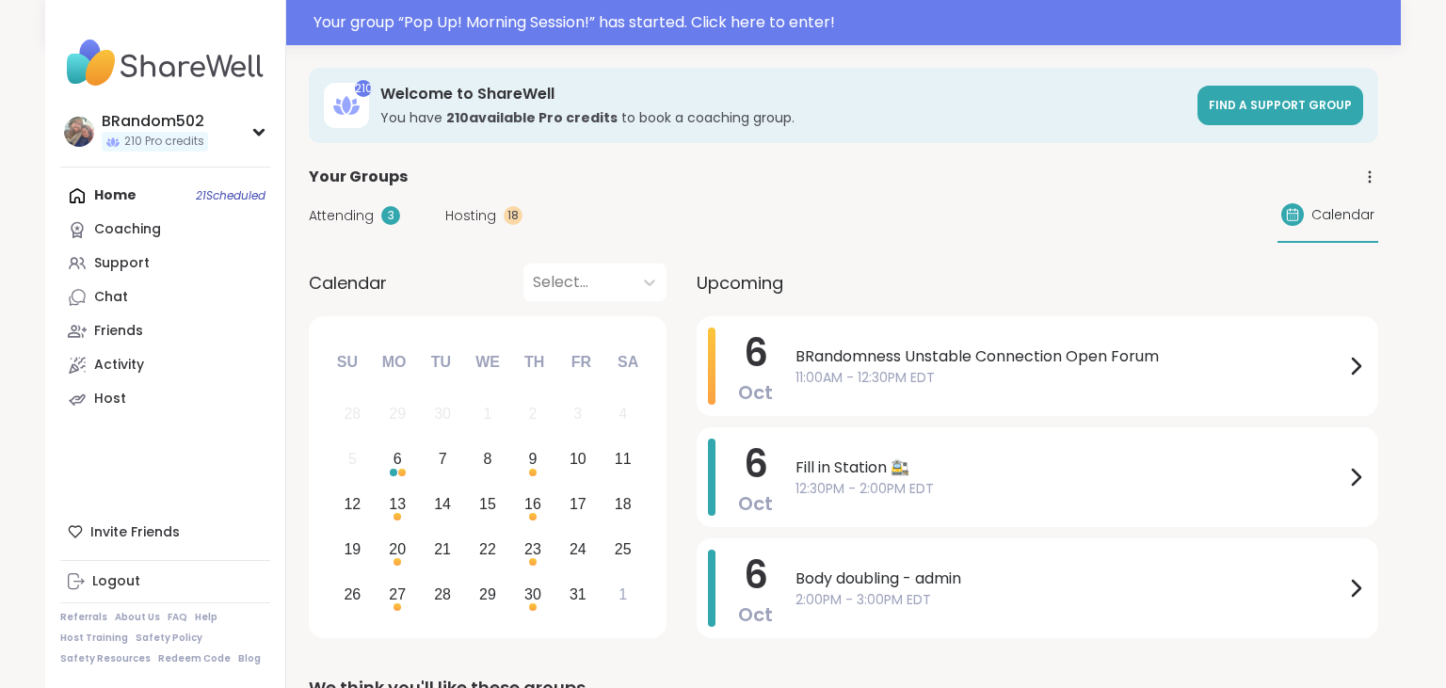
click at [461, 218] on span "Hosting" at bounding box center [470, 216] width 51 height 20
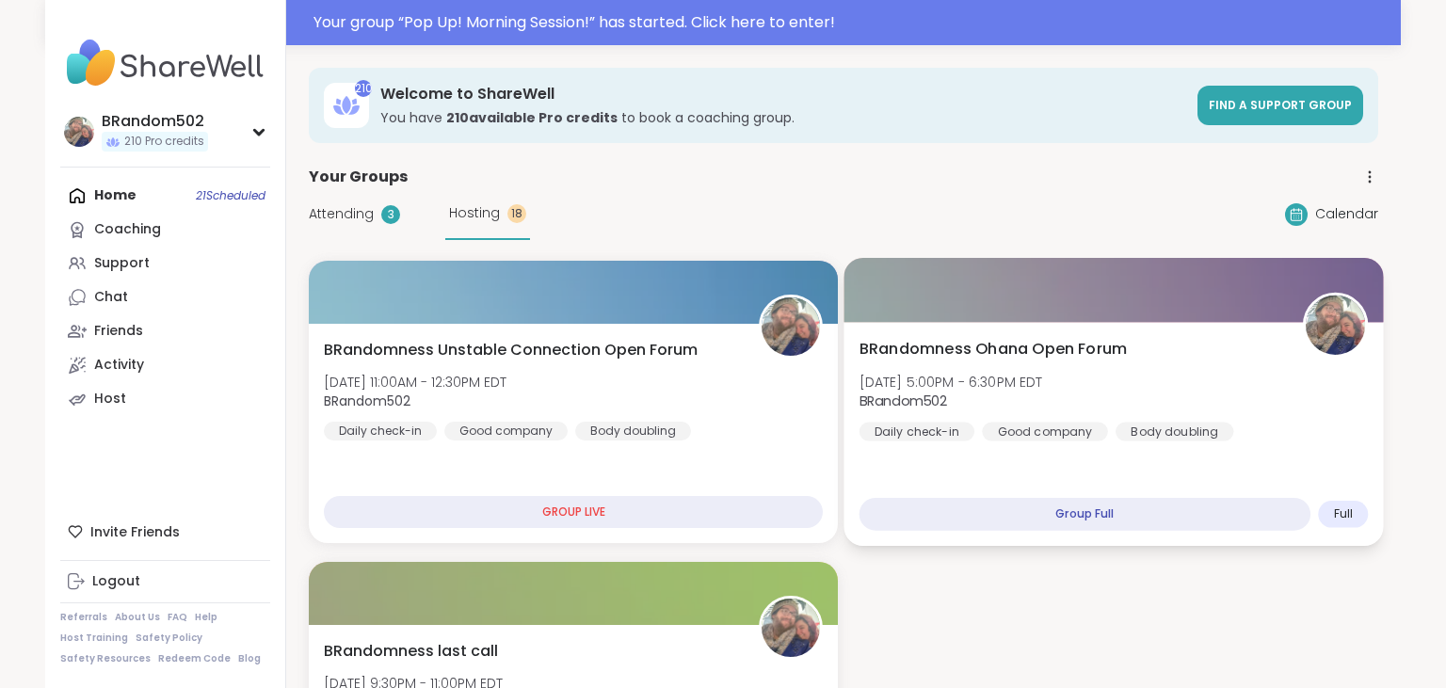
click at [932, 338] on span "BRandomness Ohana Open Forum" at bounding box center [994, 349] width 268 height 23
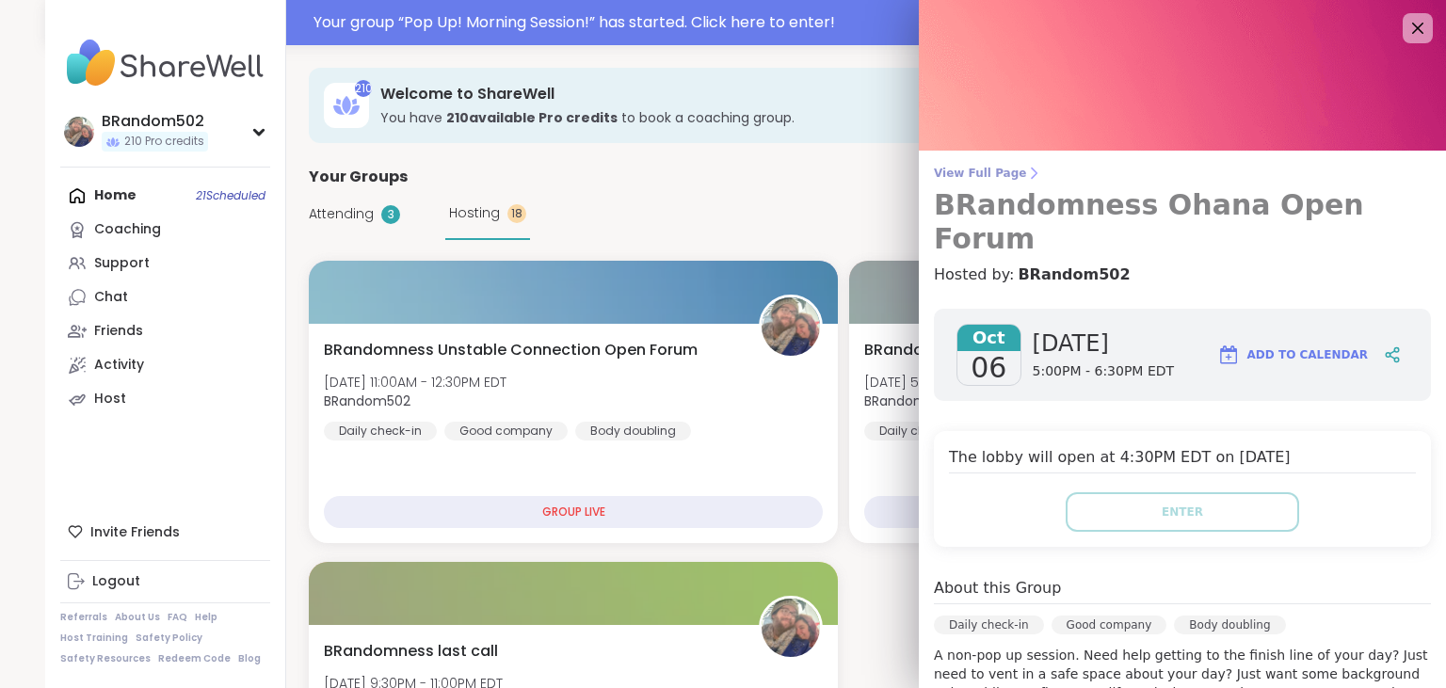
click at [1004, 173] on span "View Full Page" at bounding box center [1182, 173] width 497 height 15
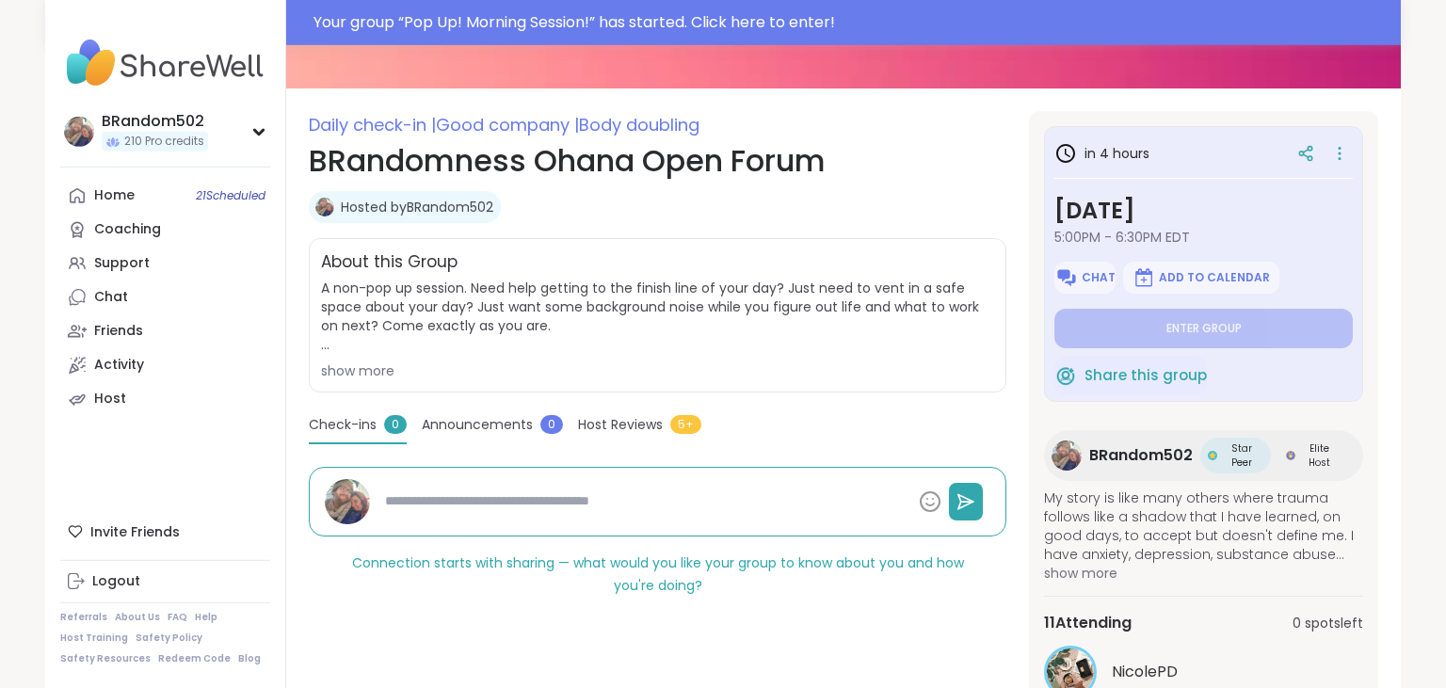
scroll to position [192, 0]
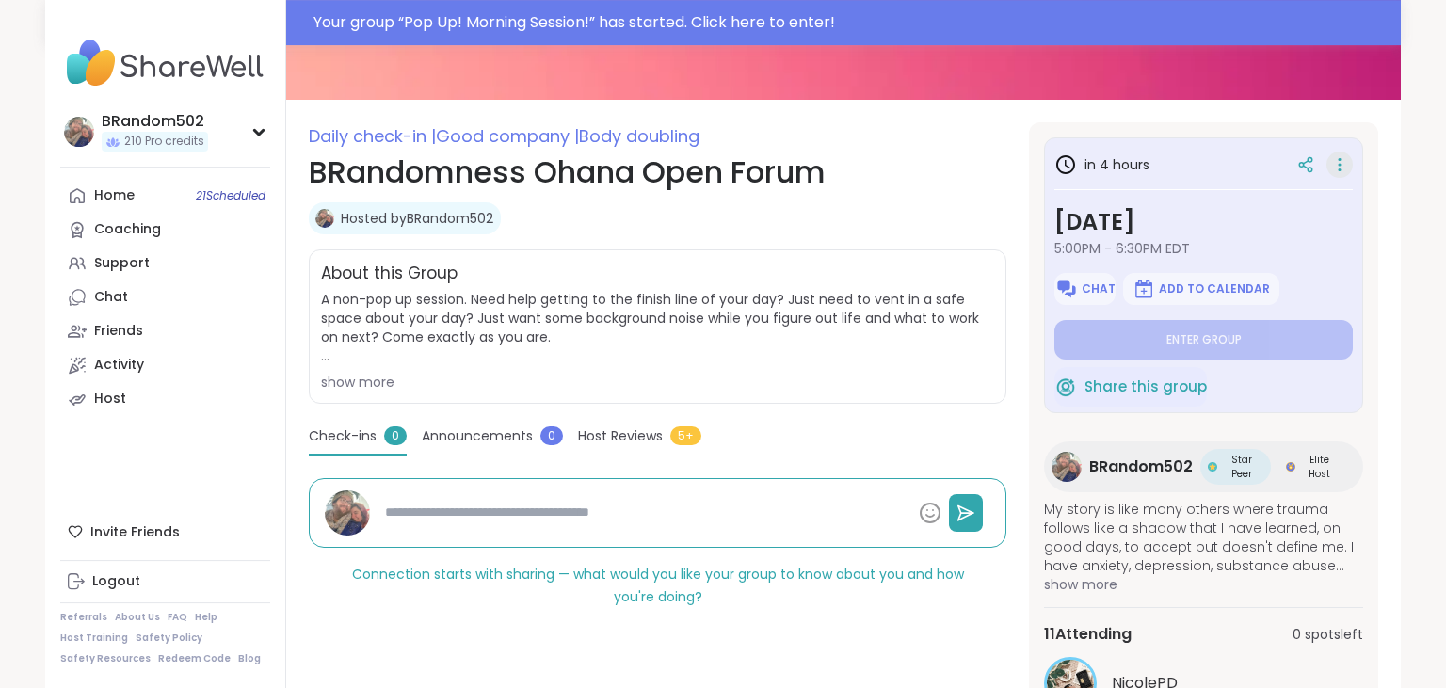
click at [1338, 165] on icon at bounding box center [1339, 165] width 19 height 26
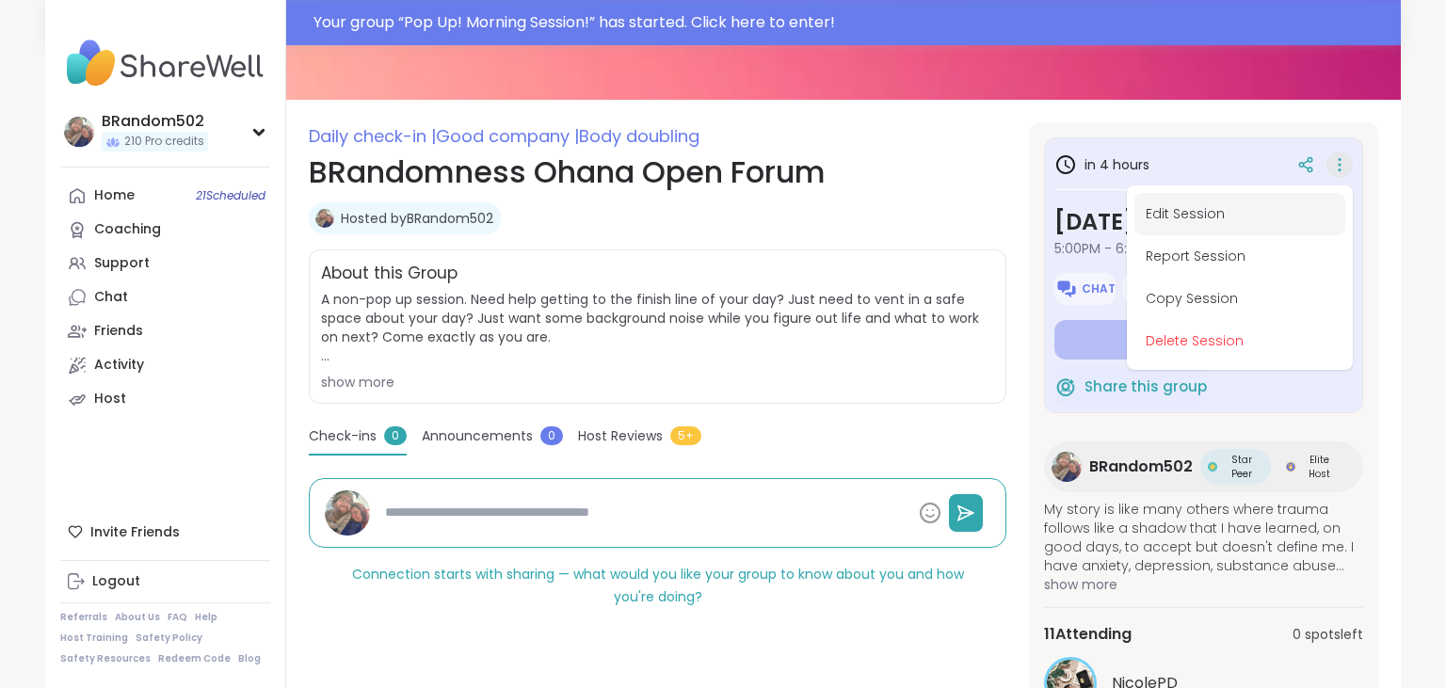
click at [1232, 204] on button "Edit Session" at bounding box center [1239, 214] width 211 height 42
type textarea "*"
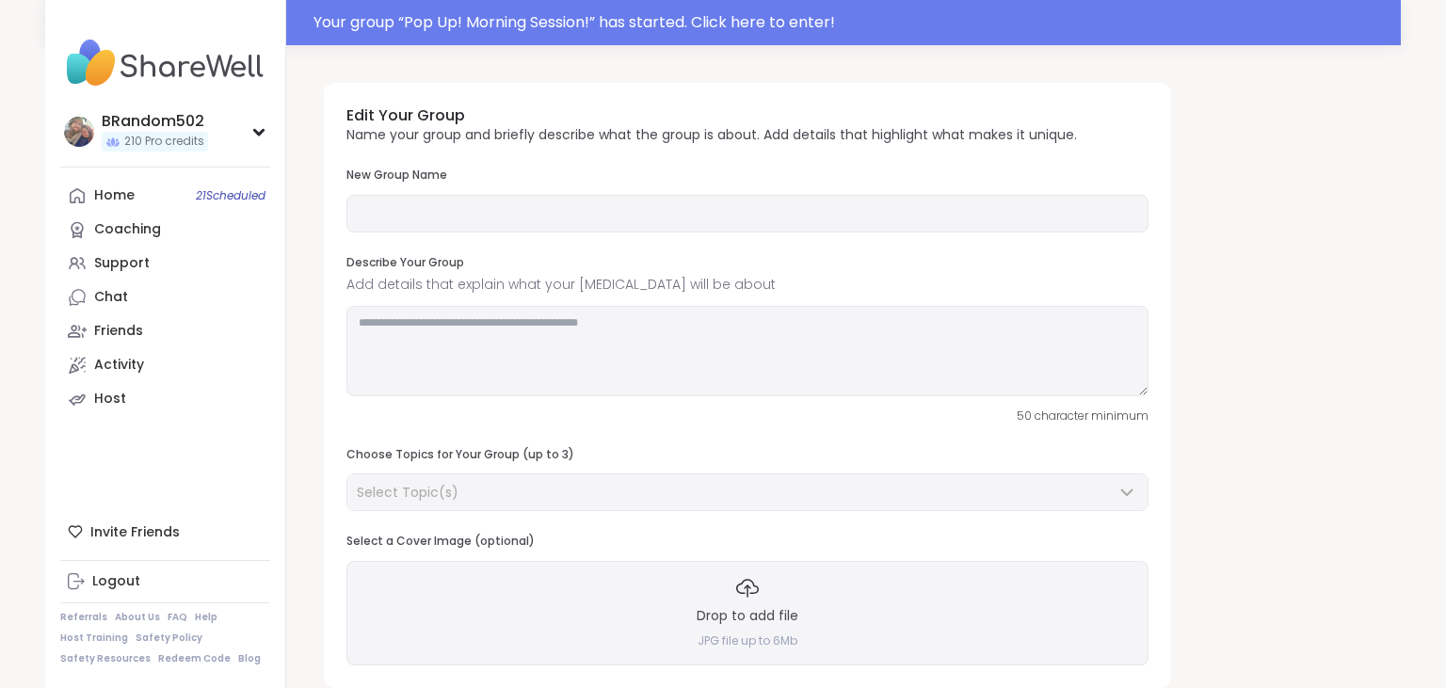
type input "**********"
type textarea "**********"
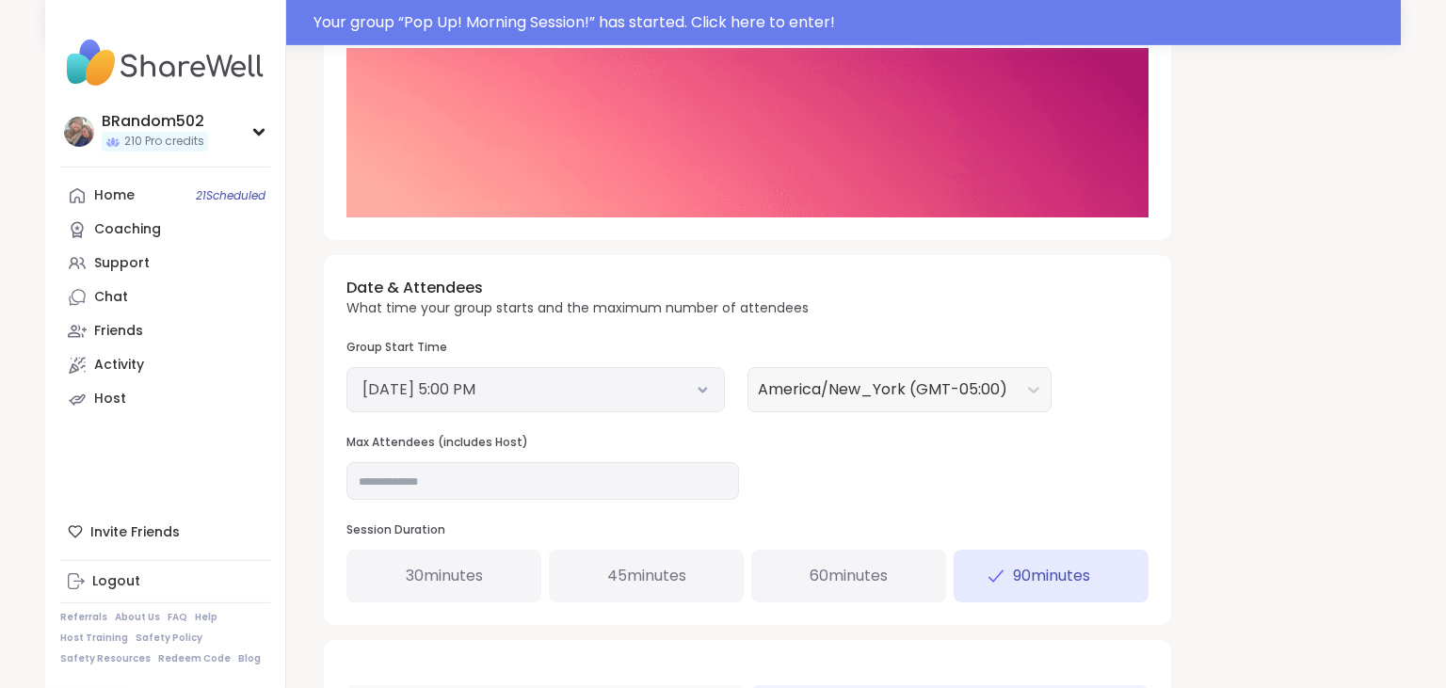
scroll to position [670, 0]
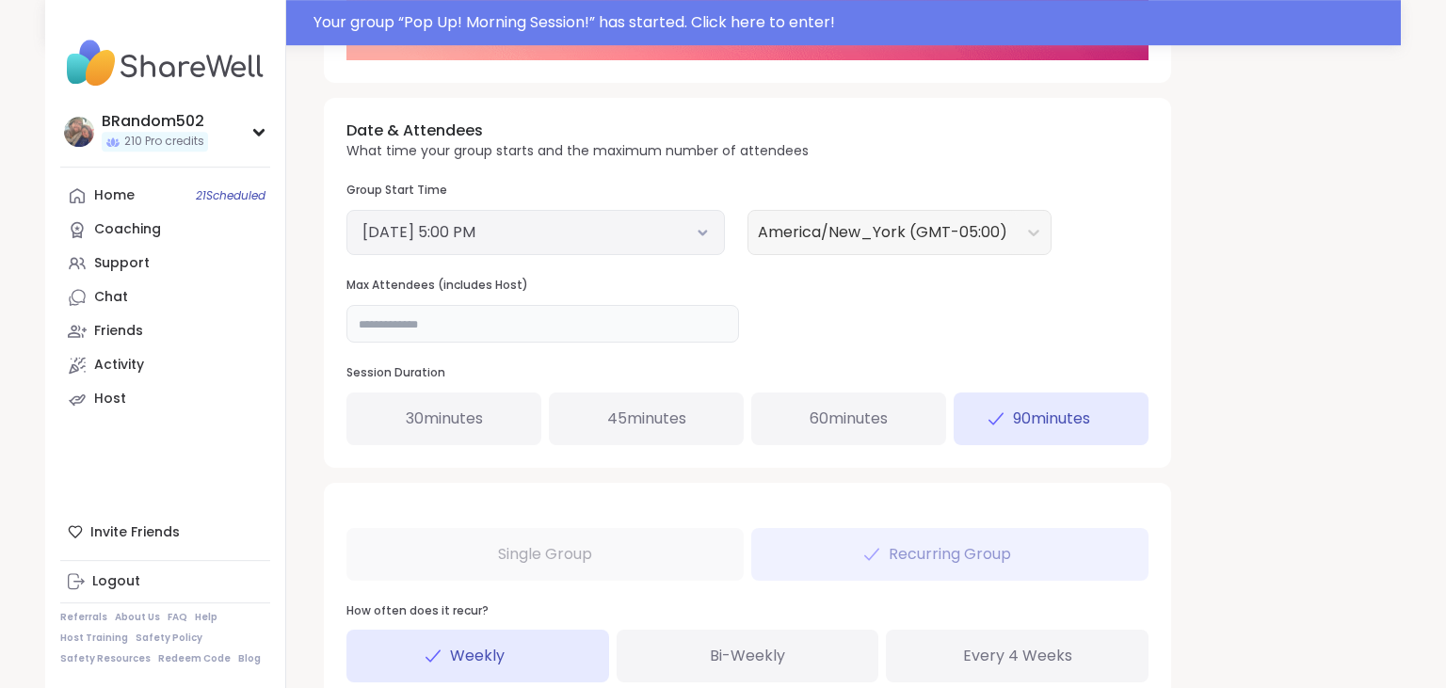
click at [446, 315] on input "**" at bounding box center [542, 324] width 393 height 38
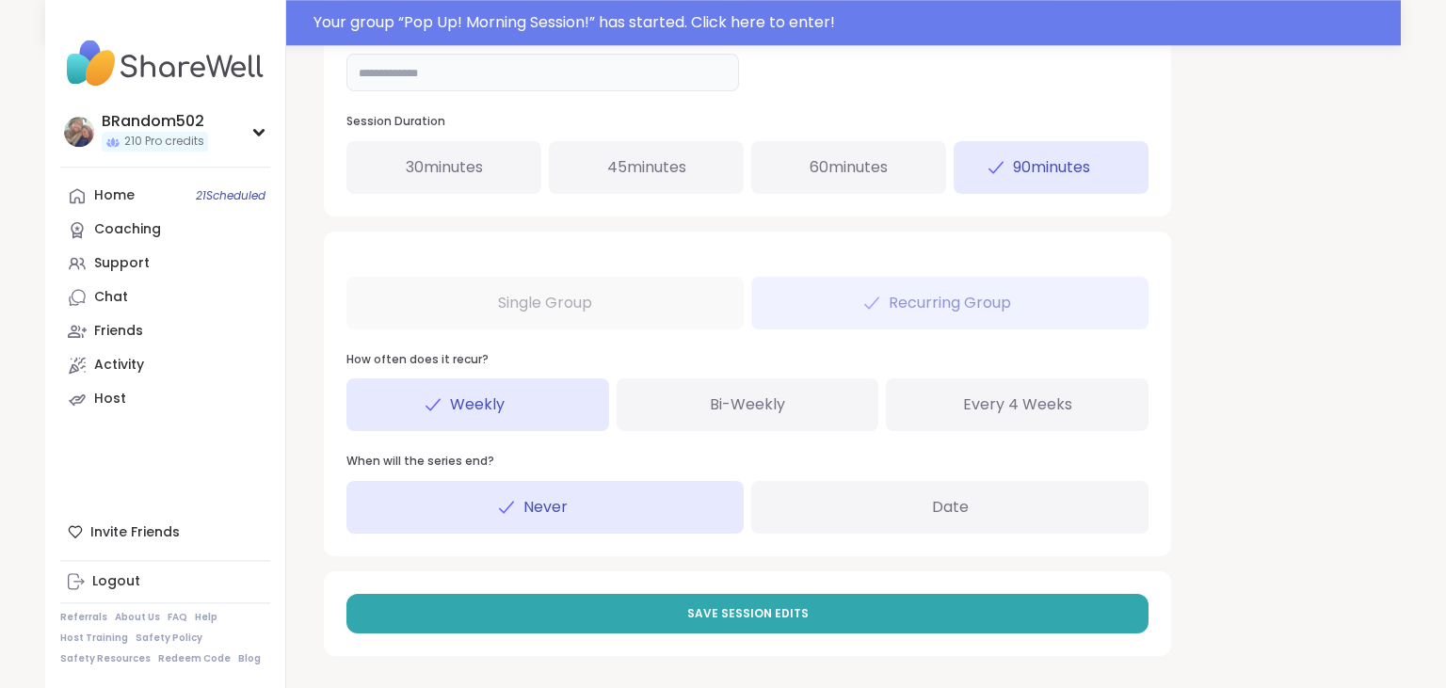
scroll to position [923, 0]
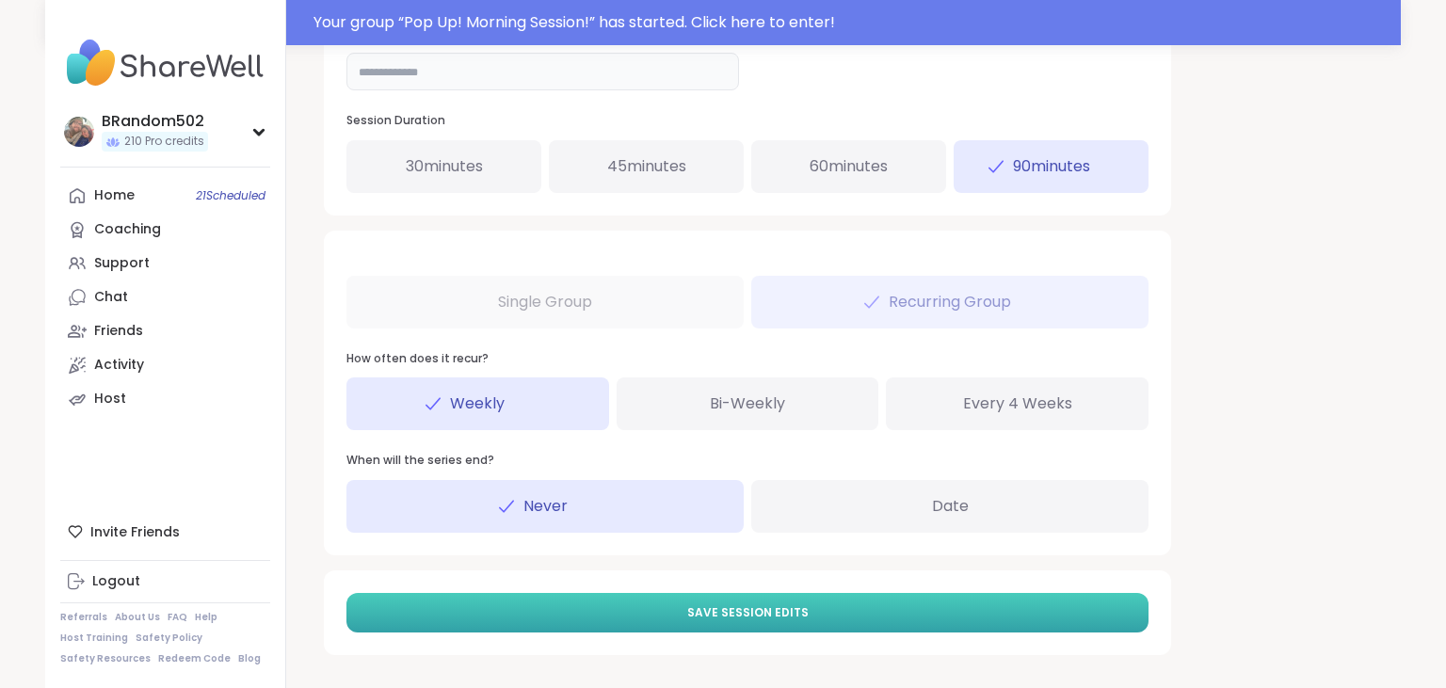
type input "**"
click at [792, 604] on span "Save Session Edits" at bounding box center [747, 612] width 121 height 17
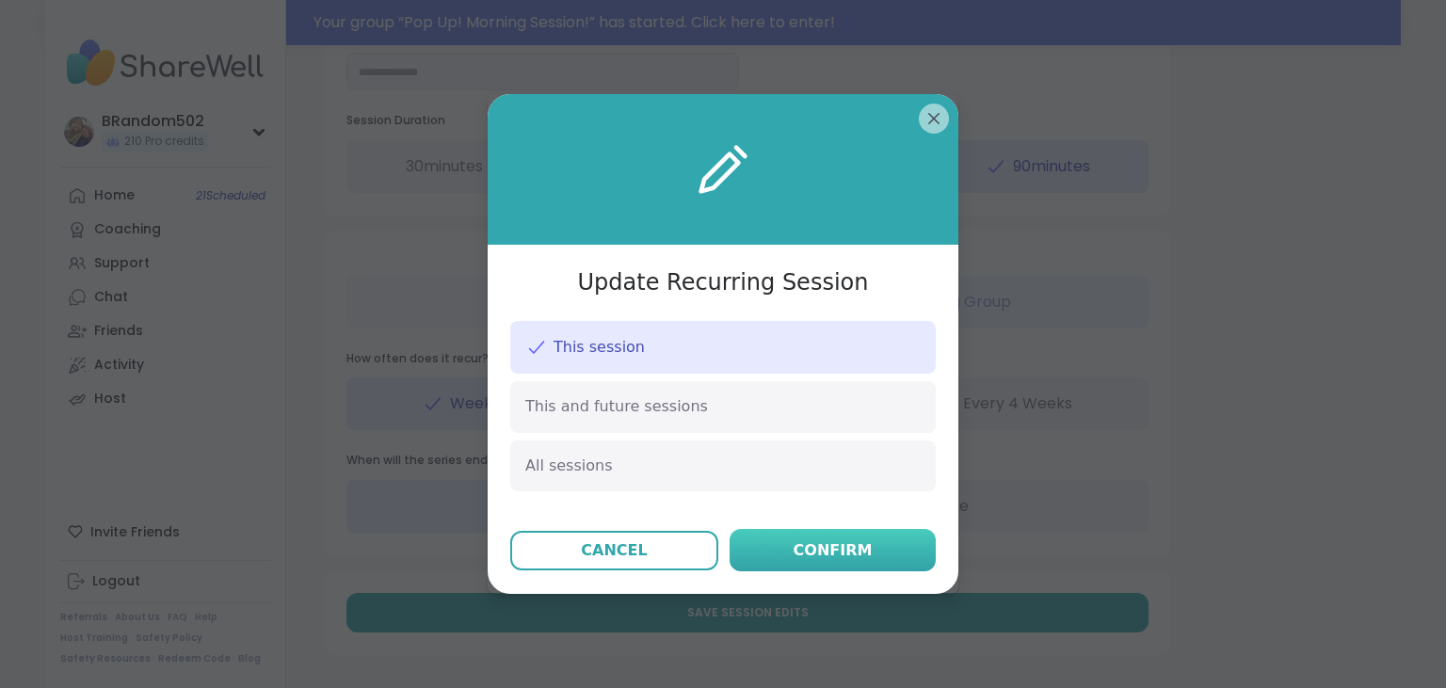
click at [794, 562] on button "Confirm" at bounding box center [833, 550] width 206 height 42
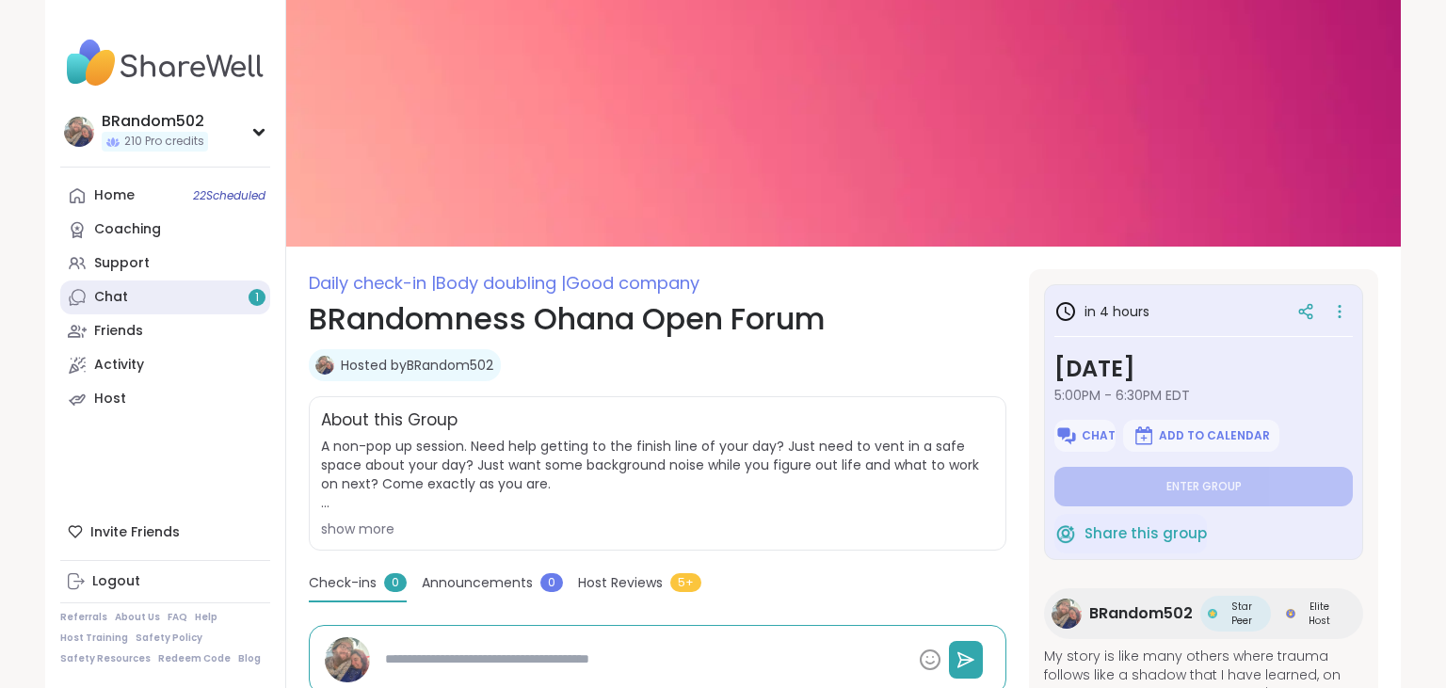
click at [153, 287] on link "Chat 1" at bounding box center [165, 298] width 210 height 34
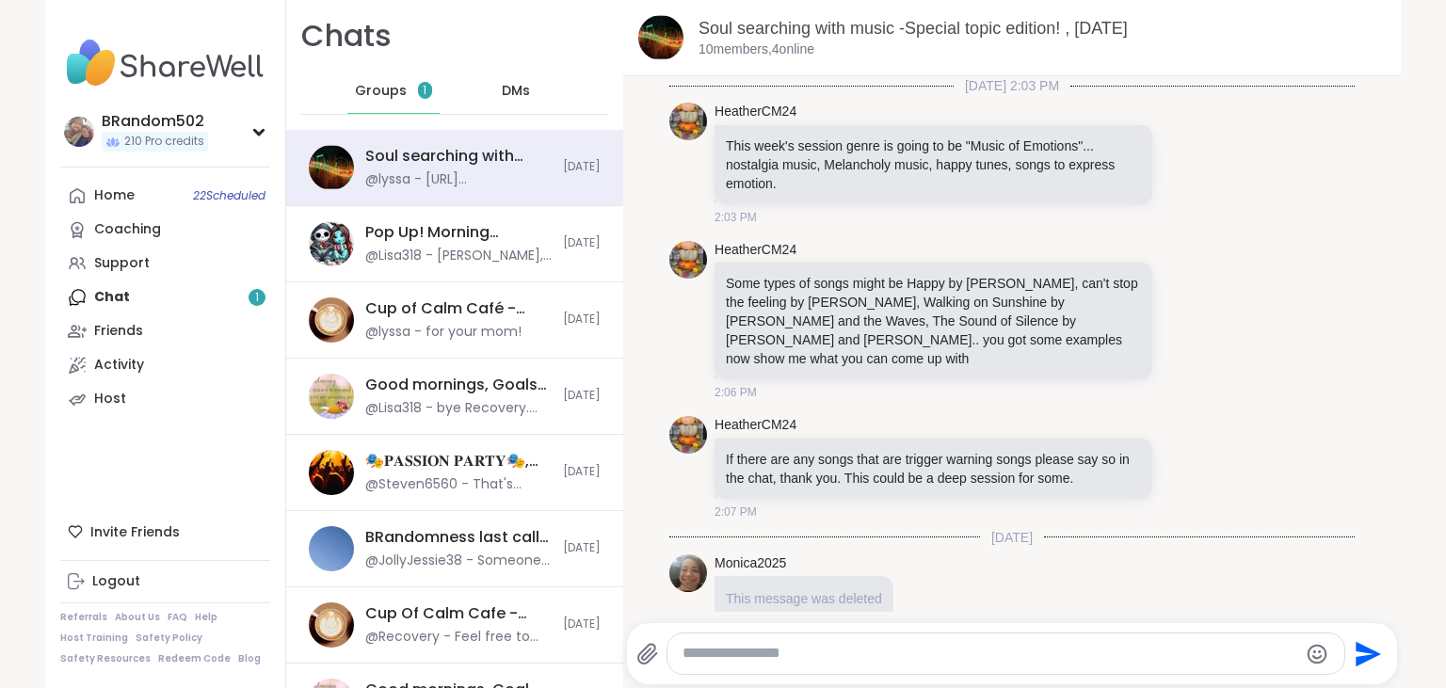
scroll to position [4118, 0]
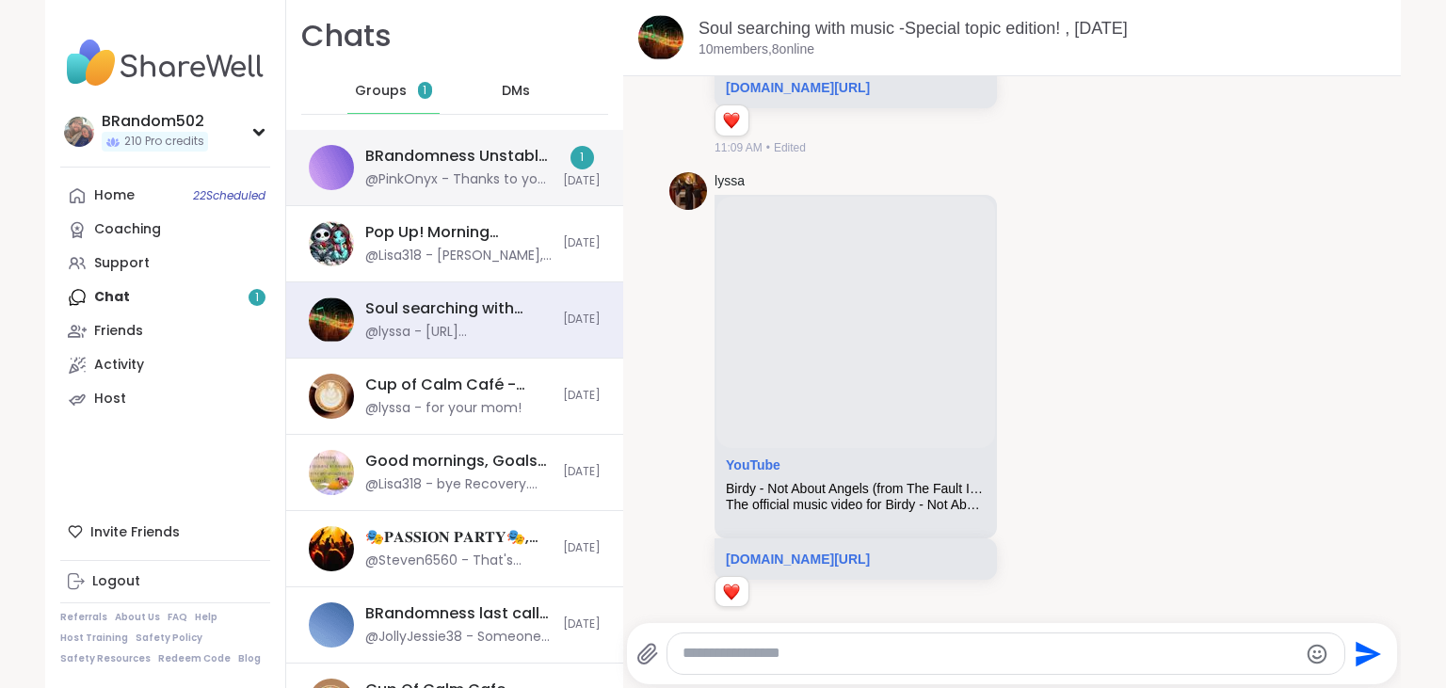
click at [401, 174] on div "@PinkOnyx - Thanks to you too Aimes, even though I was already registered for t…" at bounding box center [458, 179] width 186 height 19
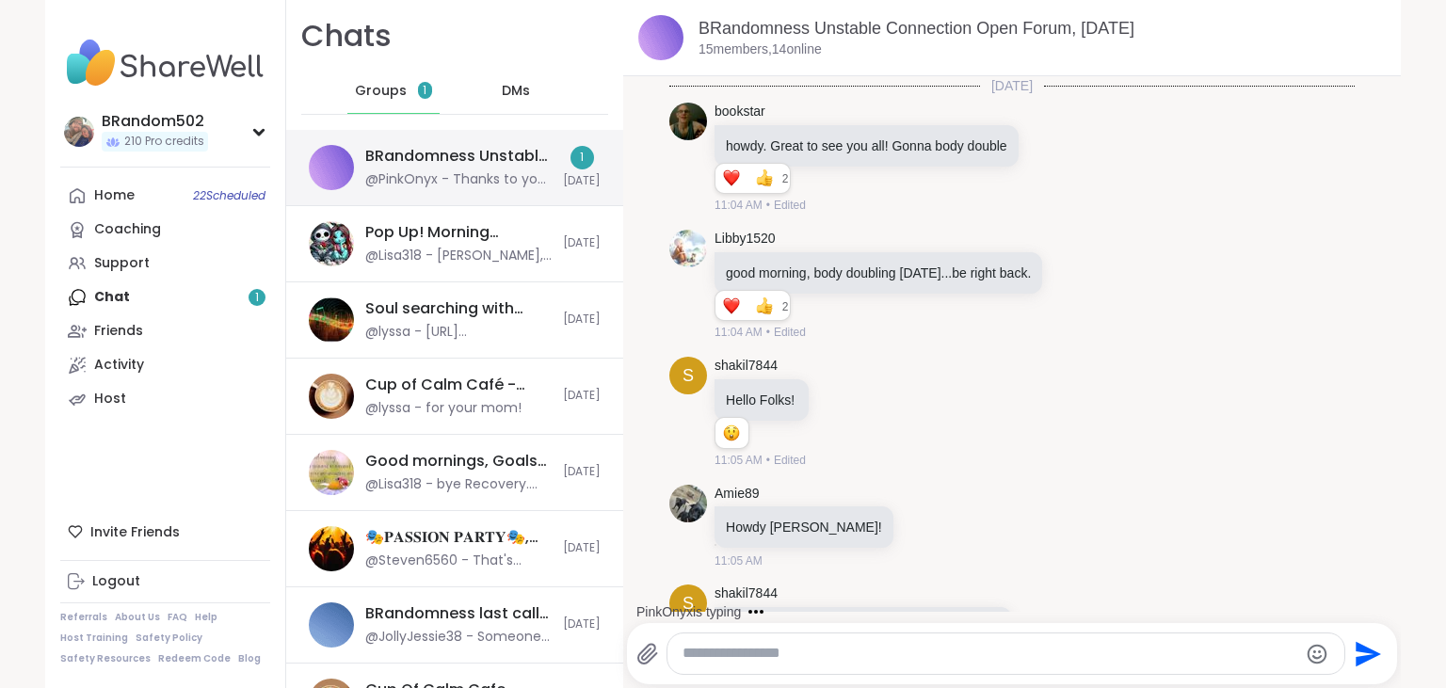
scroll to position [10304, 0]
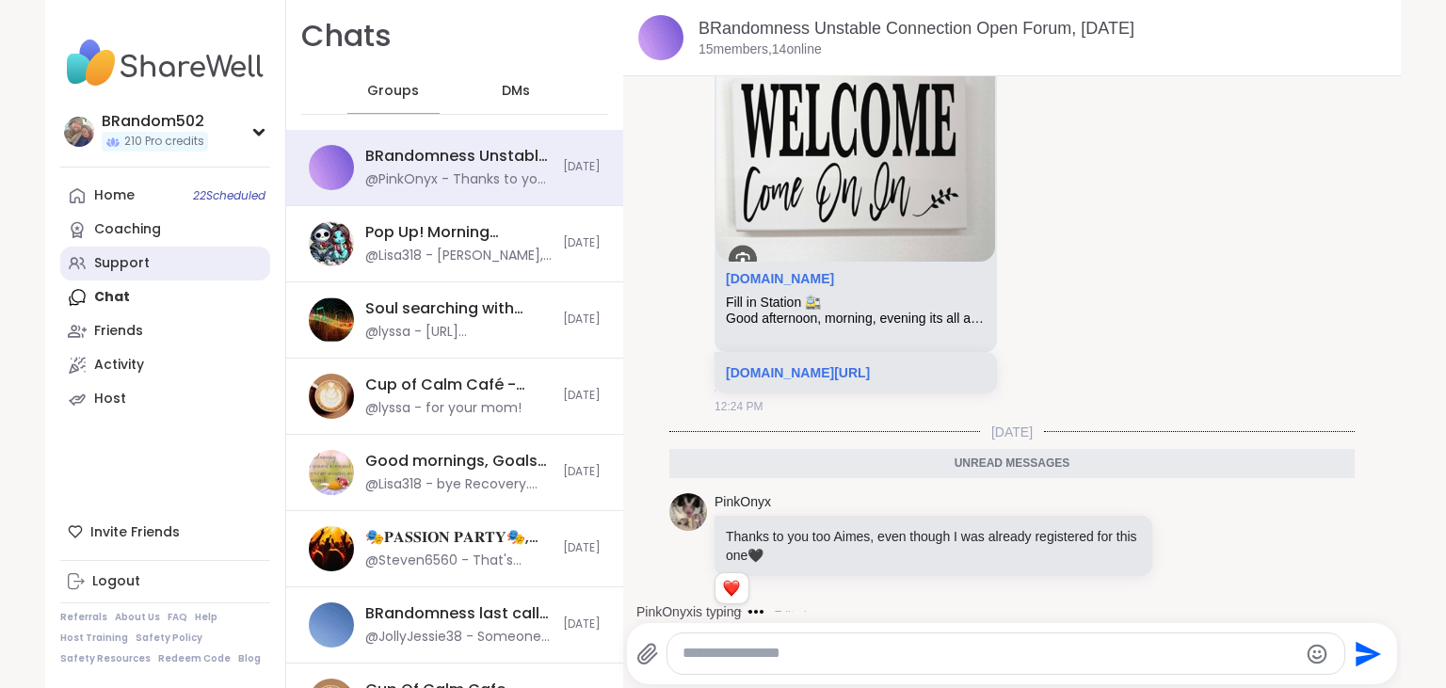
click at [160, 269] on link "Support" at bounding box center [165, 264] width 210 height 34
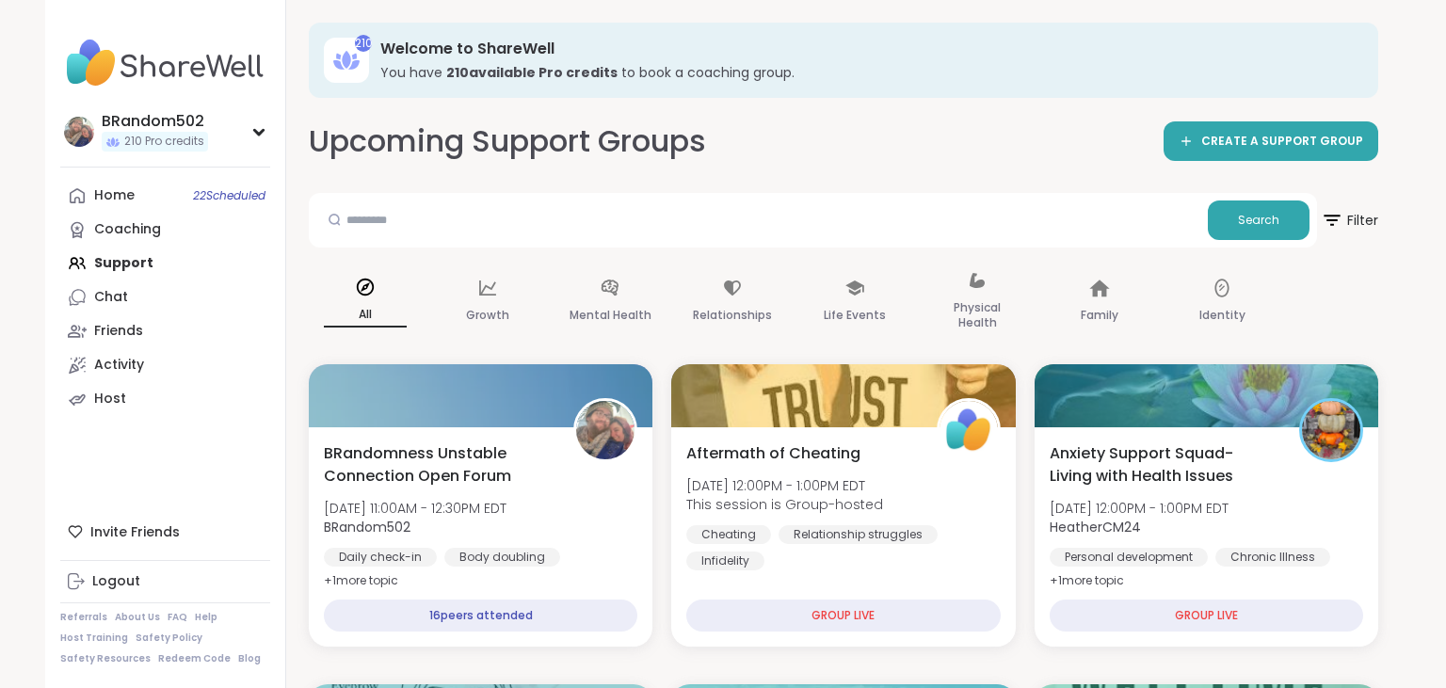
drag, startPoint x: 1437, startPoint y: 72, endPoint x: 1433, endPoint y: 118, distance: 46.3
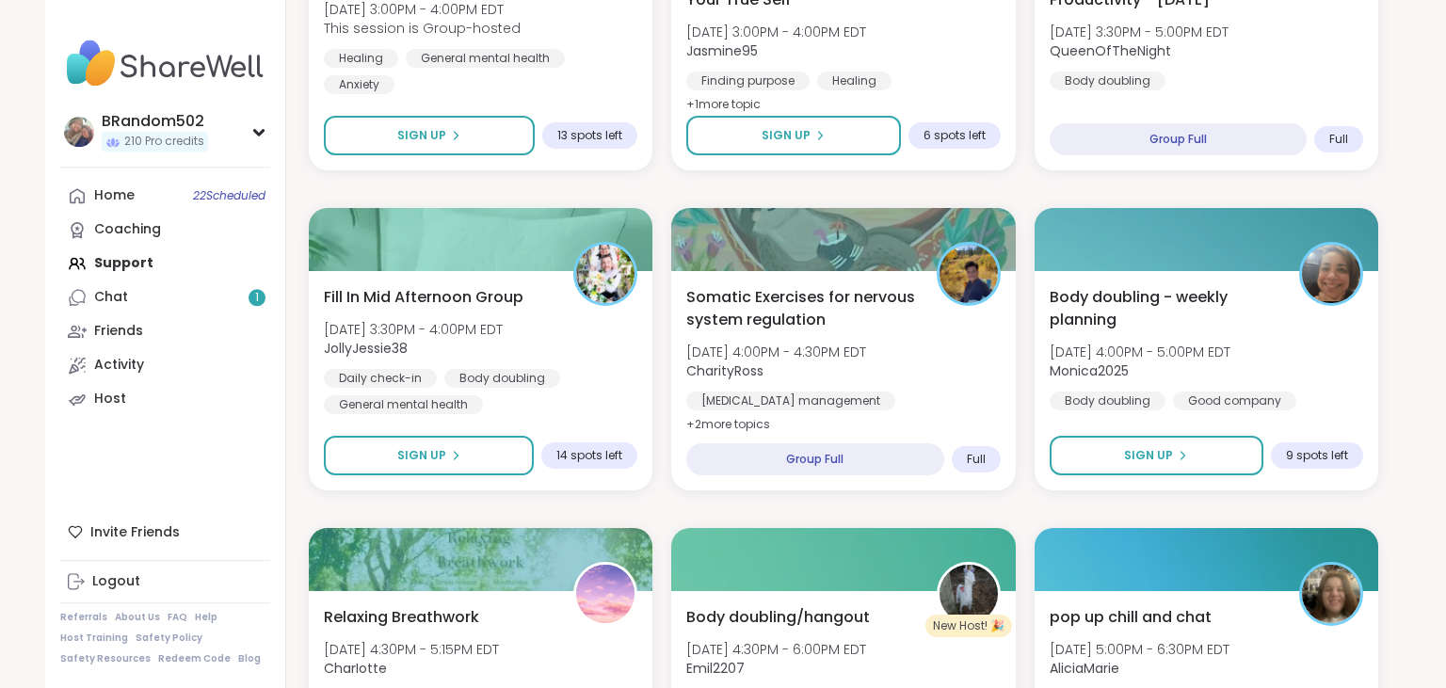
scroll to position [1766, 0]
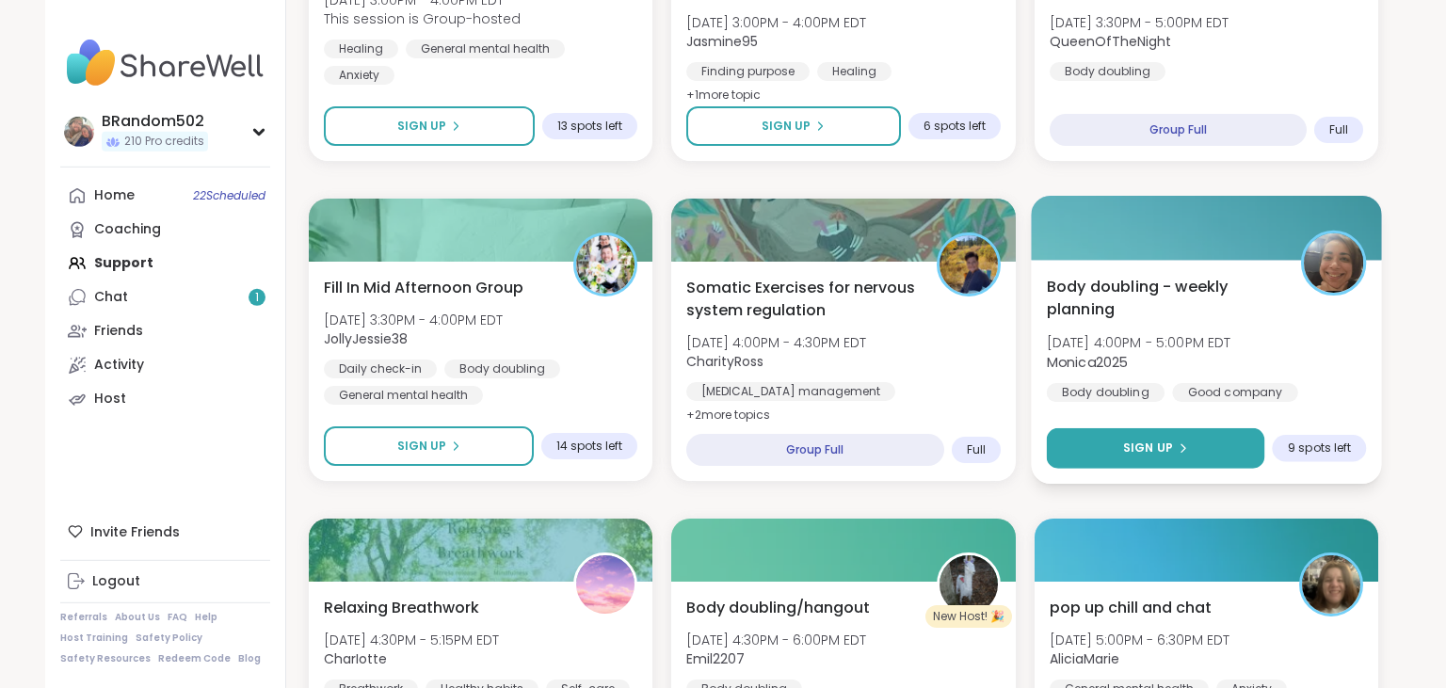
click at [1215, 443] on button "Sign Up" at bounding box center [1155, 448] width 218 height 40
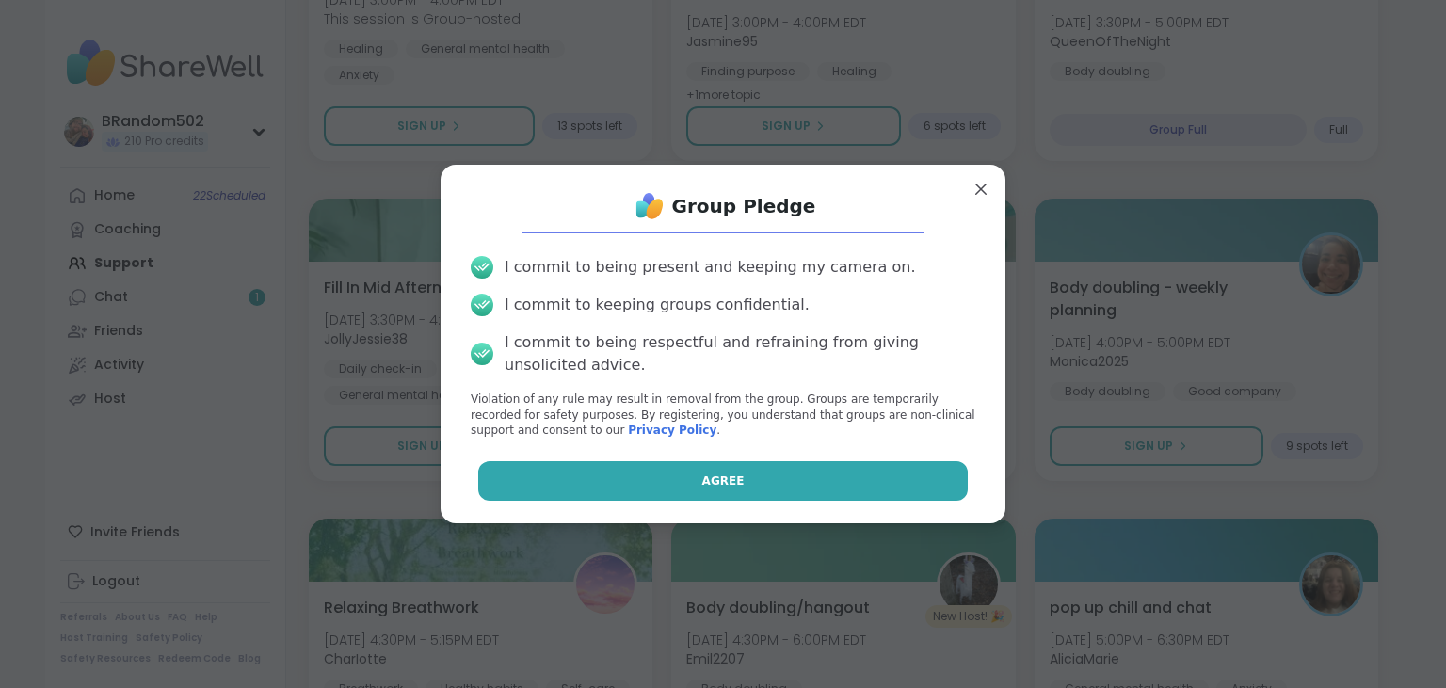
click at [797, 482] on button "Agree" at bounding box center [723, 481] width 490 height 40
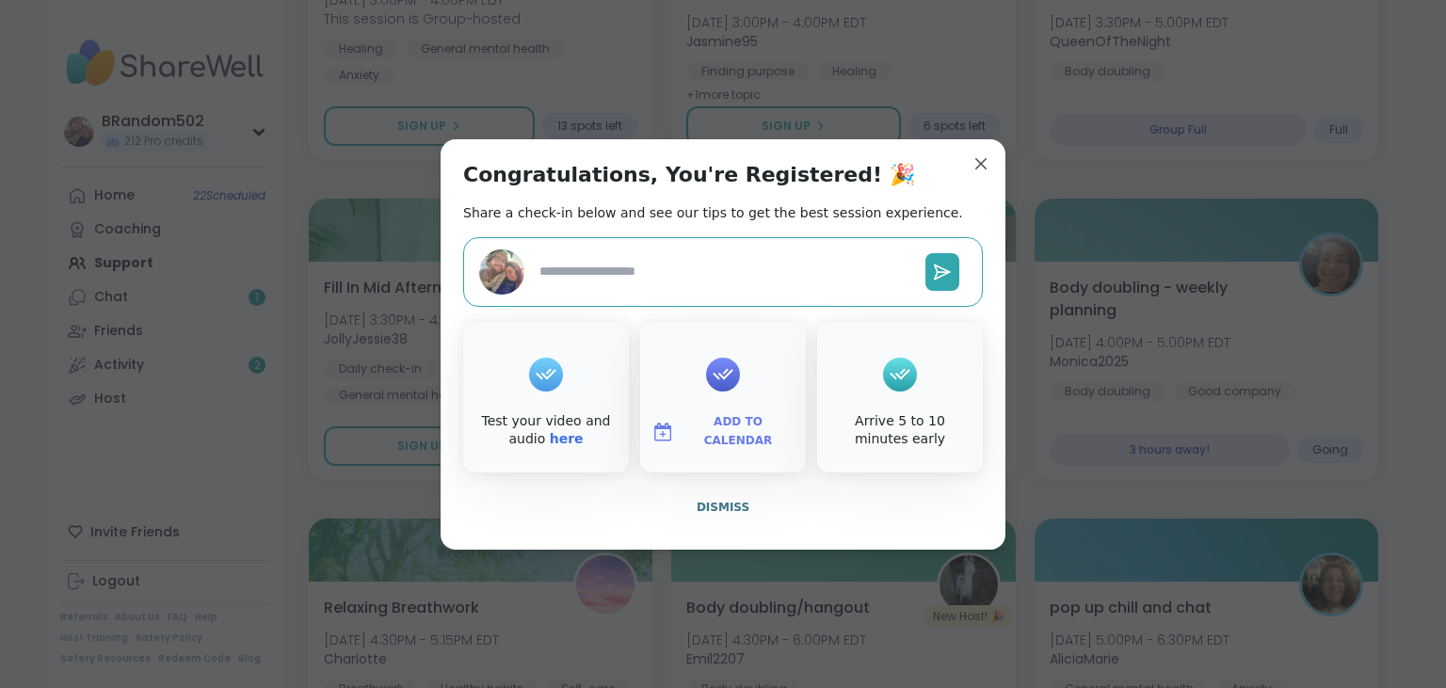
type textarea "*"
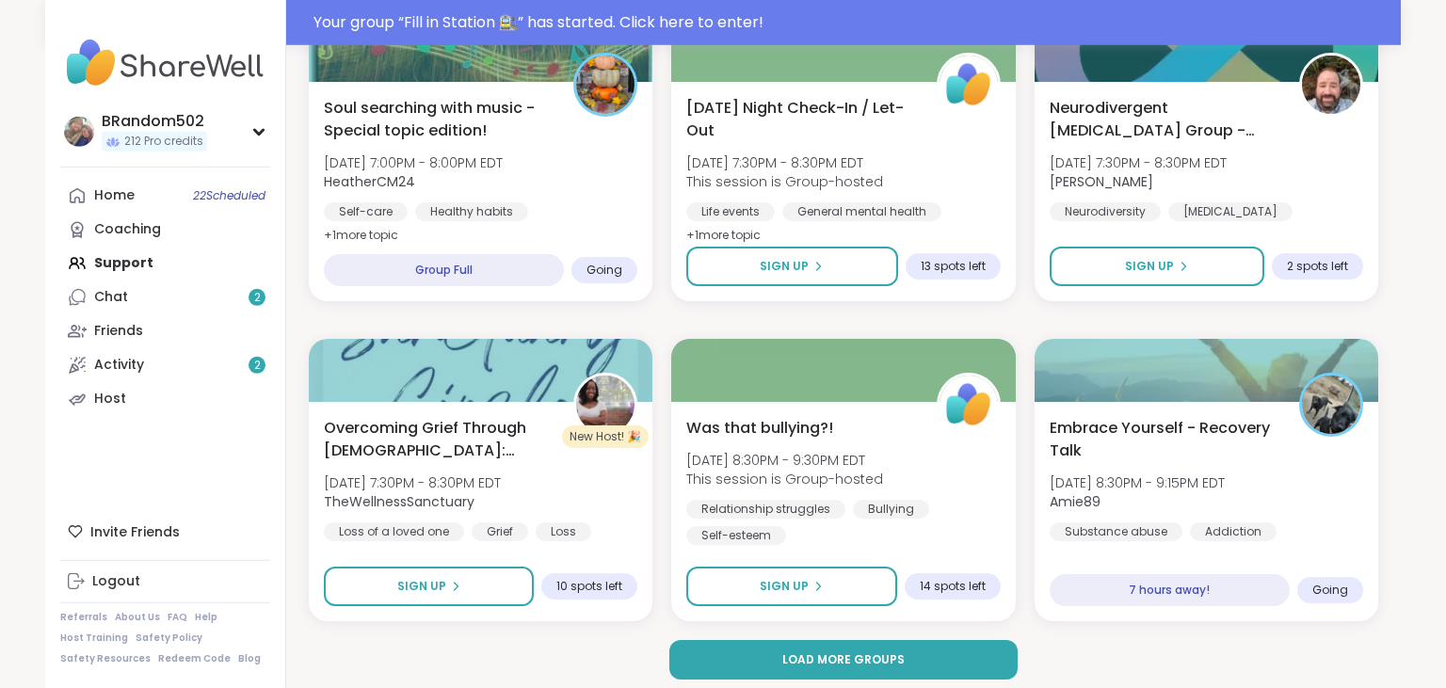
scroll to position [3601, 0]
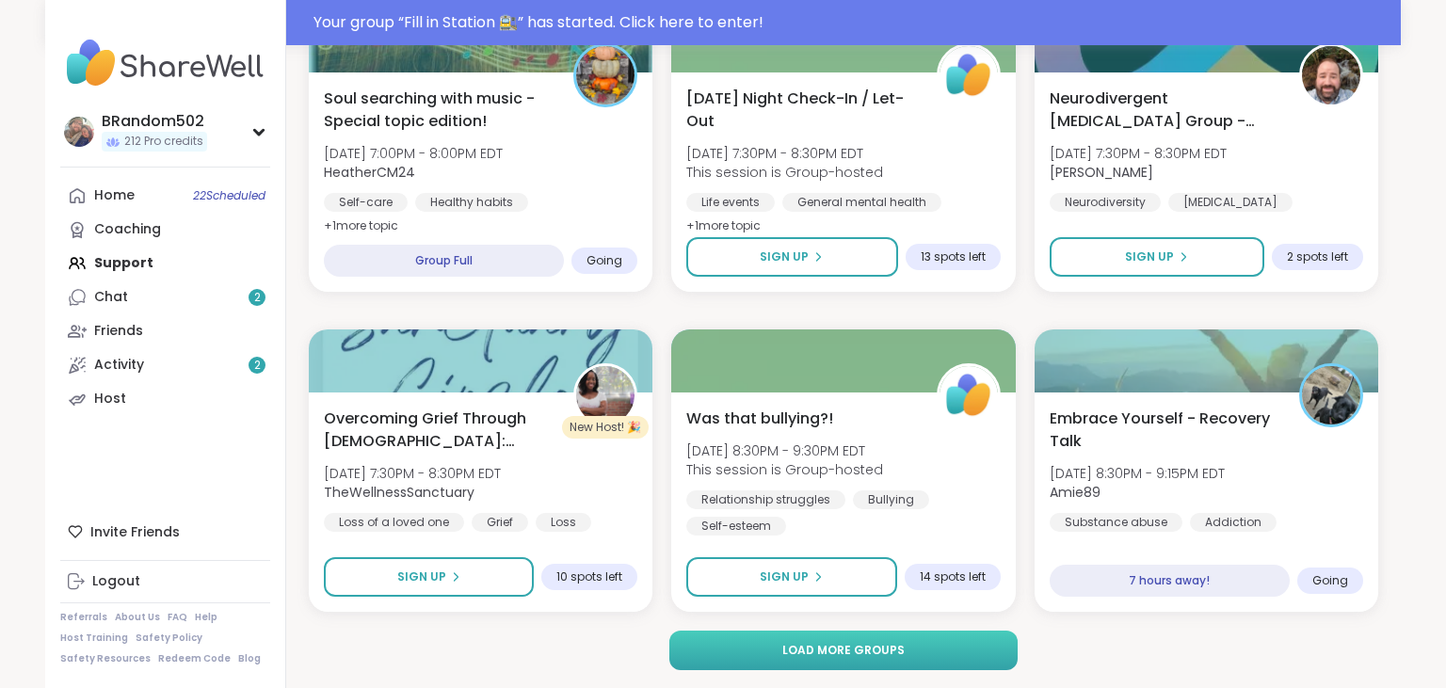
click at [964, 646] on button "Load more groups" at bounding box center [843, 651] width 349 height 40
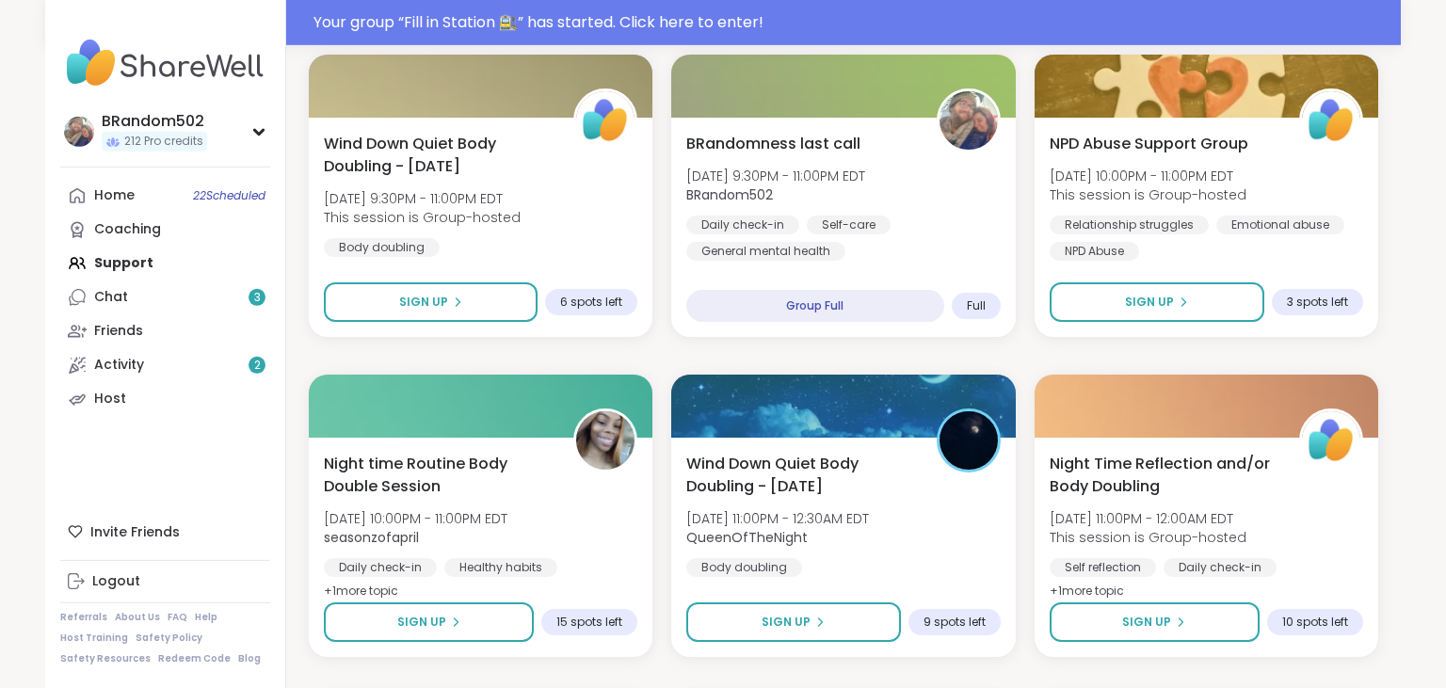
scroll to position [4507, 0]
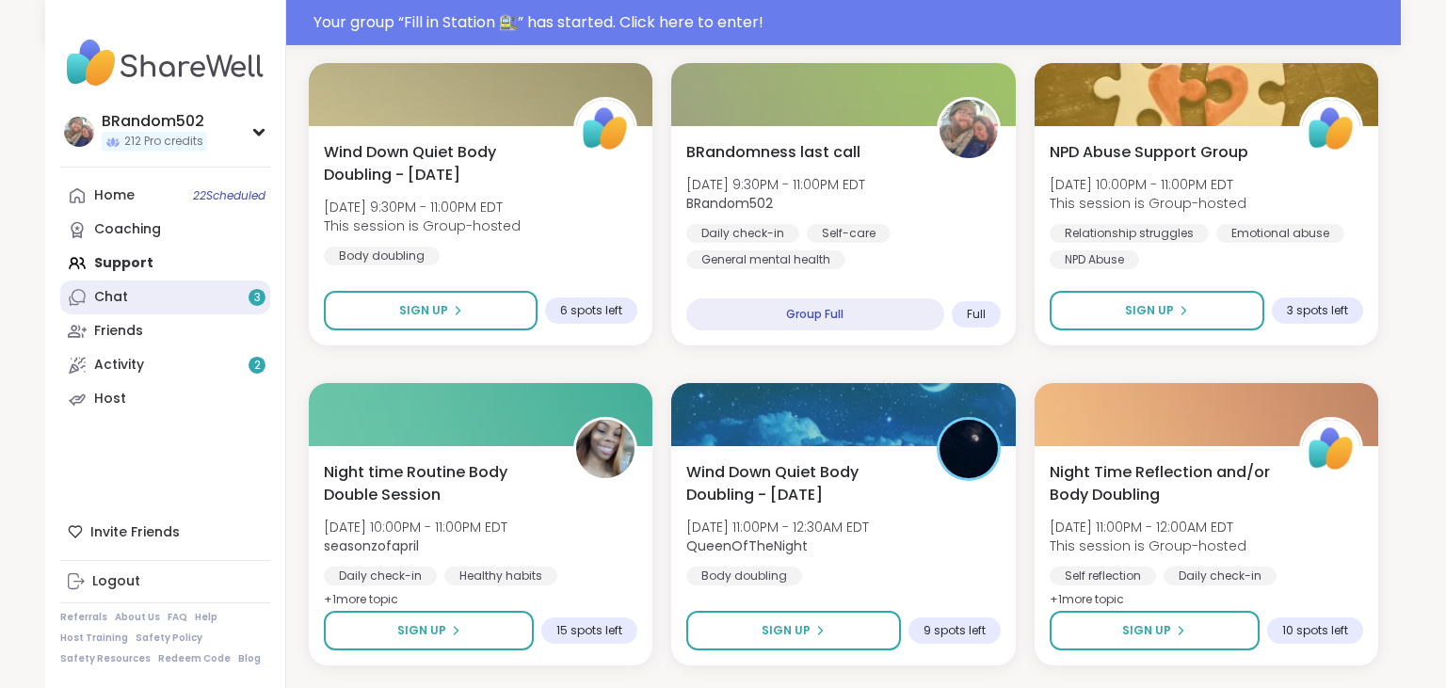
click at [173, 298] on link "Chat 3" at bounding box center [165, 298] width 210 height 34
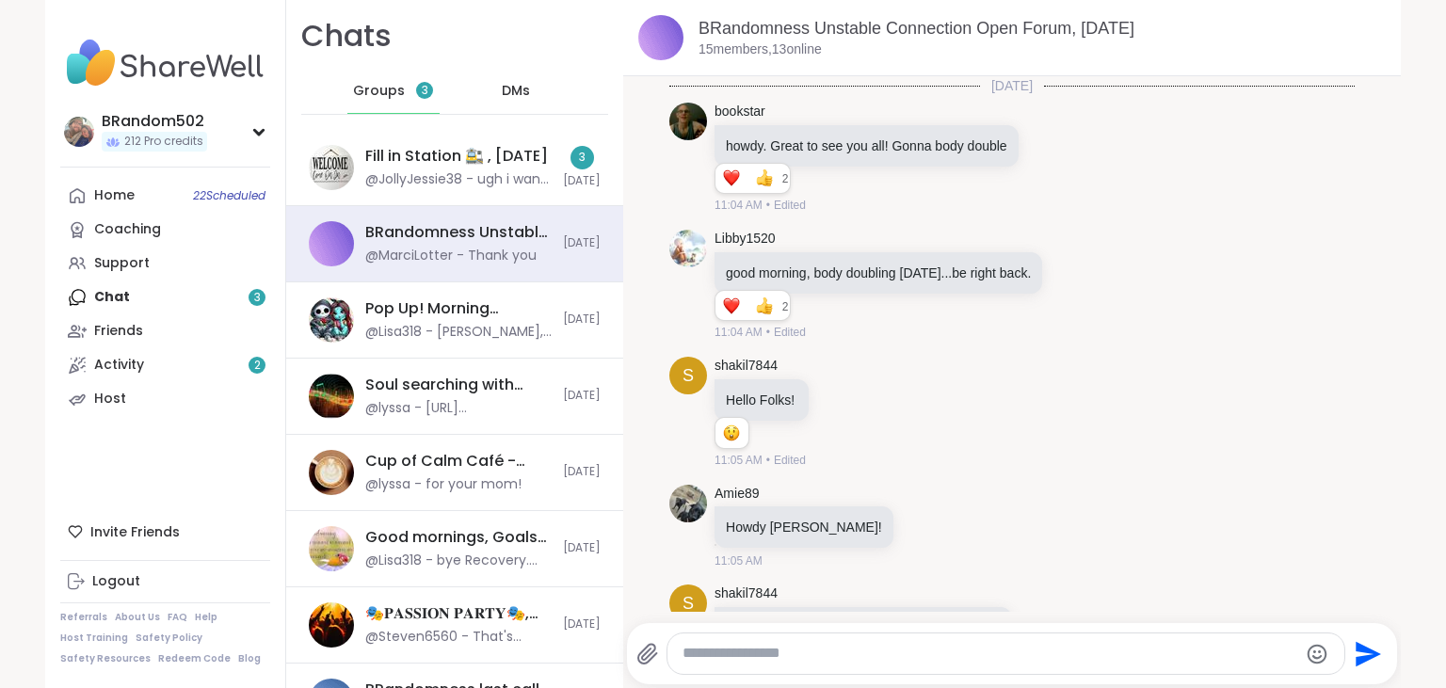
scroll to position [11949, 0]
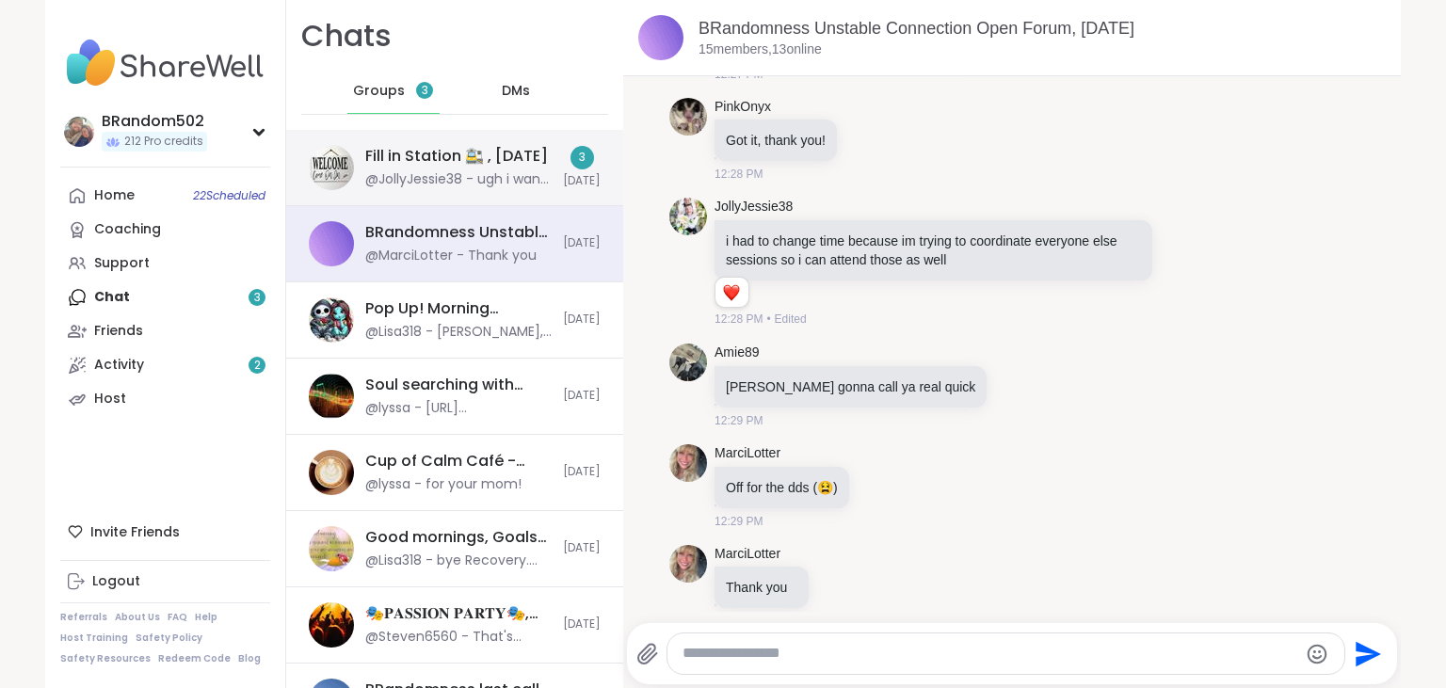
click at [453, 177] on div "@JollyJessie38 - ugh i want to cry my city needs to stop this violence too many…" at bounding box center [458, 179] width 186 height 19
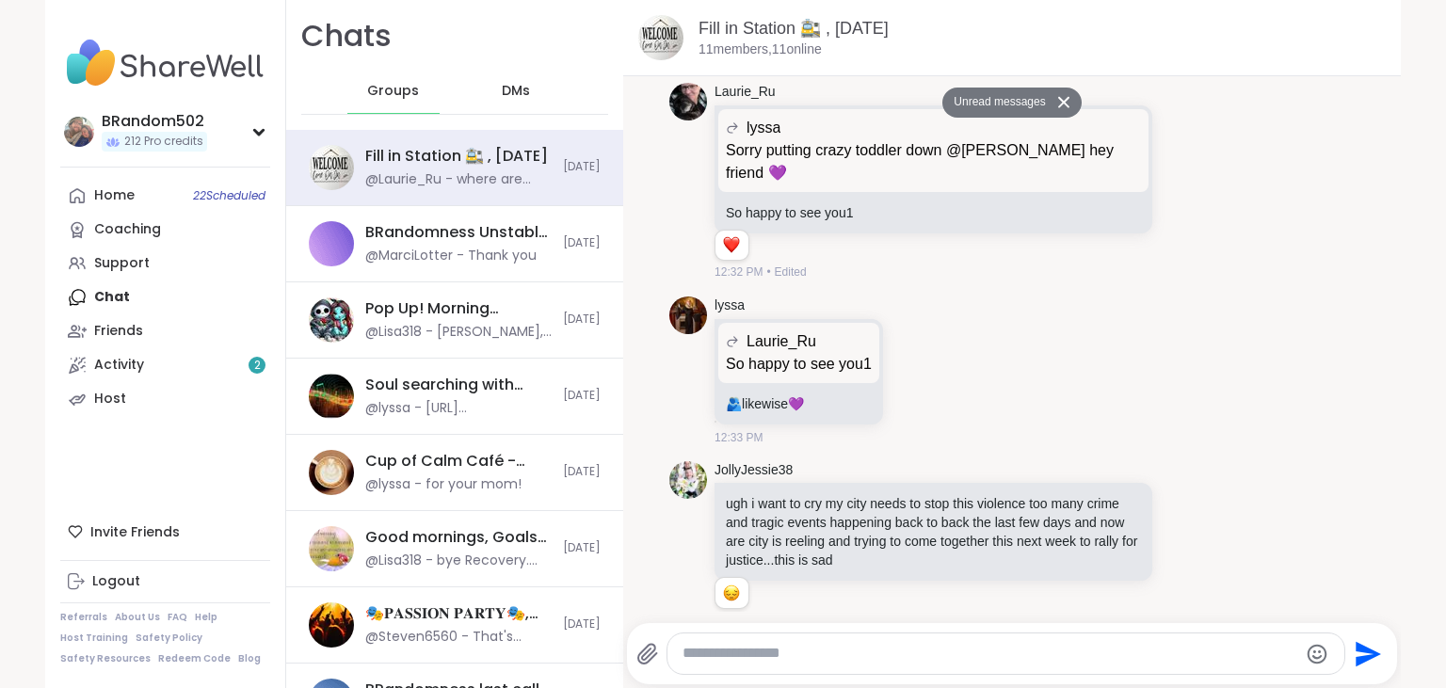
scroll to position [547, 0]
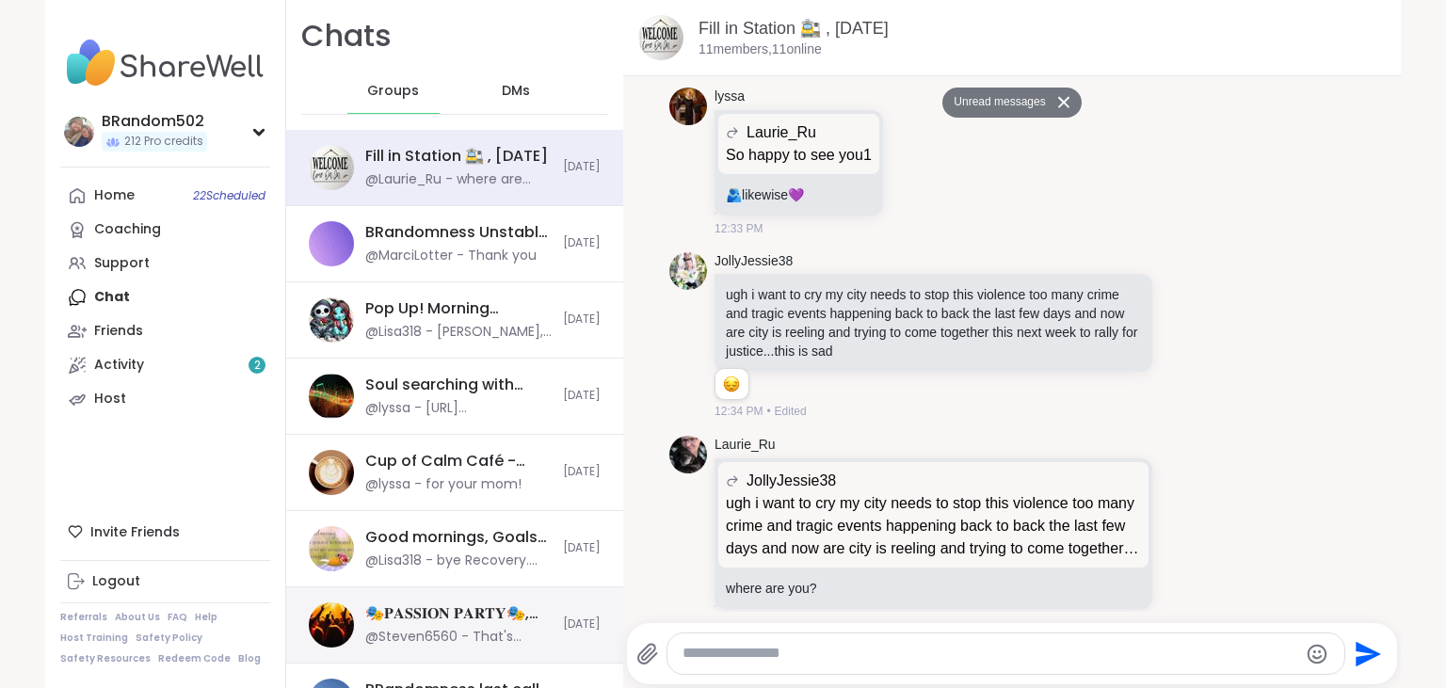
click at [449, 610] on div "🎭𝐏𝐀𝐒𝐒𝐈𝐎𝐍 𝐏𝐀𝐑𝐓𝐘🎭, [DATE]" at bounding box center [458, 613] width 186 height 21
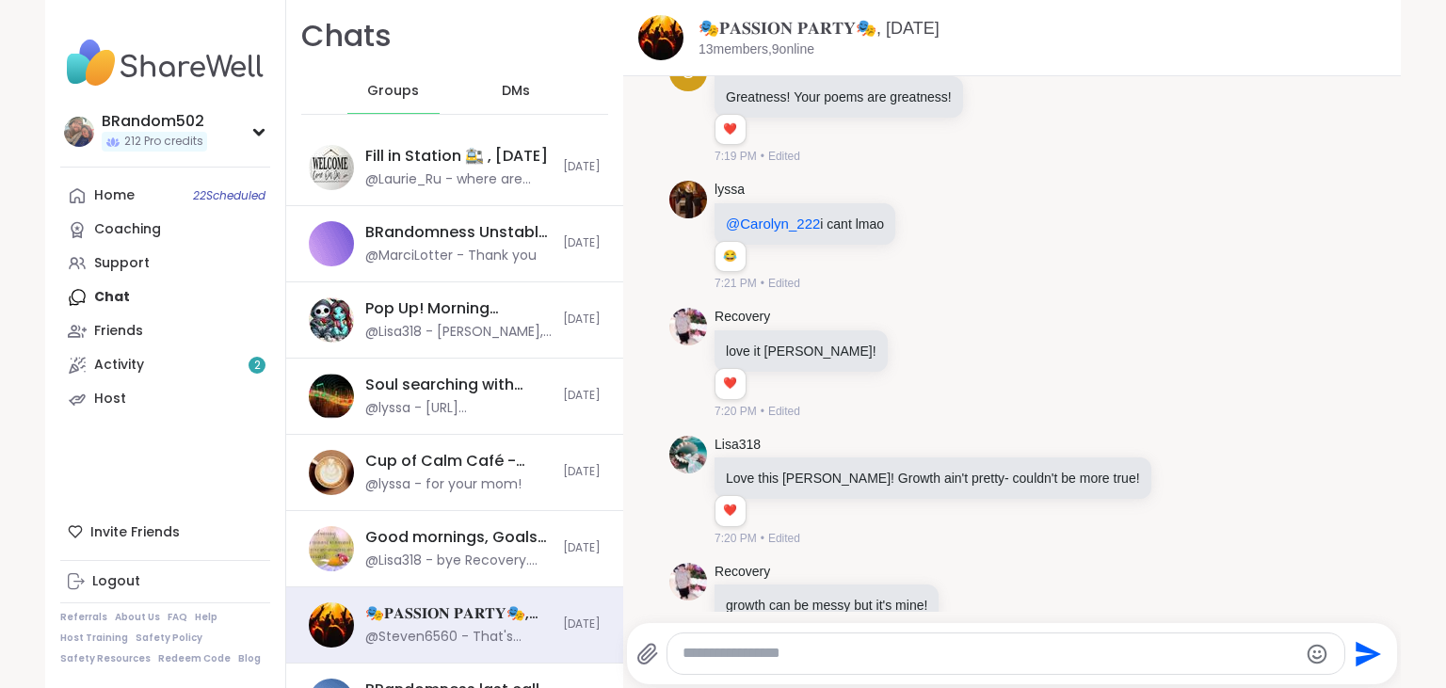
scroll to position [13173, 0]
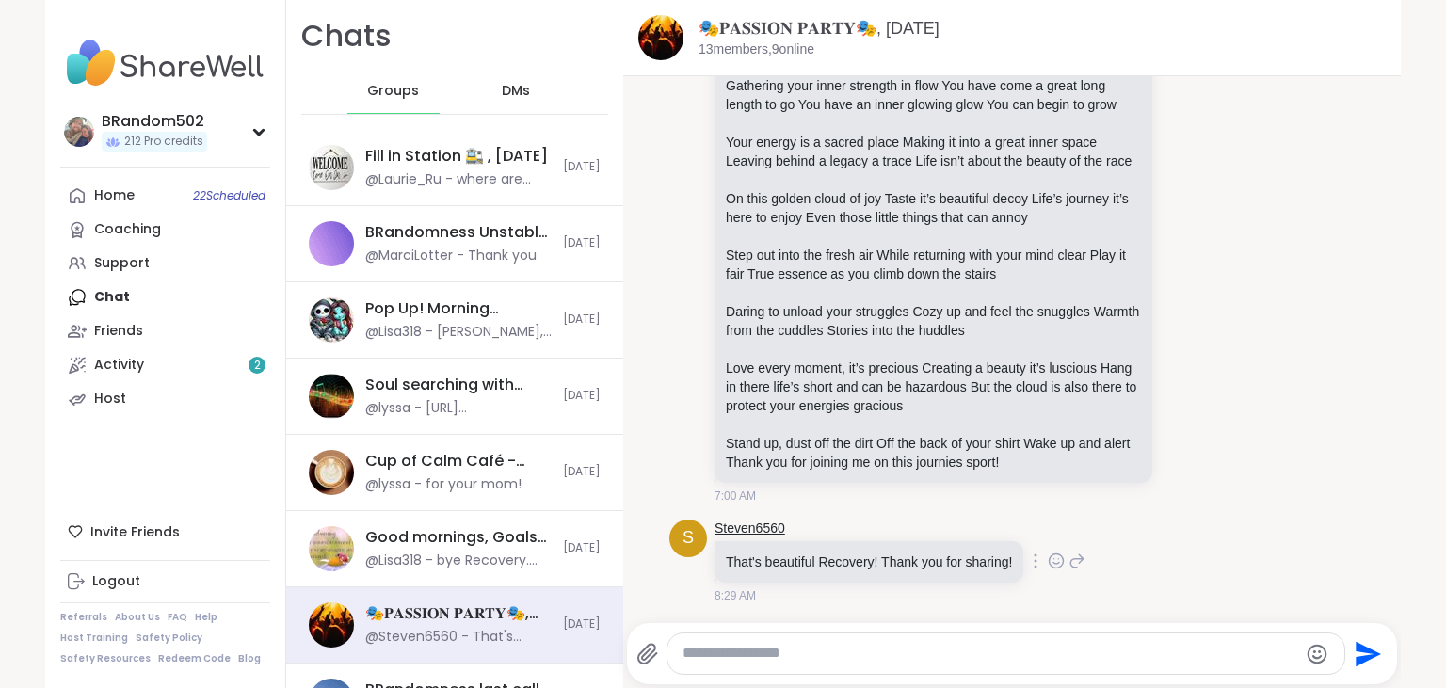
click at [749, 527] on link "Steven6560" at bounding box center [750, 529] width 71 height 19
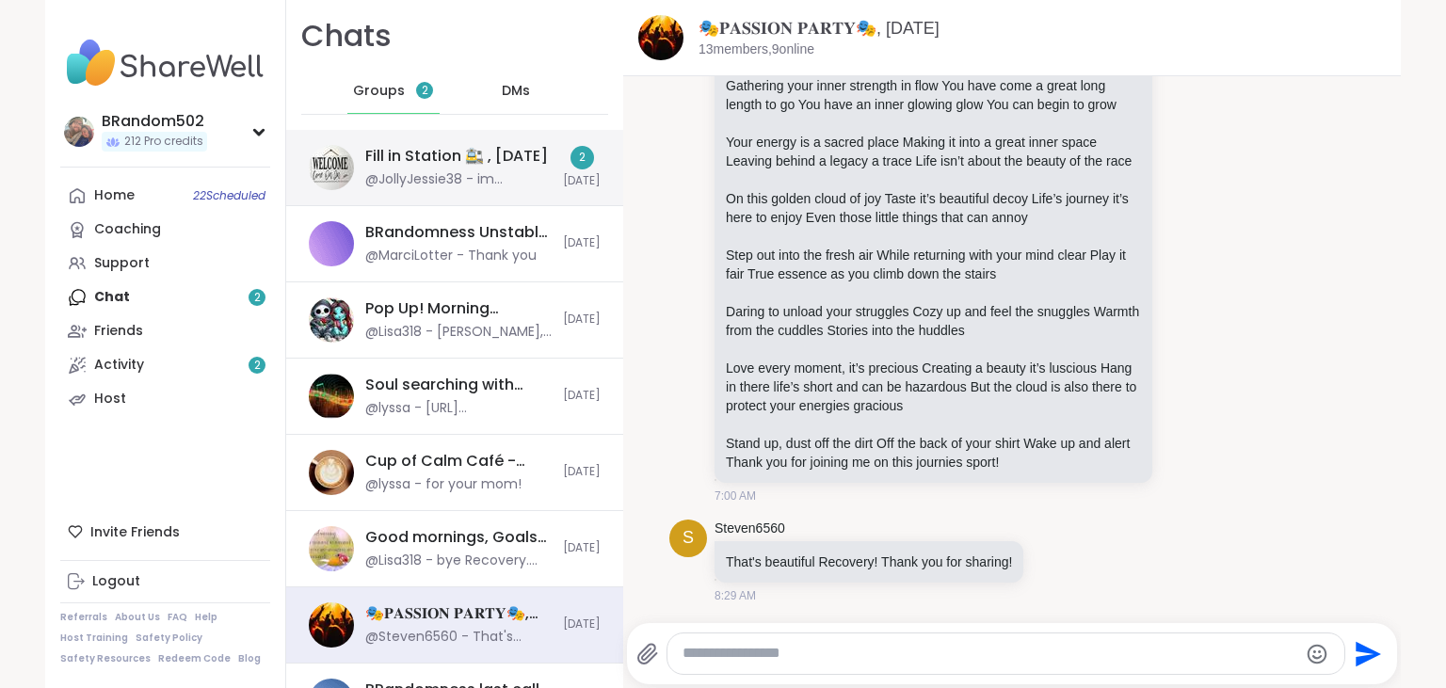
click at [409, 176] on div "@JollyJessie38 - im stunned that the most recent one is way too close to home, …" at bounding box center [458, 179] width 186 height 19
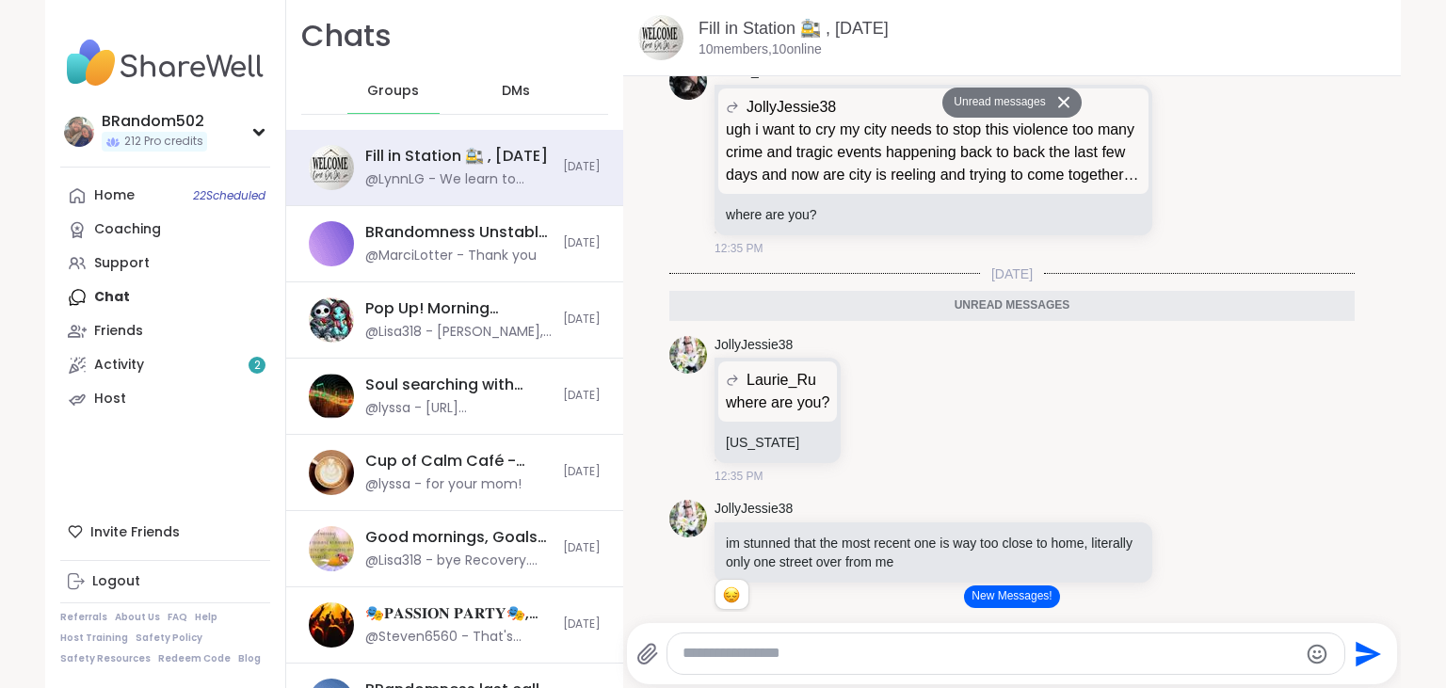
scroll to position [2482, 0]
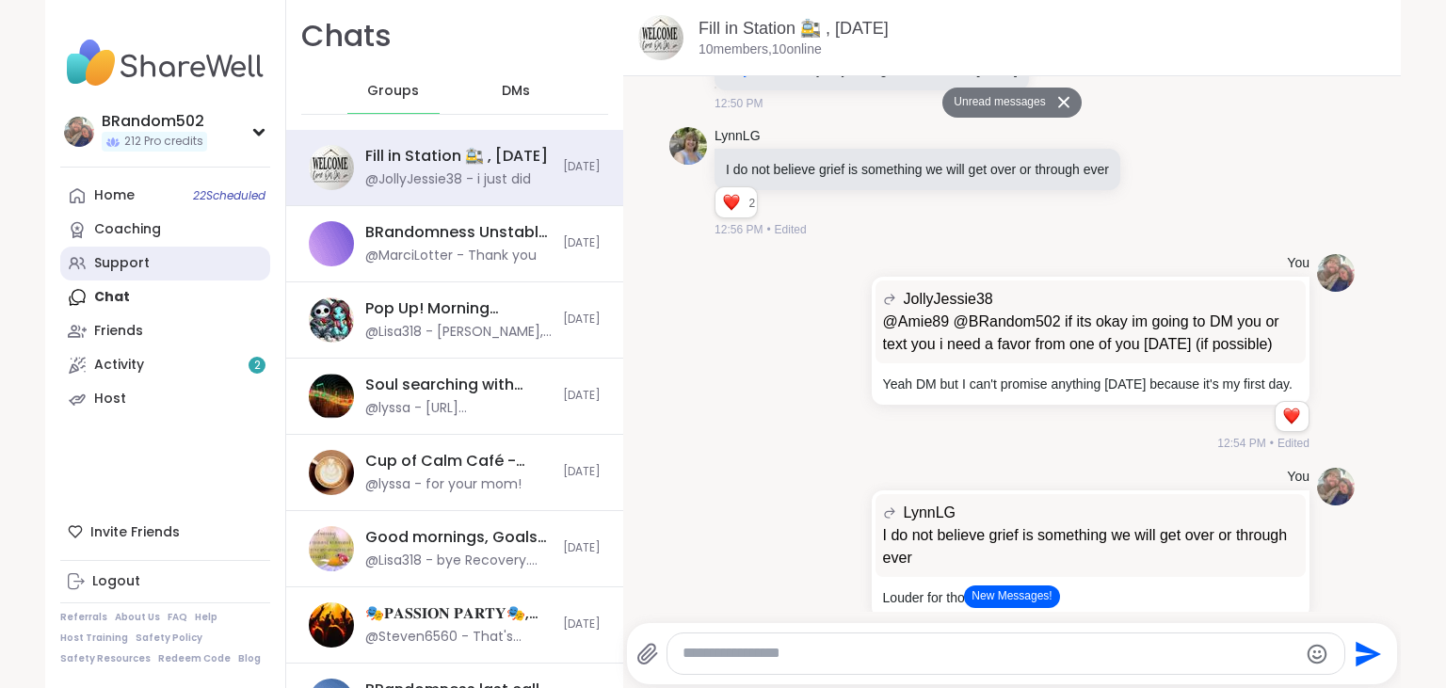
click at [168, 262] on link "Support" at bounding box center [165, 264] width 210 height 34
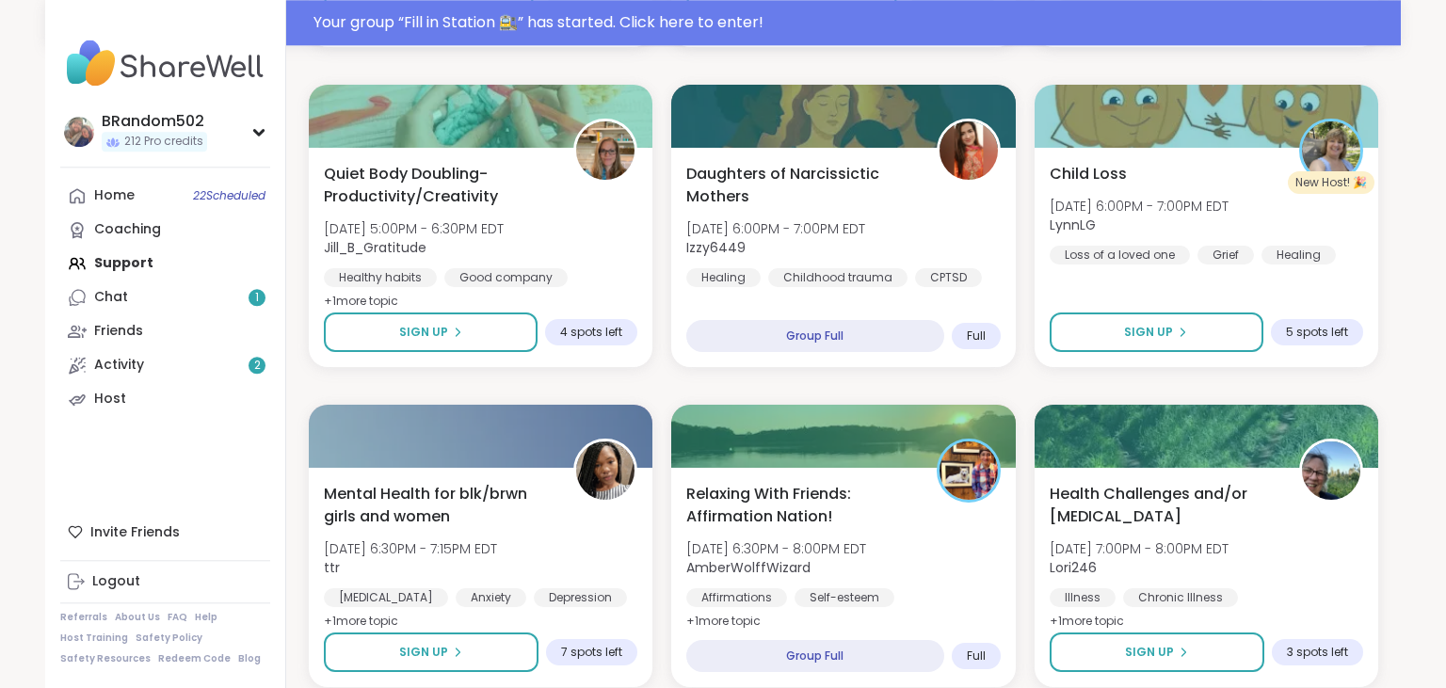
scroll to position [2517, 0]
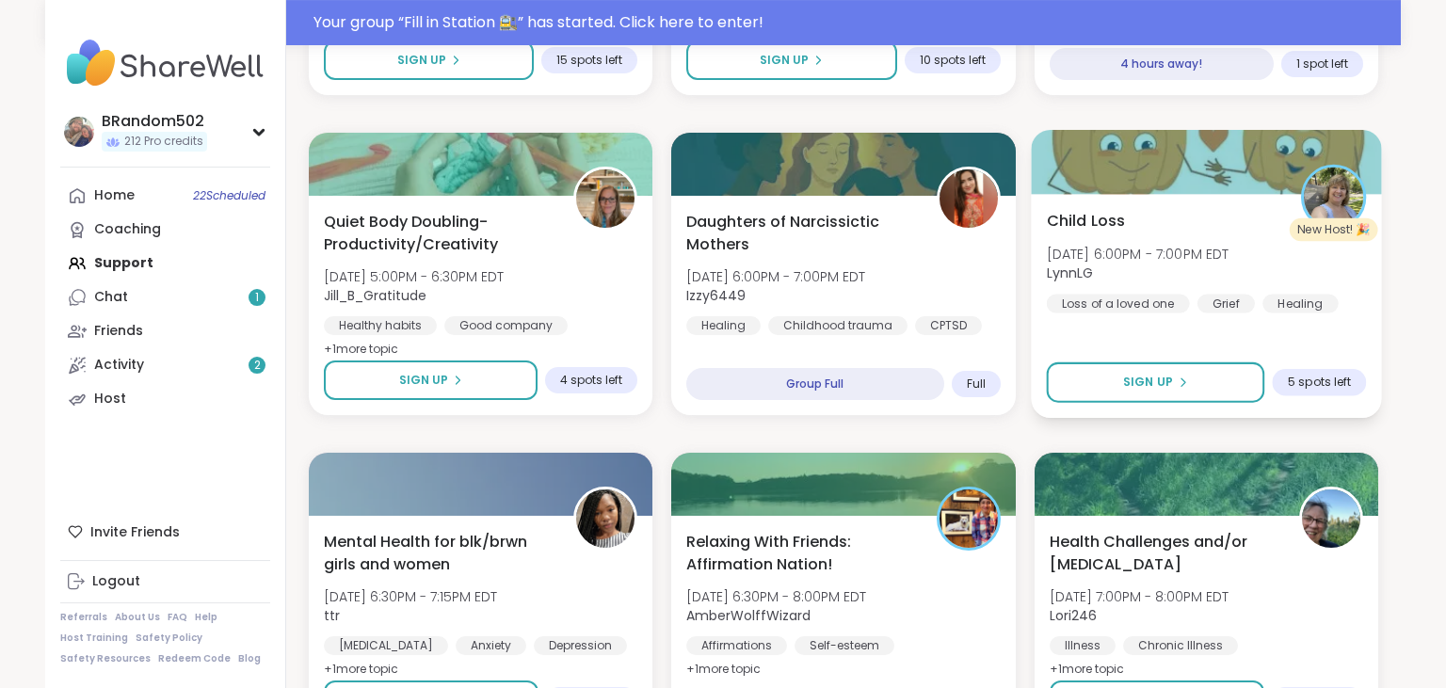
click at [1224, 217] on div "Child Loss Mon, Oct 06 | 6:00PM - 7:00PM EDT LynnLG Loss of a loved one Grief H…" at bounding box center [1206, 261] width 320 height 104
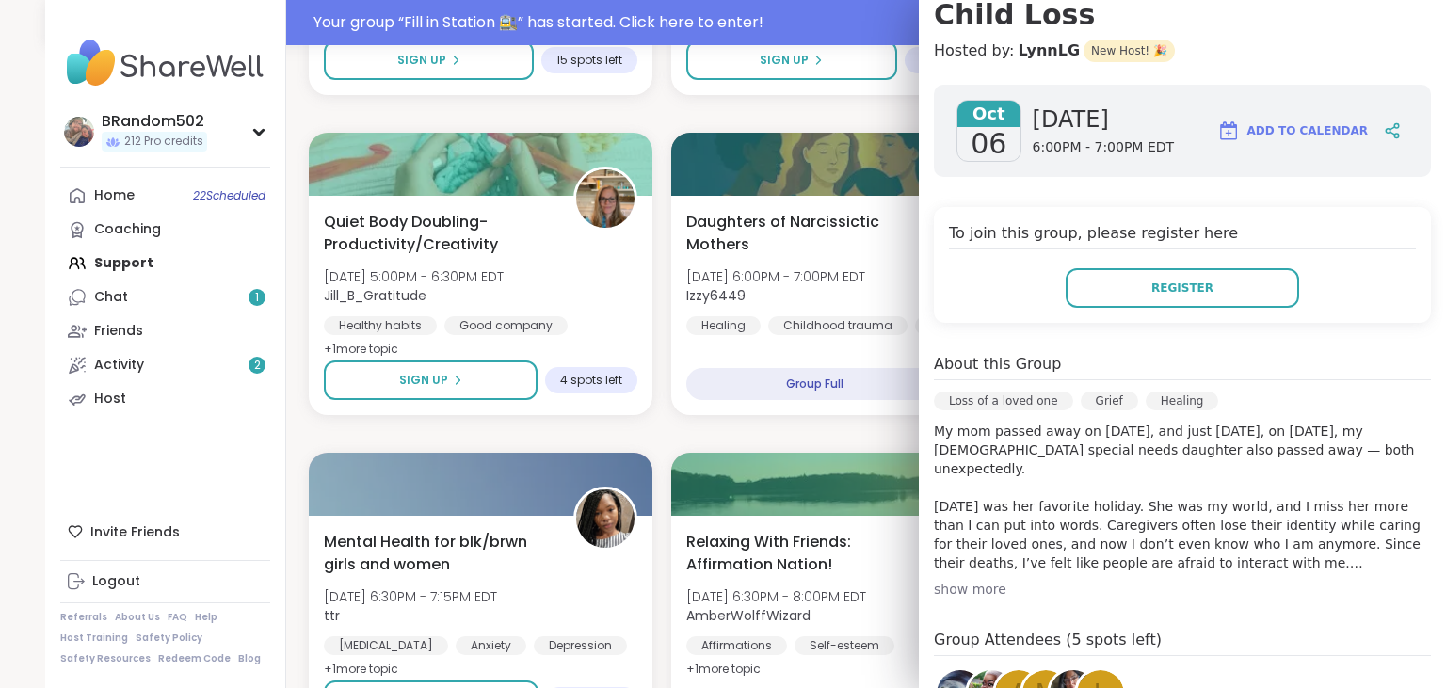
scroll to position [181, 0]
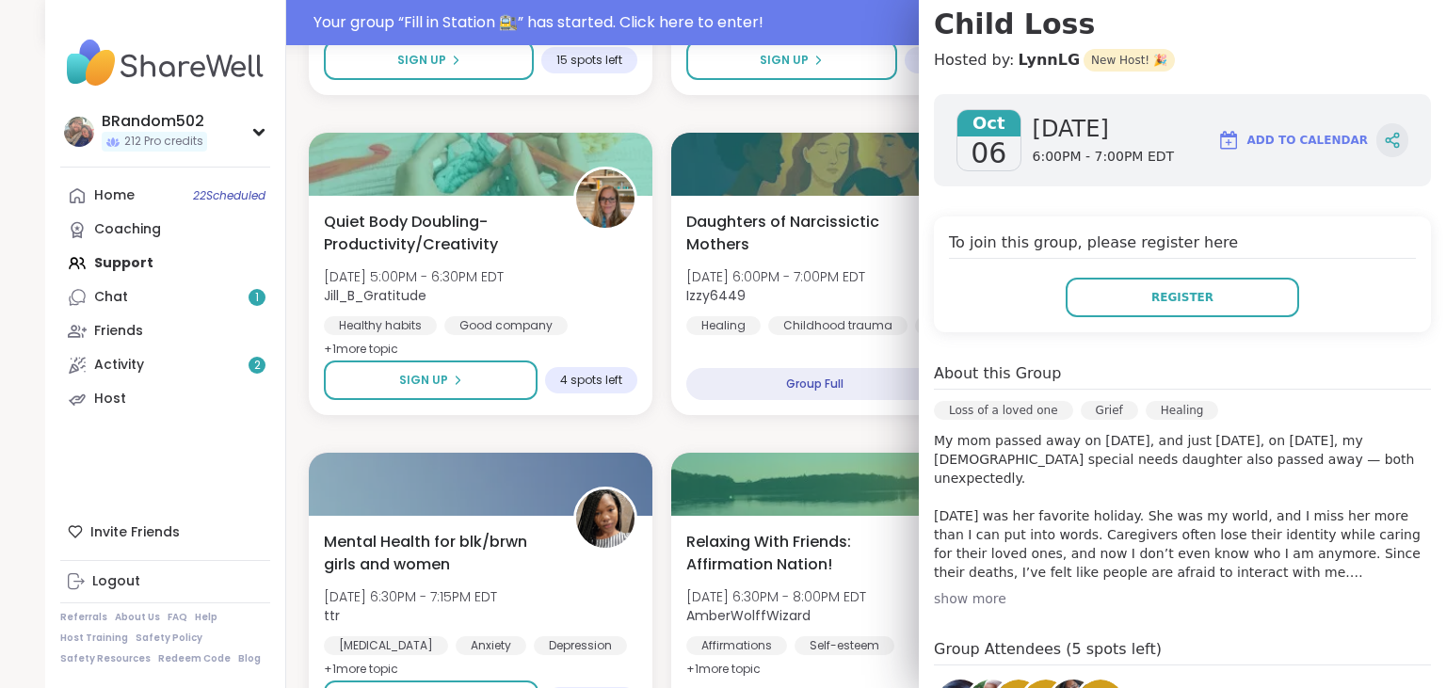
click at [1391, 132] on icon at bounding box center [1392, 140] width 17 height 17
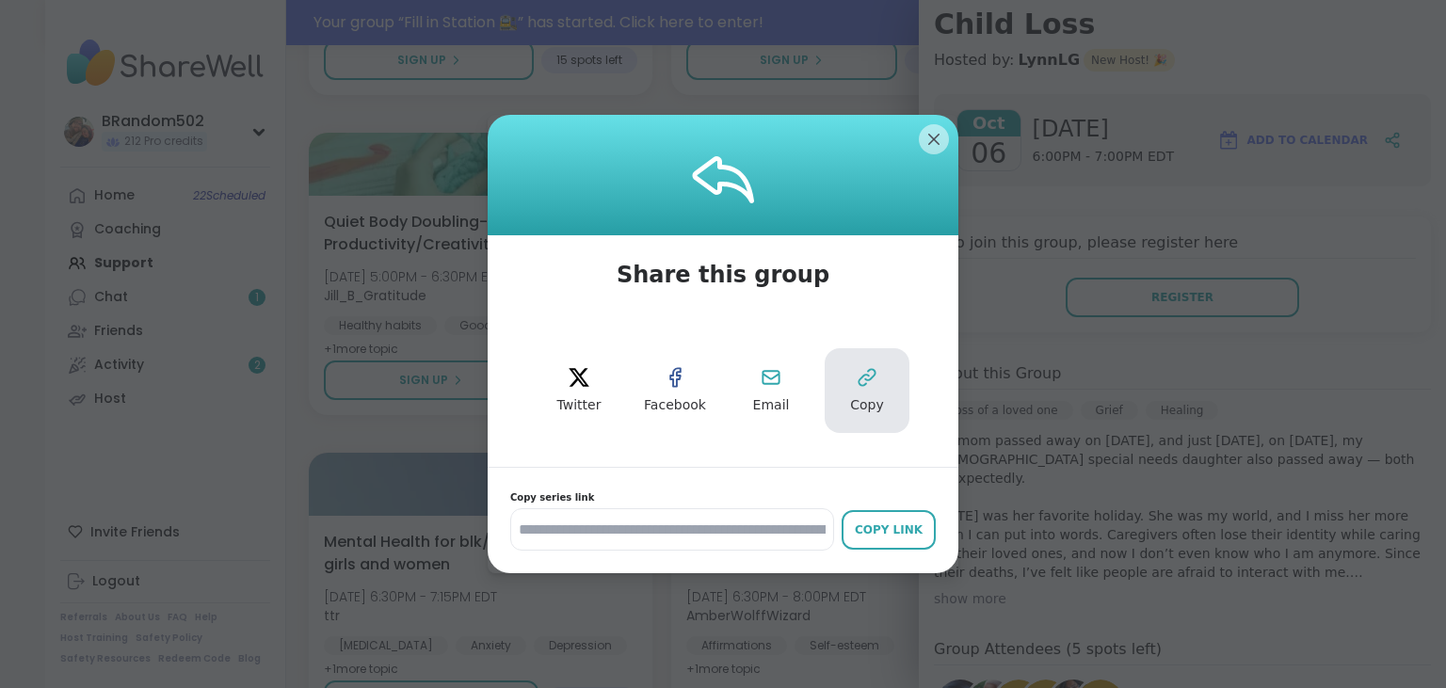
click at [860, 395] on button "Copy" at bounding box center [867, 390] width 85 height 85
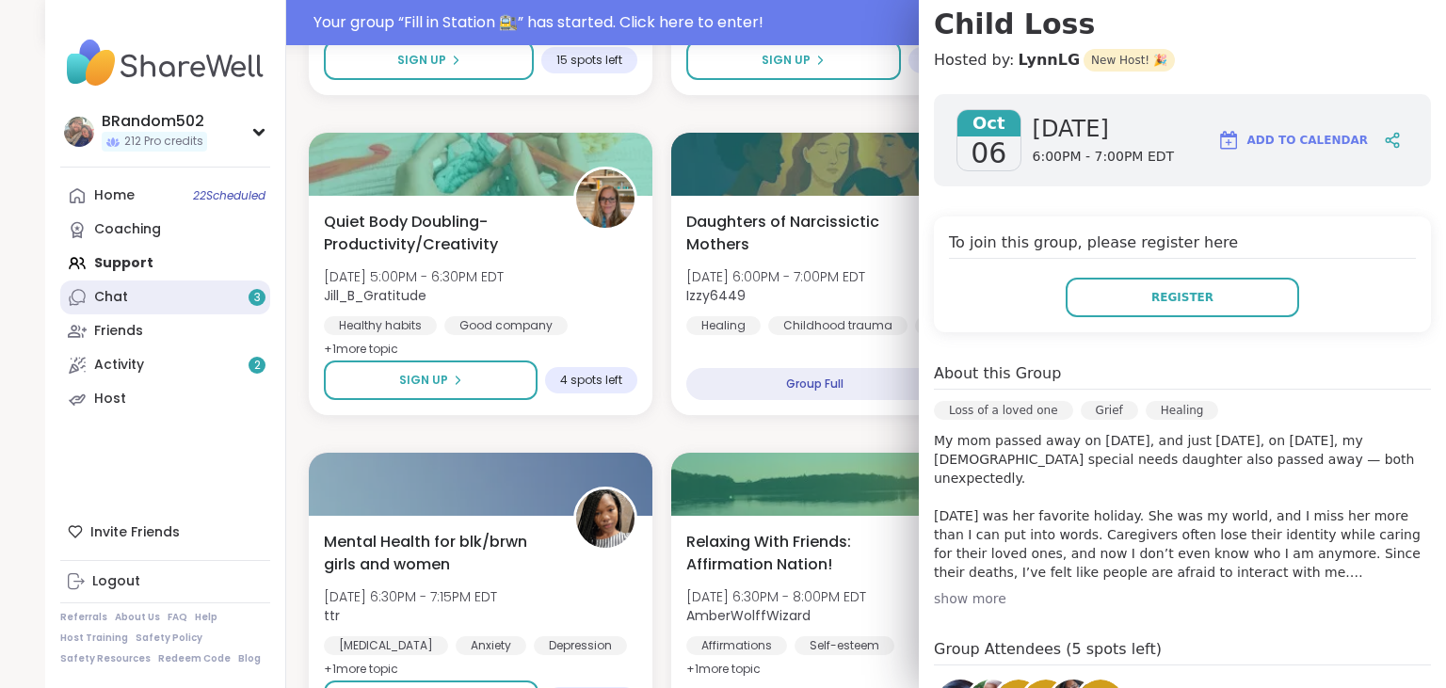
click at [164, 297] on link "Chat 3" at bounding box center [165, 298] width 210 height 34
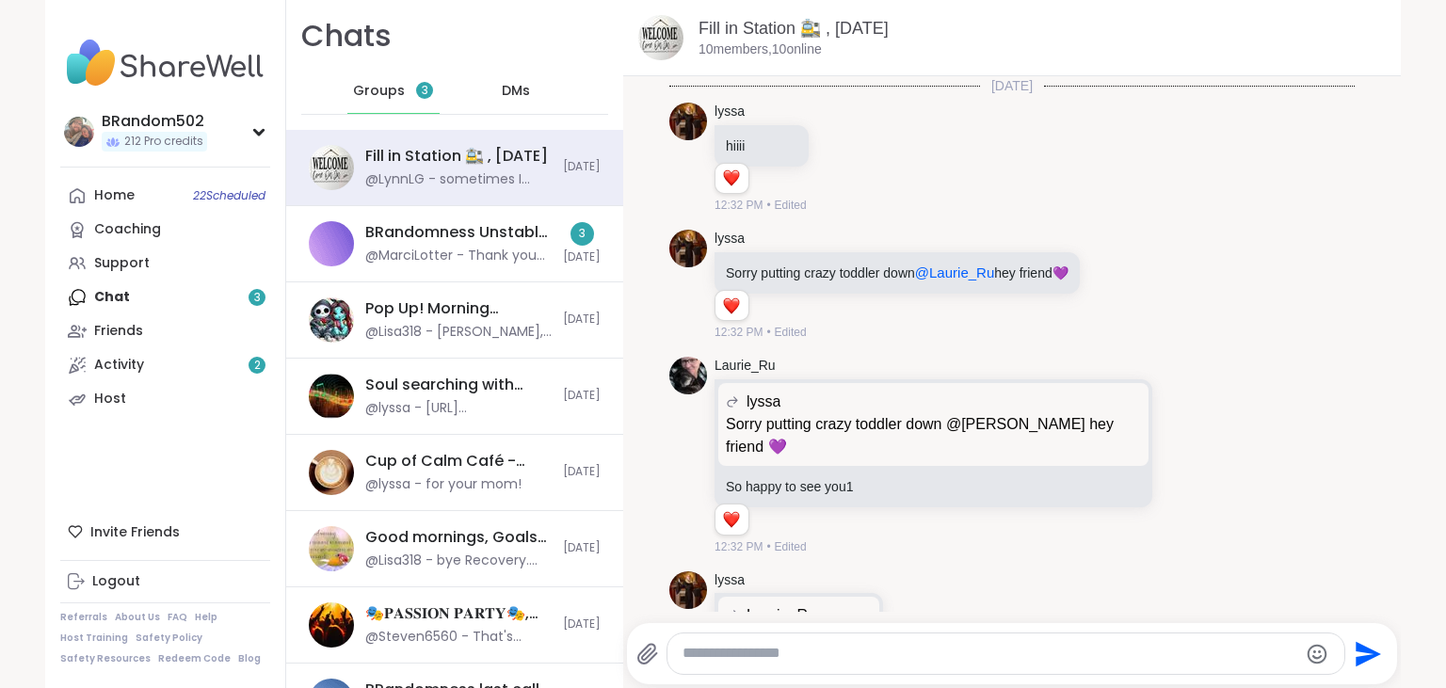
scroll to position [4037, 0]
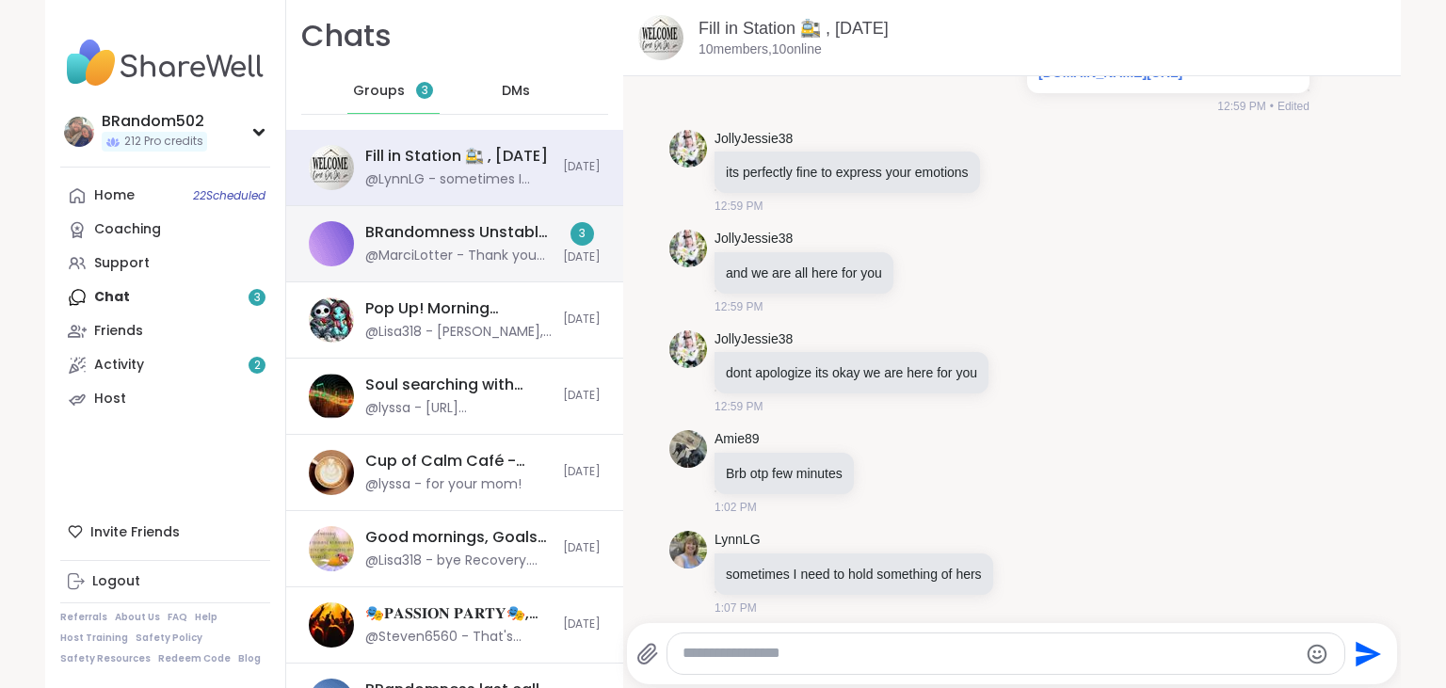
click at [428, 246] on div "BRandomness Unstable Connection Open Forum, Oct 06 @MarciLotter - Thank you Jes…" at bounding box center [458, 243] width 186 height 43
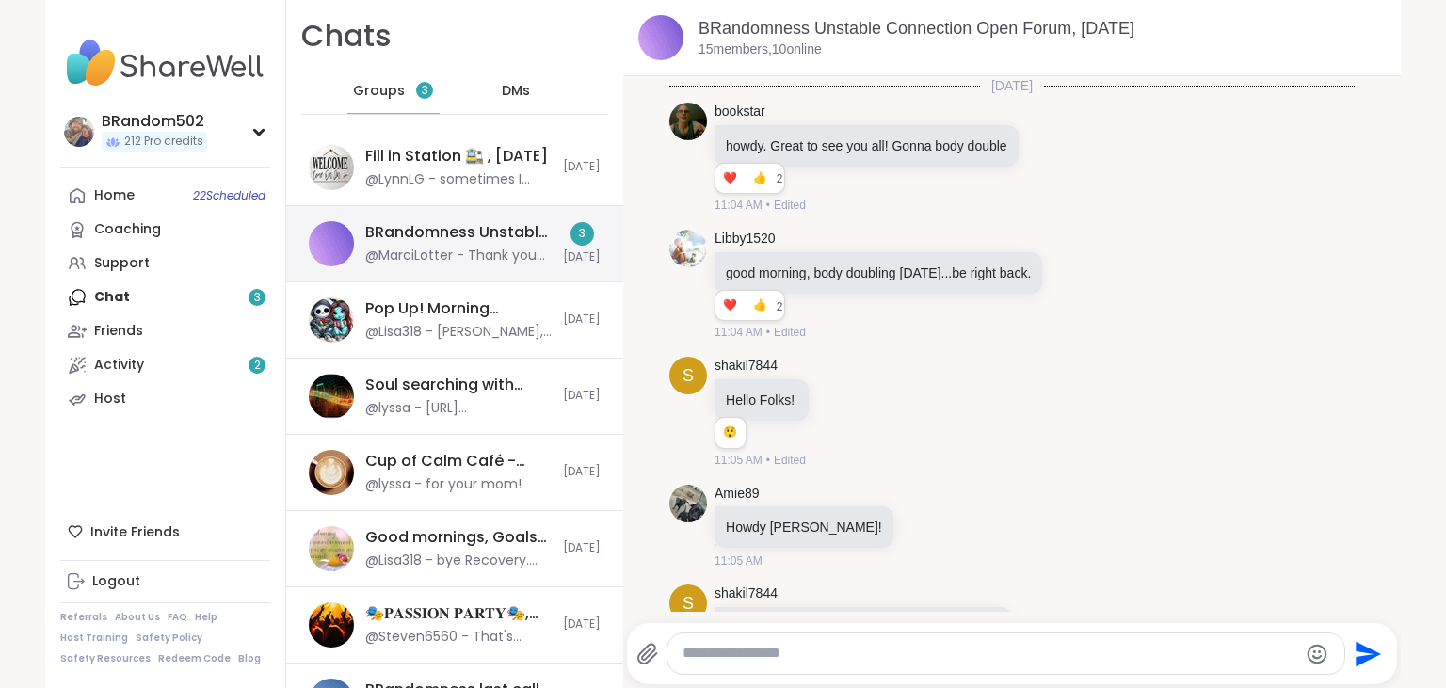
scroll to position [12550, 0]
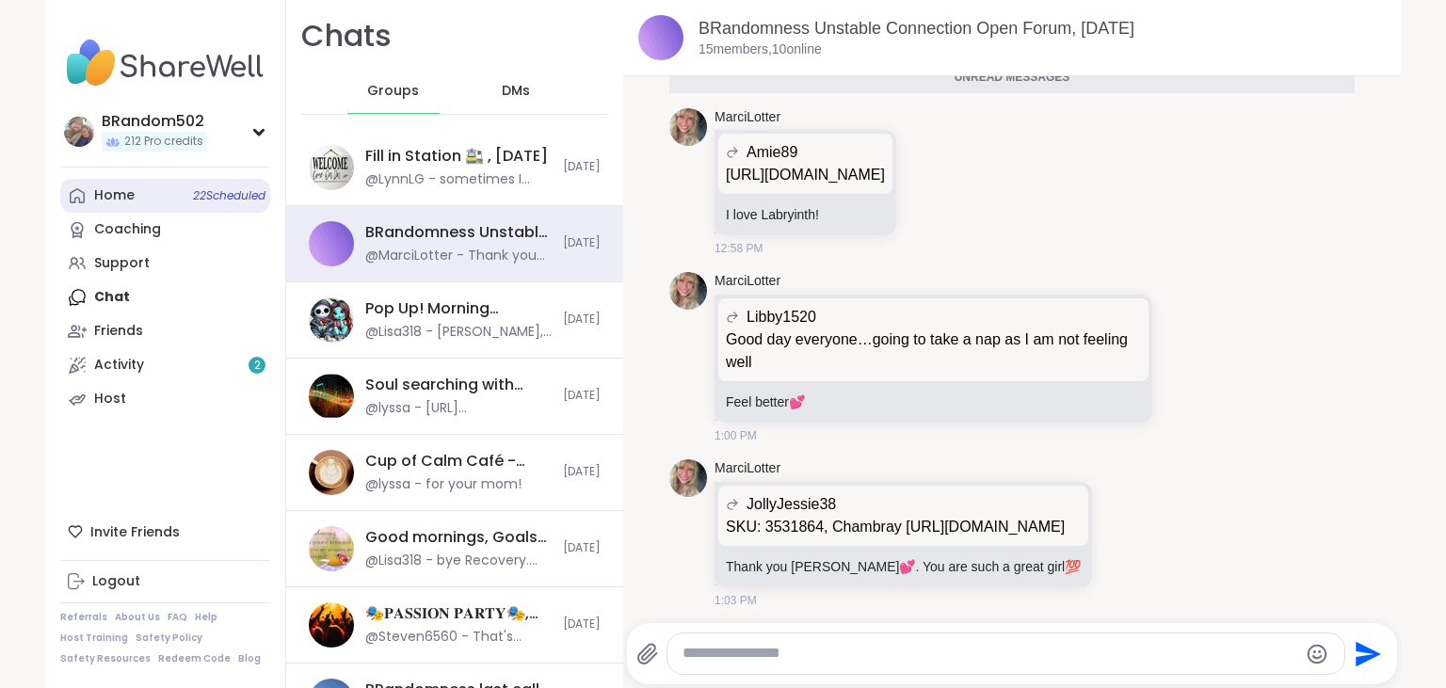
click at [201, 190] on span "22 Scheduled" at bounding box center [229, 195] width 72 height 15
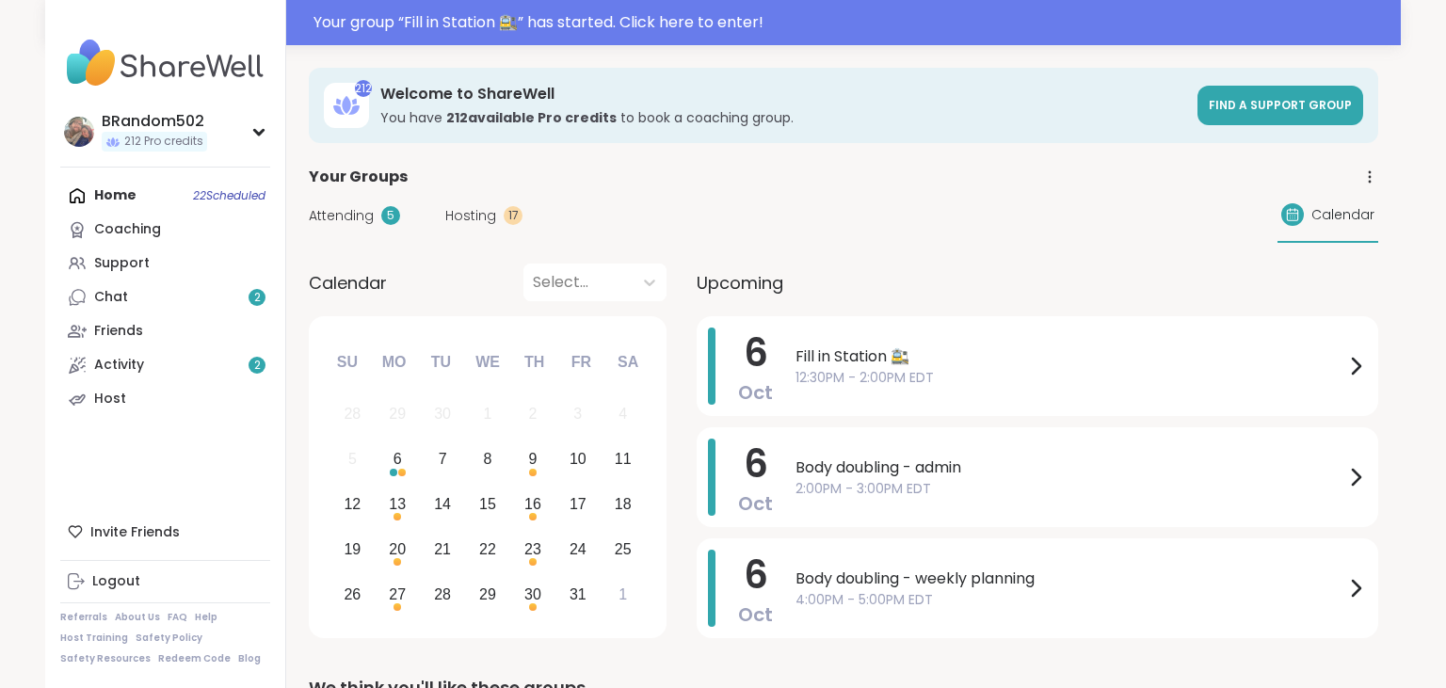
click at [468, 216] on span "Hosting" at bounding box center [470, 216] width 51 height 20
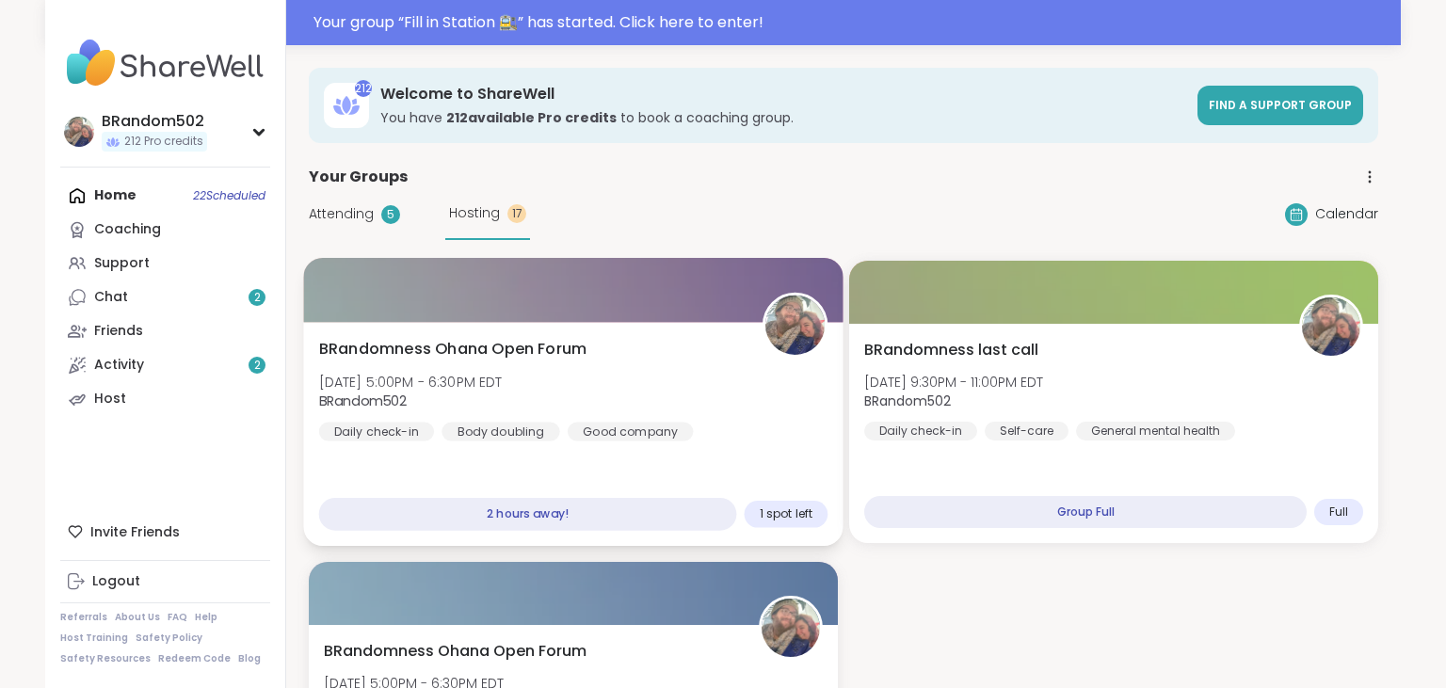
click at [692, 363] on div "BRandomness Ohana Open Forum [DATE] 5:00PM - 6:30PM EDT BRandom502 Daily check-…" at bounding box center [573, 390] width 509 height 104
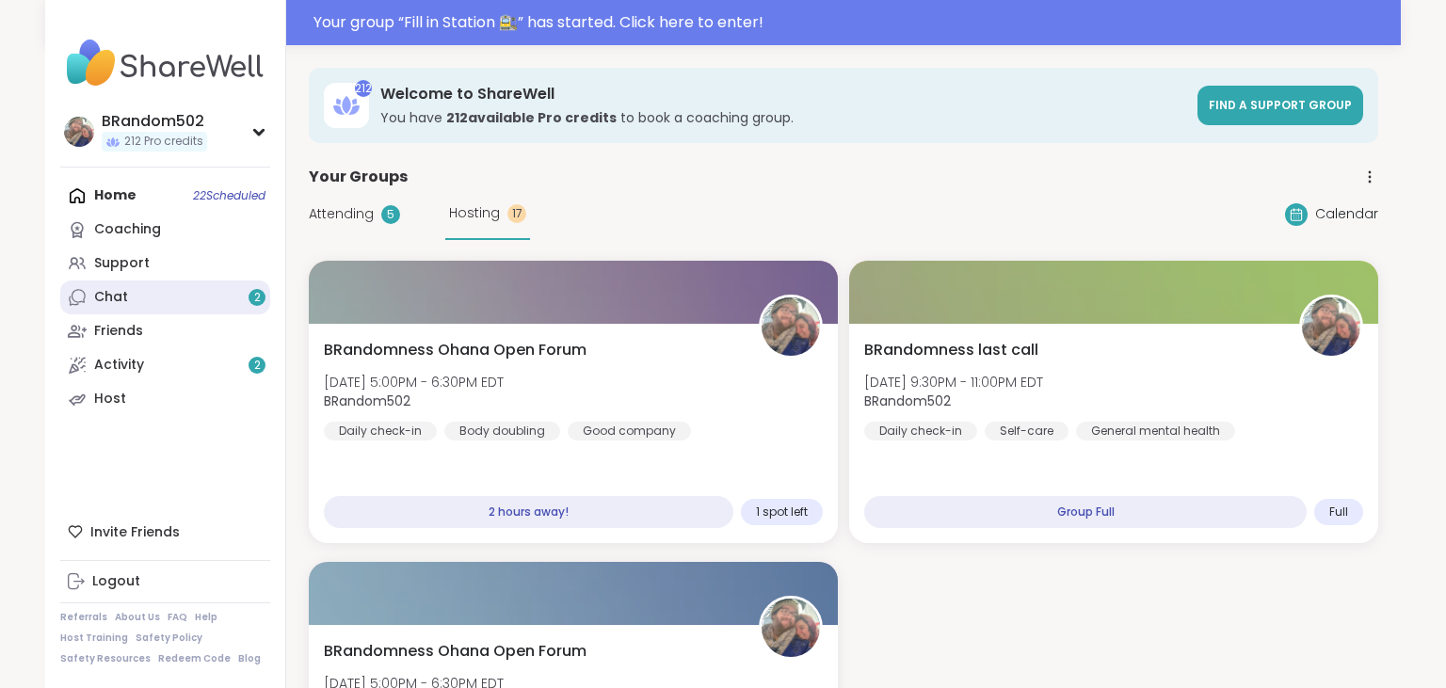
click at [223, 291] on link "Chat 2" at bounding box center [165, 298] width 210 height 34
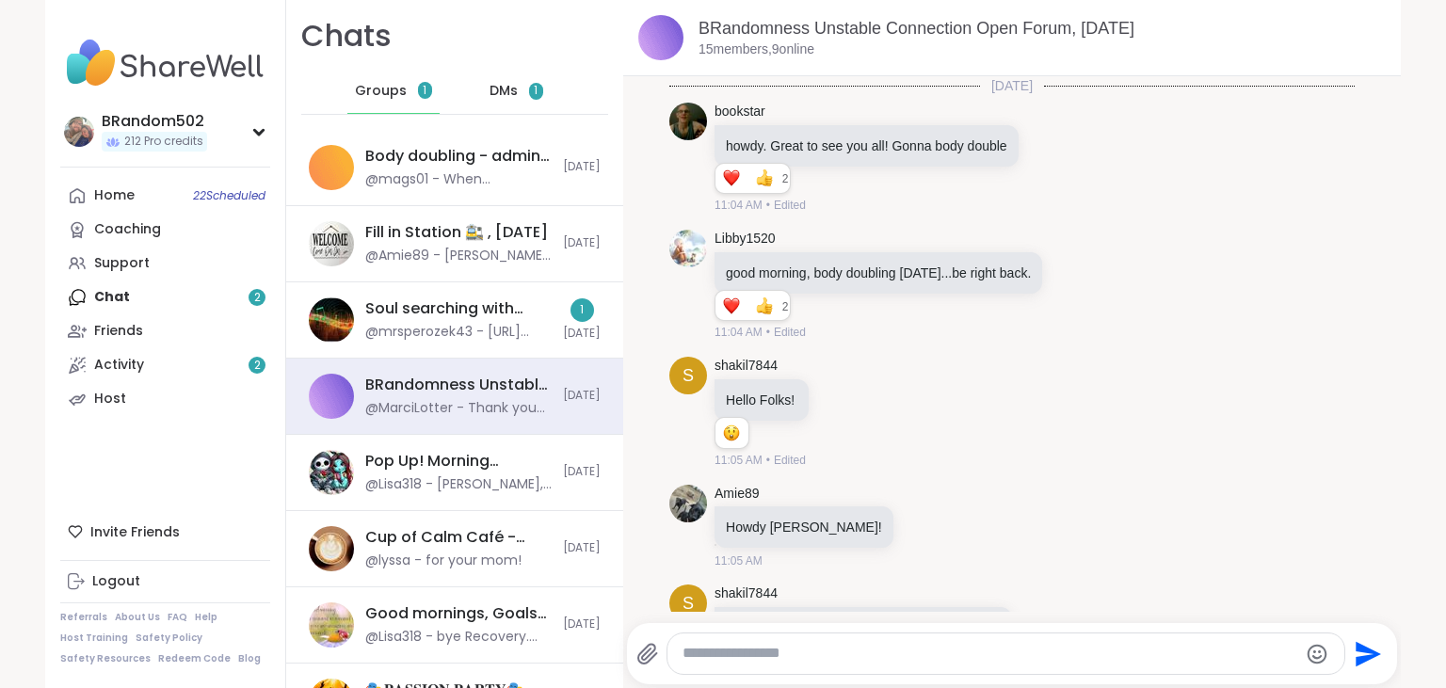
scroll to position [12540, 0]
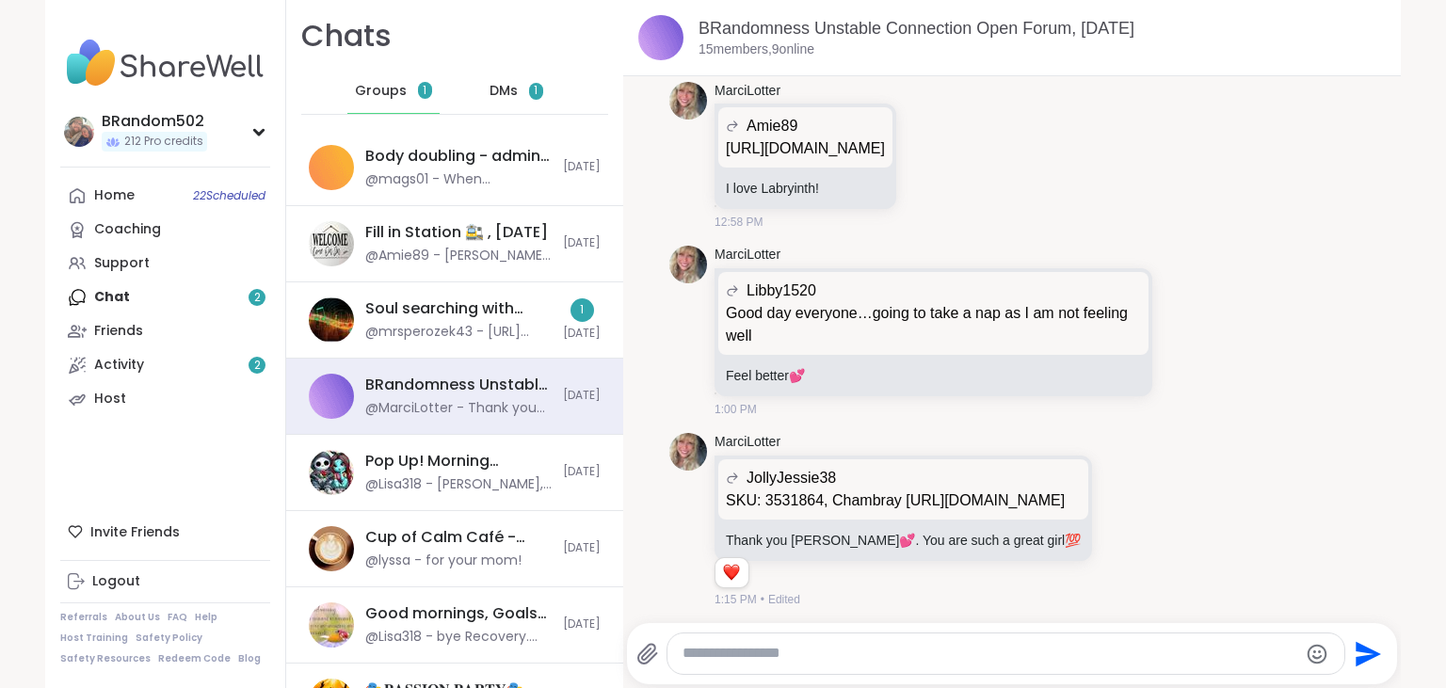
click at [503, 85] on span "DMs" at bounding box center [504, 91] width 28 height 19
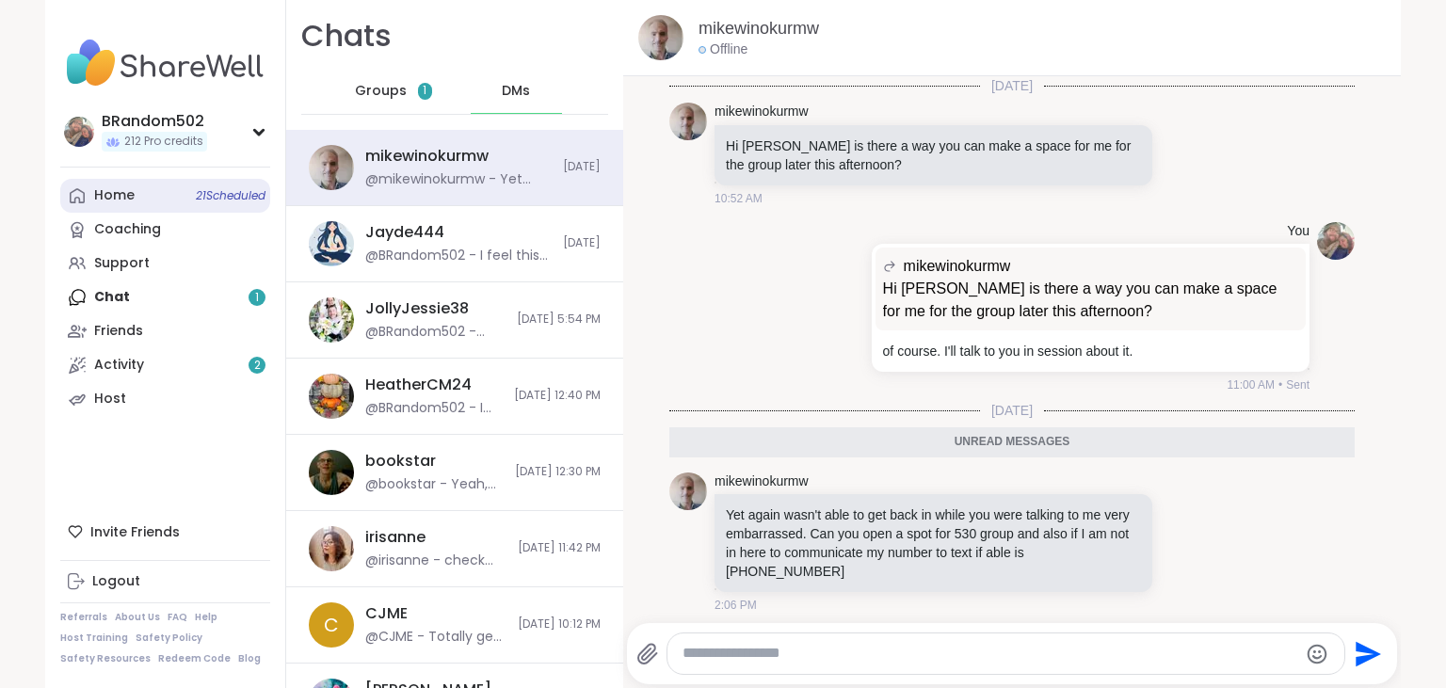
click at [167, 200] on link "Home 21 Scheduled" at bounding box center [165, 196] width 210 height 34
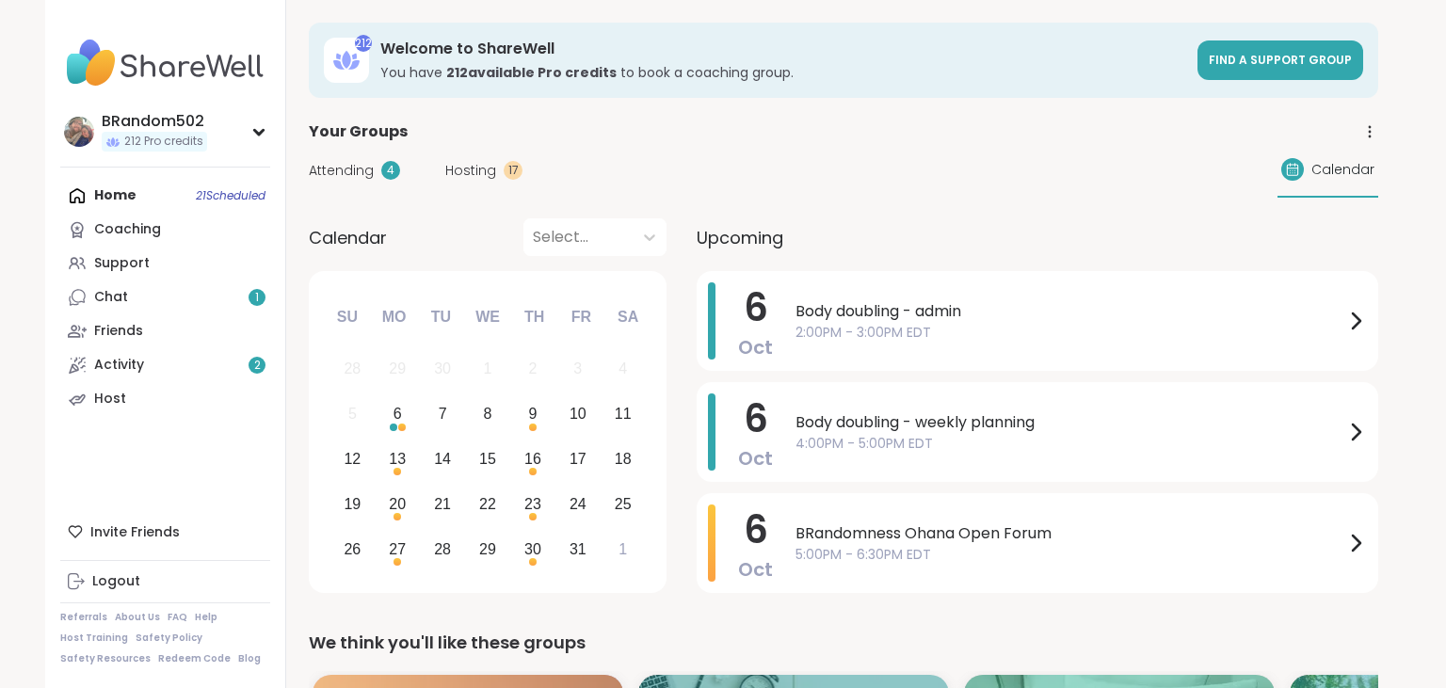
click at [485, 167] on span "Hosting" at bounding box center [470, 171] width 51 height 20
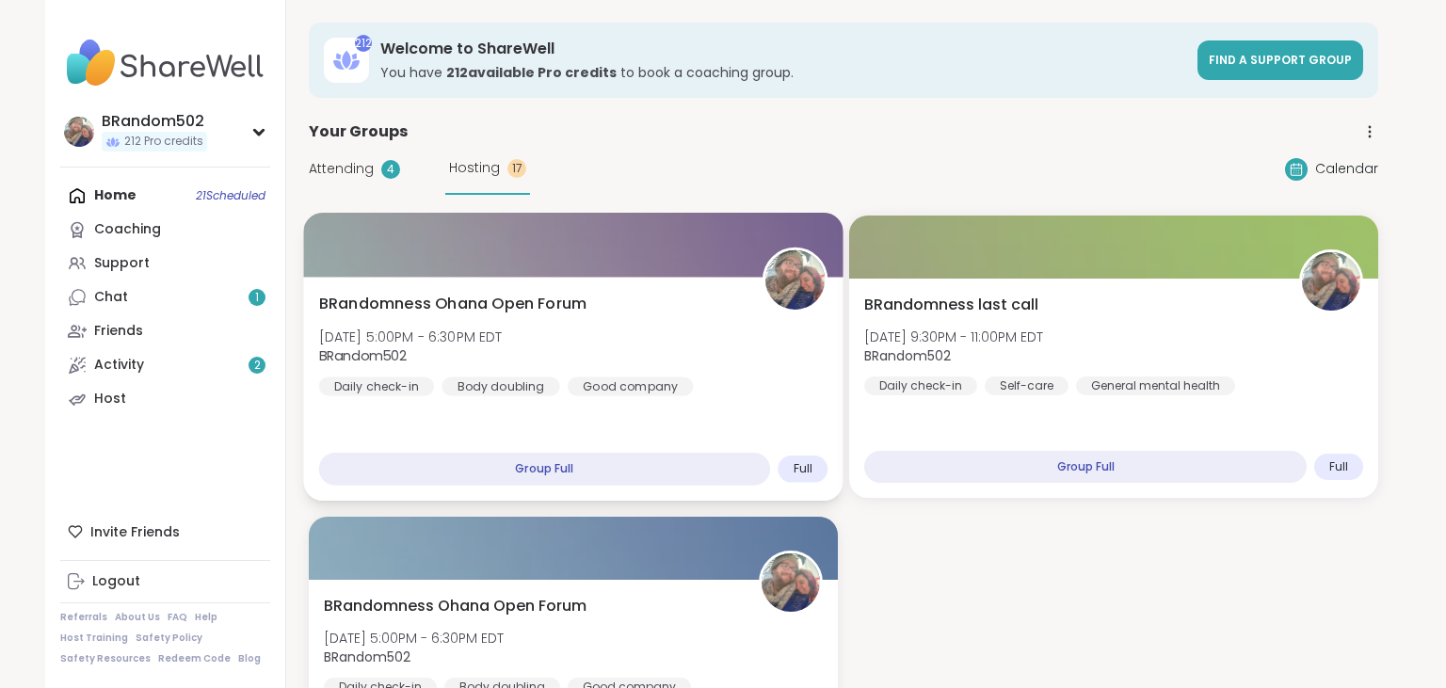
click at [566, 333] on div "BRandomness Ohana Open Forum [DATE] 5:00PM - 6:30PM EDT BRandom502 Daily check-…" at bounding box center [573, 345] width 509 height 104
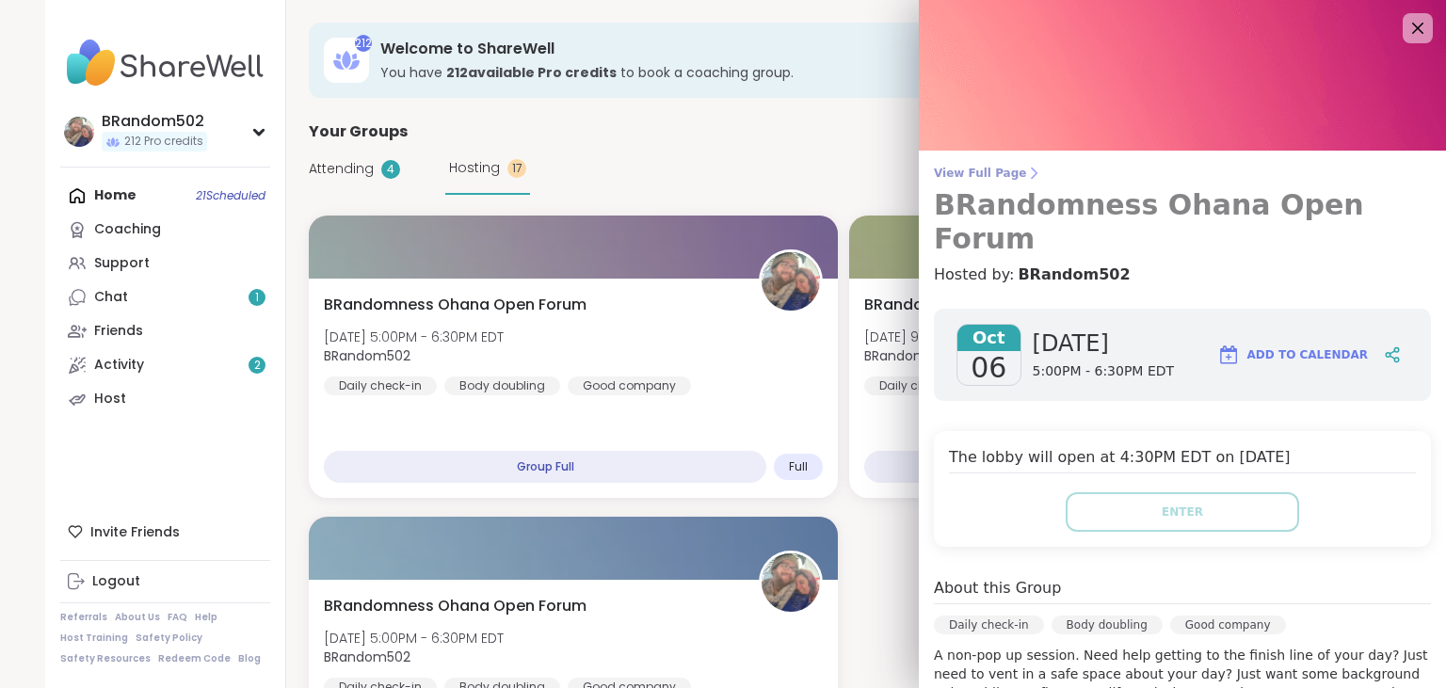
click at [970, 171] on span "View Full Page" at bounding box center [1182, 173] width 497 height 15
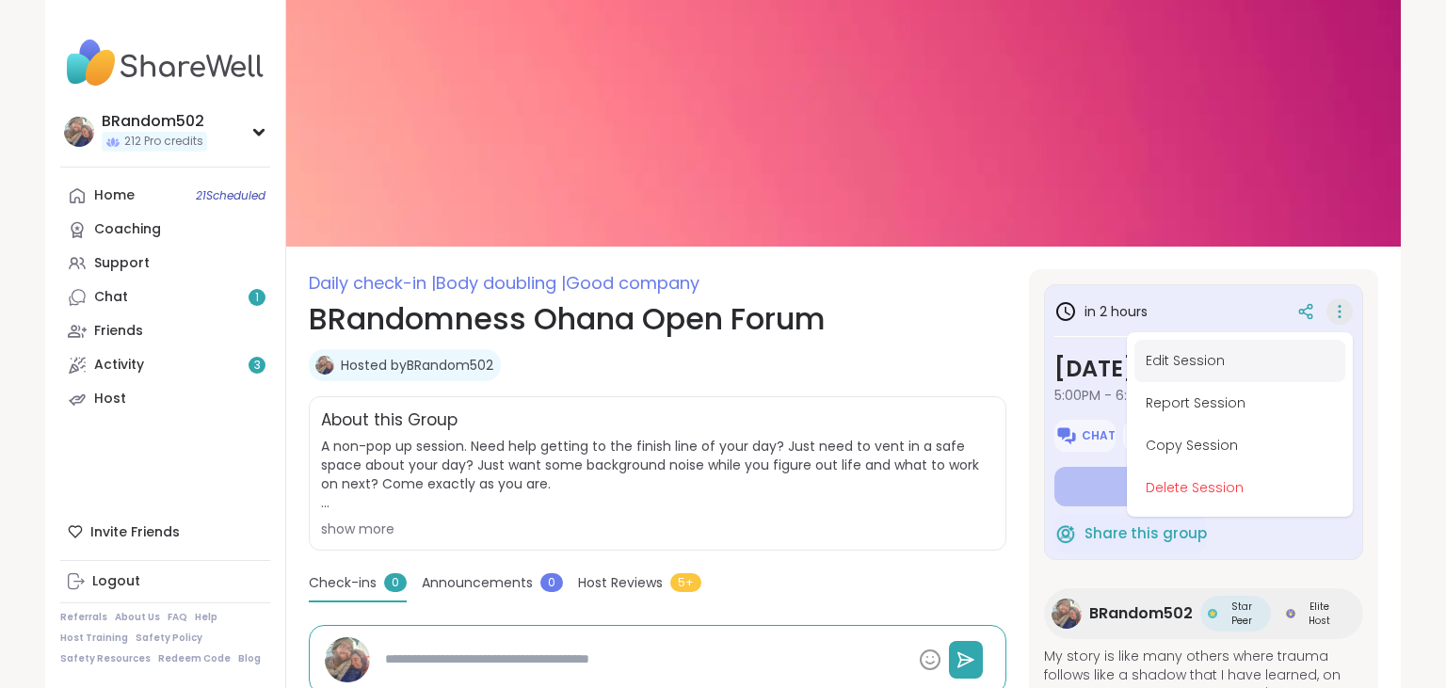
click at [1262, 361] on button "Edit Session" at bounding box center [1239, 361] width 211 height 42
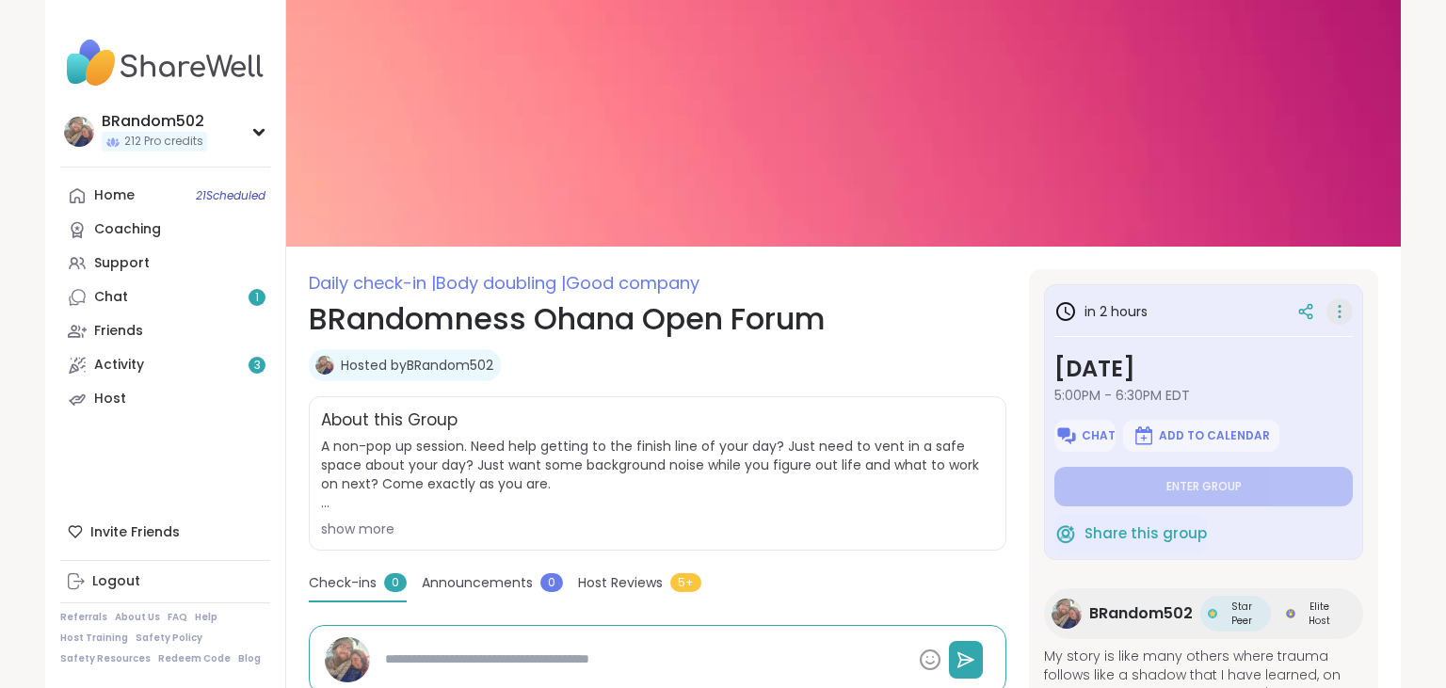
type textarea "*"
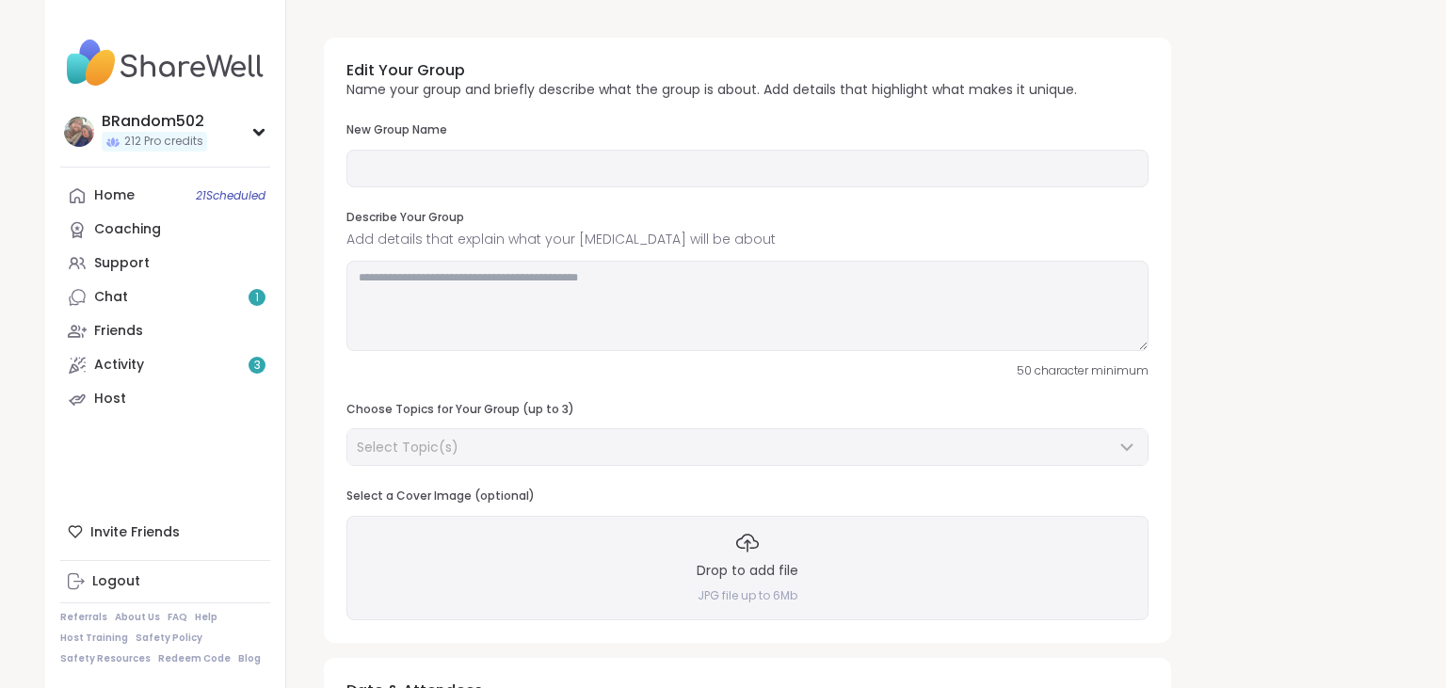
type input "**********"
type textarea "**********"
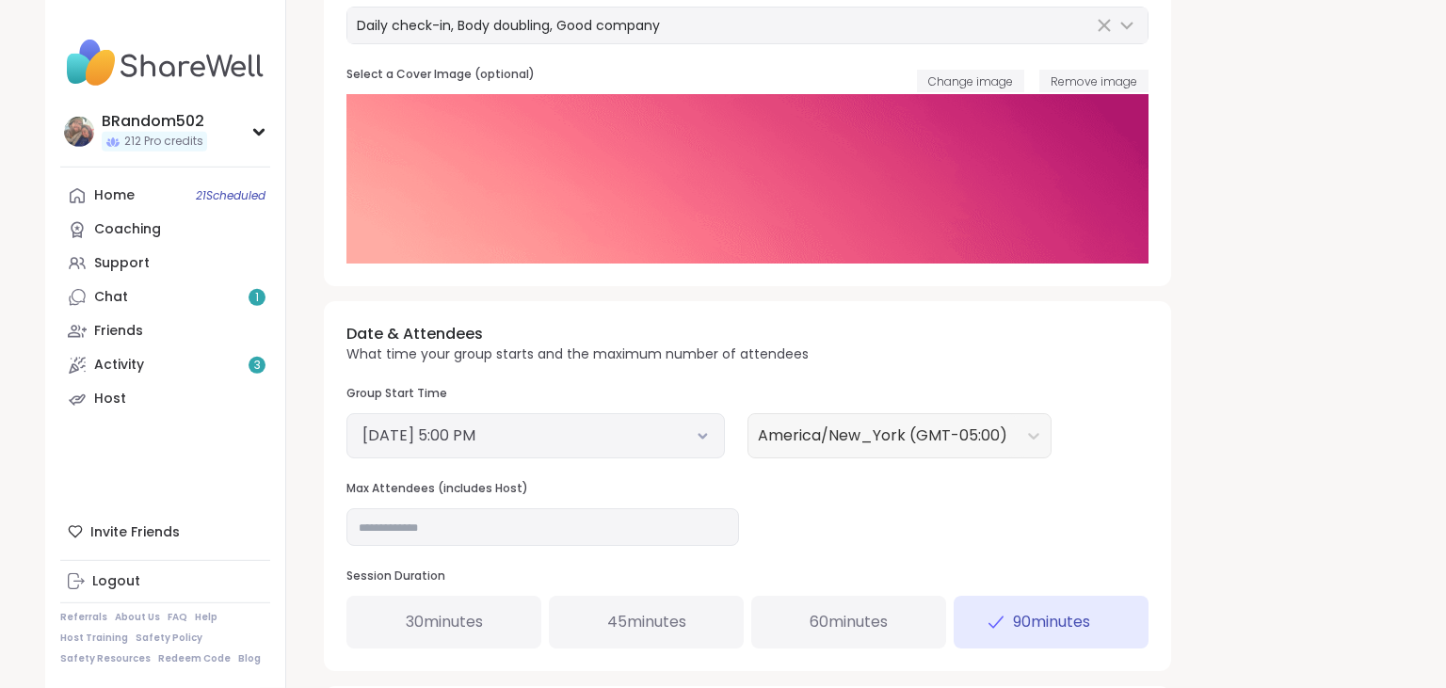
scroll to position [439, 0]
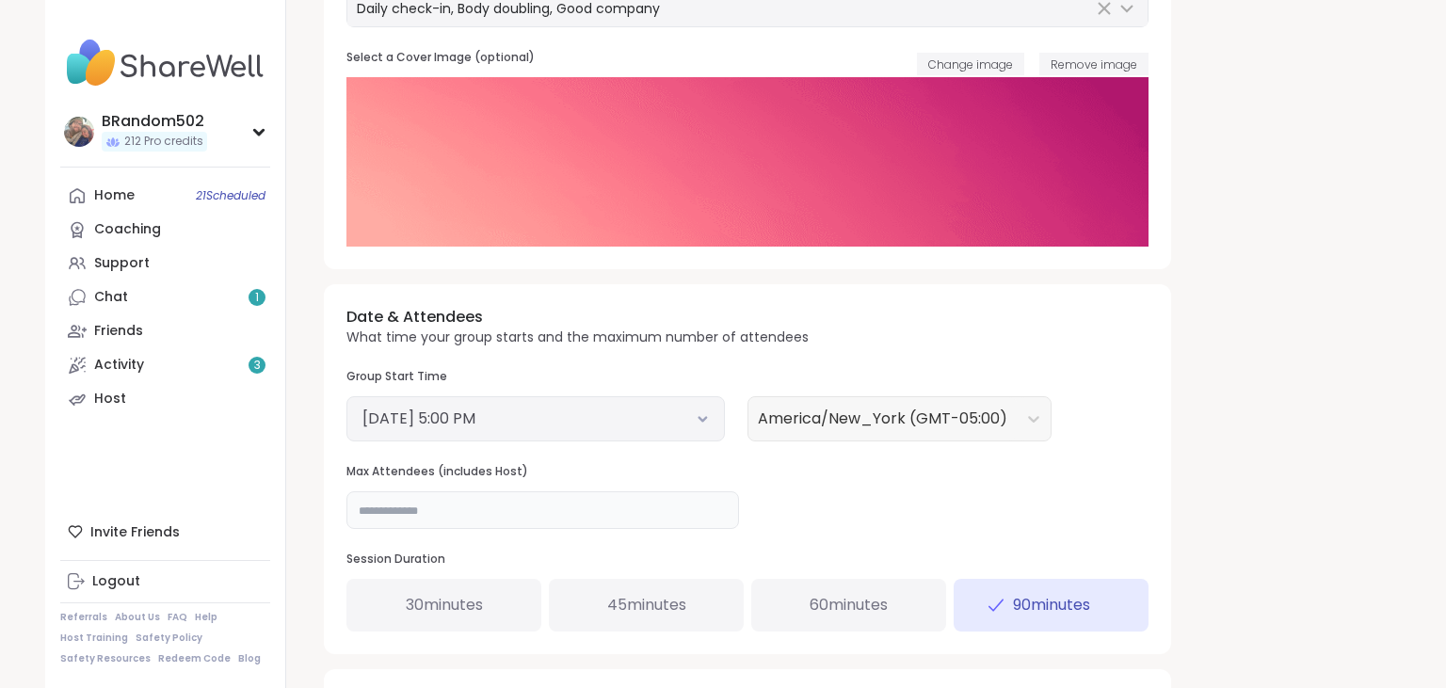
click at [631, 506] on input "**" at bounding box center [542, 510] width 393 height 38
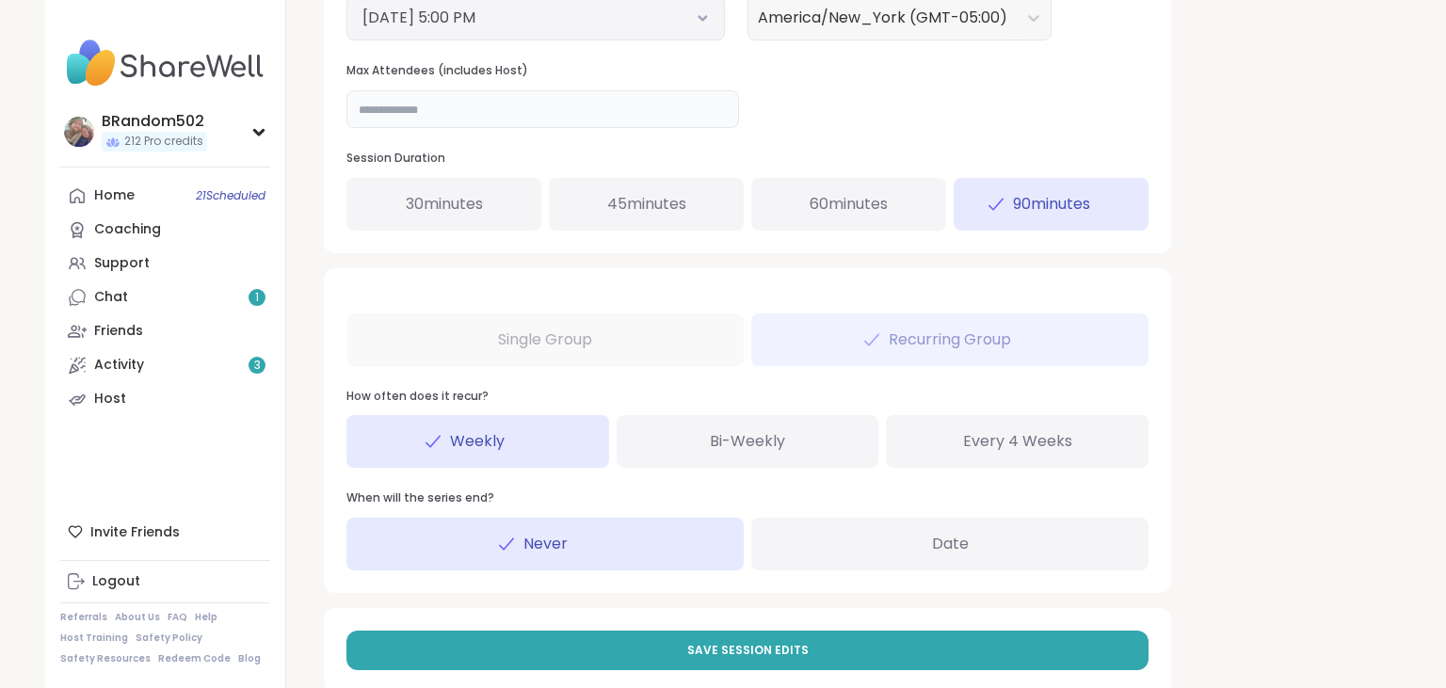
scroll to position [877, 0]
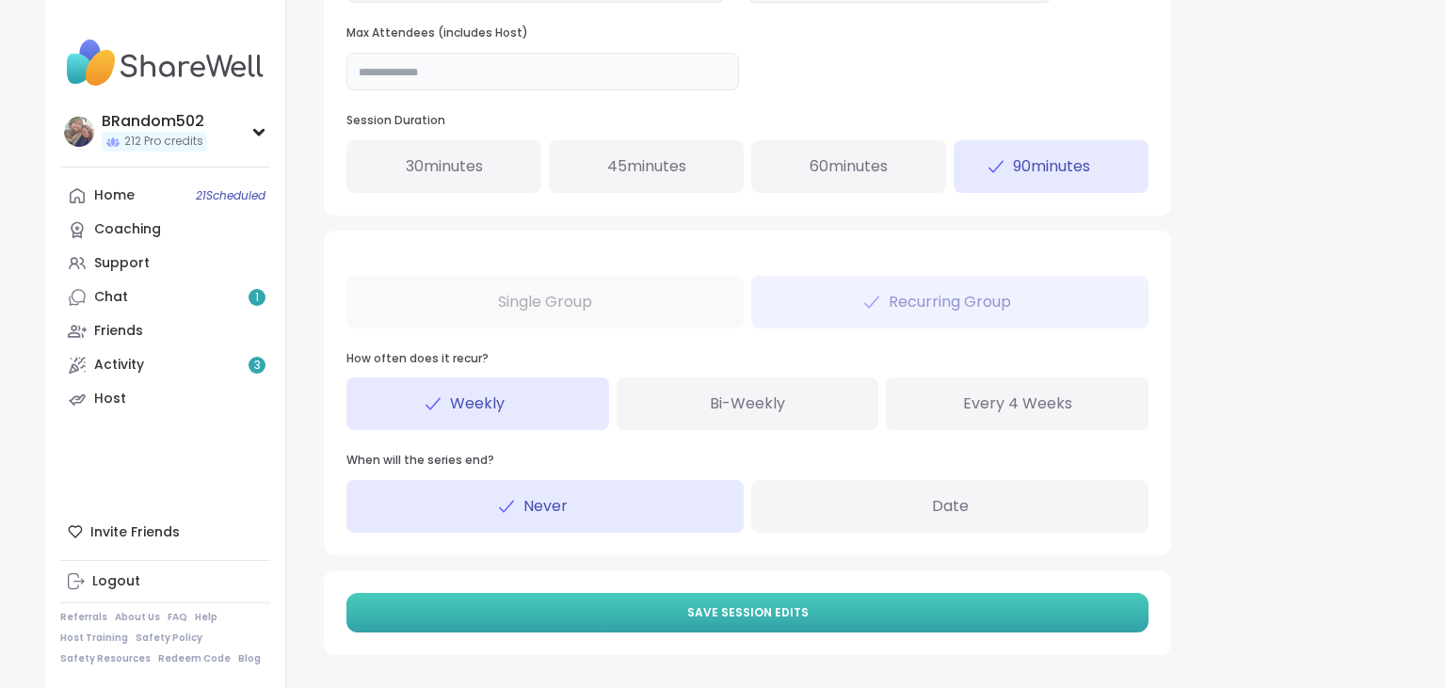
type input "**"
click at [992, 619] on button "Save Session Edits" at bounding box center [747, 613] width 802 height 40
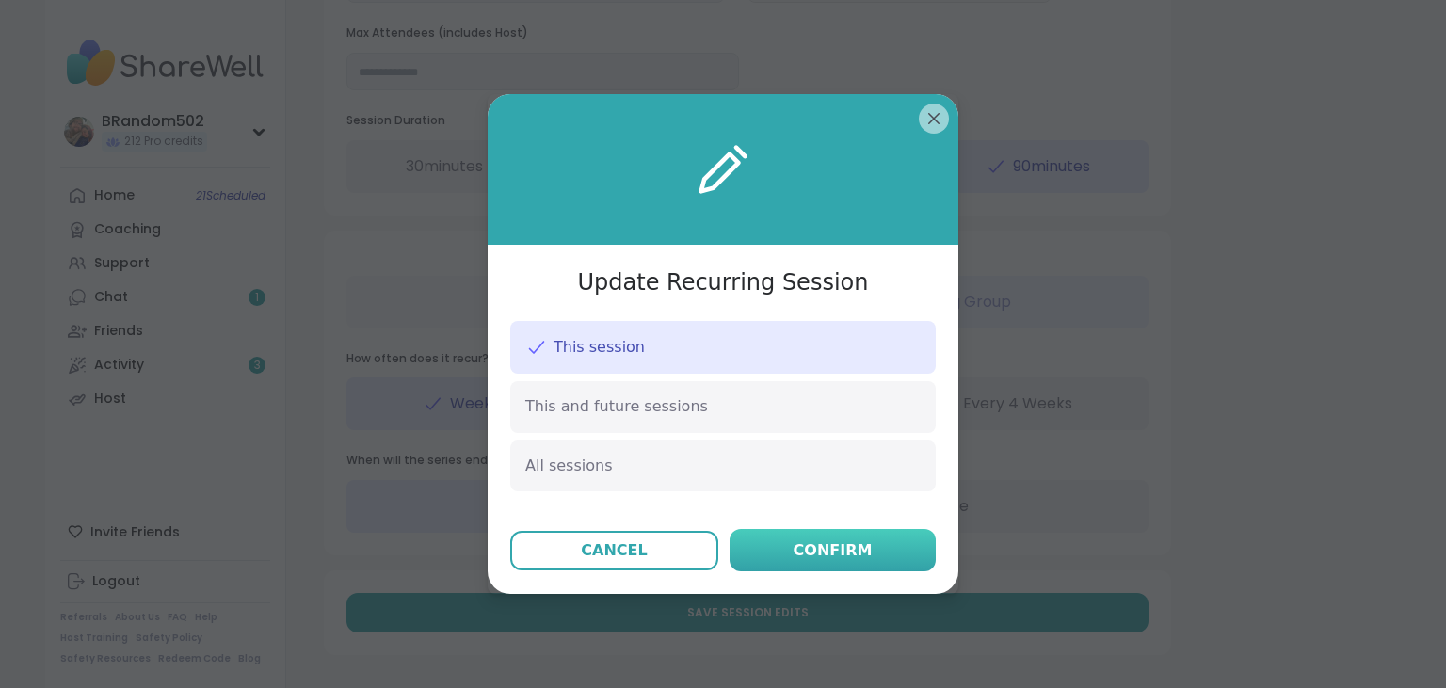
click at [895, 552] on button "Confirm" at bounding box center [833, 550] width 206 height 42
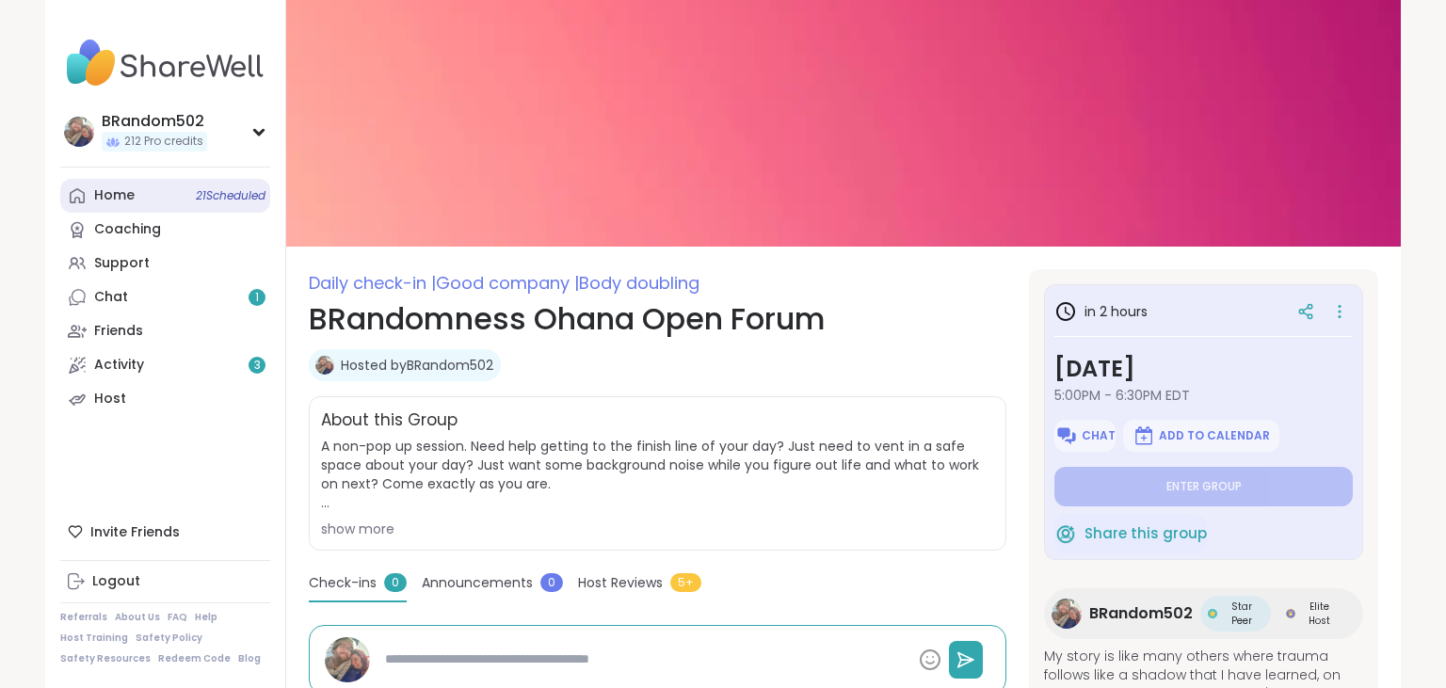
click at [176, 189] on link "Home 21 Scheduled" at bounding box center [165, 196] width 210 height 34
type textarea "*"
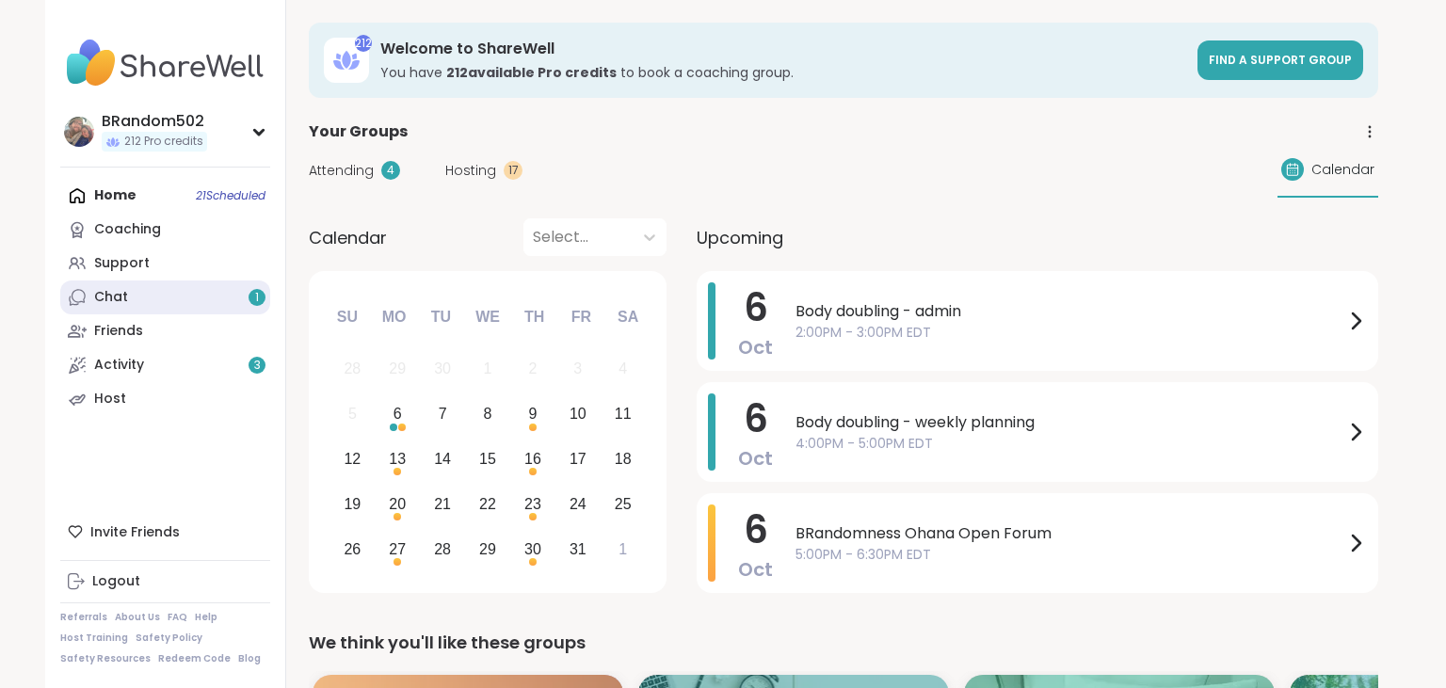
click at [159, 297] on link "Chat 1" at bounding box center [165, 298] width 210 height 34
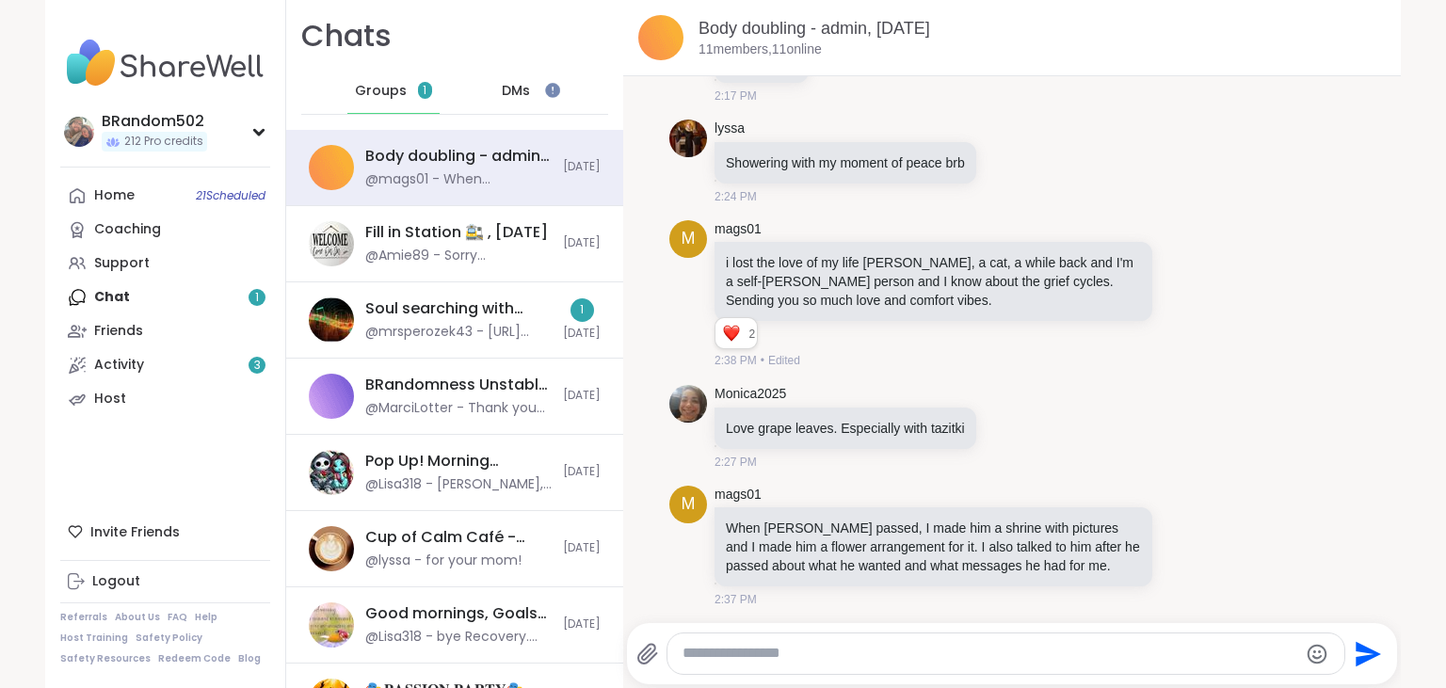
click at [529, 105] on div "DMs" at bounding box center [517, 91] width 92 height 45
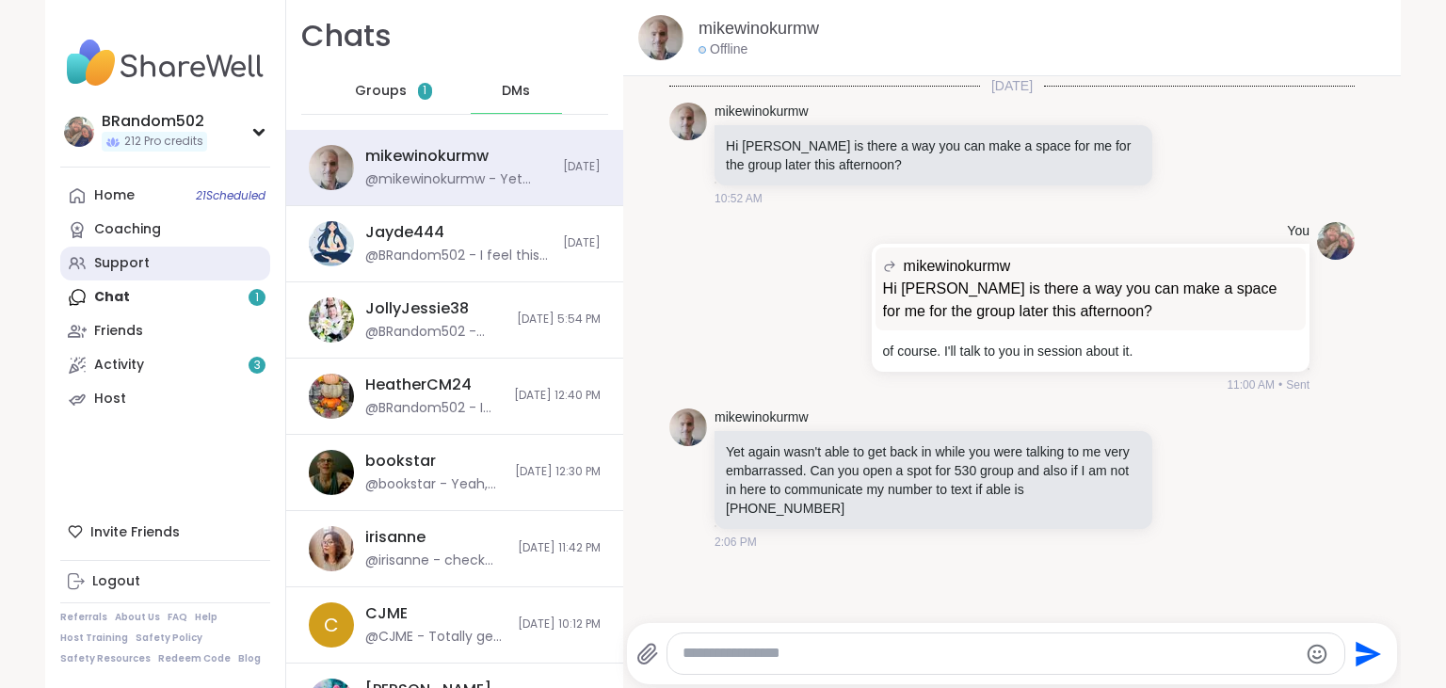
click at [167, 255] on link "Support" at bounding box center [165, 264] width 210 height 34
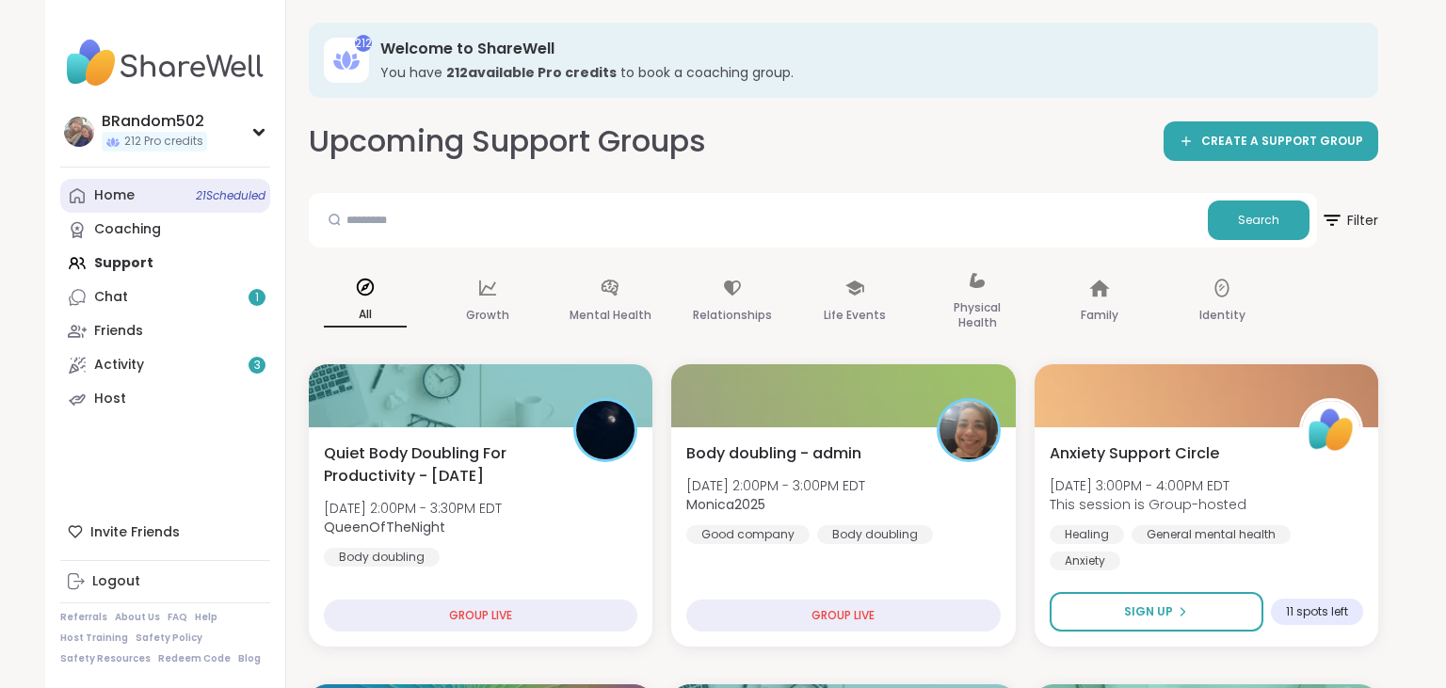
click at [196, 192] on span "21 Scheduled" at bounding box center [231, 195] width 70 height 15
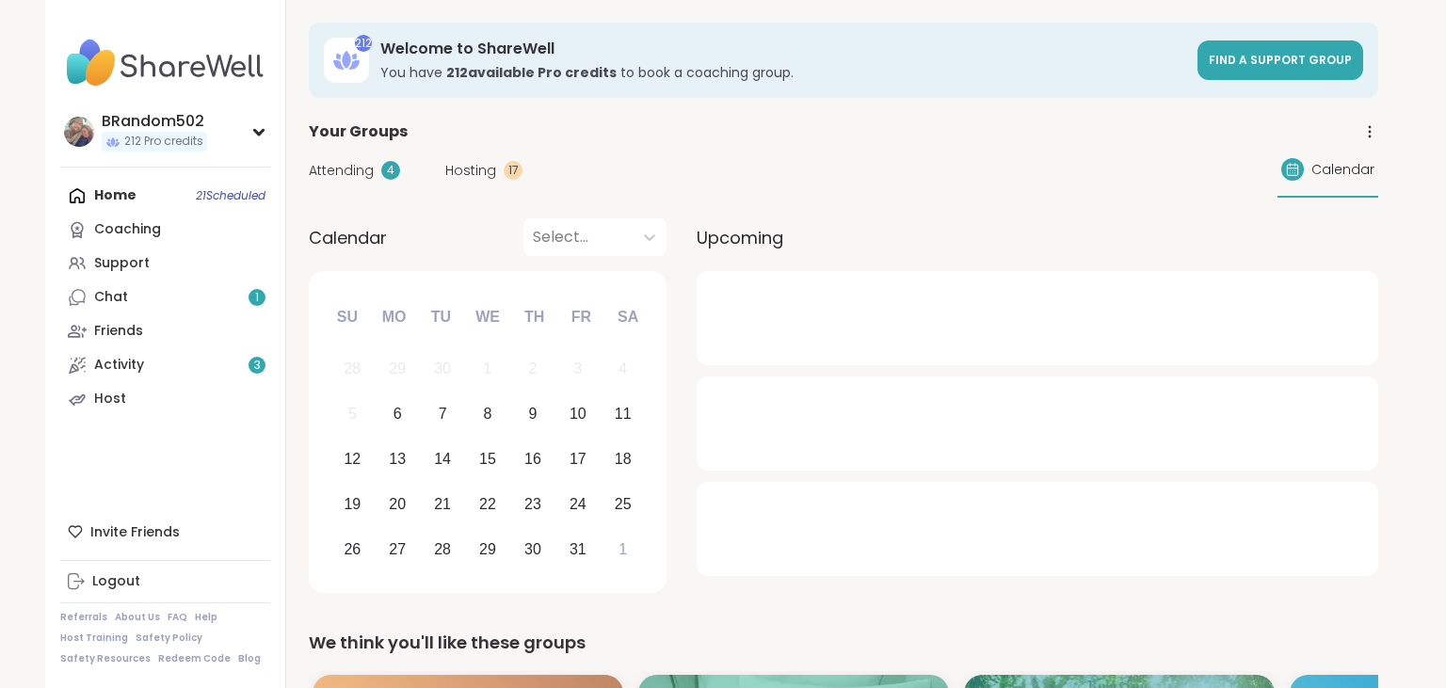
click at [469, 169] on span "Hosting" at bounding box center [470, 171] width 51 height 20
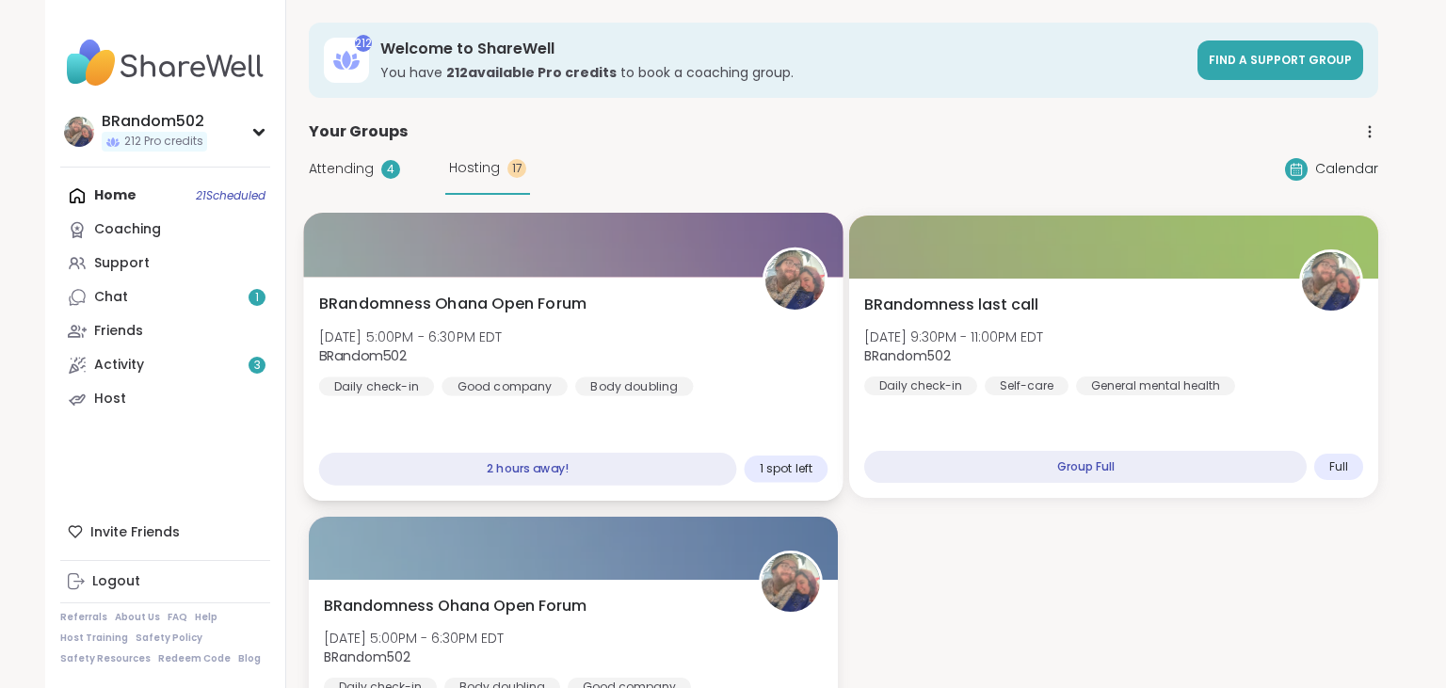
click at [562, 307] on span "BRandomness Ohana Open Forum" at bounding box center [453, 304] width 268 height 23
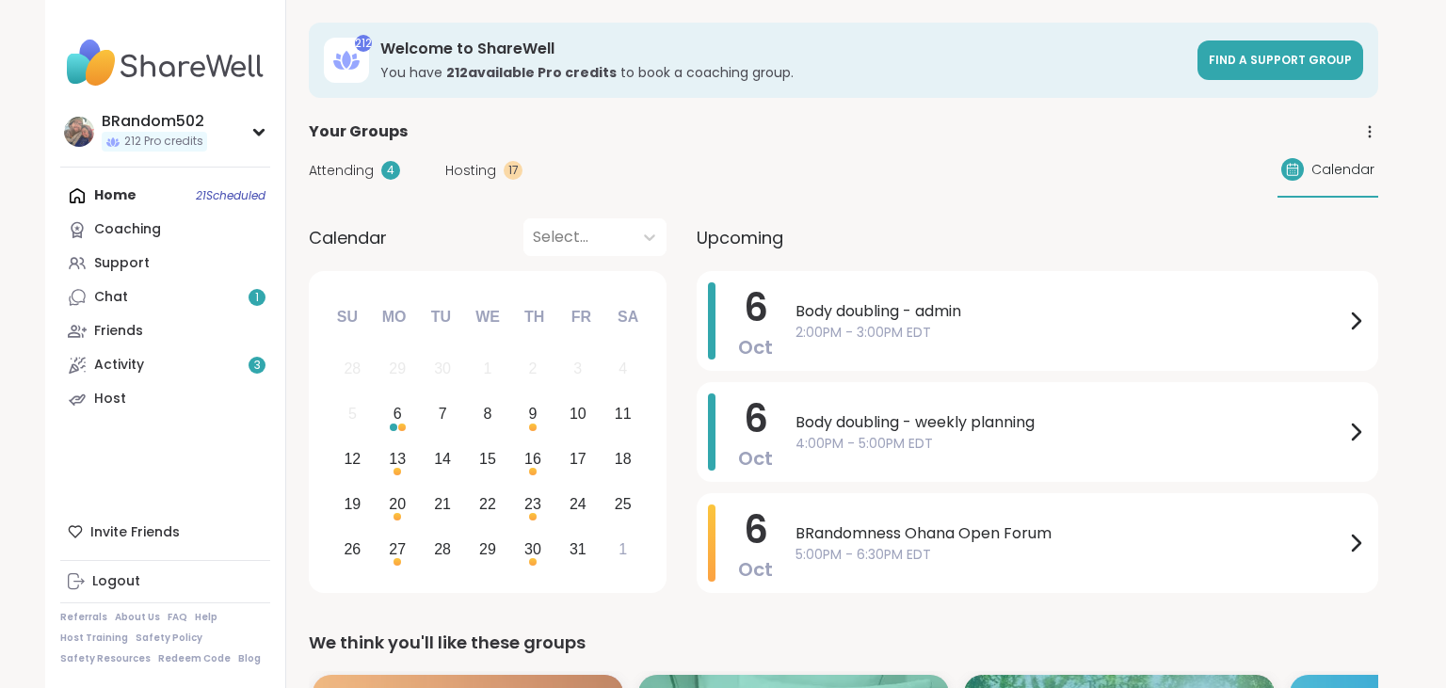
click at [463, 168] on span "Hosting" at bounding box center [470, 171] width 51 height 20
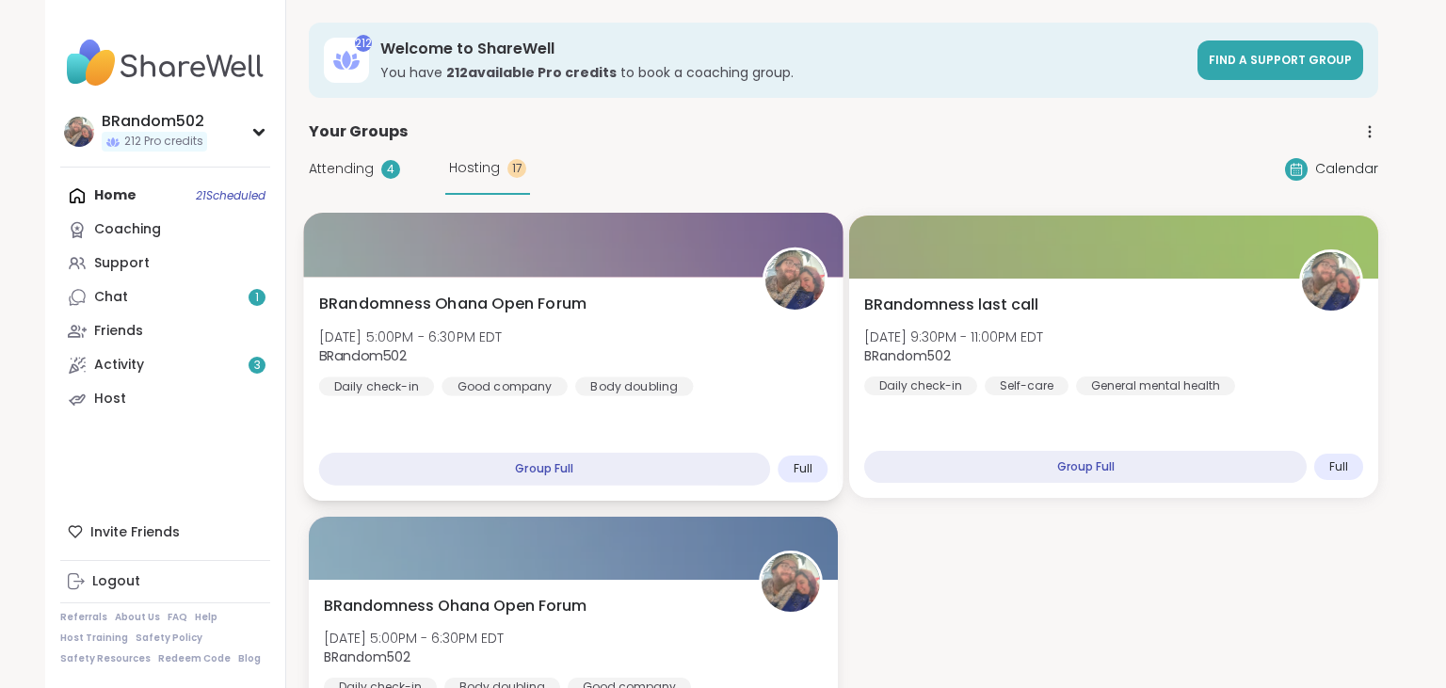
click at [636, 290] on div "BRandomness Ohana Open Forum [DATE] 5:00PM - 6:30PM EDT BRandom502 Daily check-…" at bounding box center [572, 389] width 539 height 224
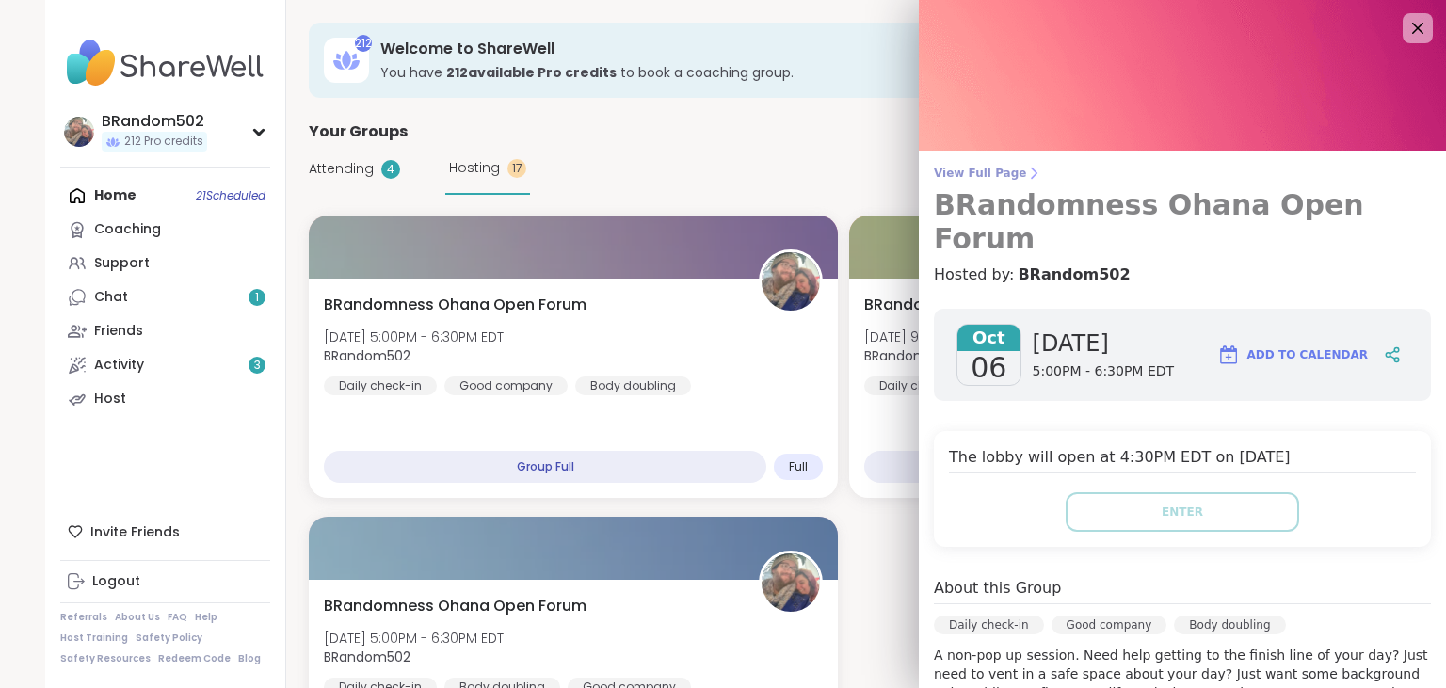
click at [975, 170] on span "View Full Page" at bounding box center [1182, 173] width 497 height 15
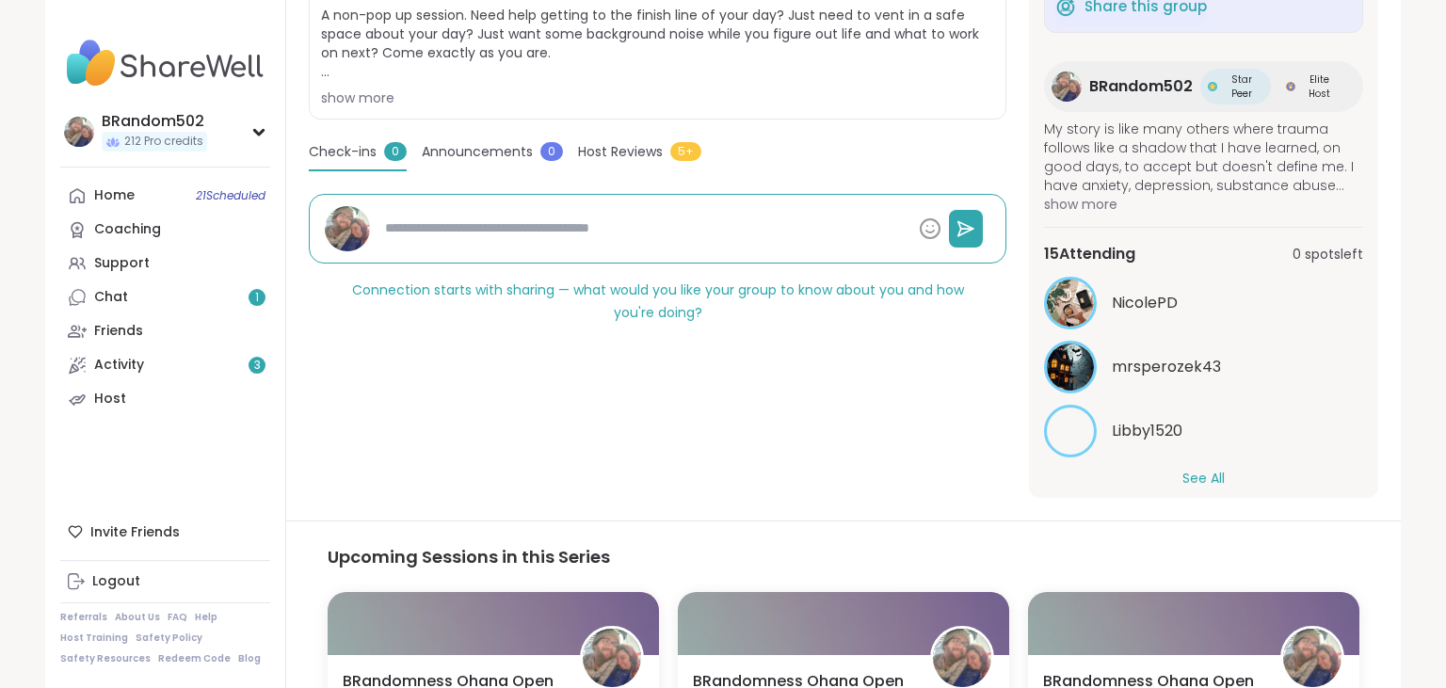
scroll to position [116, 0]
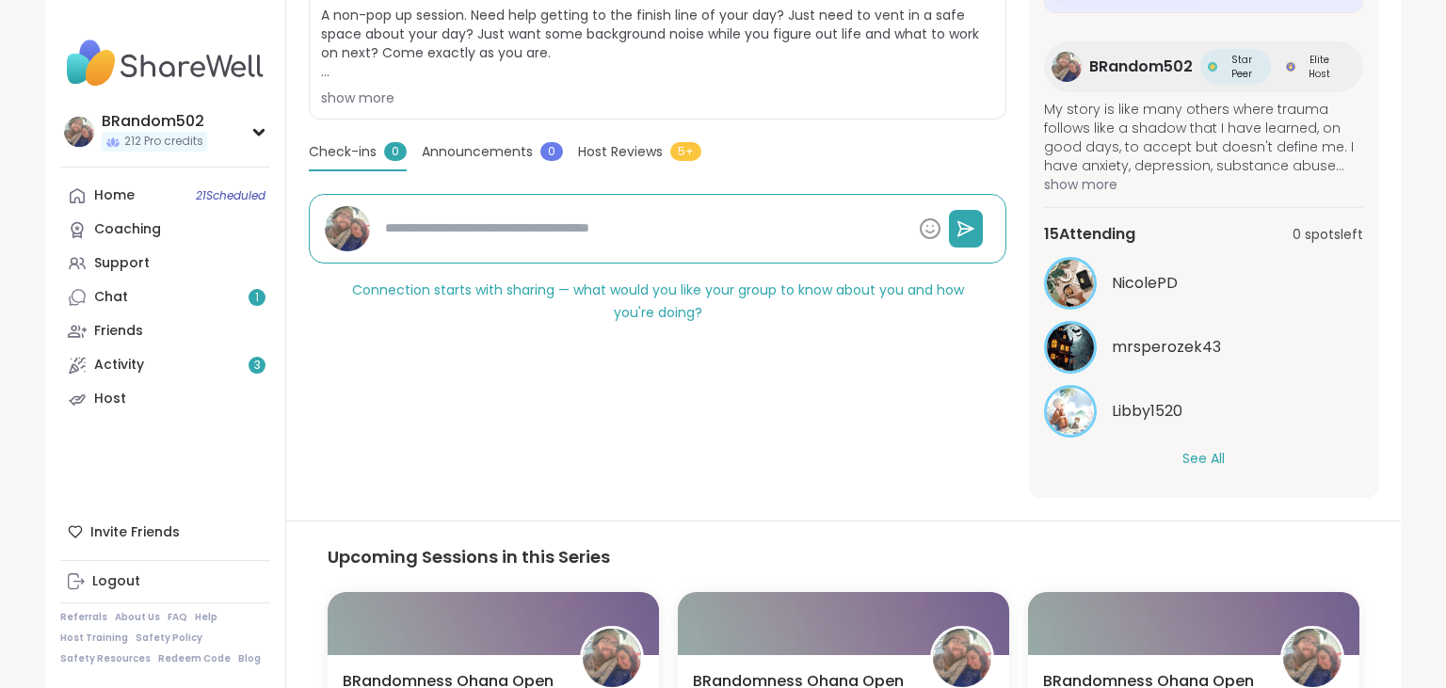
click at [1214, 451] on button "See All" at bounding box center [1203, 459] width 42 height 20
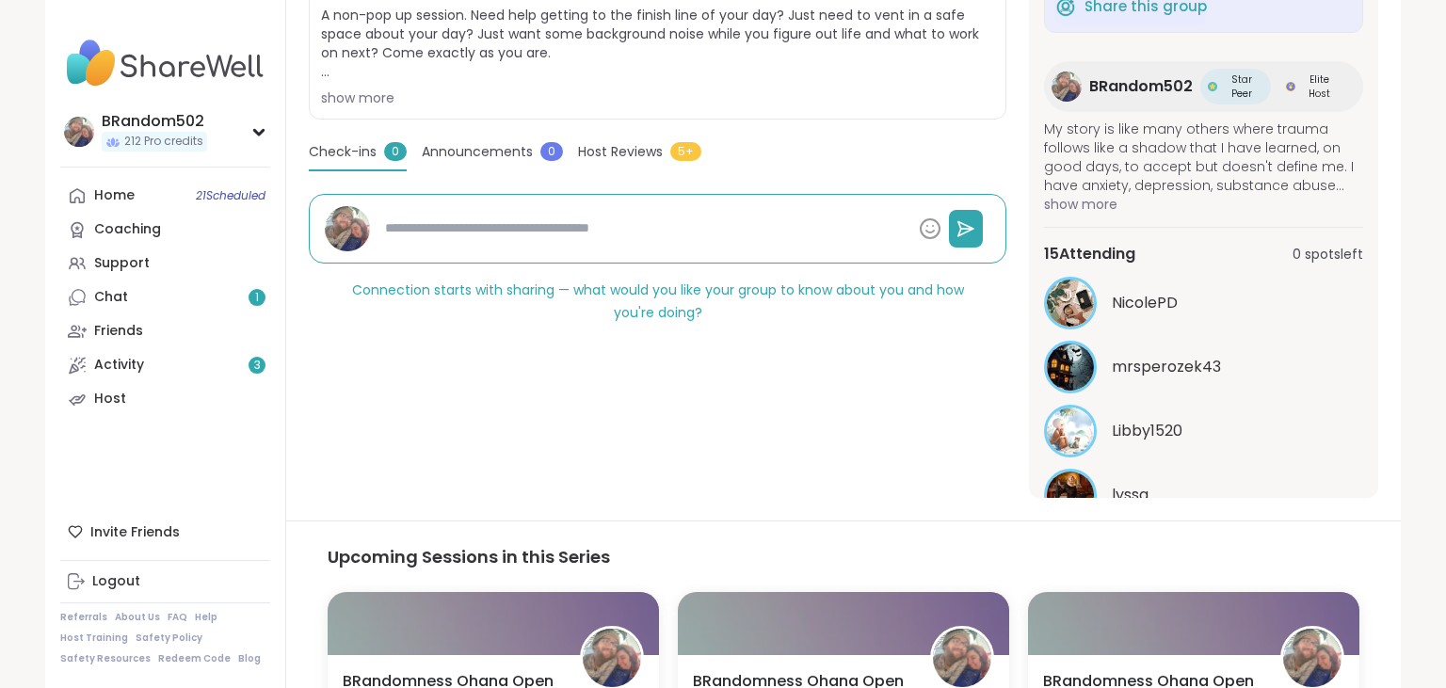
scroll to position [0, 0]
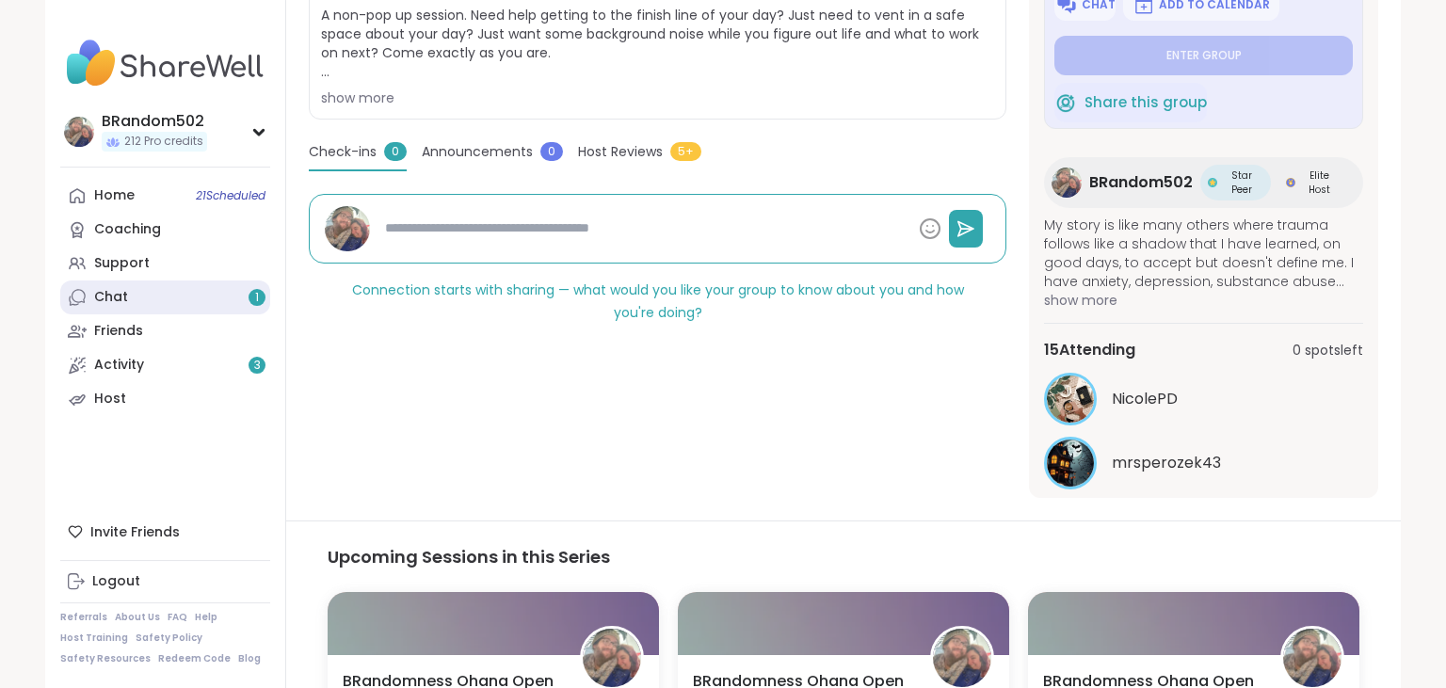
click at [119, 296] on div "Chat 1" at bounding box center [111, 297] width 34 height 19
type textarea "*"
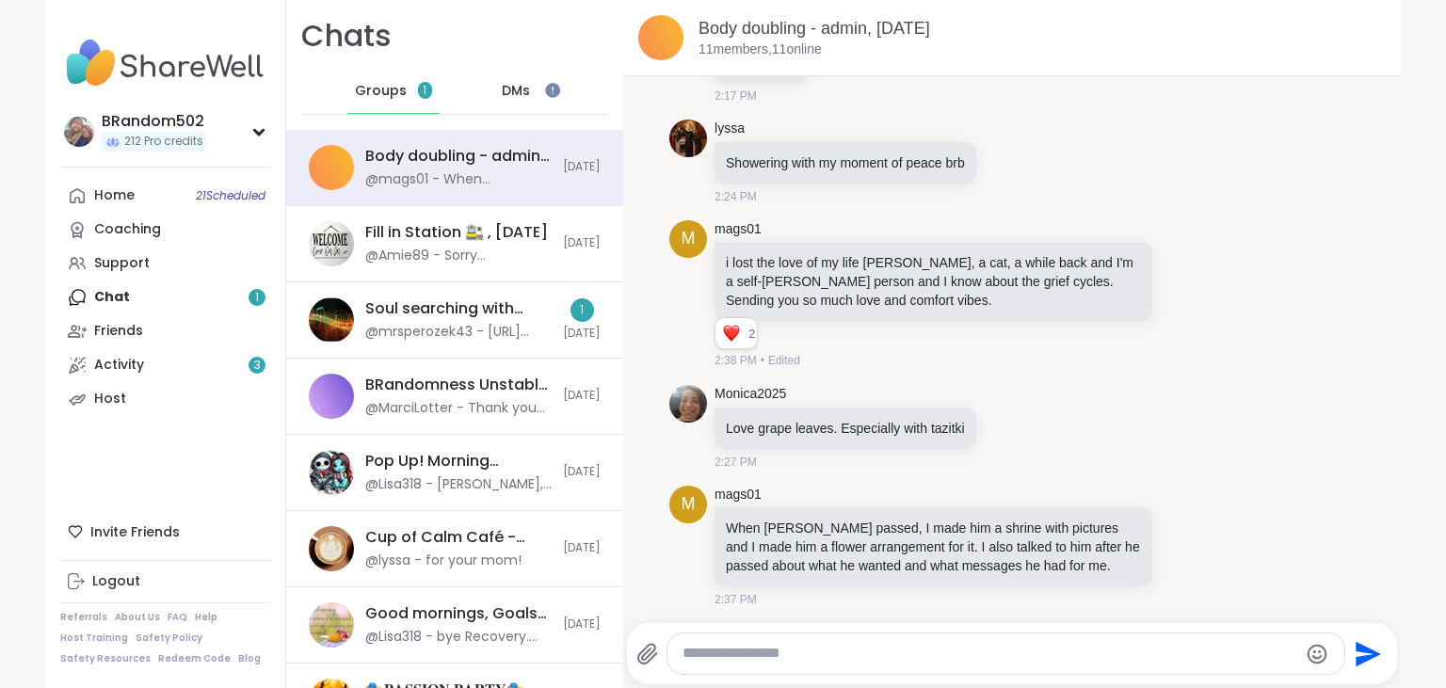
click at [529, 86] on span "DMs" at bounding box center [516, 91] width 28 height 19
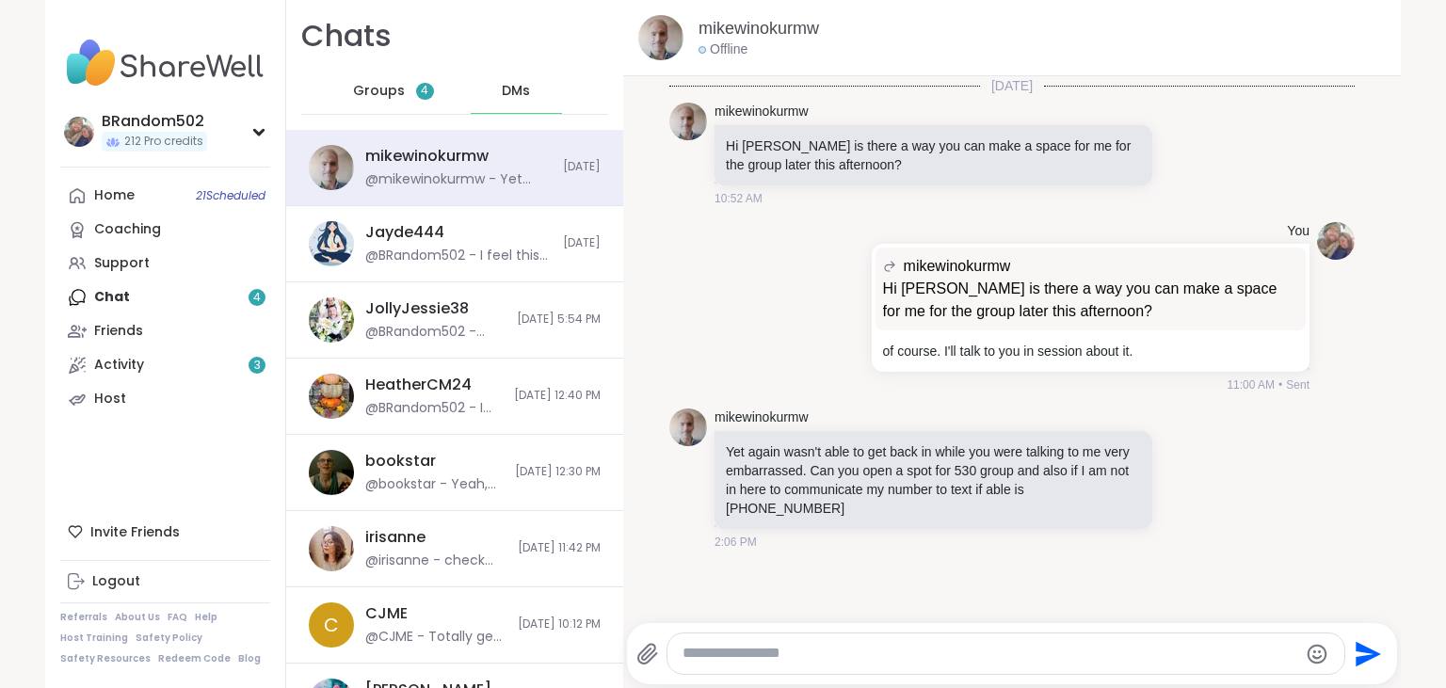
click at [401, 93] on span "Groups" at bounding box center [379, 91] width 52 height 19
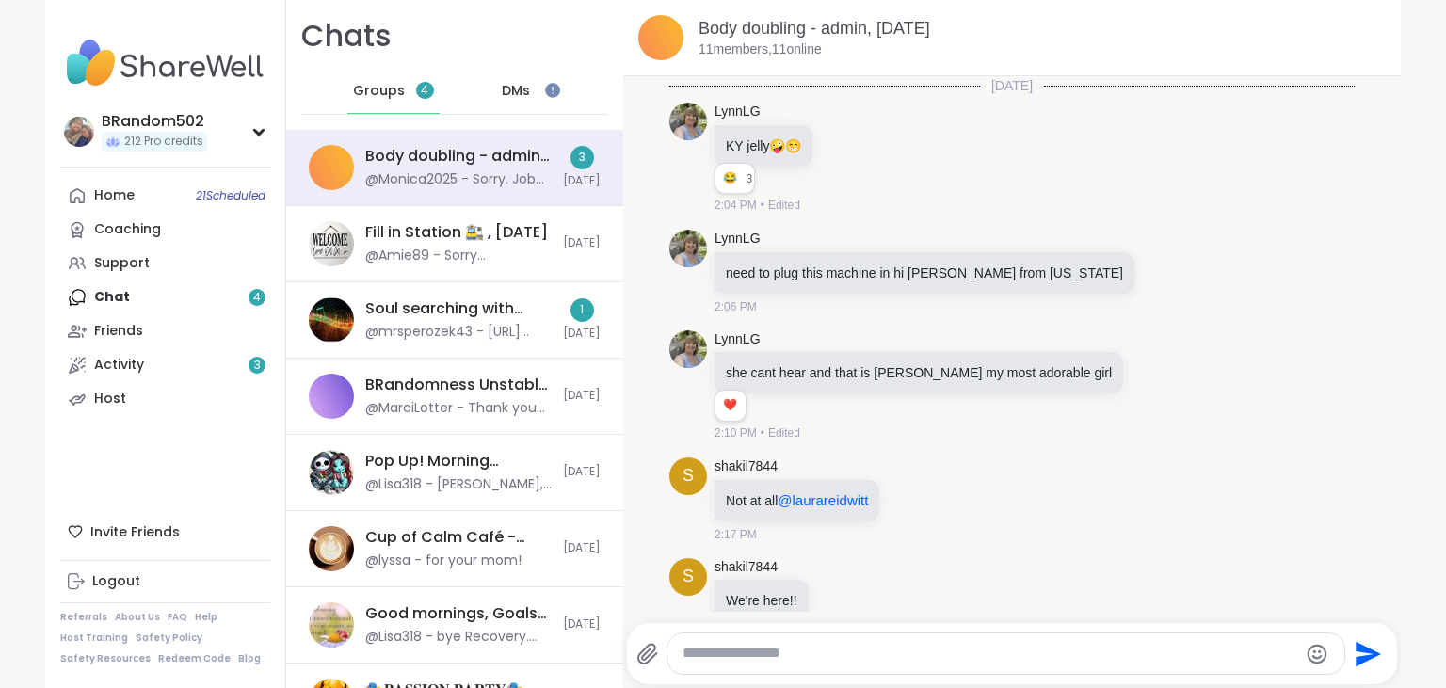
scroll to position [1554, 0]
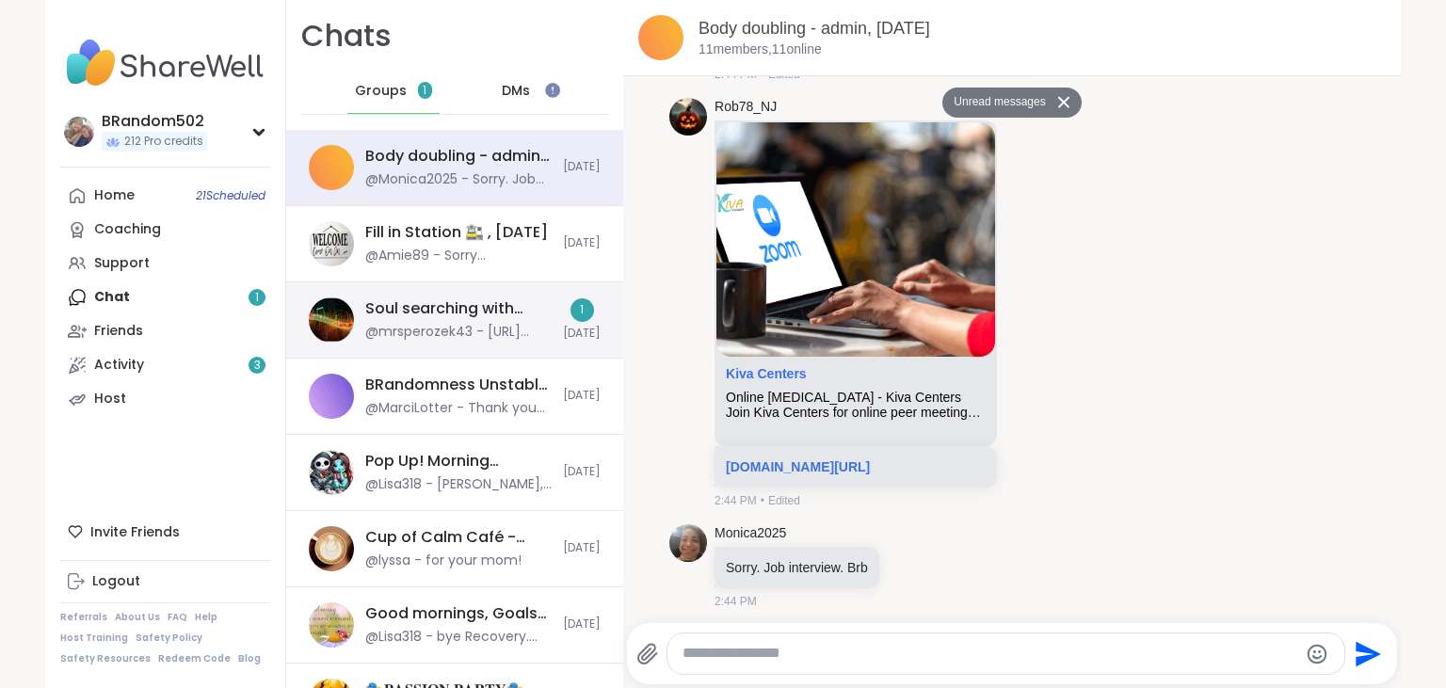
click at [473, 316] on div "Soul searching with music -Special topic edition! , Oct 06" at bounding box center [458, 308] width 186 height 21
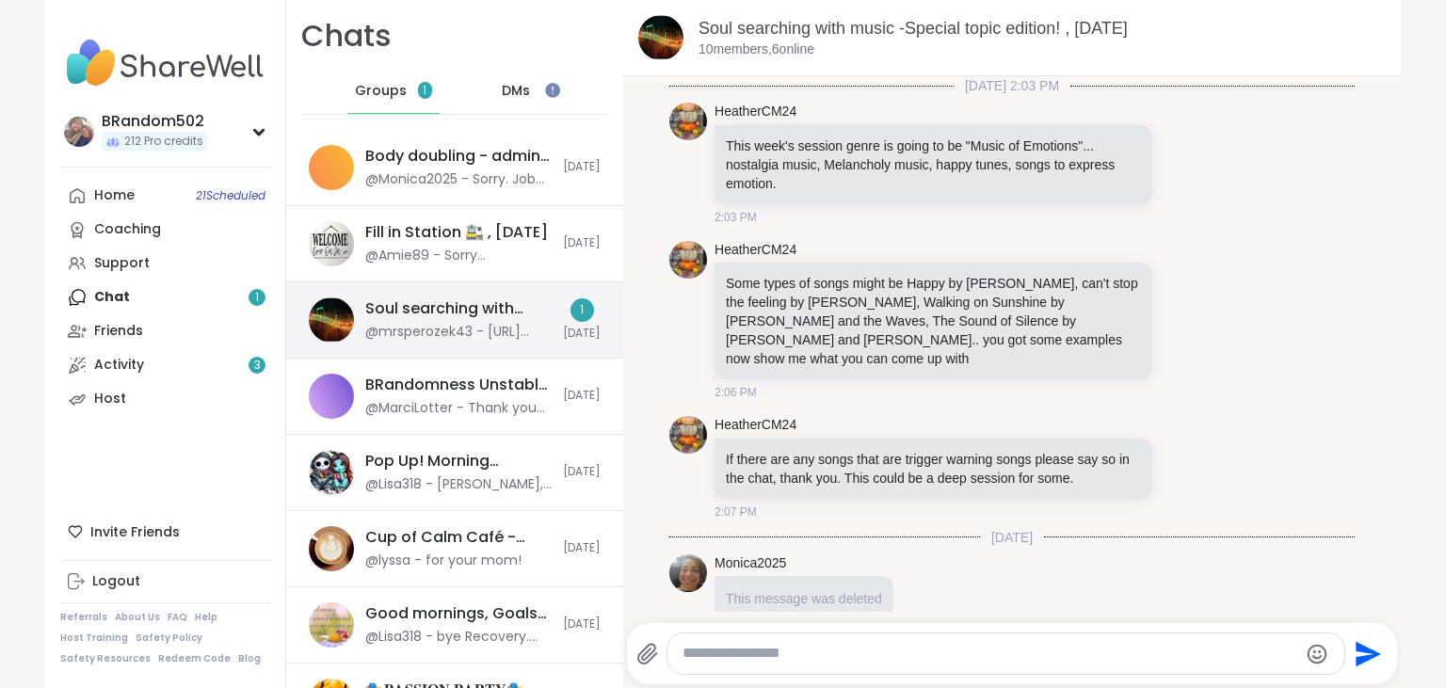
scroll to position [4624, 0]
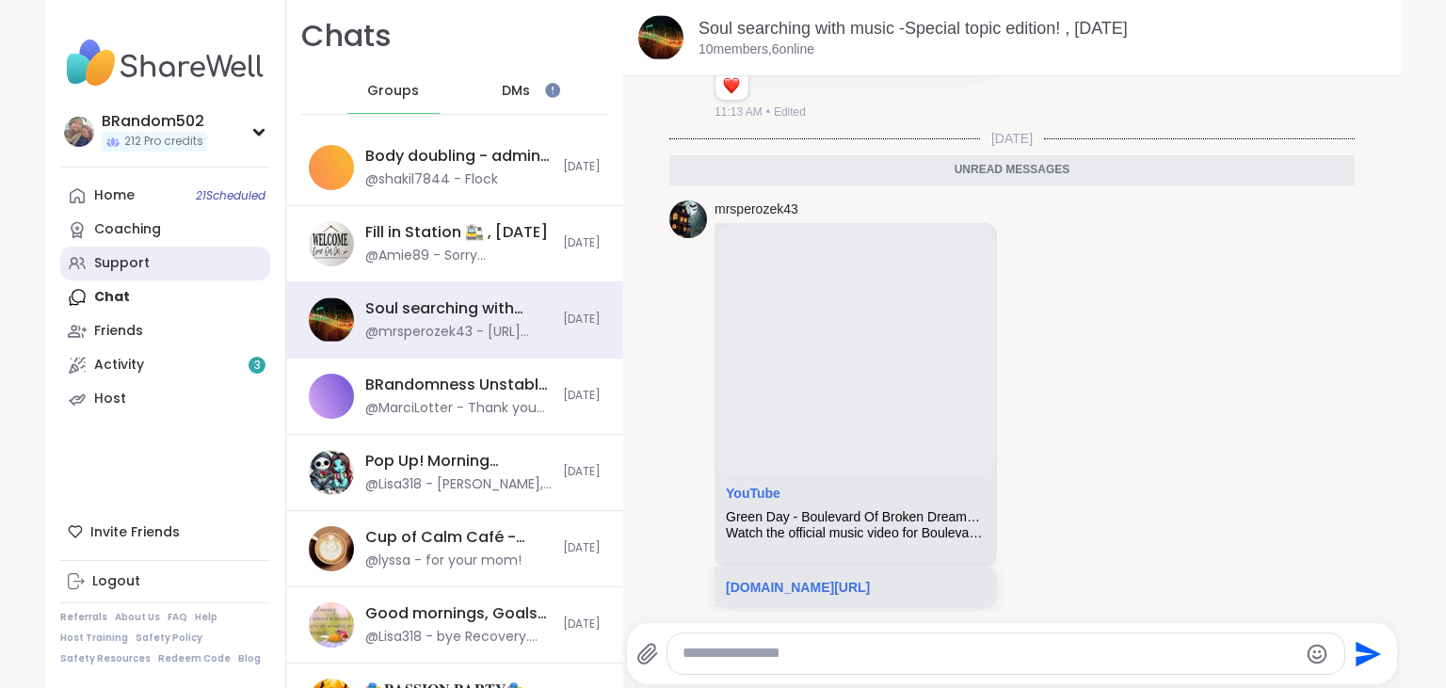
click at [156, 258] on link "Support" at bounding box center [165, 264] width 210 height 34
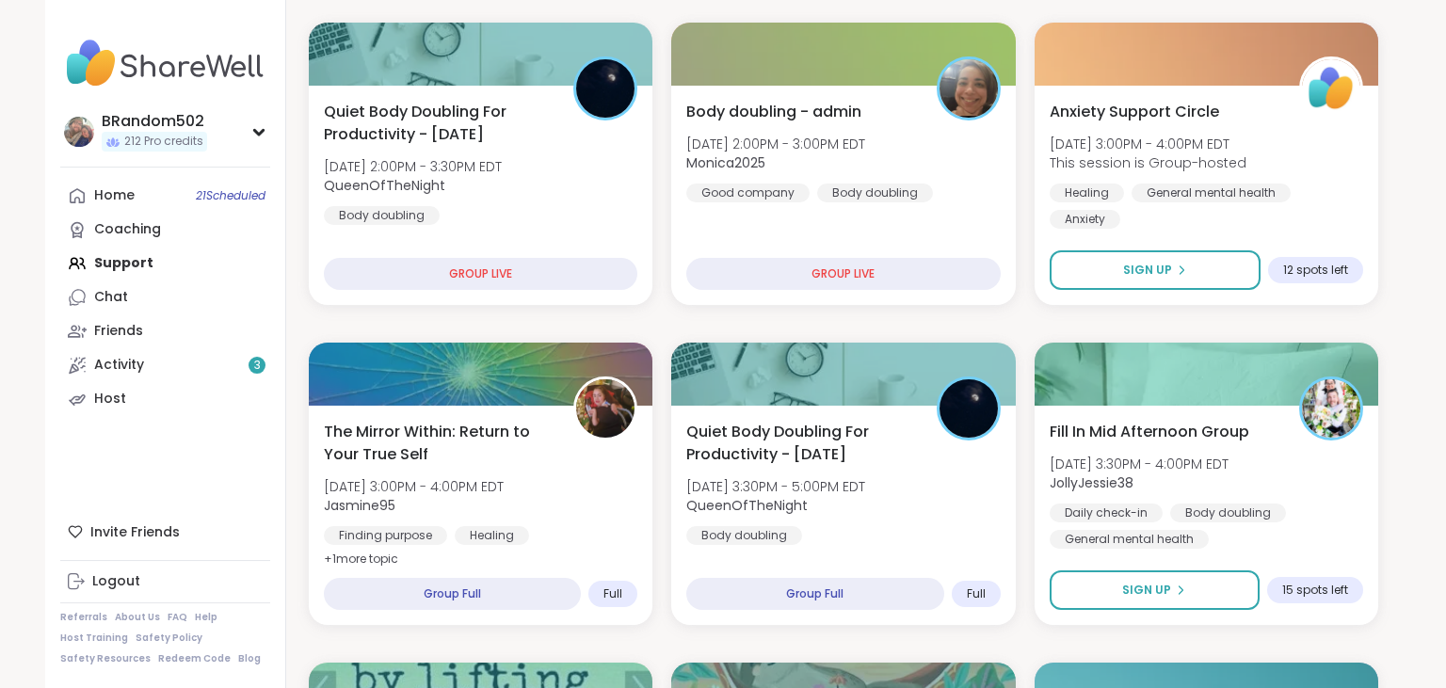
scroll to position [346, 0]
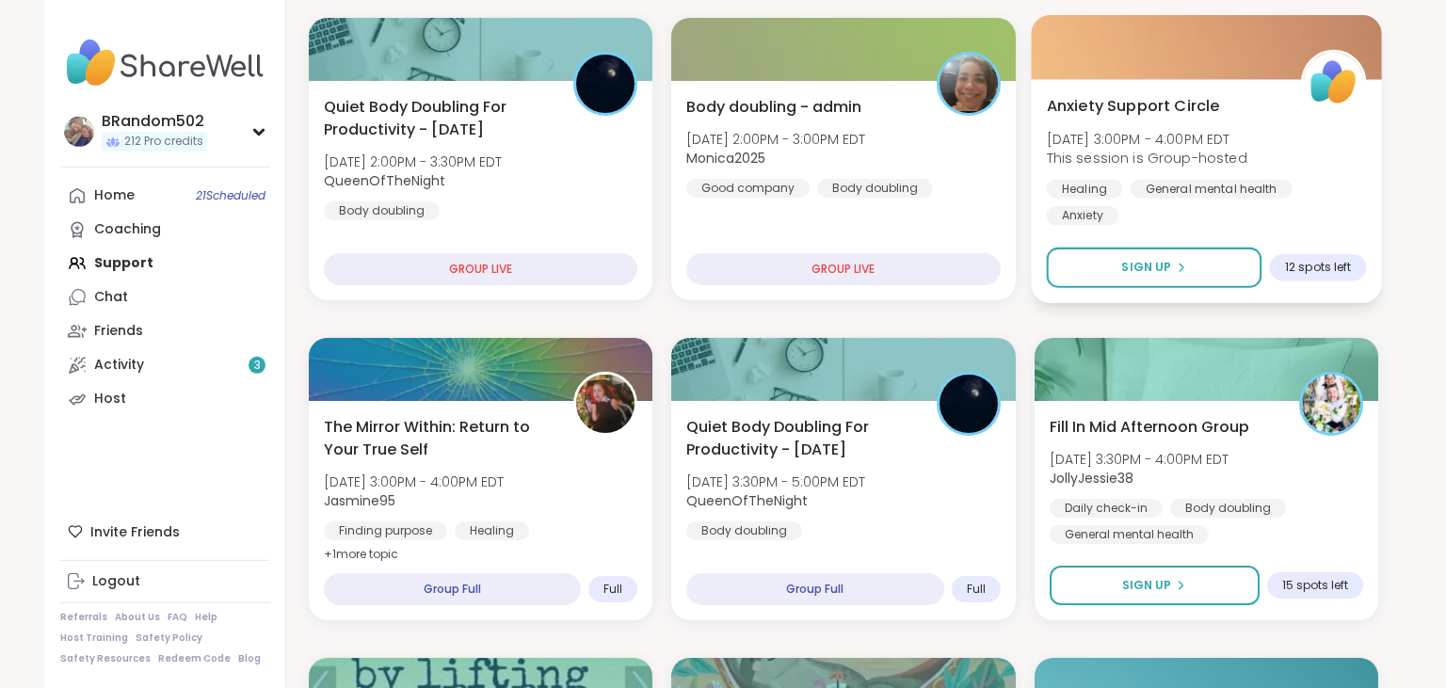
click at [1161, 104] on span "Anxiety Support Circle" at bounding box center [1132, 105] width 173 height 23
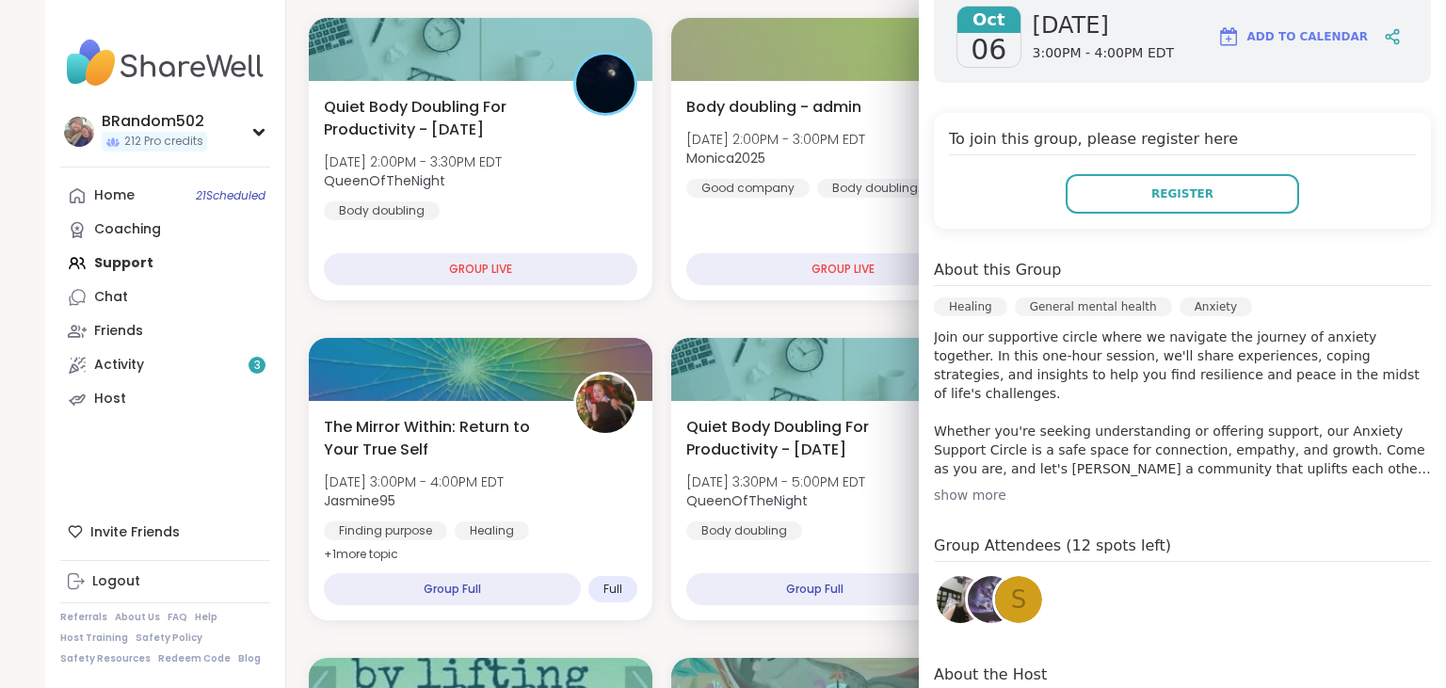
scroll to position [0, 0]
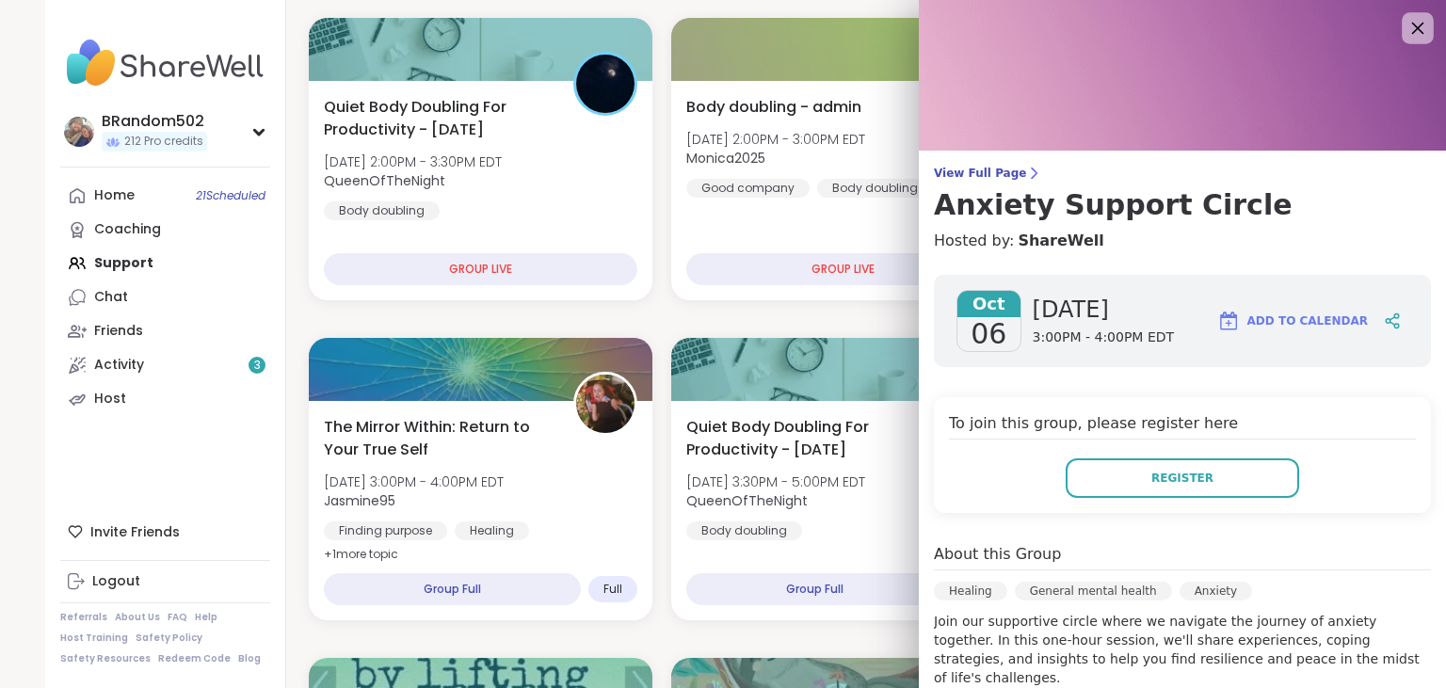
click at [1422, 25] on icon at bounding box center [1418, 29] width 12 height 12
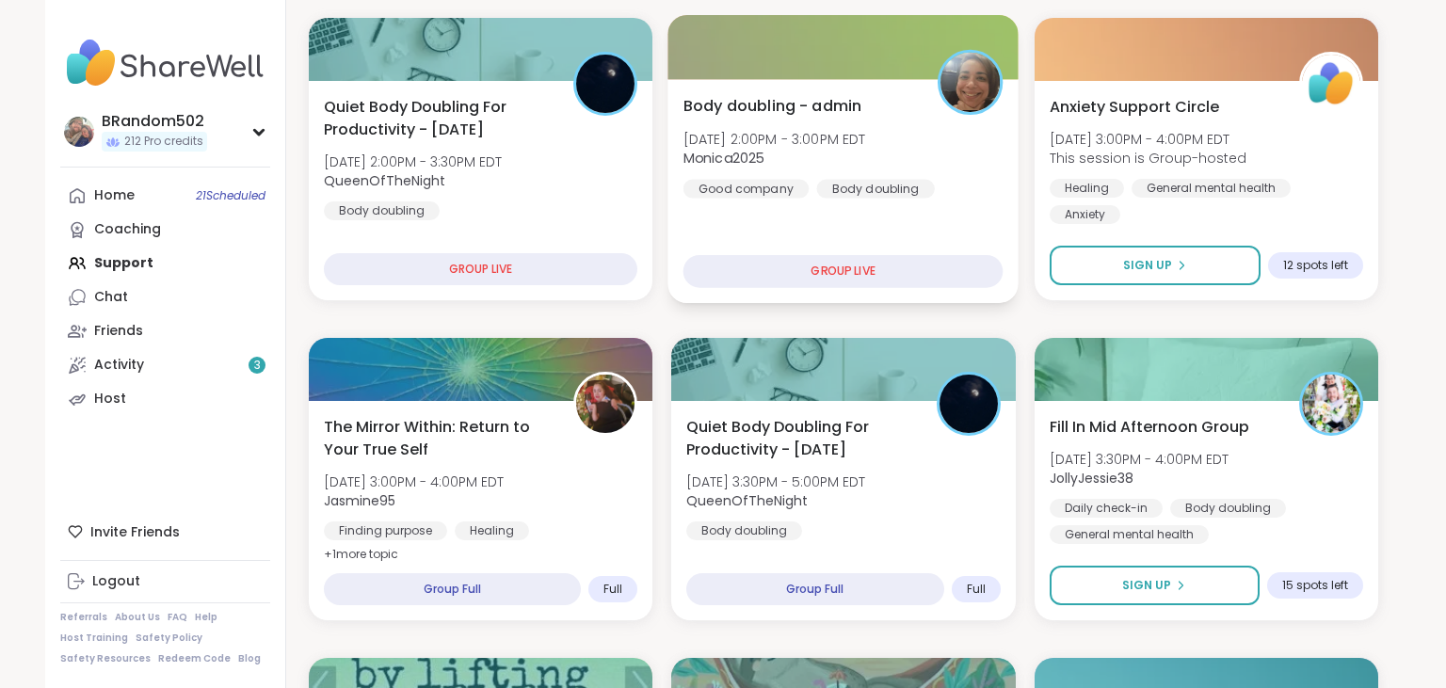
click at [909, 170] on div "Body doubling - admin Mon, Oct 06 | 2:00PM - 3:00PM EDT Monica2025 Good company…" at bounding box center [843, 146] width 320 height 104
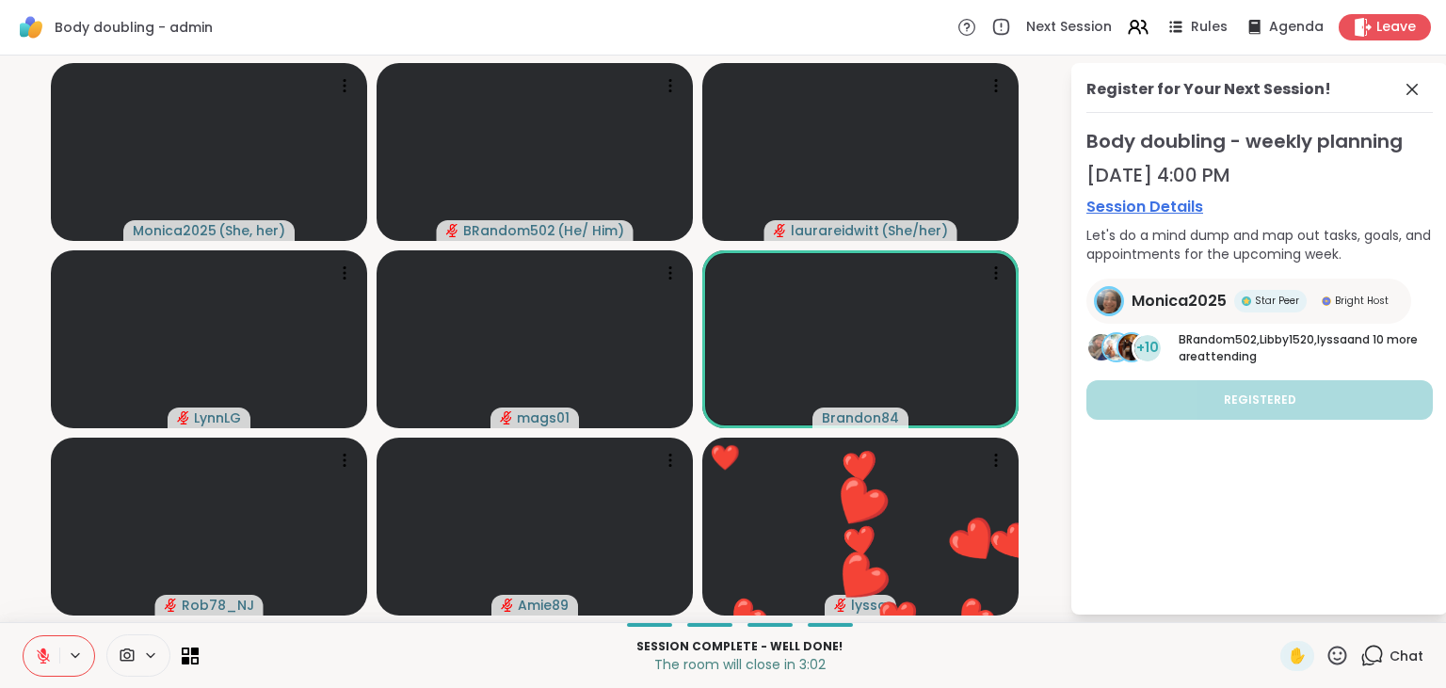
click at [1335, 653] on icon at bounding box center [1337, 656] width 24 height 24
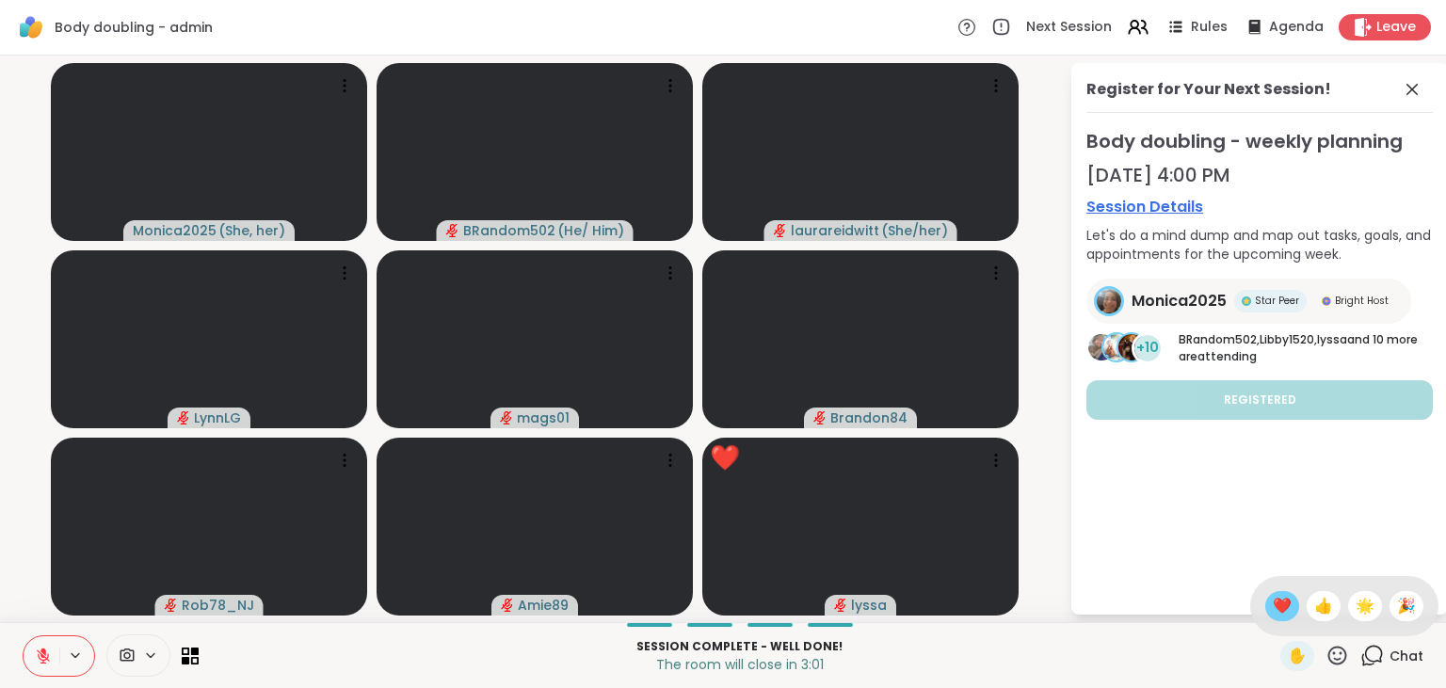
click at [1276, 614] on span "❤️" at bounding box center [1282, 606] width 19 height 23
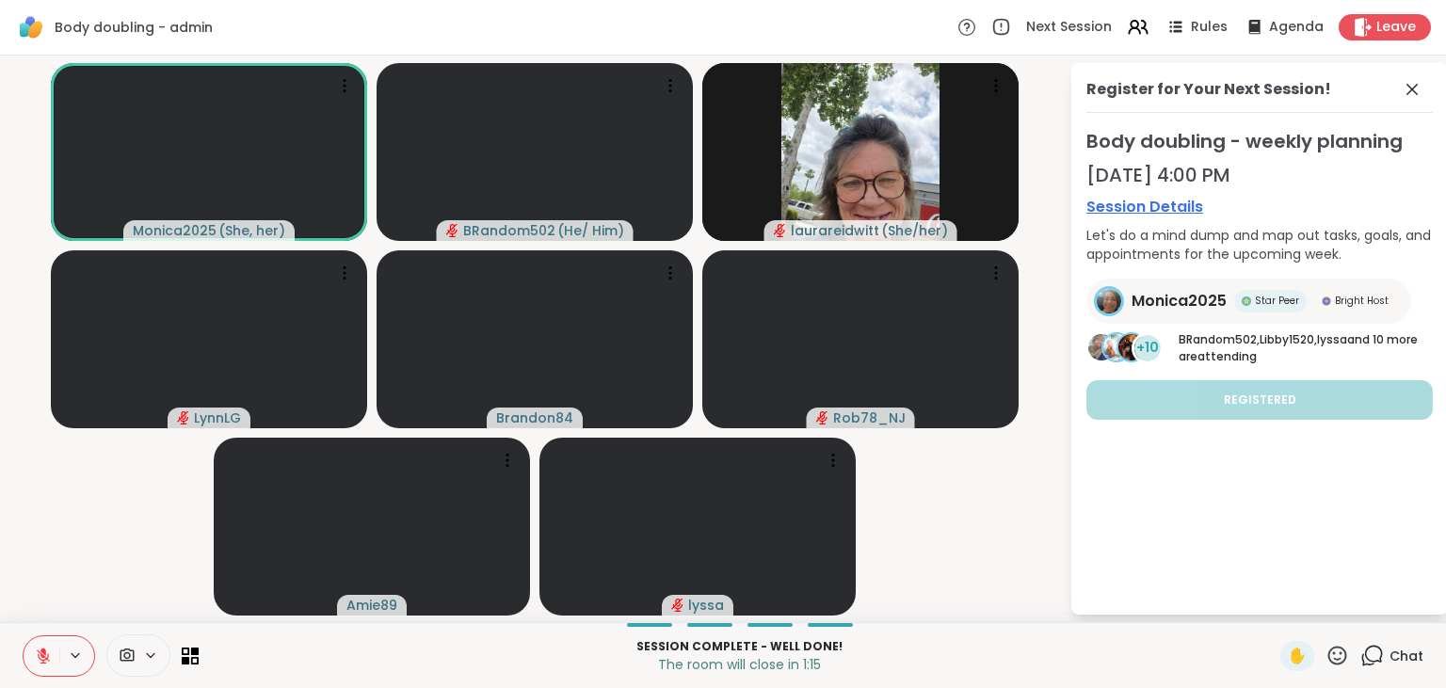
click at [43, 648] on icon at bounding box center [43, 656] width 17 height 17
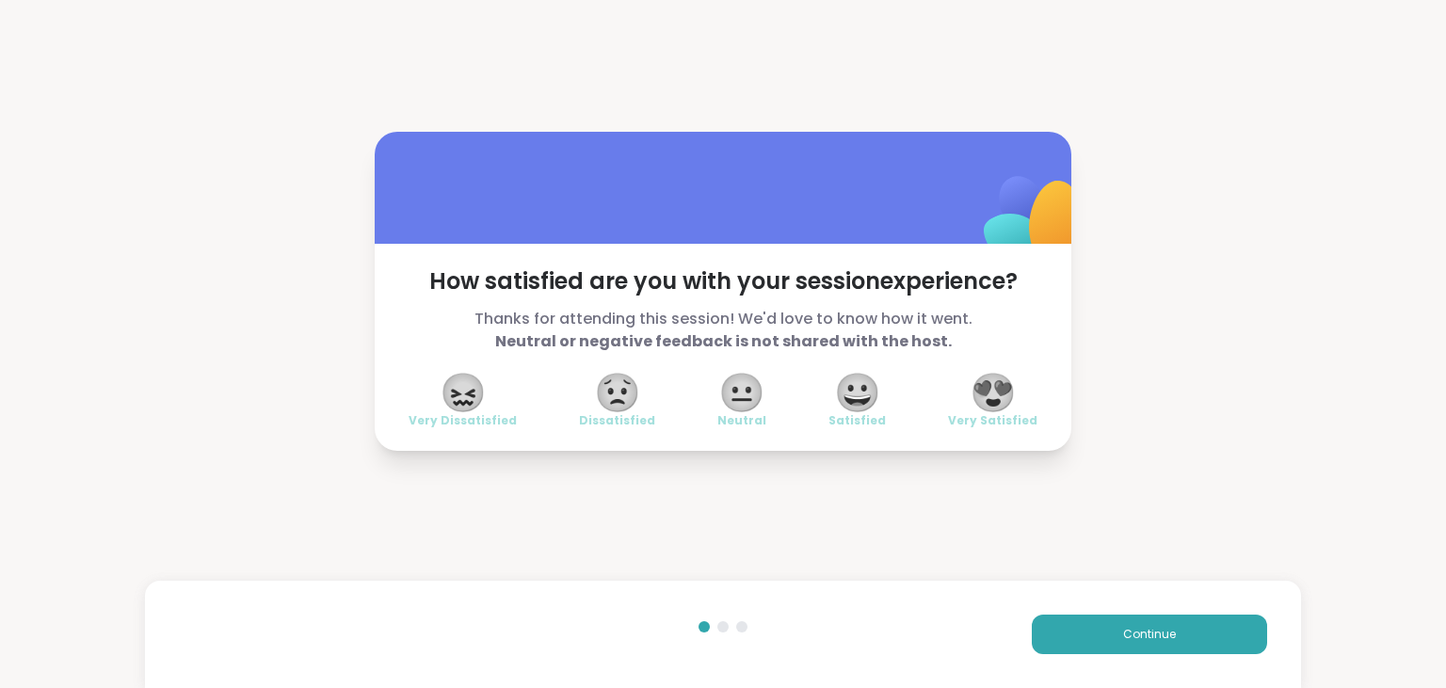
click at [1012, 401] on span "😍" at bounding box center [993, 393] width 47 height 34
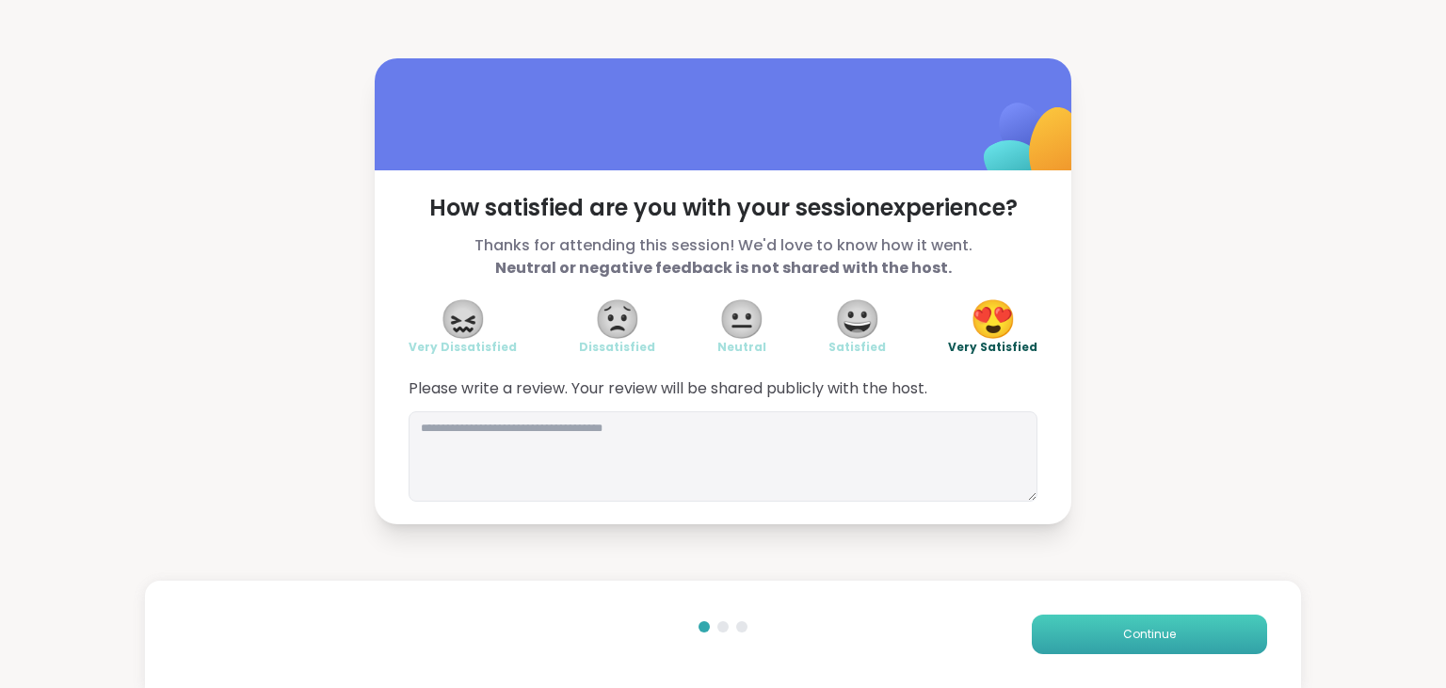
click at [1112, 635] on button "Continue" at bounding box center [1149, 635] width 235 height 40
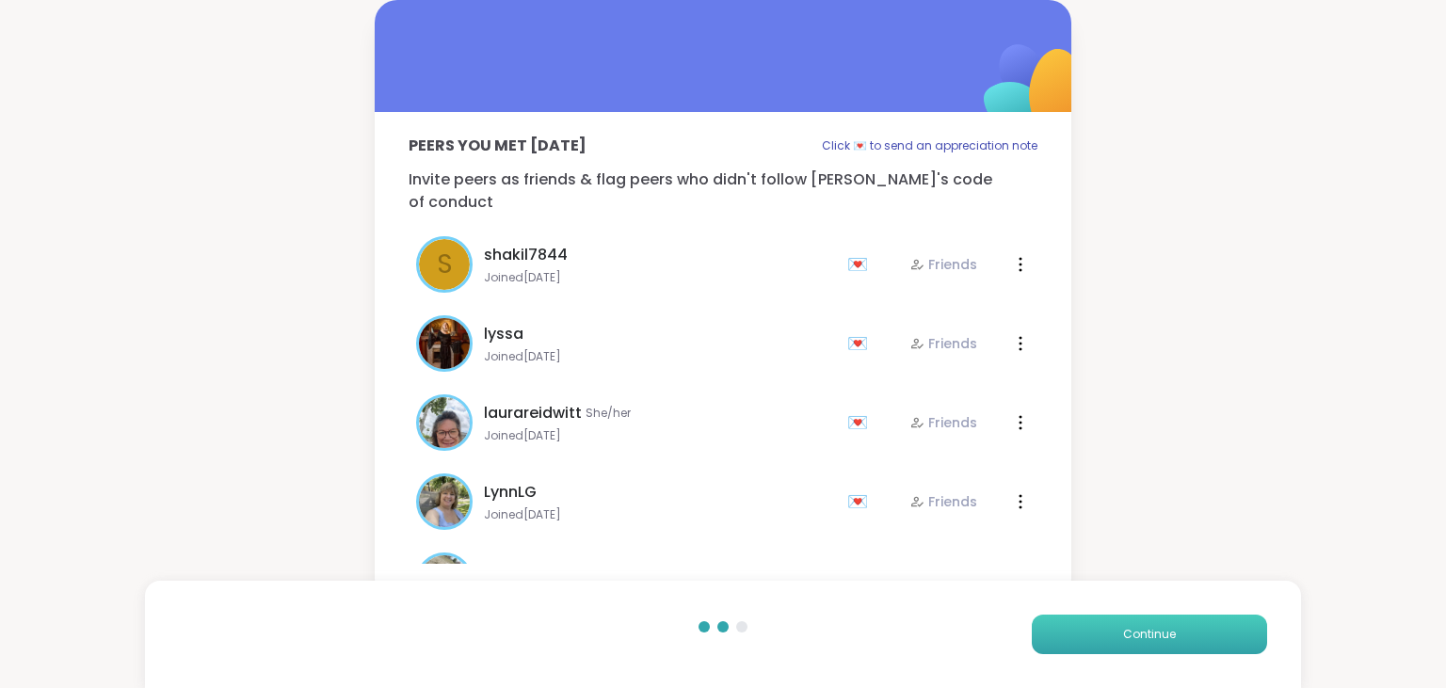
click at [1112, 635] on button "Continue" at bounding box center [1149, 635] width 235 height 40
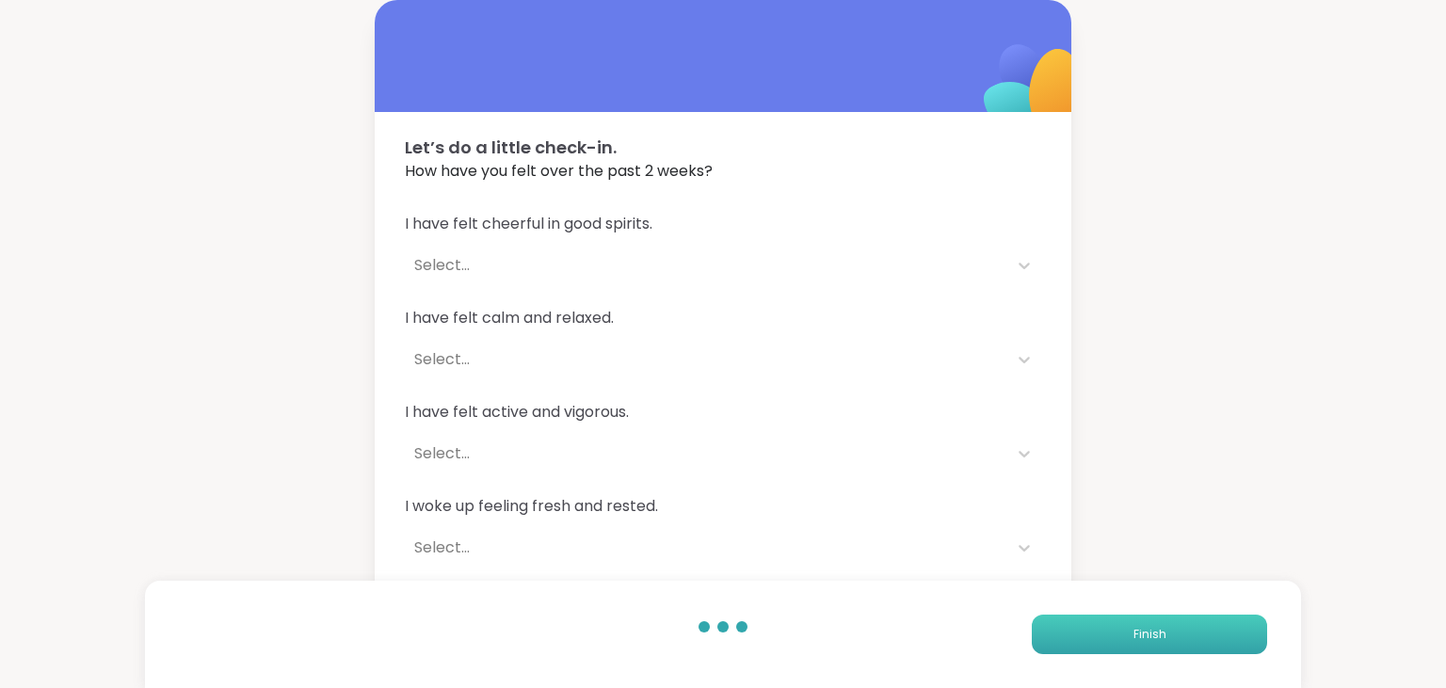
click at [1112, 635] on button "Finish" at bounding box center [1149, 635] width 235 height 40
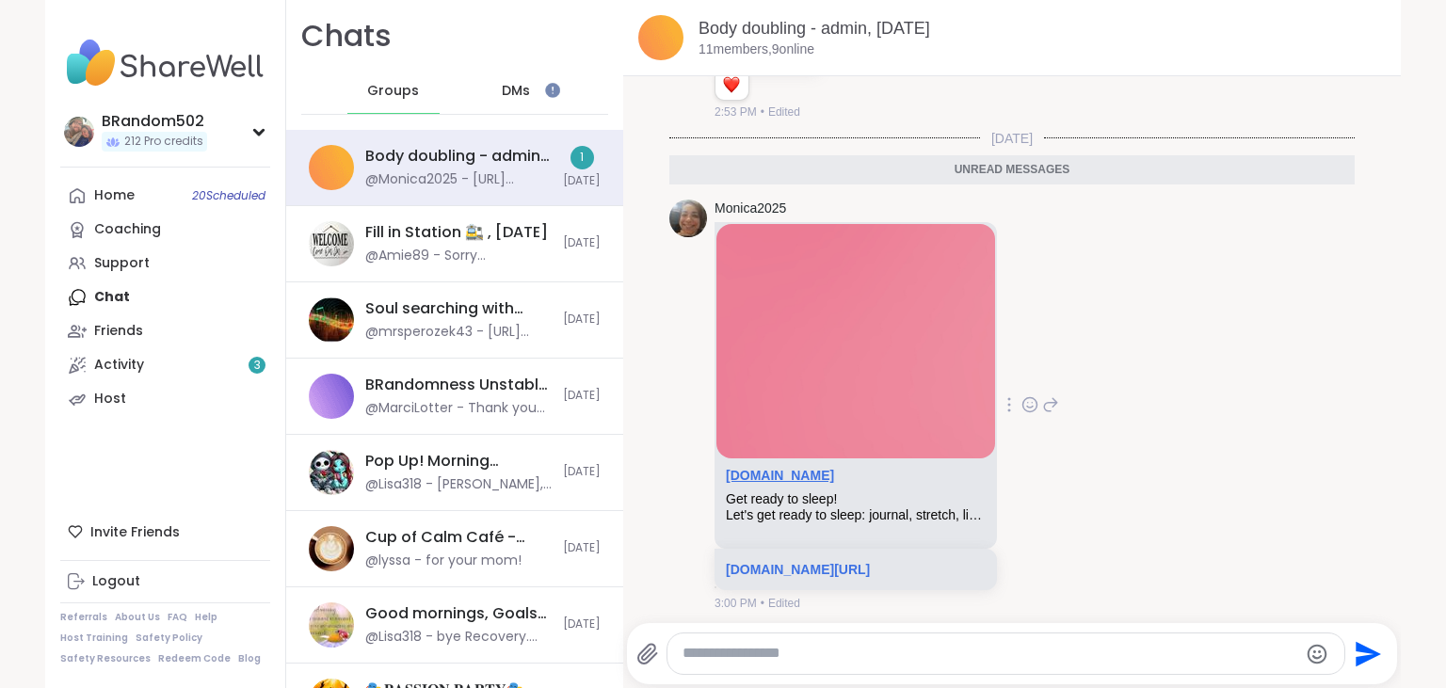
click at [823, 468] on link "sharewellnow.com" at bounding box center [780, 475] width 108 height 15
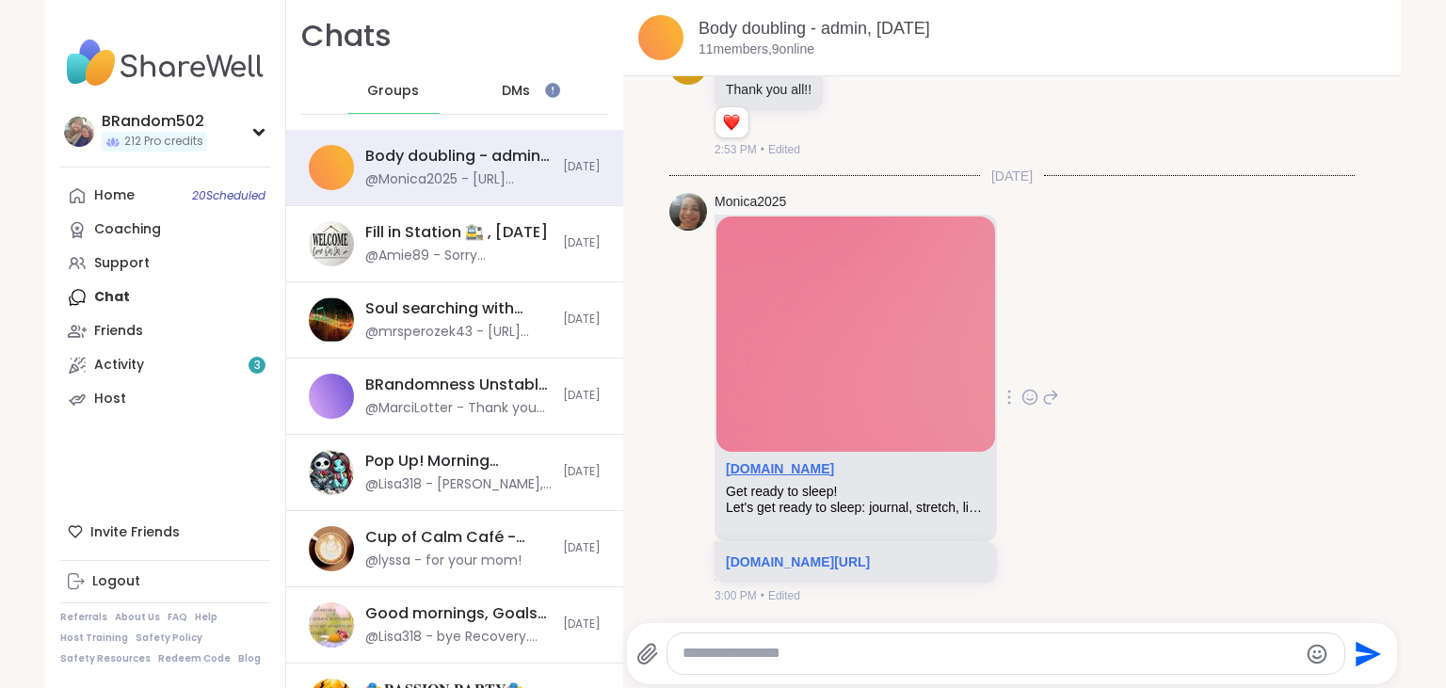
scroll to position [2527, 0]
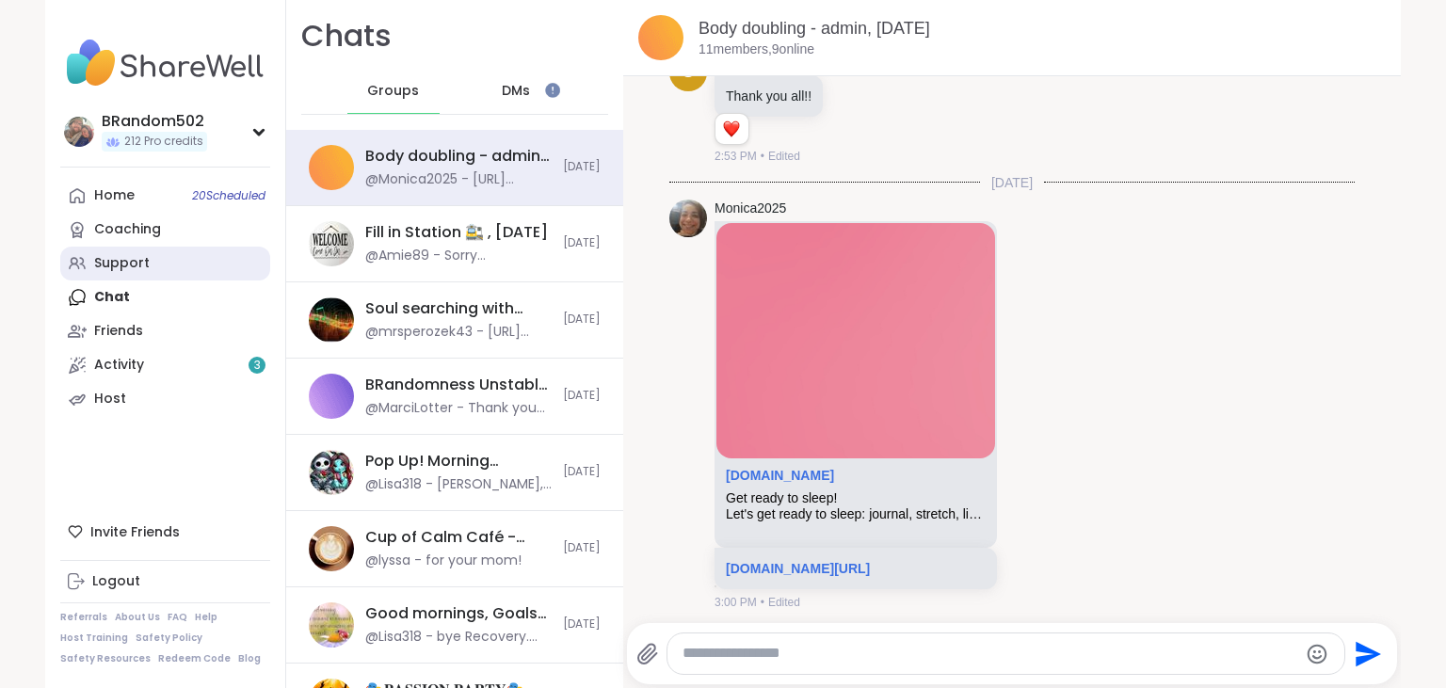
click at [141, 261] on div "Support" at bounding box center [122, 263] width 56 height 19
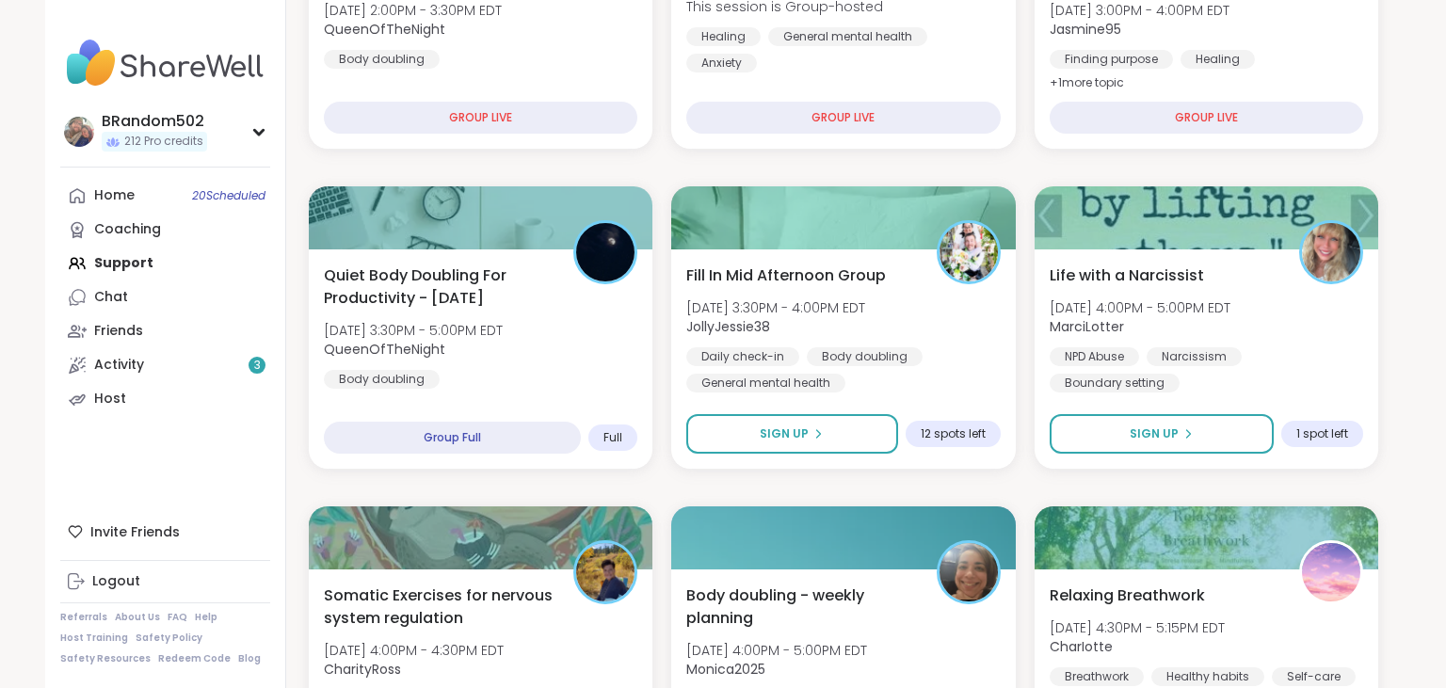
scroll to position [508, 0]
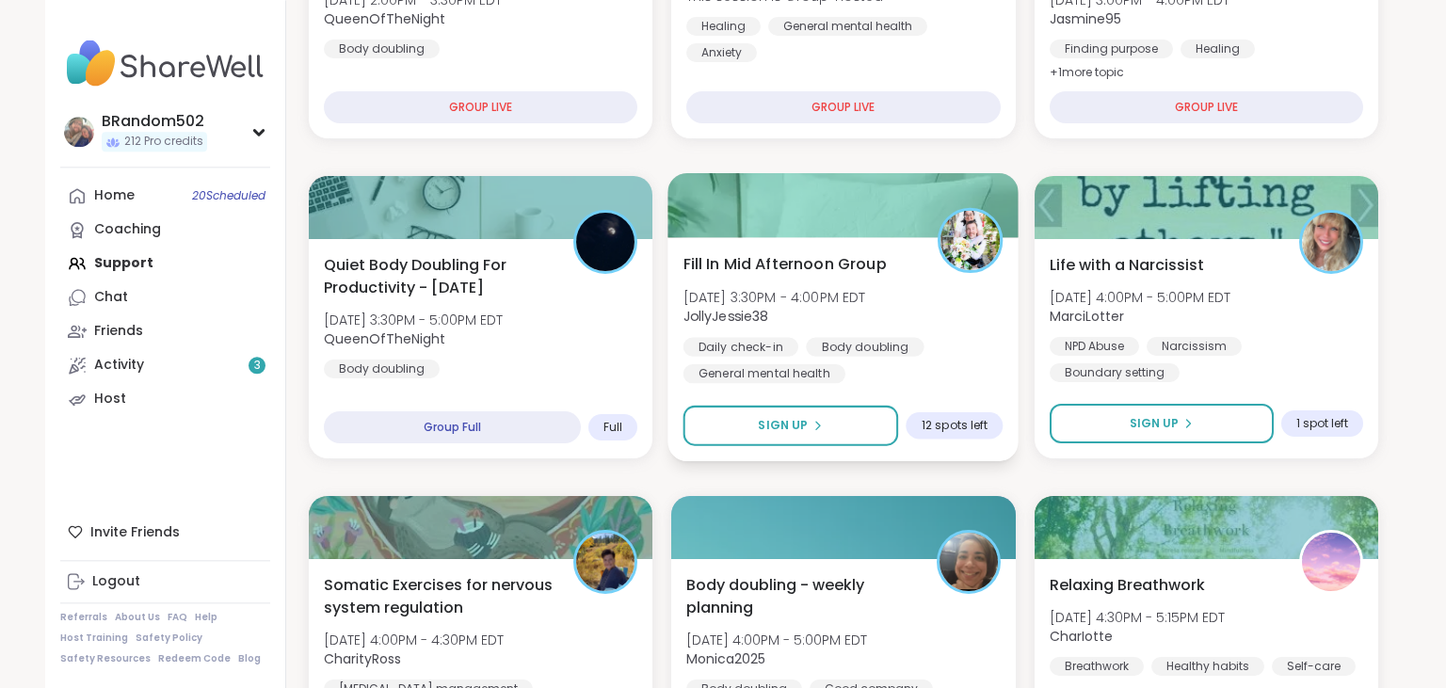
click at [865, 257] on span "Fill In Mid Afternoon Group" at bounding box center [784, 263] width 203 height 23
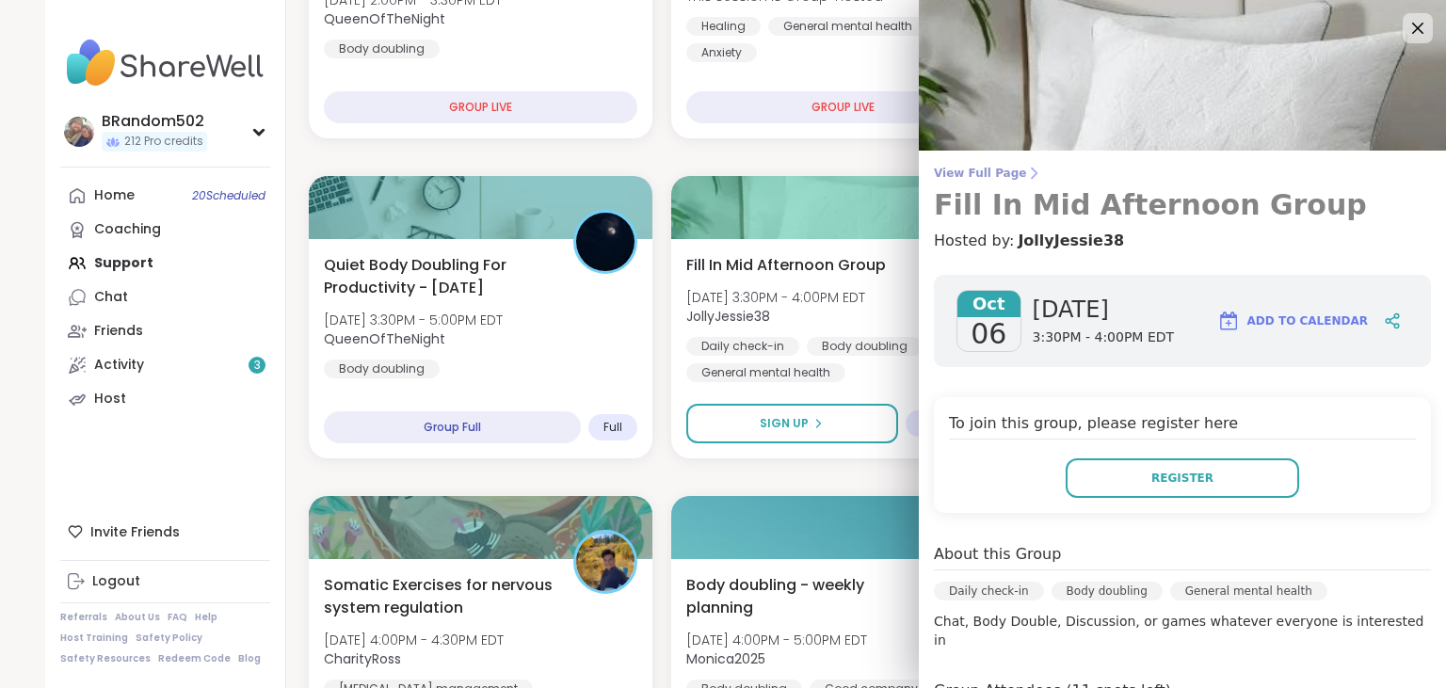
click at [996, 174] on span "View Full Page" at bounding box center [1182, 173] width 497 height 15
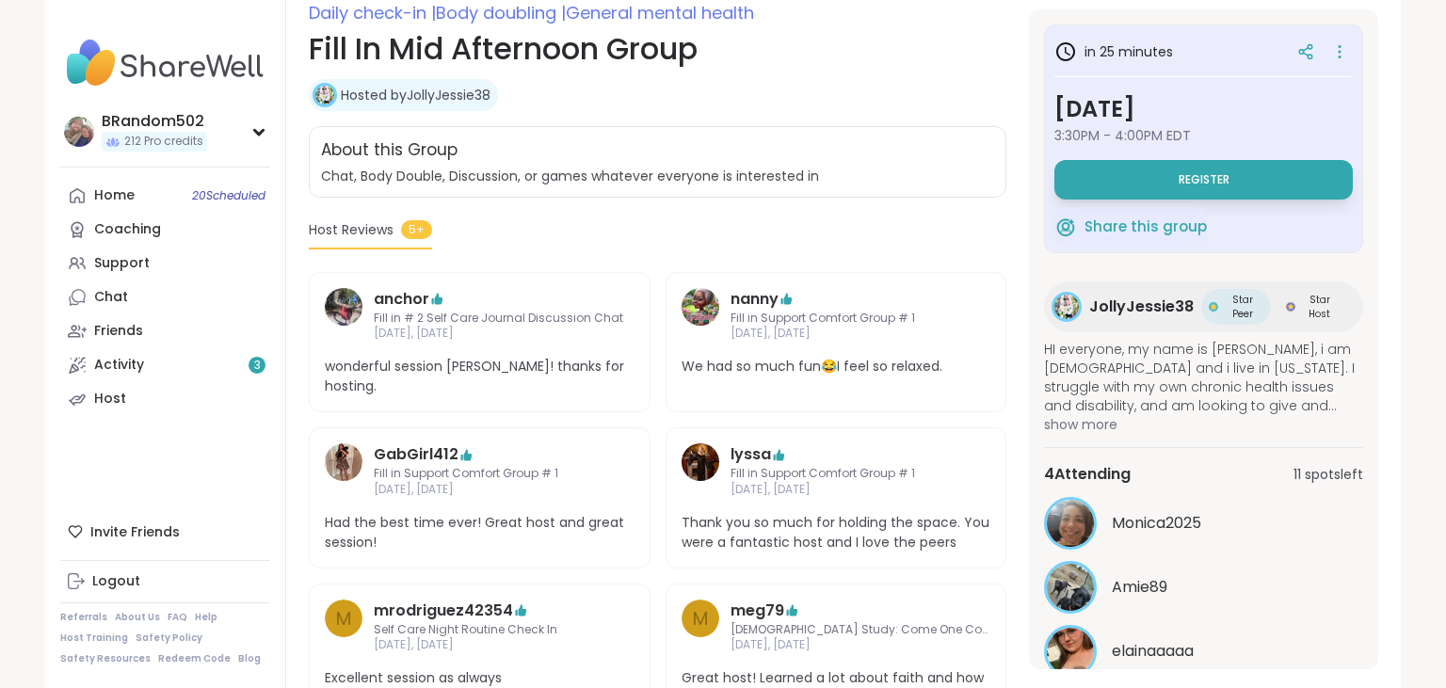
scroll to position [265, 0]
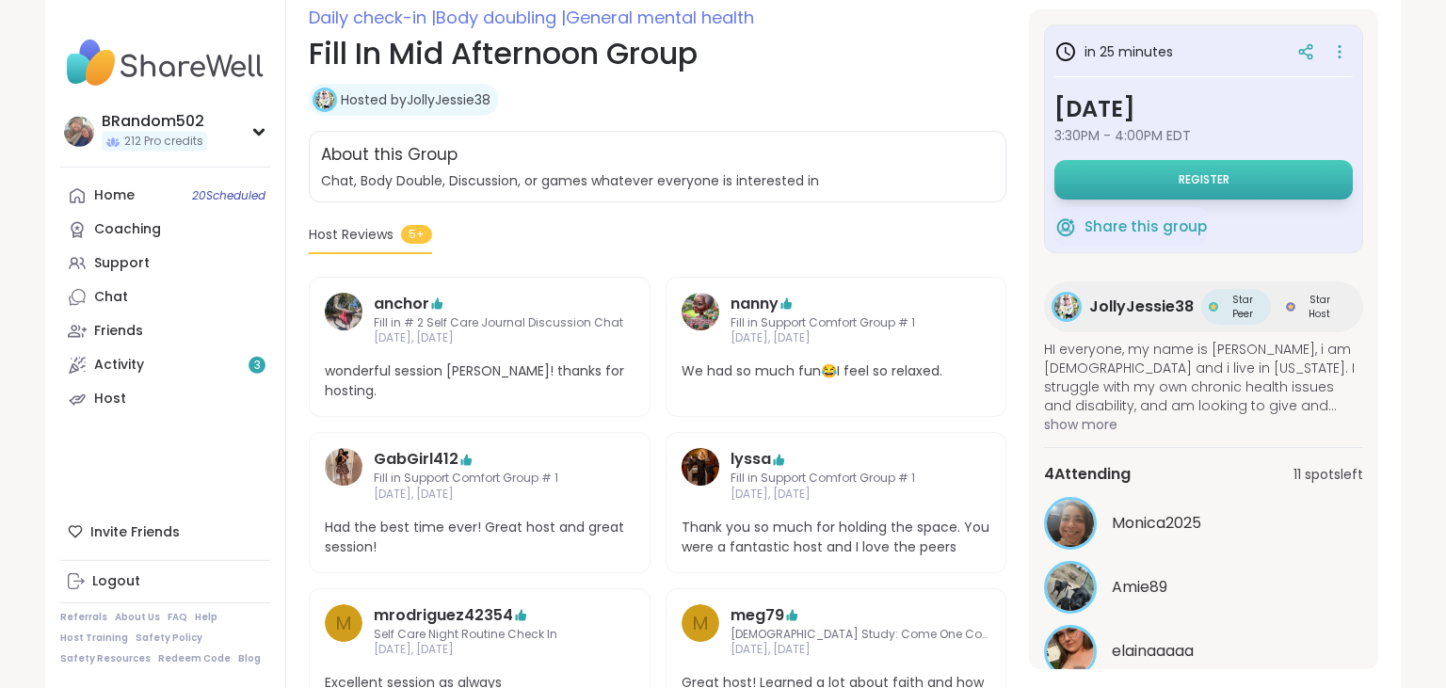
click at [1277, 172] on button "Register" at bounding box center [1203, 180] width 298 height 40
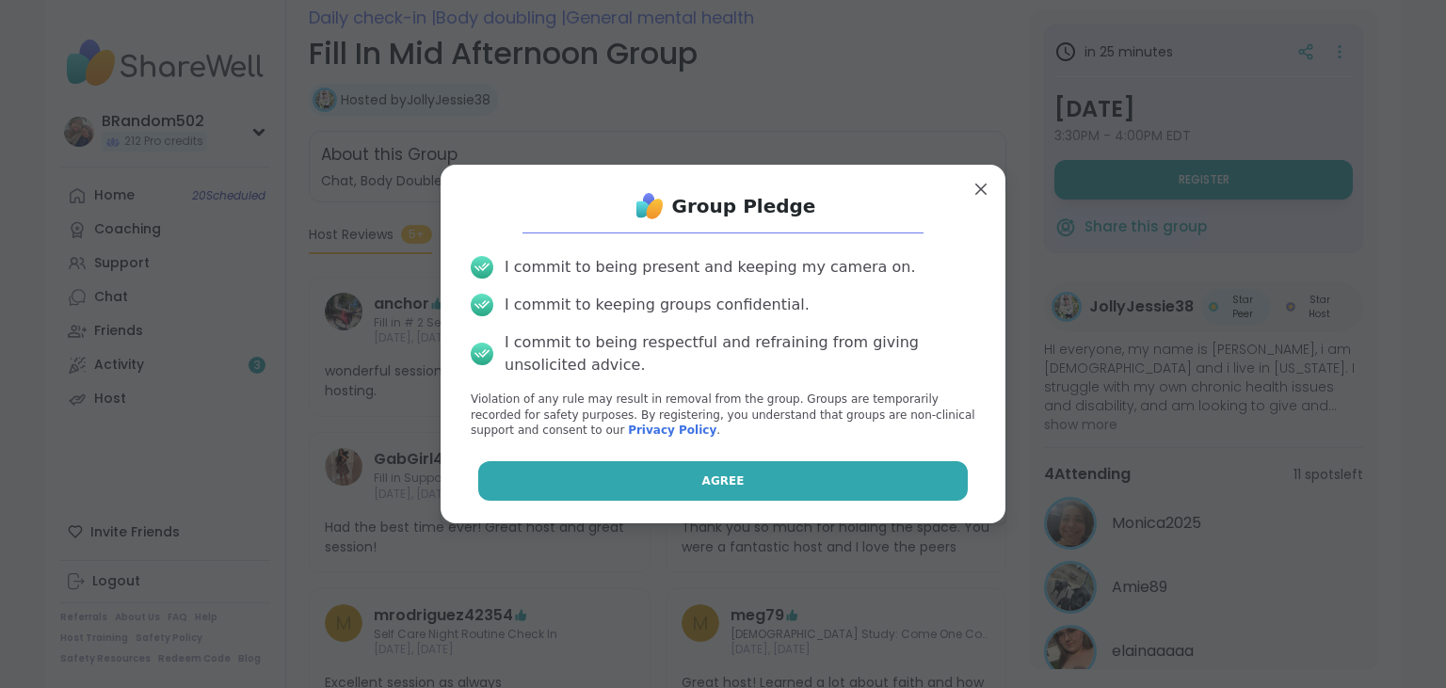
click at [752, 474] on button "Agree" at bounding box center [723, 481] width 490 height 40
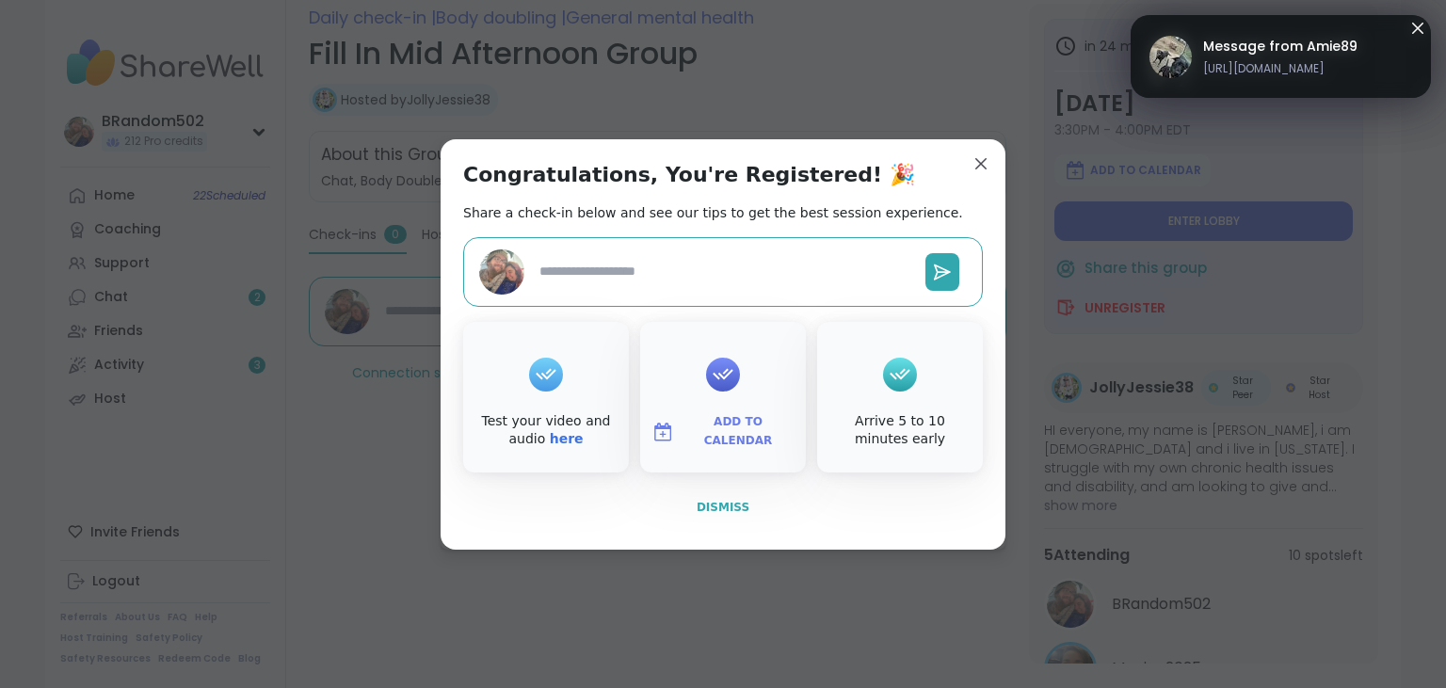
click at [734, 501] on span "Dismiss" at bounding box center [723, 507] width 53 height 13
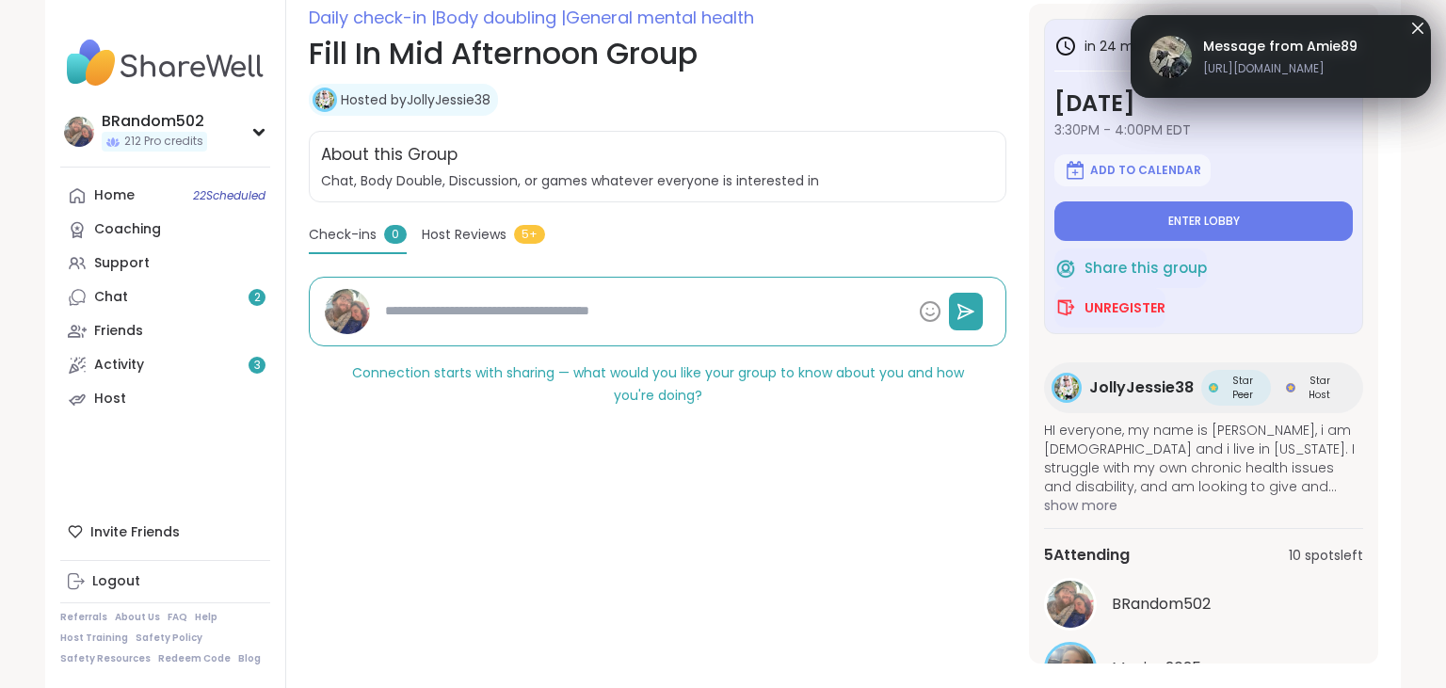
type textarea "*"
click at [124, 301] on div "Chat 2" at bounding box center [111, 297] width 34 height 19
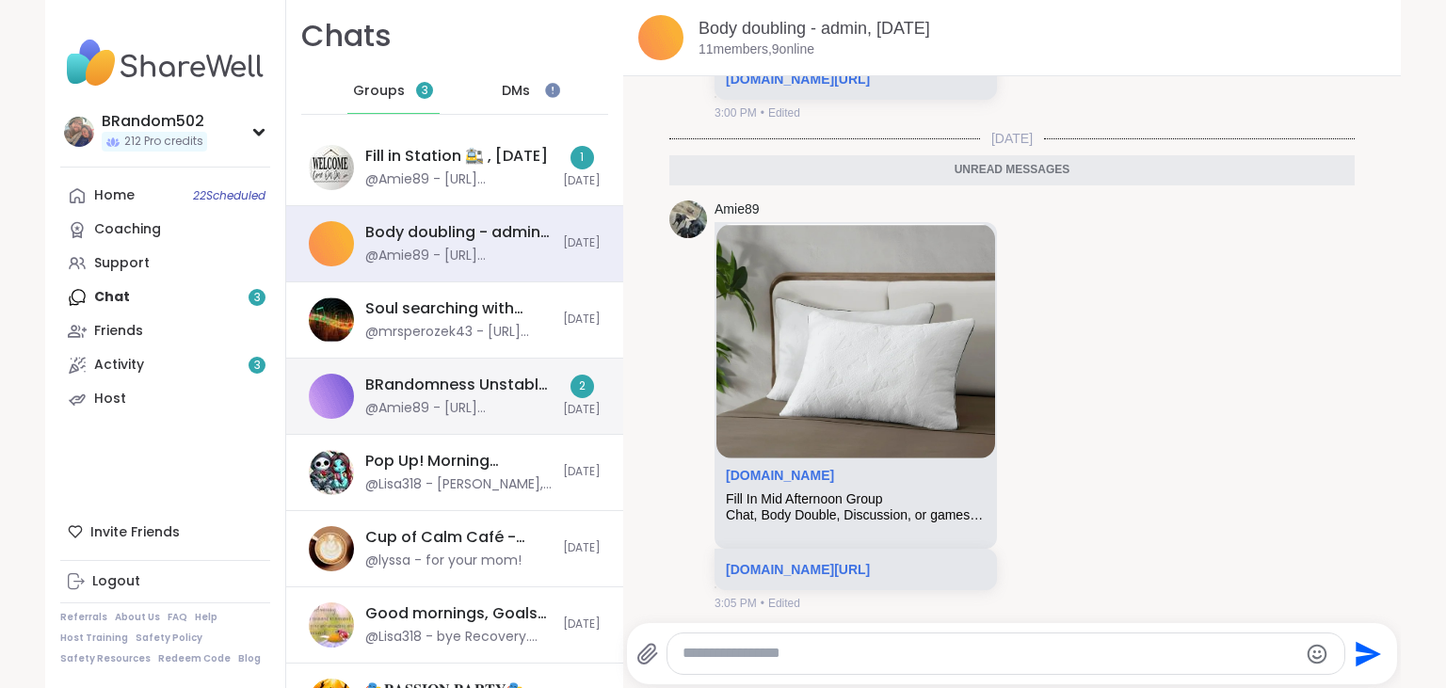
click at [429, 409] on div "@Amie89 - https://sharewellnow.com/session/313b115b-a7f5-4626-b500-d1fd5c9a2cc6" at bounding box center [458, 408] width 186 height 19
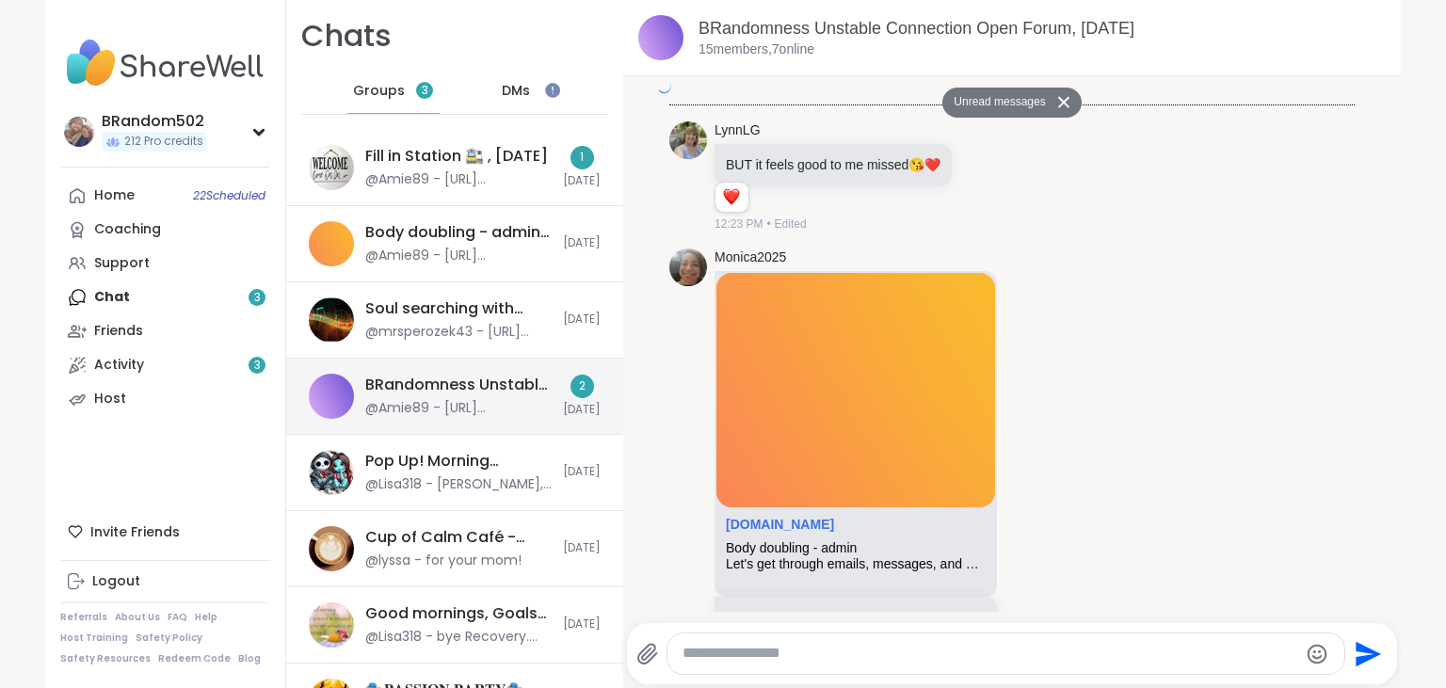
scroll to position [13456, 0]
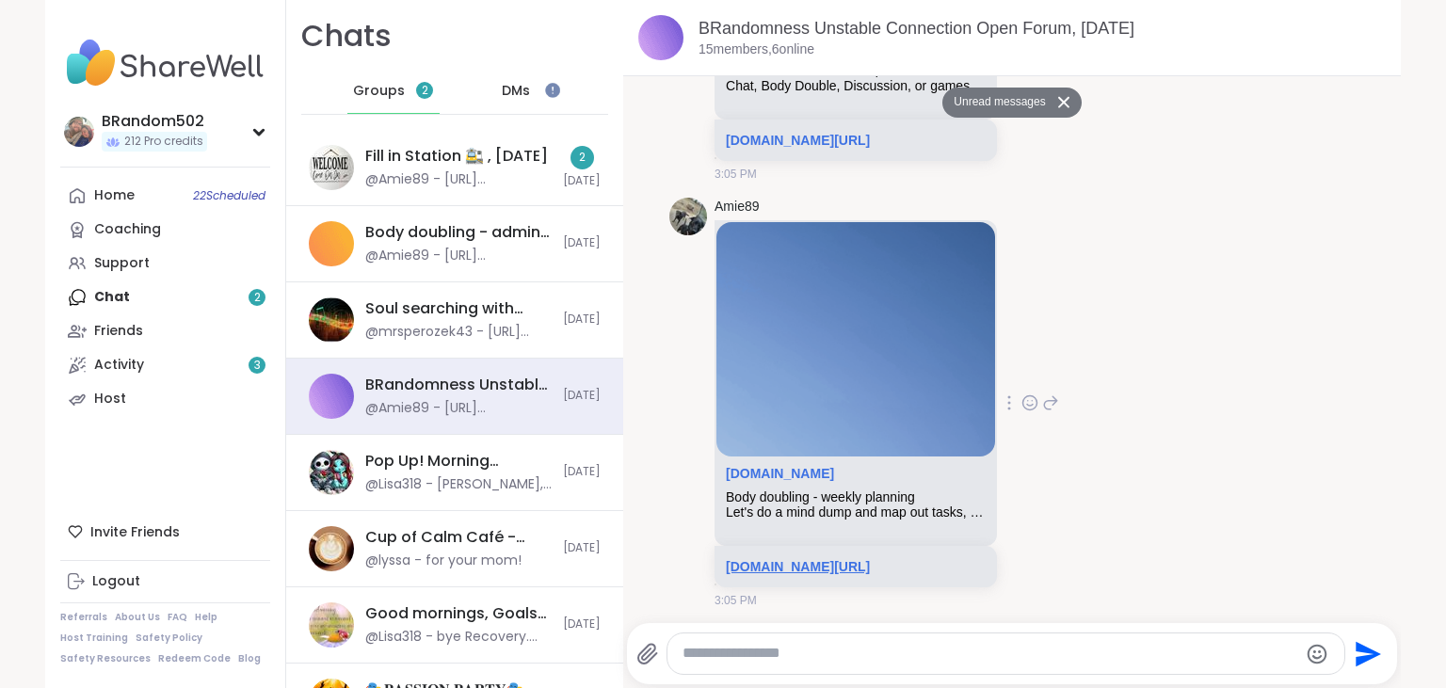
click at [821, 566] on link "sharewellnow.com/session/313b115b-a7f5-4626-b500-d1fd5c9a2cc6" at bounding box center [798, 566] width 144 height 15
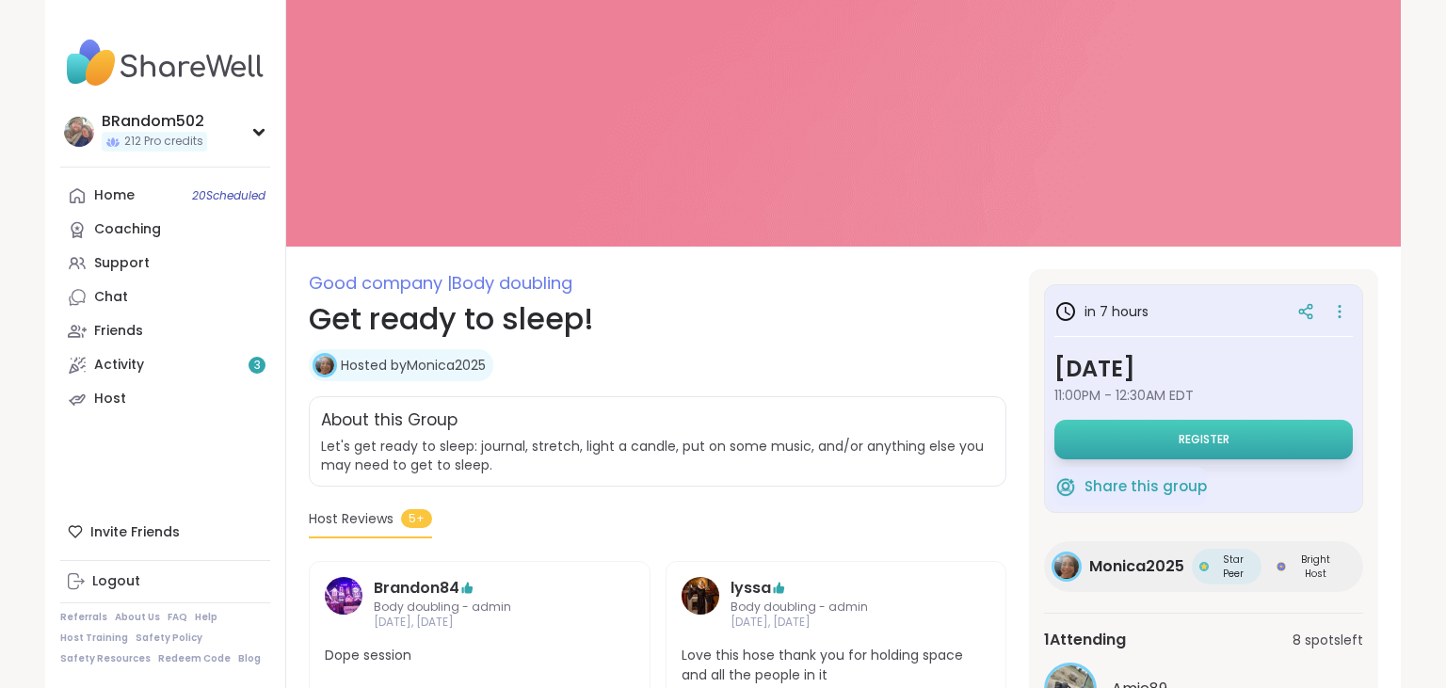
click at [1122, 442] on button "Register" at bounding box center [1203, 440] width 298 height 40
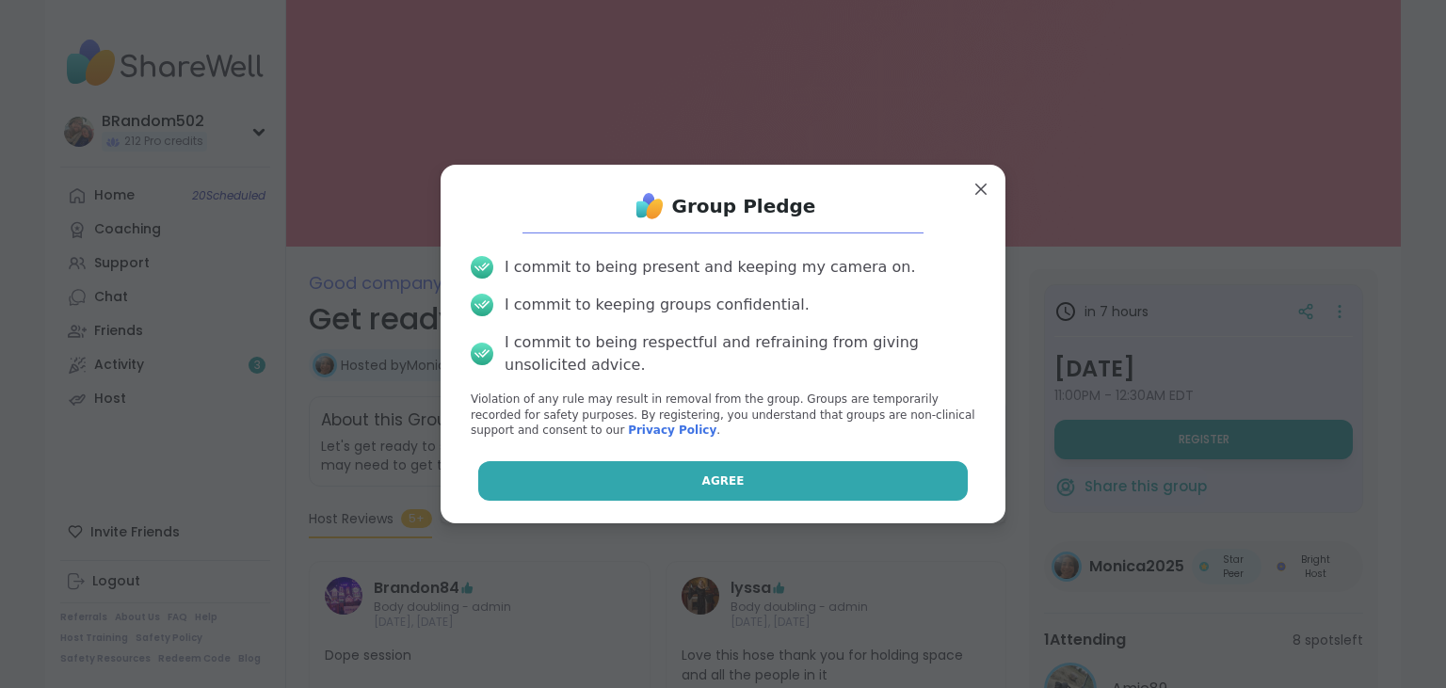
click at [841, 477] on button "Agree" at bounding box center [723, 481] width 490 height 40
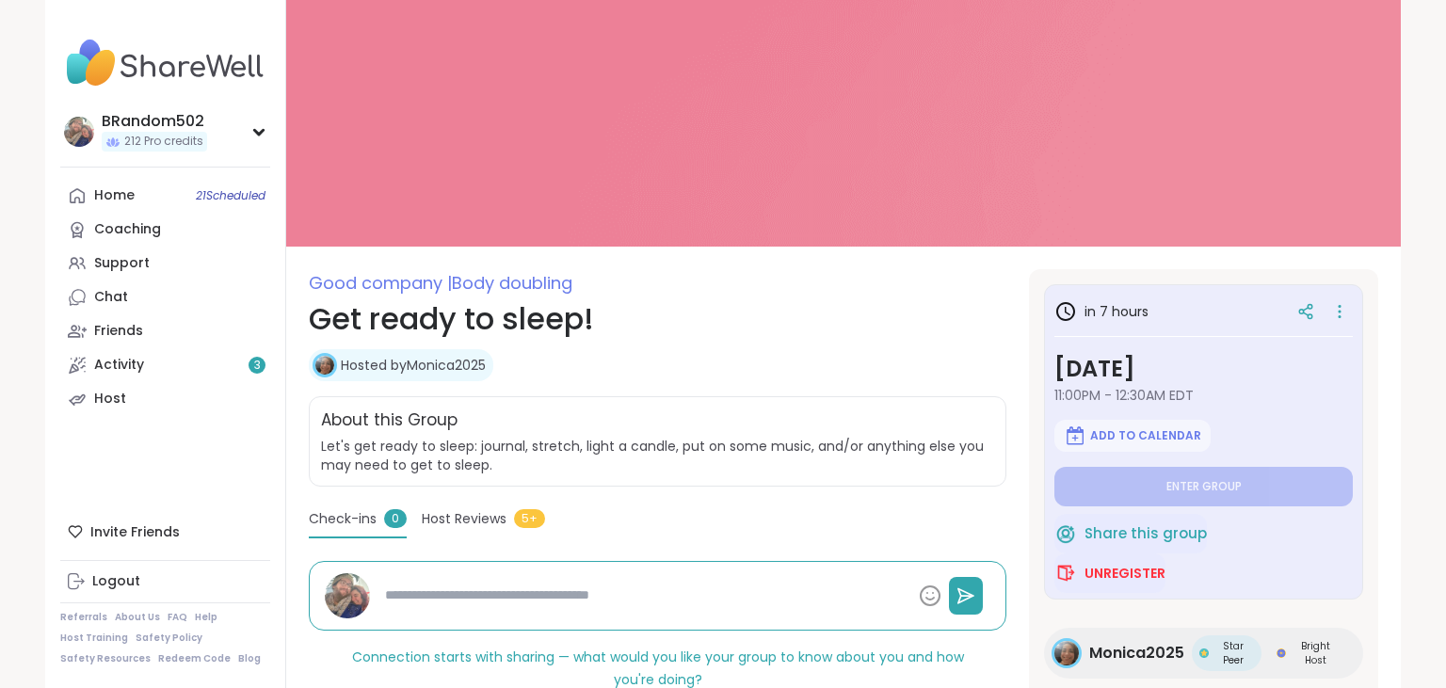
type textarea "*"
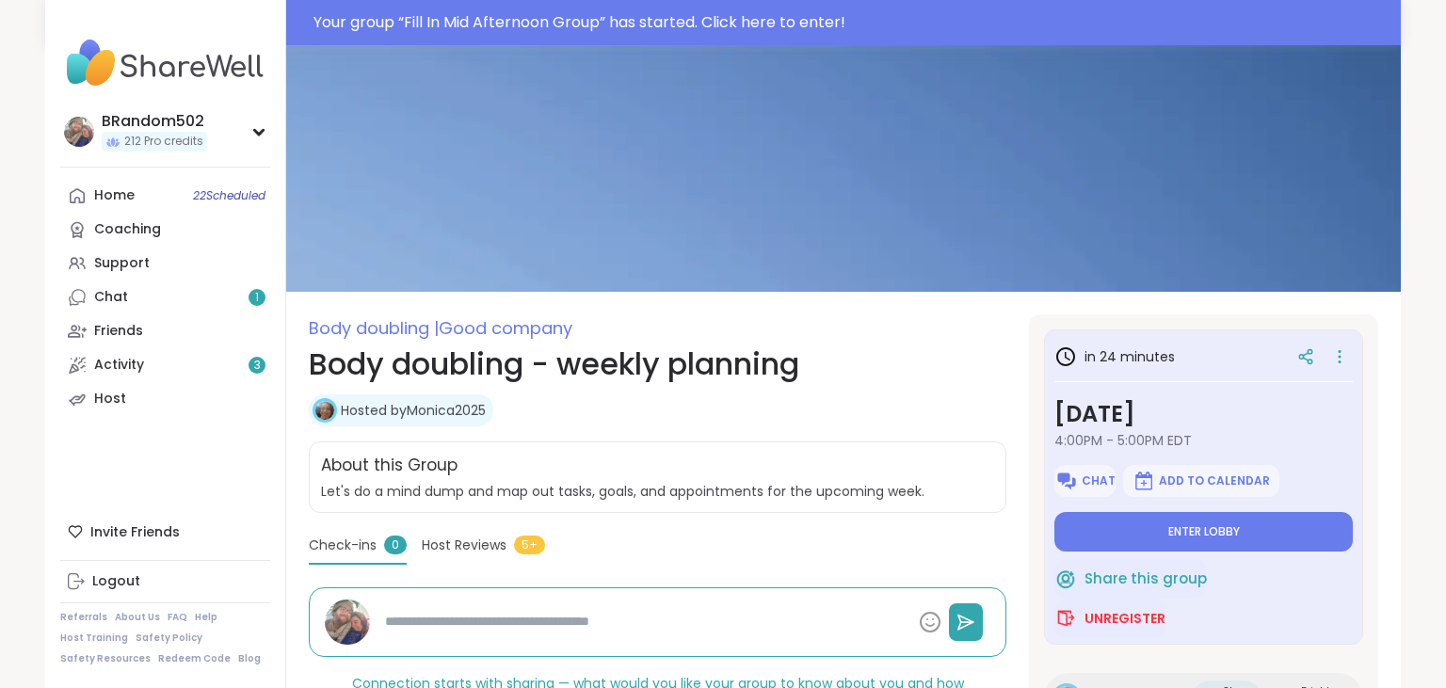
type textarea "*"
